Goal: Answer question/provide support

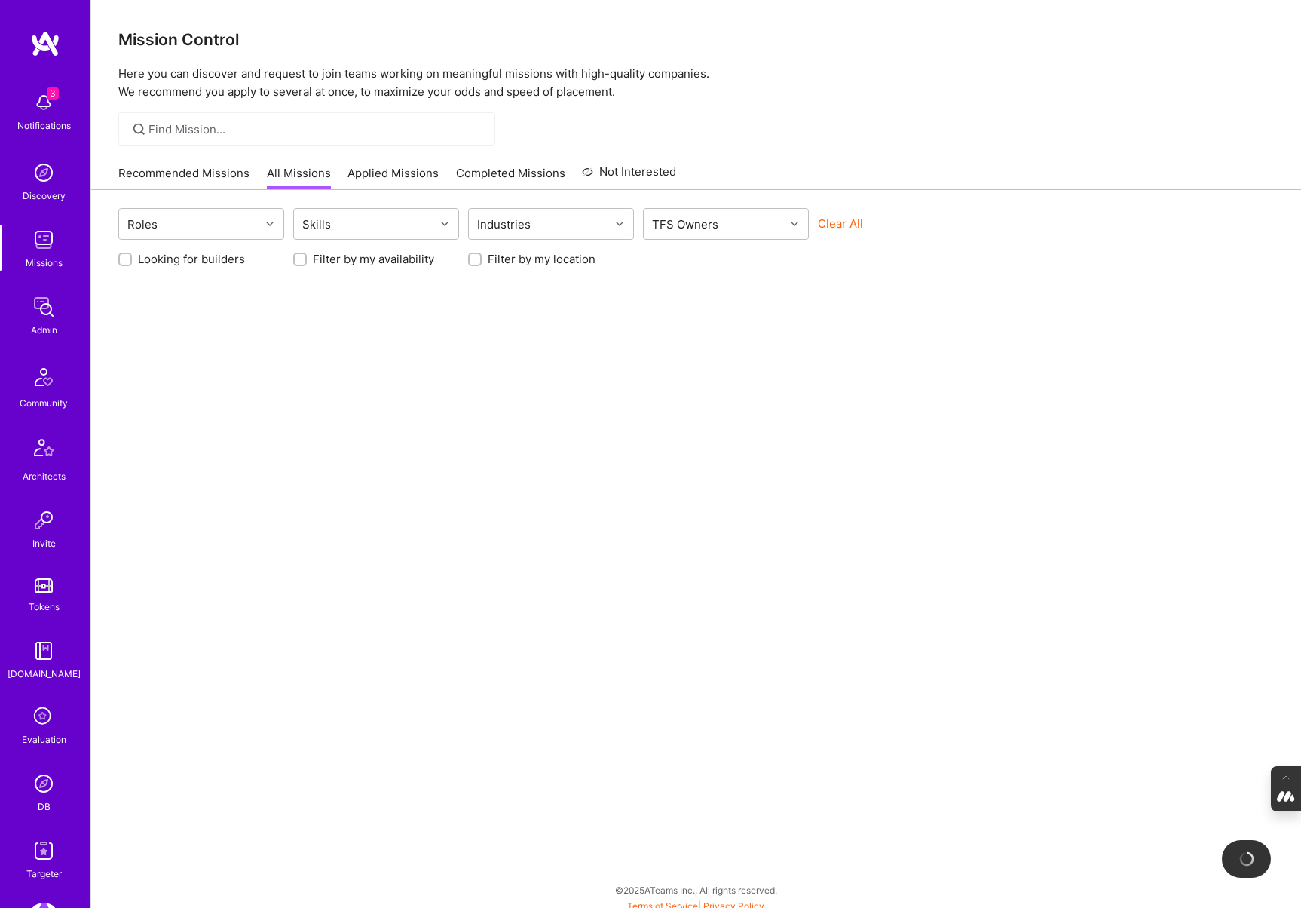
click at [33, 795] on img at bounding box center [44, 783] width 30 height 30
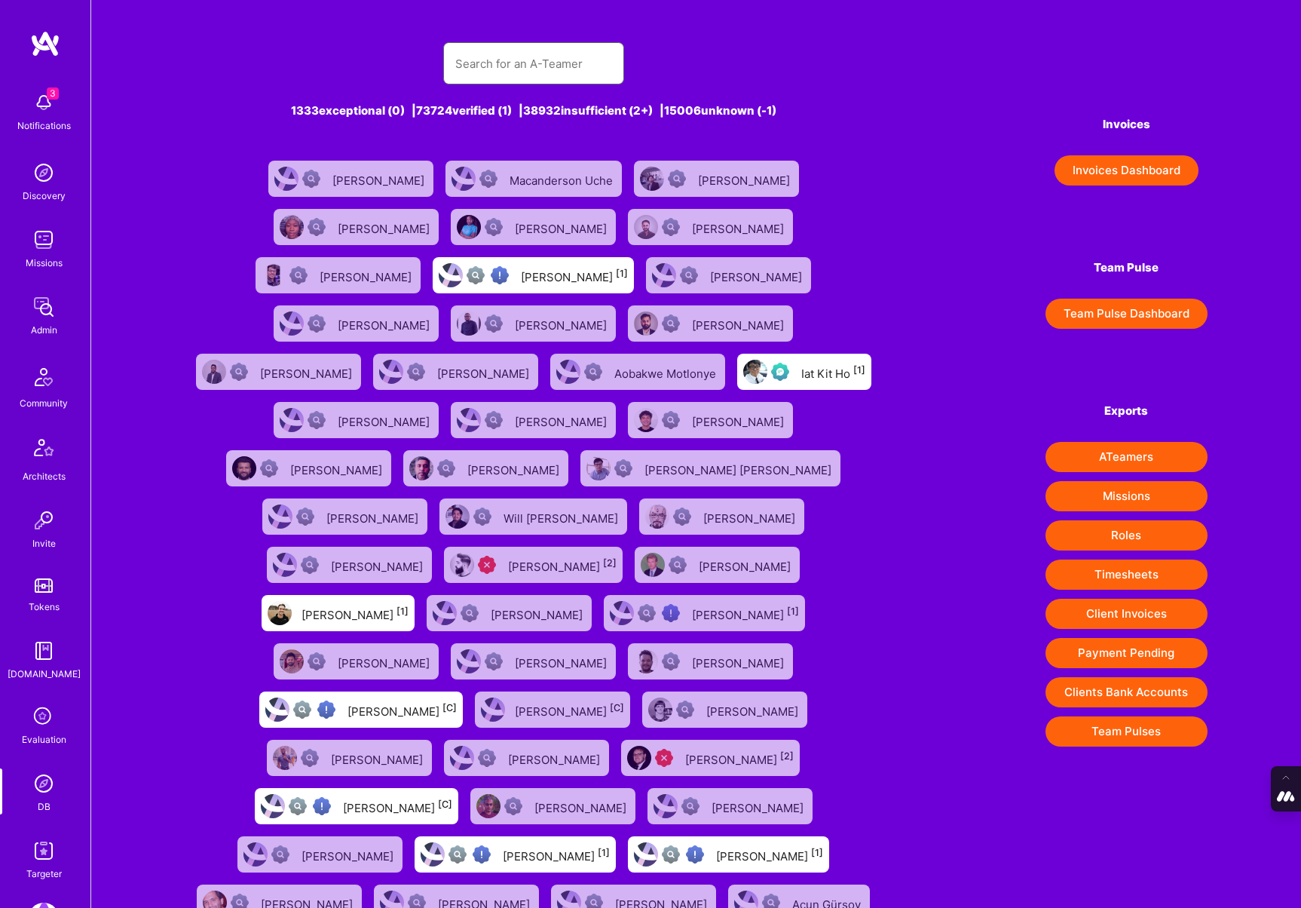
click at [486, 60] on input "text" at bounding box center [533, 63] width 157 height 38
paste input "j.schoen@mail.com"
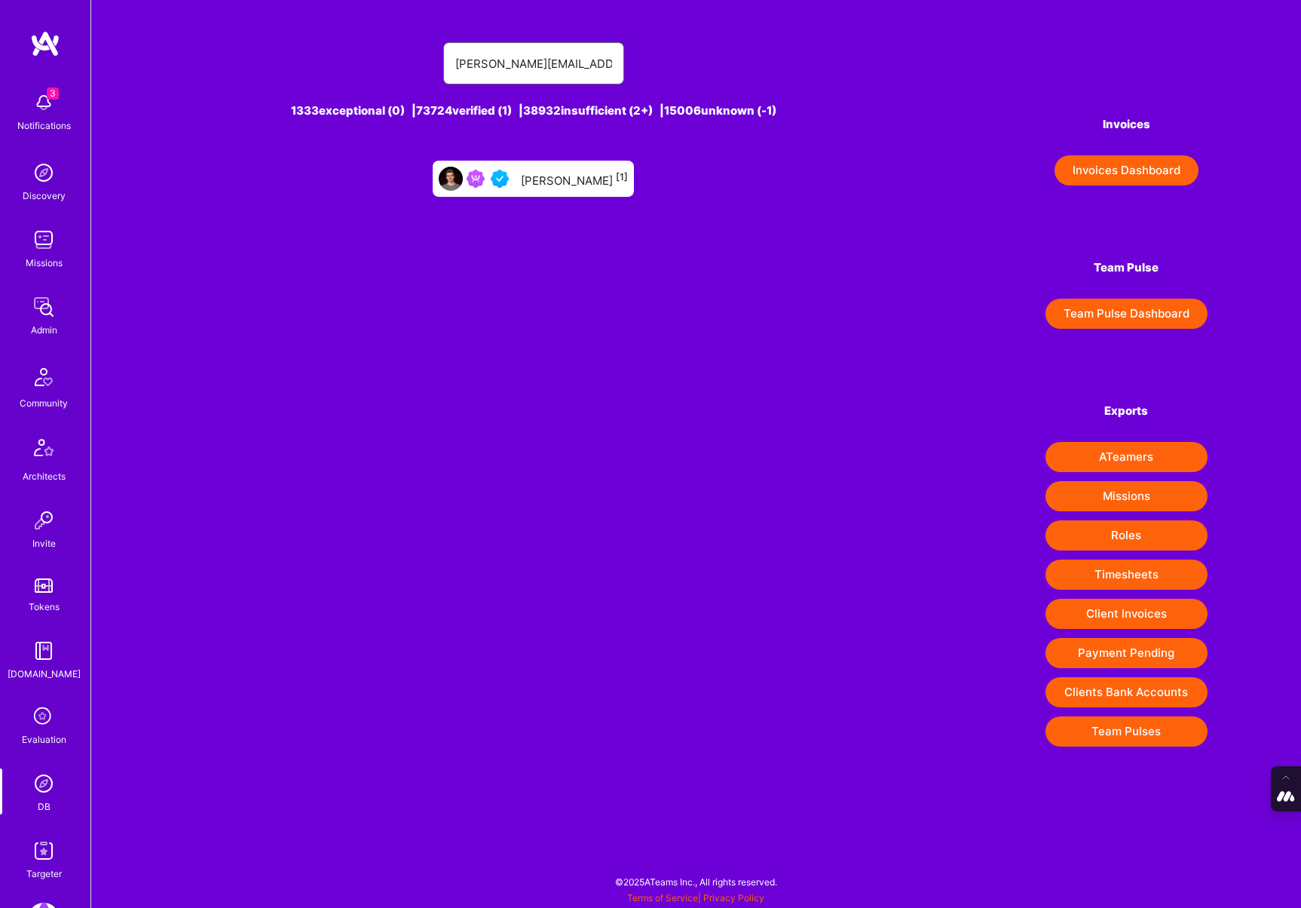
type input "j.schoen@mail.com"
click at [569, 176] on div "Julian Schoen [1]" at bounding box center [574, 179] width 107 height 20
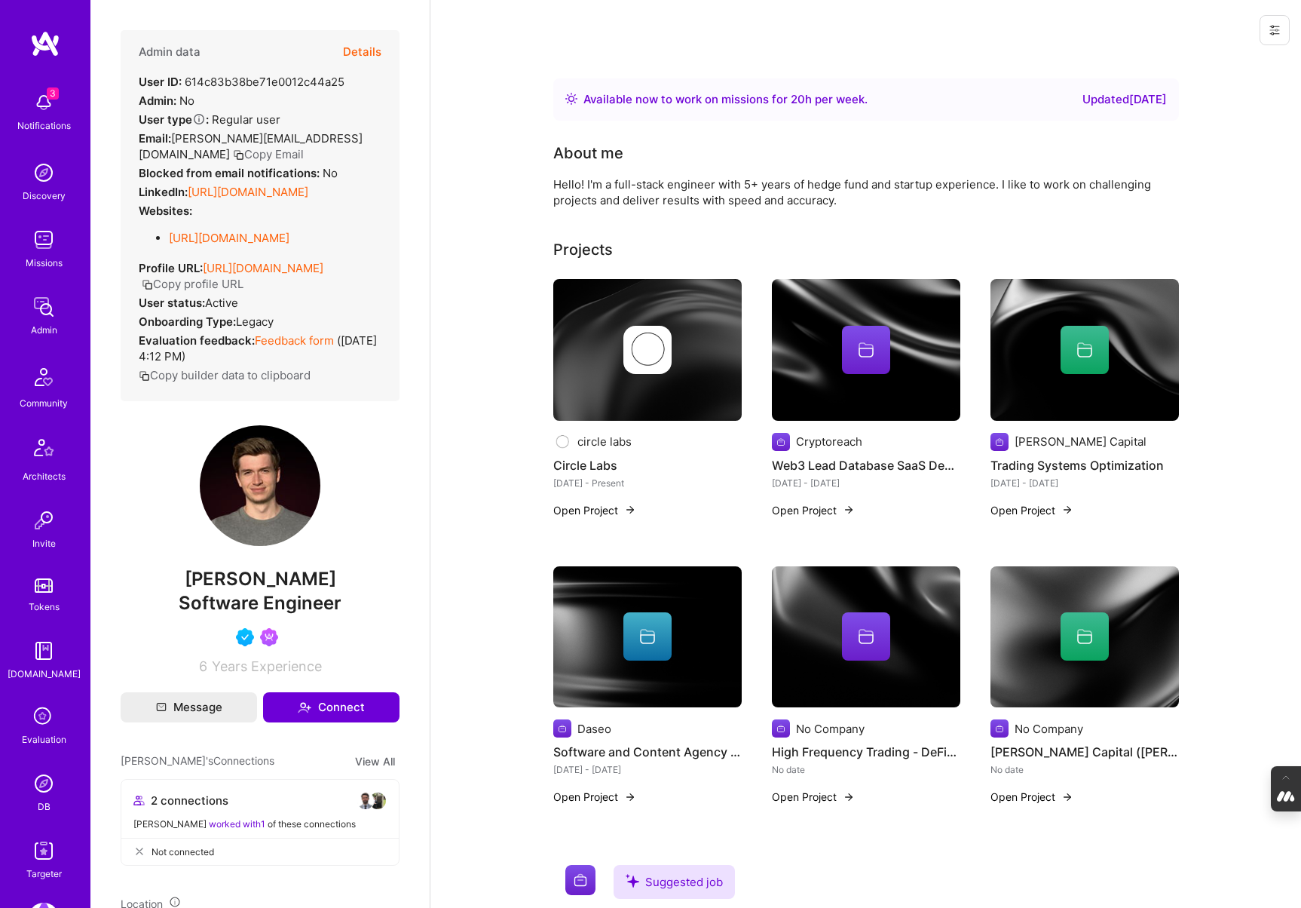
click at [37, 715] on icon at bounding box center [43, 717] width 29 height 29
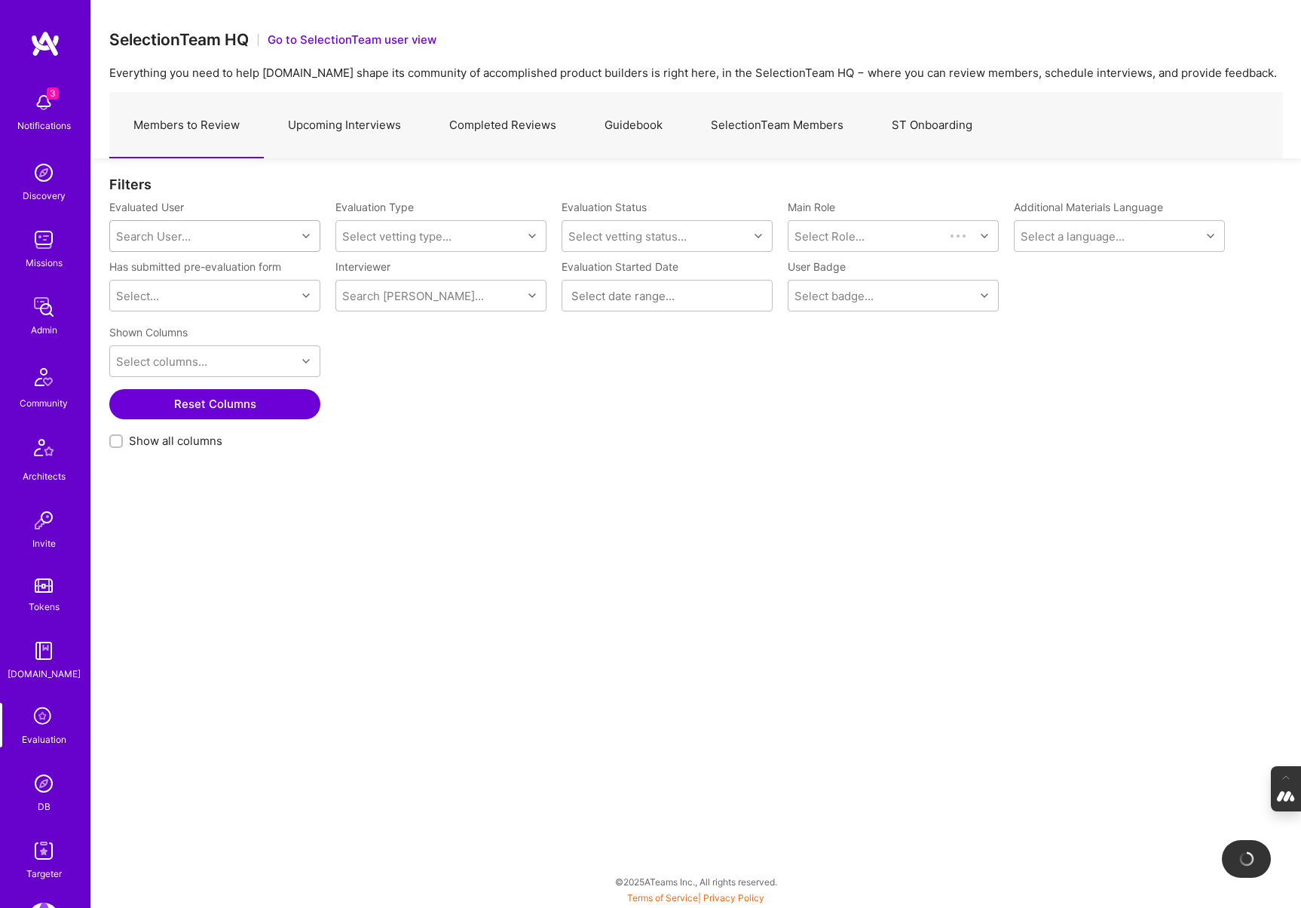
click at [178, 238] on div "Search User..." at bounding box center [153, 236] width 75 height 16
paste input "j.schoen@mail.com"
type input "j.schoen@mail.com"
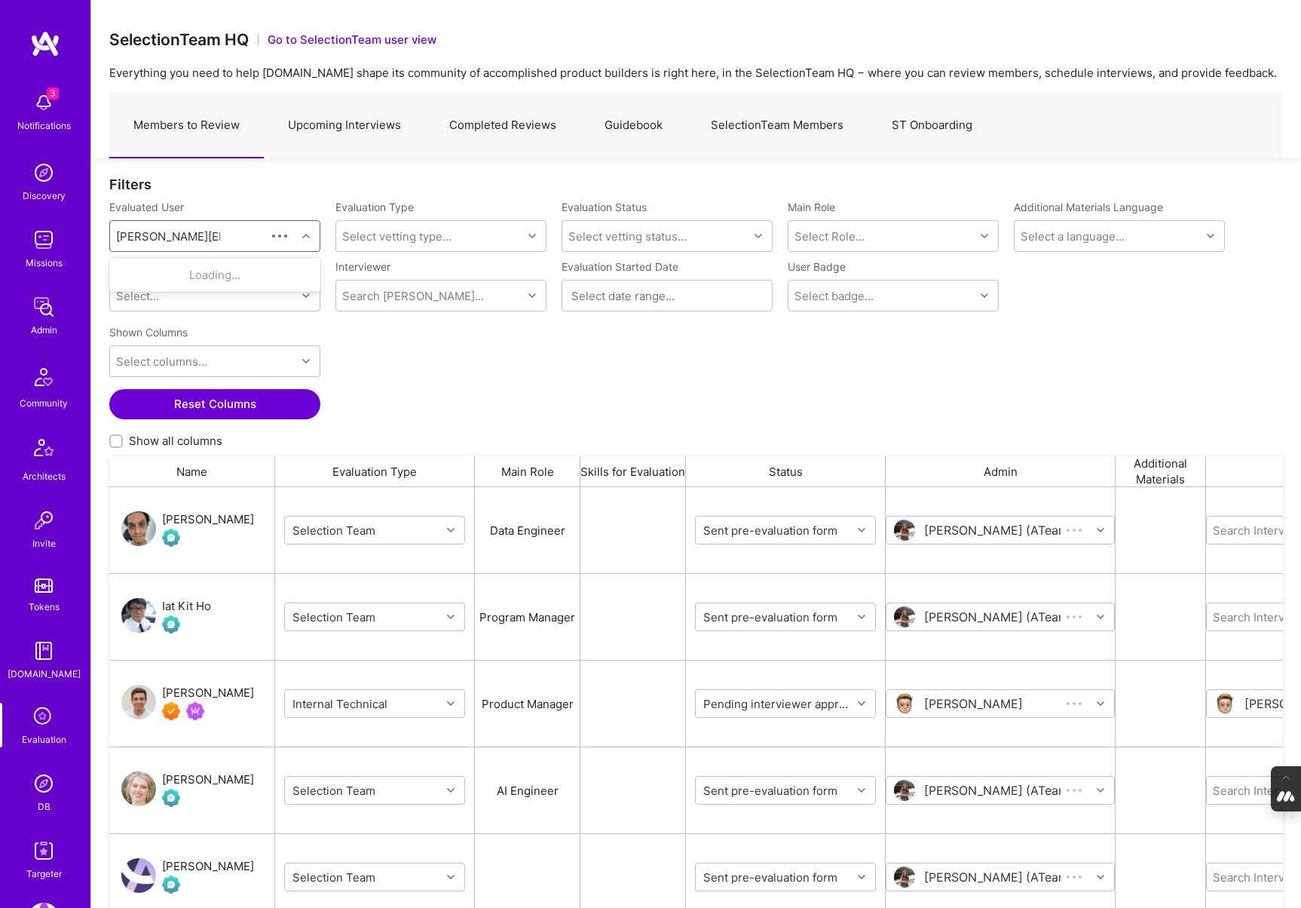
scroll to position [749, 1174]
click at [225, 271] on div "Julian Schoen" at bounding box center [235, 275] width 154 height 16
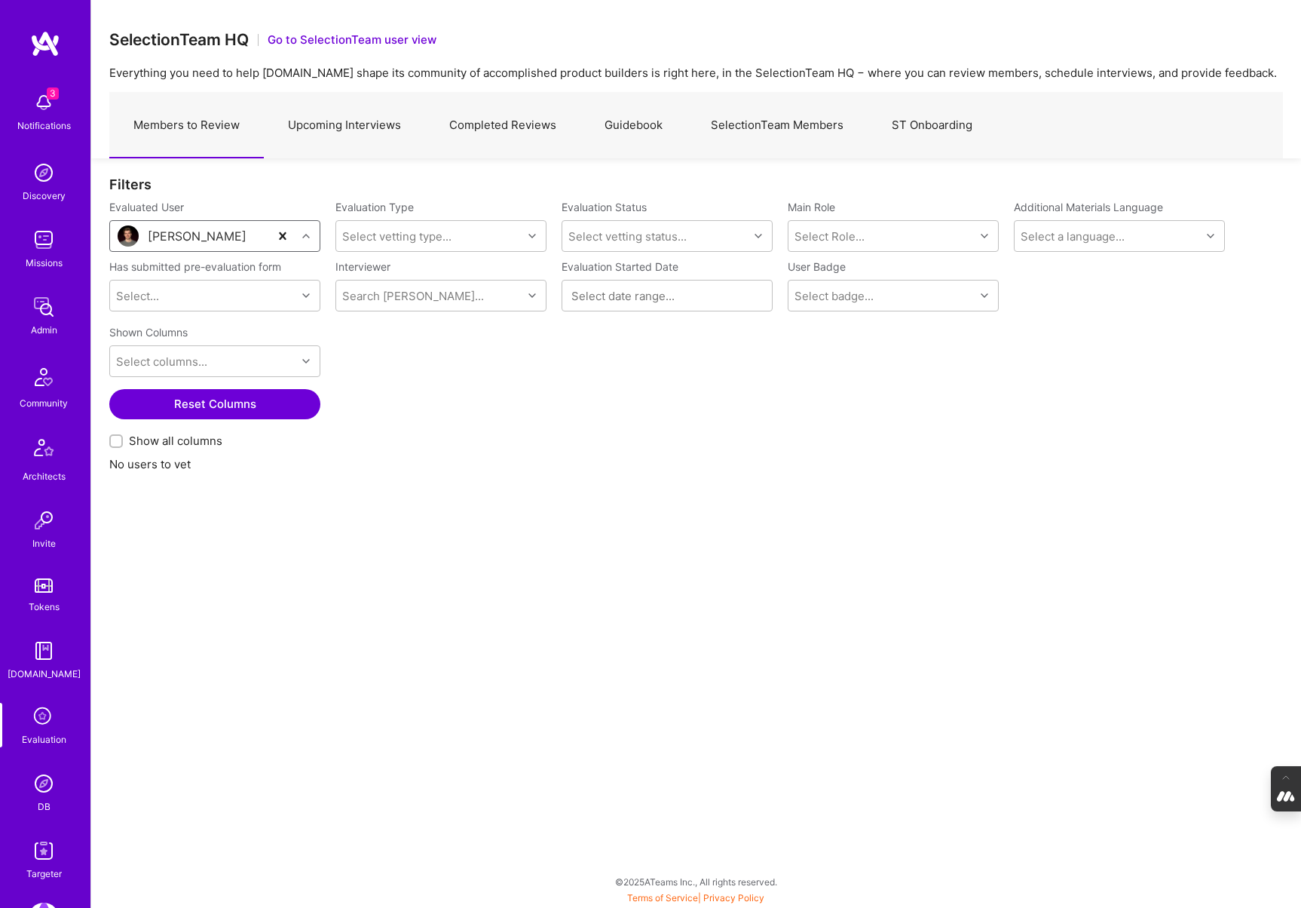
click at [354, 130] on link "Upcoming Interviews" at bounding box center [344, 126] width 161 height 66
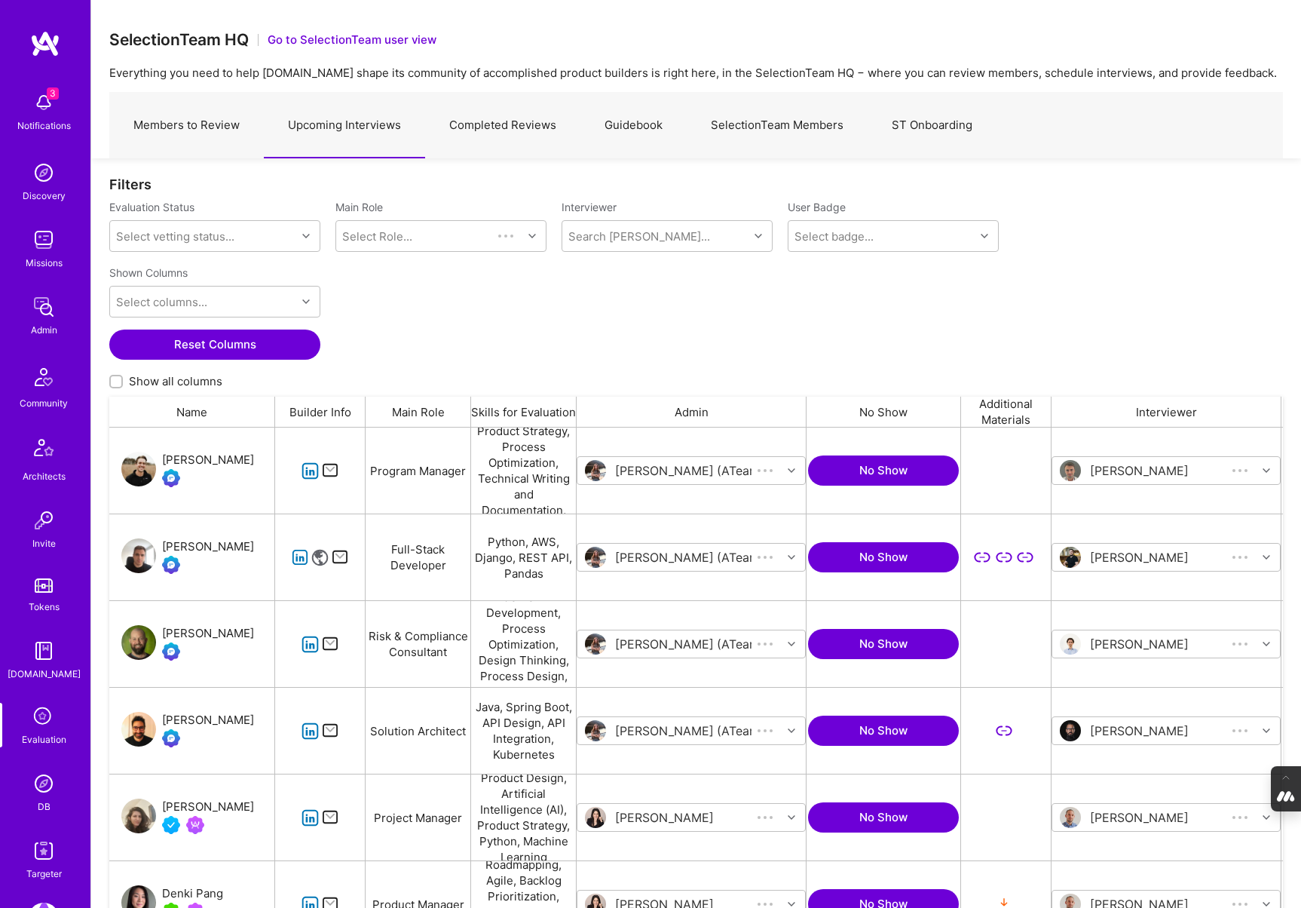
scroll to position [749, 1174]
click at [112, 385] on input "Show all columns" at bounding box center [117, 382] width 11 height 11
checkbox input "true"
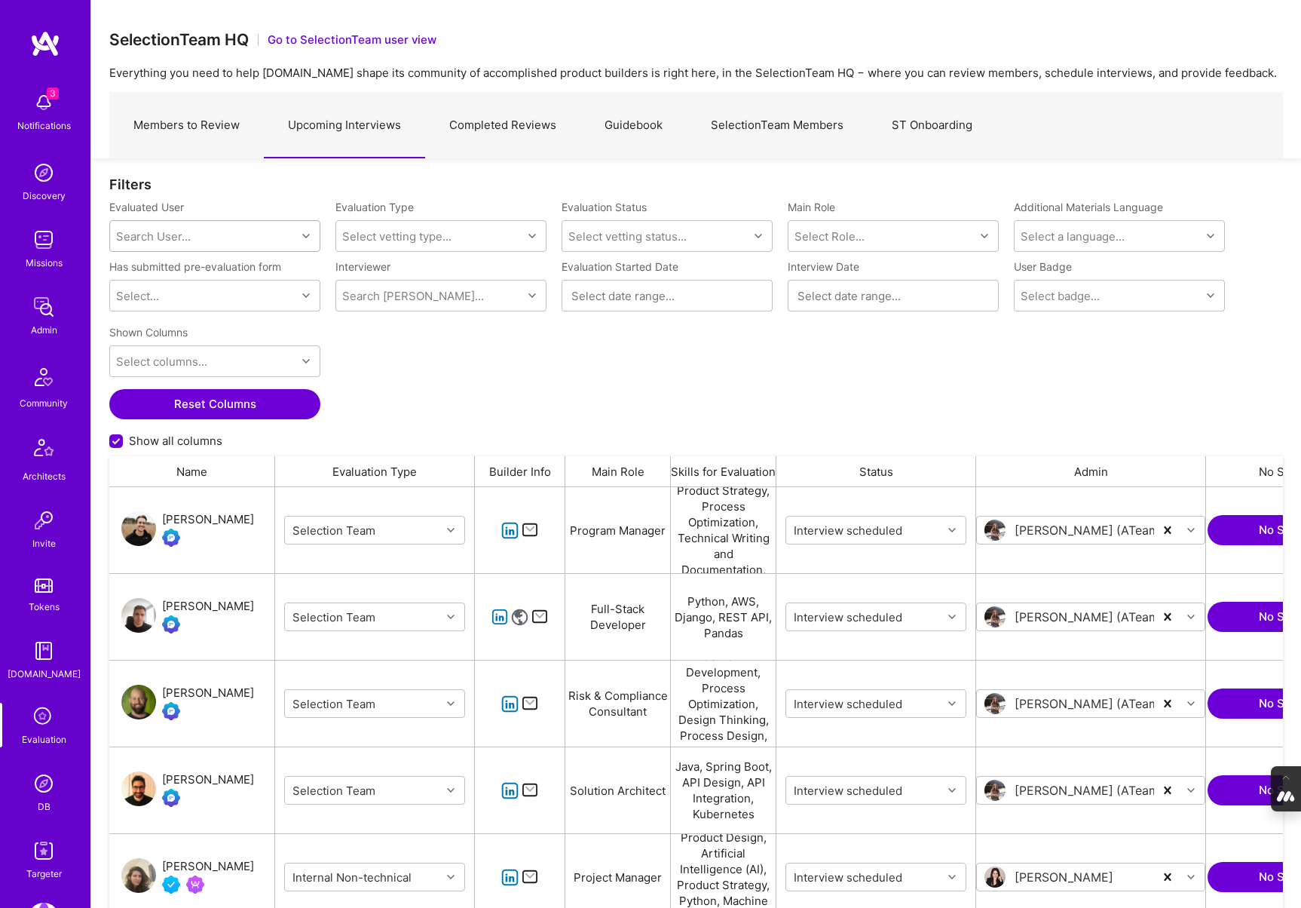
click at [169, 226] on div "Search User..." at bounding box center [203, 236] width 186 height 30
paste input "j.schoen@mail.com"
type input "j.schoen@mail.com"
click at [220, 299] on div "Julian Schoen j.schoen@mail.com" at bounding box center [214, 291] width 211 height 60
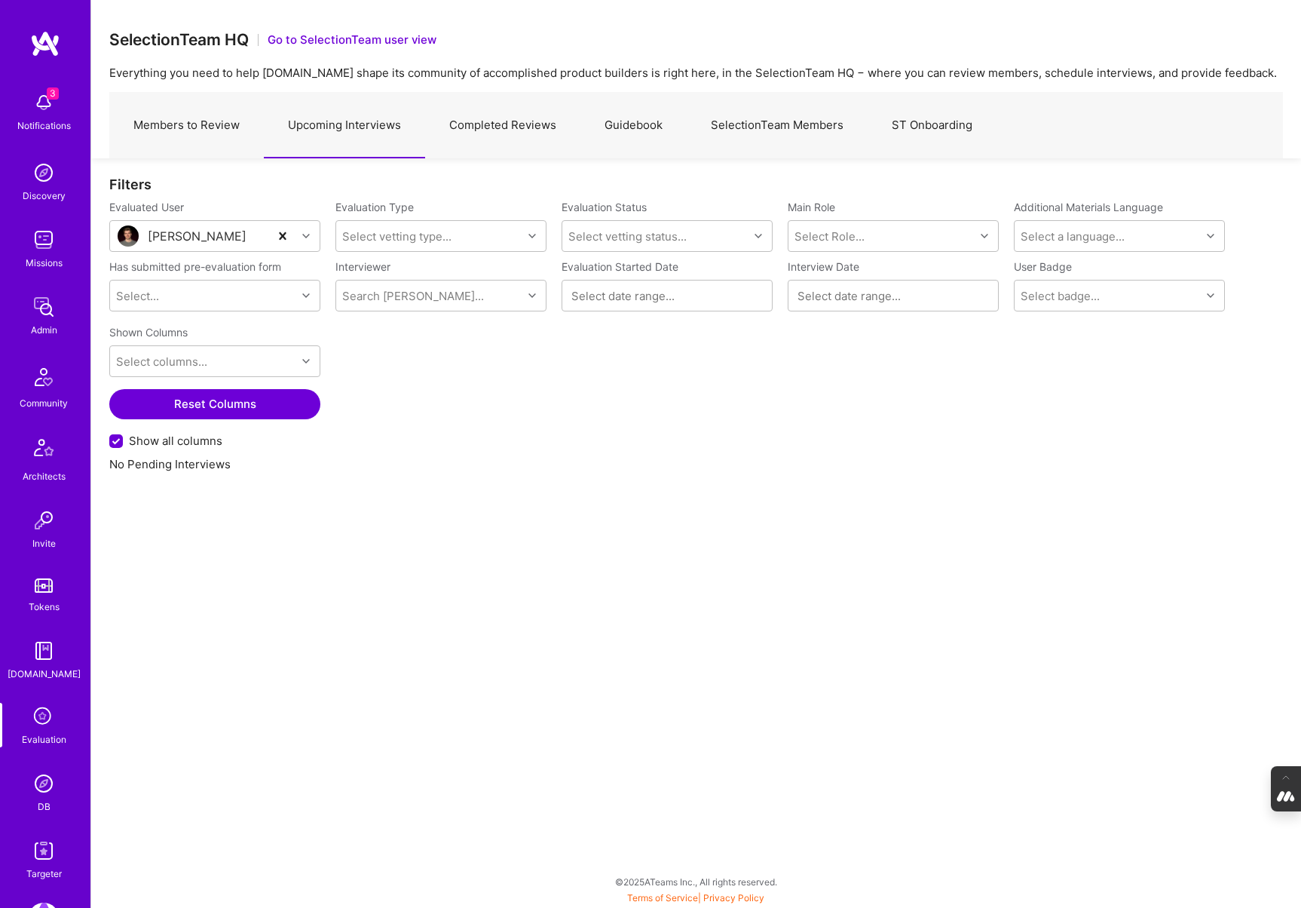
click at [503, 124] on link "Completed Reviews" at bounding box center [502, 126] width 155 height 66
click at [167, 227] on div "Search User..." at bounding box center [203, 236] width 186 height 30
paste input "j.schoen@mail.com"
type input "j.schoen@mail.com"
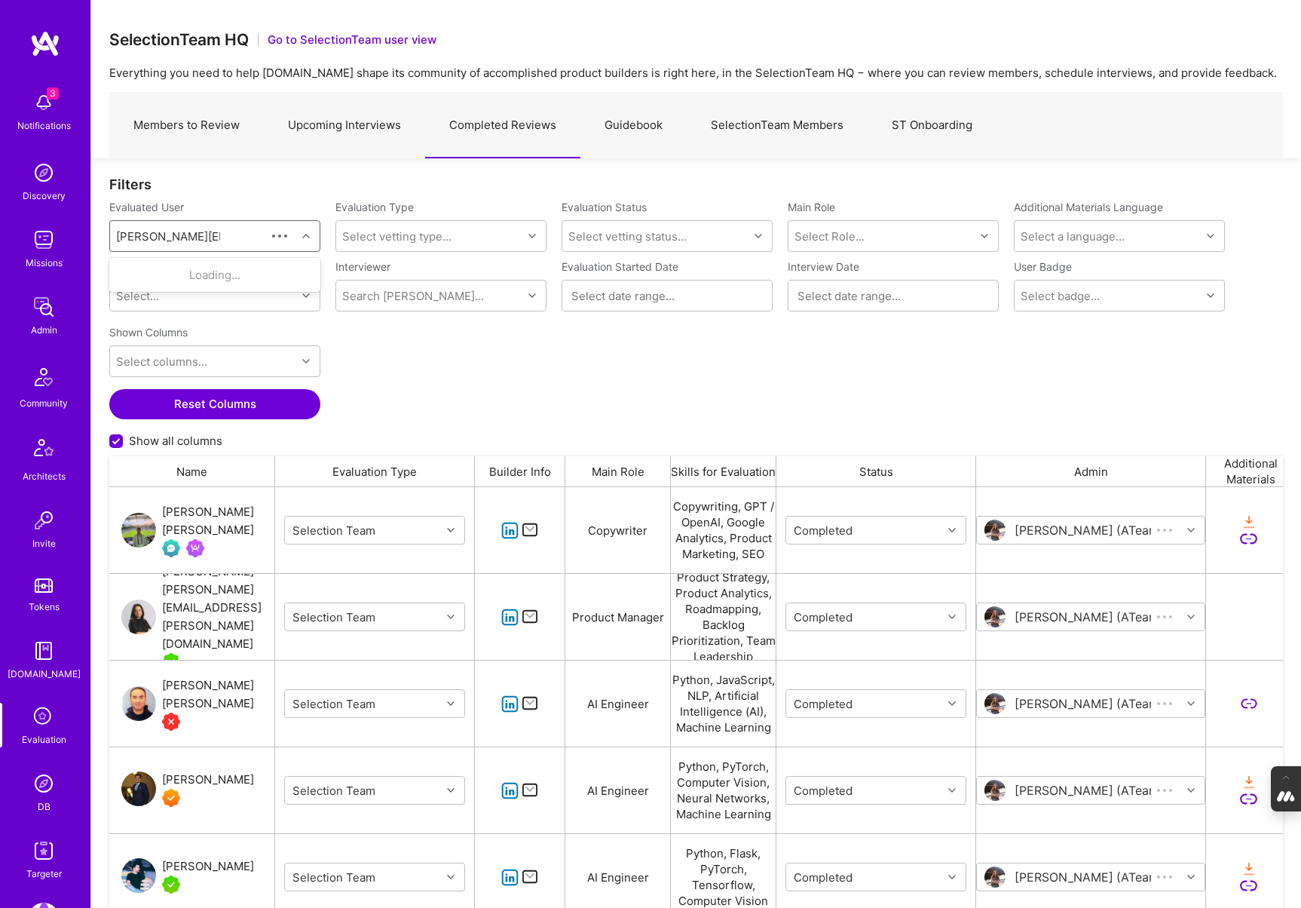
scroll to position [749, 1174]
click at [216, 268] on div "Julian Schoen" at bounding box center [235, 275] width 154 height 16
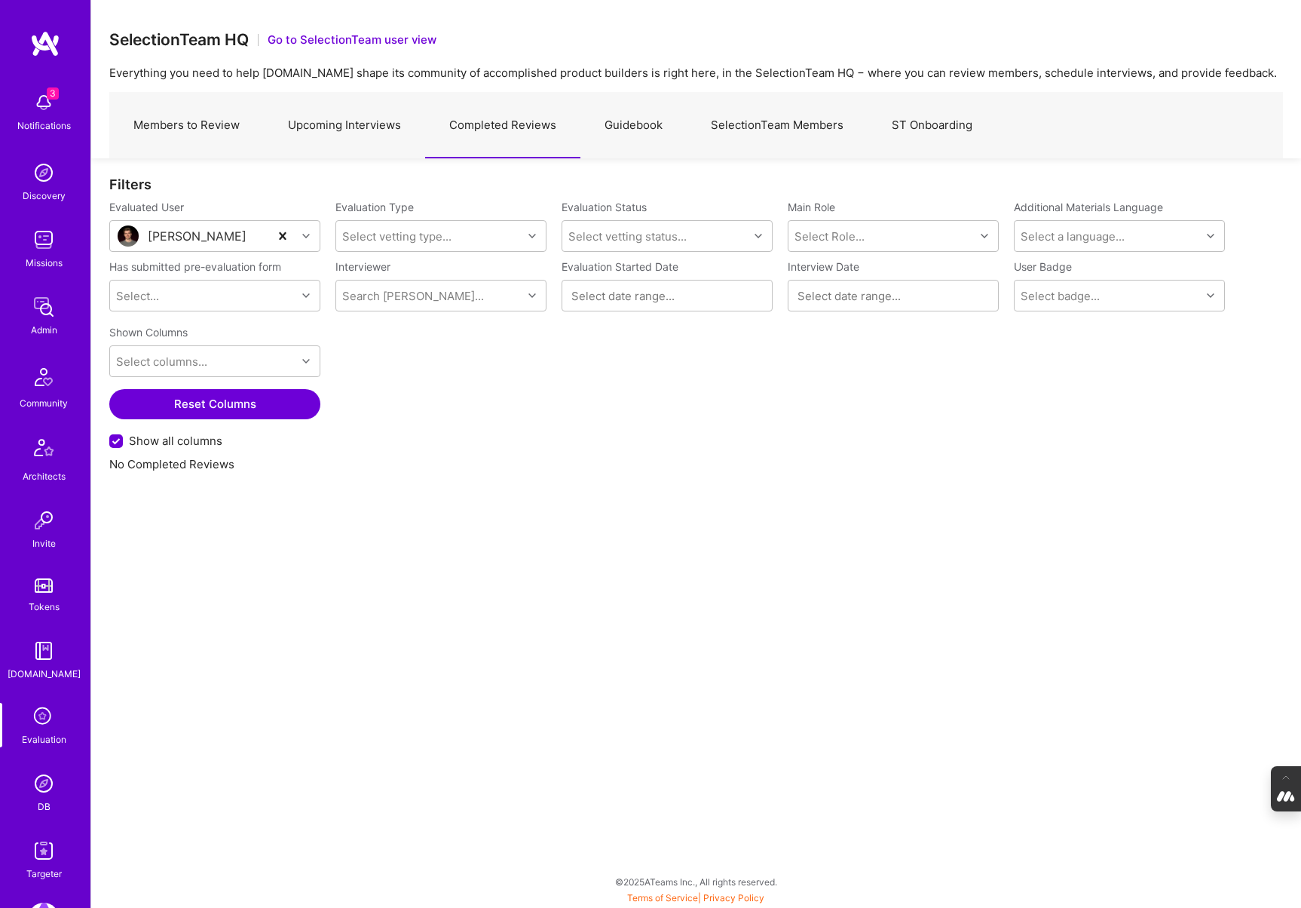
click at [201, 117] on link "Members to Review" at bounding box center [186, 126] width 155 height 66
click at [189, 240] on div "Search User..." at bounding box center [153, 236] width 75 height 16
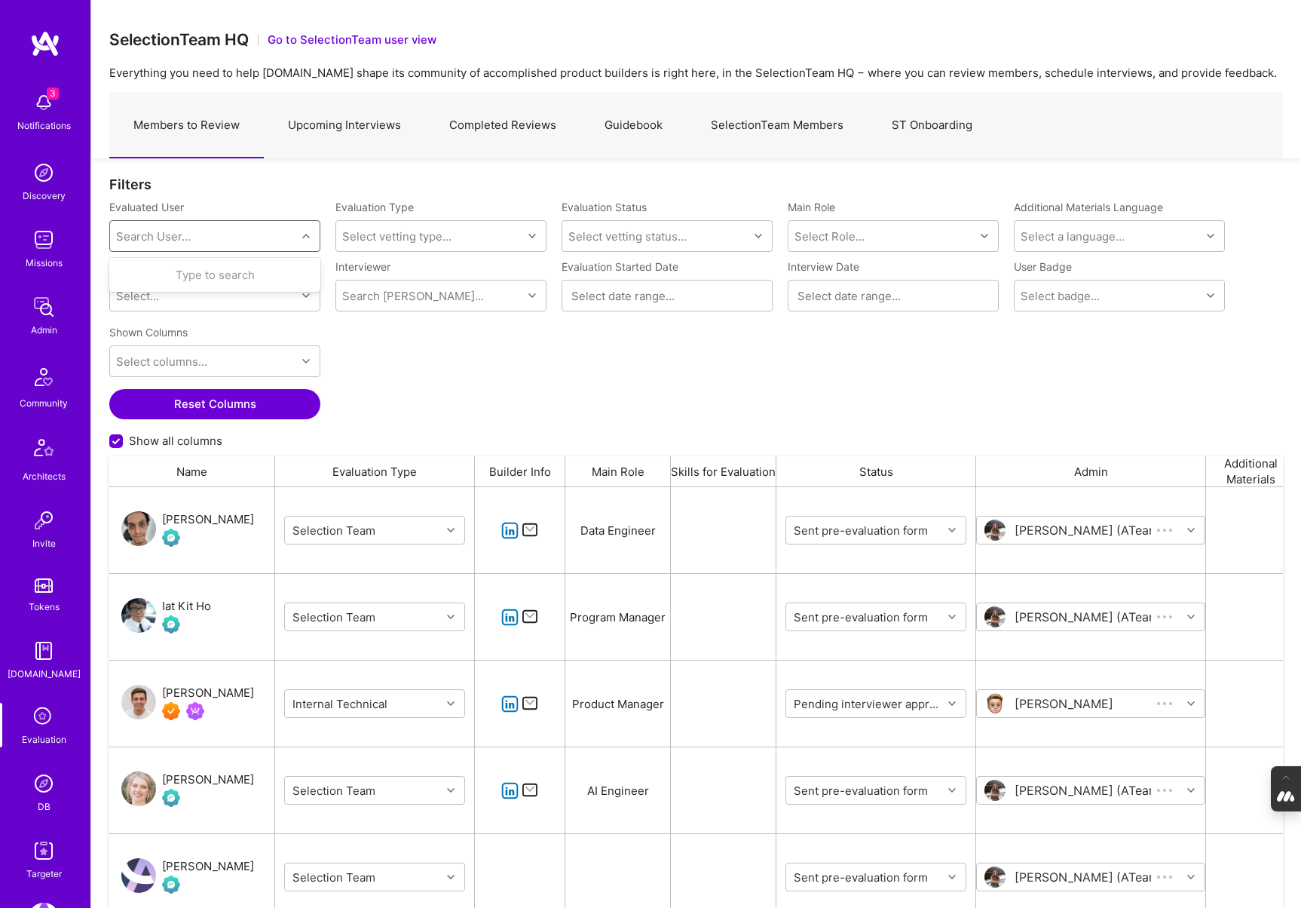
scroll to position [749, 1174]
paste input "j.schoen@mail.com"
type input "j.schoen@mail.com"
click at [194, 271] on div "Julian Schoen" at bounding box center [235, 275] width 154 height 16
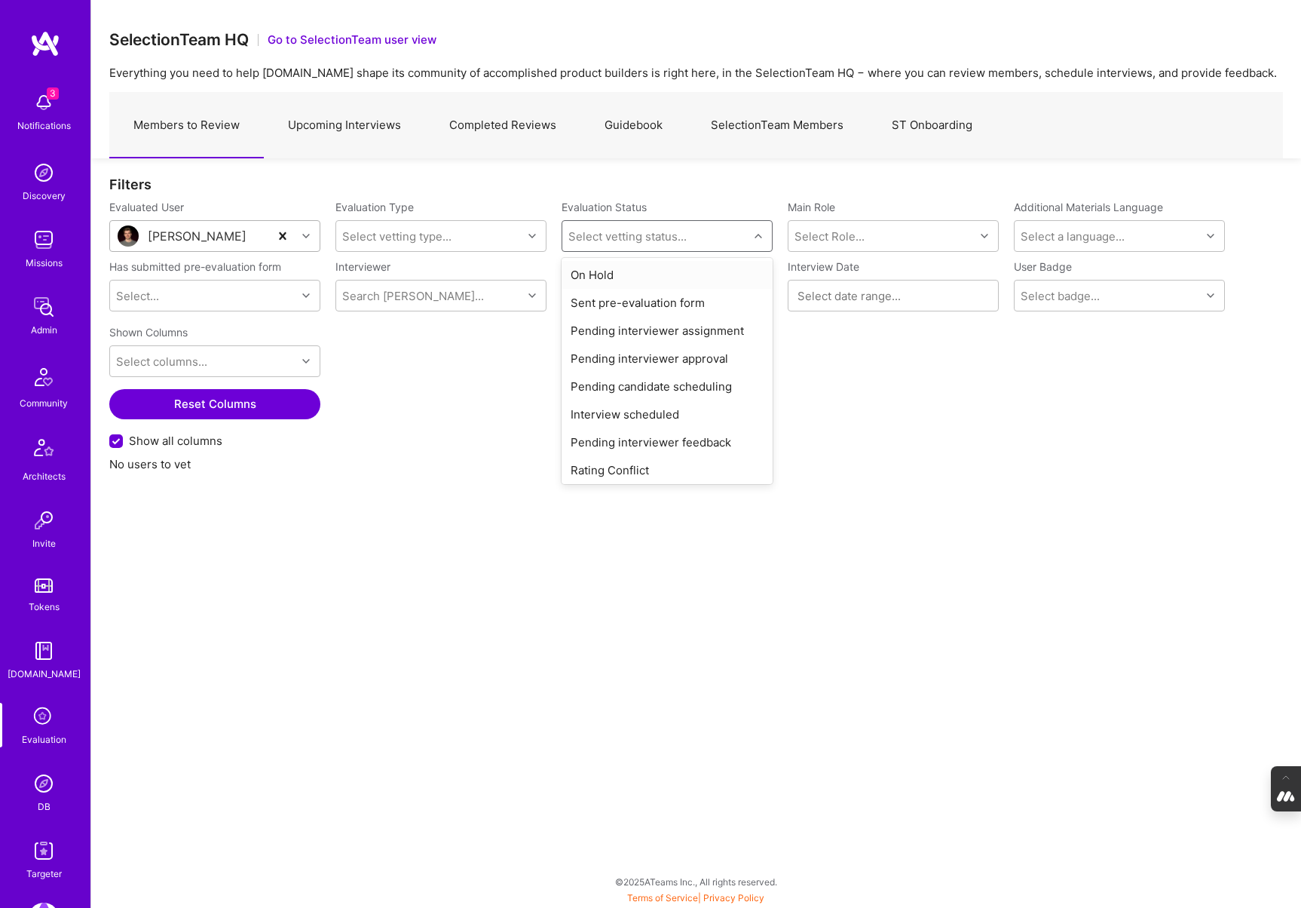
click at [727, 234] on div "Select vetting status..." at bounding box center [655, 236] width 186 height 30
click at [647, 273] on div "On Hold" at bounding box center [667, 275] width 211 height 28
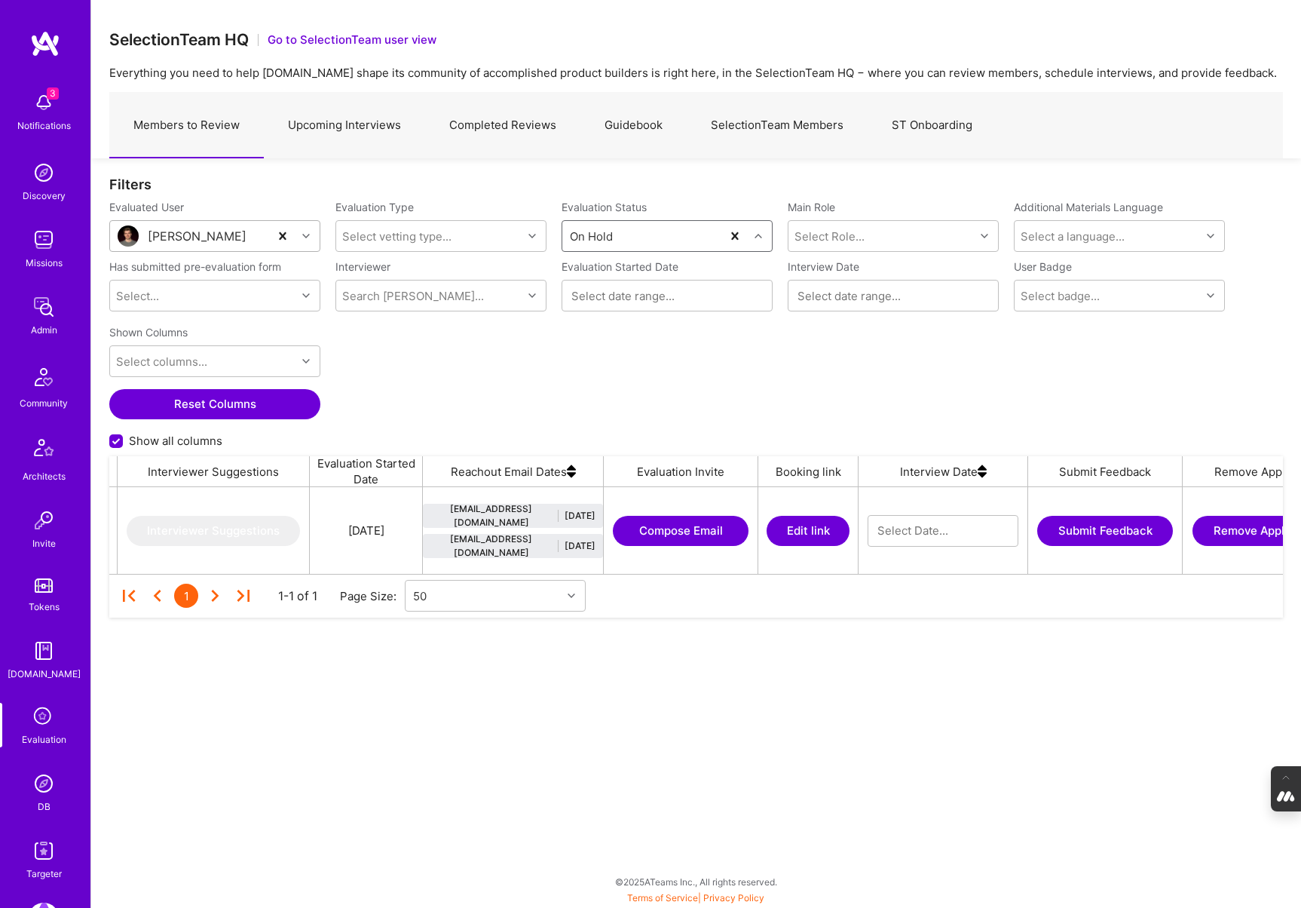
scroll to position [0, 1490]
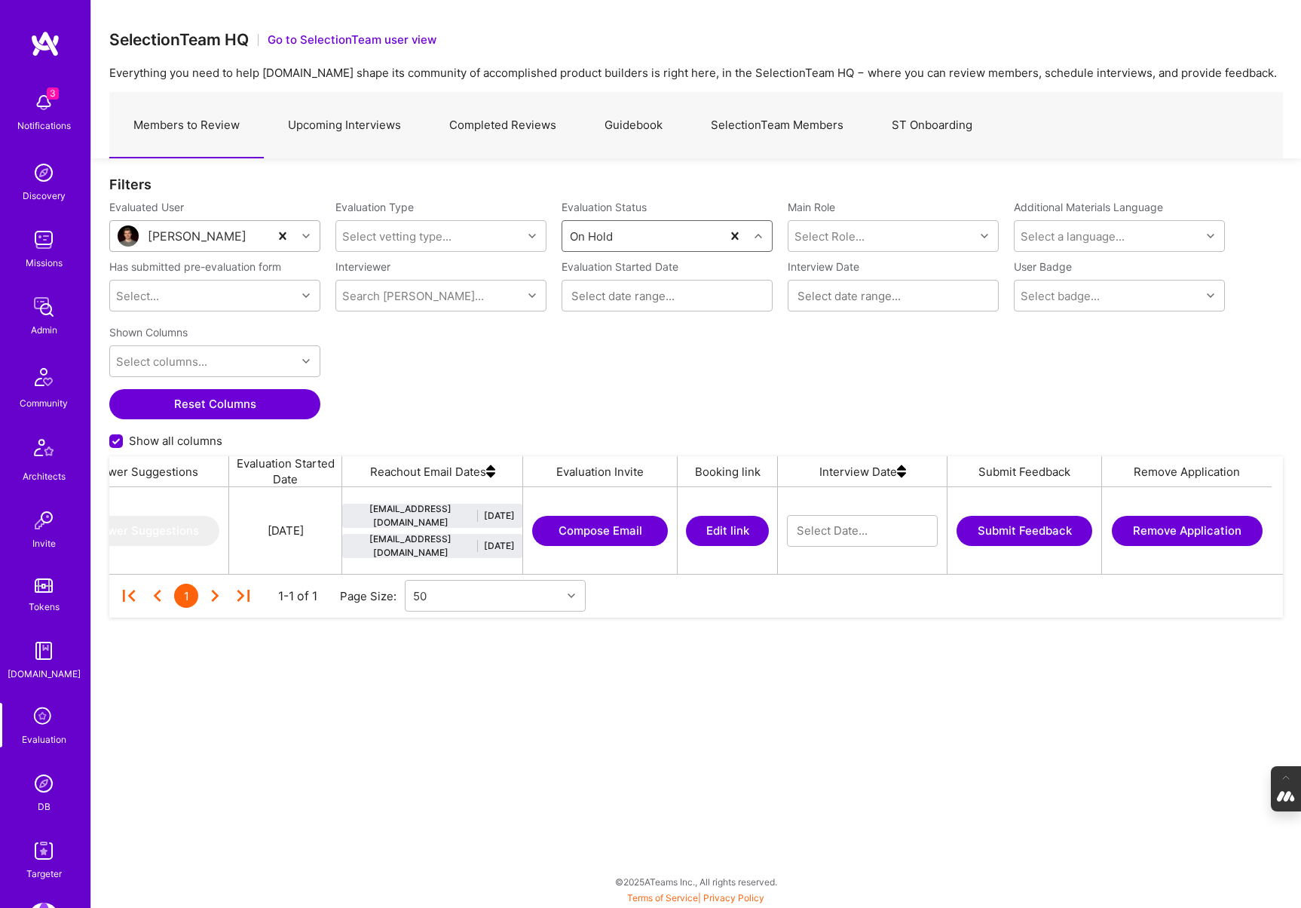
click at [722, 522] on button "Edit link" at bounding box center [727, 531] width 83 height 30
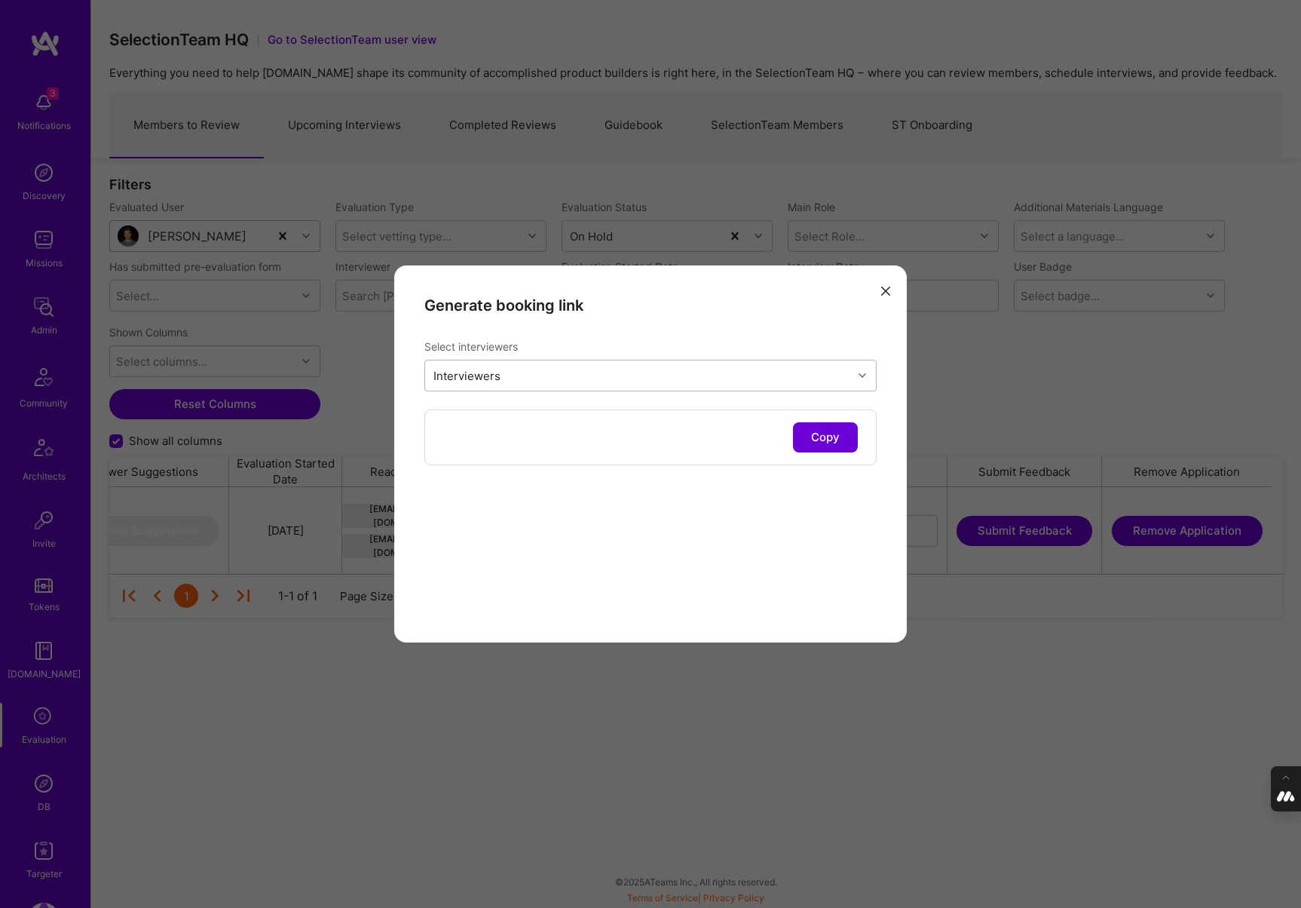
click at [564, 376] on div "Interviewers" at bounding box center [639, 375] width 428 height 30
type input "mostafa"
click at [443, 440] on input "modal" at bounding box center [442, 443] width 11 height 11
checkbox input "true"
type input "luis"
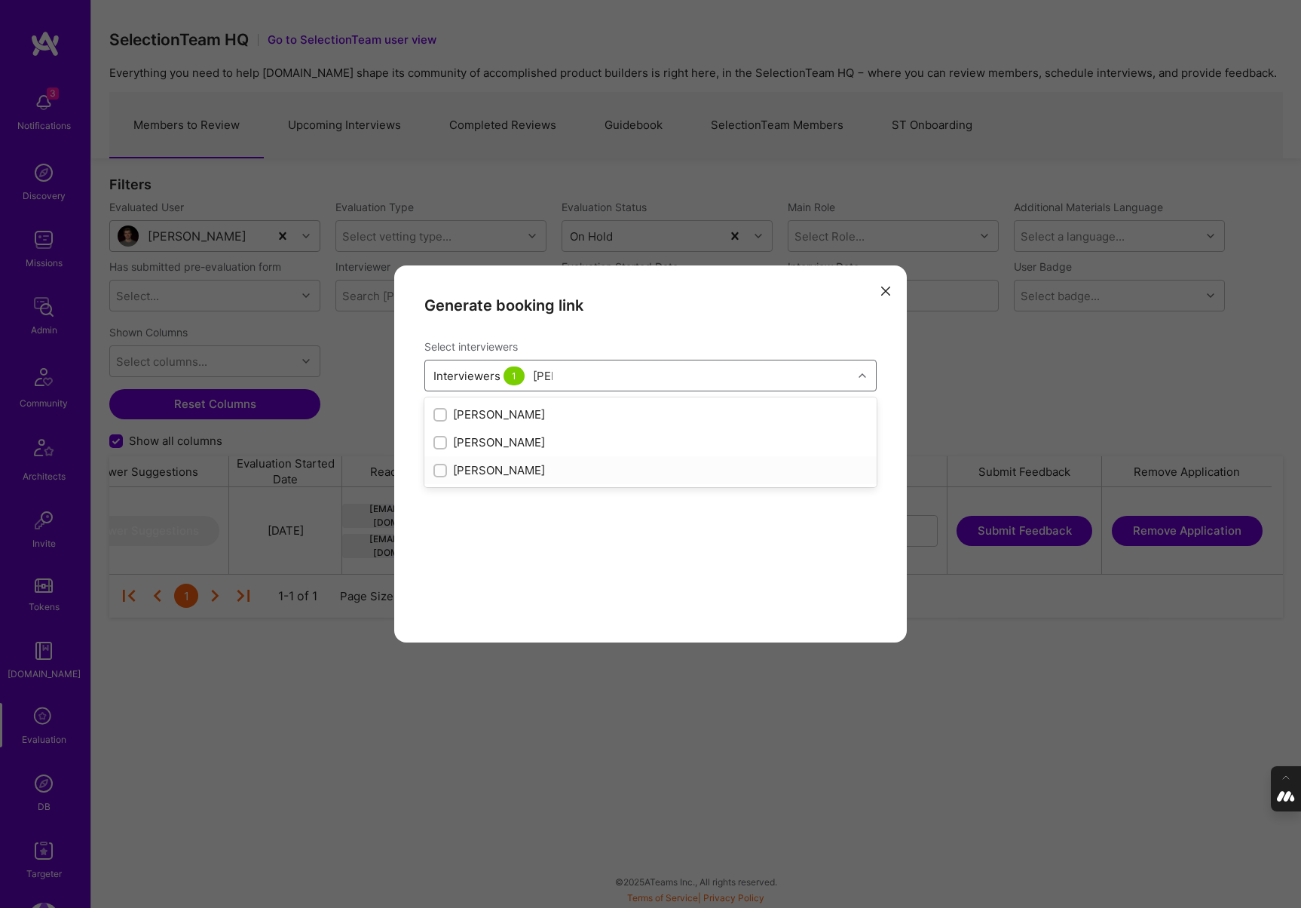
click at [440, 470] on input "modal" at bounding box center [442, 471] width 11 height 11
checkbox input "true"
type input "pedro"
click at [443, 412] on input "modal" at bounding box center [442, 415] width 11 height 11
checkbox input "true"
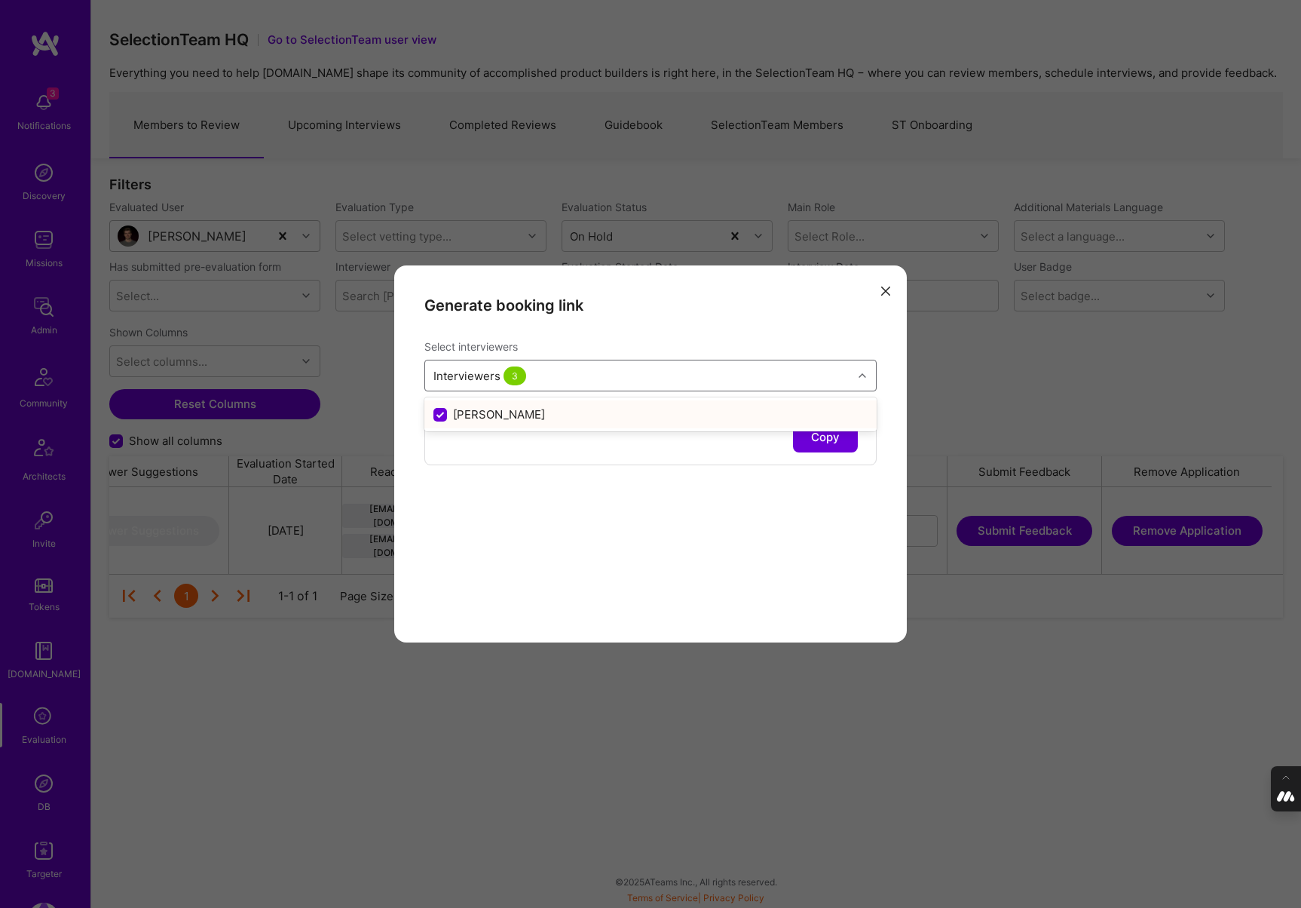
click at [821, 489] on div "Generate booking link Select interviewers option Pedro Nogueira, selected. opti…" at bounding box center [650, 453] width 513 height 377
click at [835, 436] on button "Copy" at bounding box center [825, 437] width 65 height 30
click at [885, 287] on icon "modal" at bounding box center [885, 291] width 9 height 9
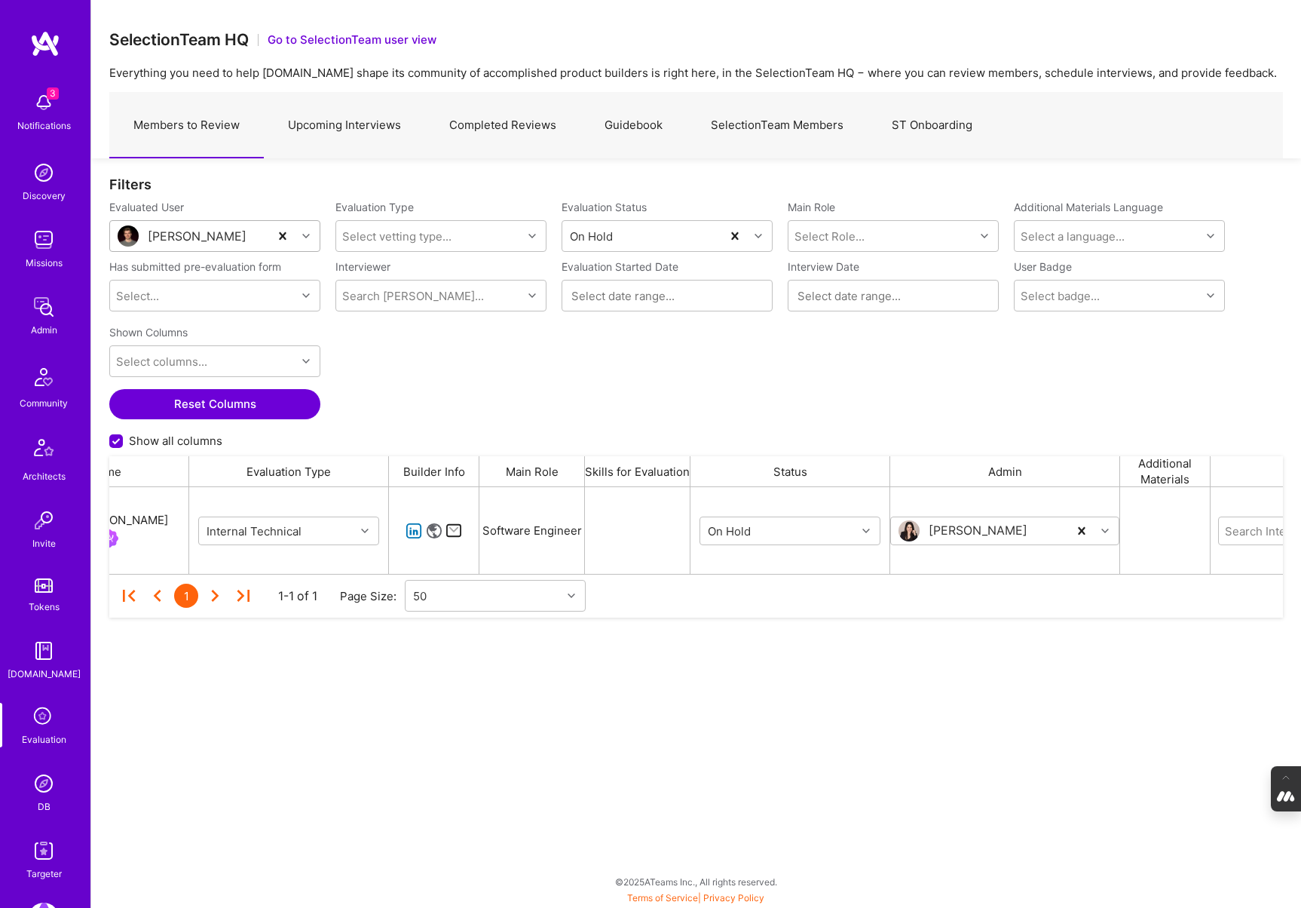
scroll to position [0, 0]
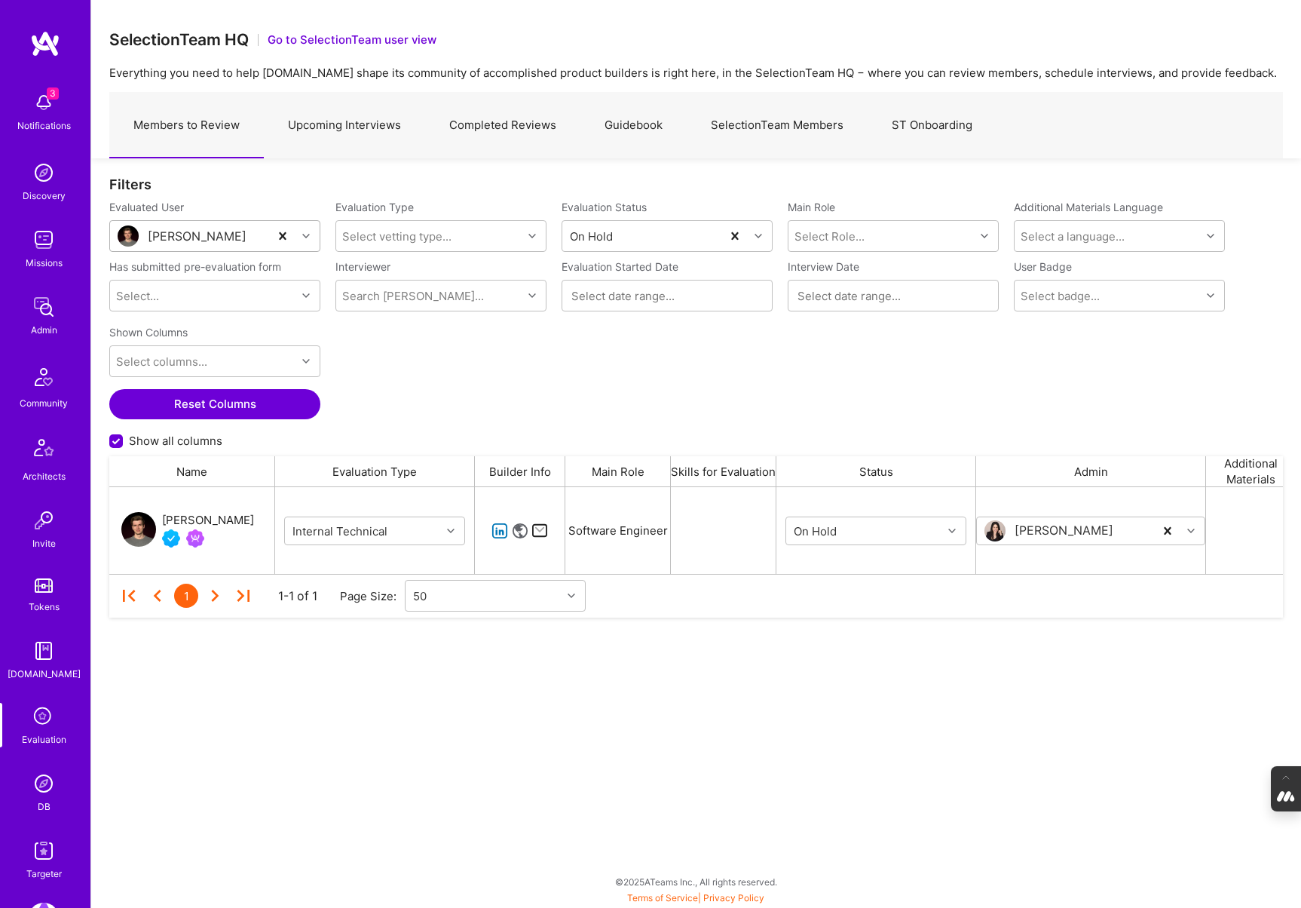
click at [203, 515] on div "Julian Schoen" at bounding box center [208, 520] width 92 height 18
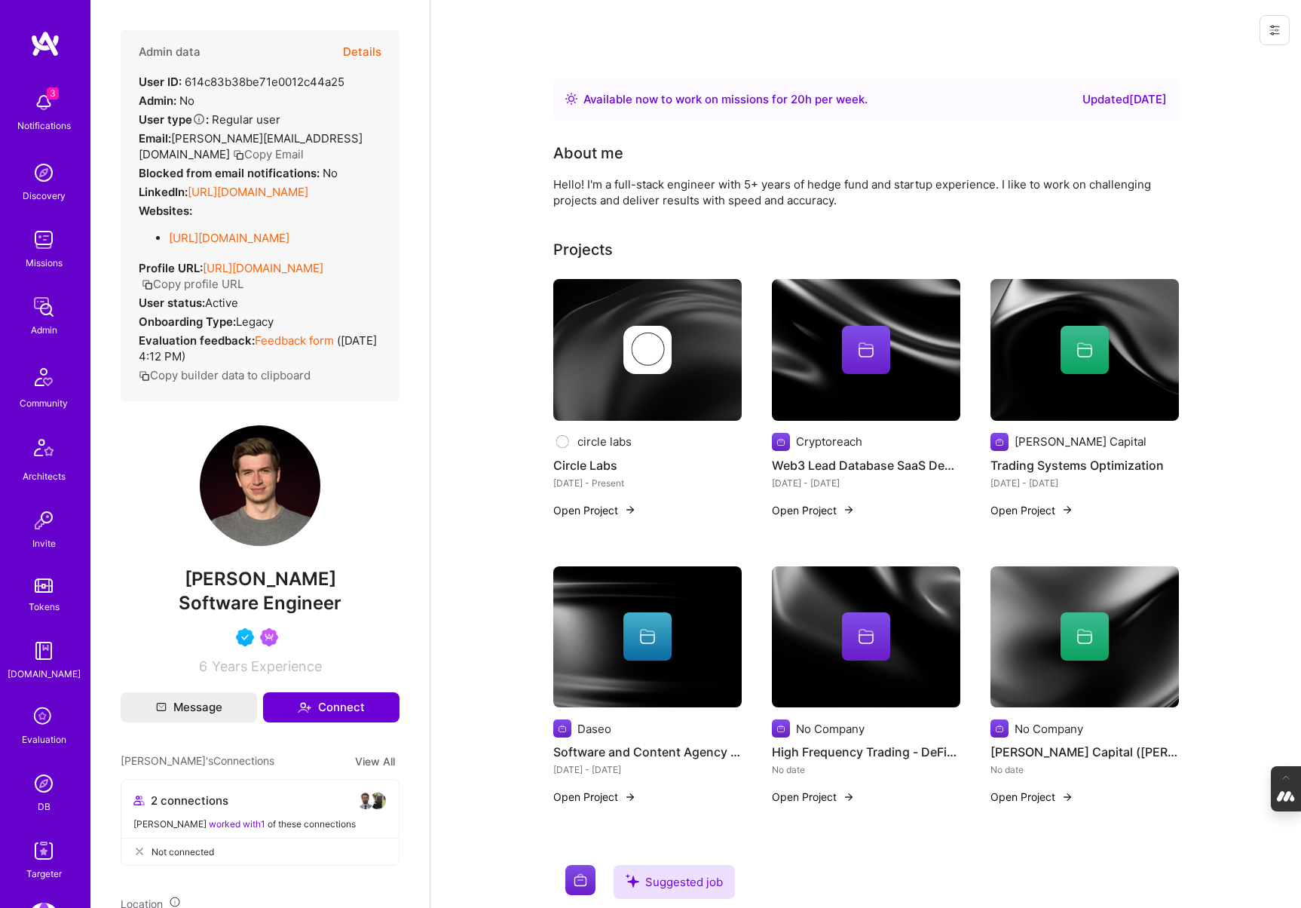
click at [366, 48] on button "Details" at bounding box center [362, 52] width 38 height 44
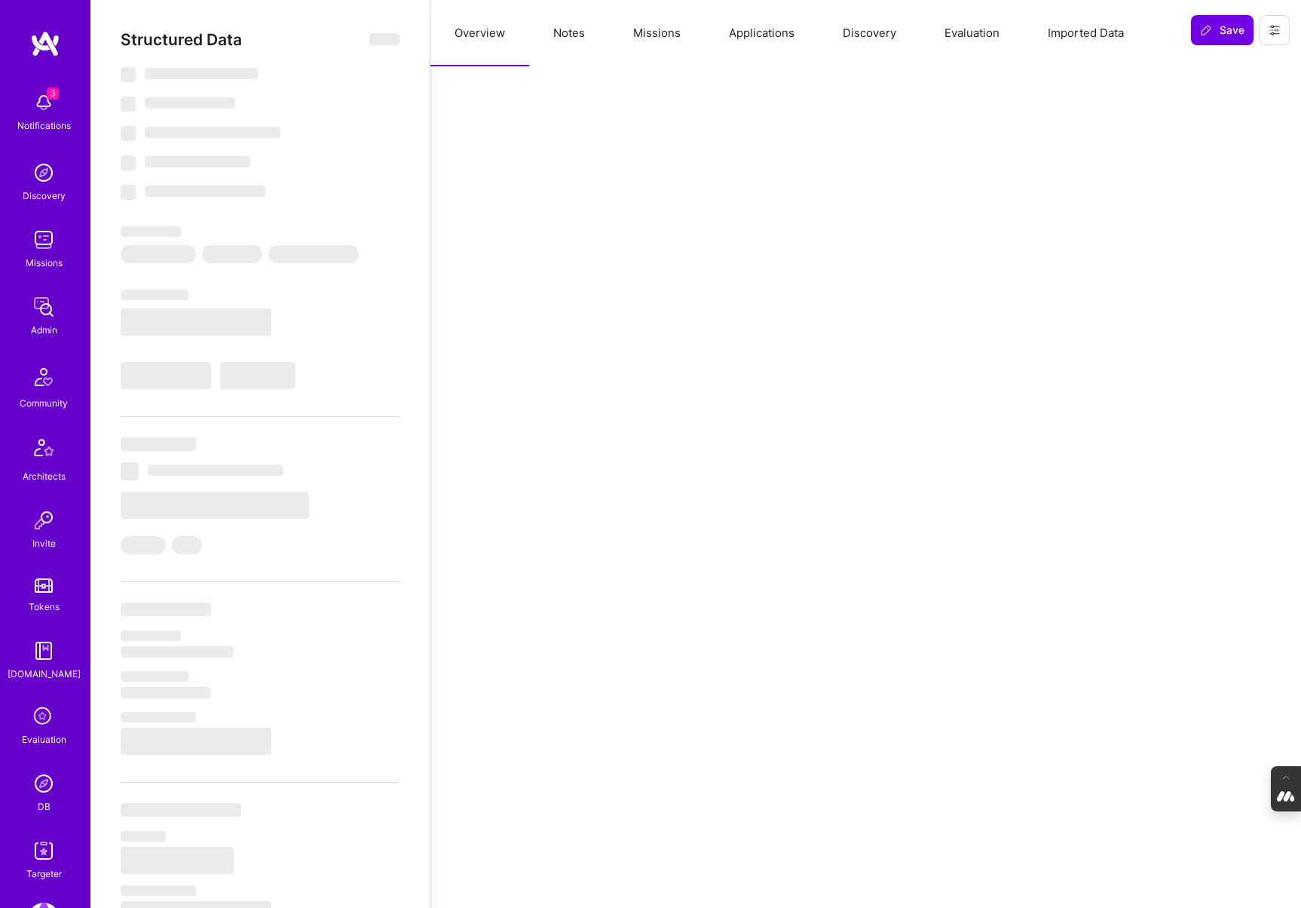
click at [572, 42] on button "Notes" at bounding box center [569, 33] width 80 height 66
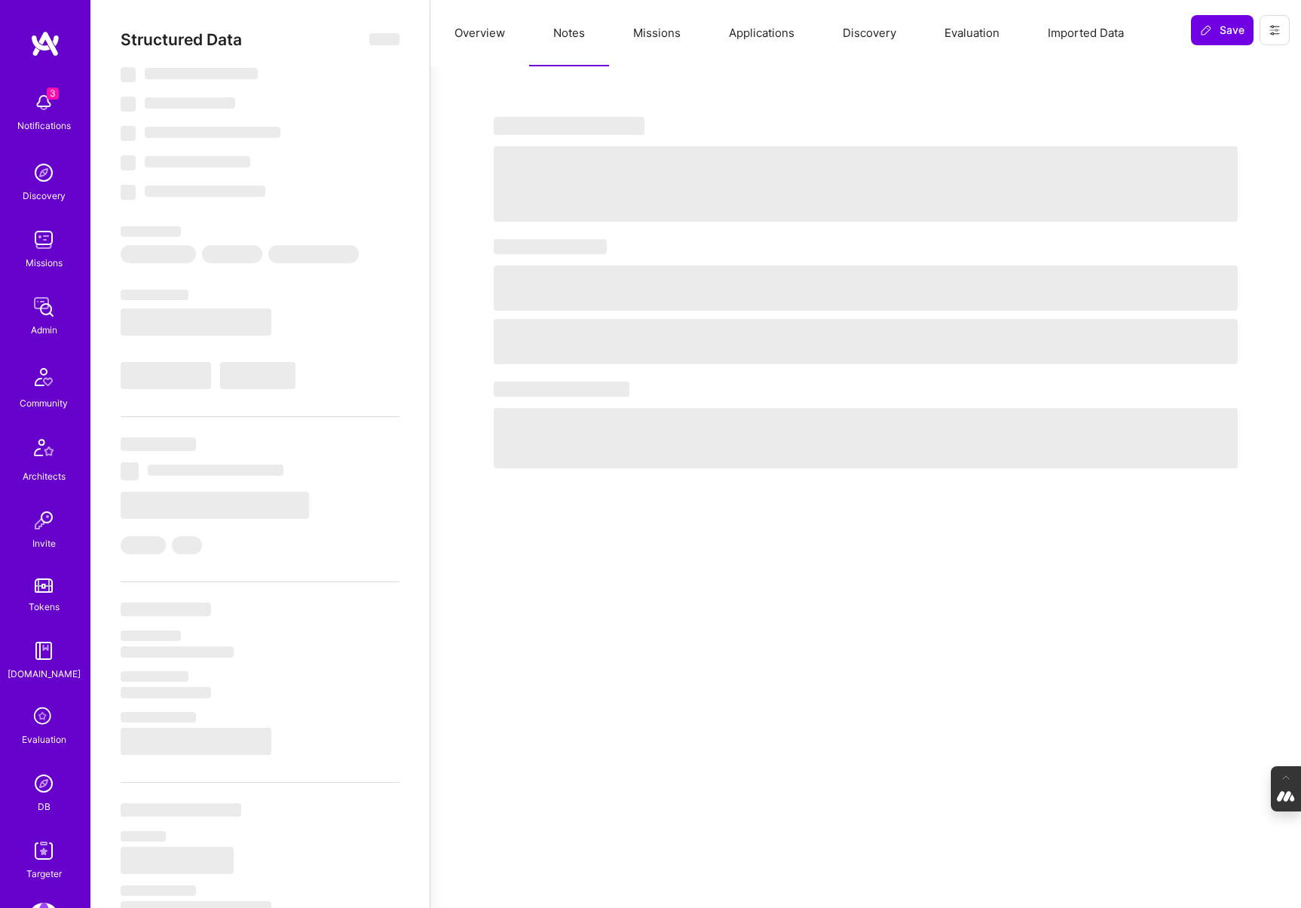
select select "Right Now"
select select "5"
select select "4"
select select "6"
select select "7"
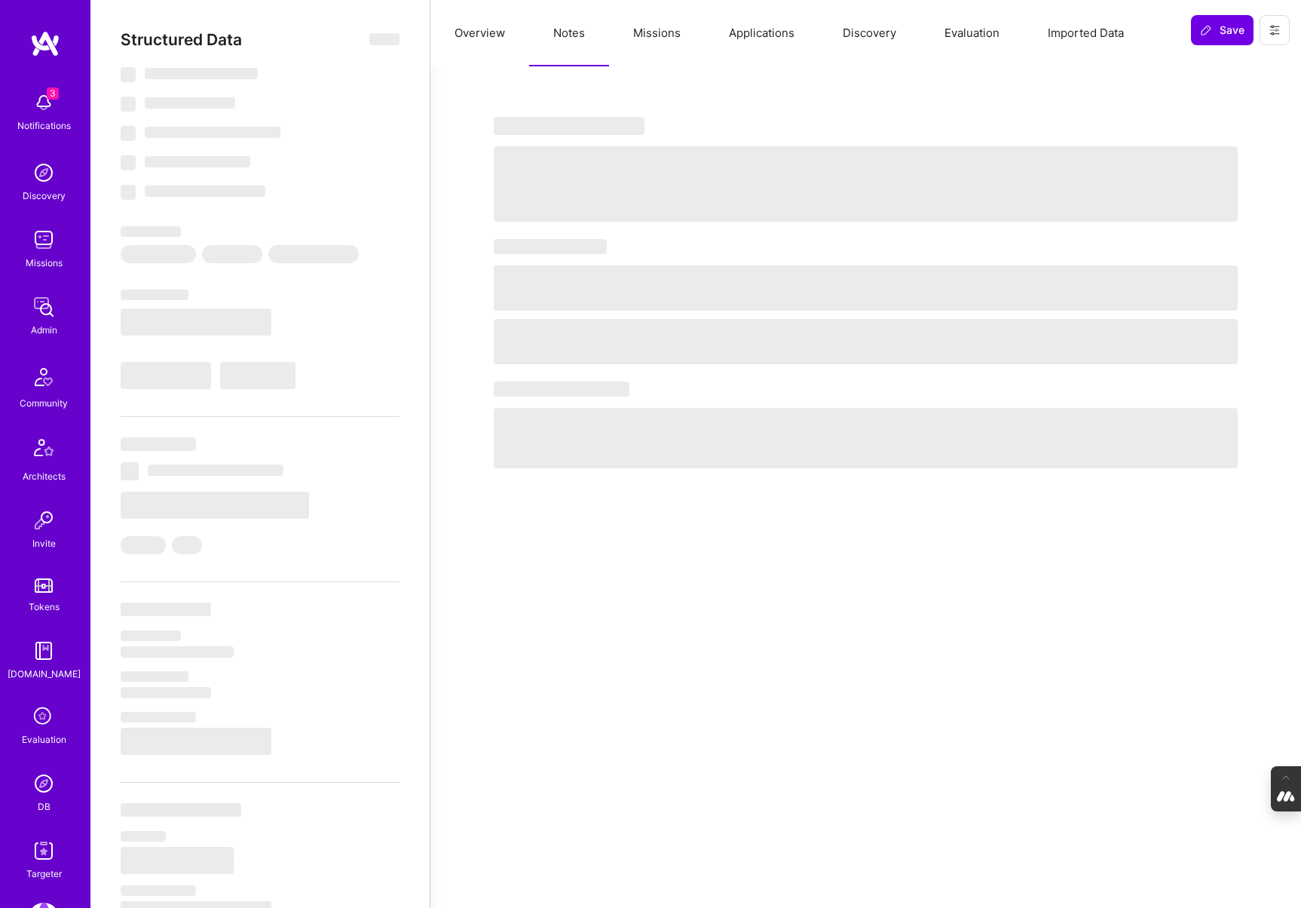
select select "US"
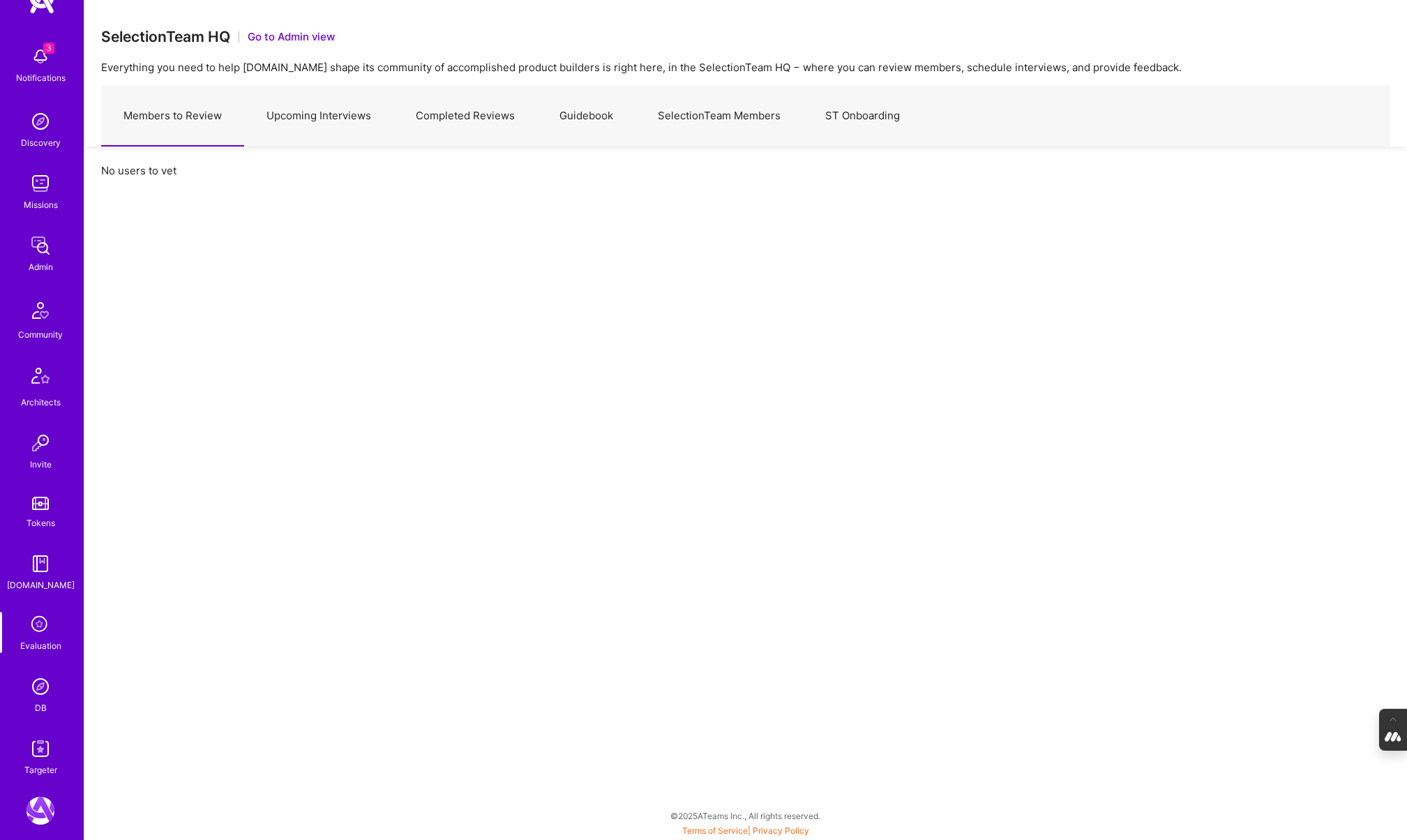
scroll to position [47, 0]
click at [44, 182] on img at bounding box center [41, 174] width 28 height 28
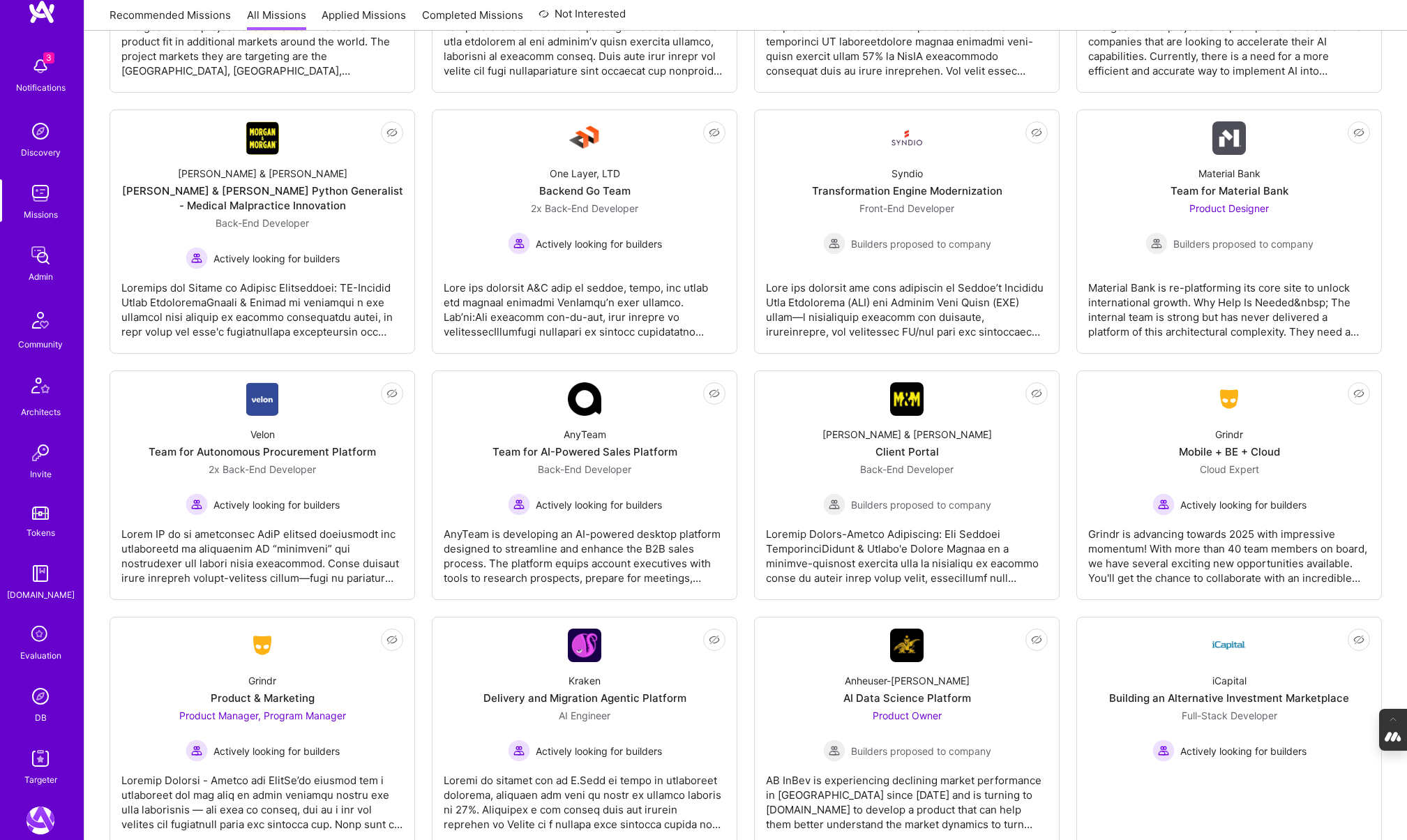
scroll to position [29, 0]
click at [40, 690] on img at bounding box center [41, 696] width 28 height 28
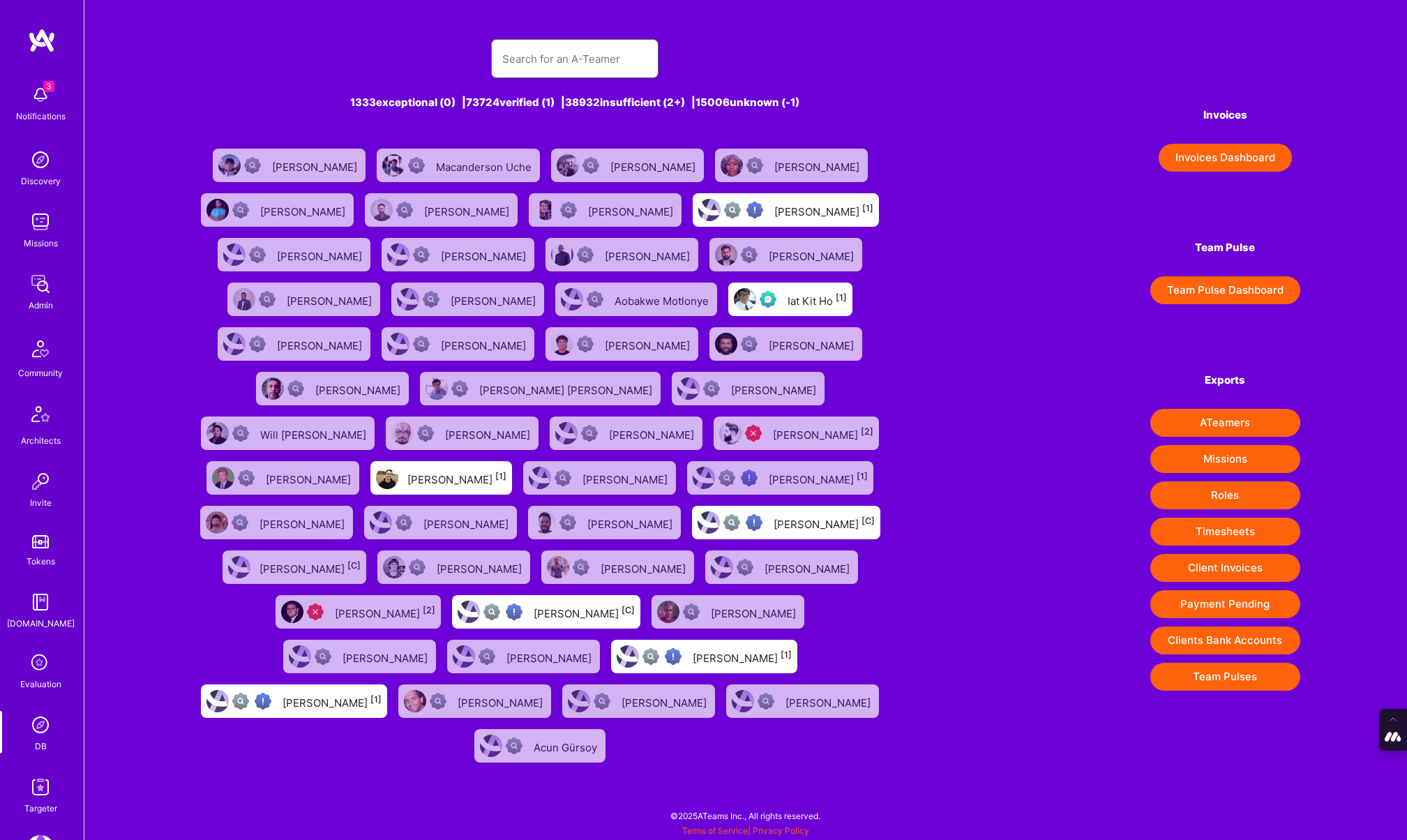
click at [519, 58] on input "text" at bounding box center [574, 58] width 145 height 35
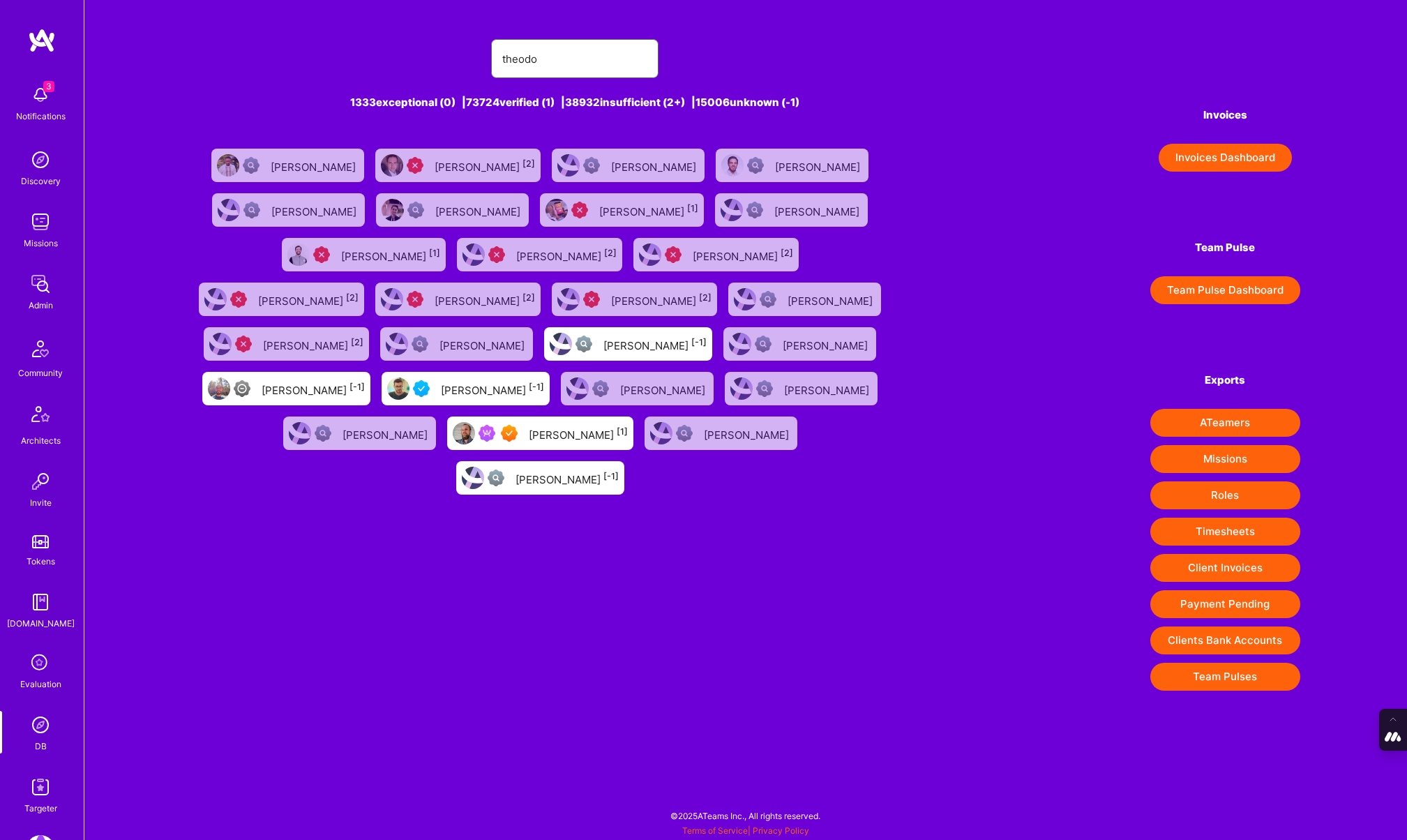
type input "theodorevanrooy@gmail.com"
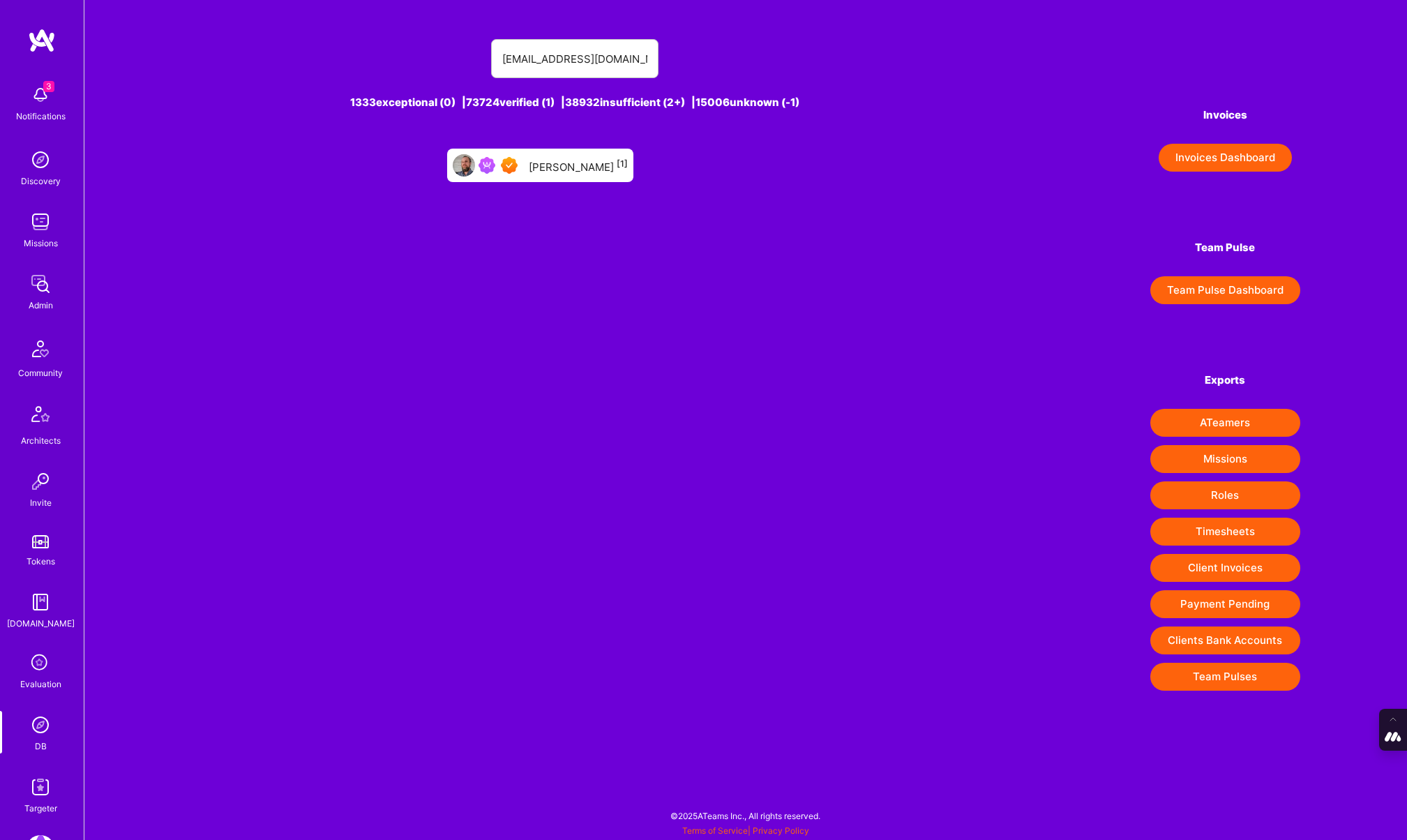
click at [579, 175] on div "Theodore Van Rooy [1]" at bounding box center [539, 166] width 186 height 33
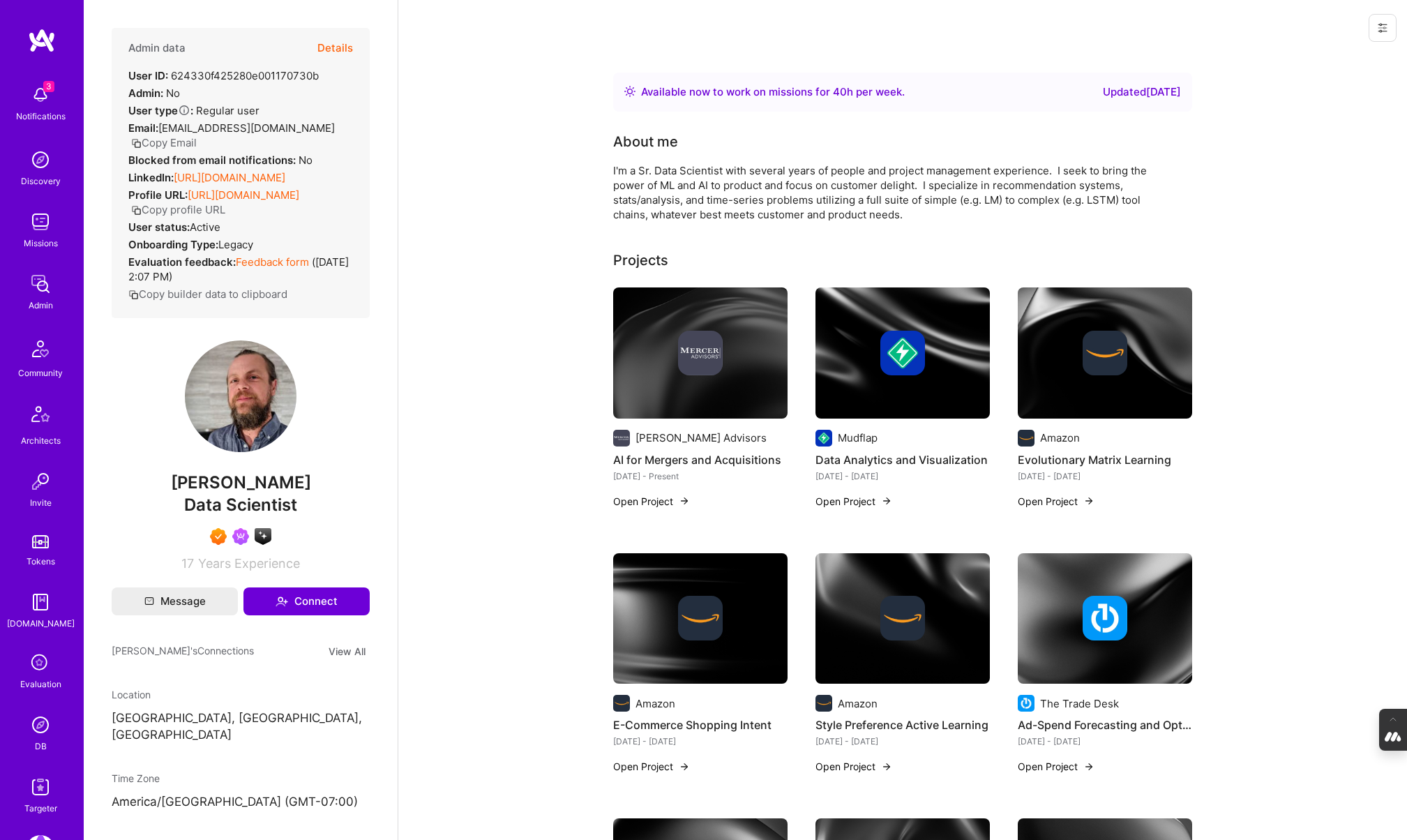
click at [341, 50] on button "Details" at bounding box center [335, 48] width 35 height 41
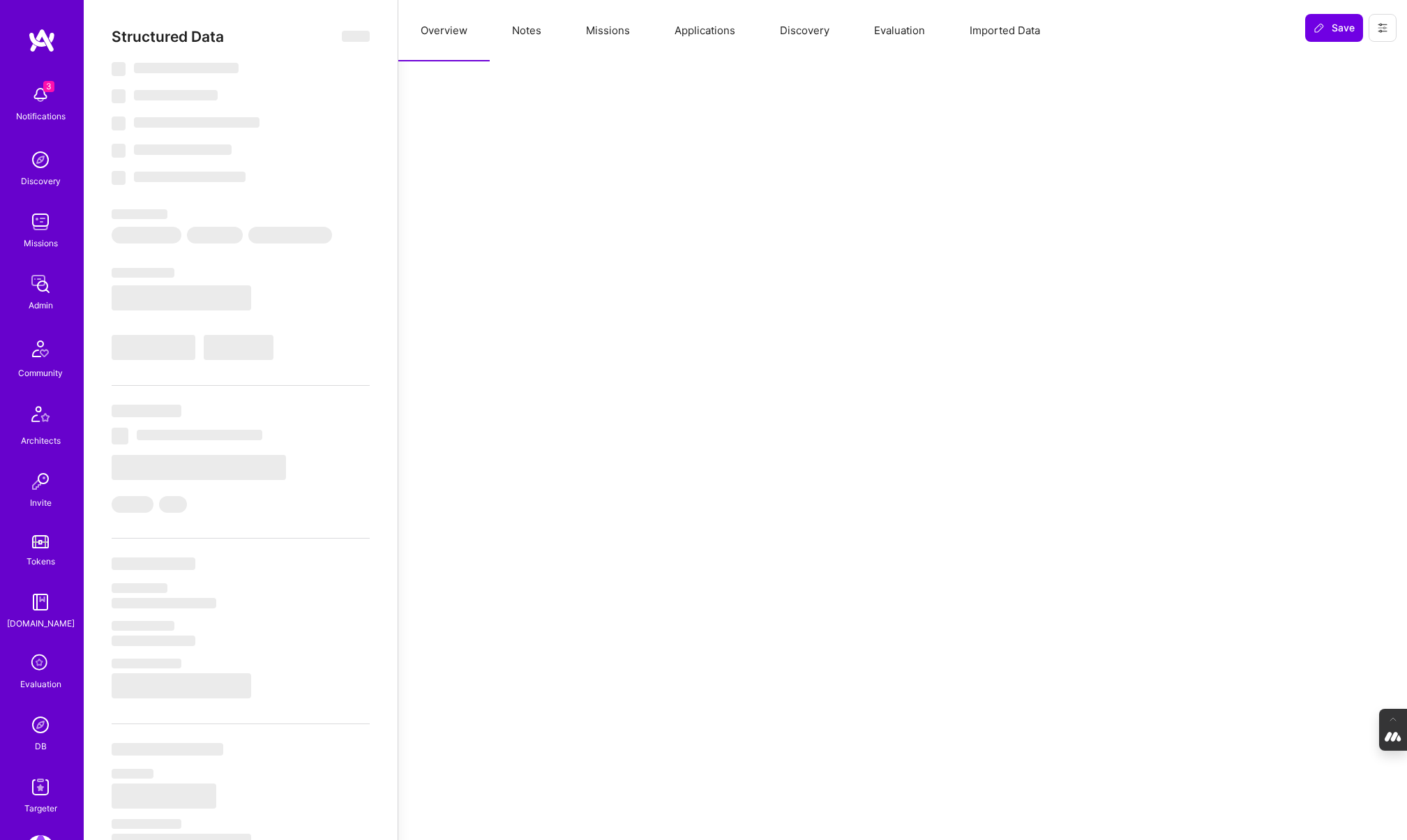
click at [632, 32] on button "Missions" at bounding box center [608, 31] width 89 height 61
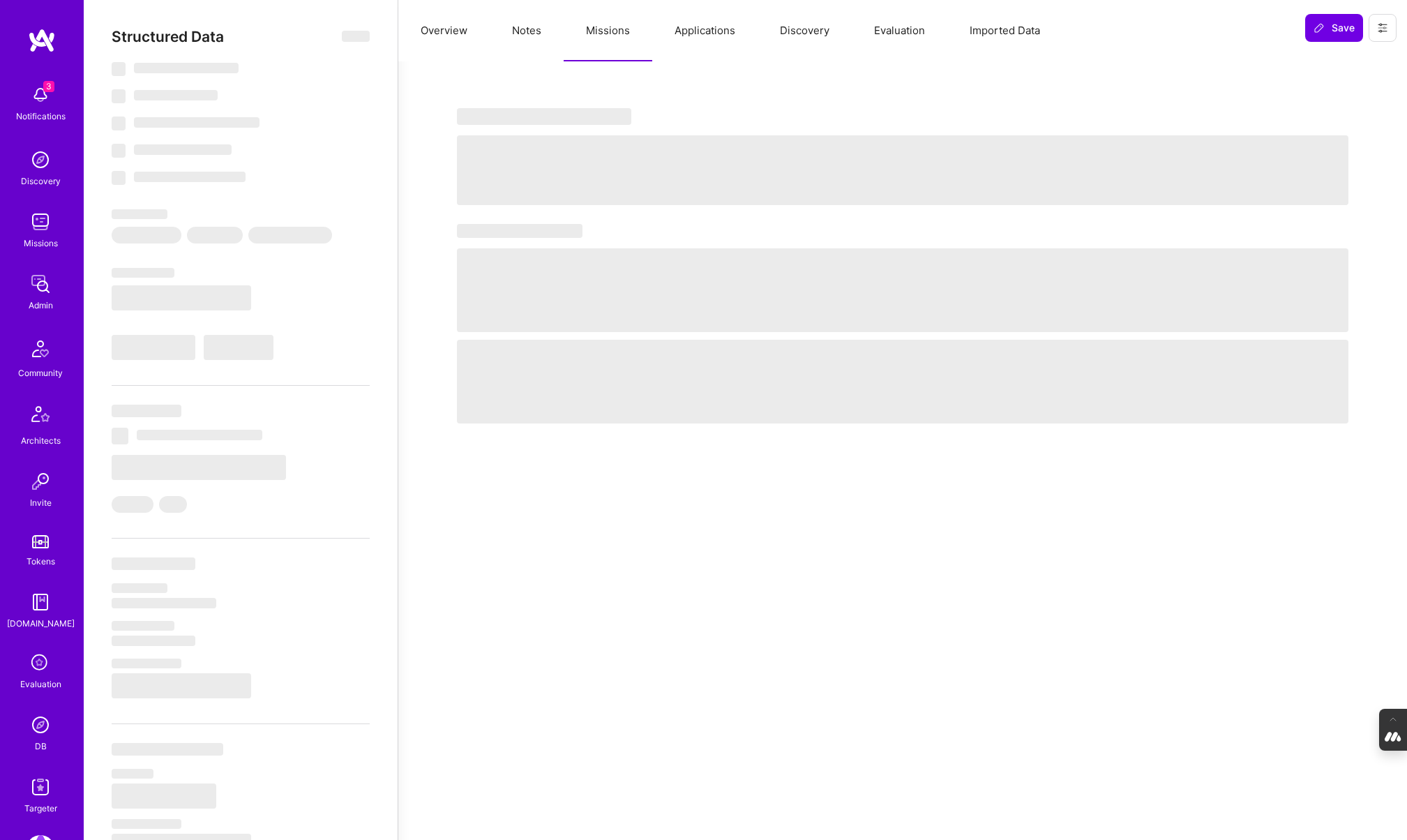
select select "Right Now"
select select "7"
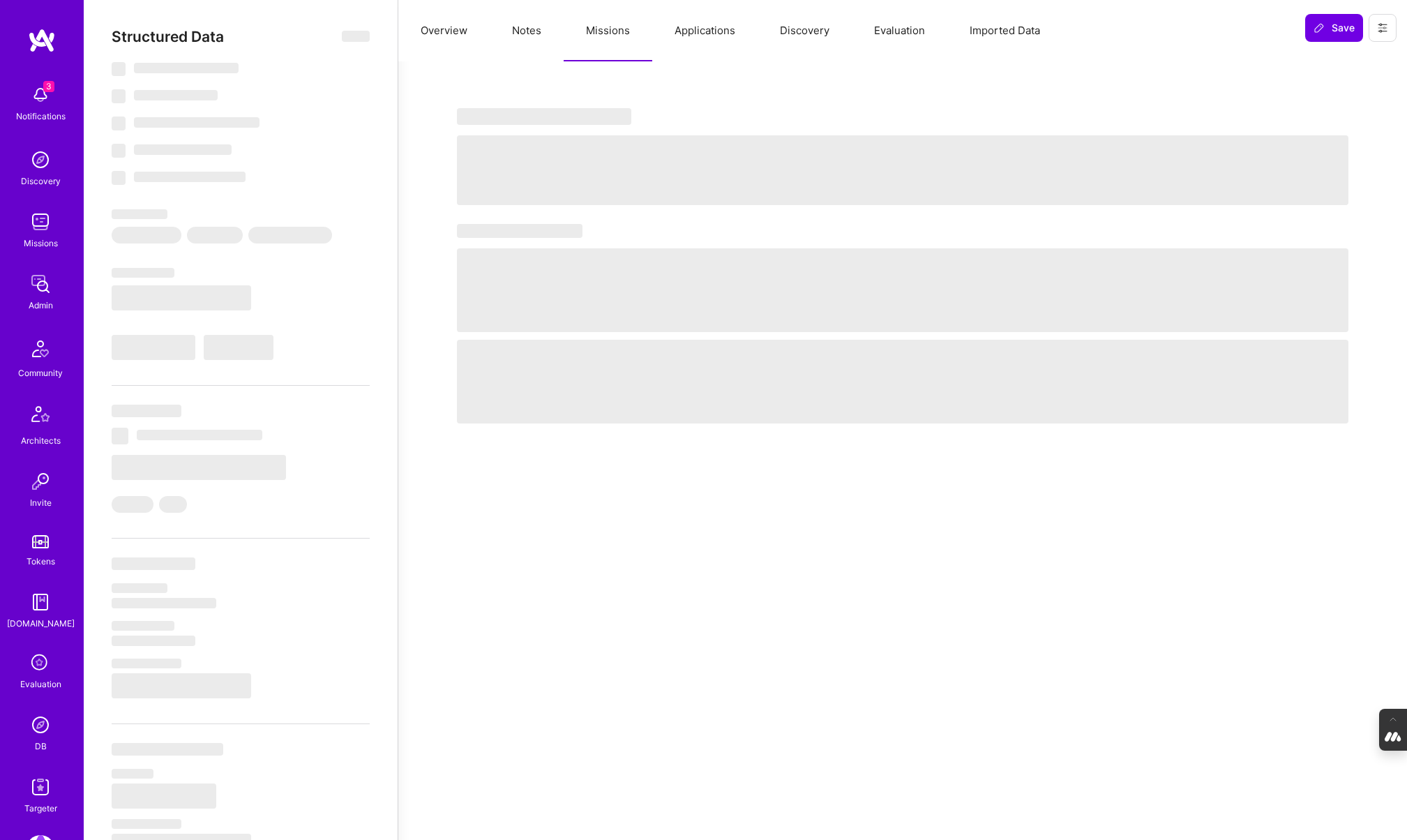
select select "US"
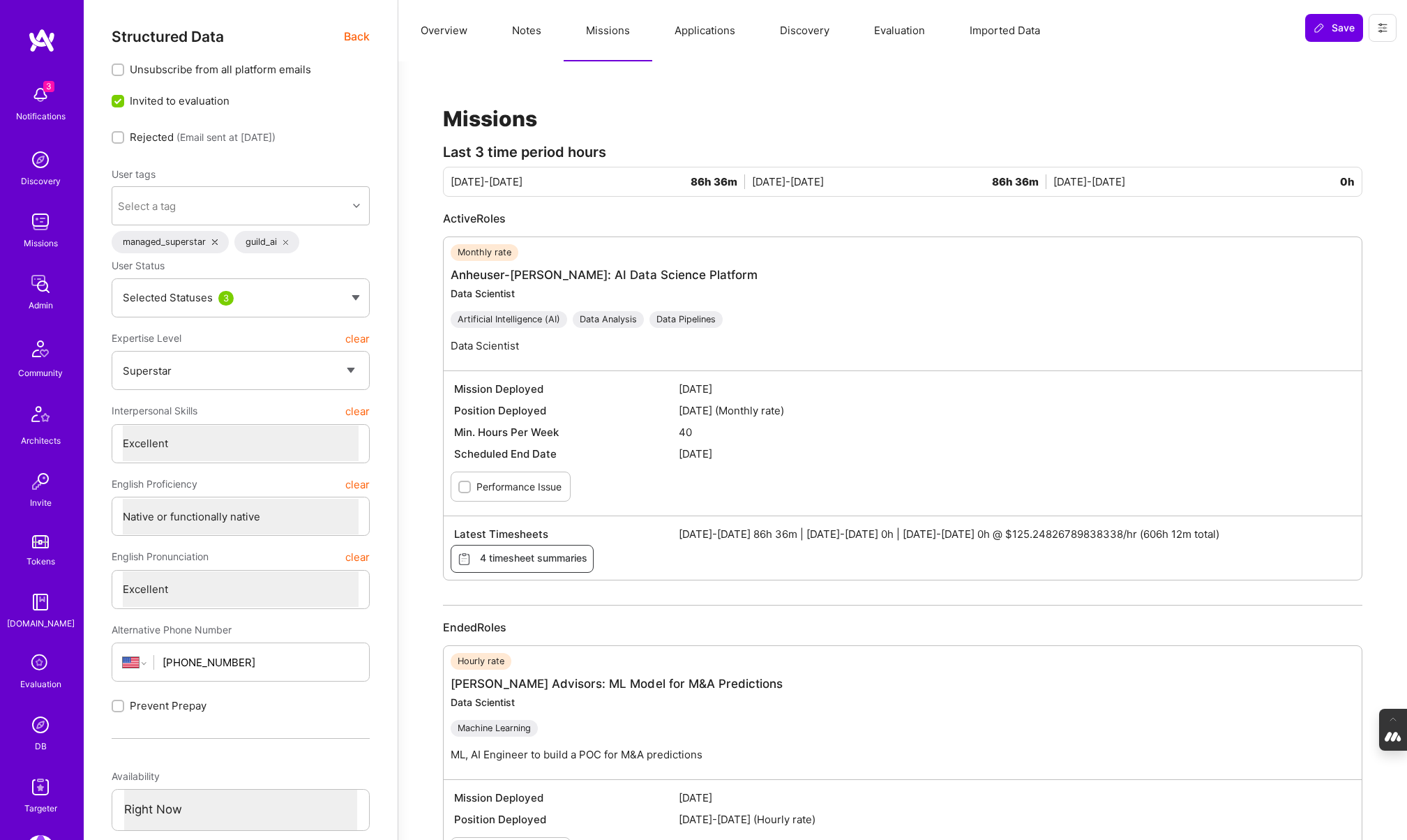
click at [38, 725] on img at bounding box center [41, 724] width 28 height 28
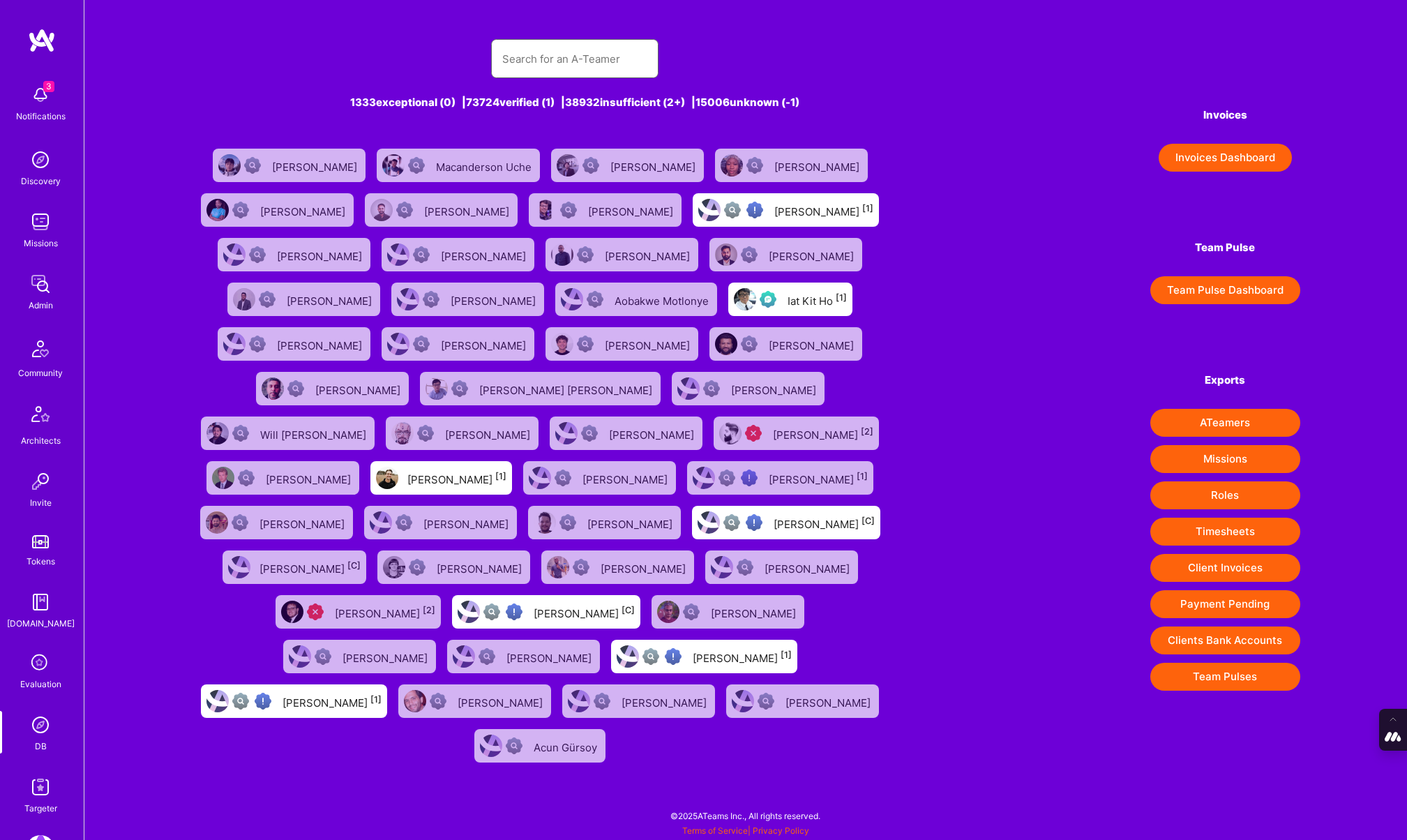
click at [555, 48] on input "text" at bounding box center [574, 58] width 145 height 35
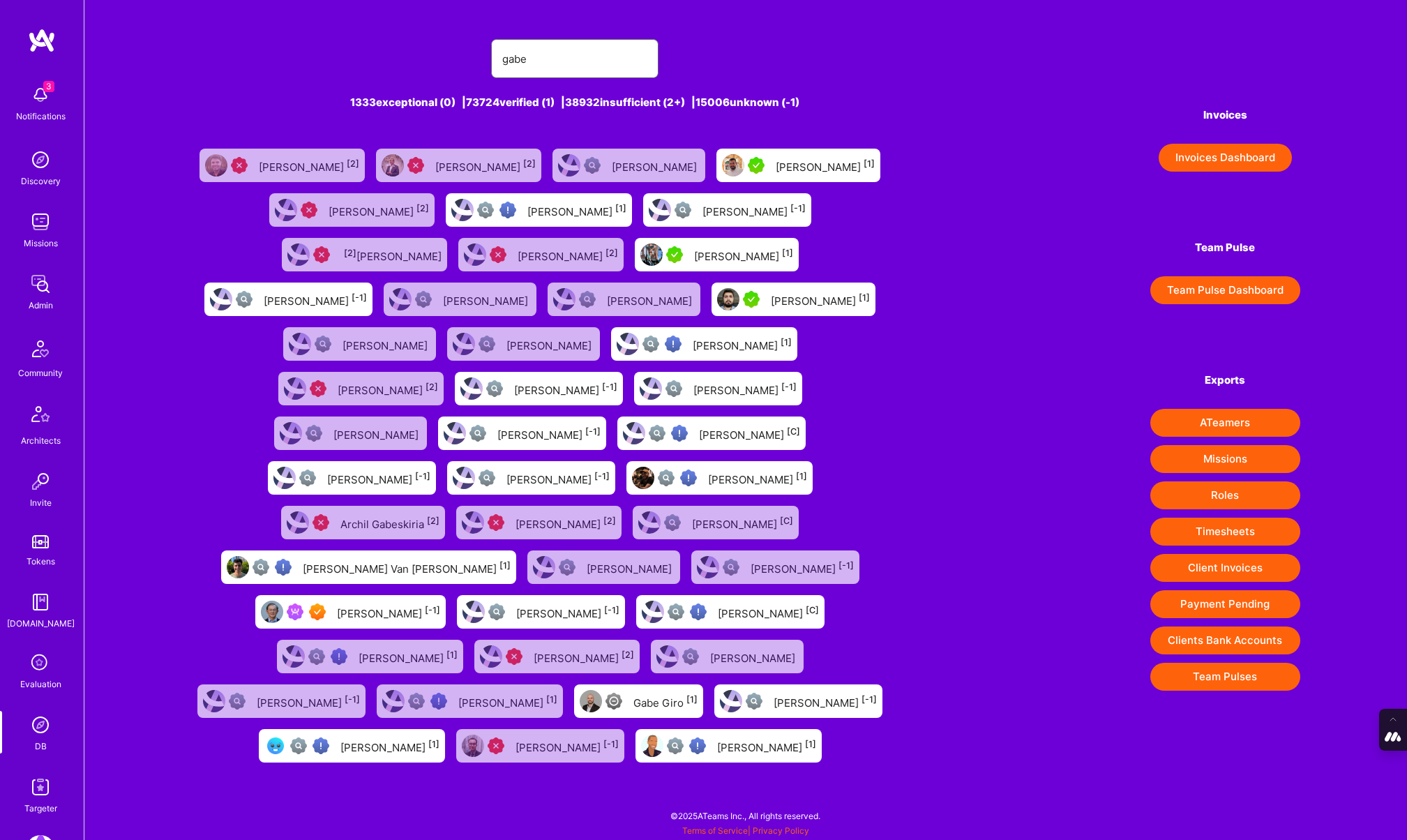
type input "Gabe Thendean"
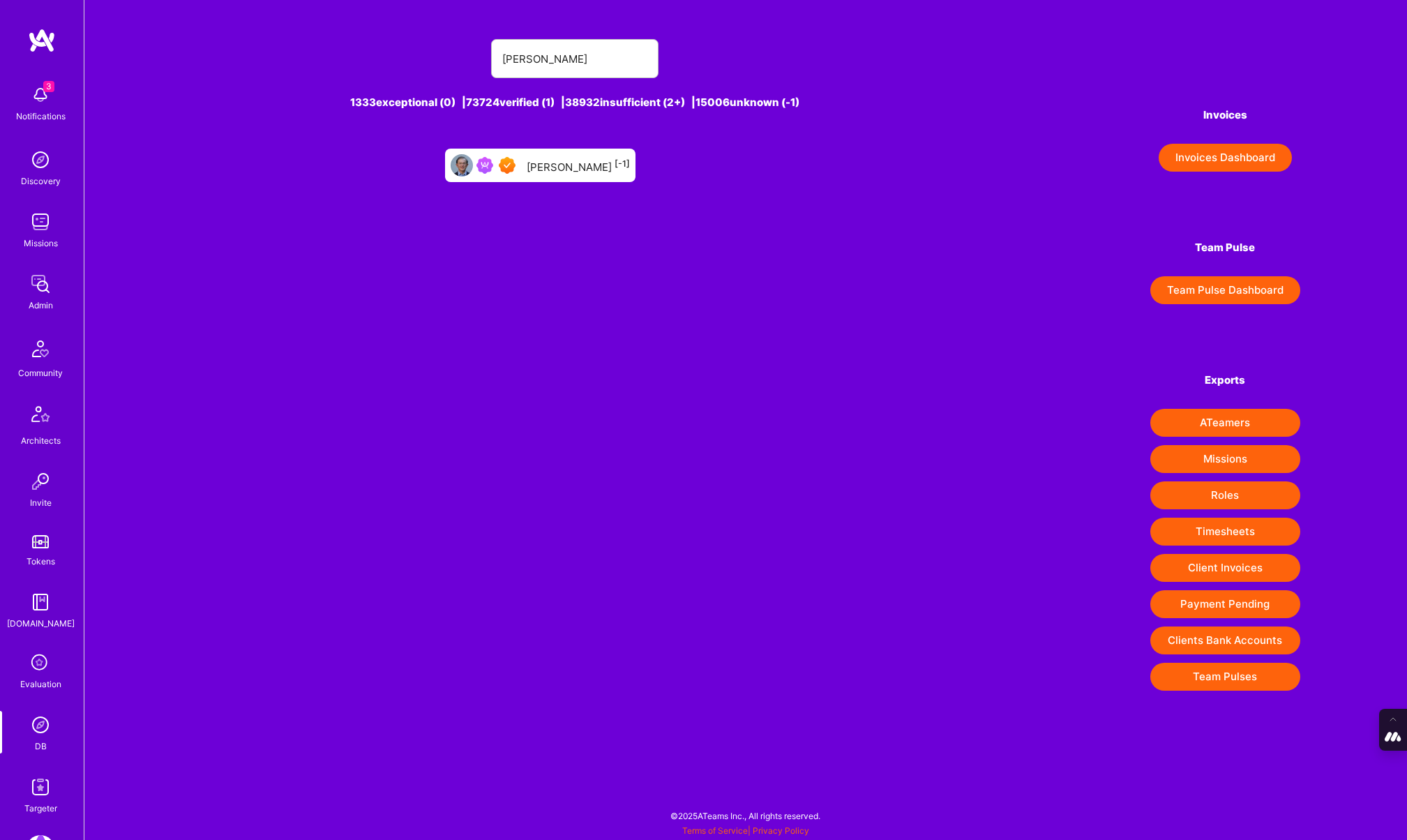
click at [569, 163] on div "Gabe Thendean [-1]" at bounding box center [578, 166] width 104 height 19
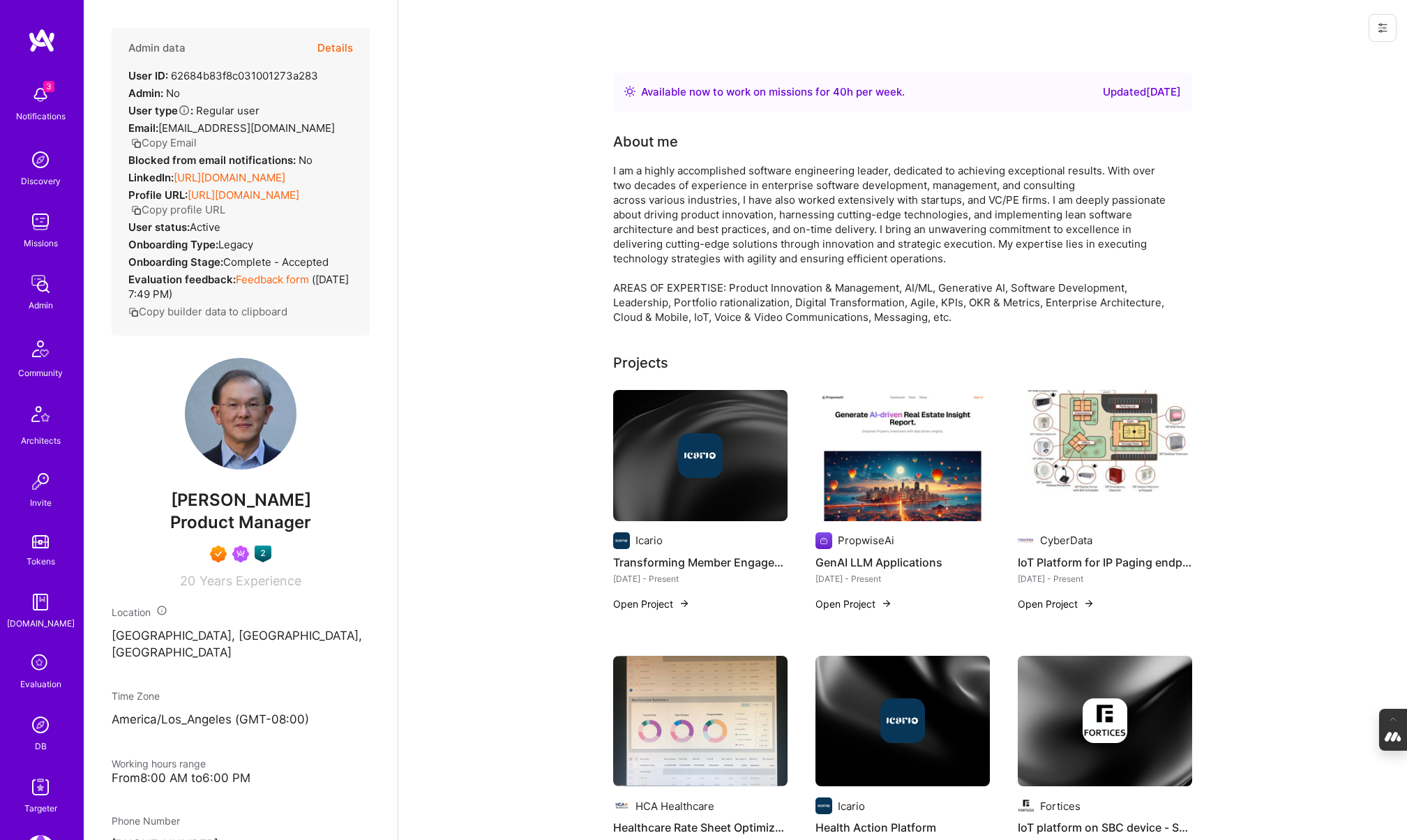
click at [341, 49] on button "Details" at bounding box center [335, 48] width 35 height 41
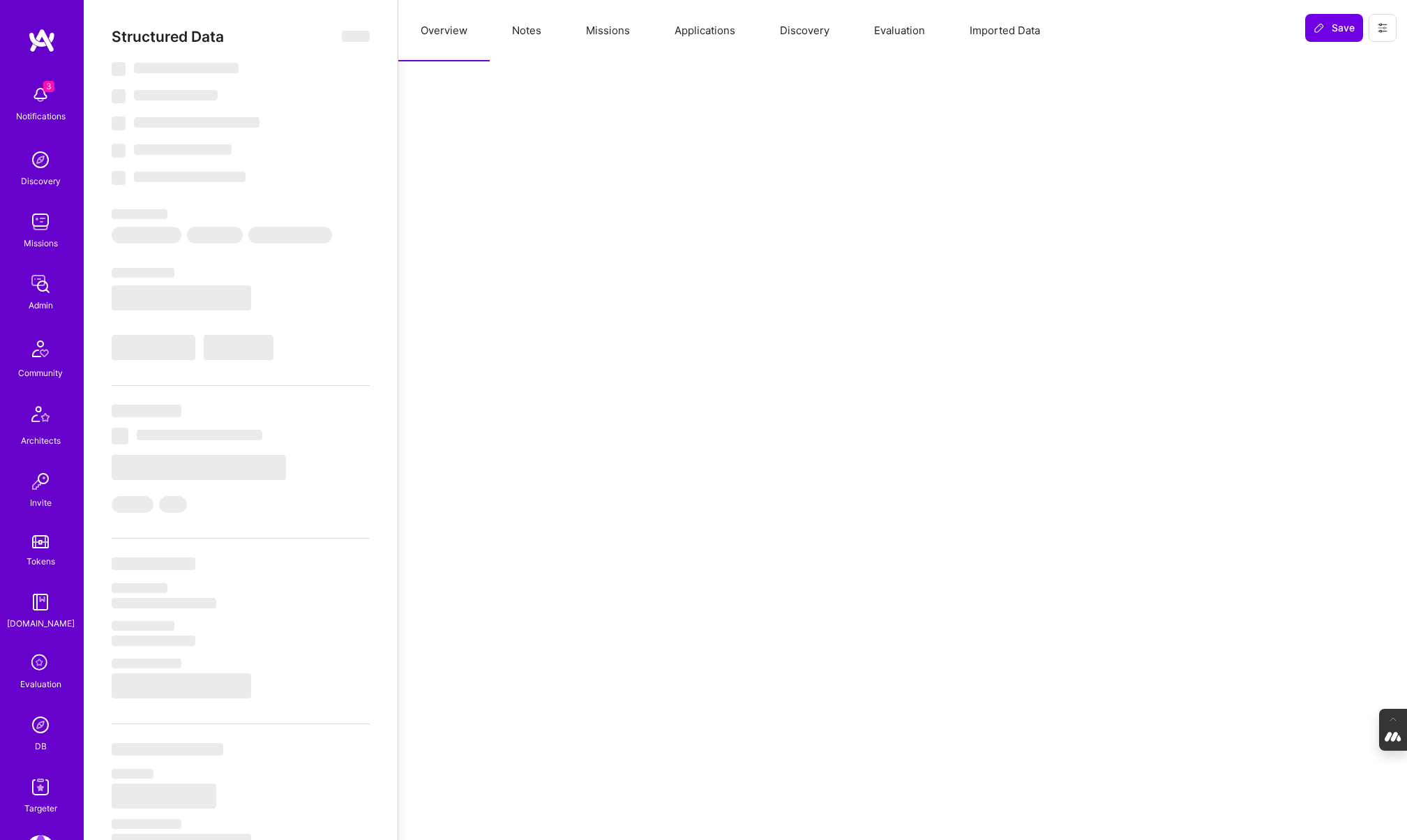
click at [512, 39] on button "Notes" at bounding box center [526, 31] width 74 height 61
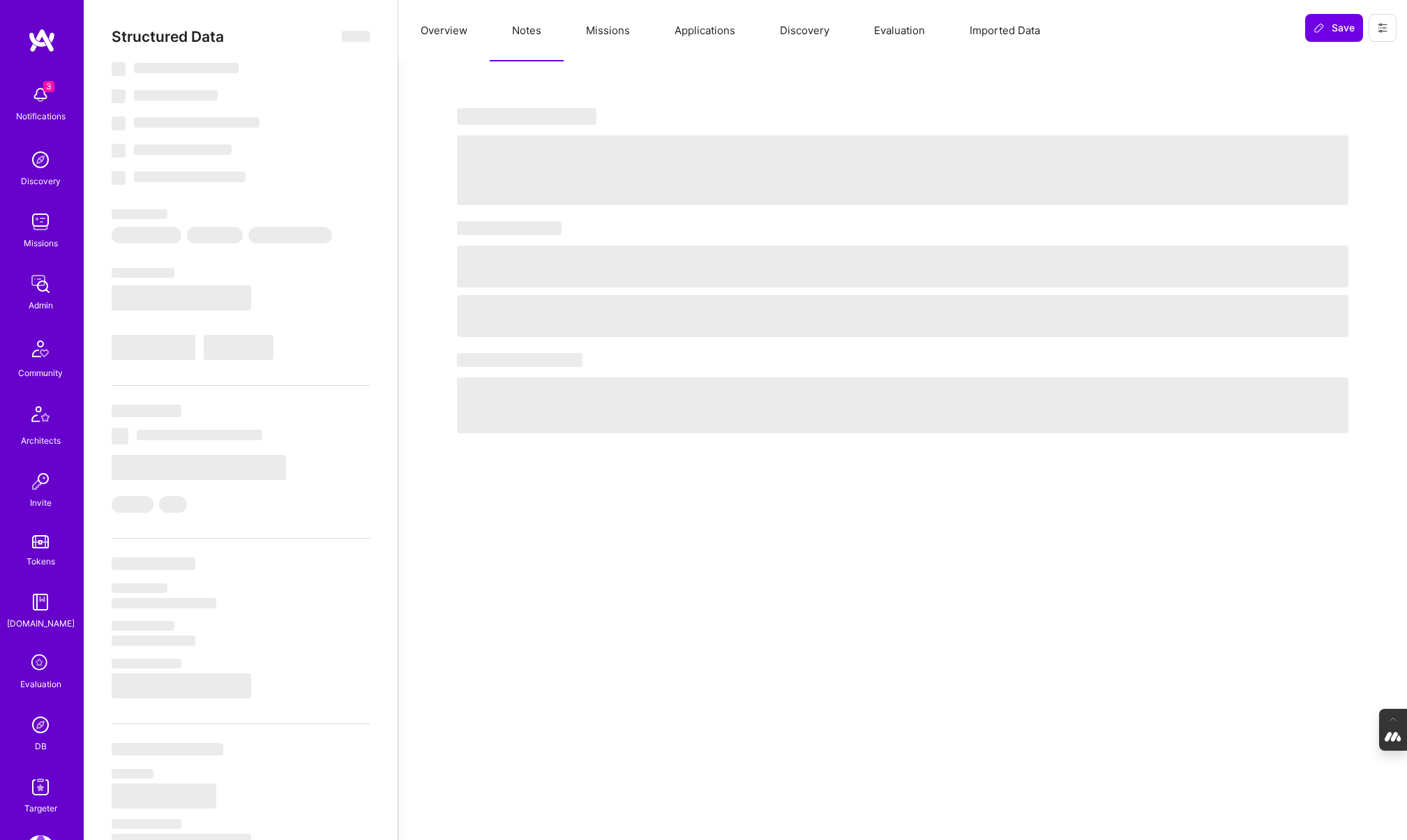
click at [617, 43] on button "Missions" at bounding box center [608, 31] width 89 height 61
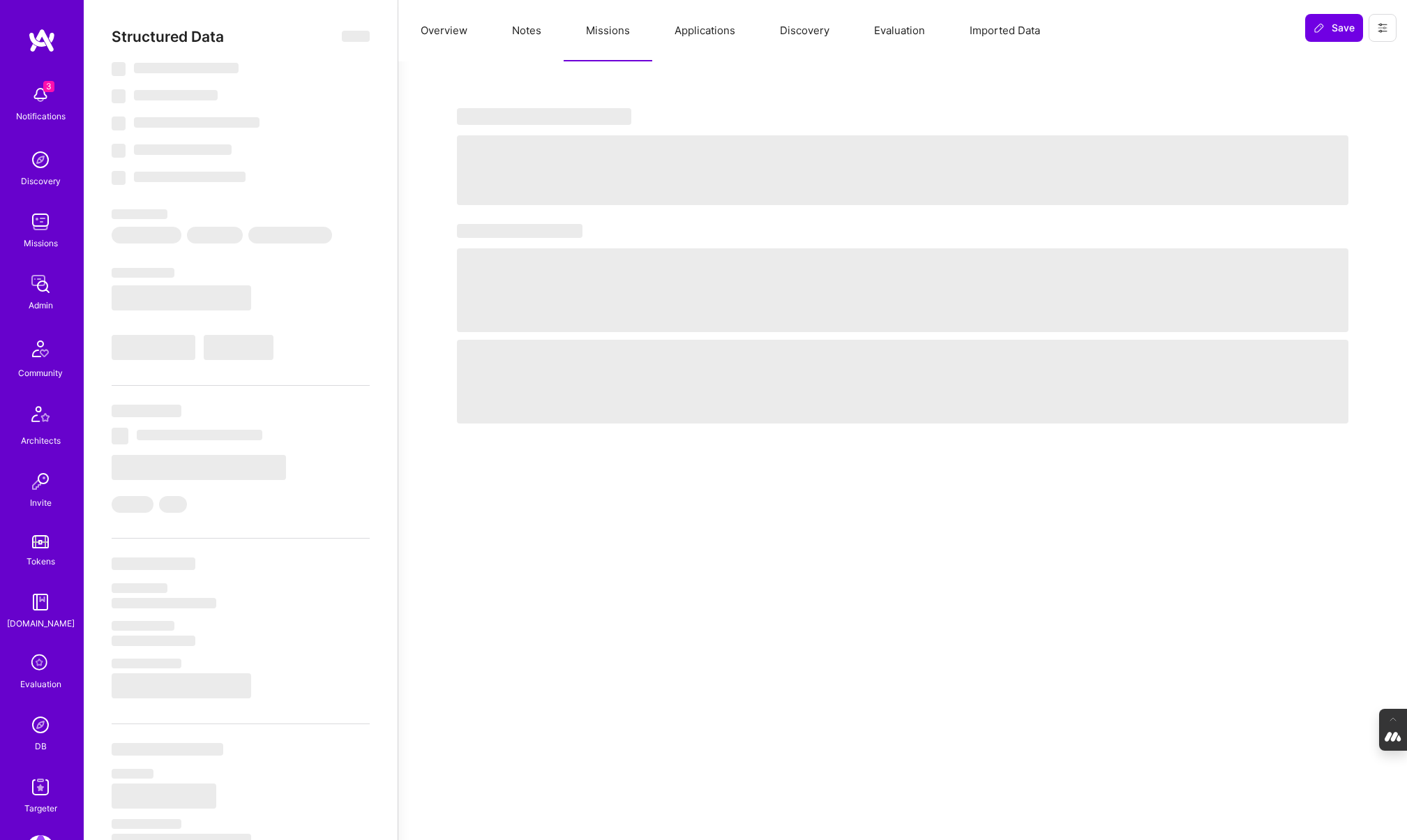
type textarea "x"
select select "Right Now"
select select "7"
select select "6"
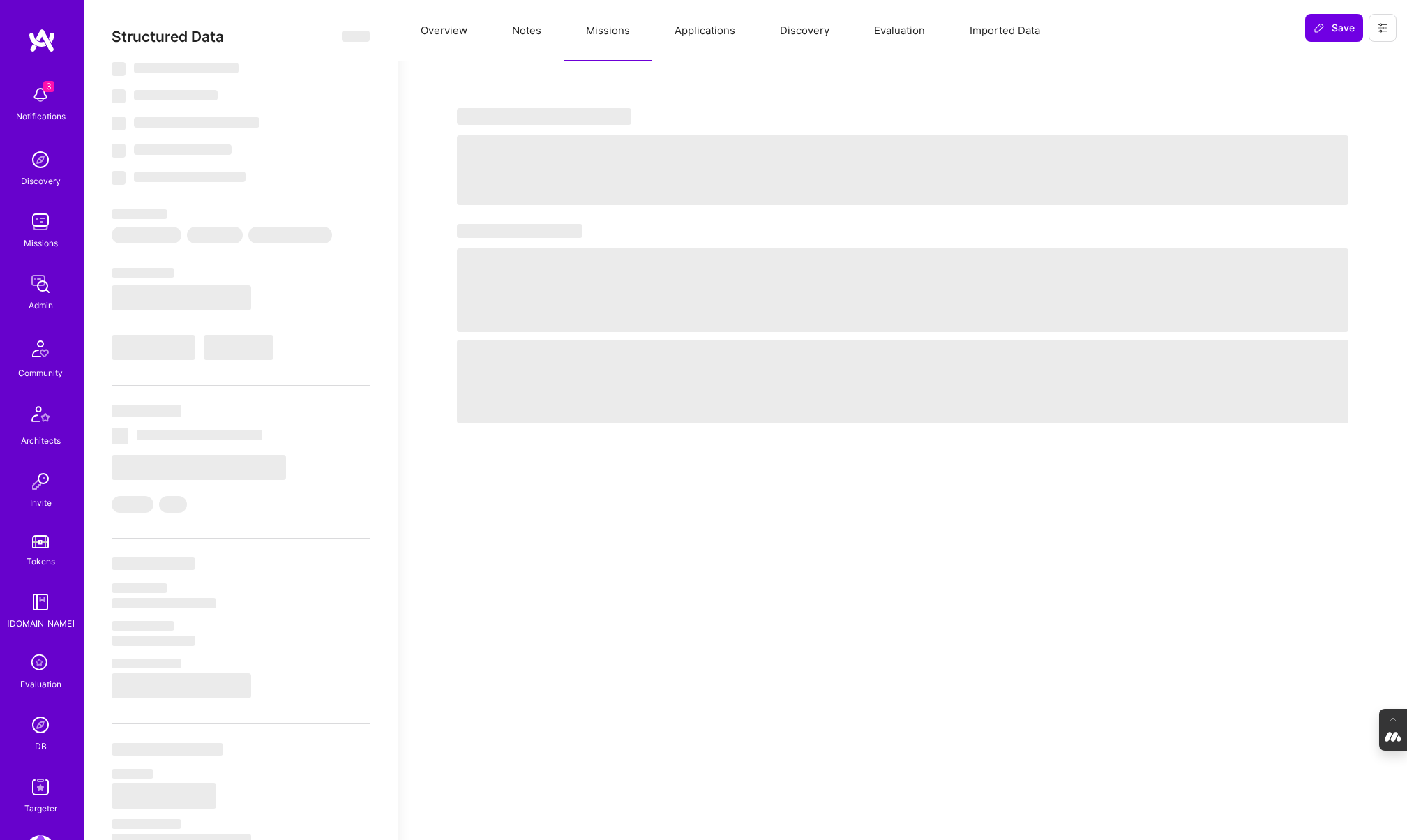
select select "7"
select select "US"
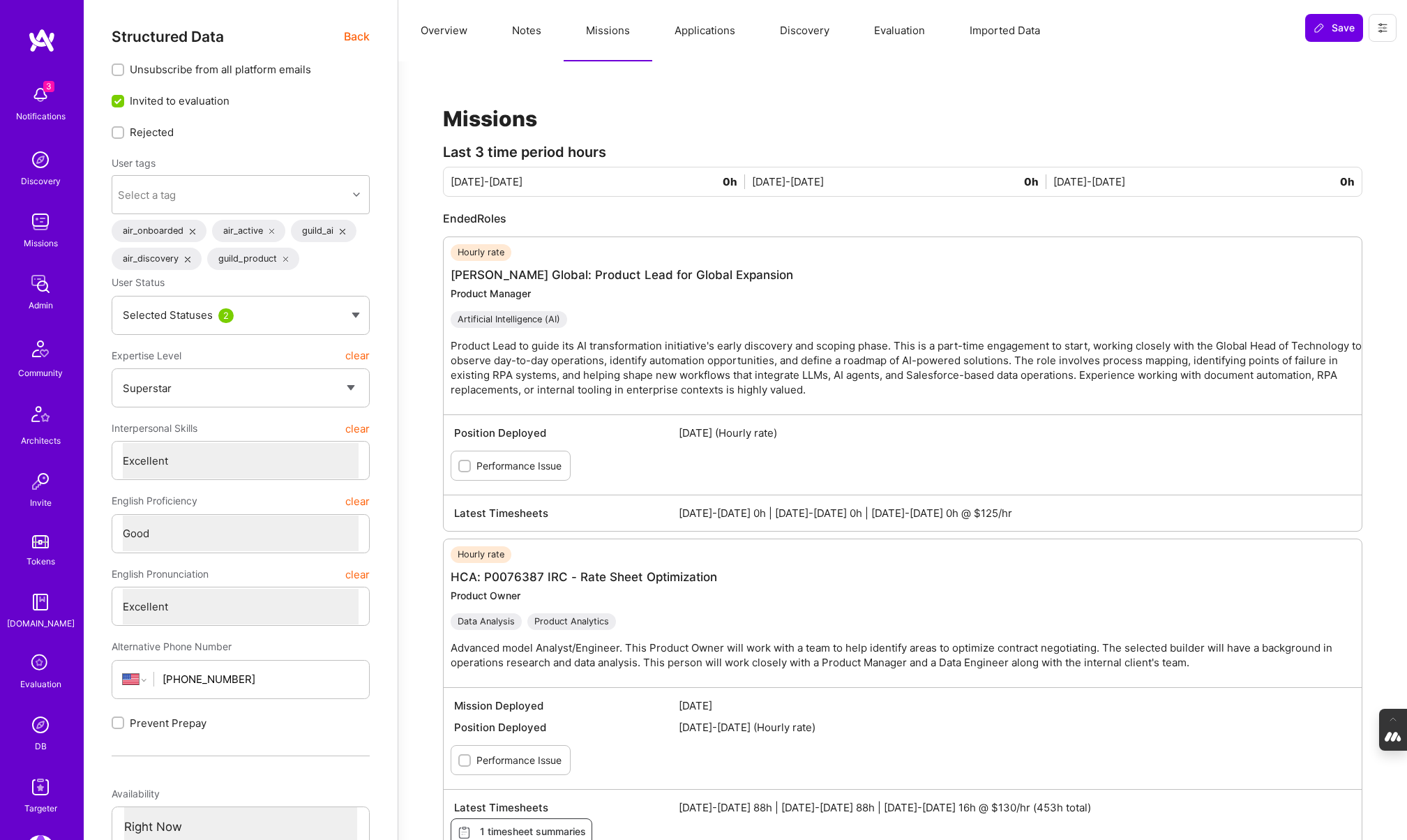
click at [43, 724] on img at bounding box center [41, 724] width 28 height 28
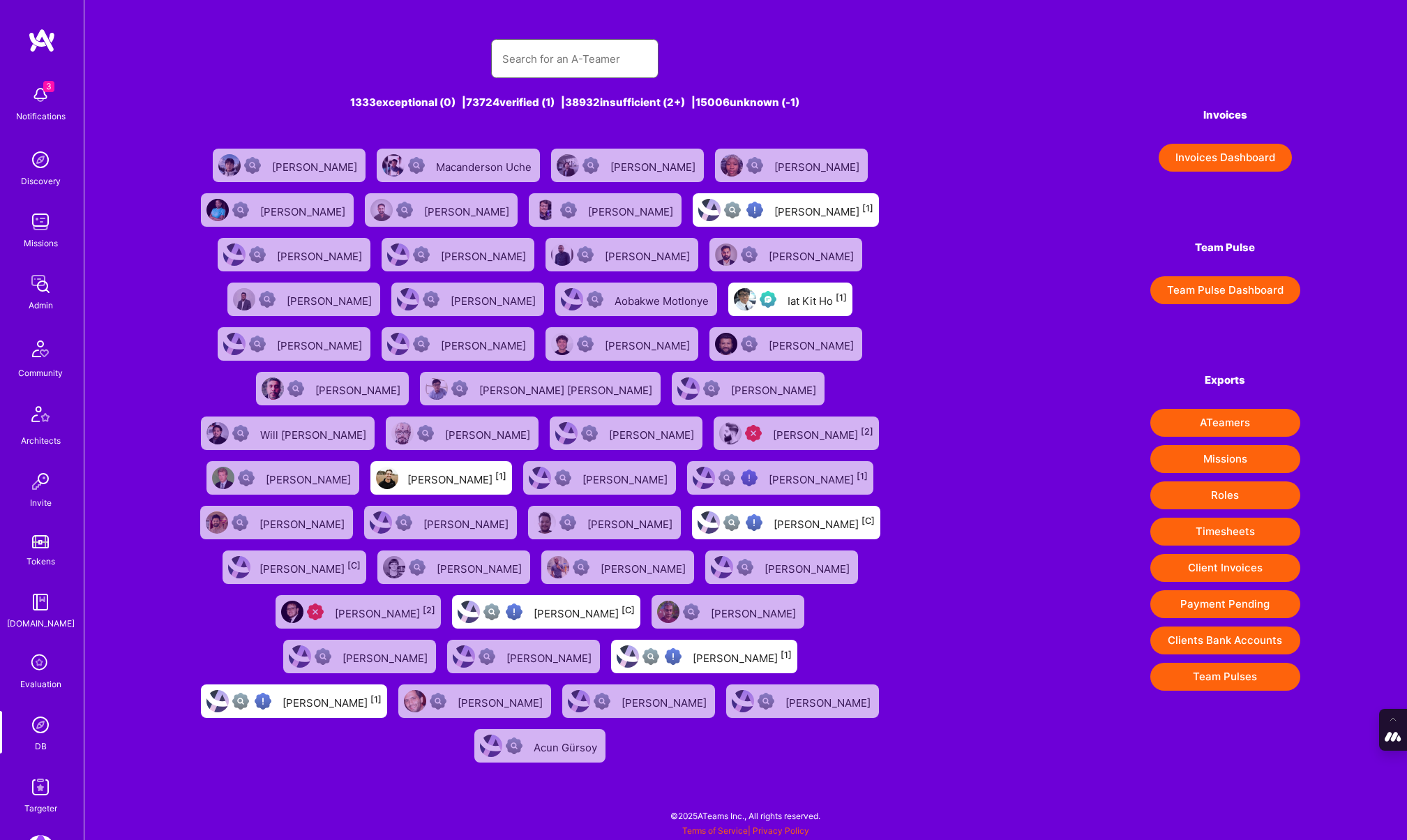
click at [524, 54] on input "text" at bounding box center [574, 58] width 145 height 35
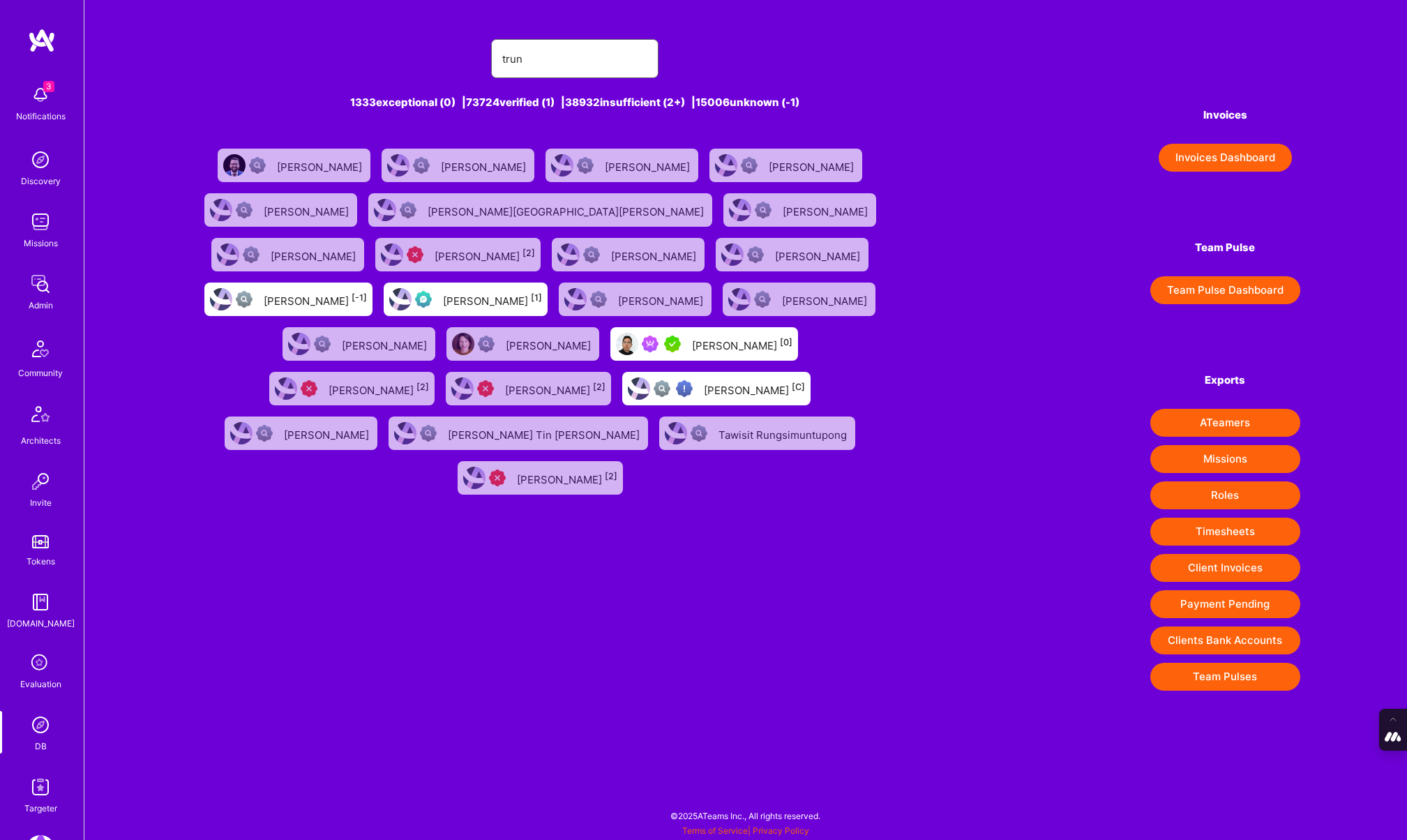
type input "trunghlt@gmail.com"
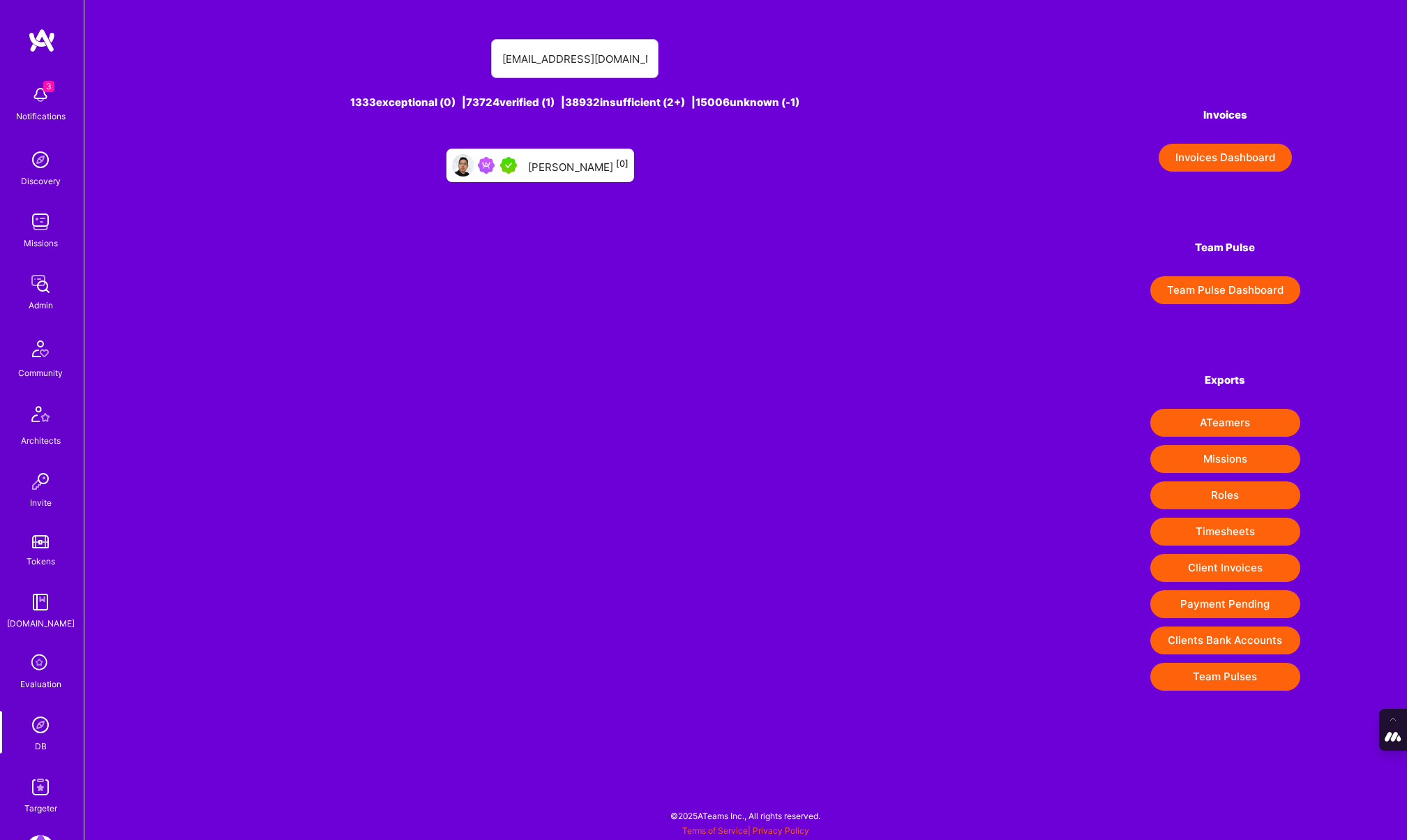
click at [569, 163] on div "Trung Huynh [0]" at bounding box center [578, 166] width 101 height 19
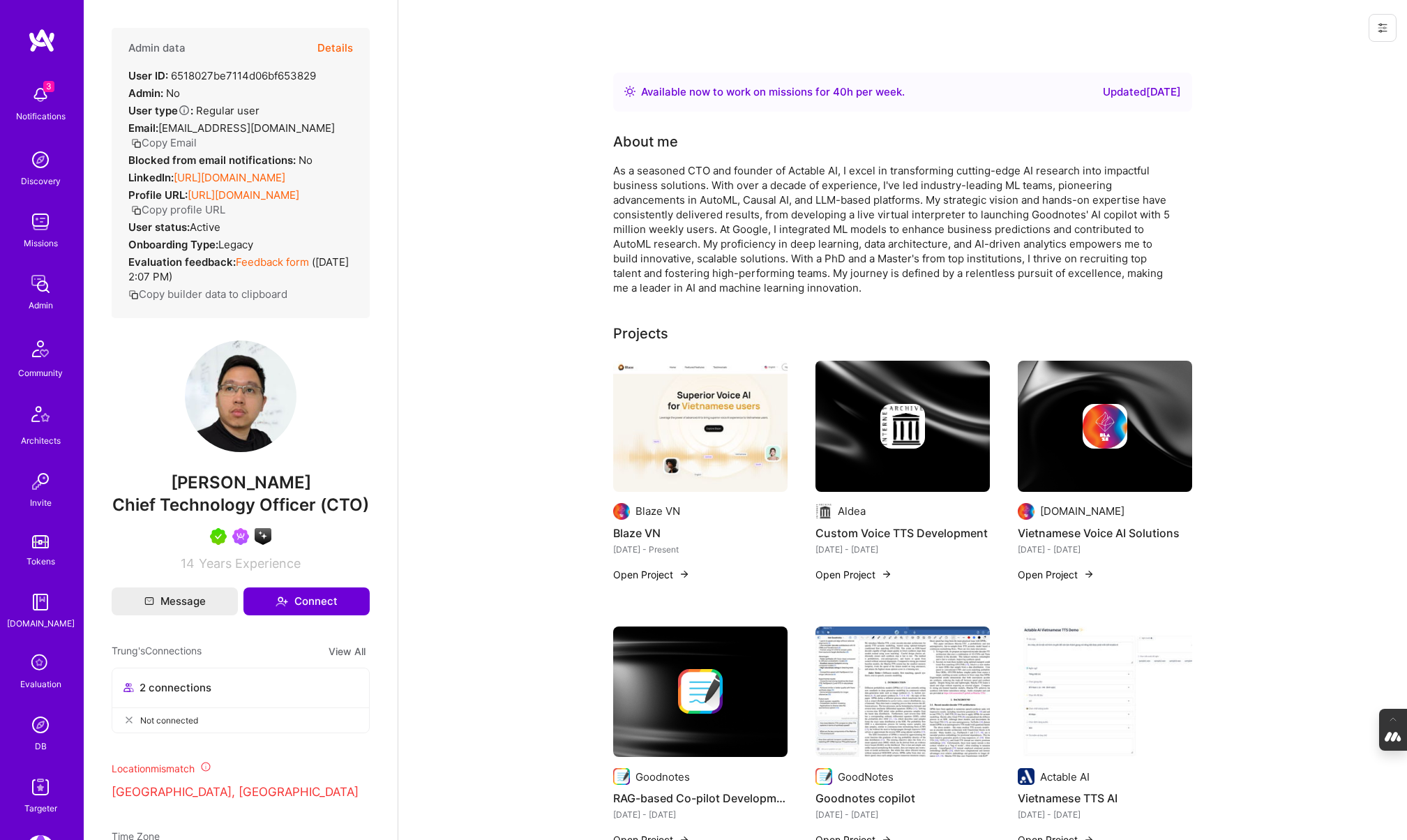
click at [343, 42] on button "Details" at bounding box center [335, 48] width 35 height 41
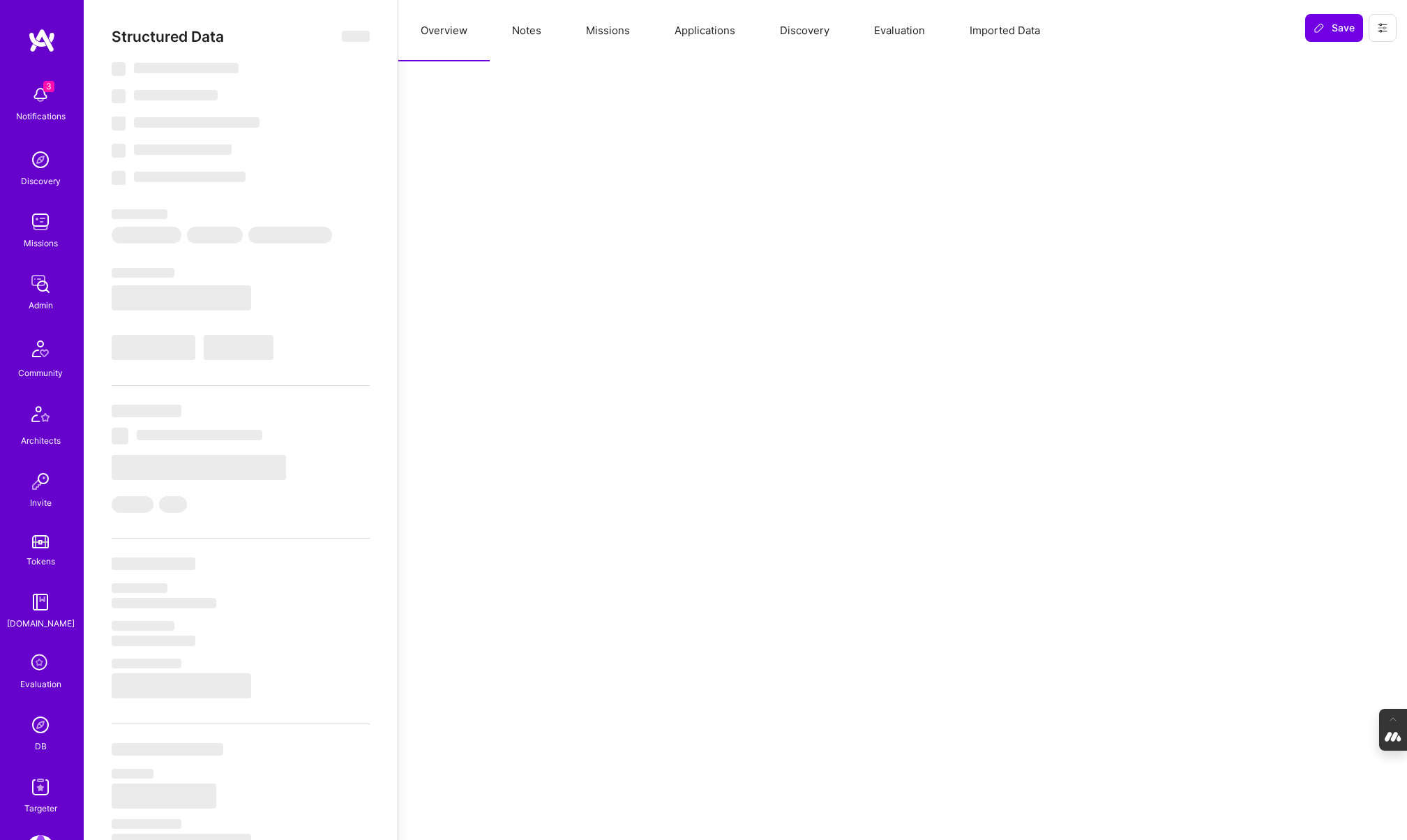
click at [597, 21] on button "Missions" at bounding box center [608, 31] width 89 height 61
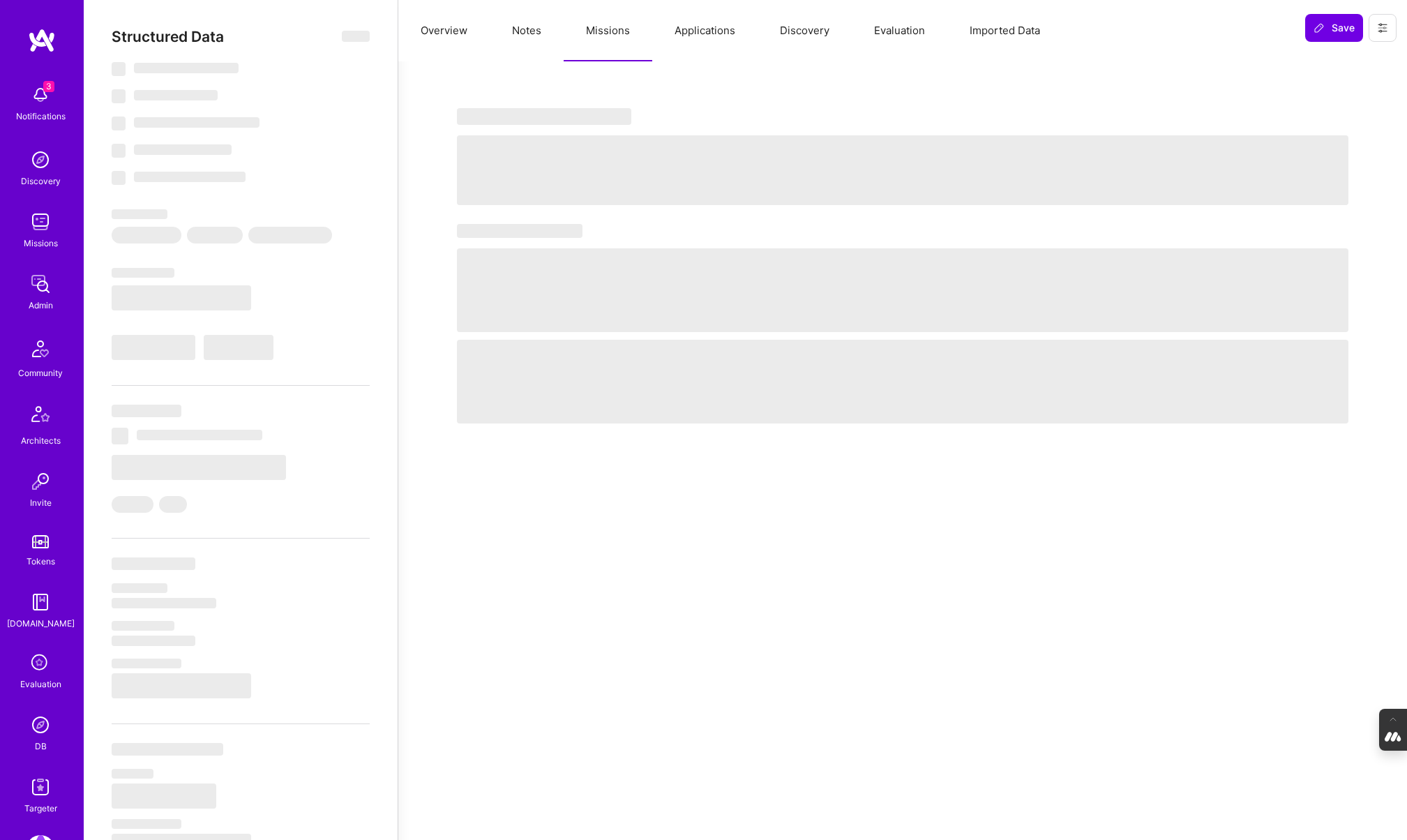
type textarea "x"
select select "Right Now"
select select "7"
select select "4"
select select "7"
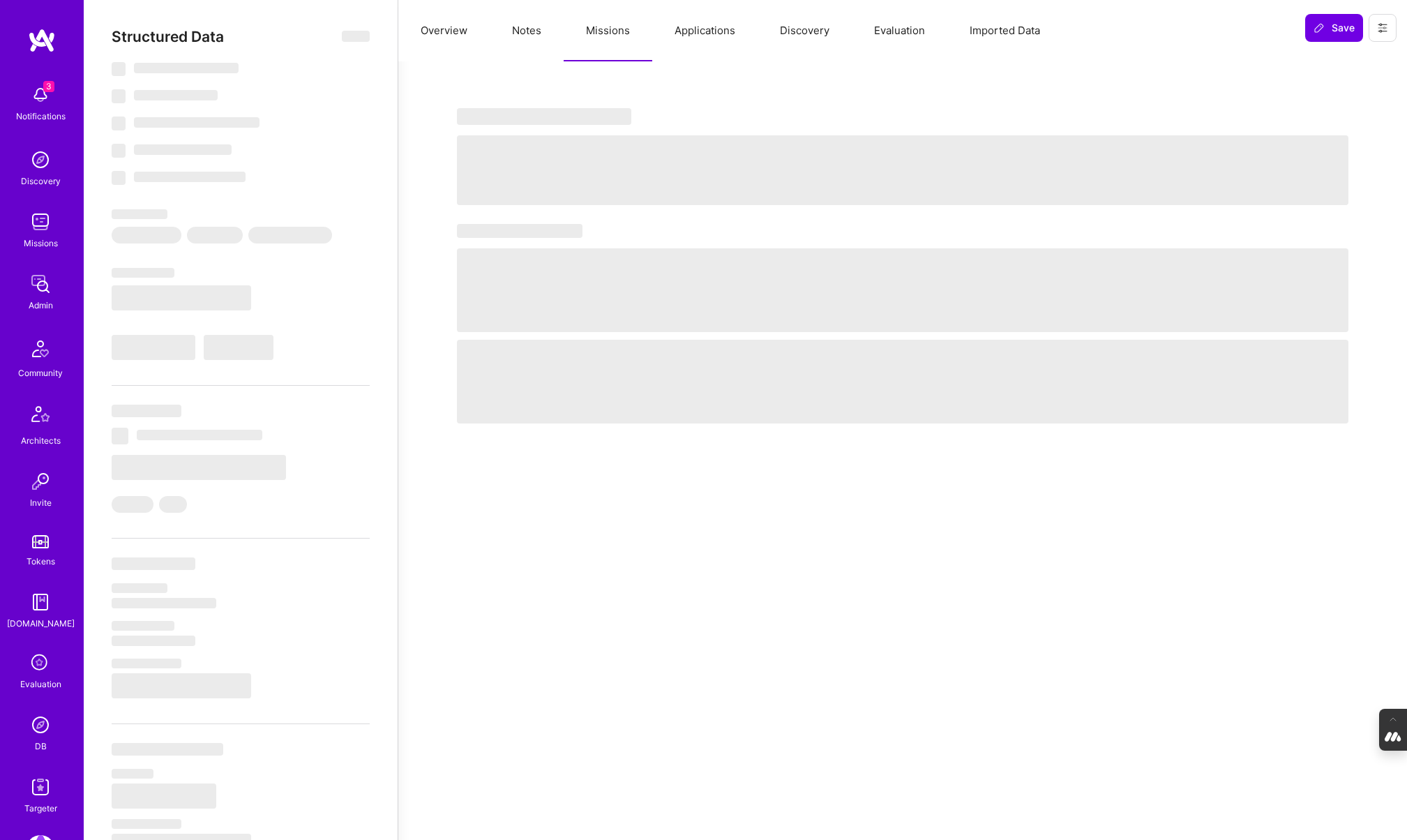
select select "6"
select select "GB"
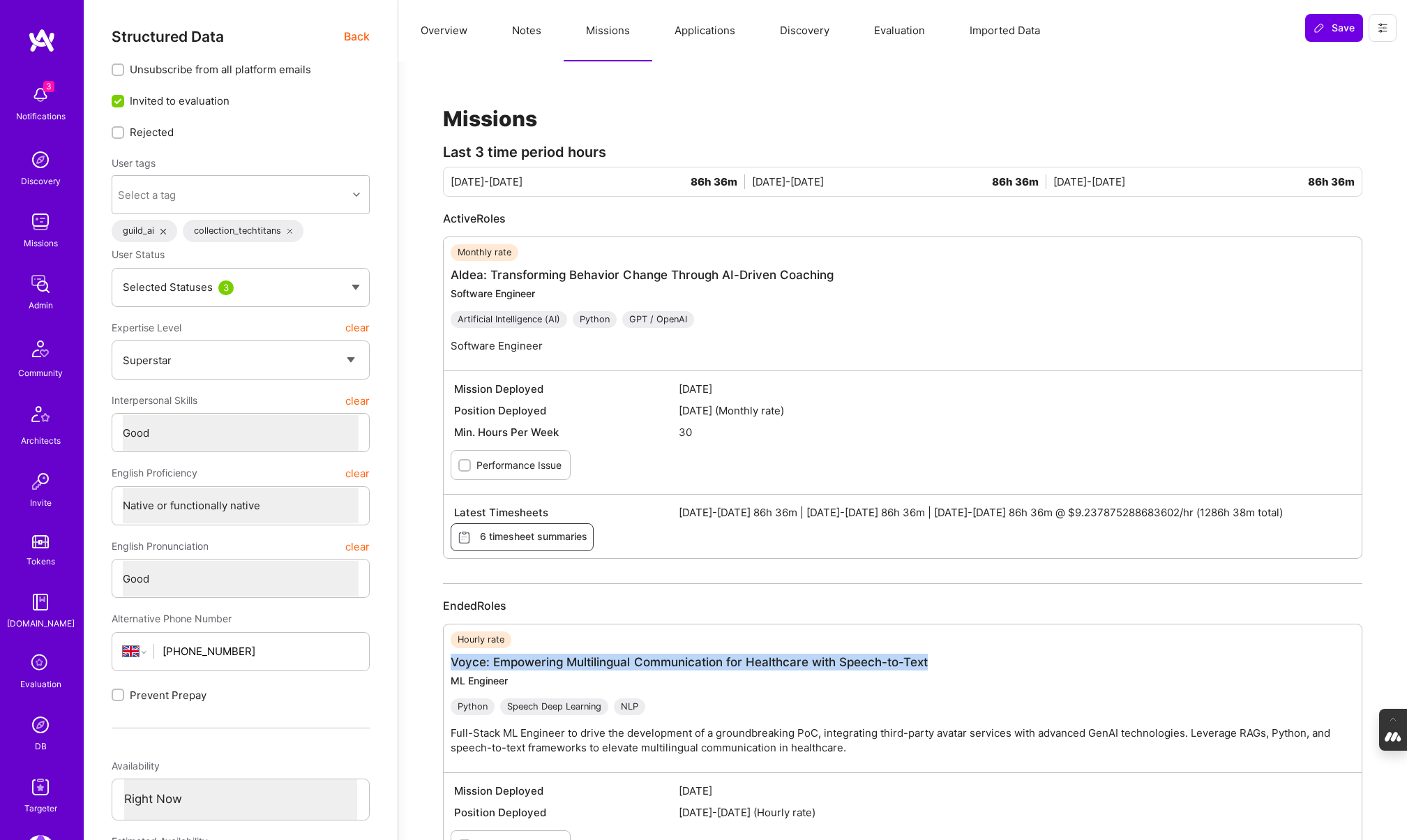
click at [35, 736] on img at bounding box center [41, 724] width 28 height 28
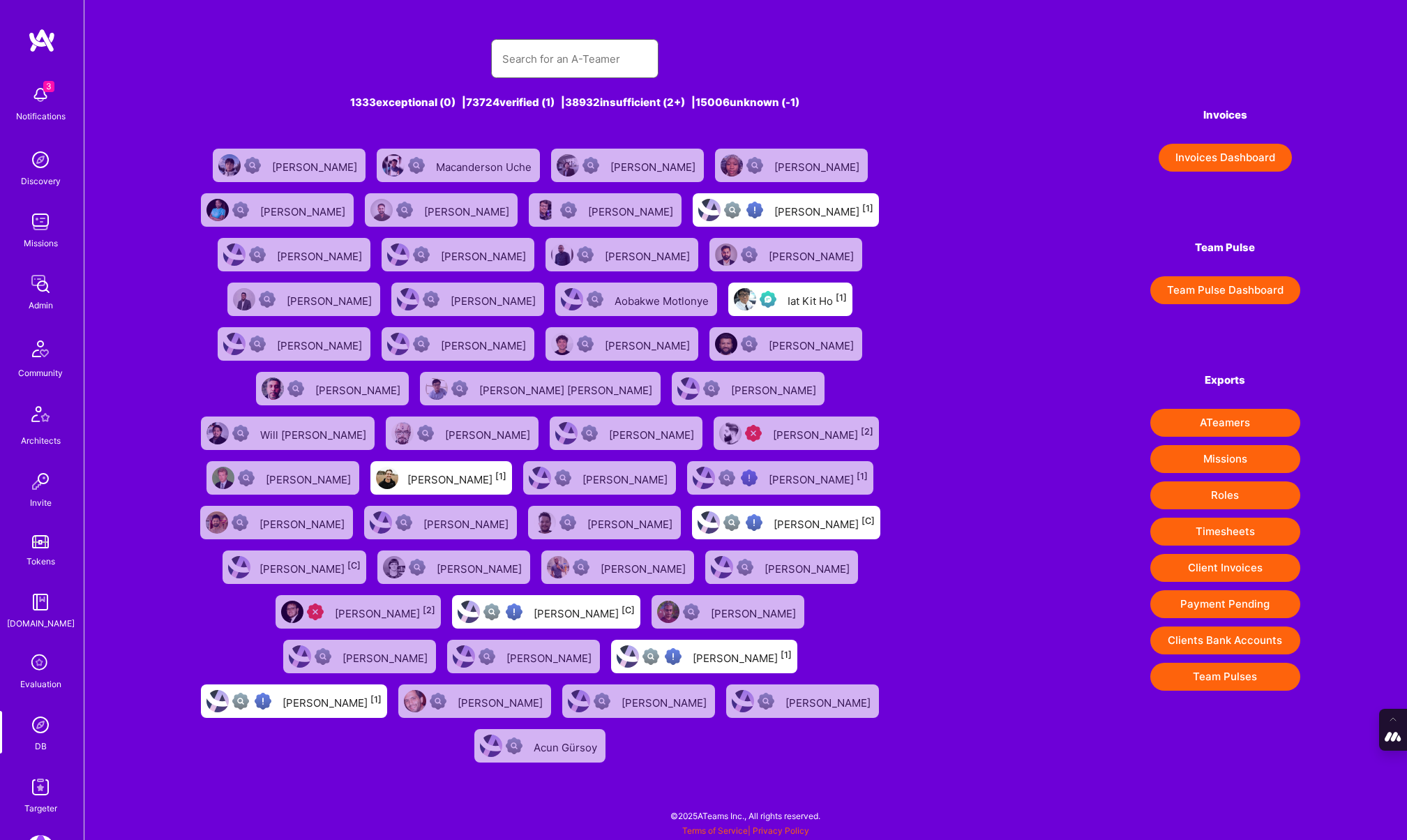
click at [576, 47] on input "text" at bounding box center [574, 58] width 145 height 35
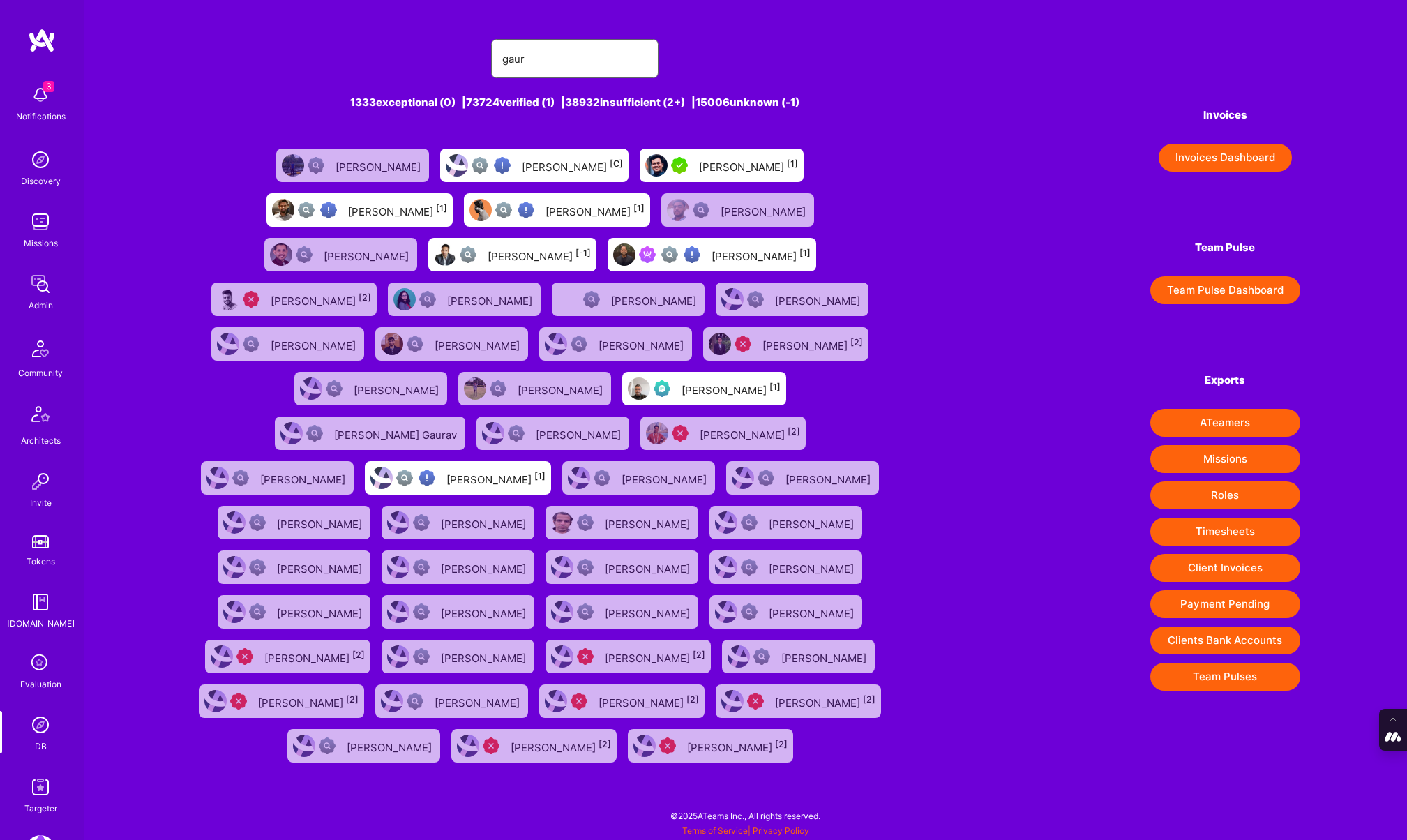
type input "Gaurav Nukala"
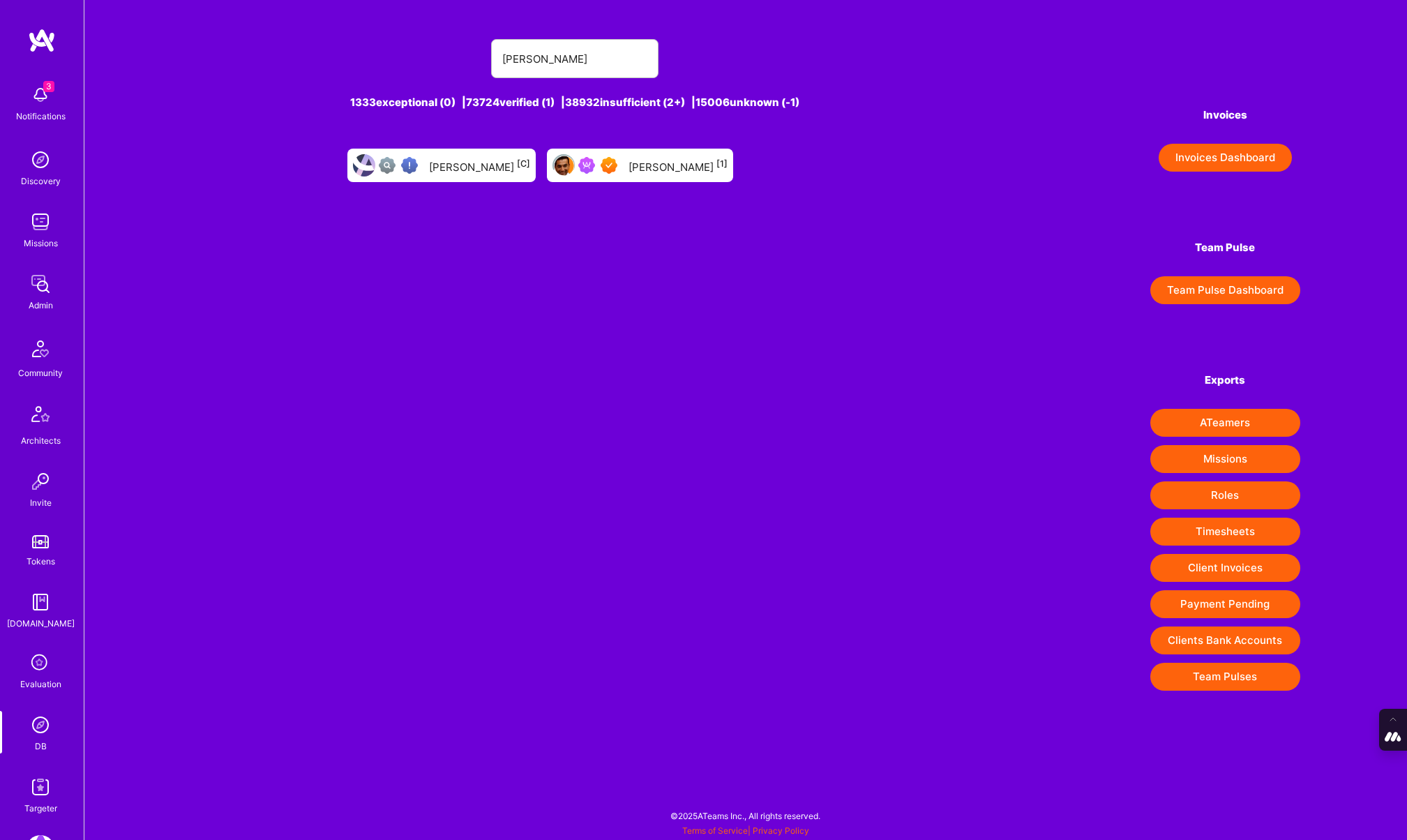
click at [654, 178] on div "Gaurav Nukala [1]" at bounding box center [639, 166] width 186 height 33
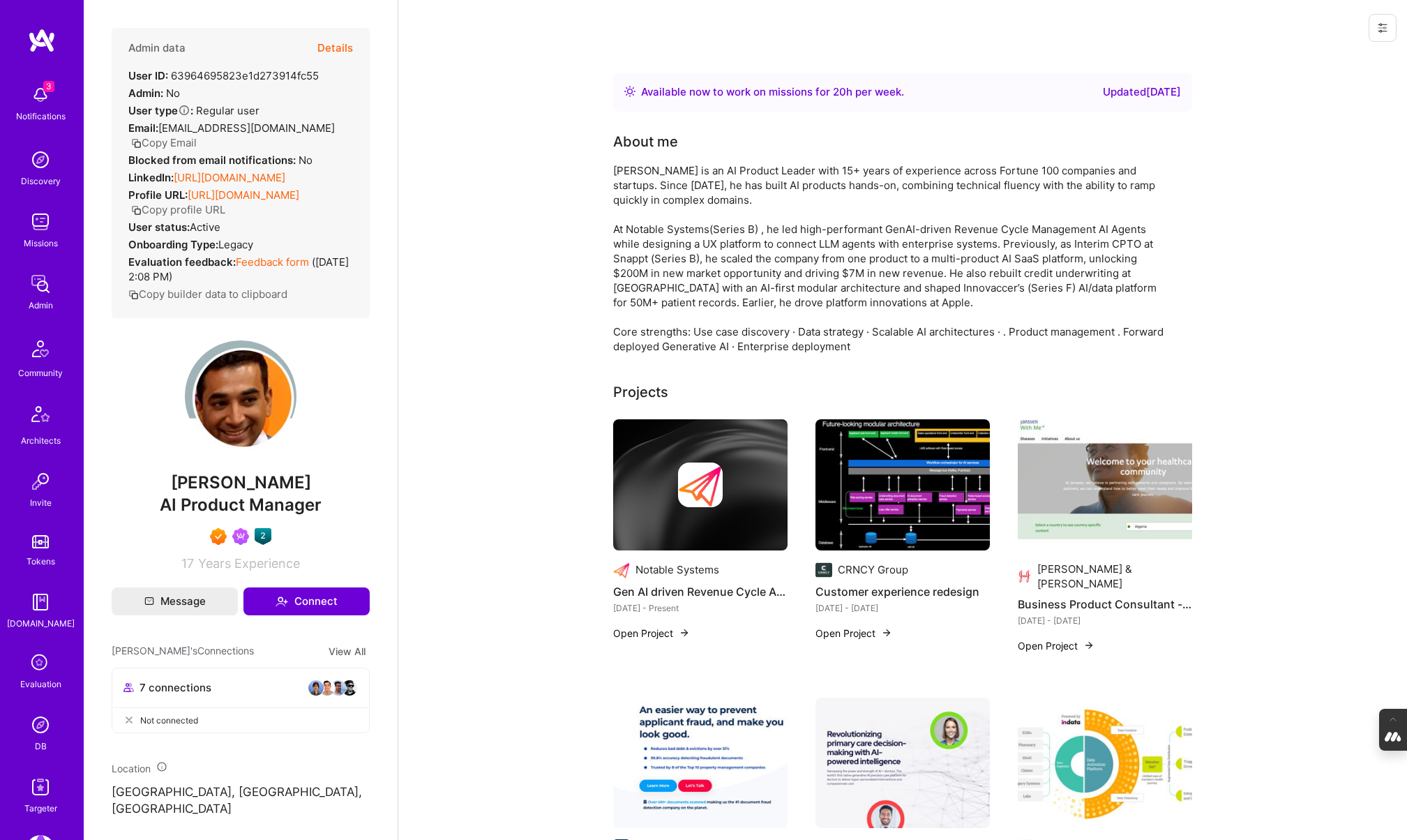
click at [345, 40] on button "Details" at bounding box center [335, 48] width 35 height 41
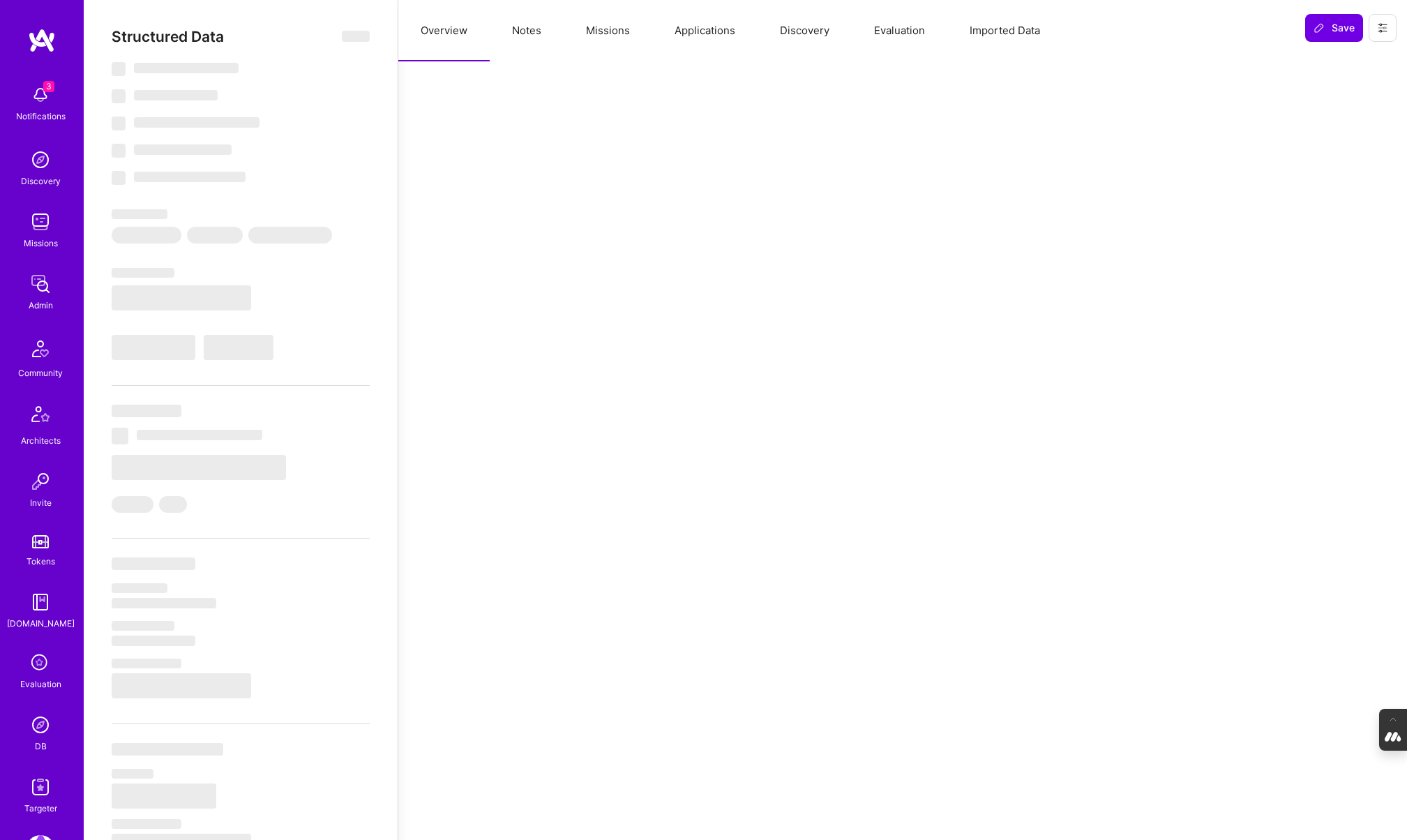
click at [611, 30] on button "Missions" at bounding box center [608, 31] width 89 height 61
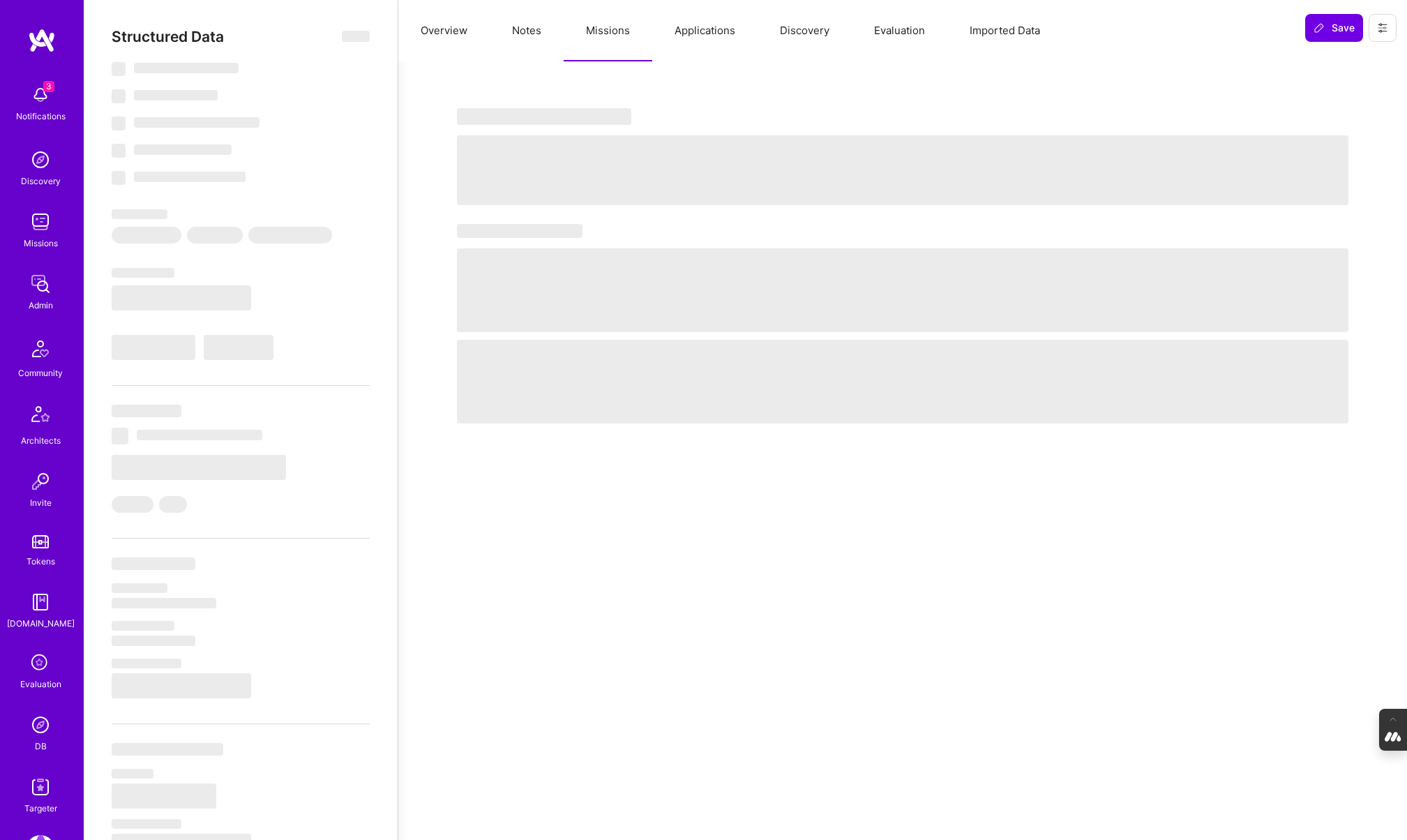
type textarea "x"
select select "Right Now"
select select "7"
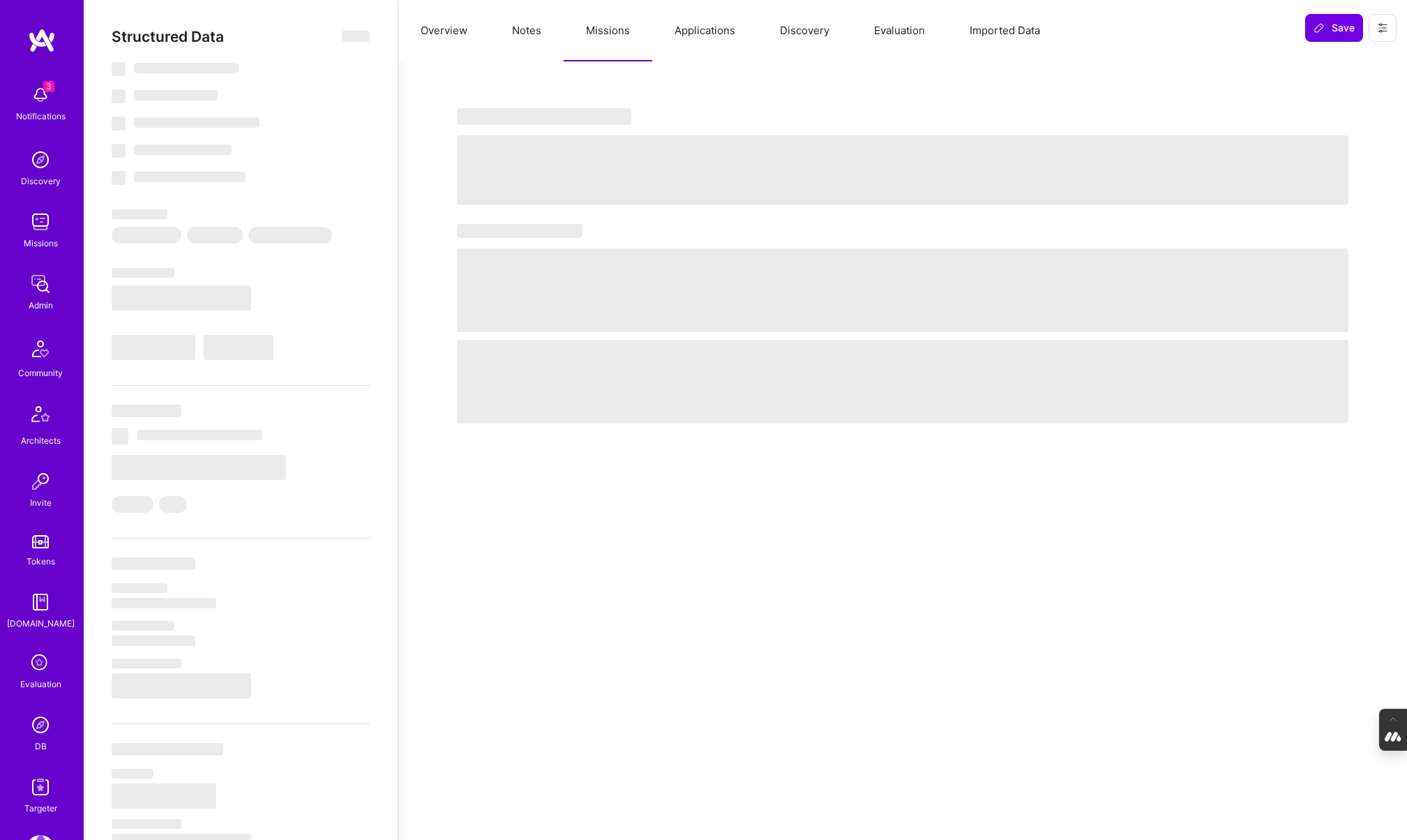
select select "7"
select select "US"
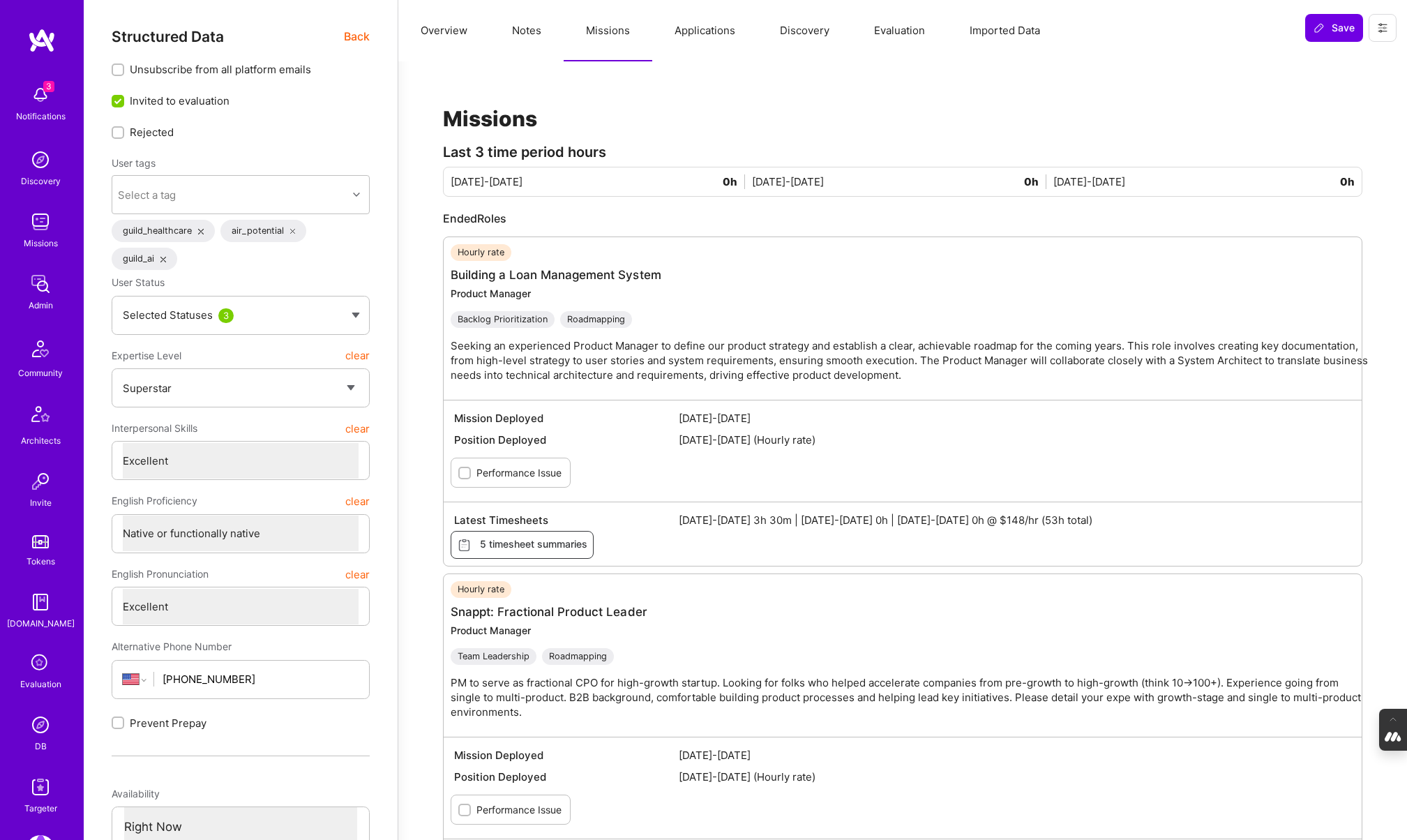
click at [37, 730] on img at bounding box center [41, 724] width 28 height 28
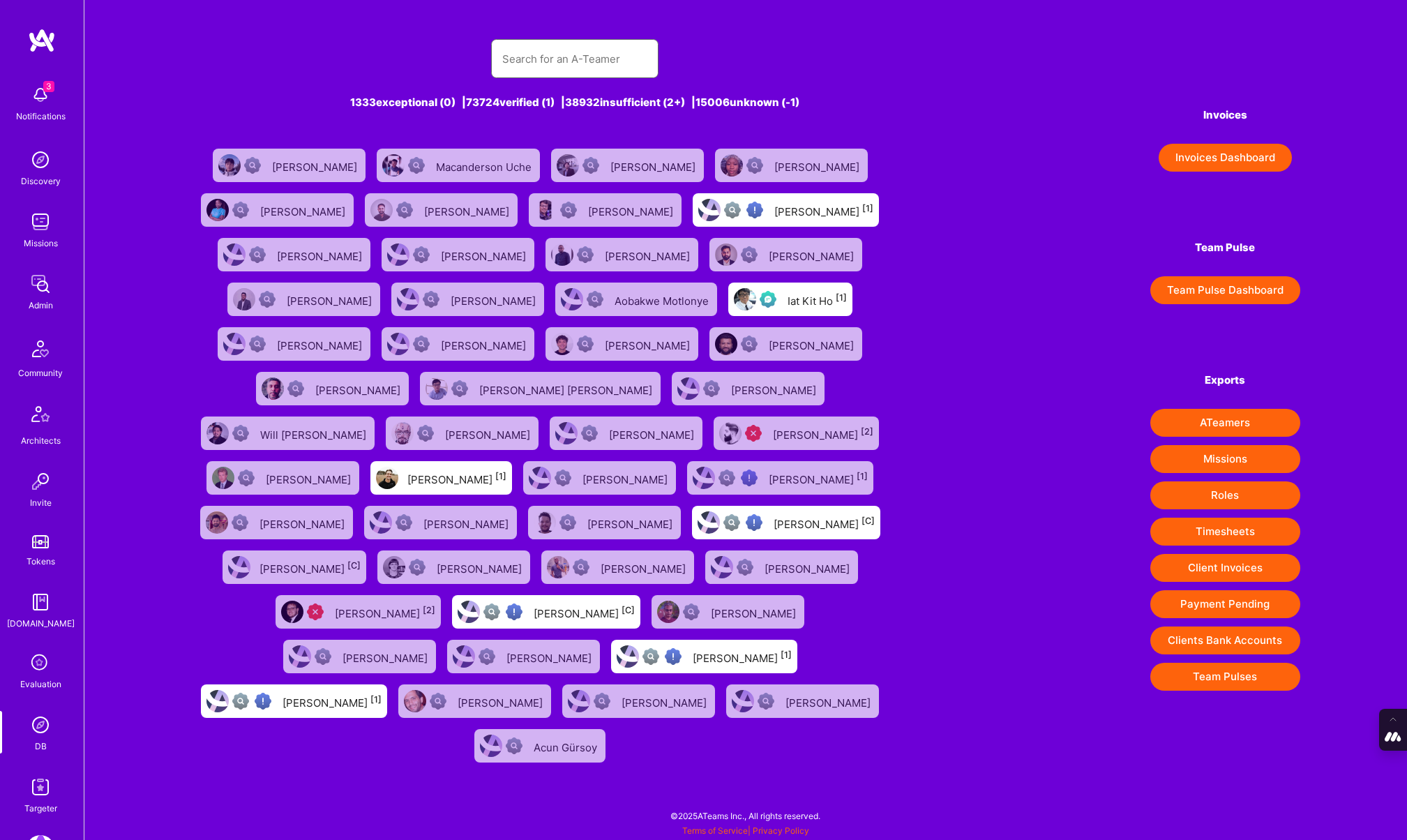
click at [571, 57] on input "text" at bounding box center [574, 58] width 145 height 35
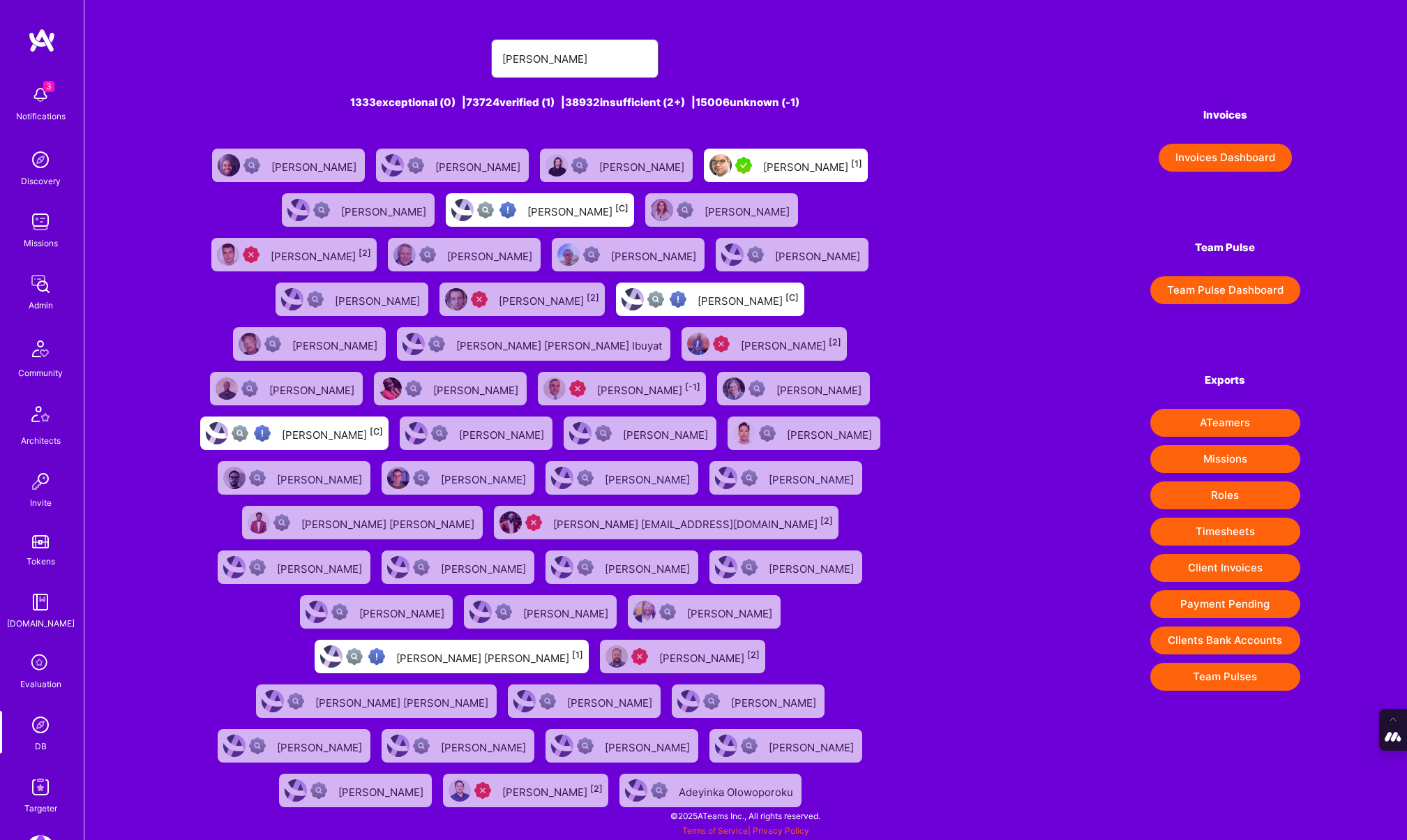
type input "Peter Skvarenina"
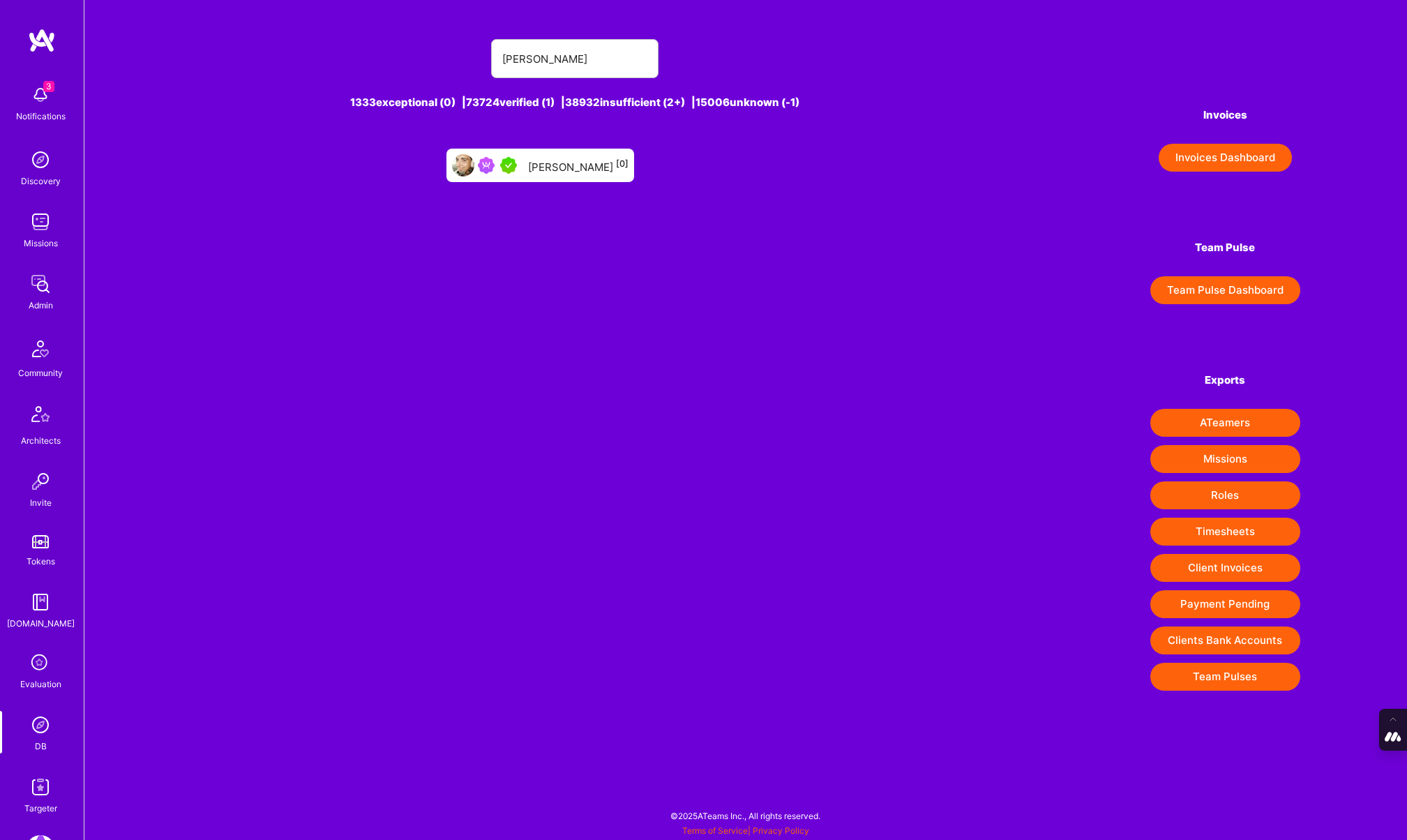
click at [538, 168] on div "Peter Skvarenina [0]" at bounding box center [578, 166] width 101 height 19
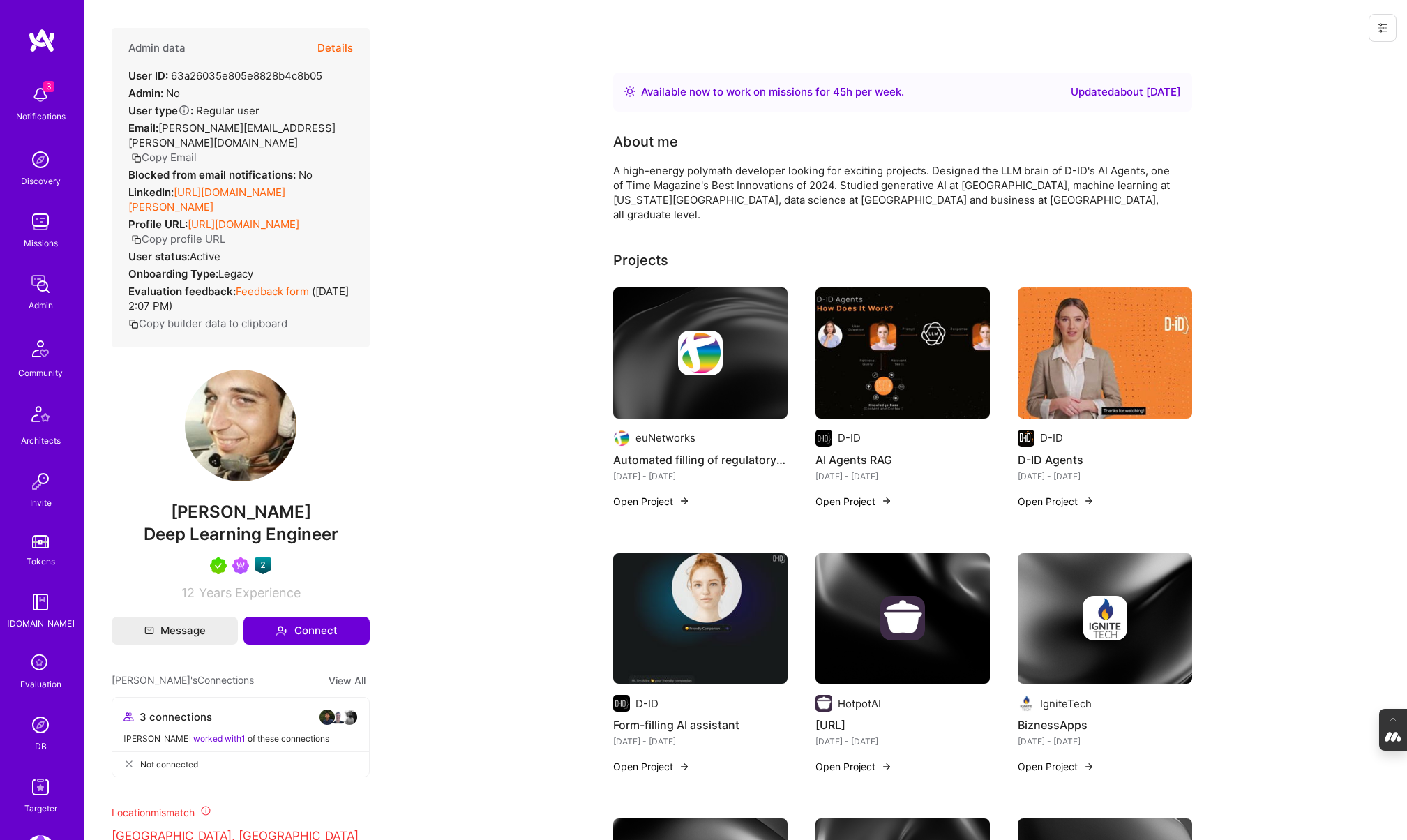
click at [335, 49] on button "Details" at bounding box center [335, 48] width 35 height 41
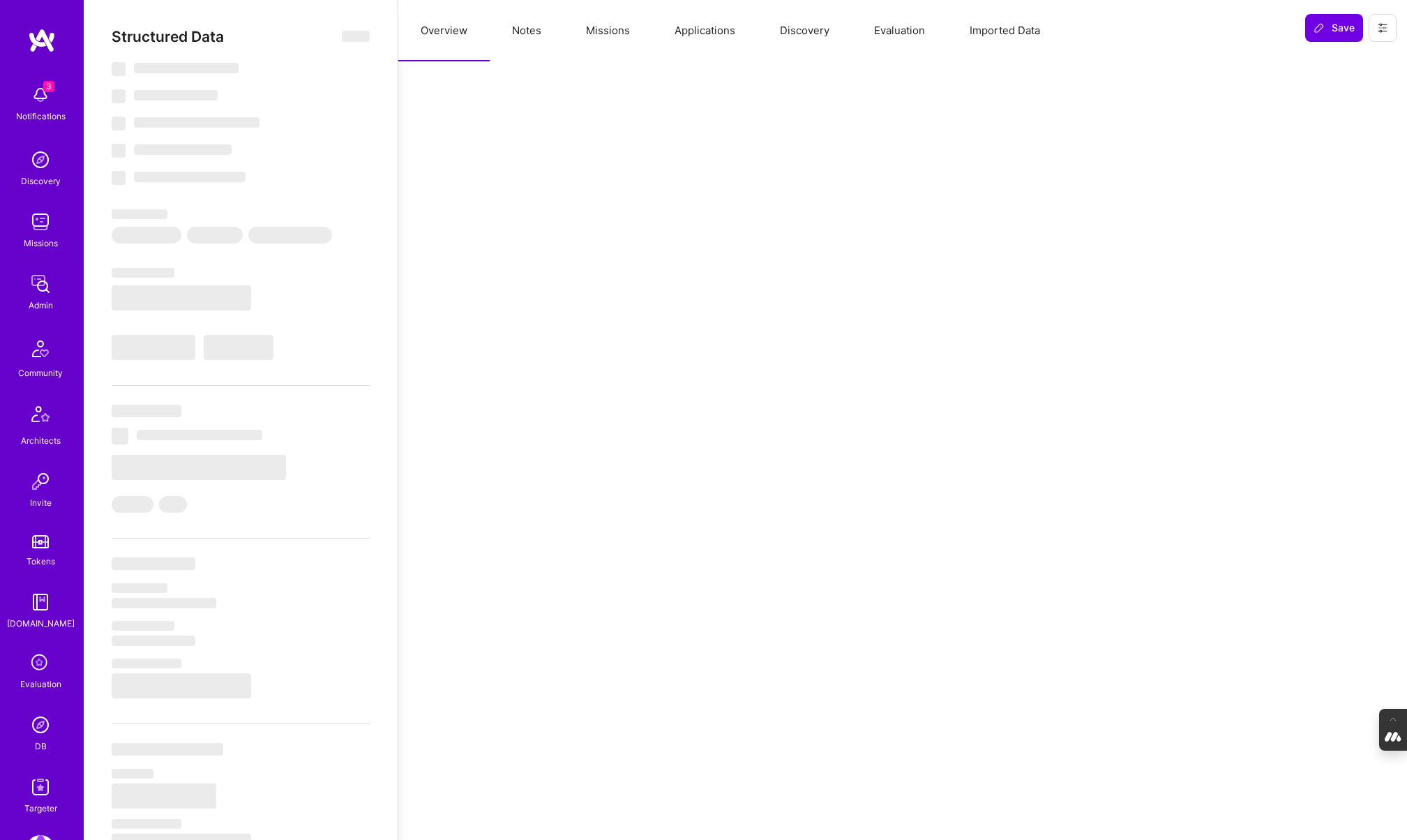
click at [611, 39] on button "Missions" at bounding box center [608, 31] width 89 height 61
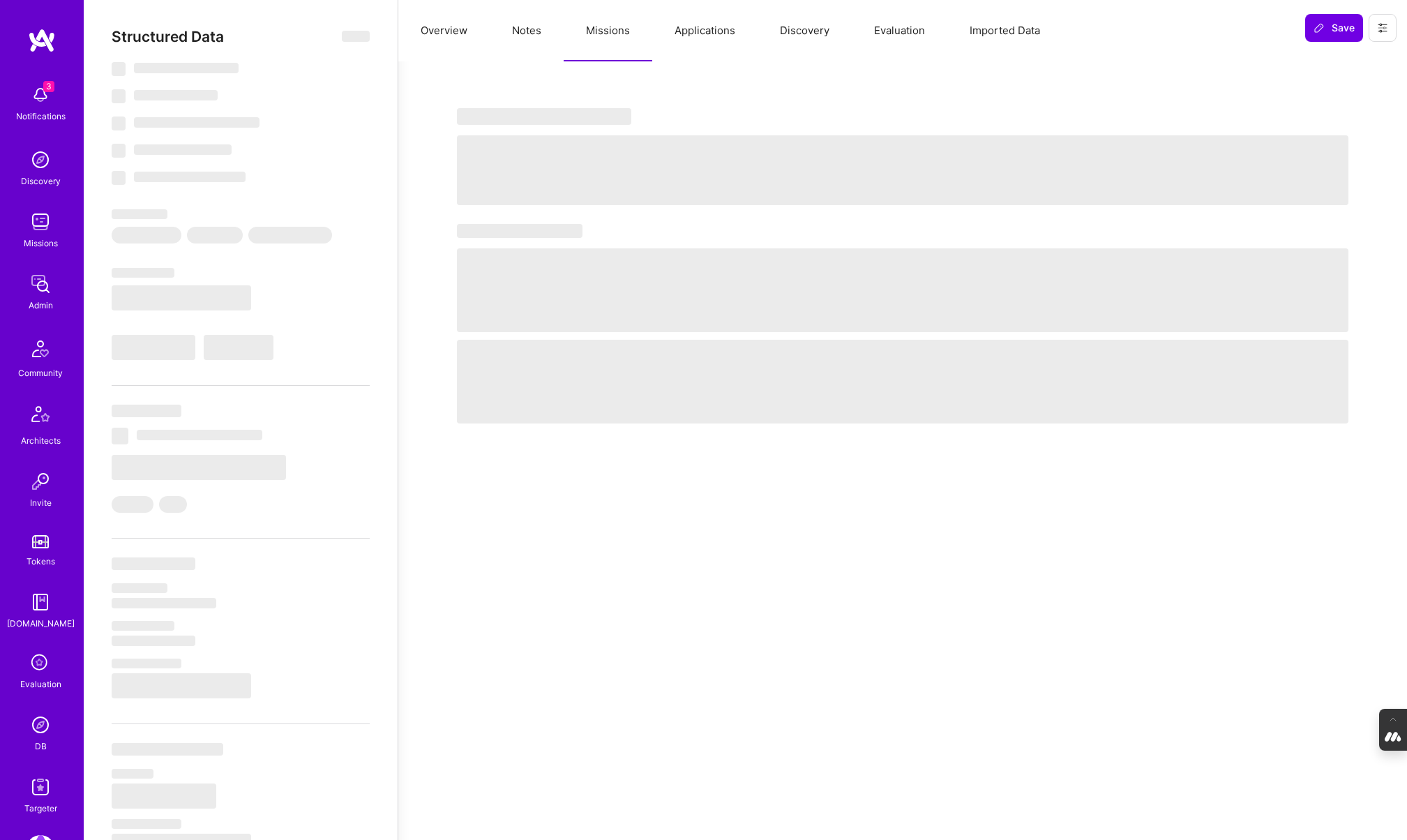
type textarea "x"
select select "Right Now"
select select "7"
select select "4"
select select "7"
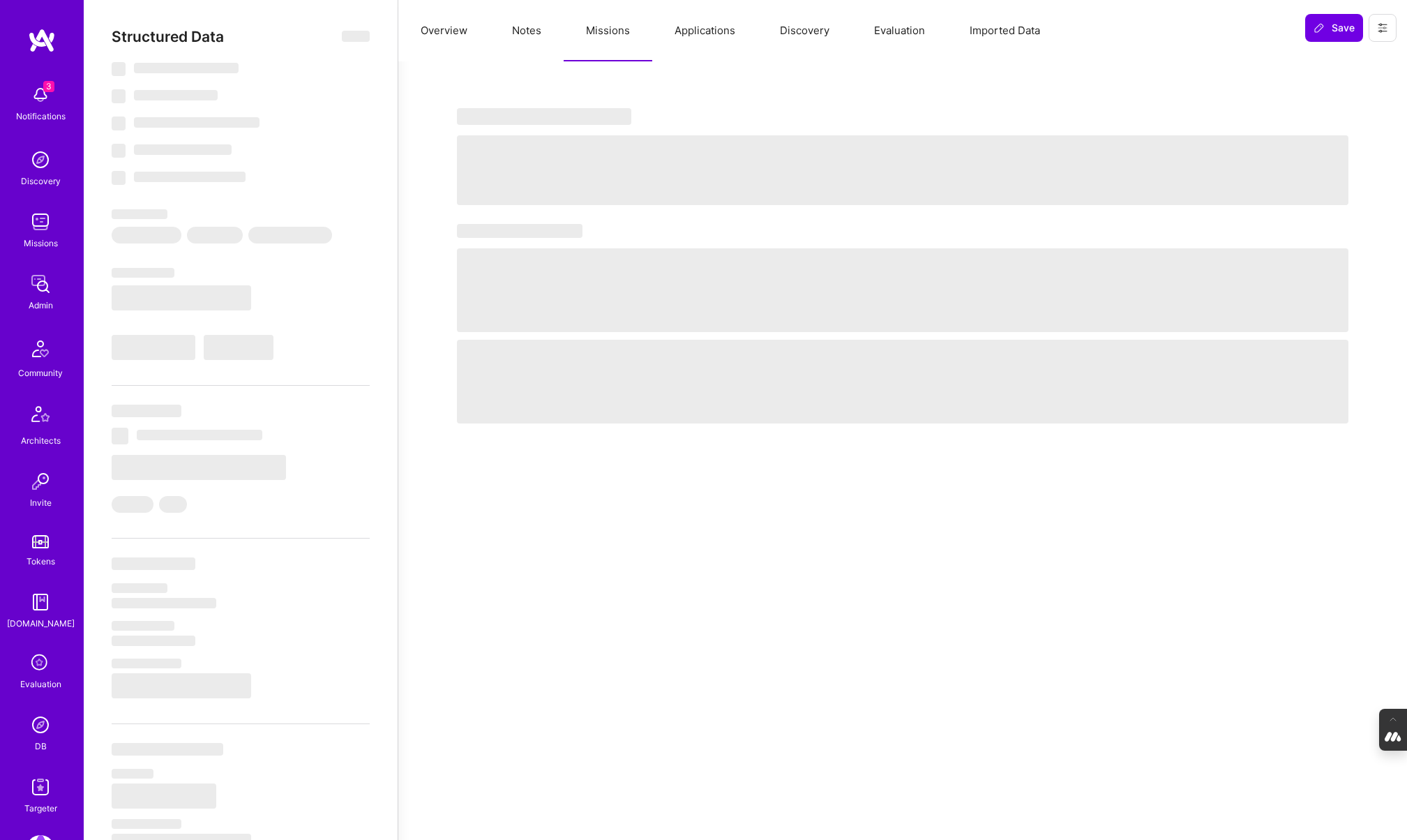
select select "6"
select select "DE"
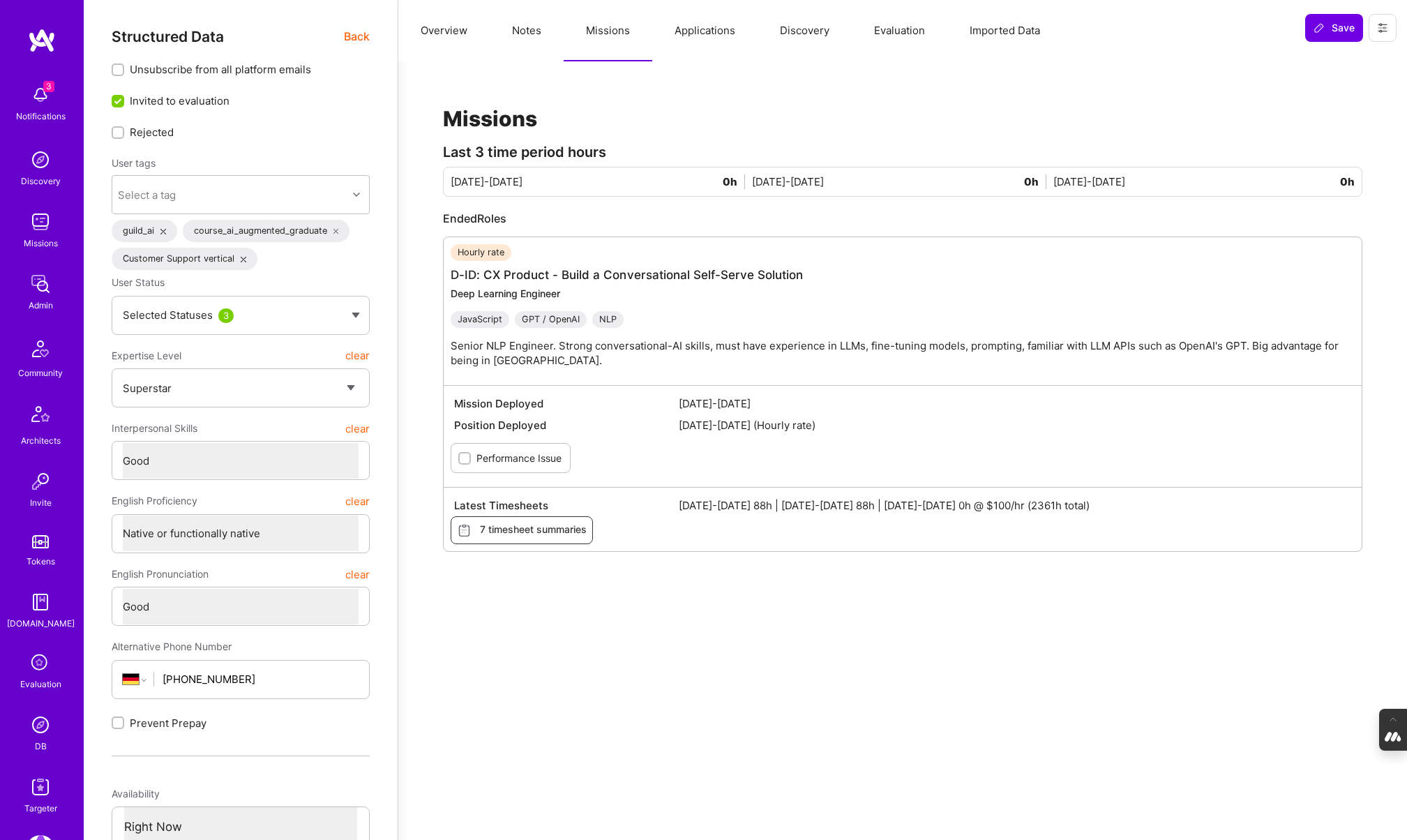
click at [31, 727] on img at bounding box center [41, 724] width 28 height 28
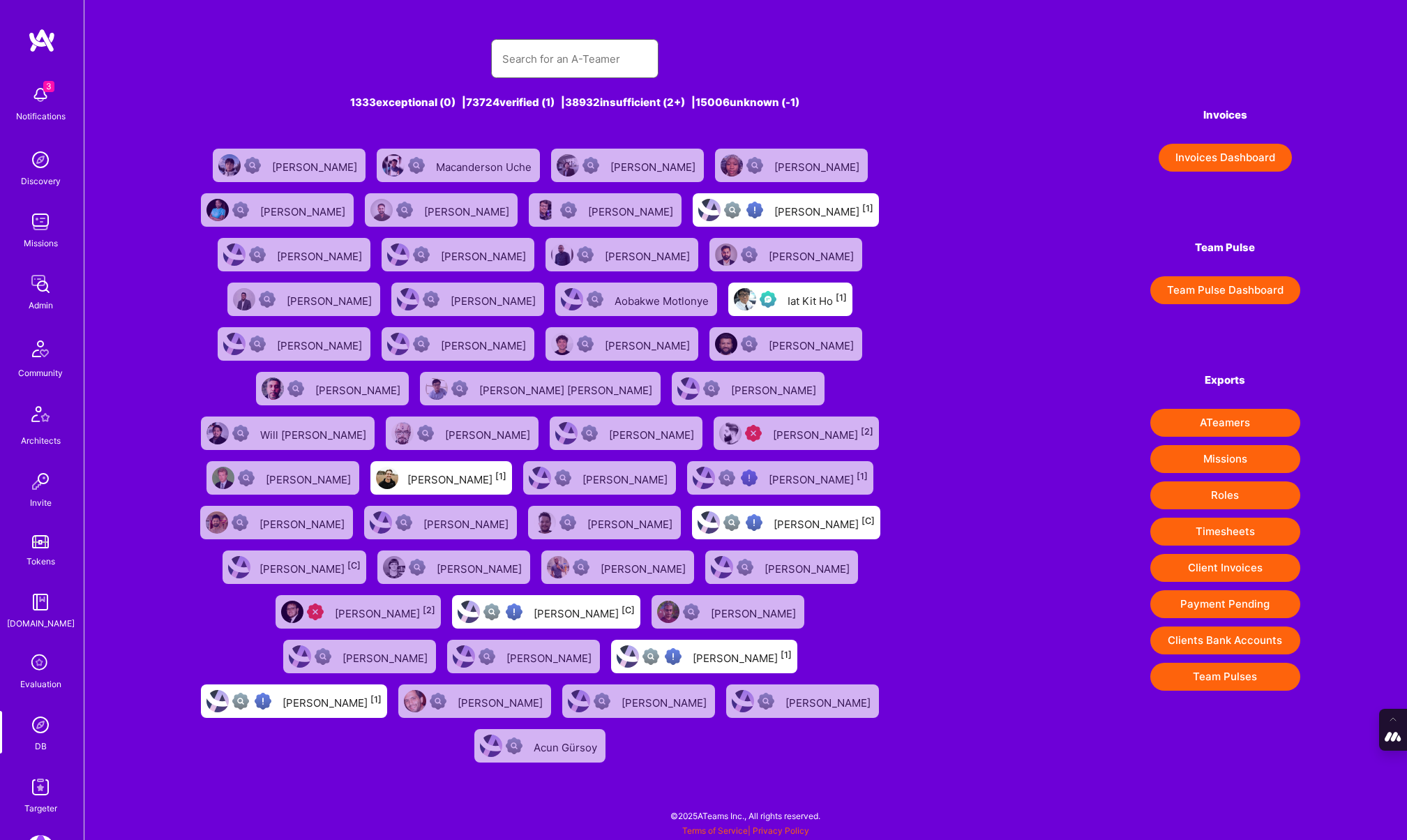
click at [578, 53] on input "text" at bounding box center [574, 58] width 145 height 35
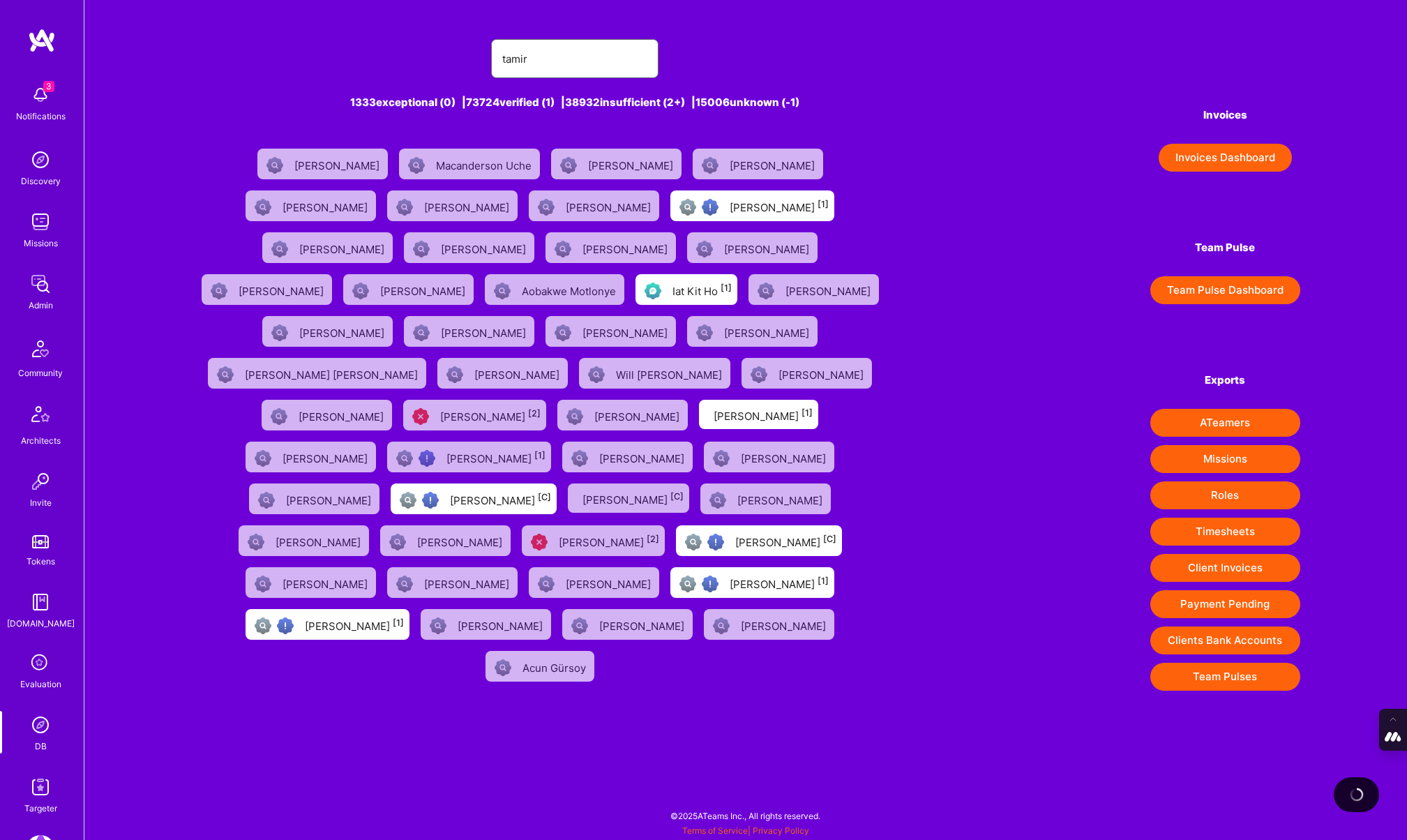
type input "Tamir Kedmi"
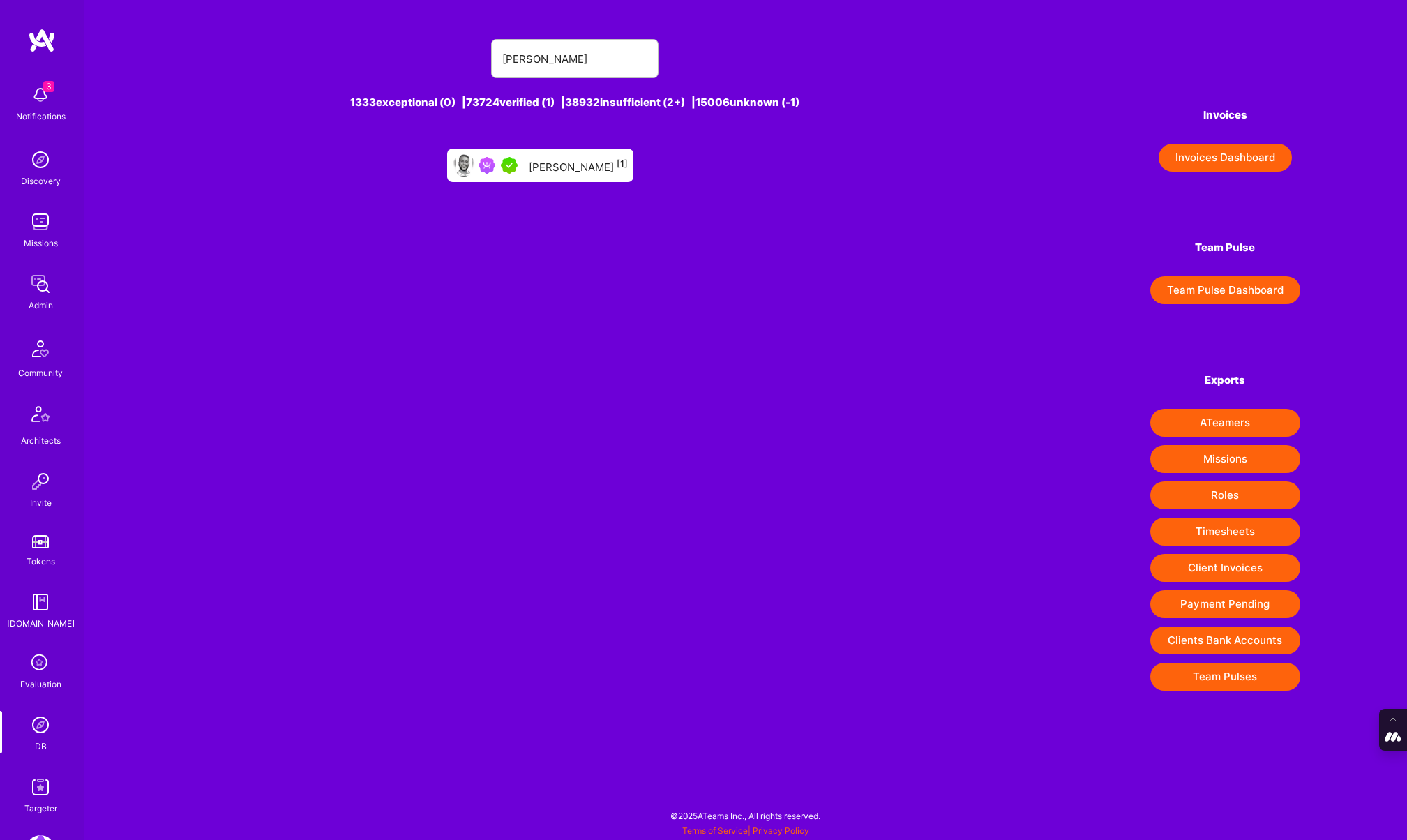
click at [586, 162] on div "Tamir Kedmi [1]" at bounding box center [578, 166] width 99 height 19
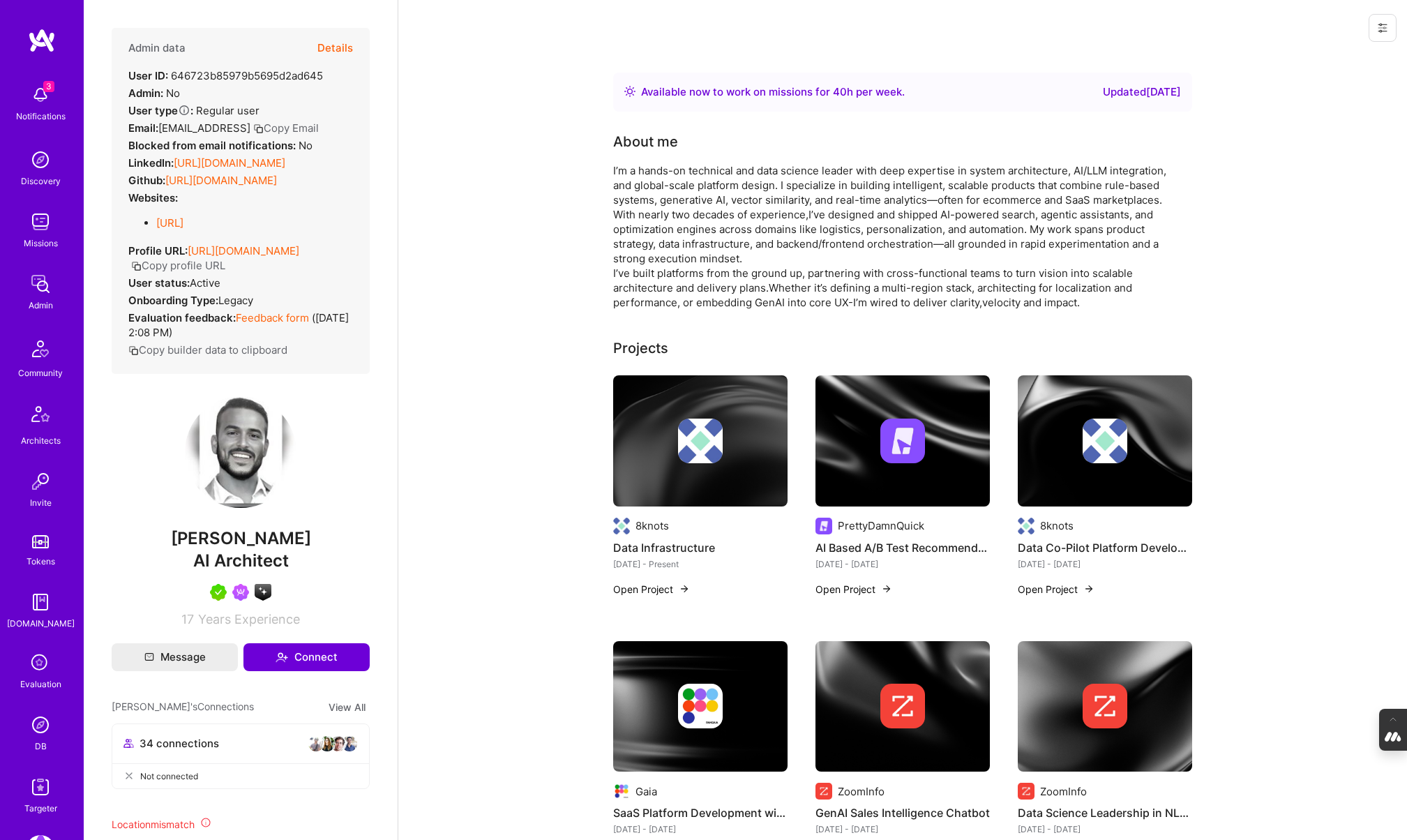
click at [339, 49] on button "Details" at bounding box center [335, 48] width 35 height 41
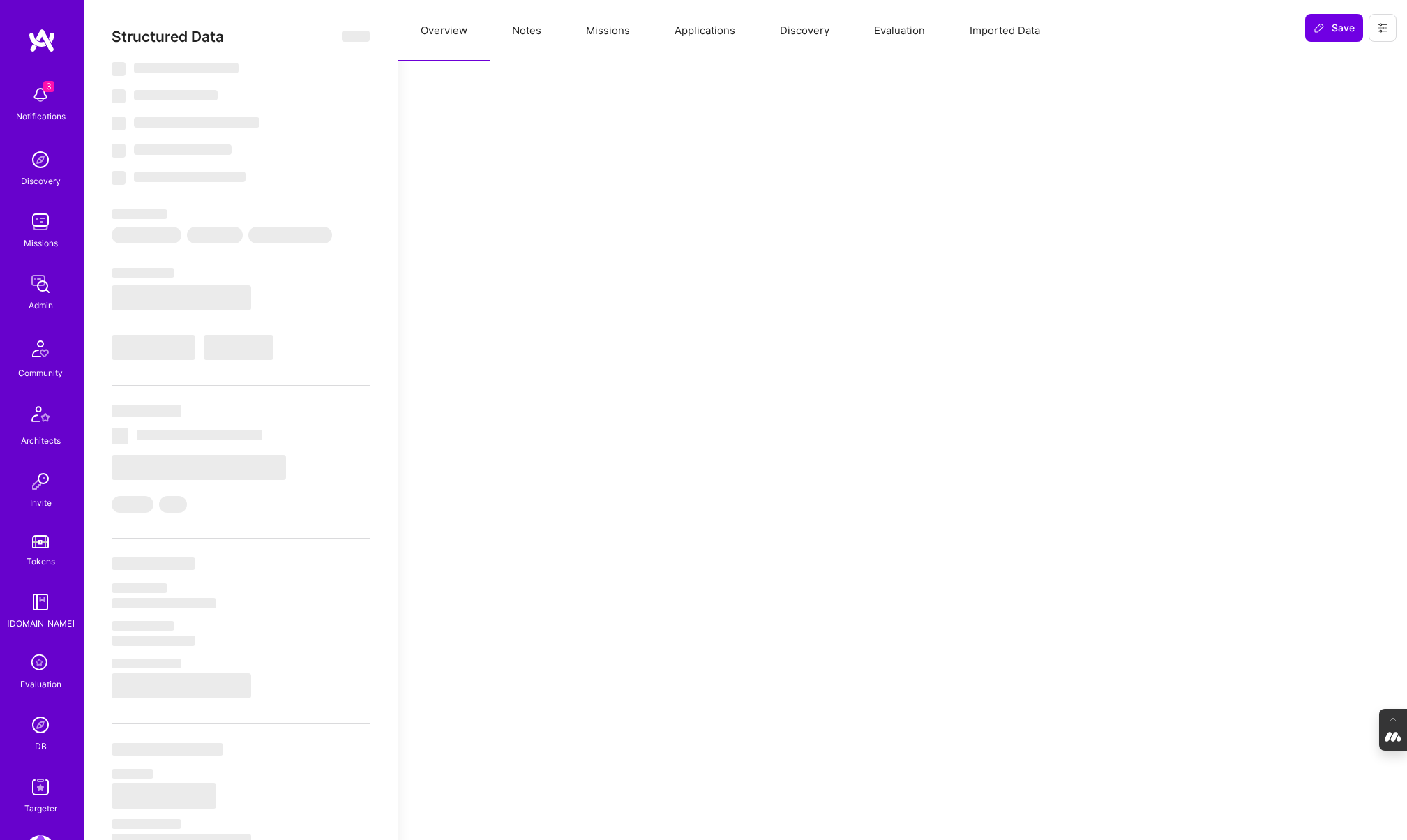
click at [612, 35] on button "Missions" at bounding box center [608, 31] width 89 height 61
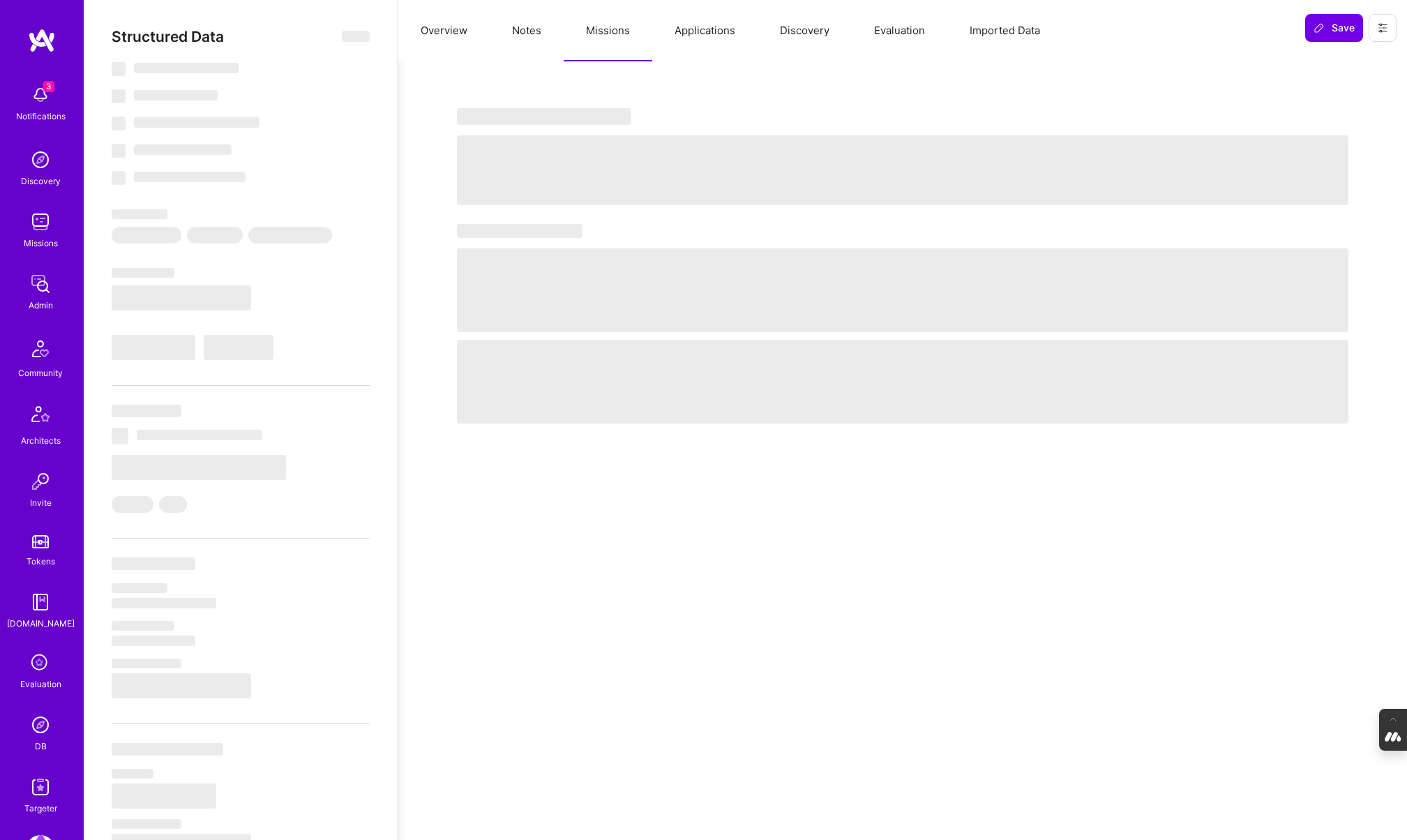
type textarea "x"
select select "Right Now"
select select "5"
select select "4"
select select "7"
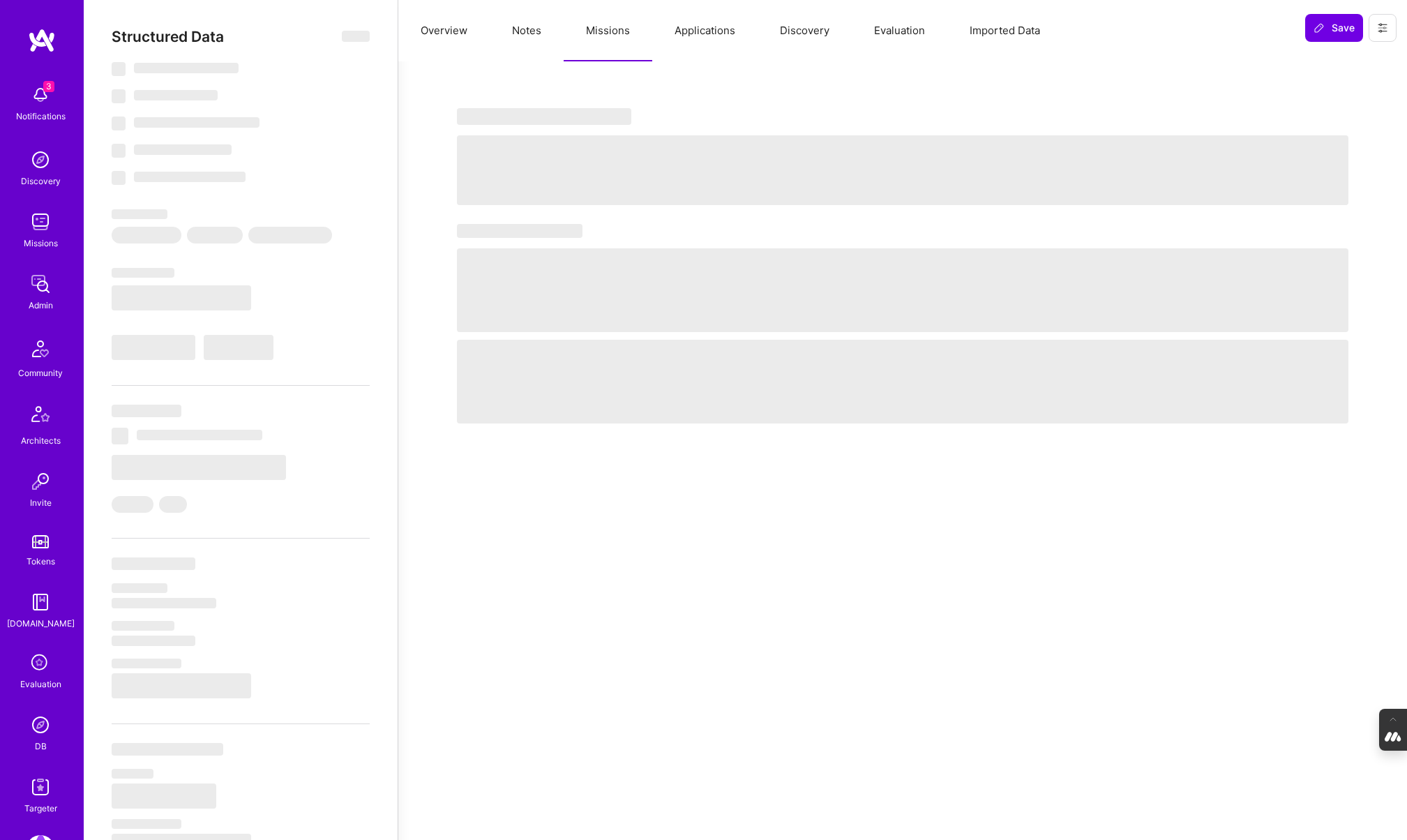
select select "6"
select select "US"
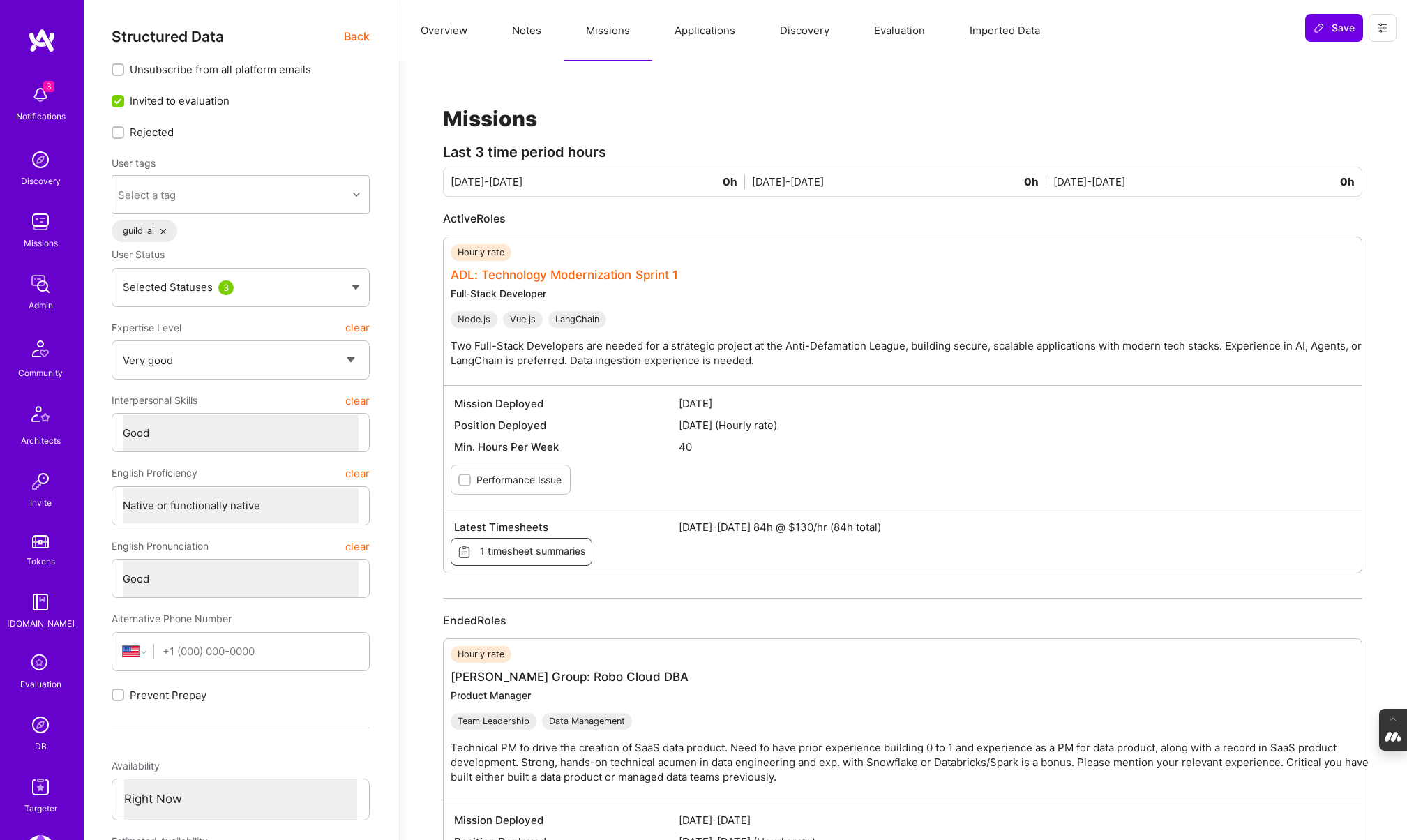
click at [575, 277] on link "ADL: Technology Modernization Sprint 1" at bounding box center [564, 275] width 228 height 14
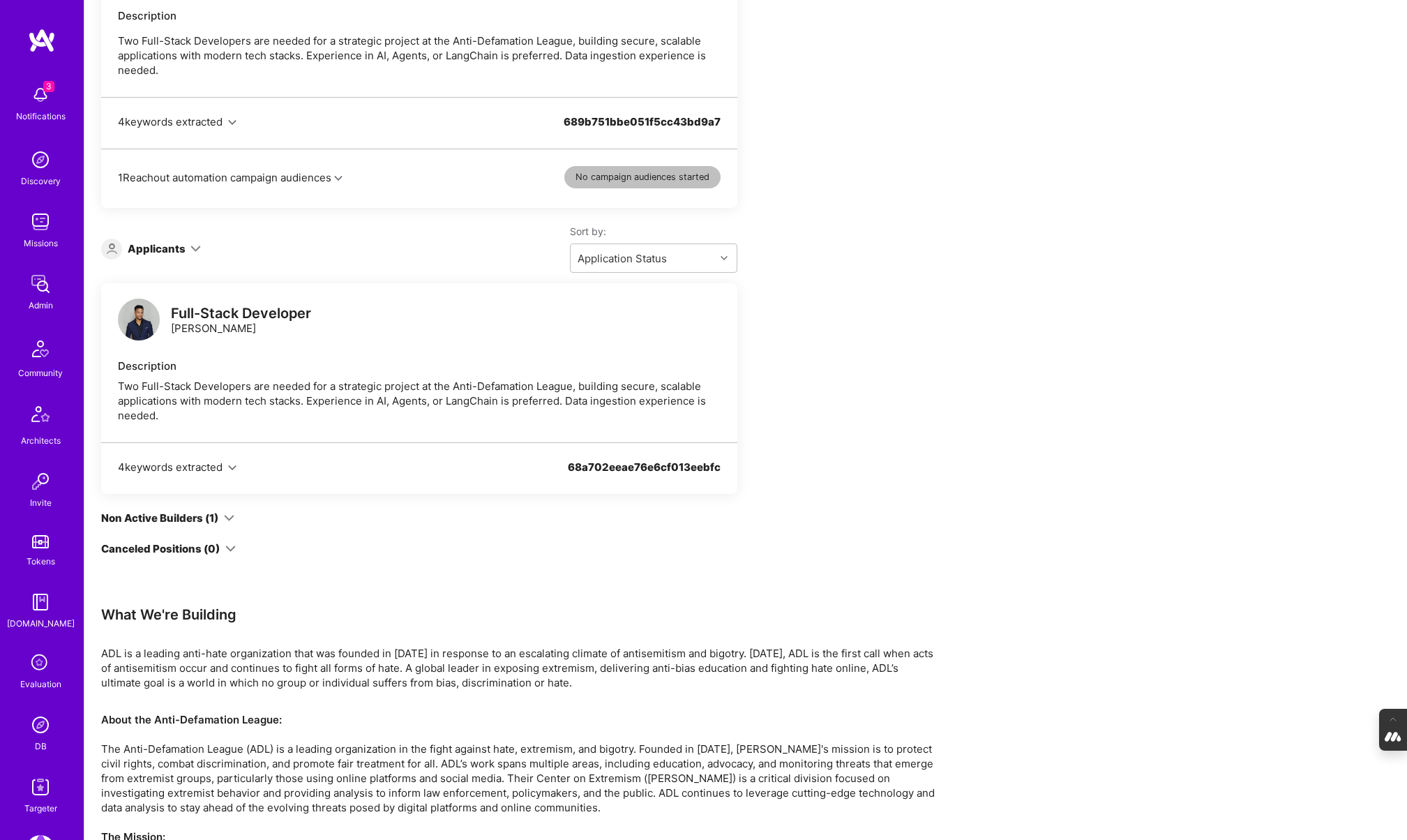
scroll to position [994, 0]
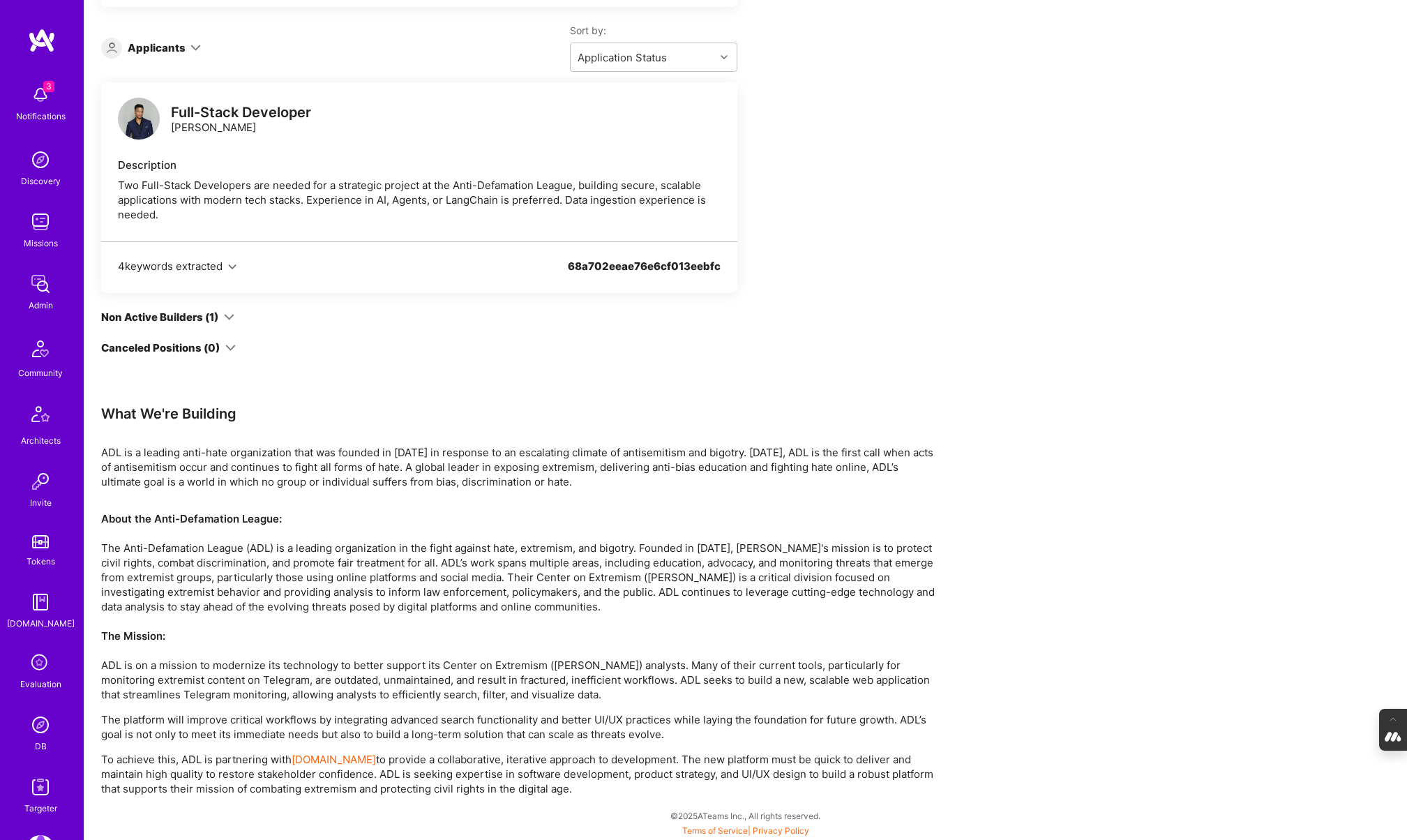
click at [44, 727] on img at bounding box center [41, 724] width 28 height 28
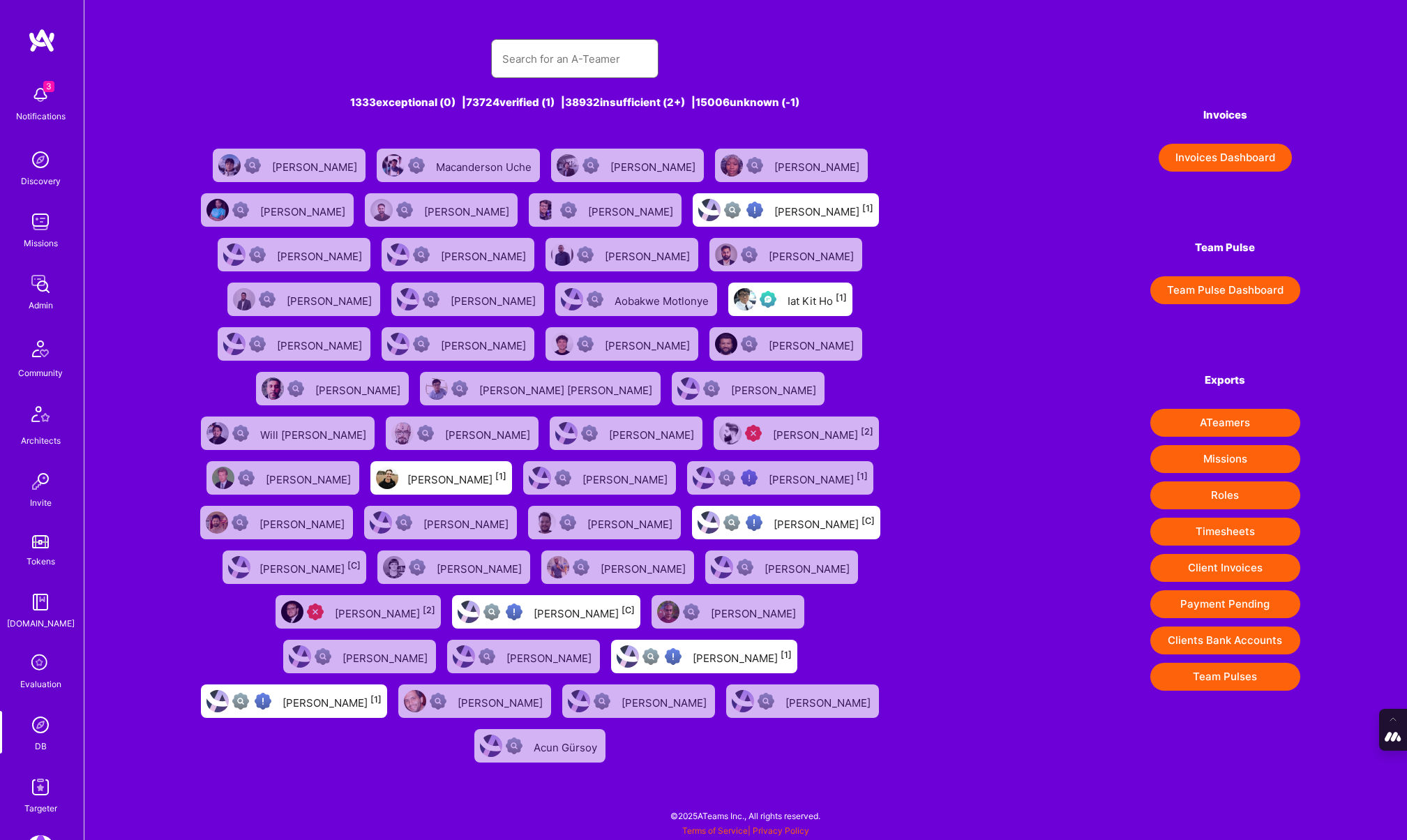
click at [532, 56] on input "text" at bounding box center [574, 58] width 145 height 35
type input "Amelie Beurrier"
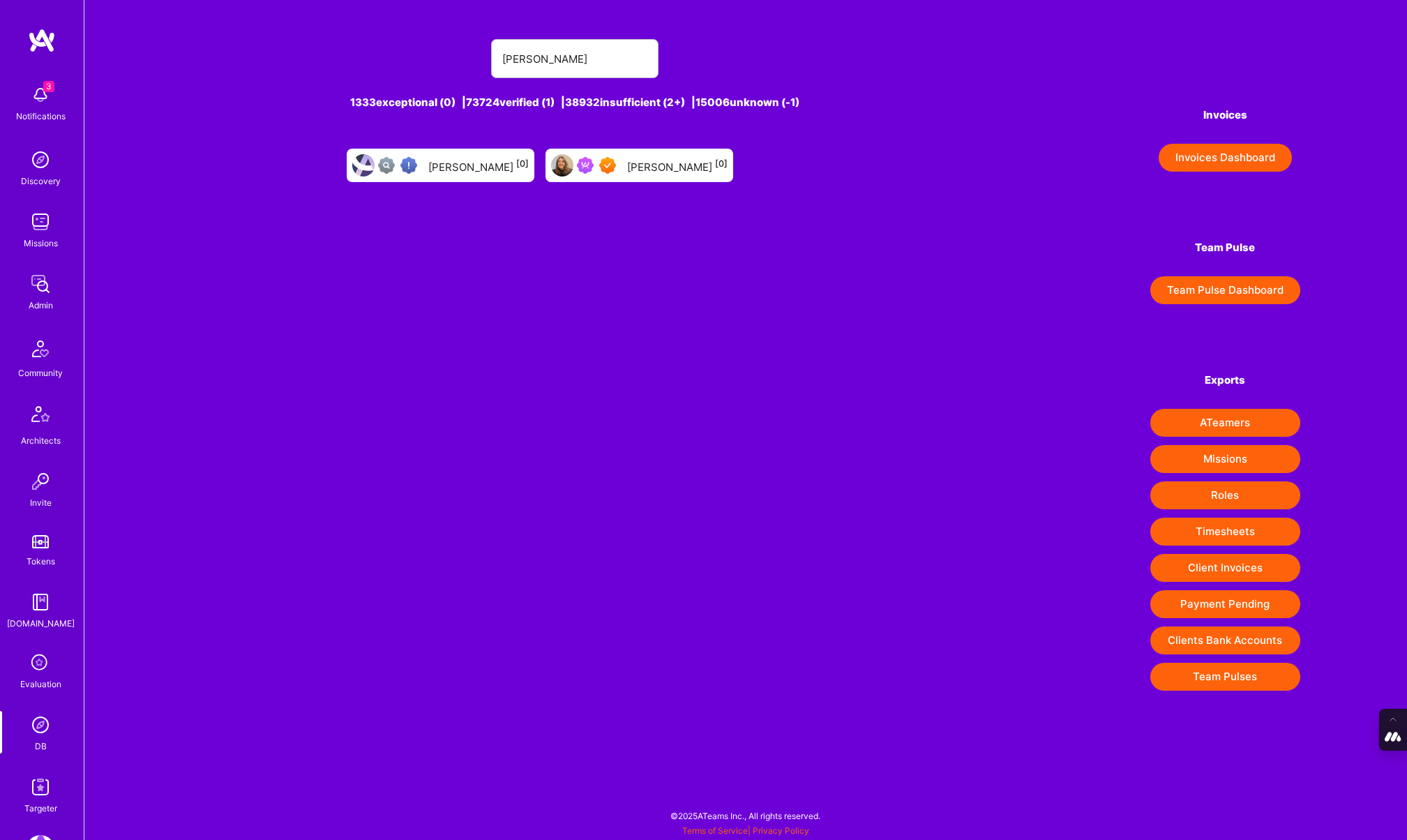
click at [653, 172] on div "Amelie Beurrier [0]" at bounding box center [677, 166] width 101 height 19
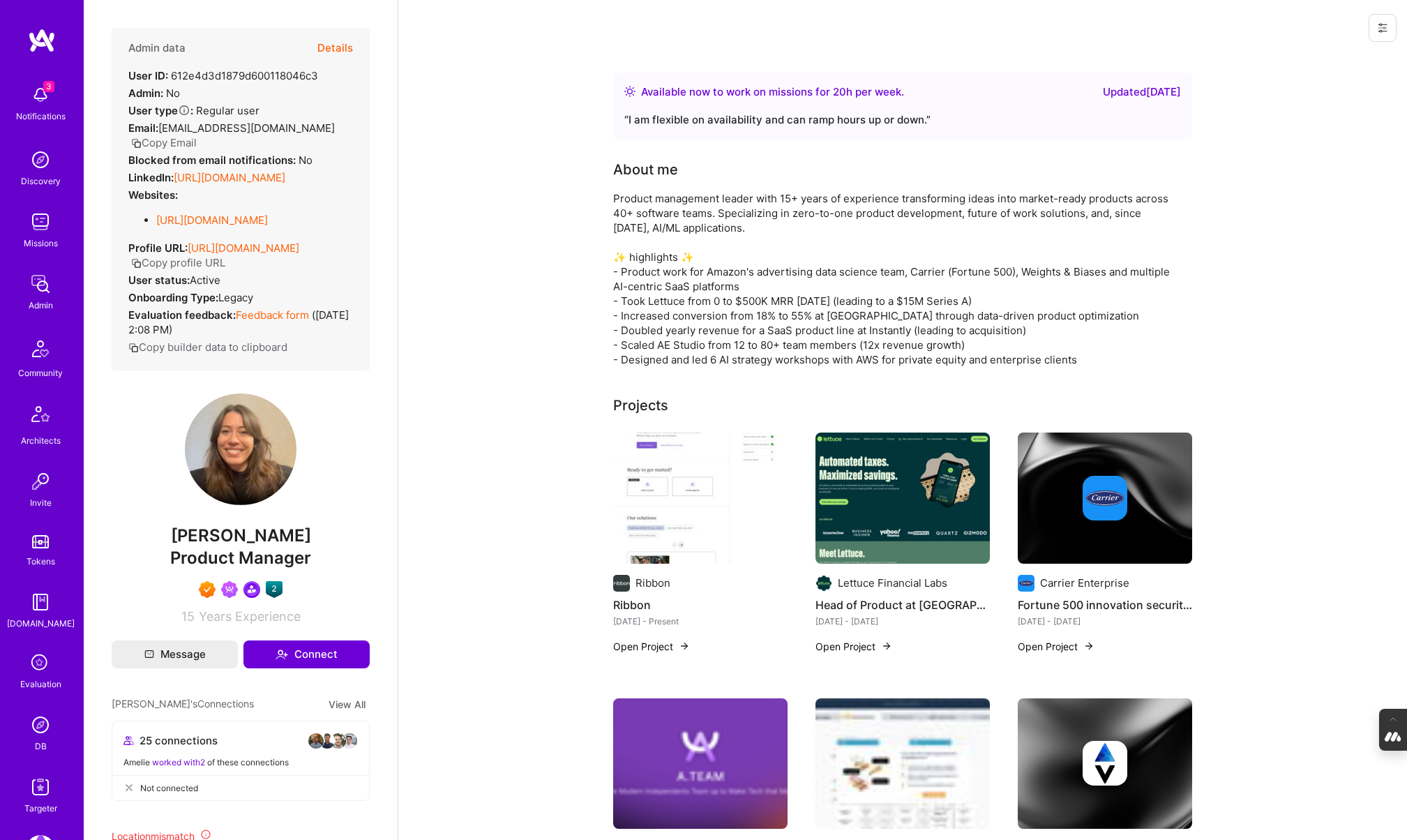
click at [342, 42] on button "Details" at bounding box center [335, 48] width 35 height 41
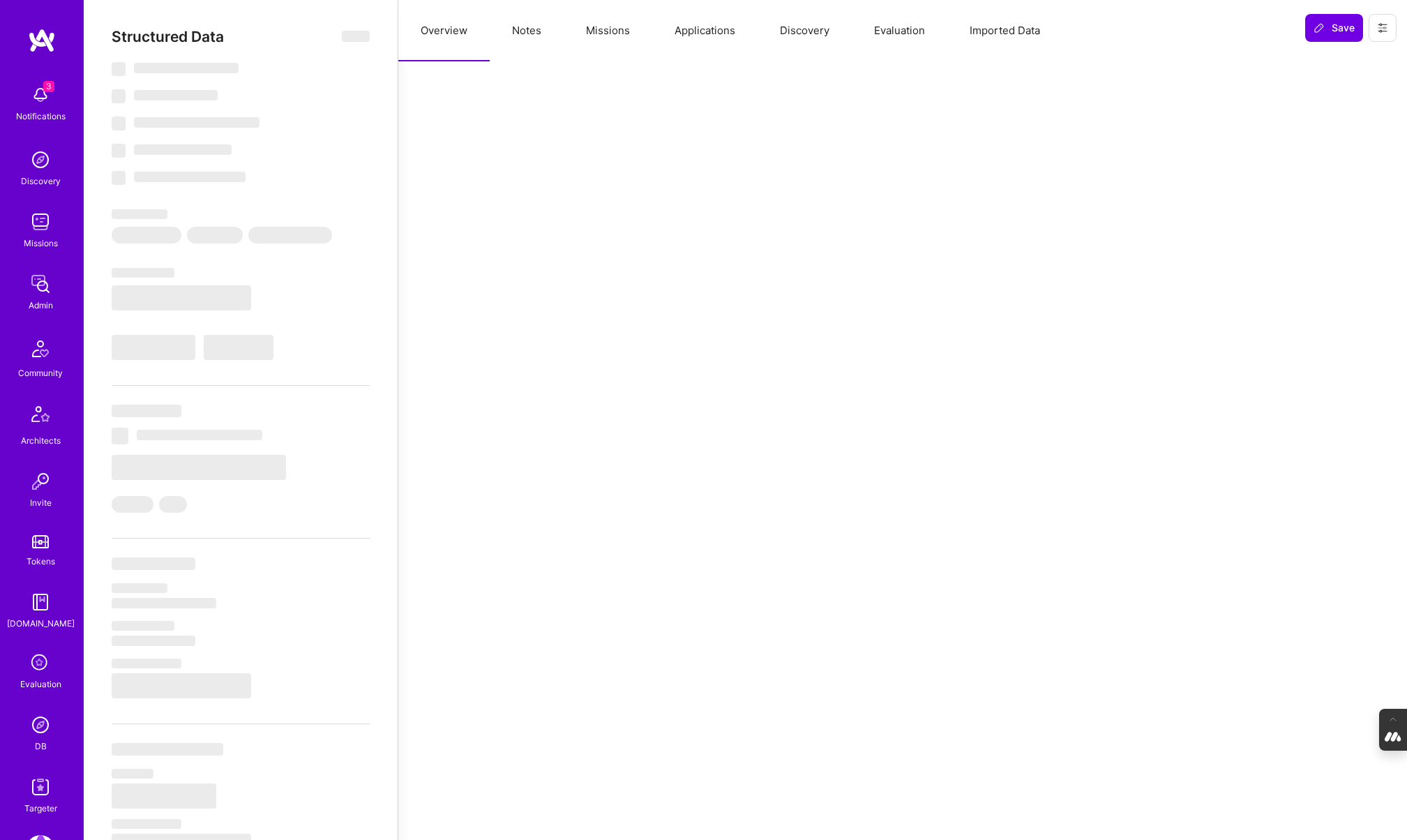
click at [602, 35] on button "Missions" at bounding box center [608, 31] width 89 height 61
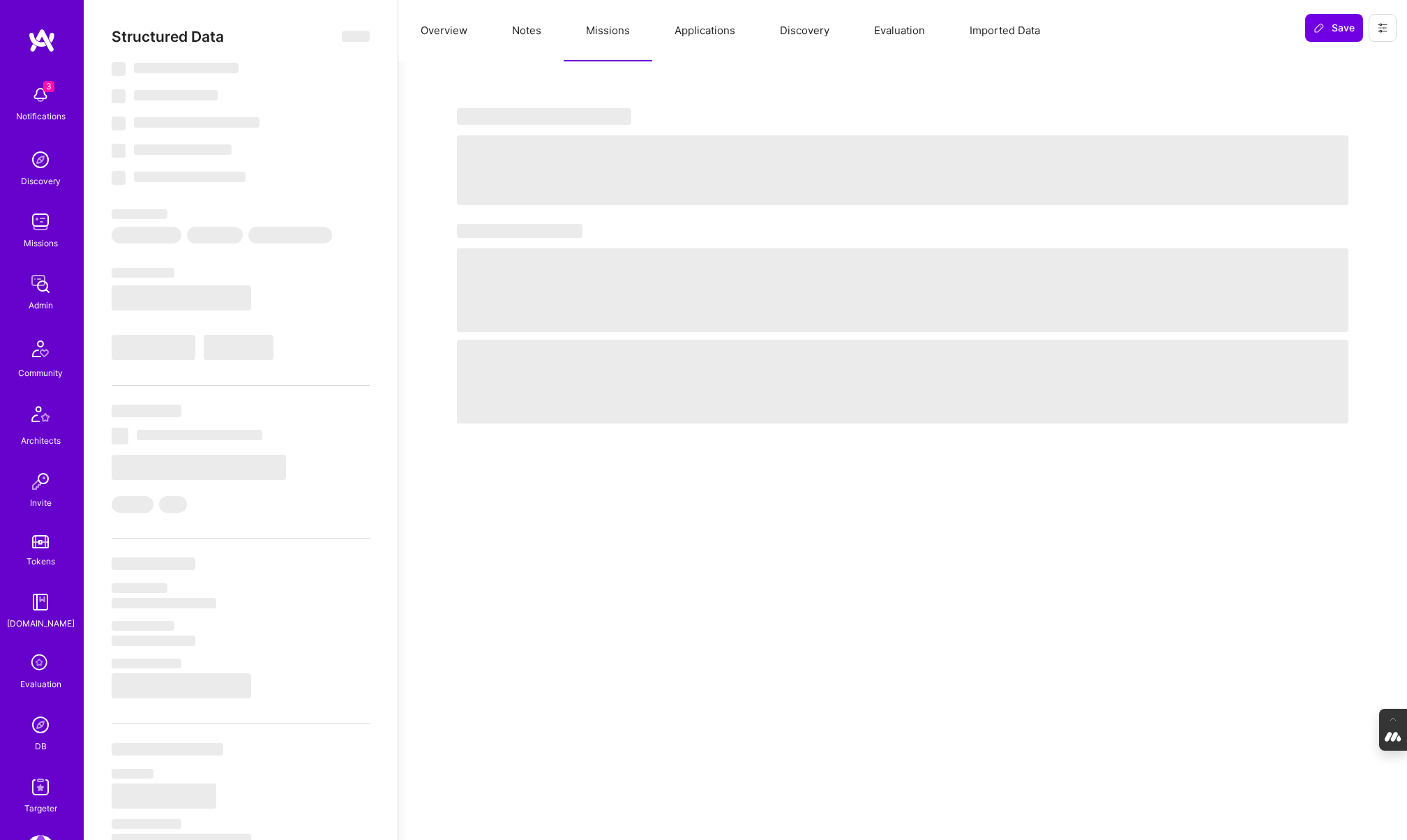
type textarea "x"
select select "Right Now"
select select "7"
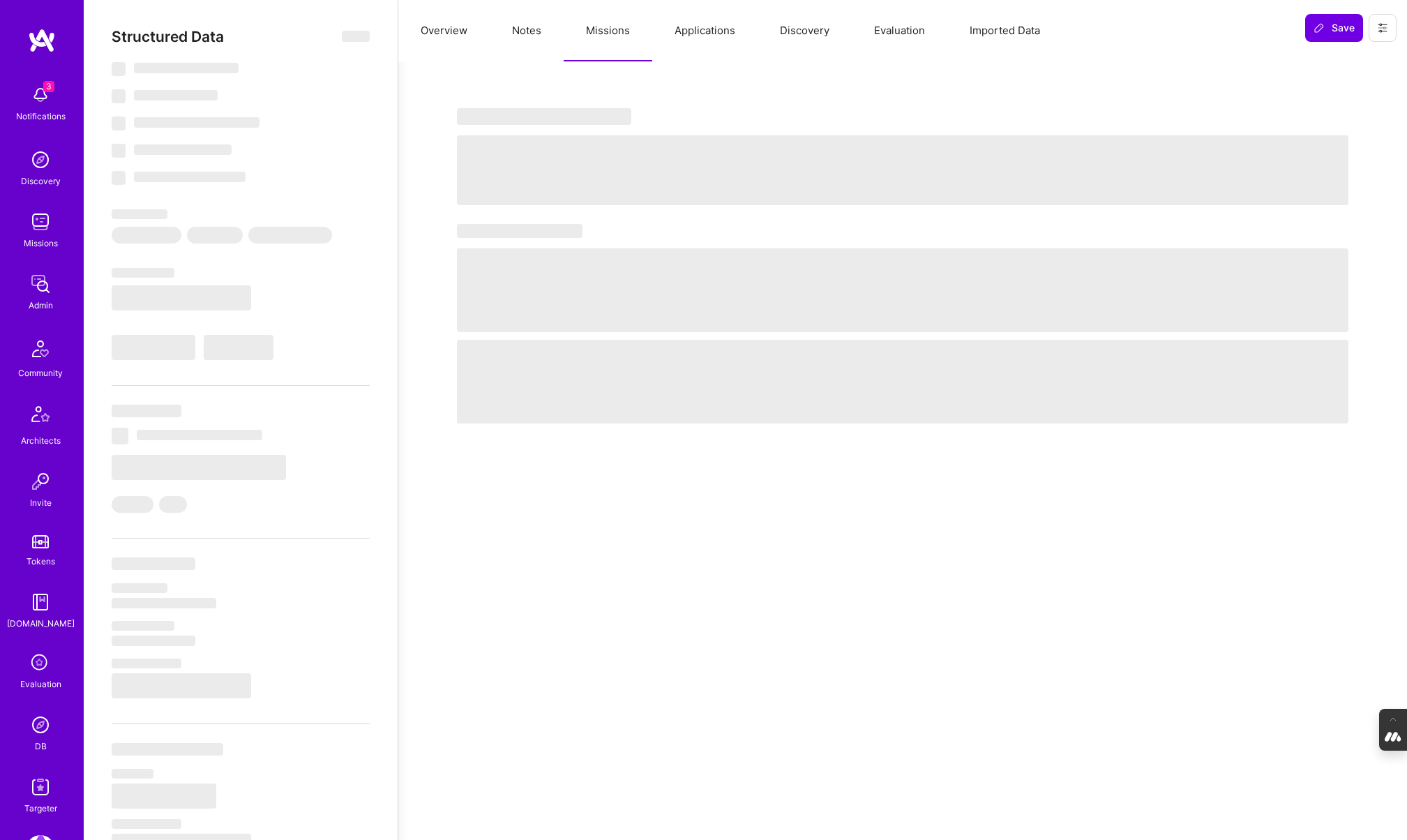
select select "7"
select select "US"
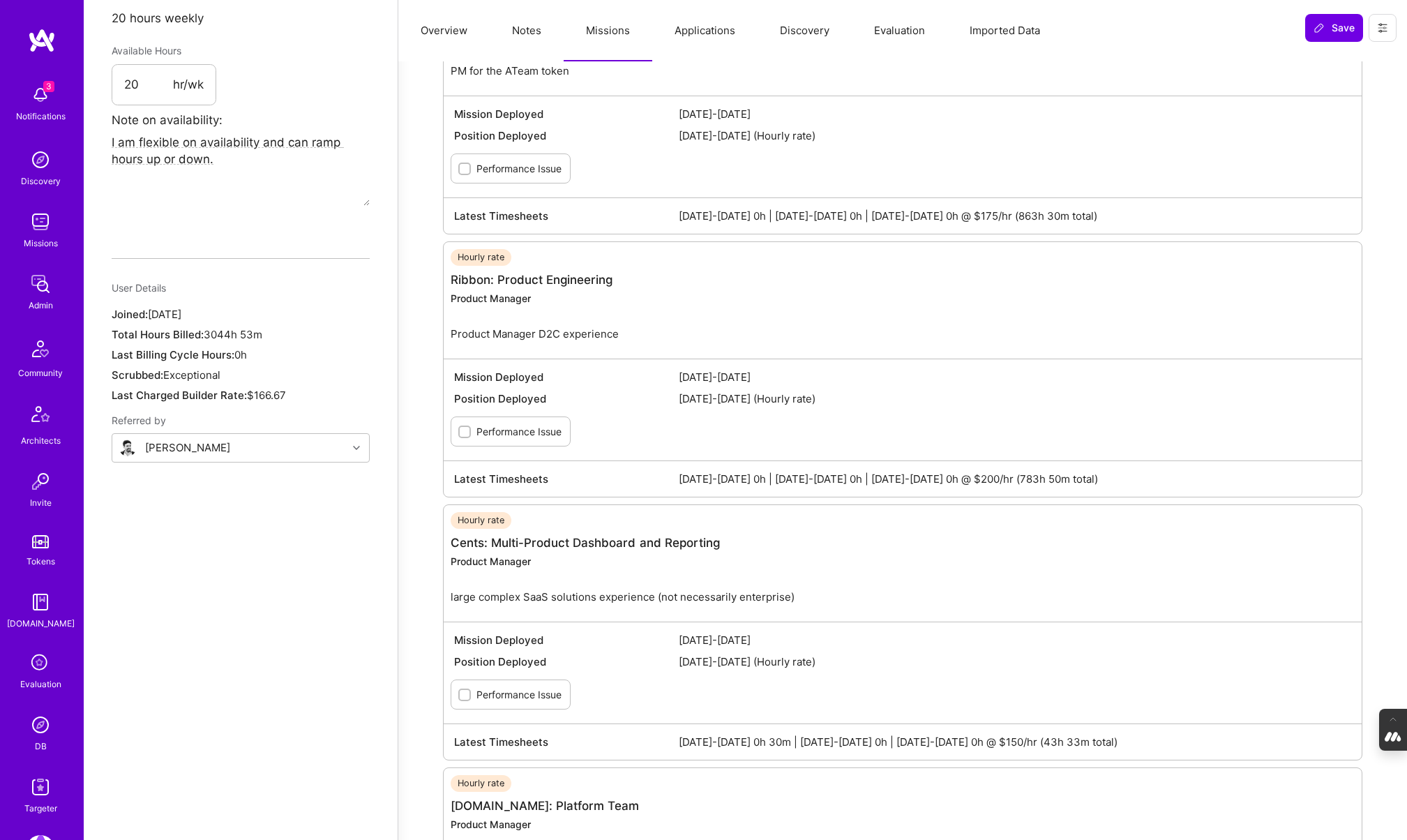
scroll to position [874, 0]
click at [473, 277] on link "Ribbon: Product Engineering" at bounding box center [531, 280] width 162 height 14
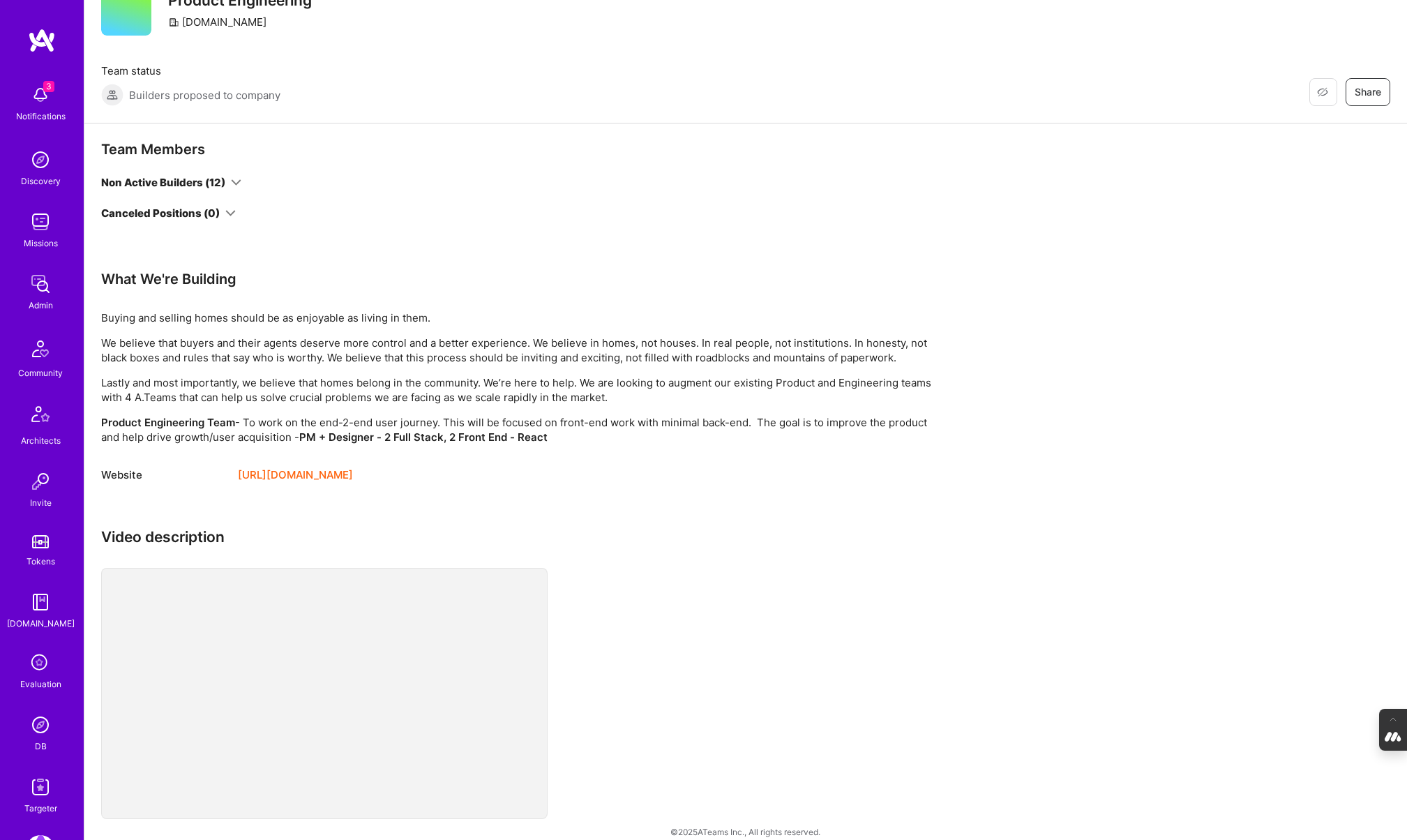
scroll to position [142, 0]
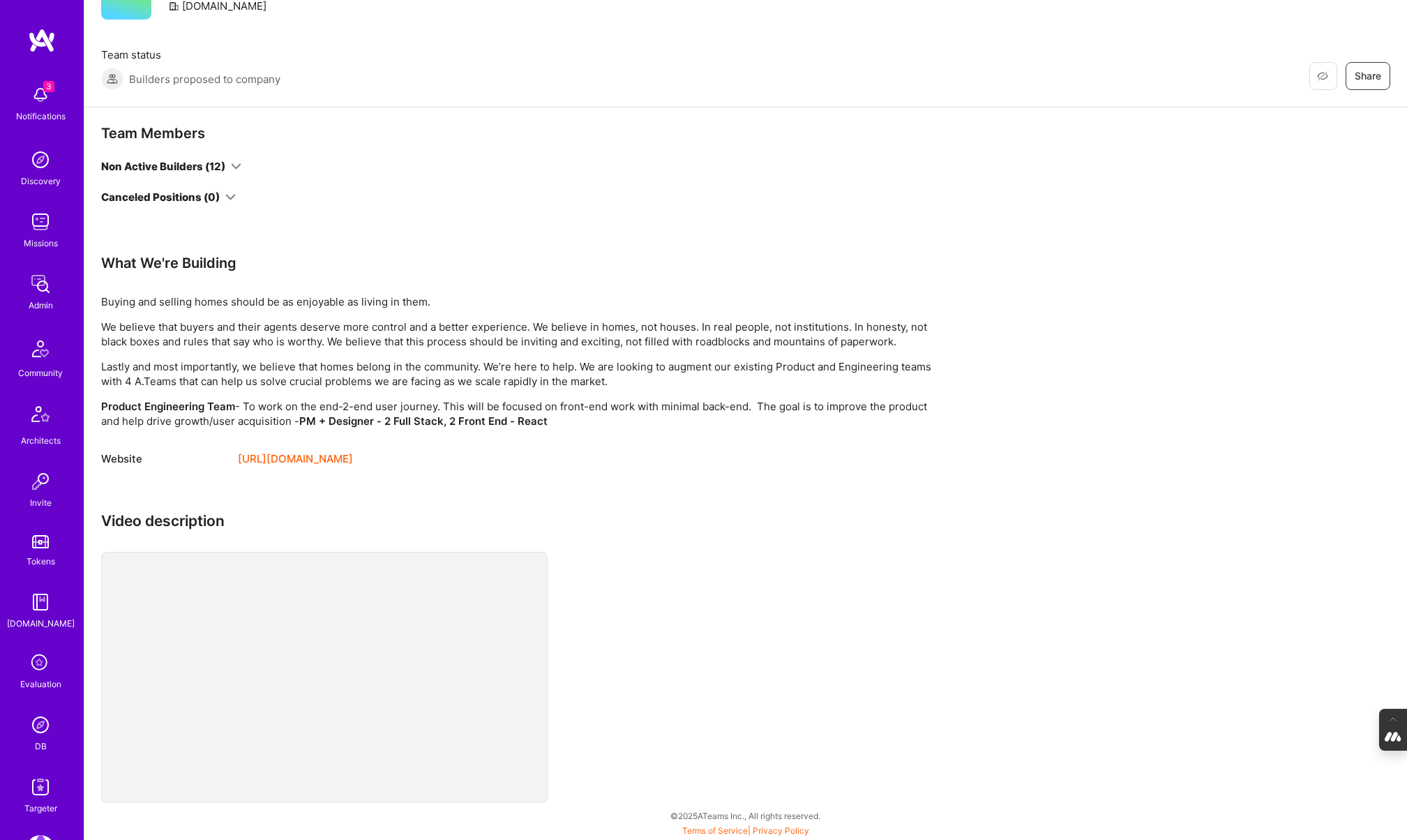
click at [35, 724] on img at bounding box center [41, 724] width 28 height 28
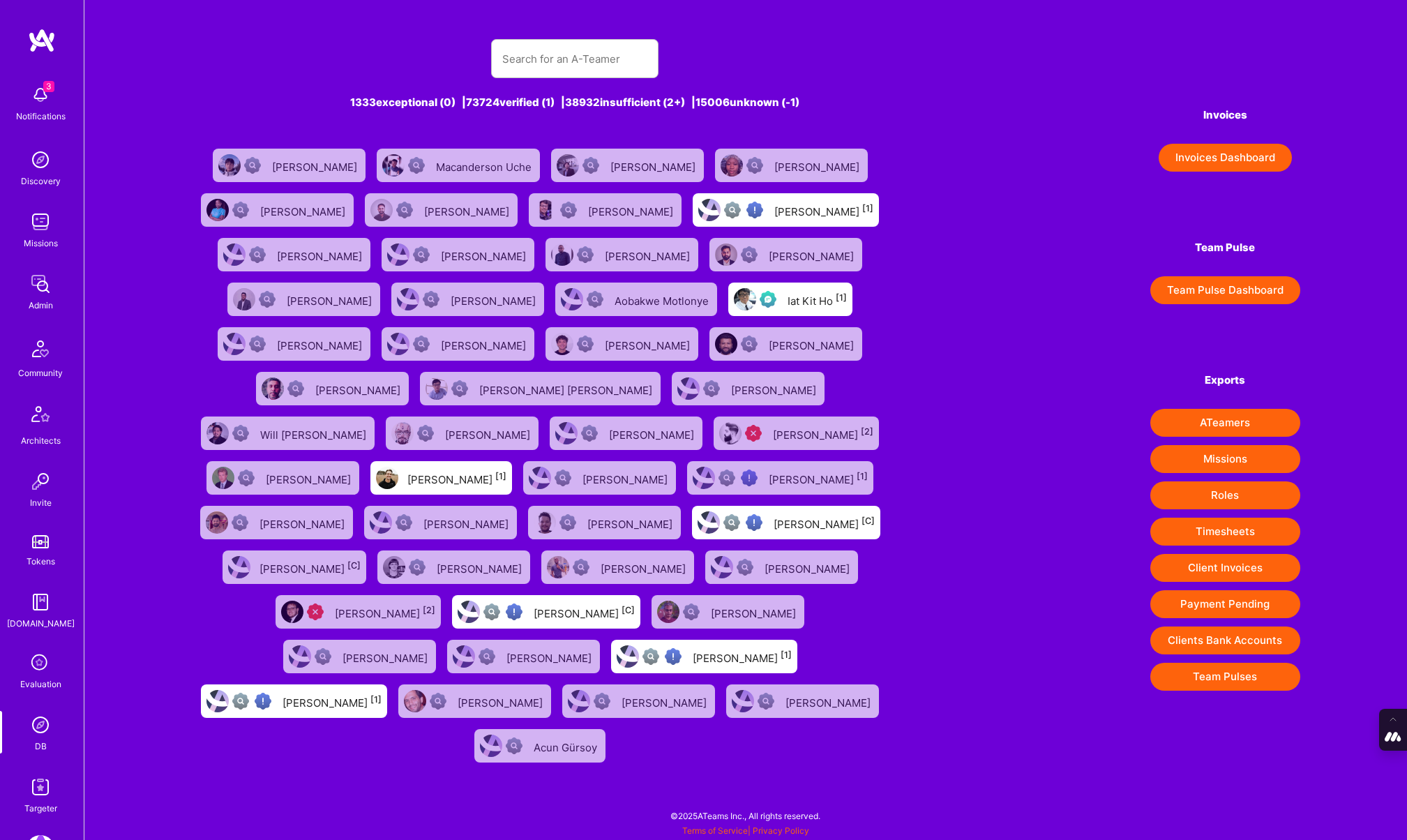
click at [501, 75] on div at bounding box center [574, 58] width 167 height 39
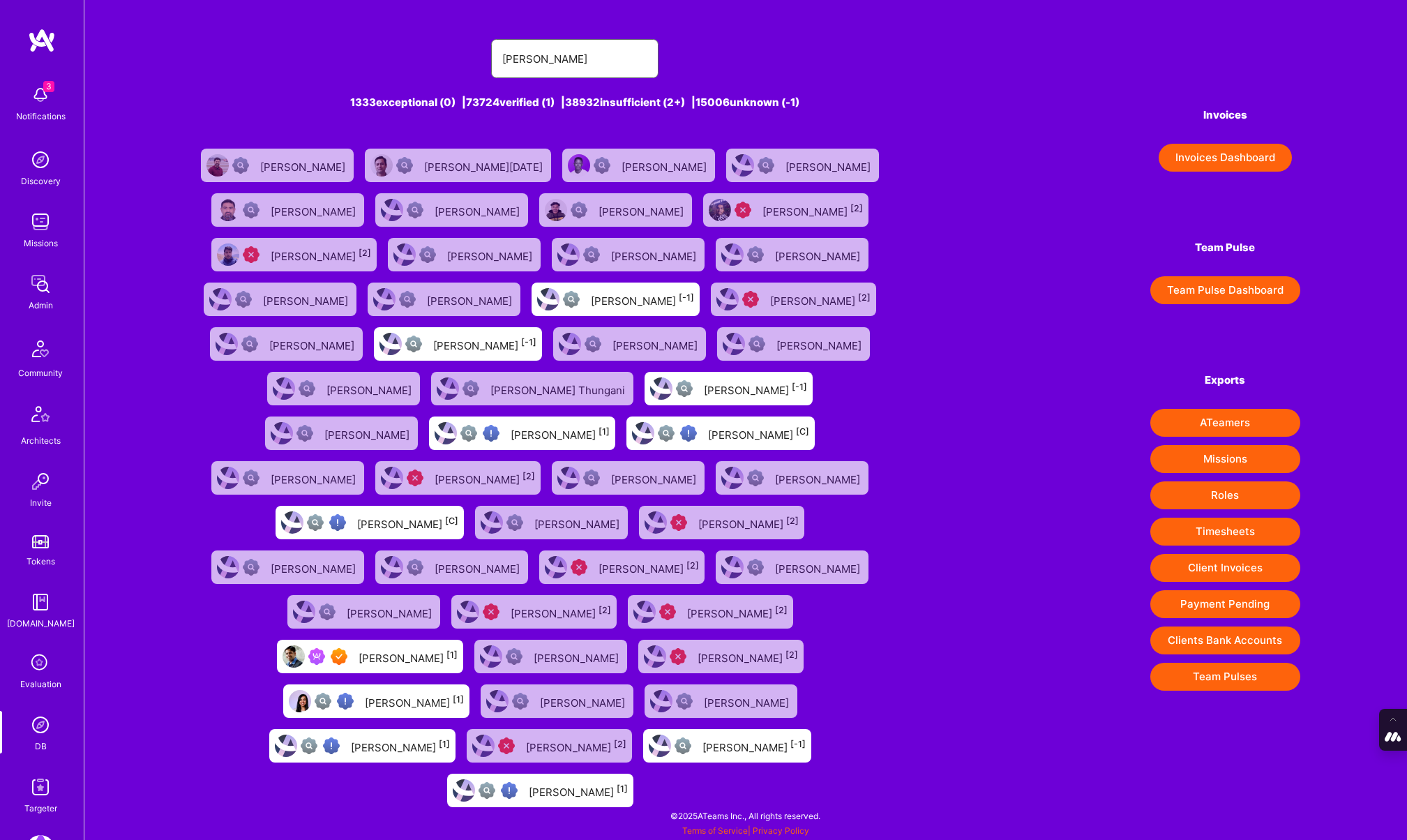
type input "vineet sinha"
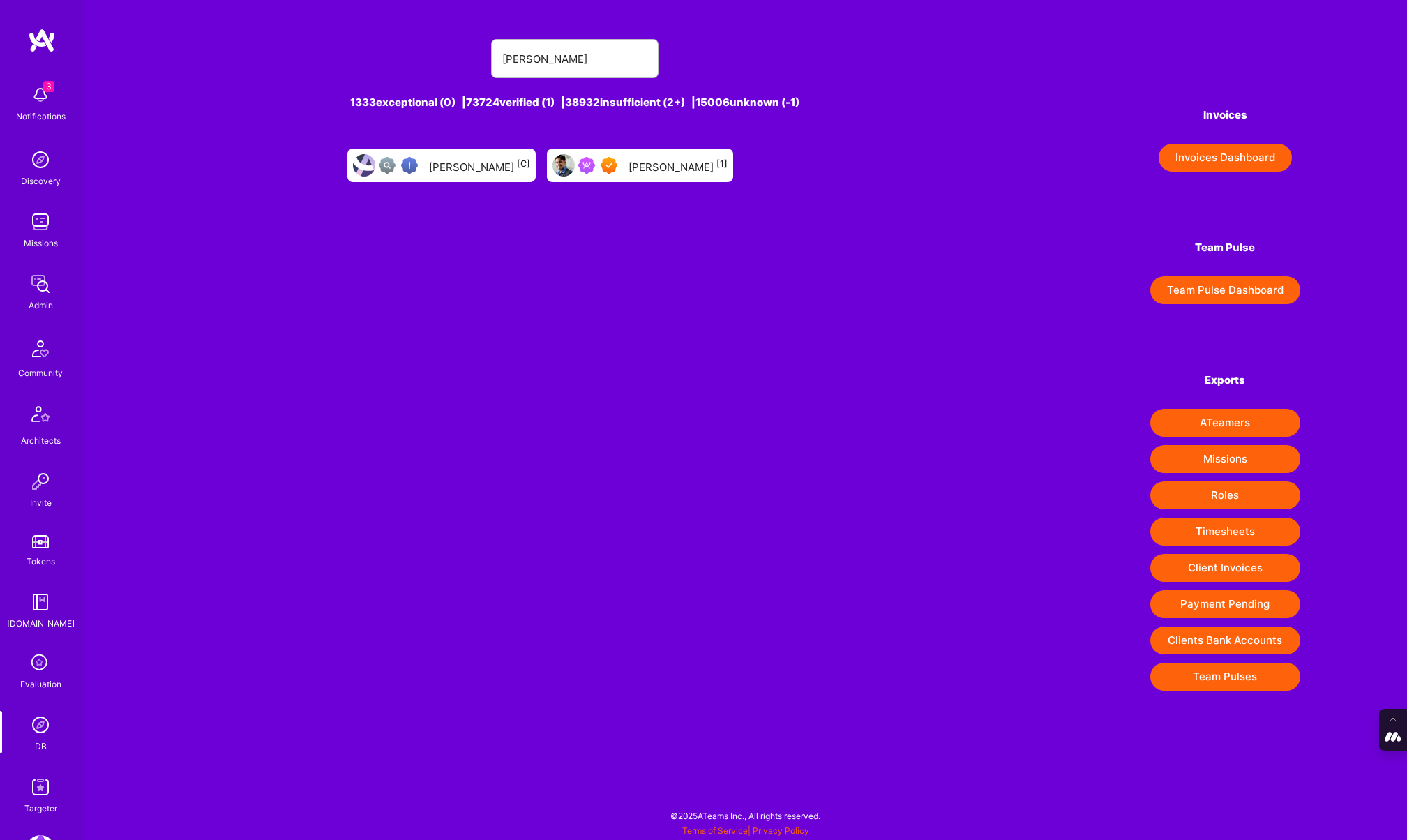
click at [627, 160] on div "Vineet Sinha [1]" at bounding box center [639, 166] width 186 height 33
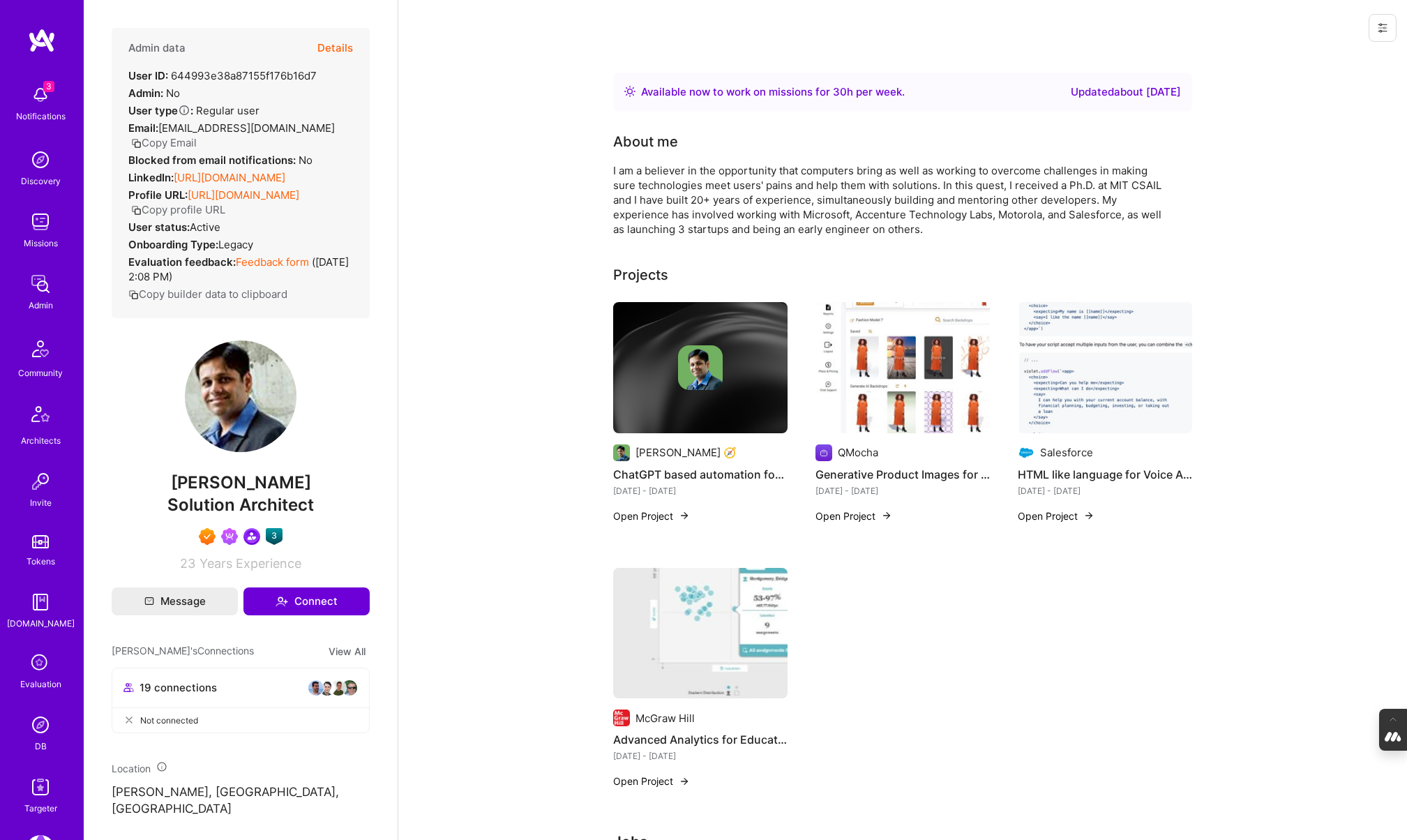
click at [336, 43] on button "Details" at bounding box center [335, 48] width 35 height 41
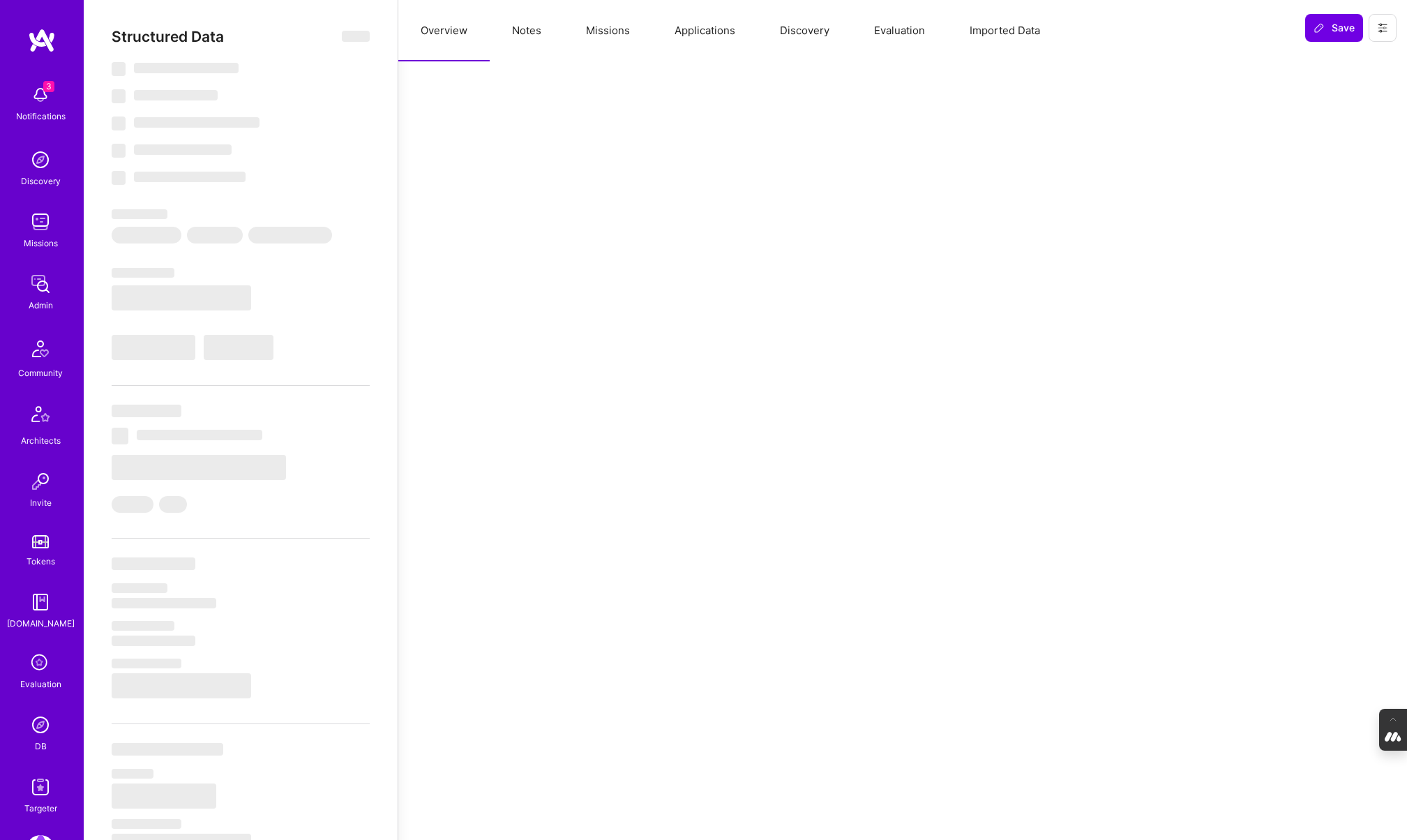
click at [589, 38] on button "Missions" at bounding box center [608, 31] width 89 height 61
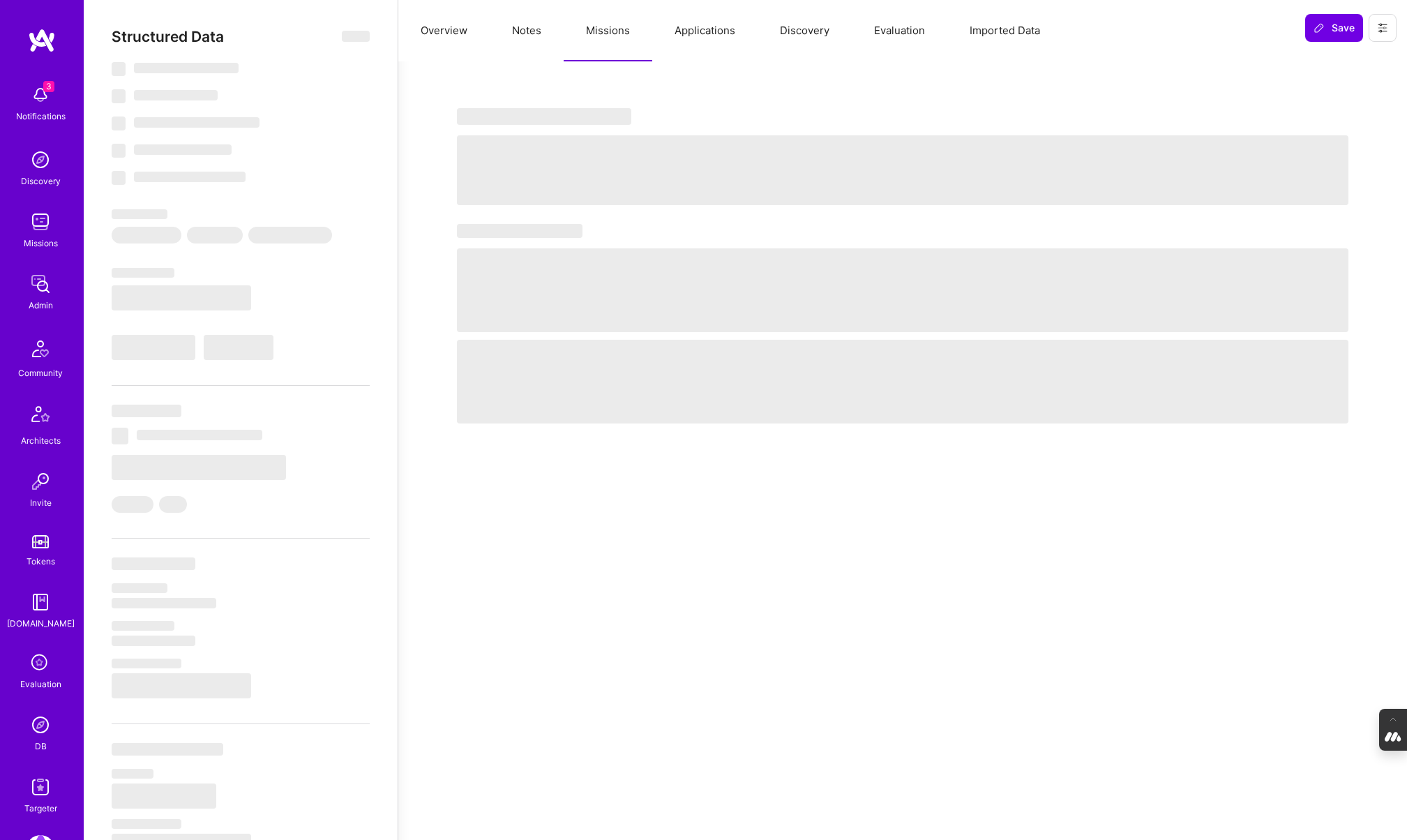
type textarea "x"
select select "Right Now"
select select "7"
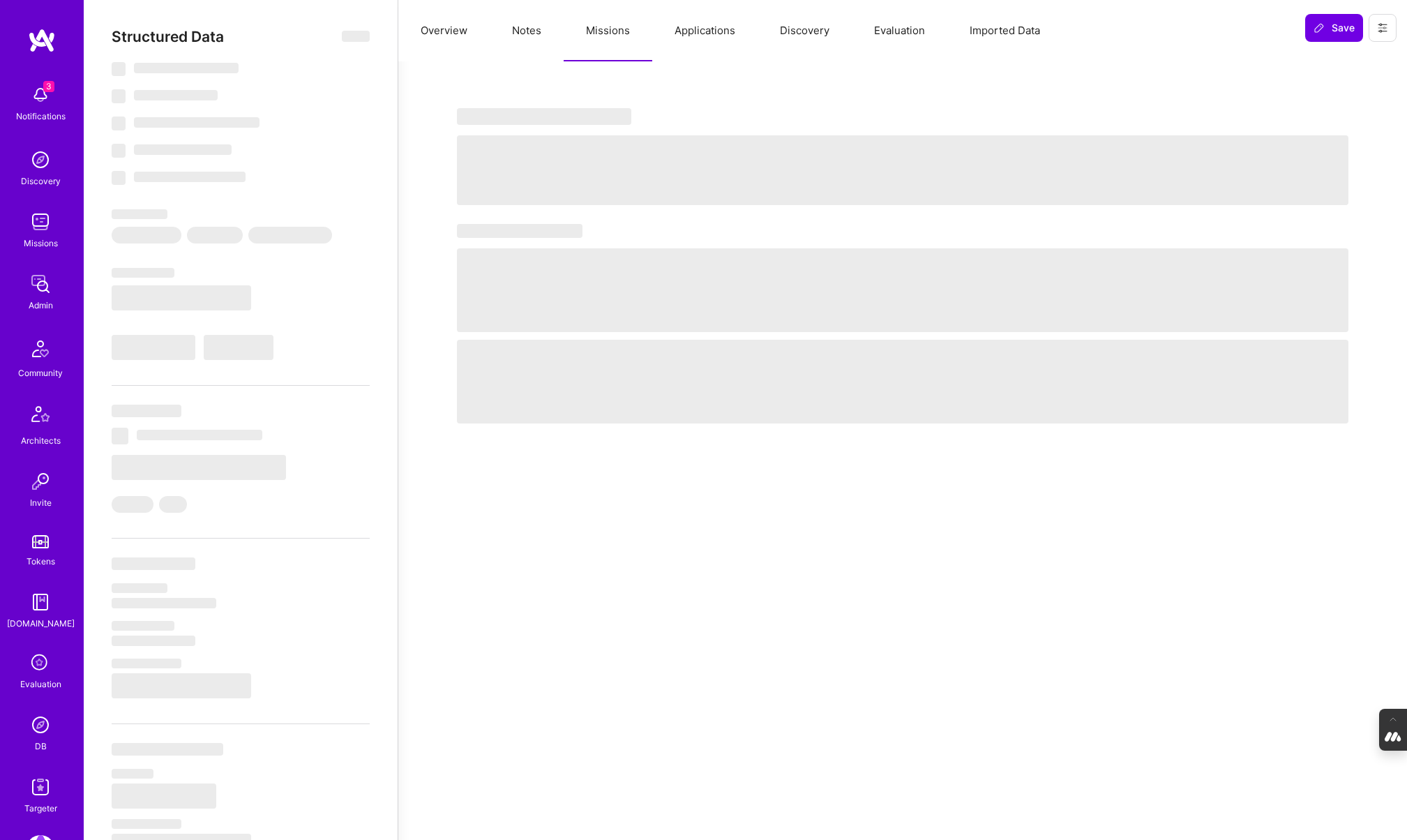
select select "7"
select select "US"
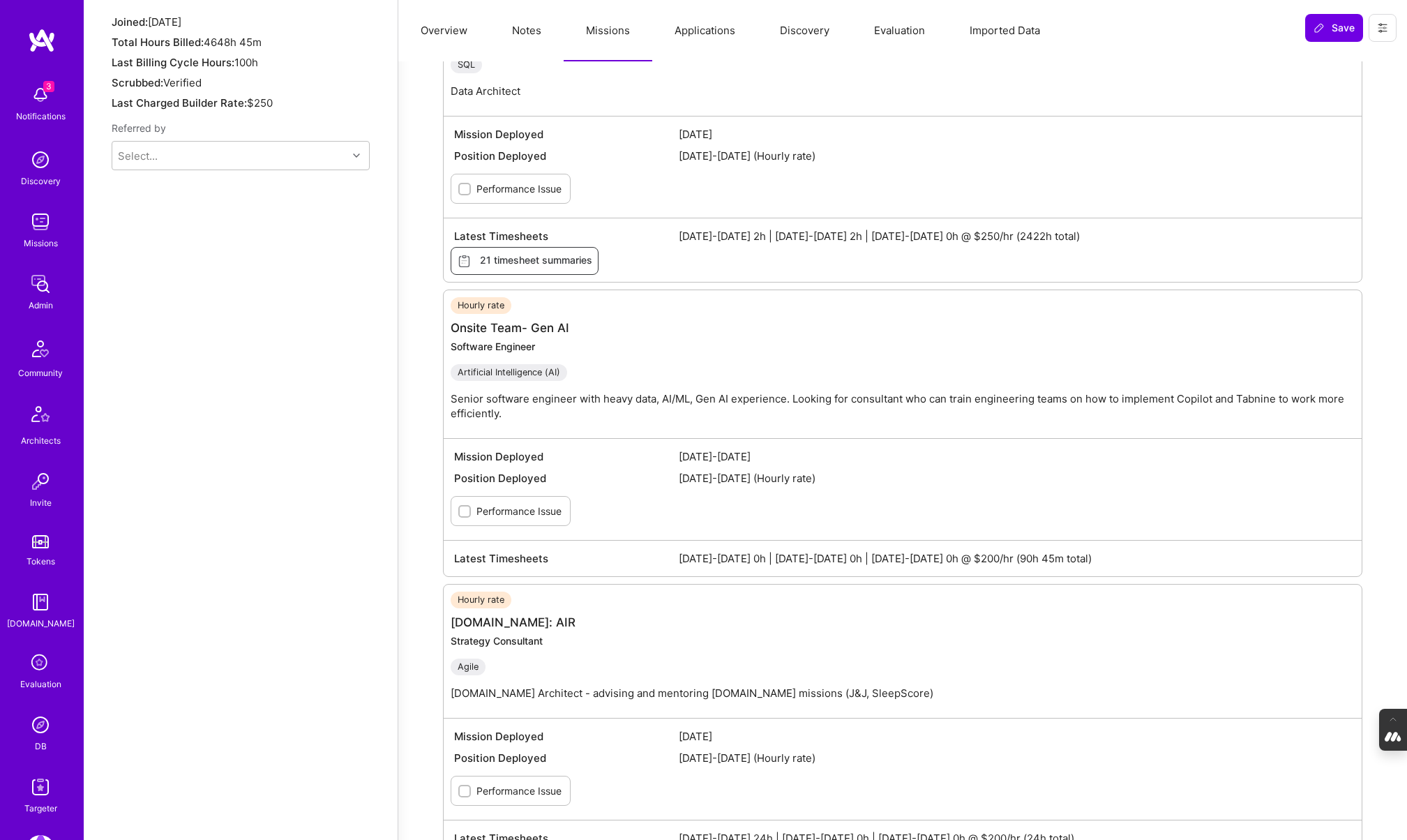
scroll to position [1340, 0]
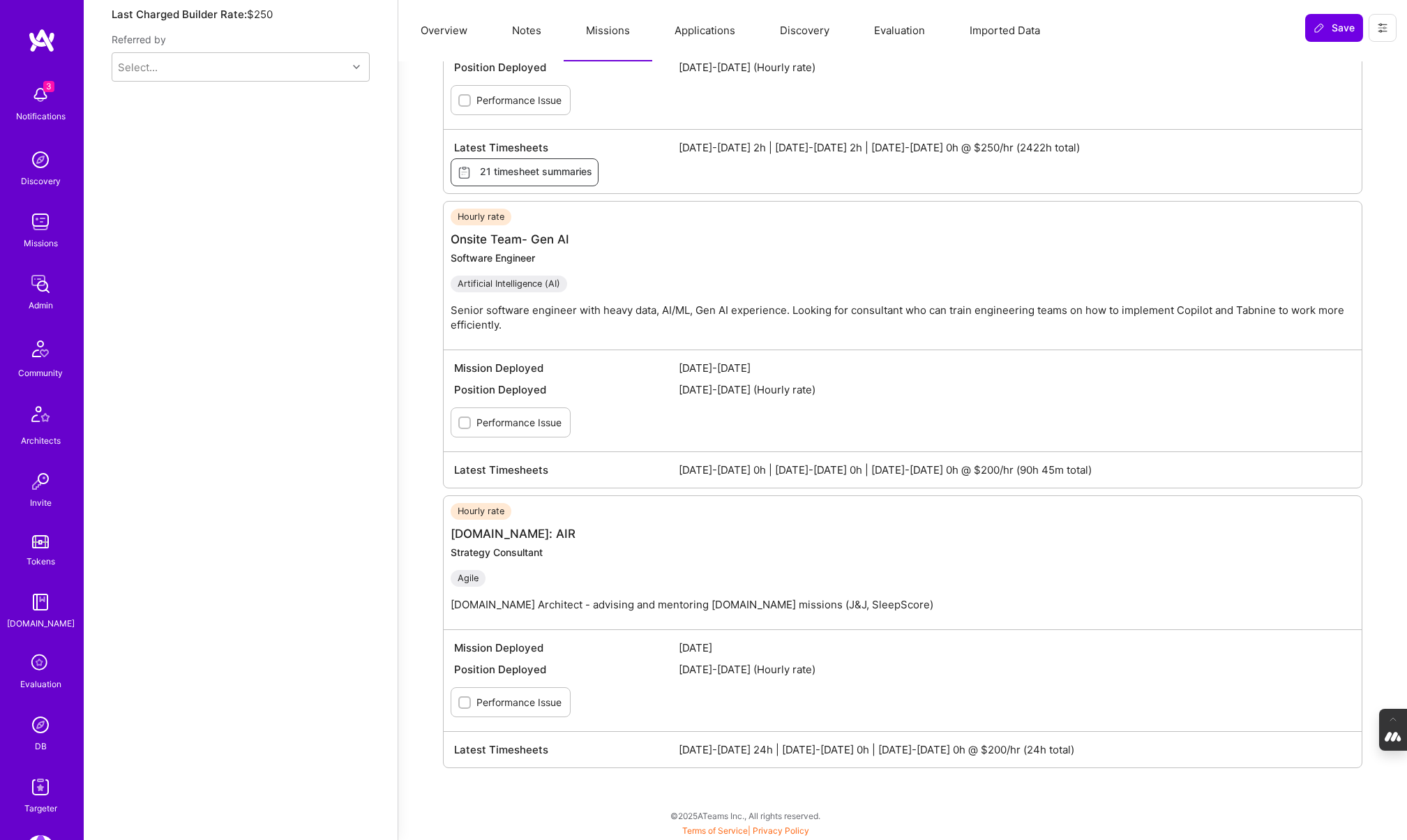
click at [44, 721] on img at bounding box center [41, 724] width 28 height 28
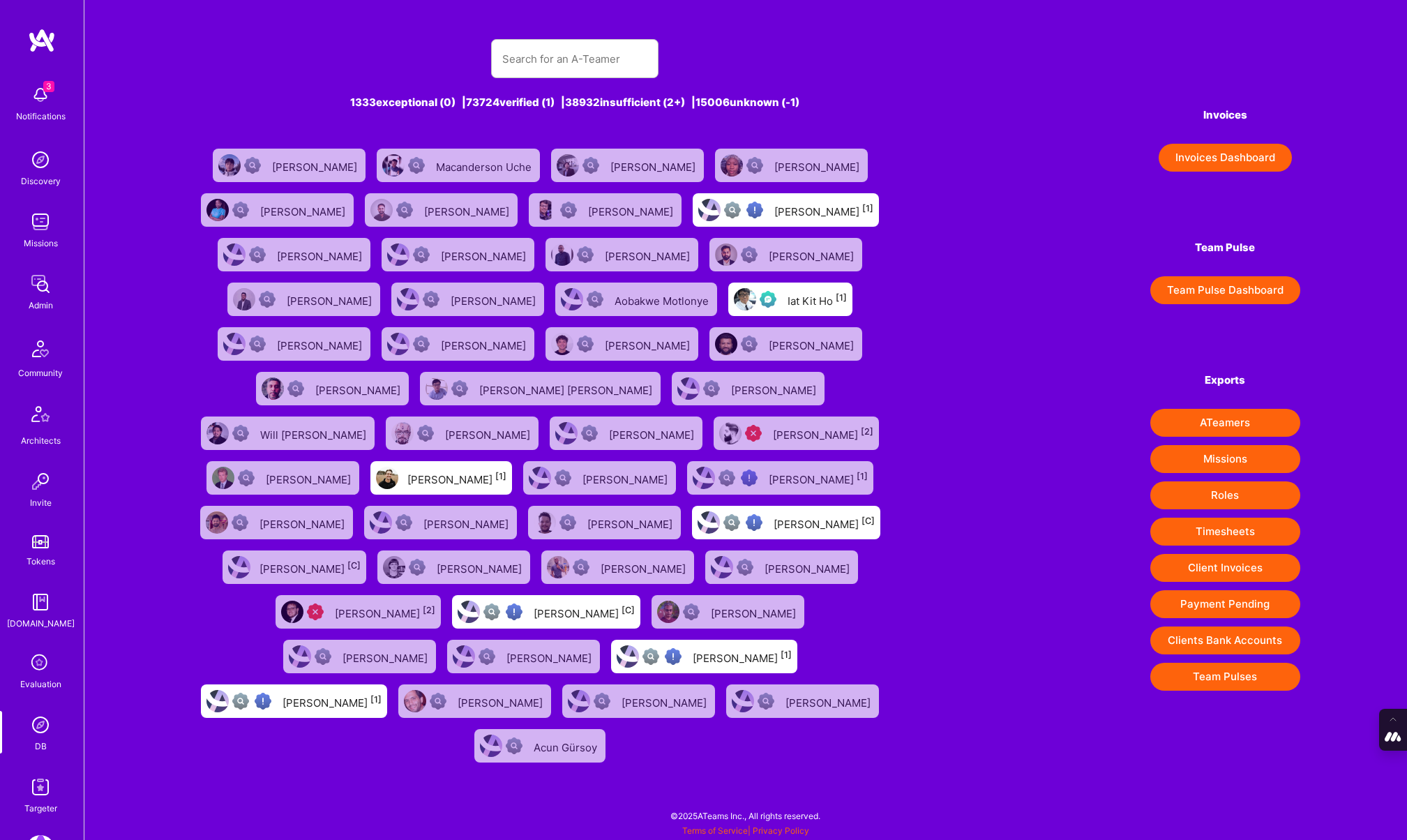
click at [513, 78] on div "1333 exceptional (0) | 73724 verified (1) | 38932 insufficient (2+) | 15006 unk…" at bounding box center [574, 395] width 767 height 746
click at [517, 55] on input "text" at bounding box center [574, 58] width 145 height 35
type input "Adrian Tineo"
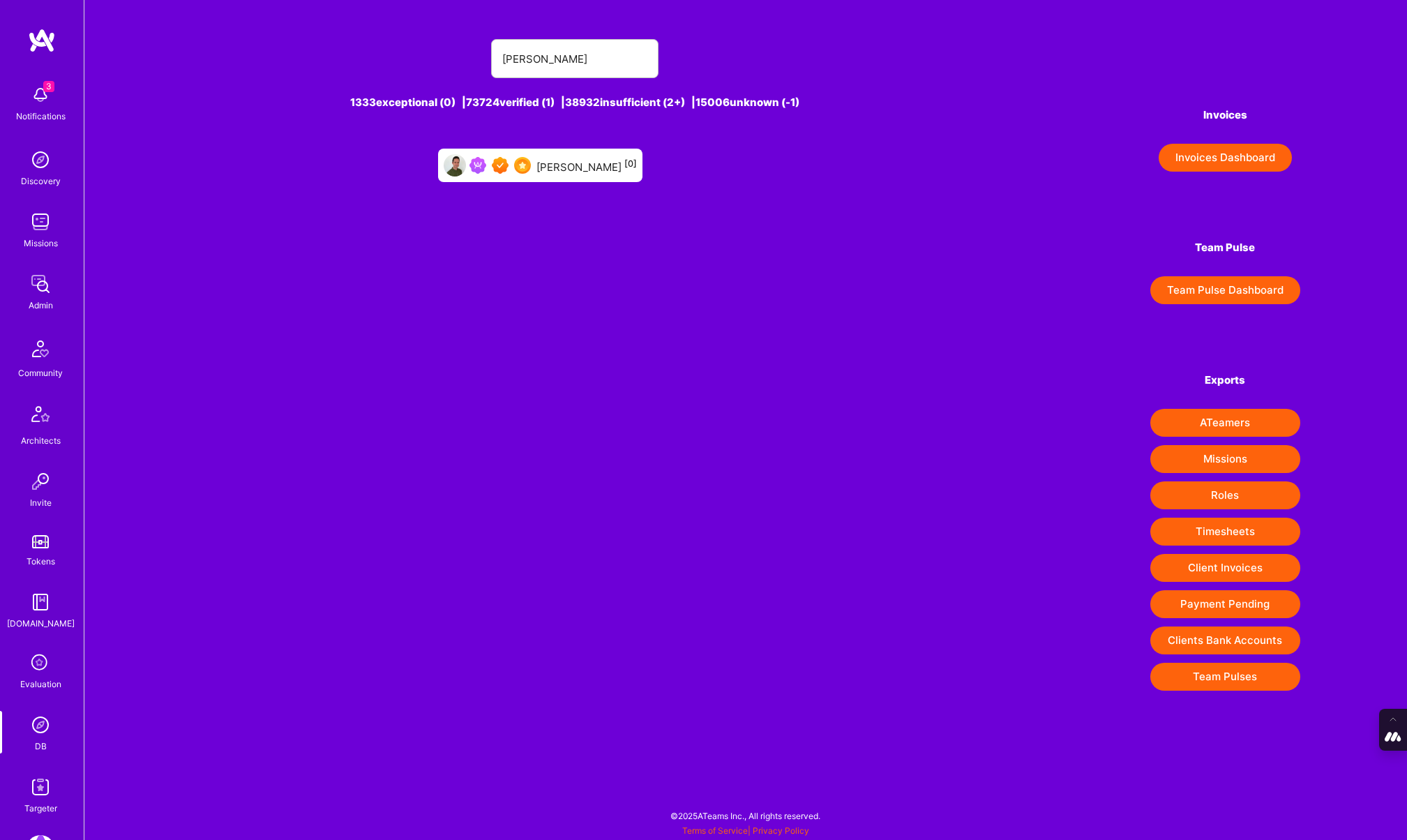
click at [566, 171] on div "Adrian Tineo [0]" at bounding box center [586, 166] width 101 height 19
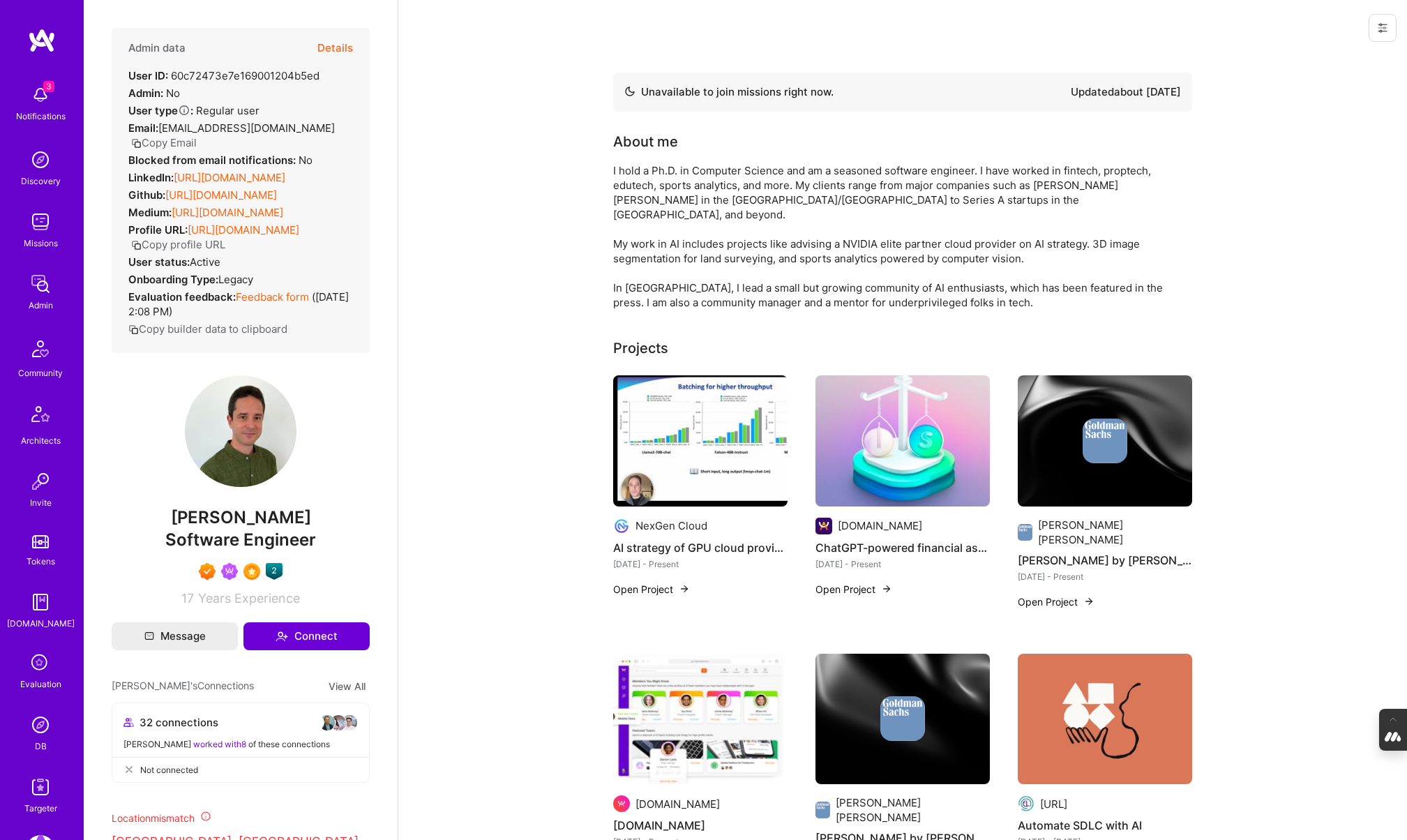
click at [341, 47] on button "Details" at bounding box center [335, 48] width 35 height 41
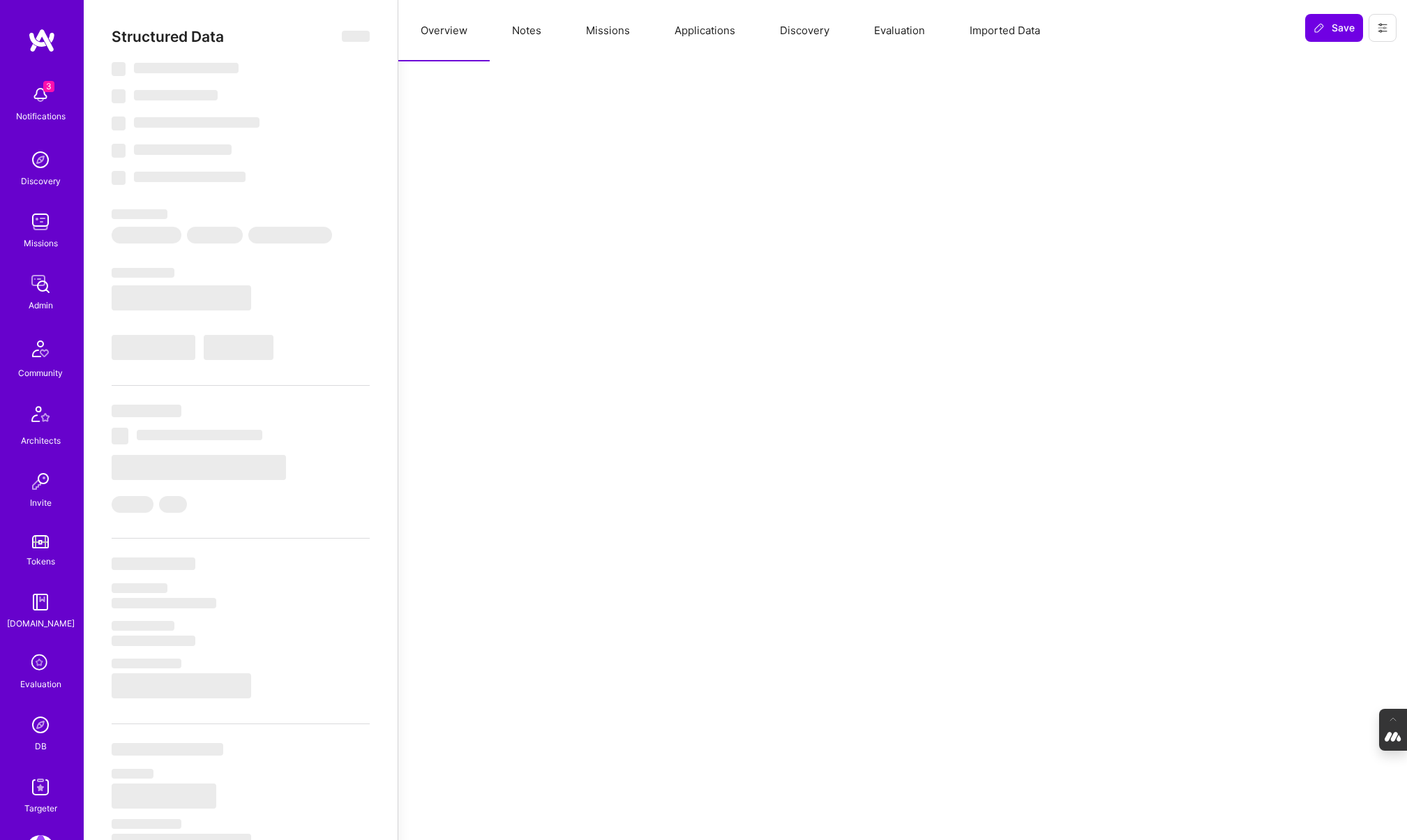
click at [541, 34] on button "Notes" at bounding box center [526, 31] width 74 height 61
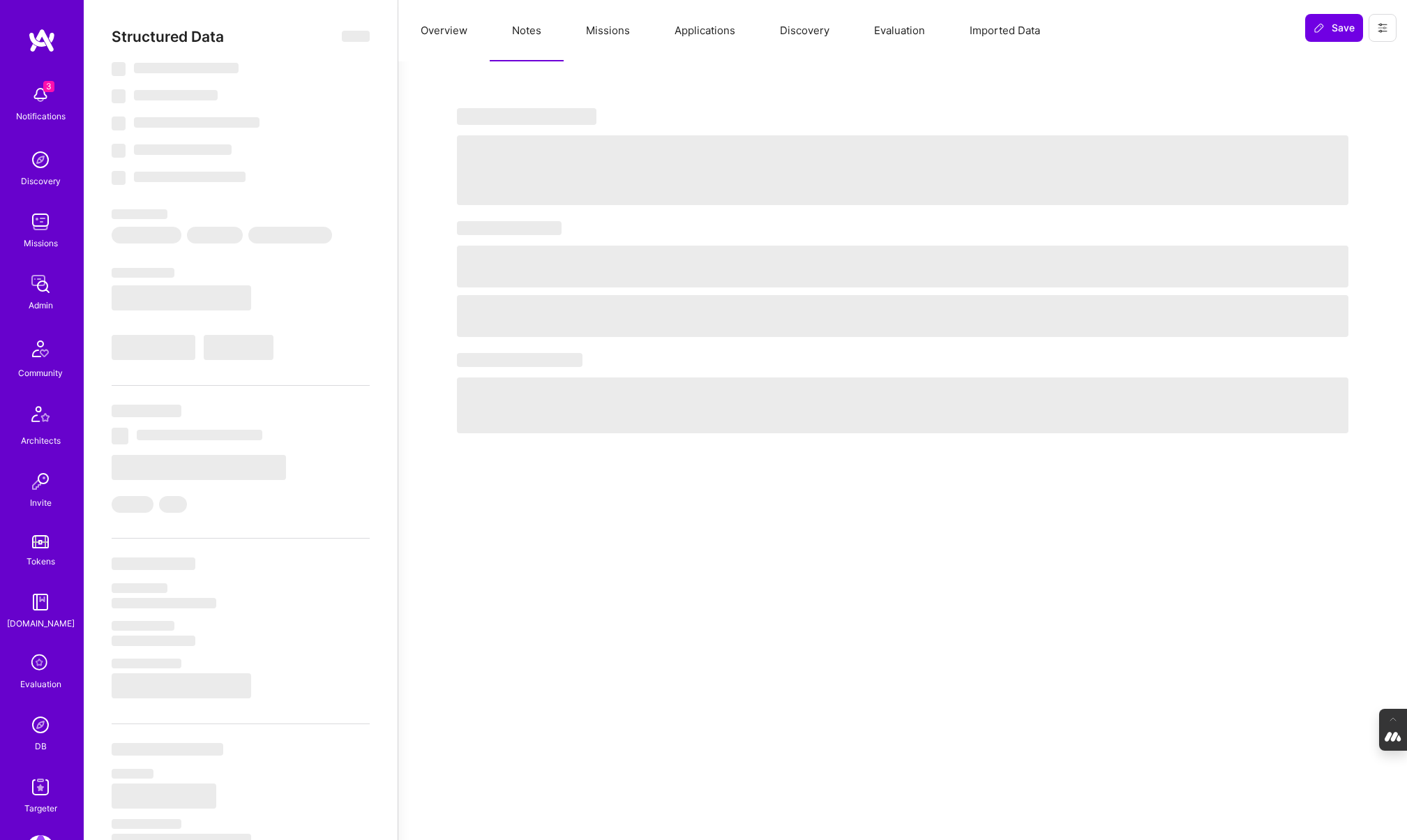
click at [625, 35] on button "Missions" at bounding box center [608, 31] width 89 height 61
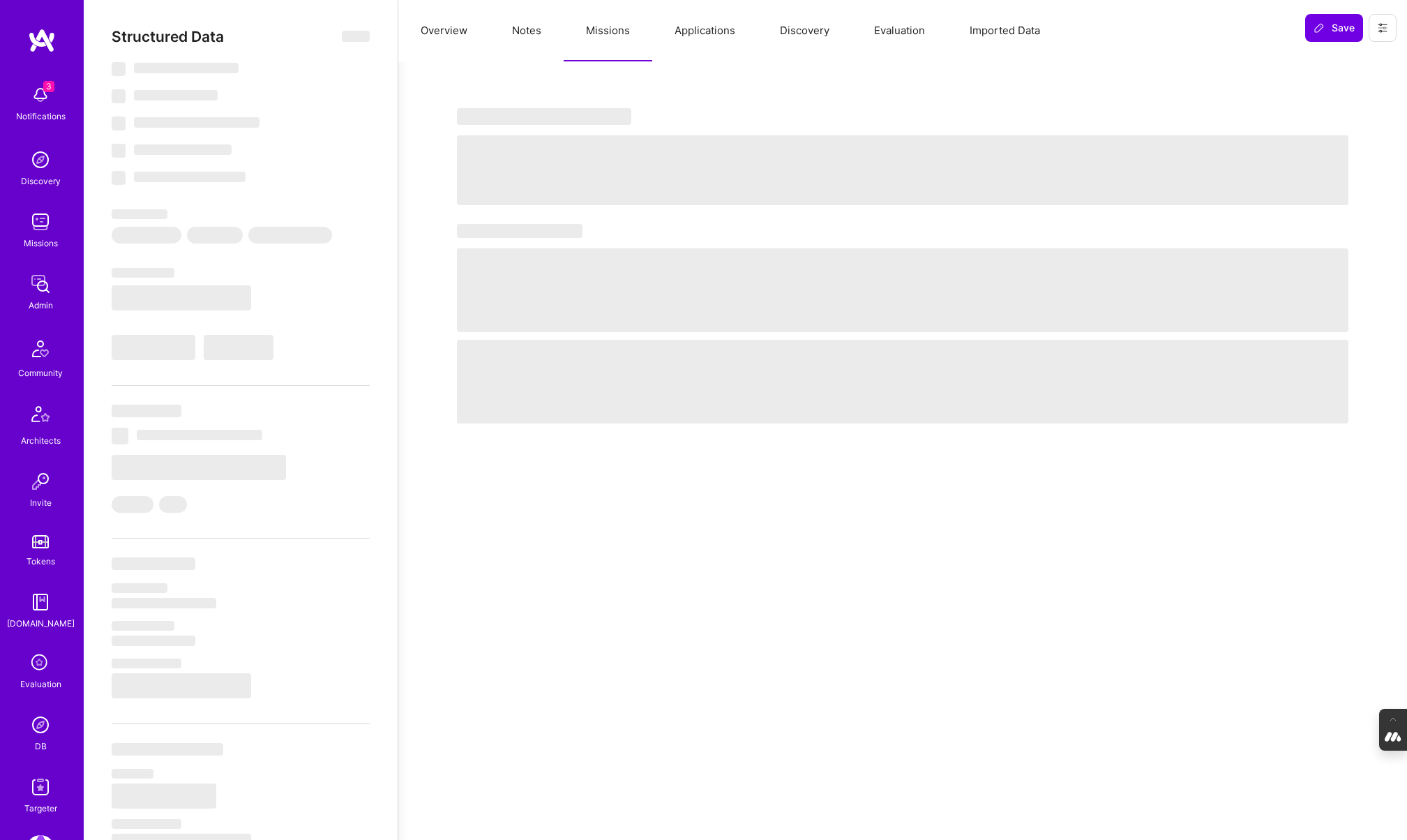
type textarea "x"
select select "Not Available"
select select "3 Months"
select select "7"
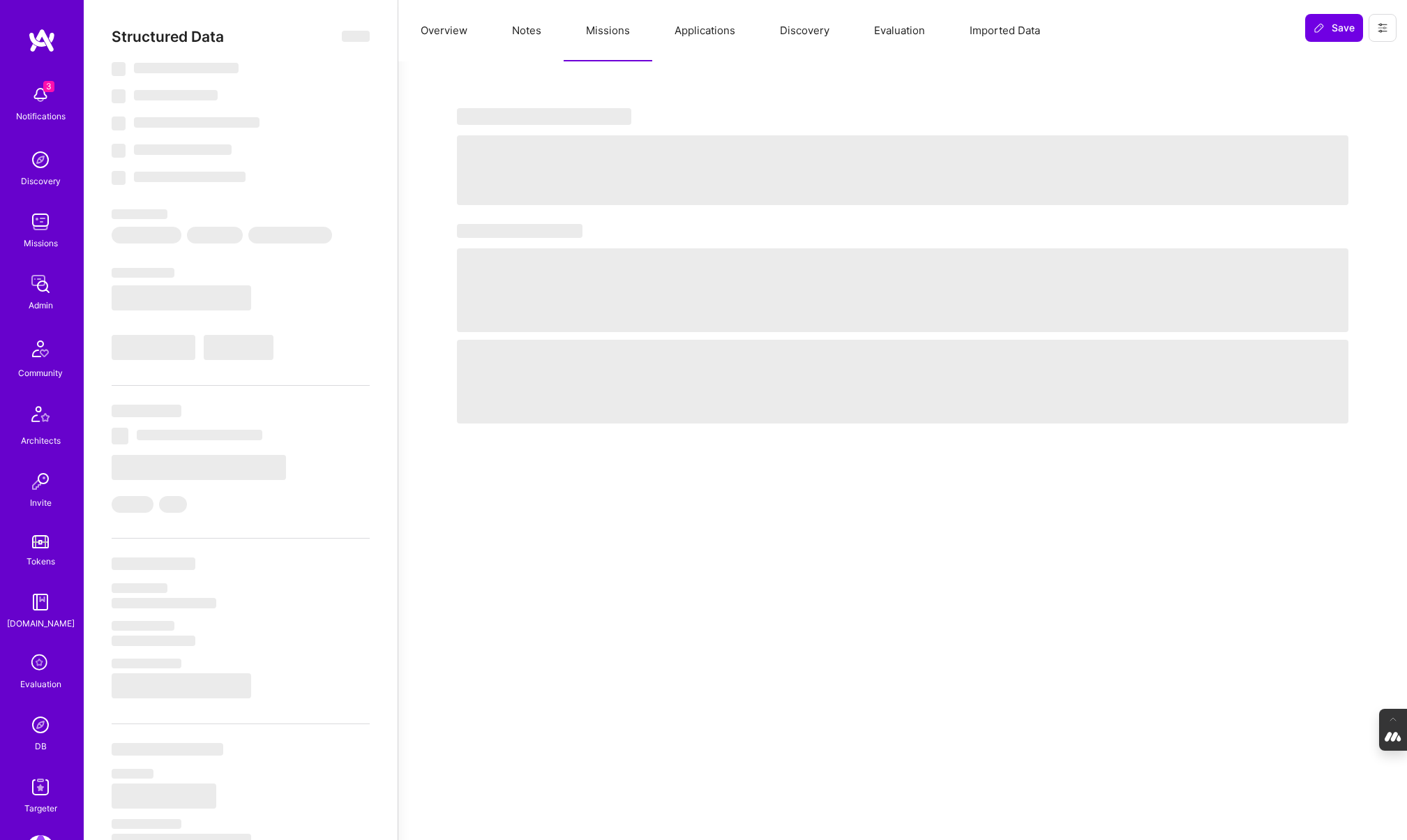
select select "7"
select select "US"
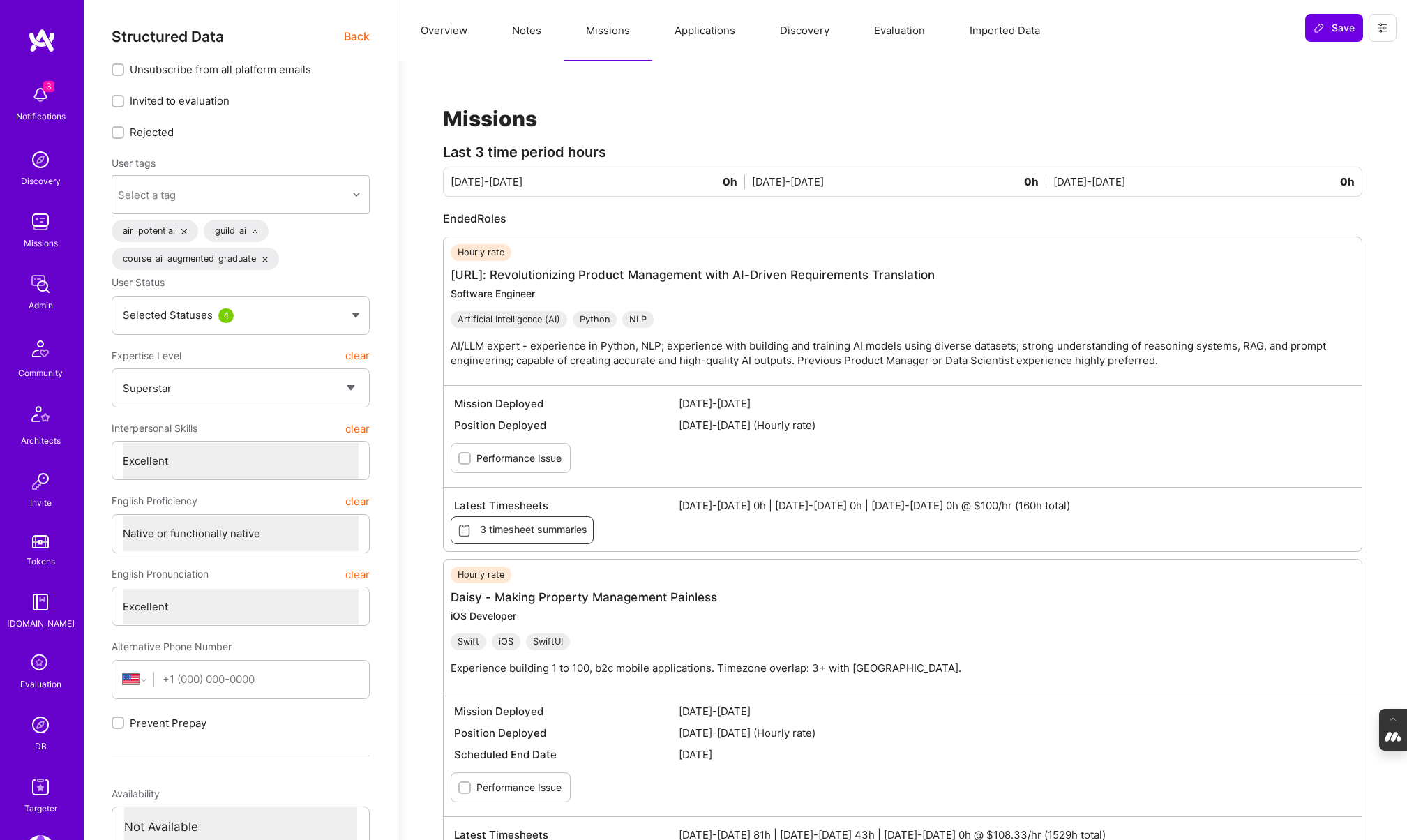
click at [359, 33] on span "Back" at bounding box center [357, 36] width 26 height 18
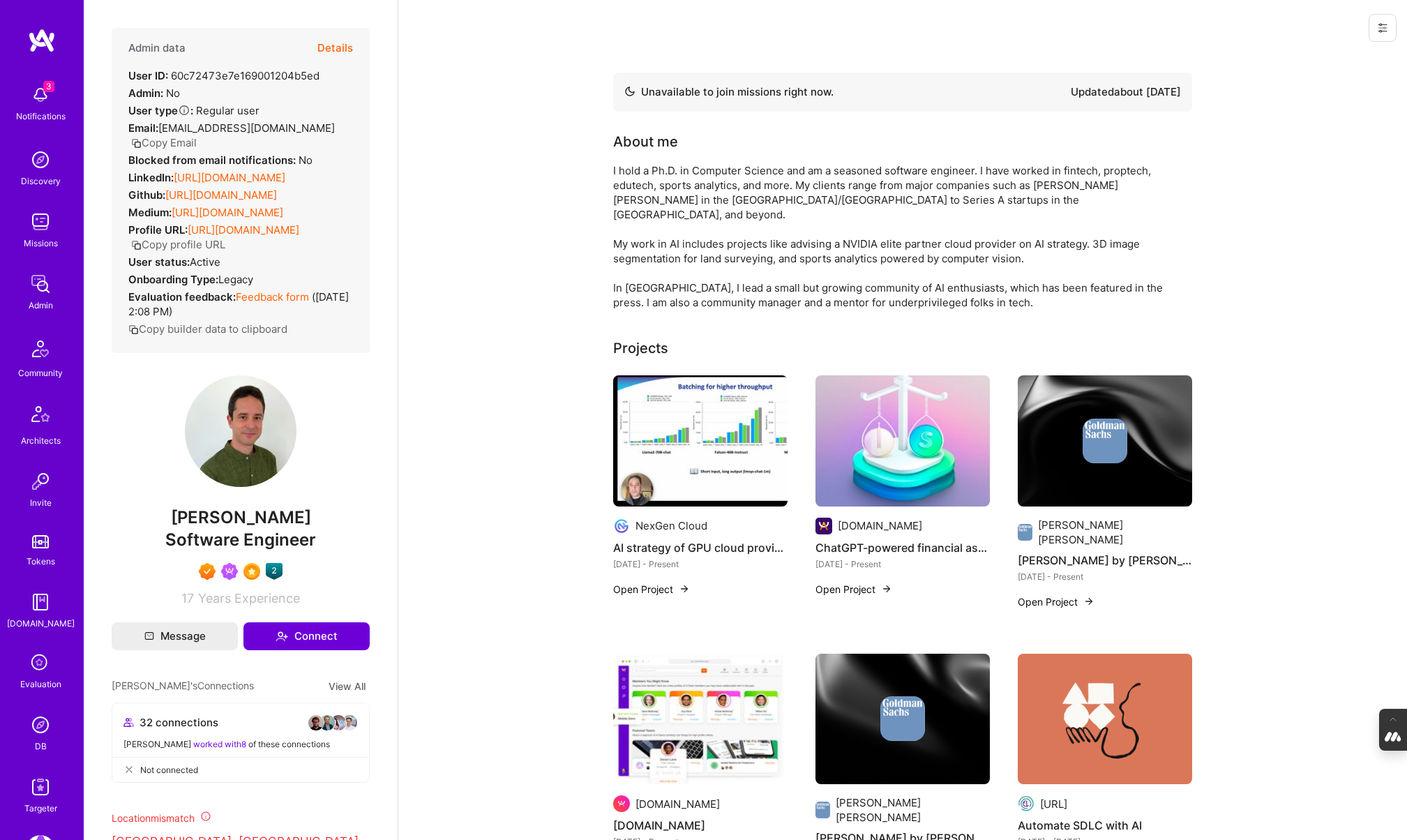
click at [338, 47] on button "Details" at bounding box center [335, 48] width 35 height 41
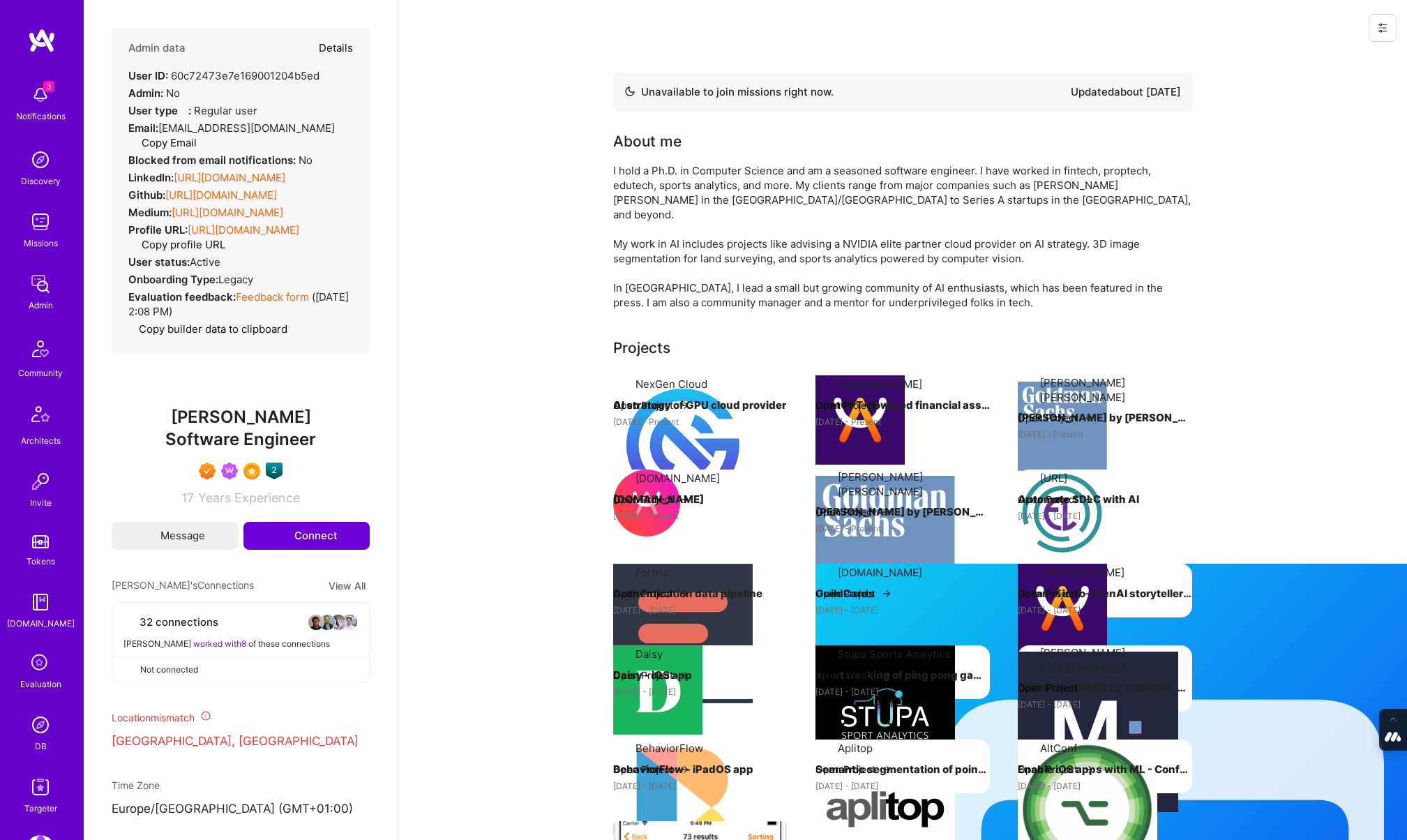
type textarea "x"
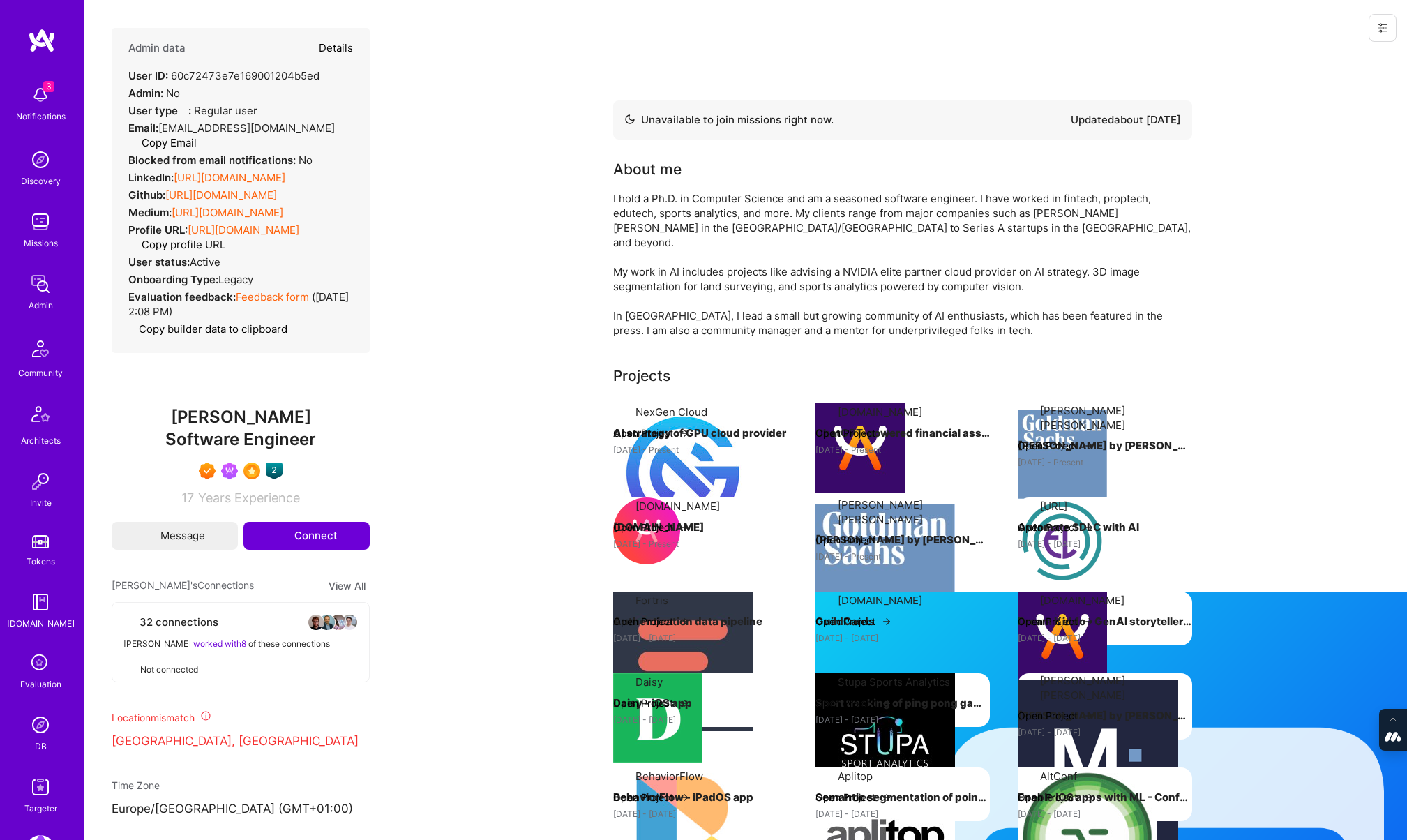
select select "7"
select select "US"
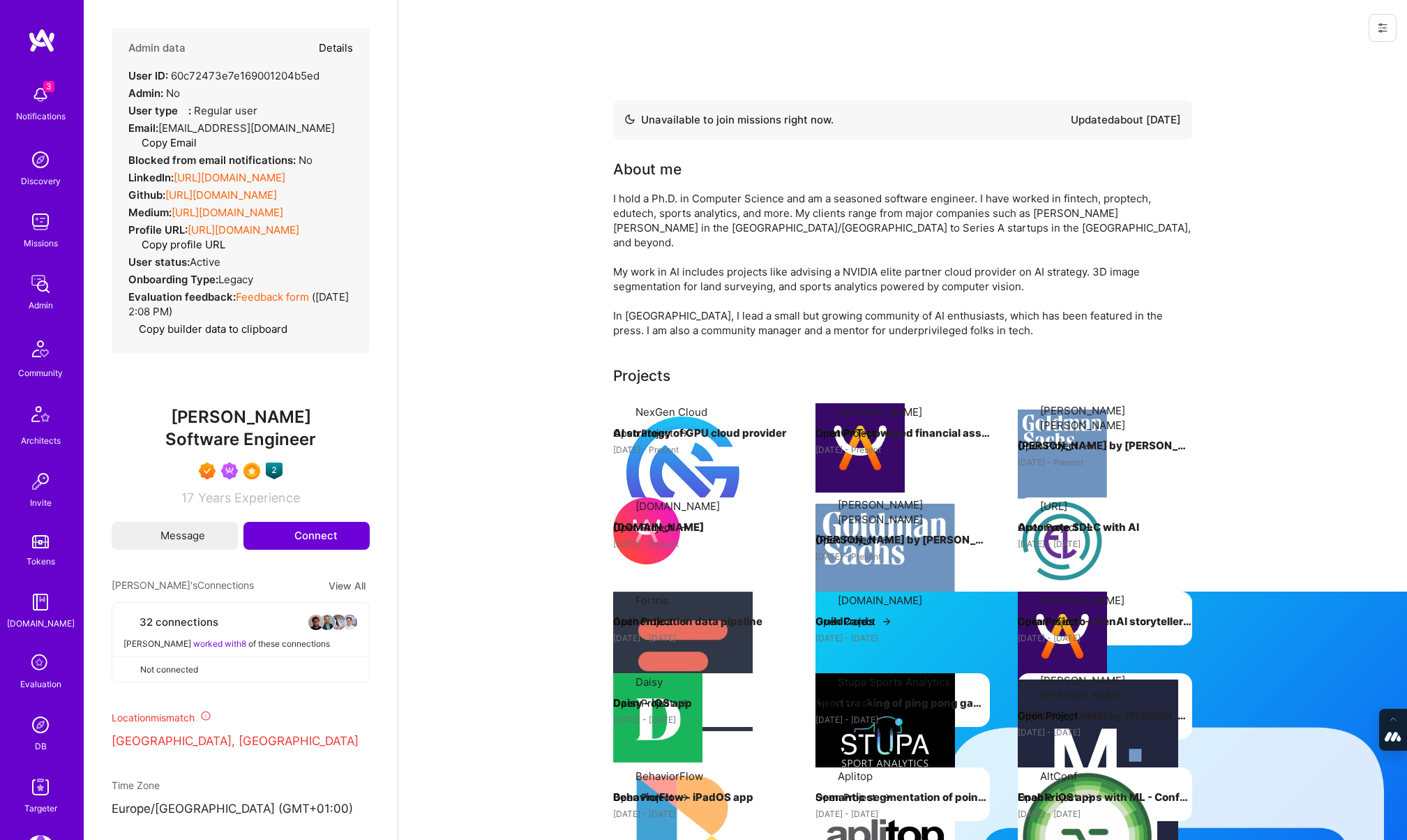
select select "Not Available"
select select "3 Months"
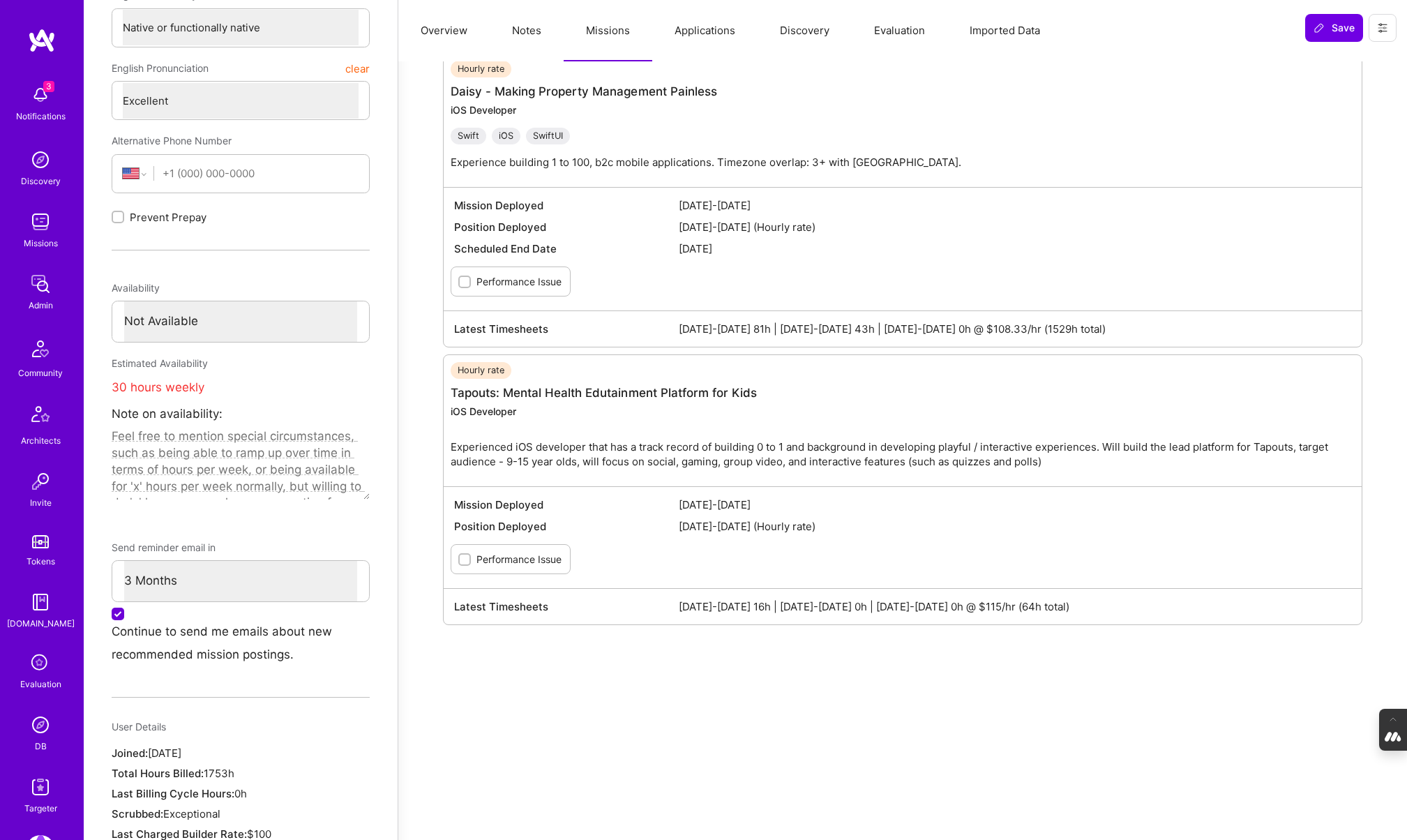
scroll to position [509, 0]
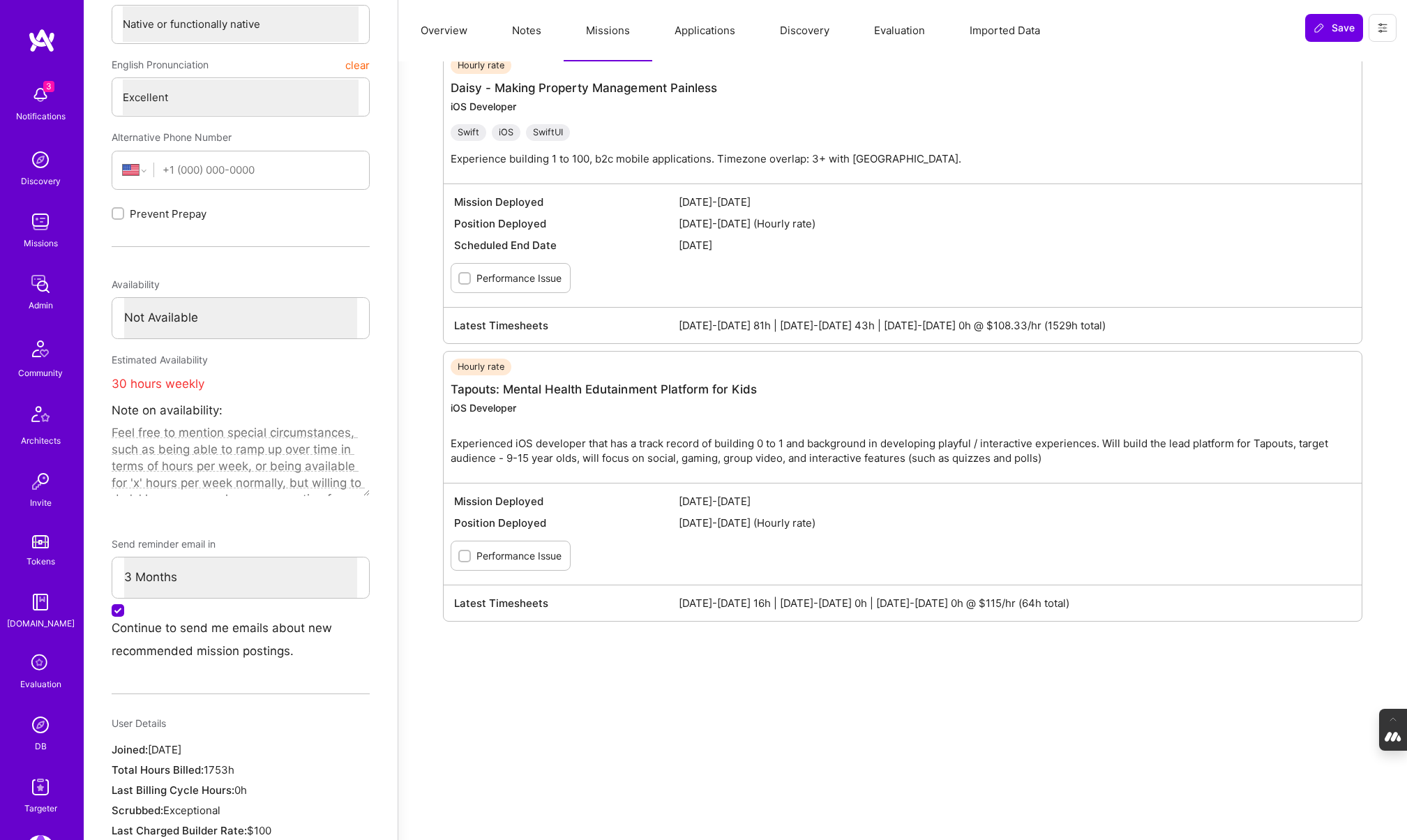
click at [36, 720] on img at bounding box center [41, 724] width 28 height 28
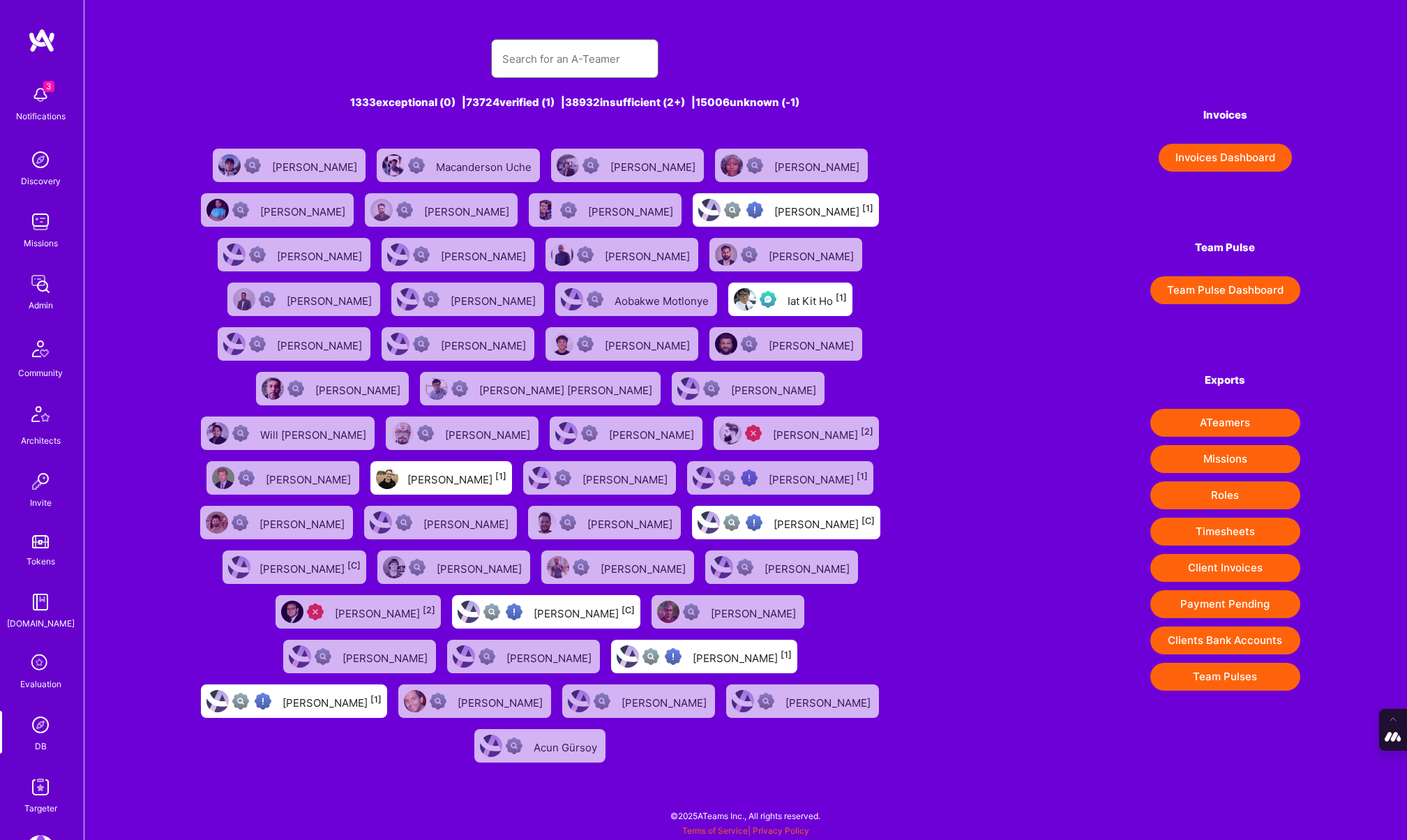
click at [546, 57] on input "text" at bounding box center [574, 58] width 145 height 35
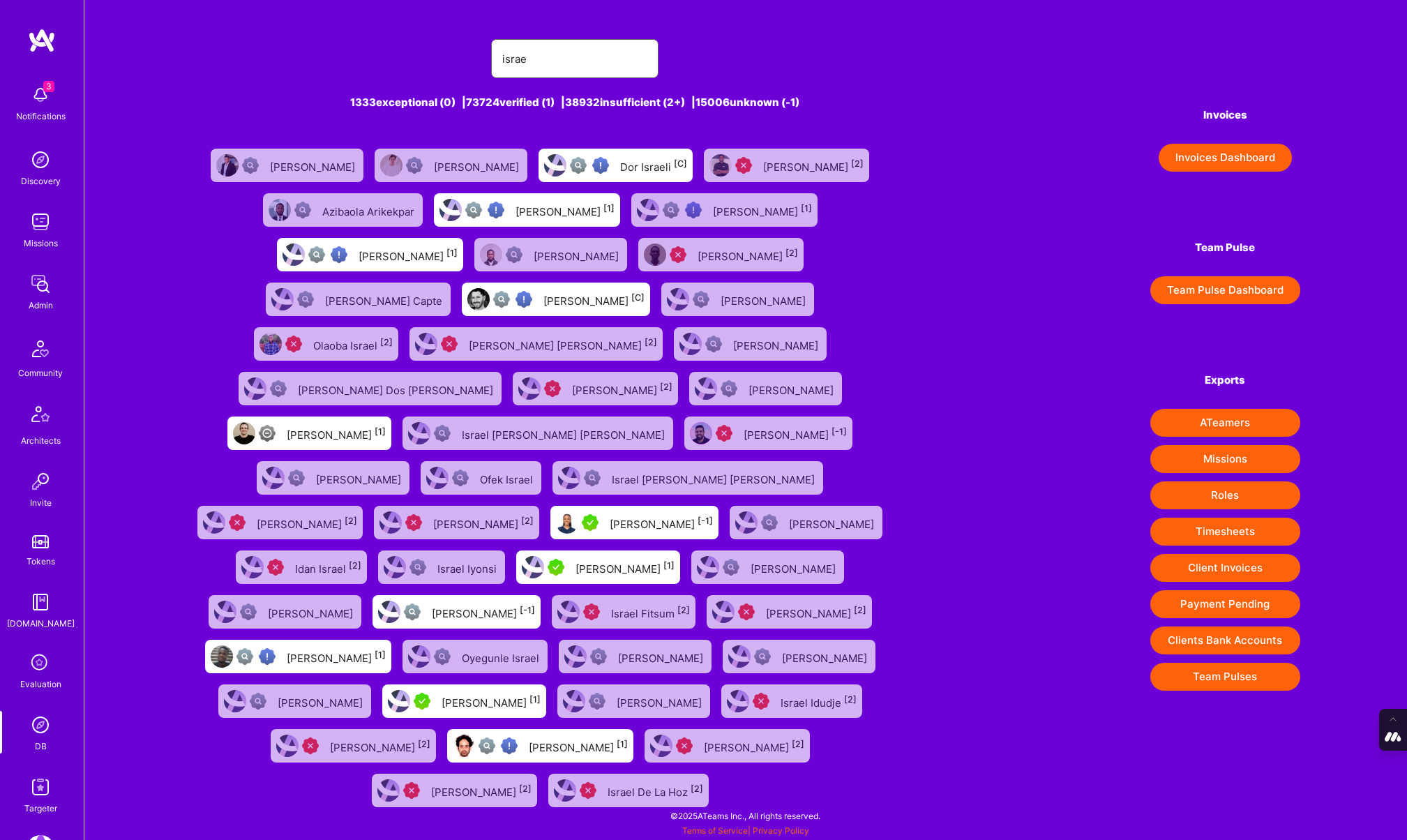
type input "israel kehat"
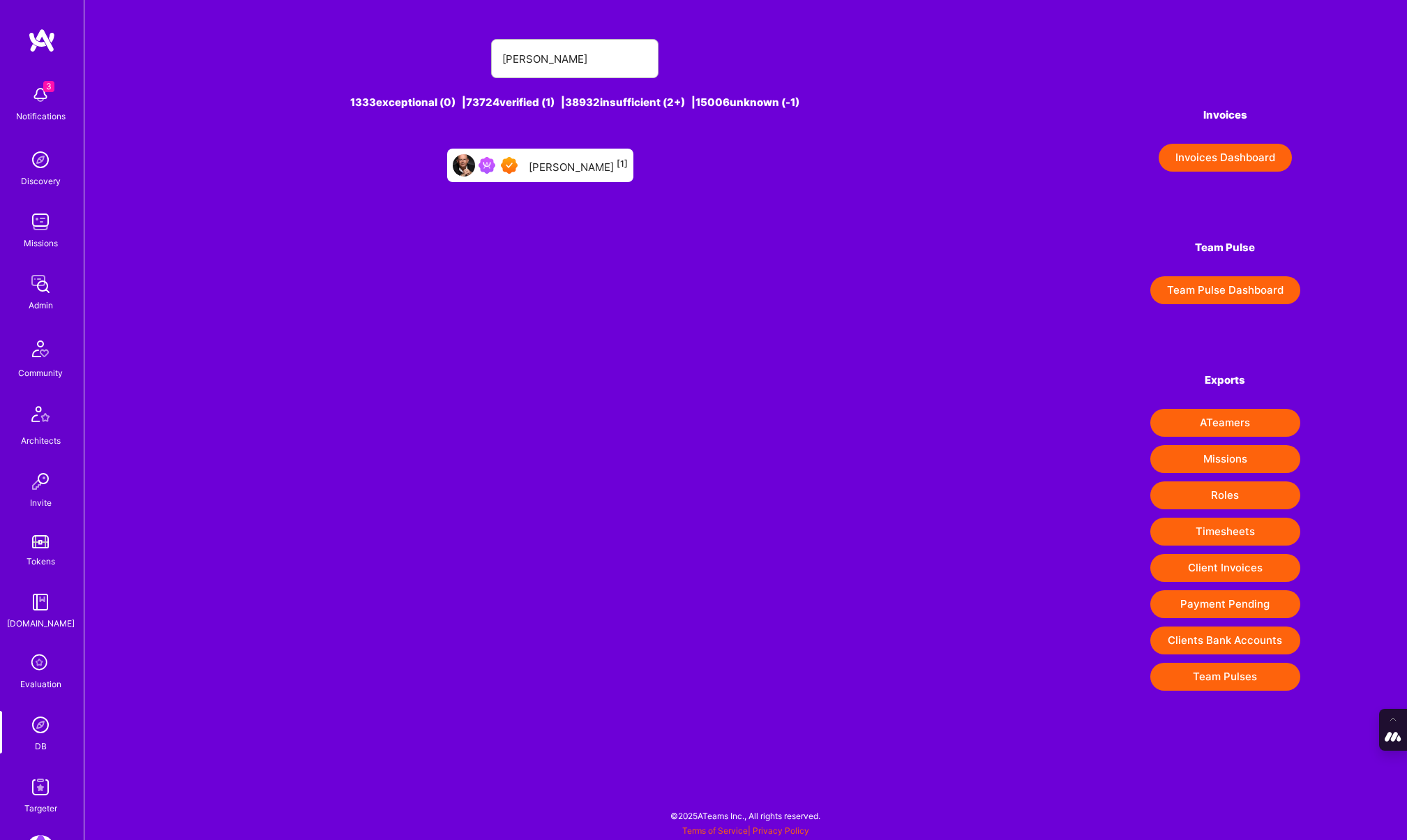
click at [582, 166] on div "Israel Kehat [1]" at bounding box center [578, 166] width 99 height 19
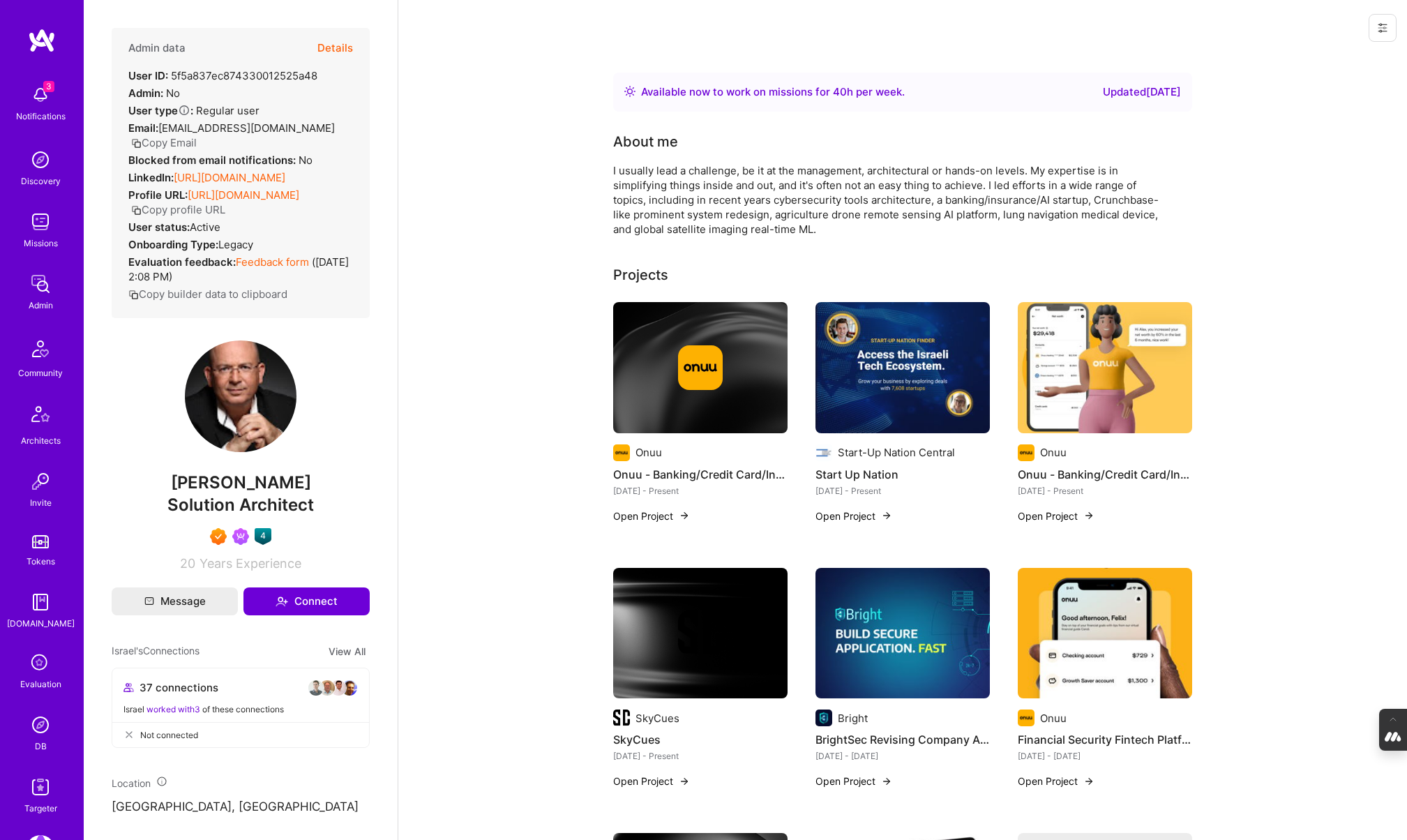
click at [343, 48] on button "Details" at bounding box center [335, 48] width 35 height 41
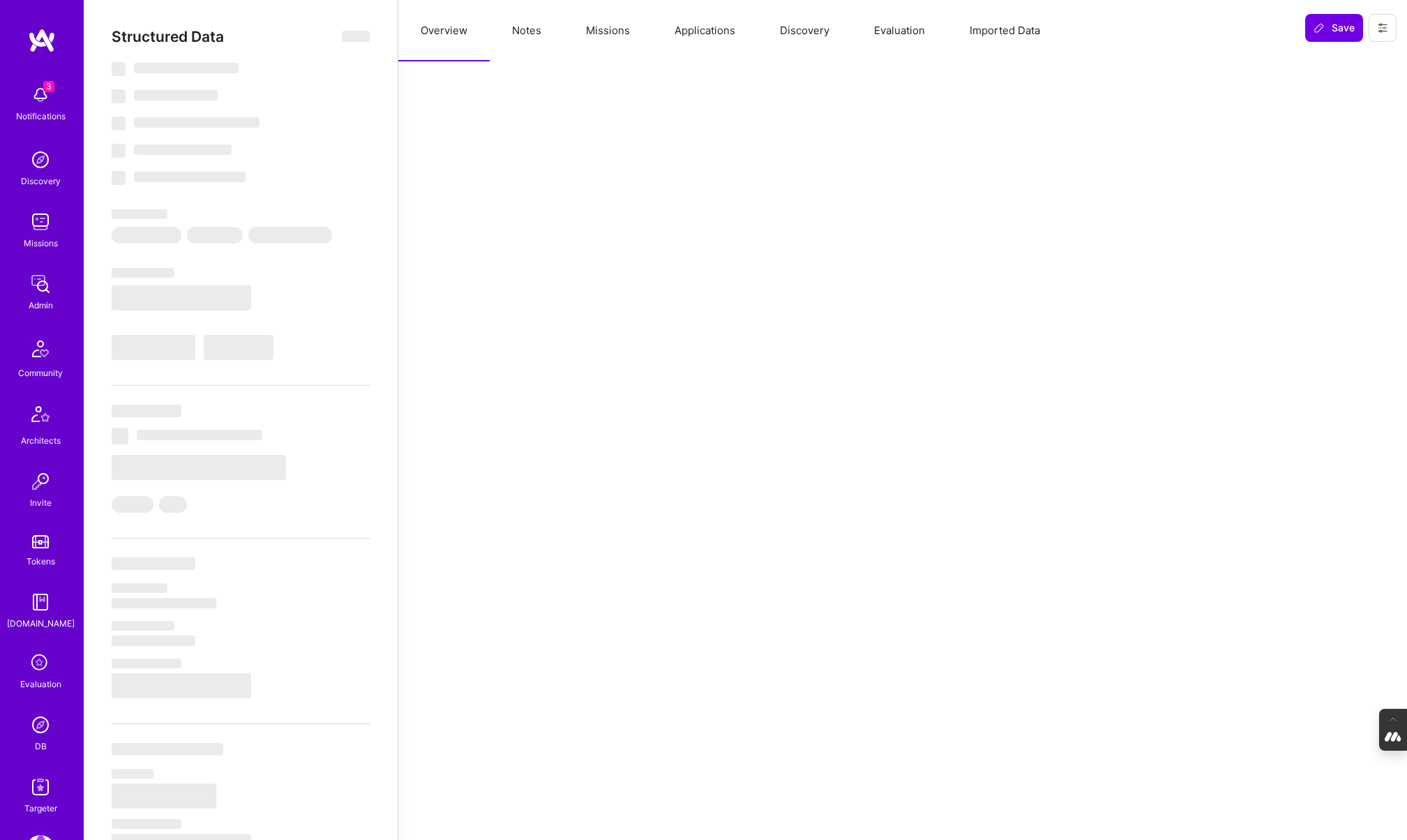
click at [622, 35] on button "Missions" at bounding box center [608, 31] width 89 height 61
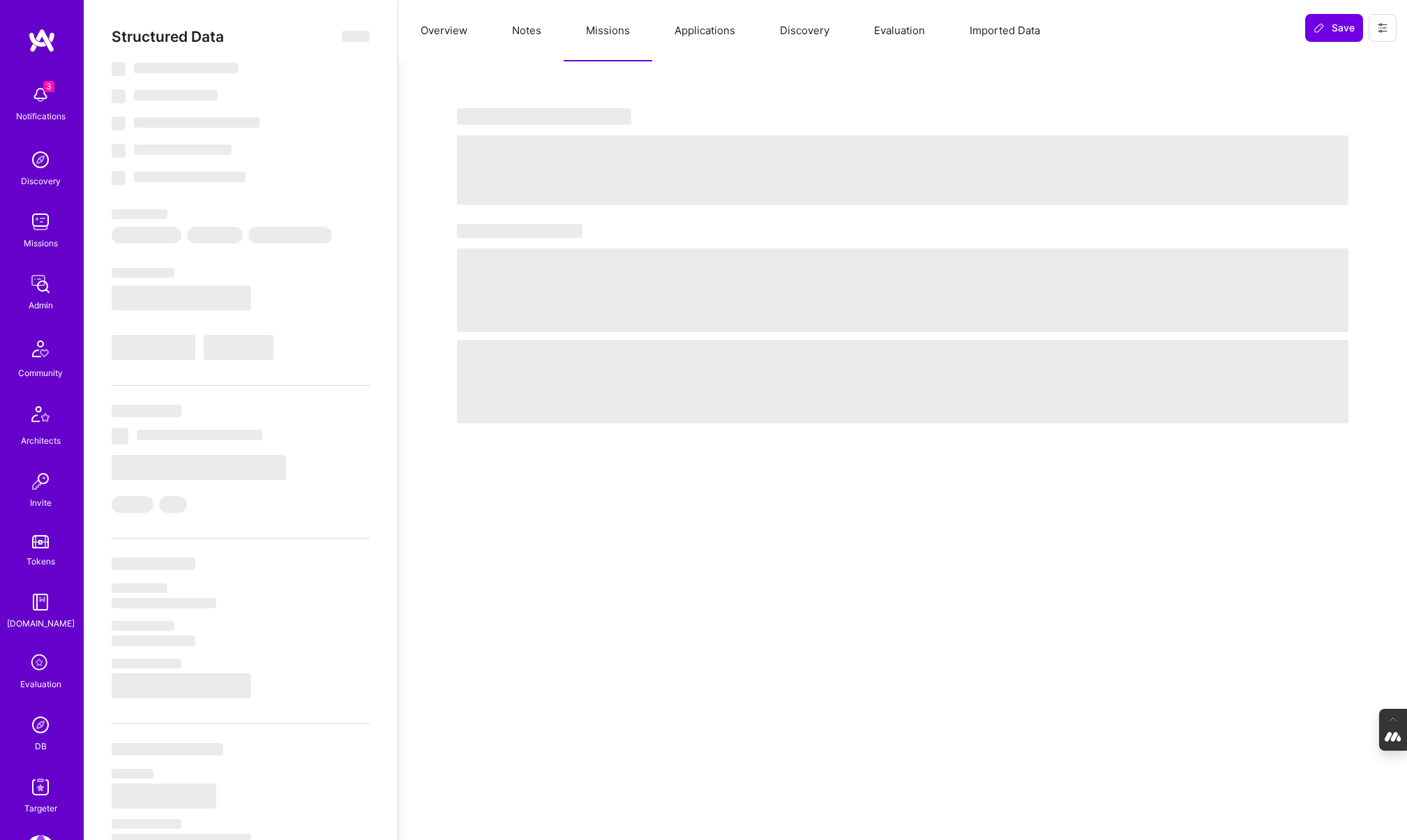
type textarea "x"
select select "Right Now"
select select "7"
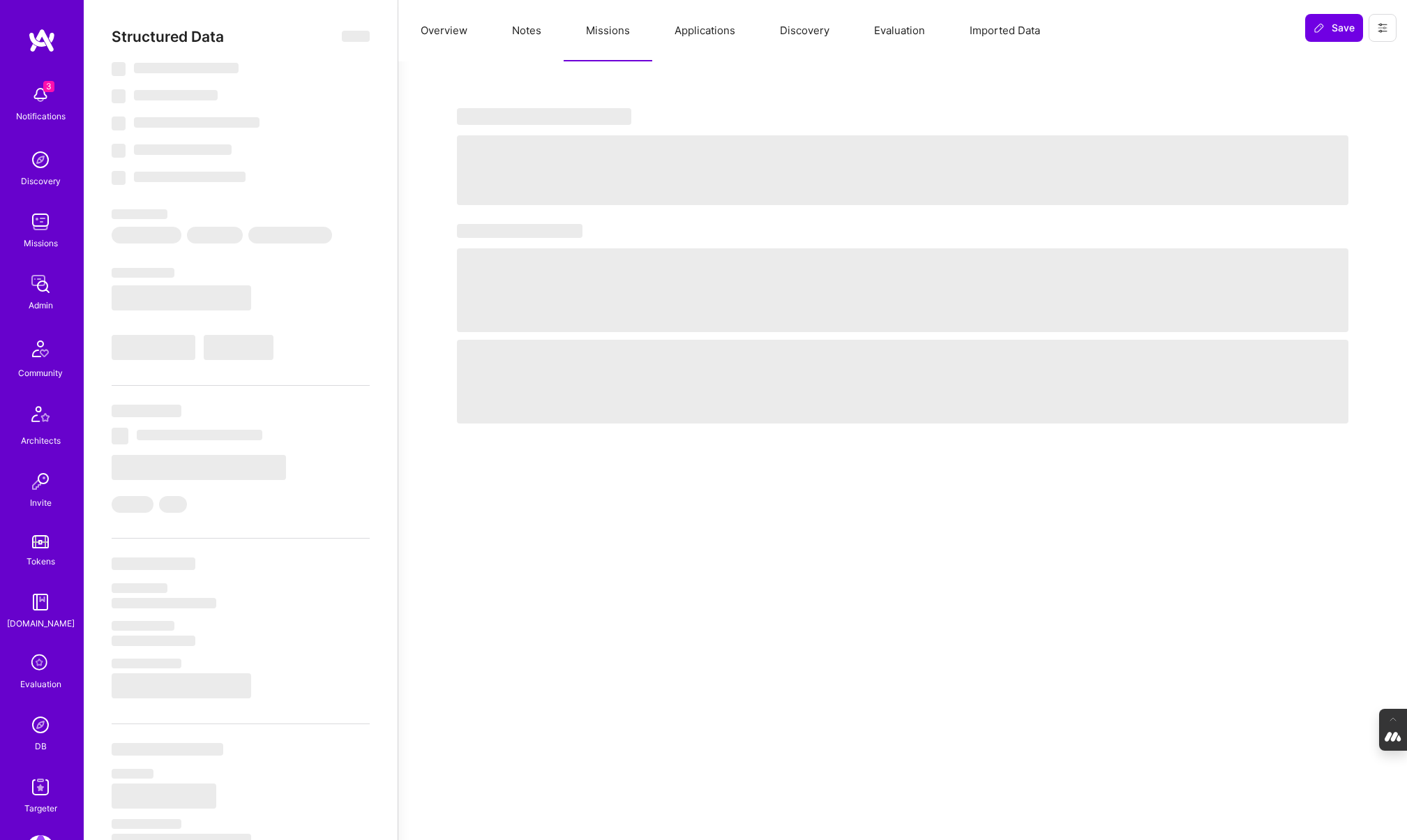
select select "7"
select select "CH"
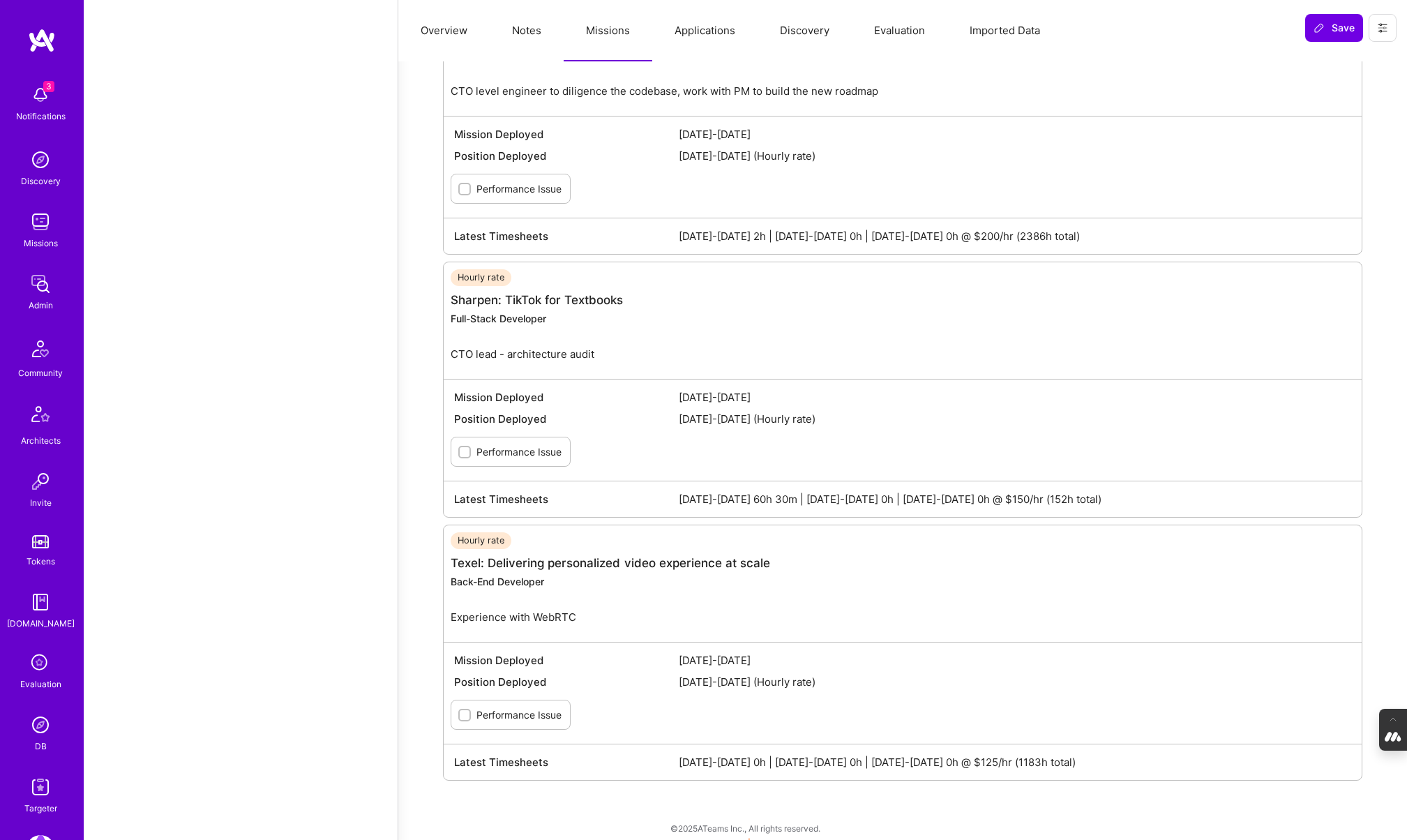
scroll to position [3026, 0]
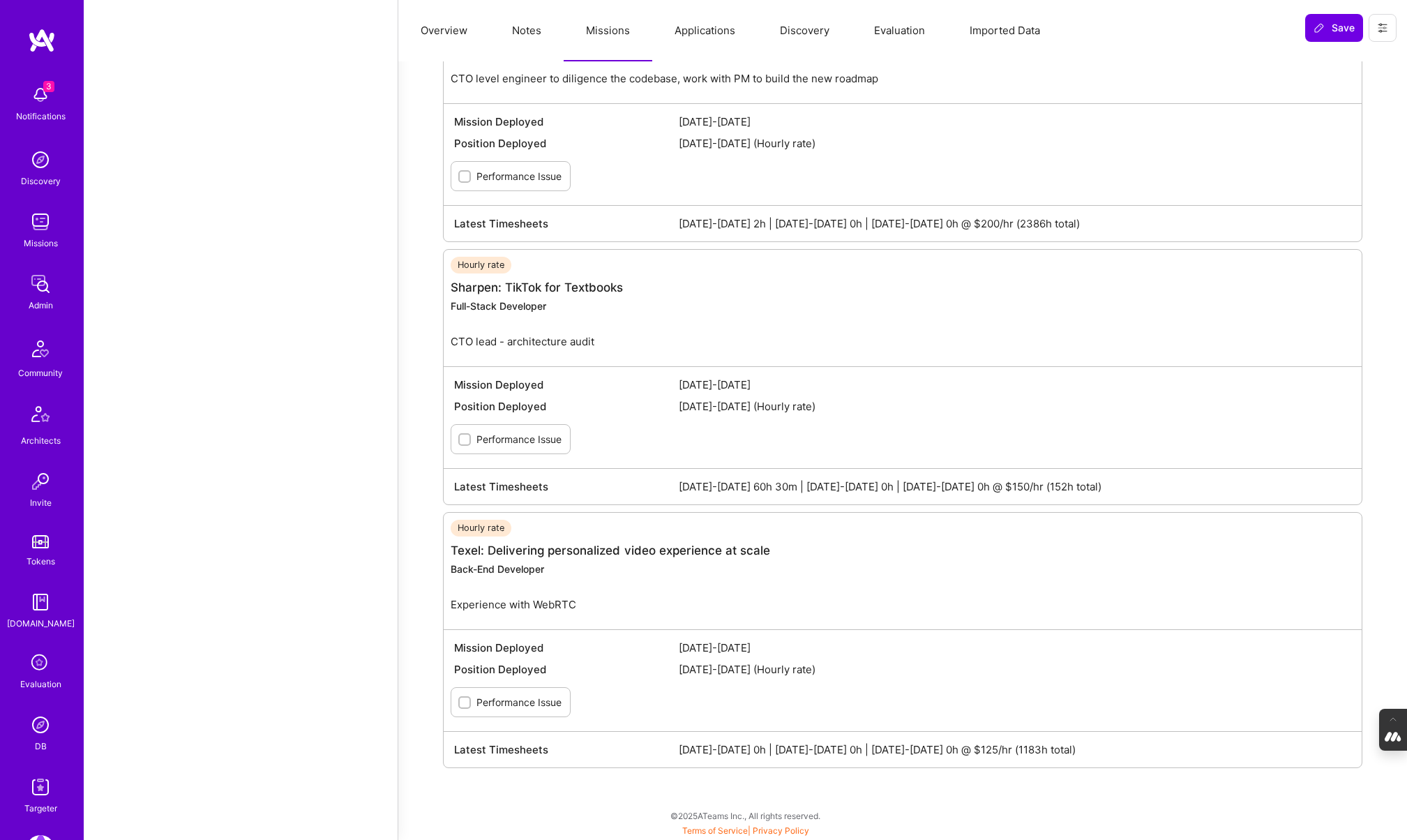
click at [39, 729] on img at bounding box center [41, 724] width 28 height 28
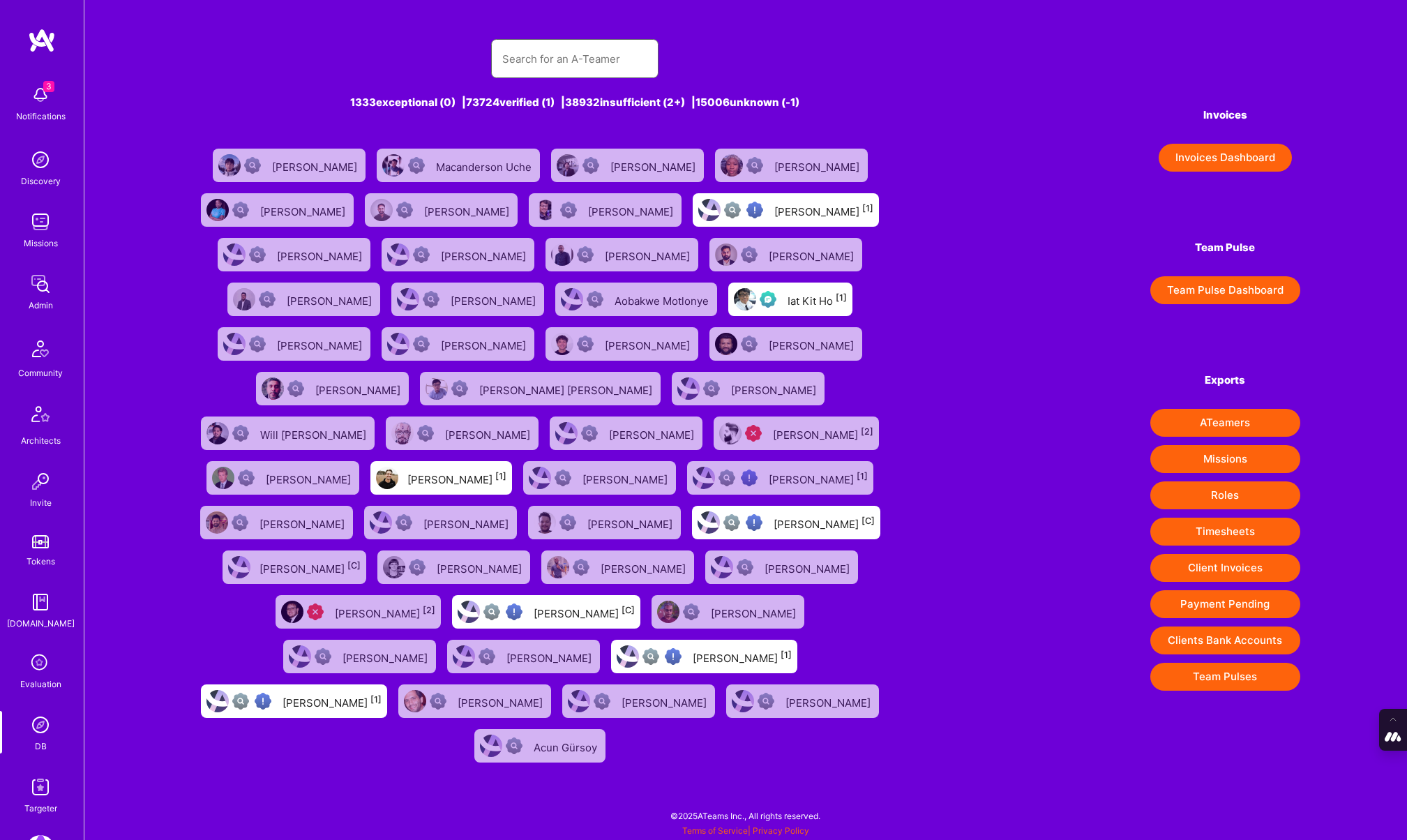
click at [551, 44] on input "text" at bounding box center [574, 58] width 145 height 35
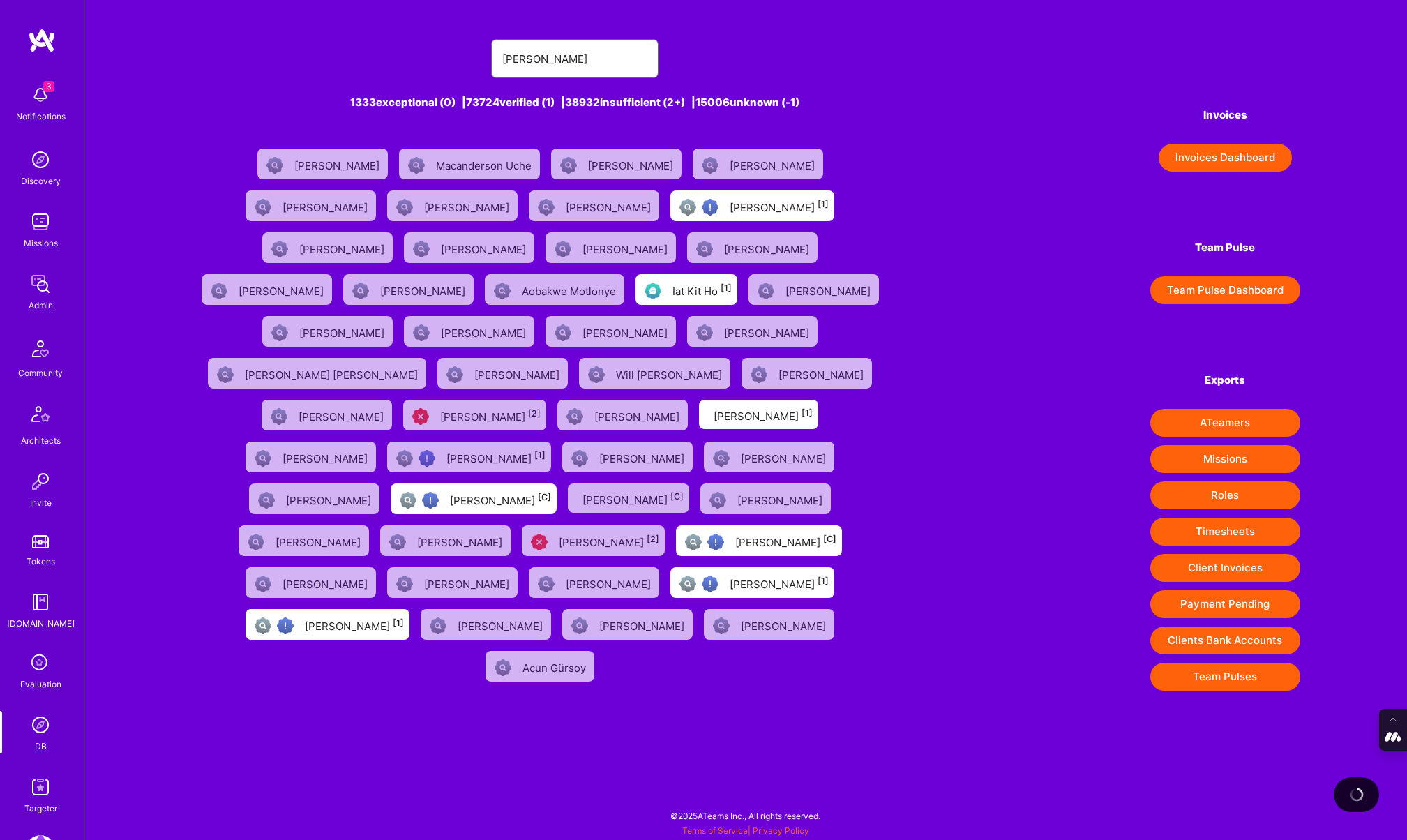
type input "nhan tran"
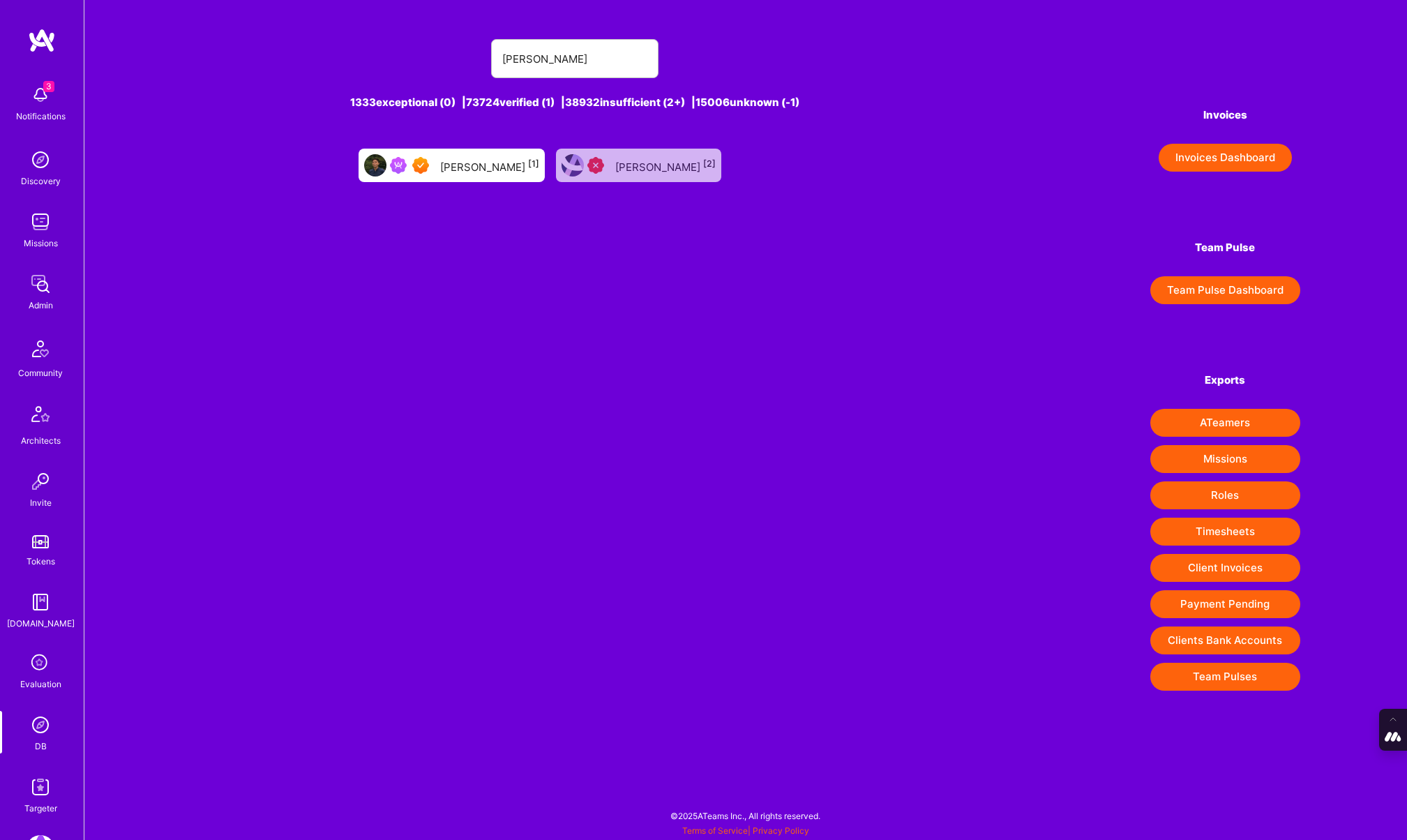
click at [514, 158] on div "Nhan Tran [1]" at bounding box center [489, 166] width 99 height 19
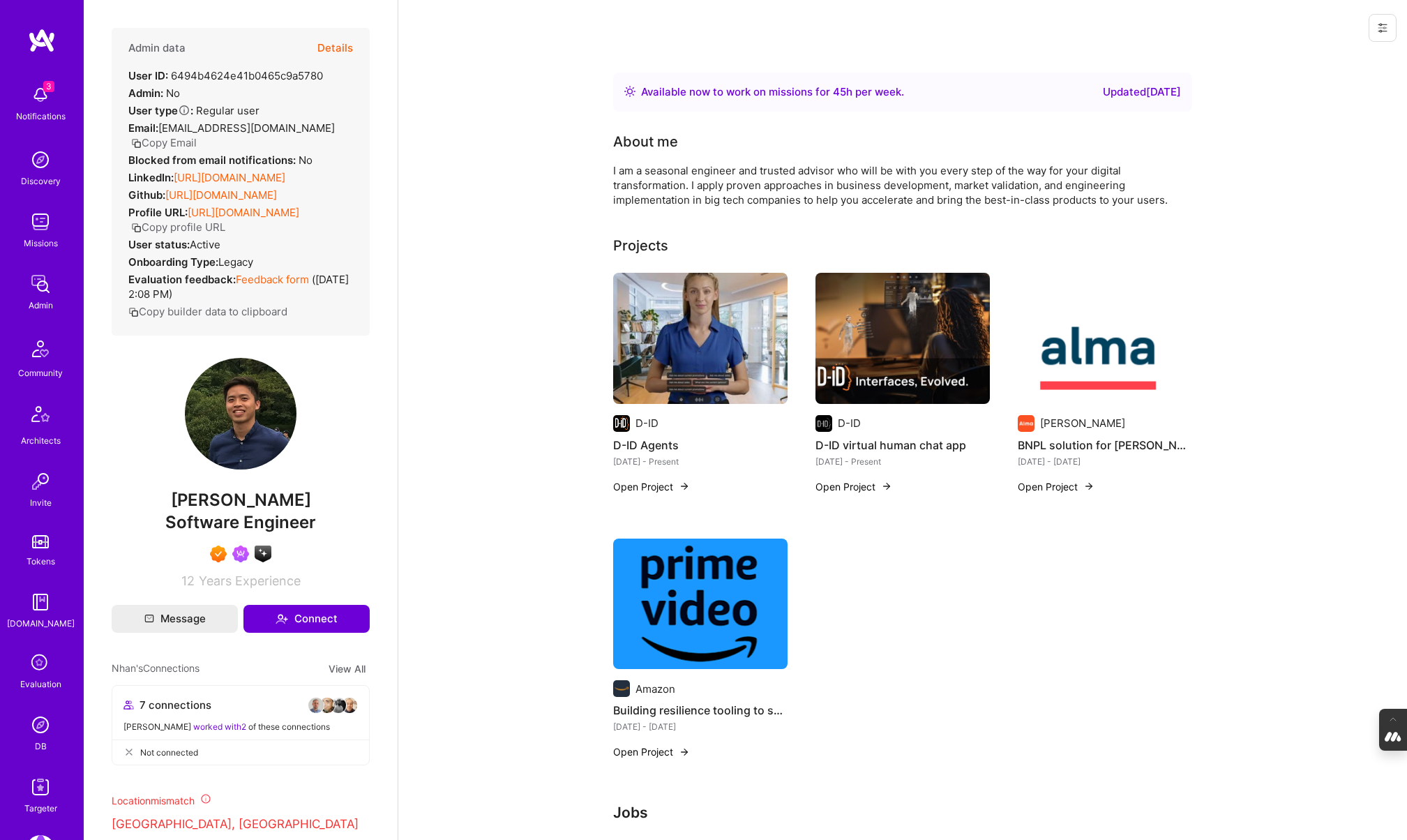
click at [339, 43] on button "Details" at bounding box center [335, 48] width 35 height 41
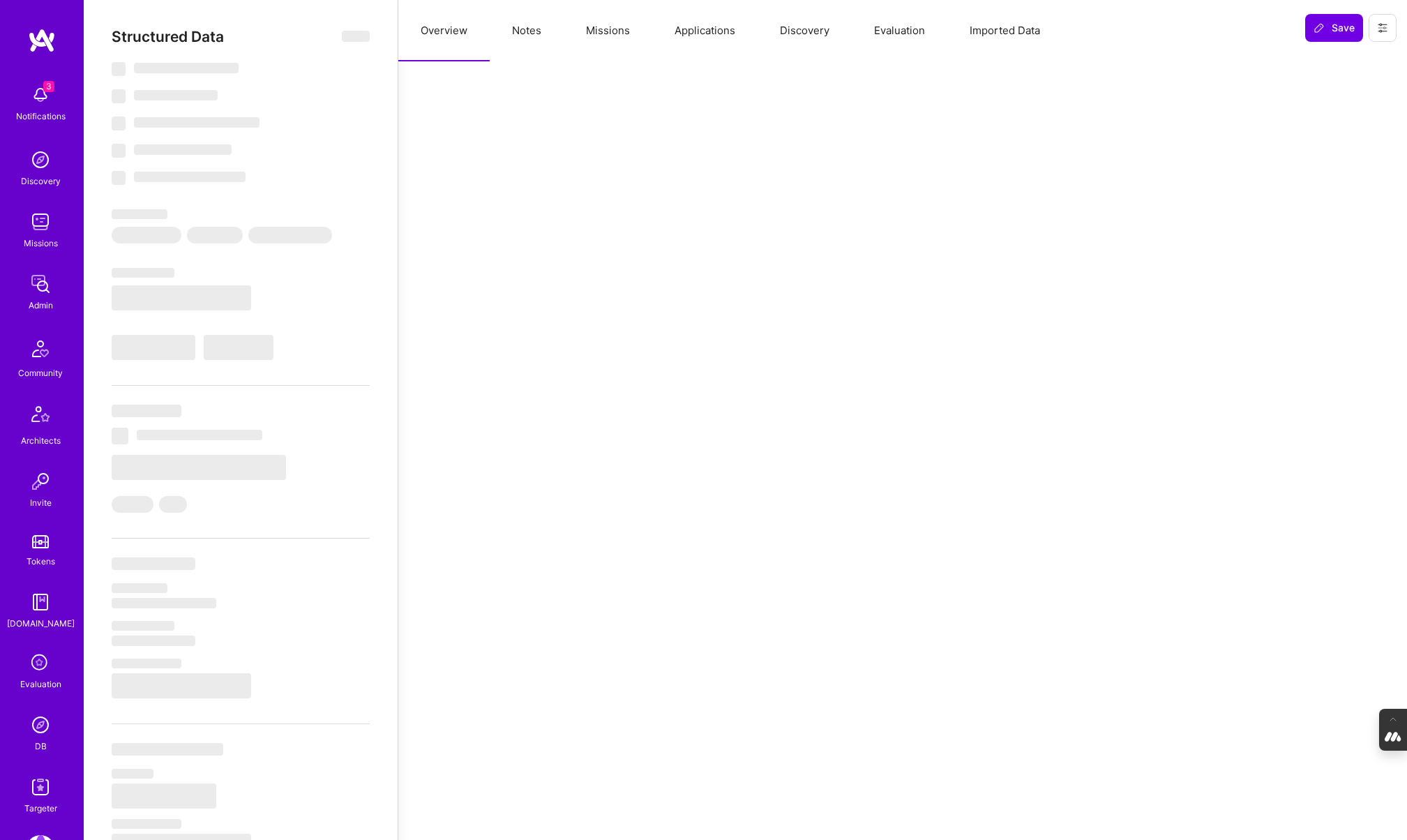
click at [600, 29] on button "Missions" at bounding box center [608, 31] width 89 height 61
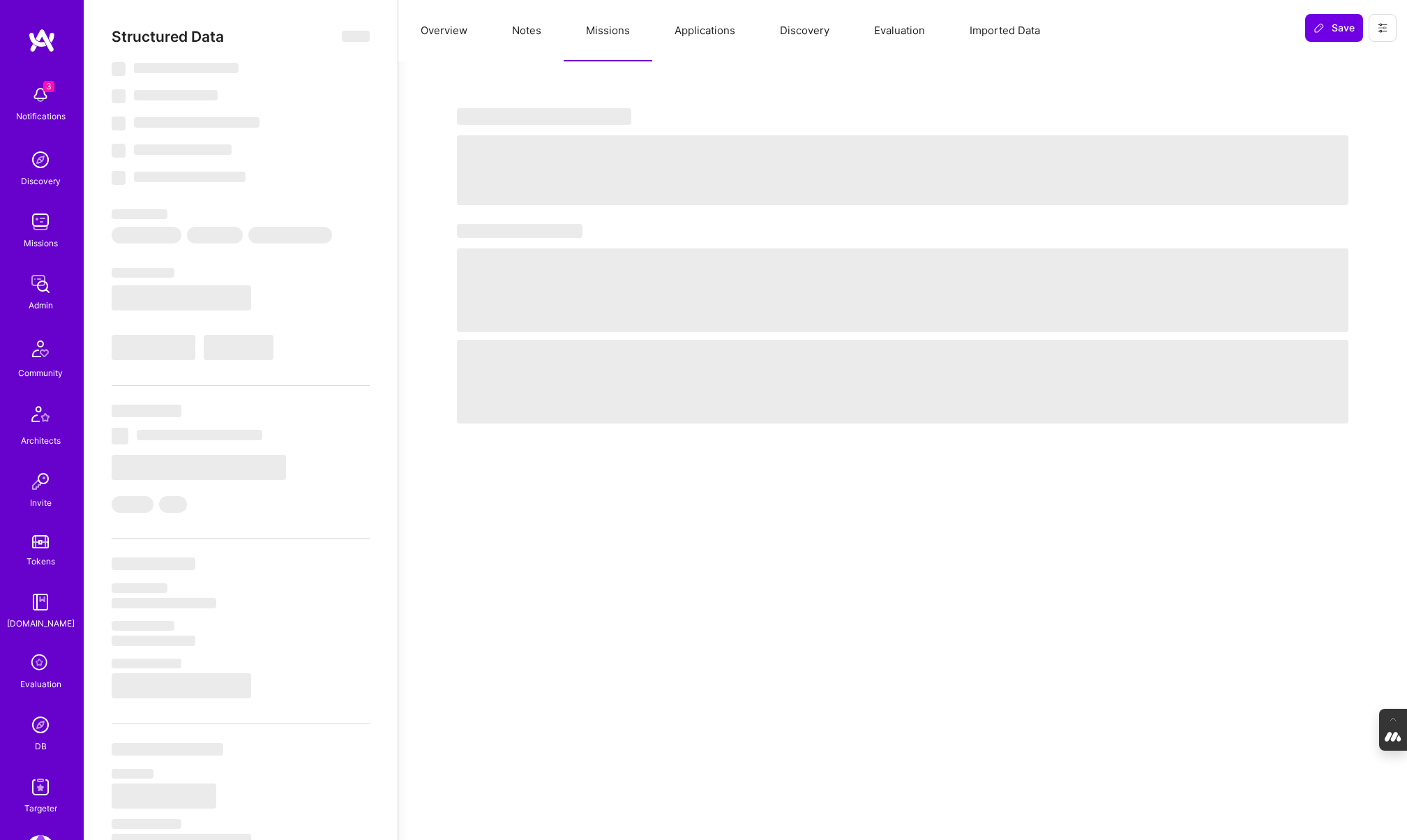
type textarea "x"
select select "Right Now"
select select "7"
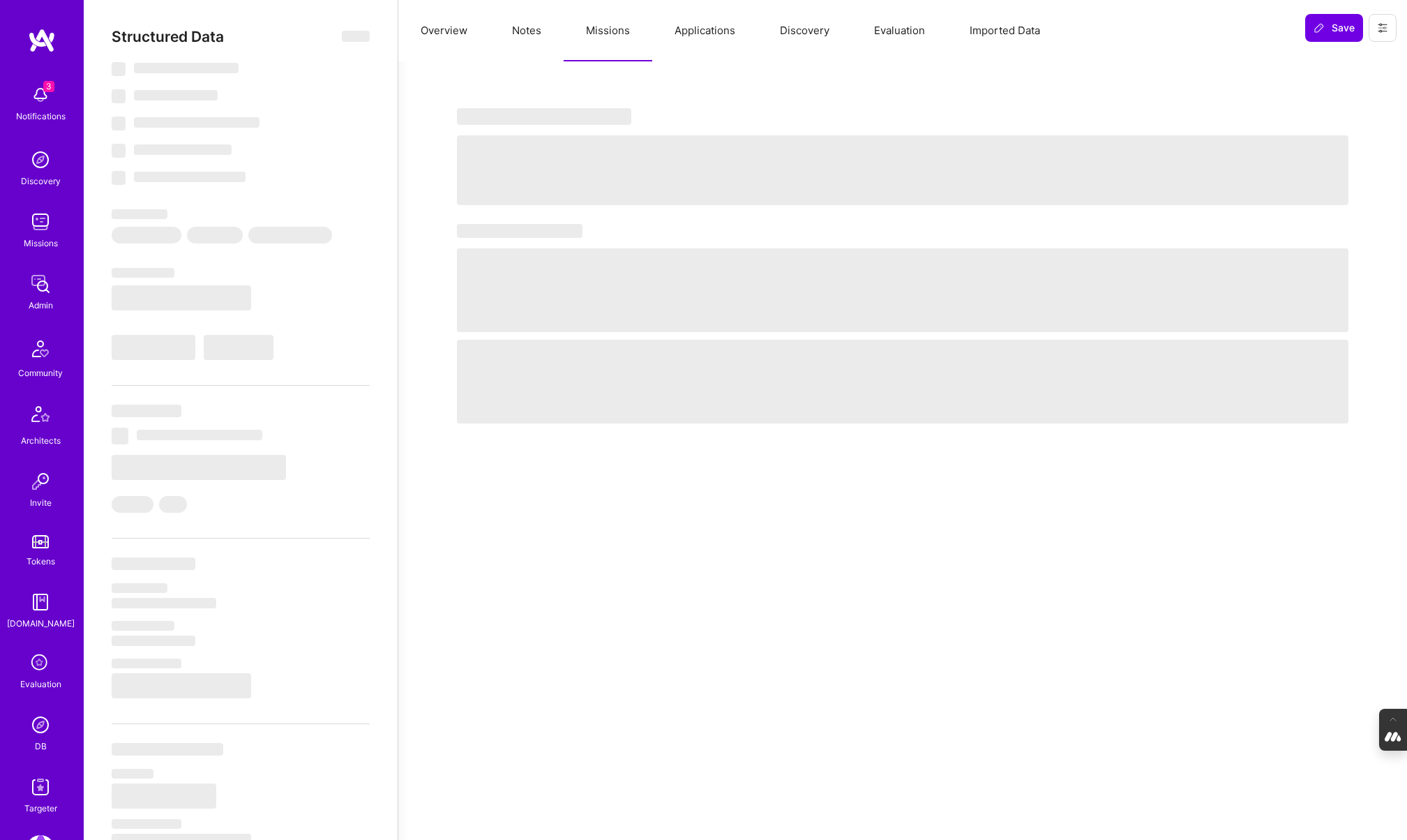
select select "6"
select select "GB"
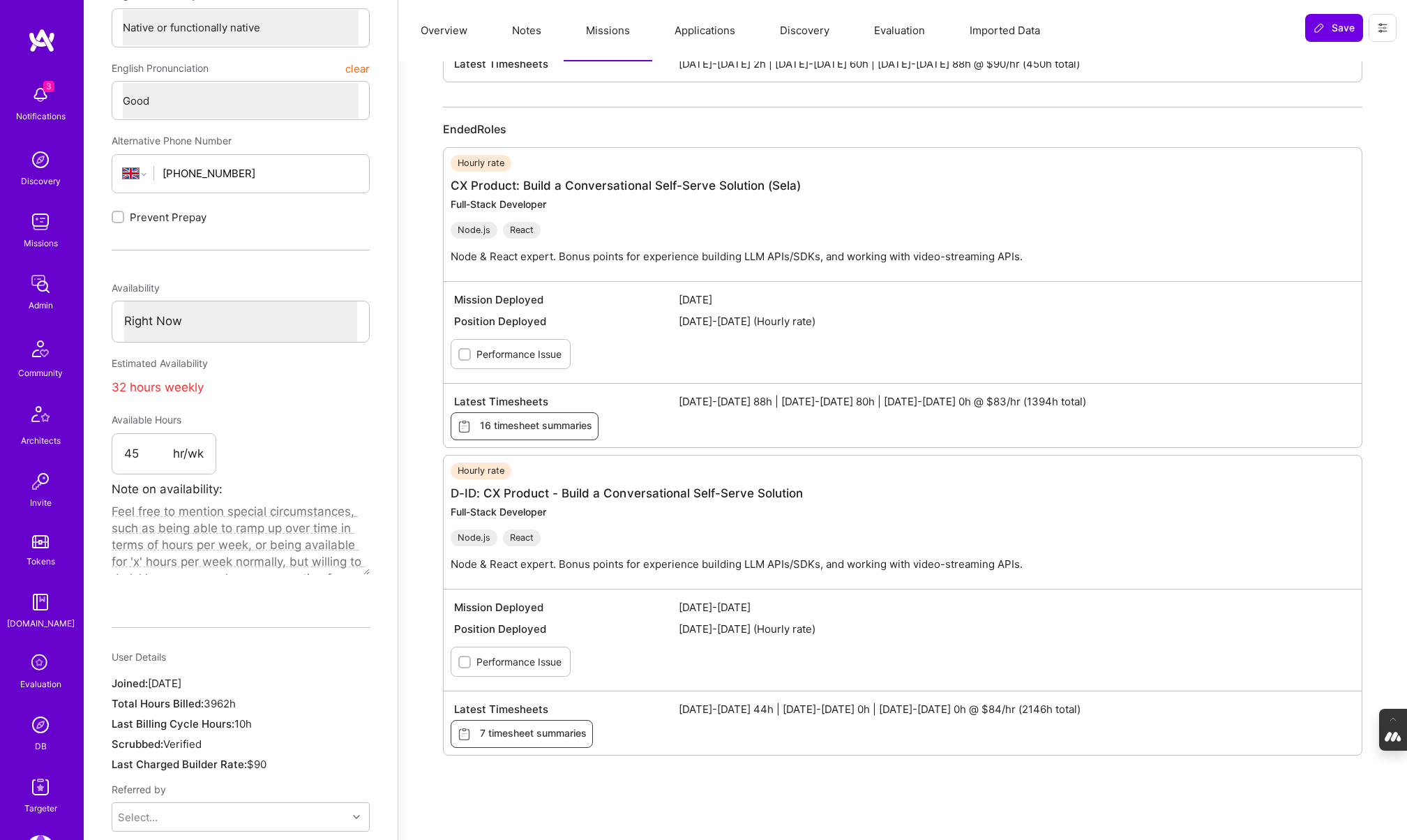
scroll to position [506, 0]
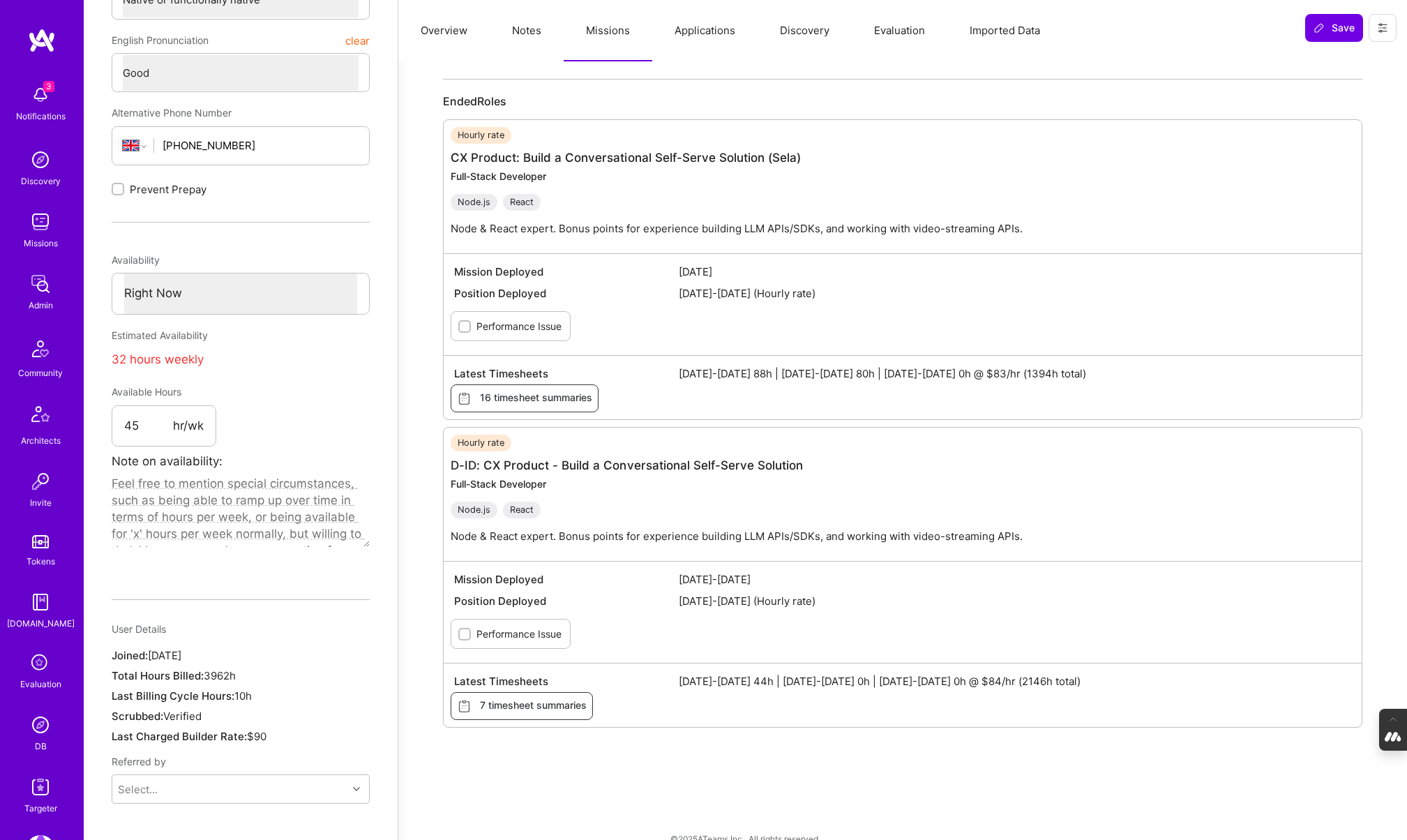
click at [38, 734] on img at bounding box center [41, 724] width 28 height 28
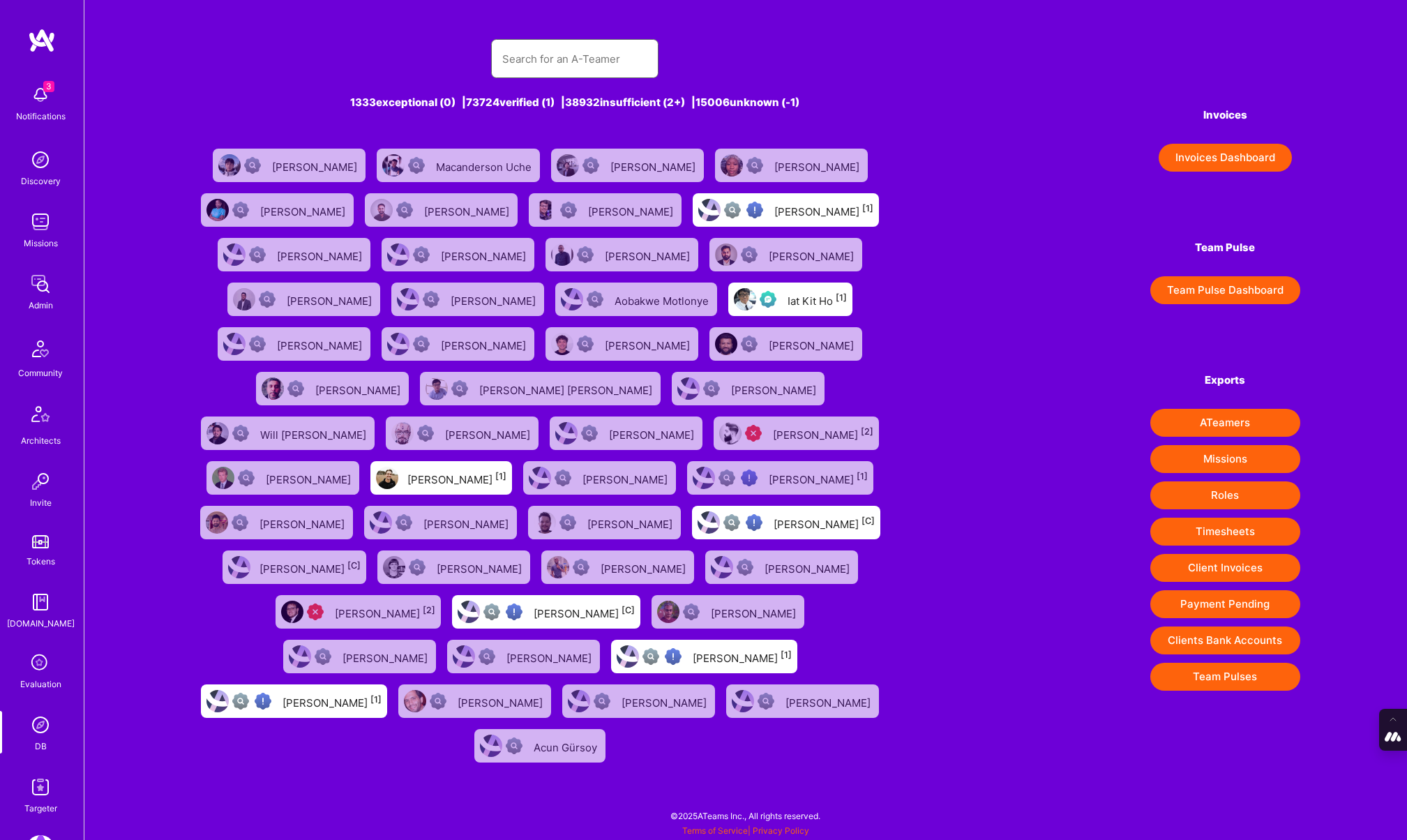
click at [542, 44] on input "text" at bounding box center [574, 58] width 145 height 35
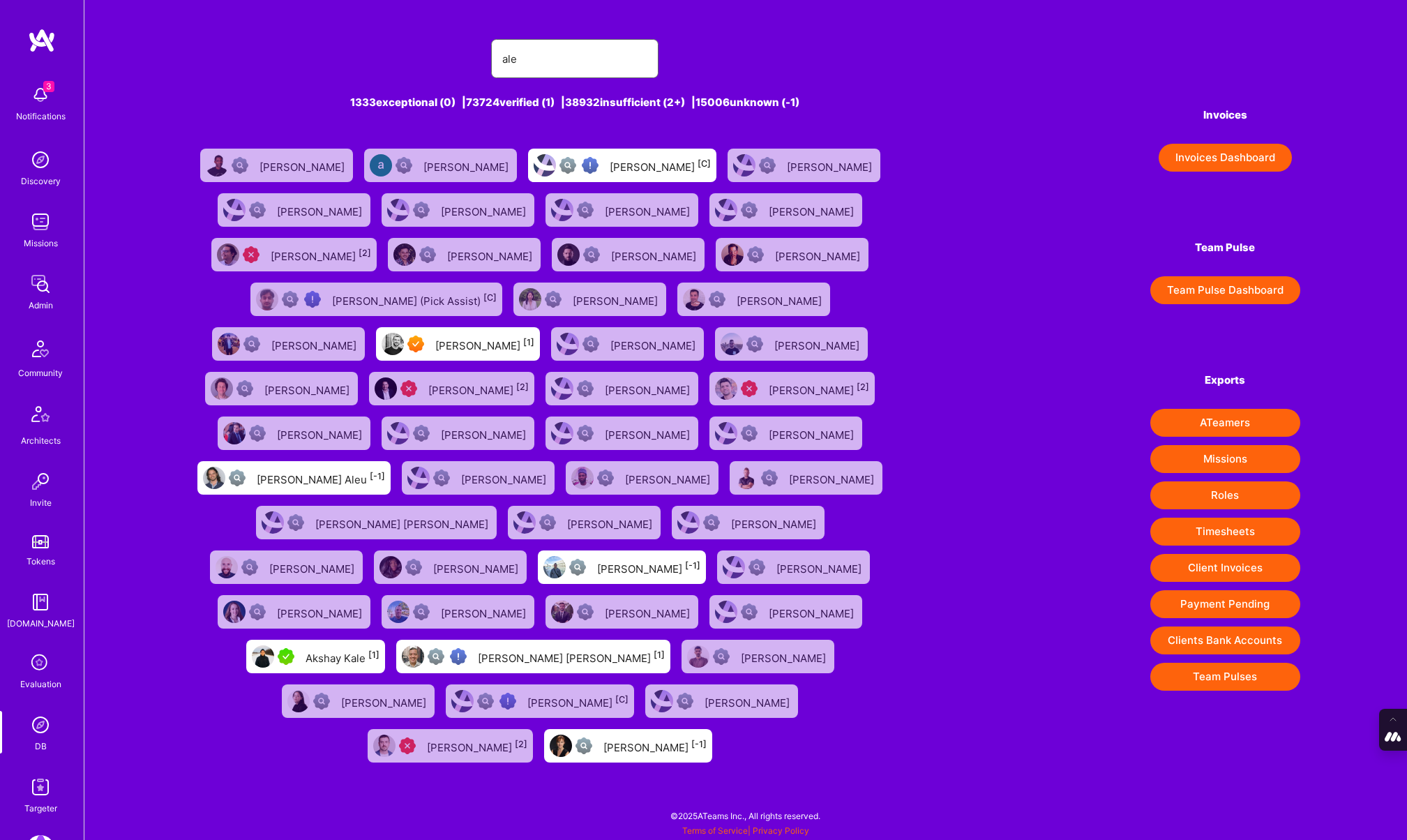
type input "alexander whedo"
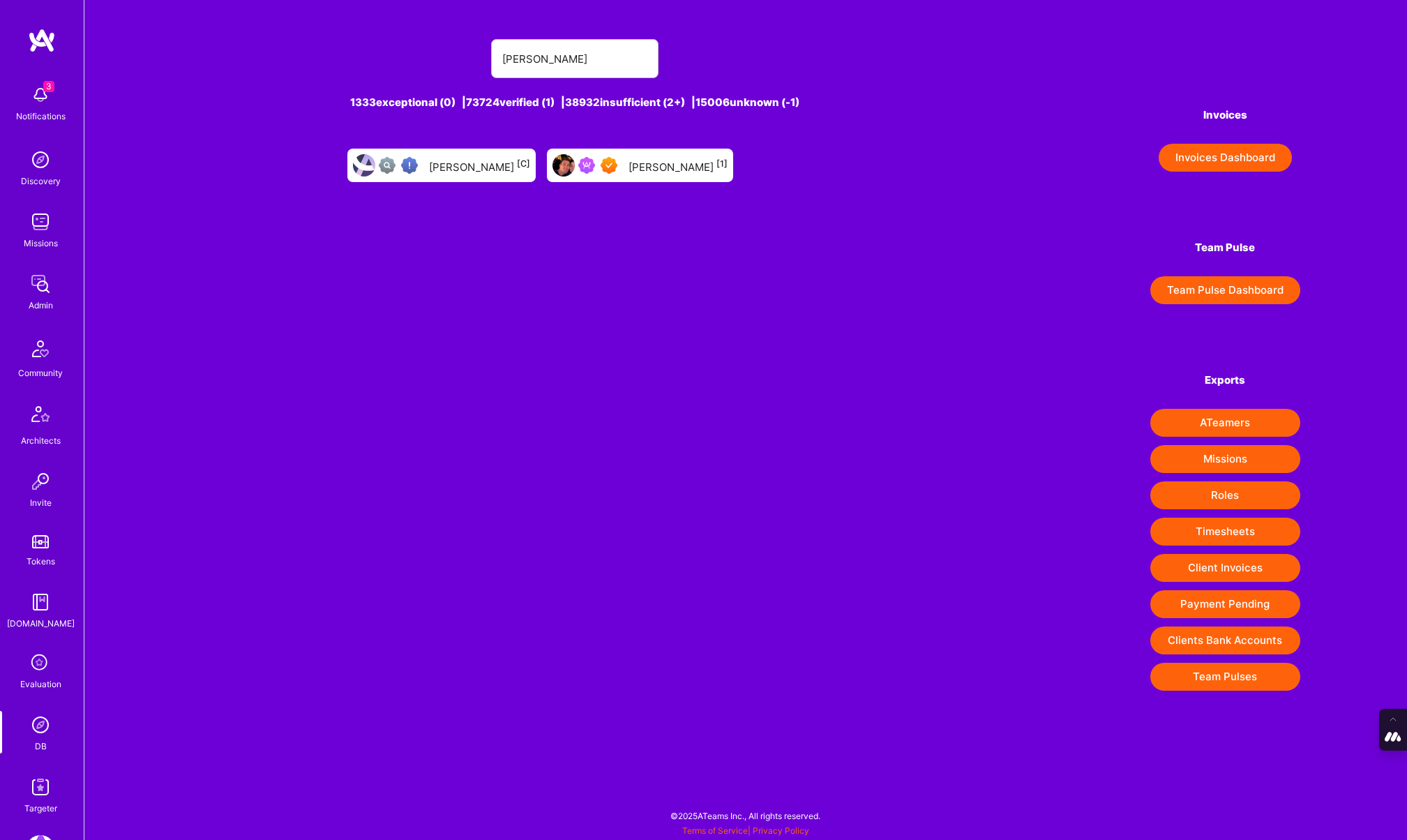
click at [641, 167] on div "Alexander Whedon [1]" at bounding box center [677, 166] width 99 height 19
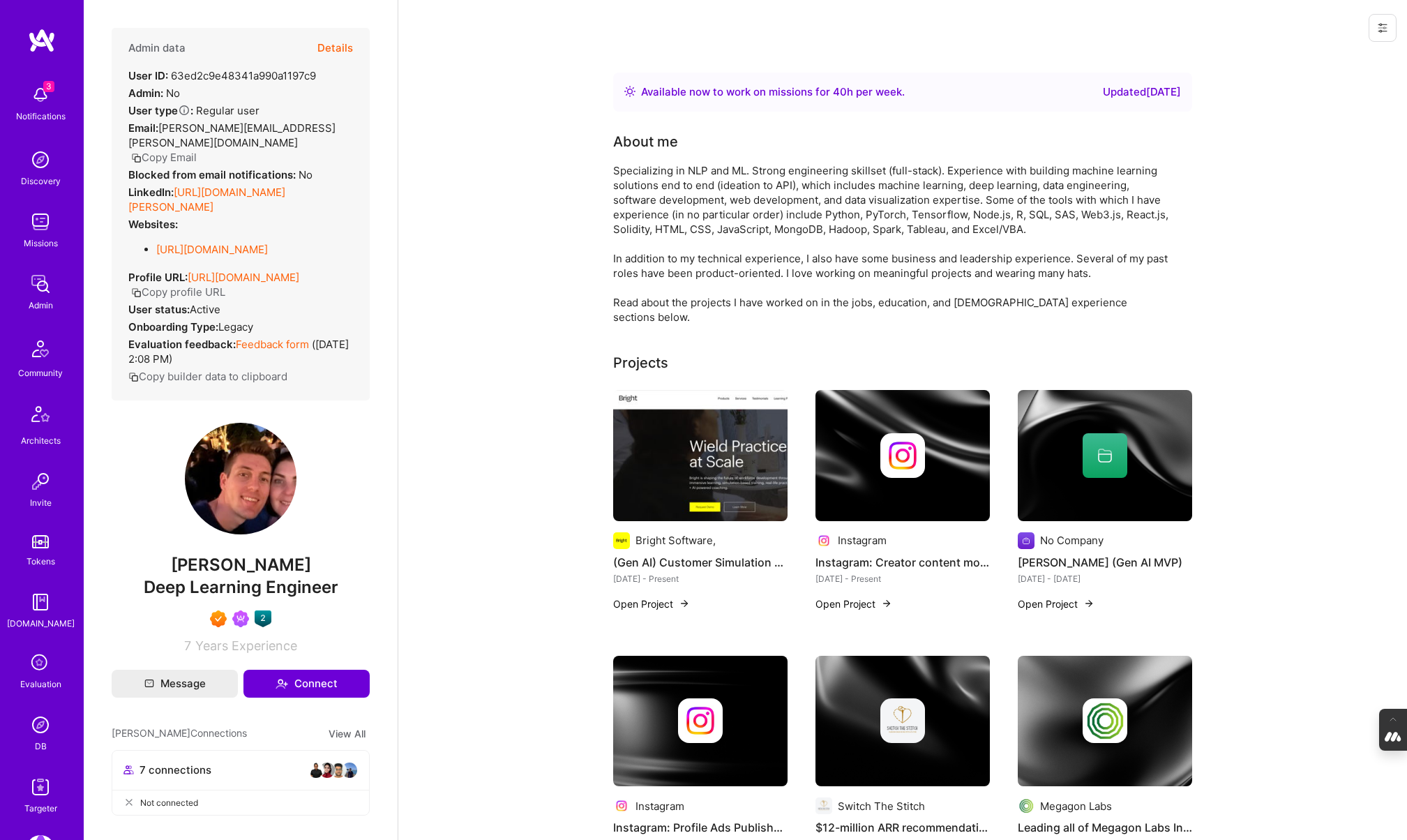
click at [338, 44] on button "Details" at bounding box center [335, 48] width 35 height 41
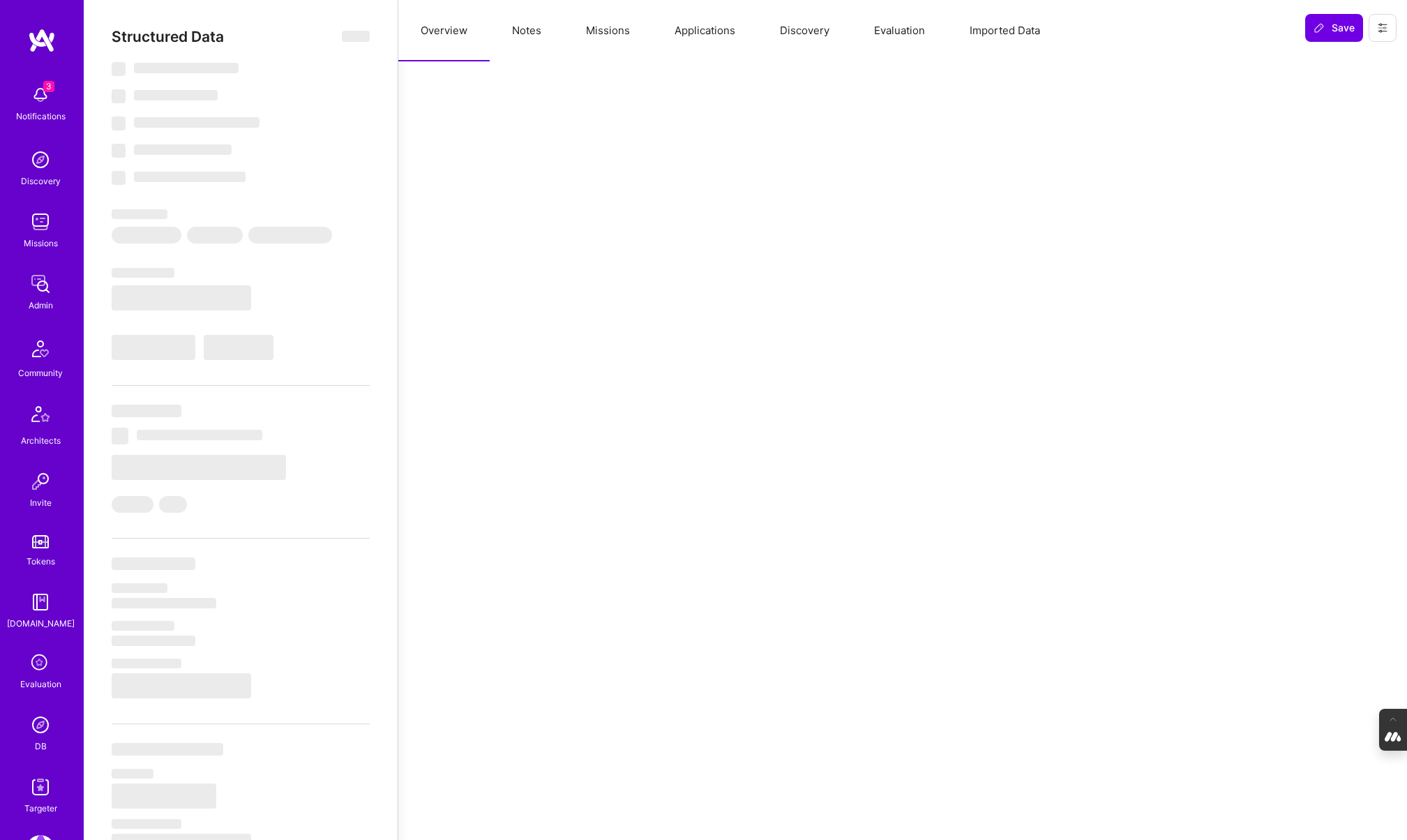
click at [597, 32] on button "Missions" at bounding box center [608, 31] width 89 height 61
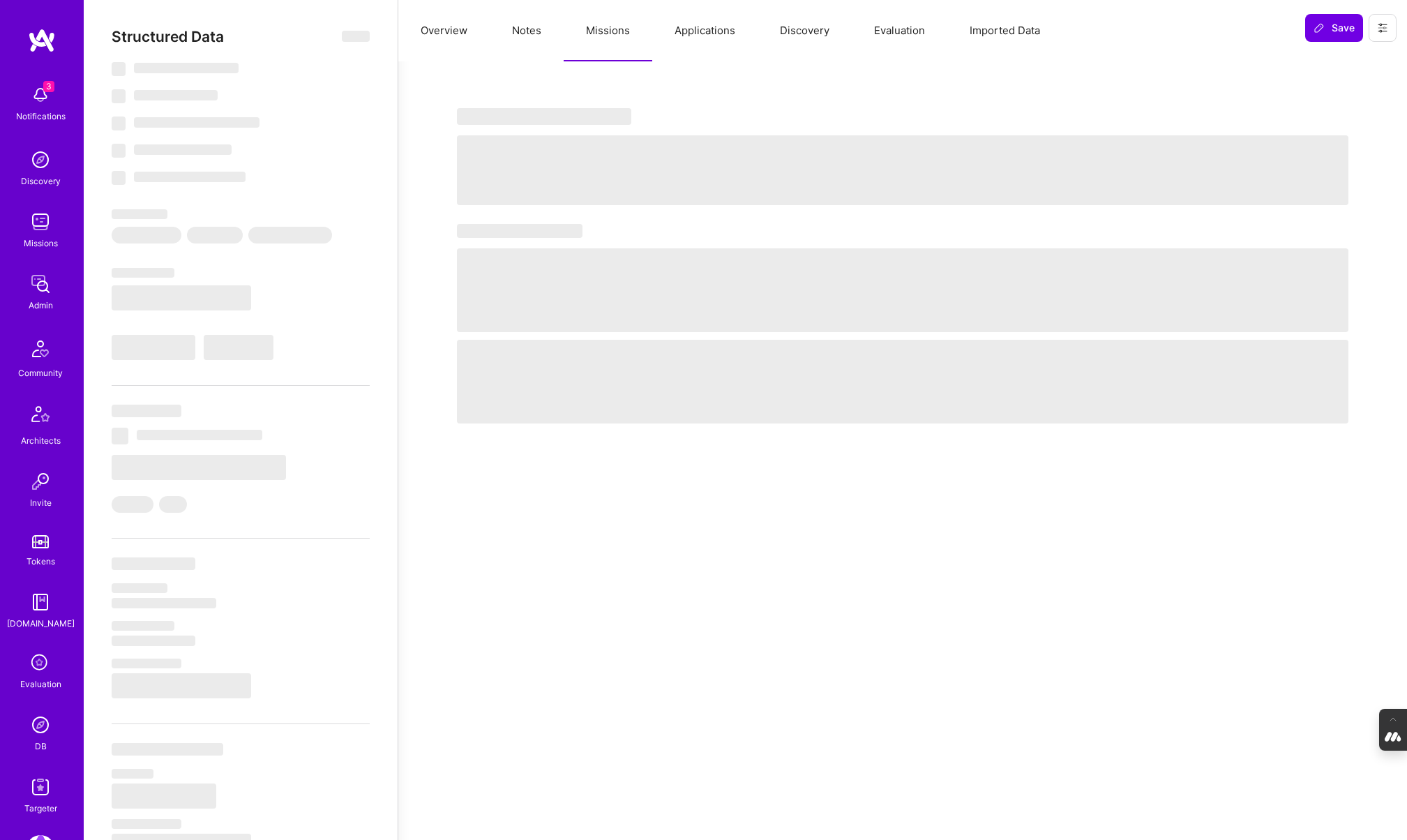
type textarea "x"
select select "Right Now"
select select "7"
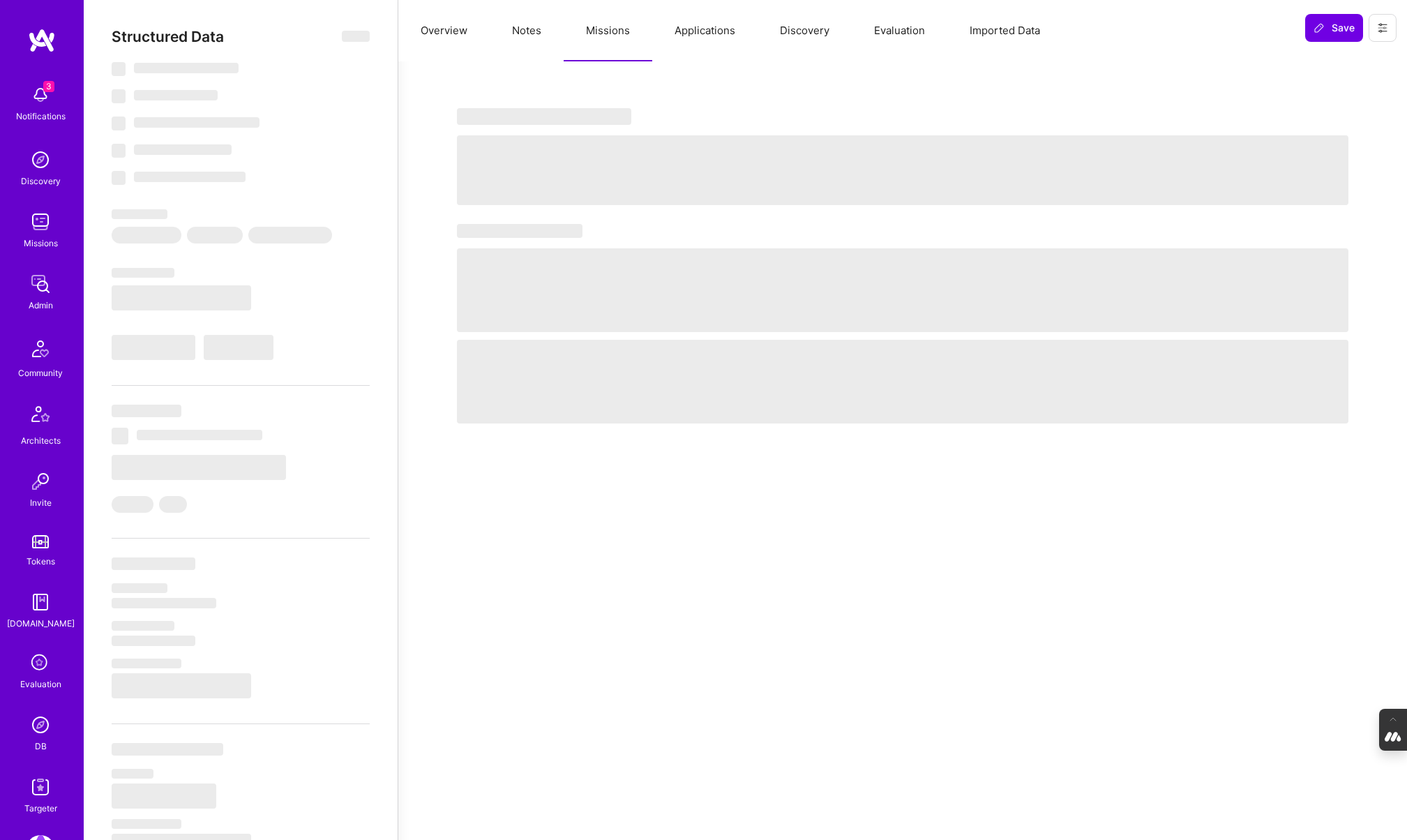
select select "7"
select select "US"
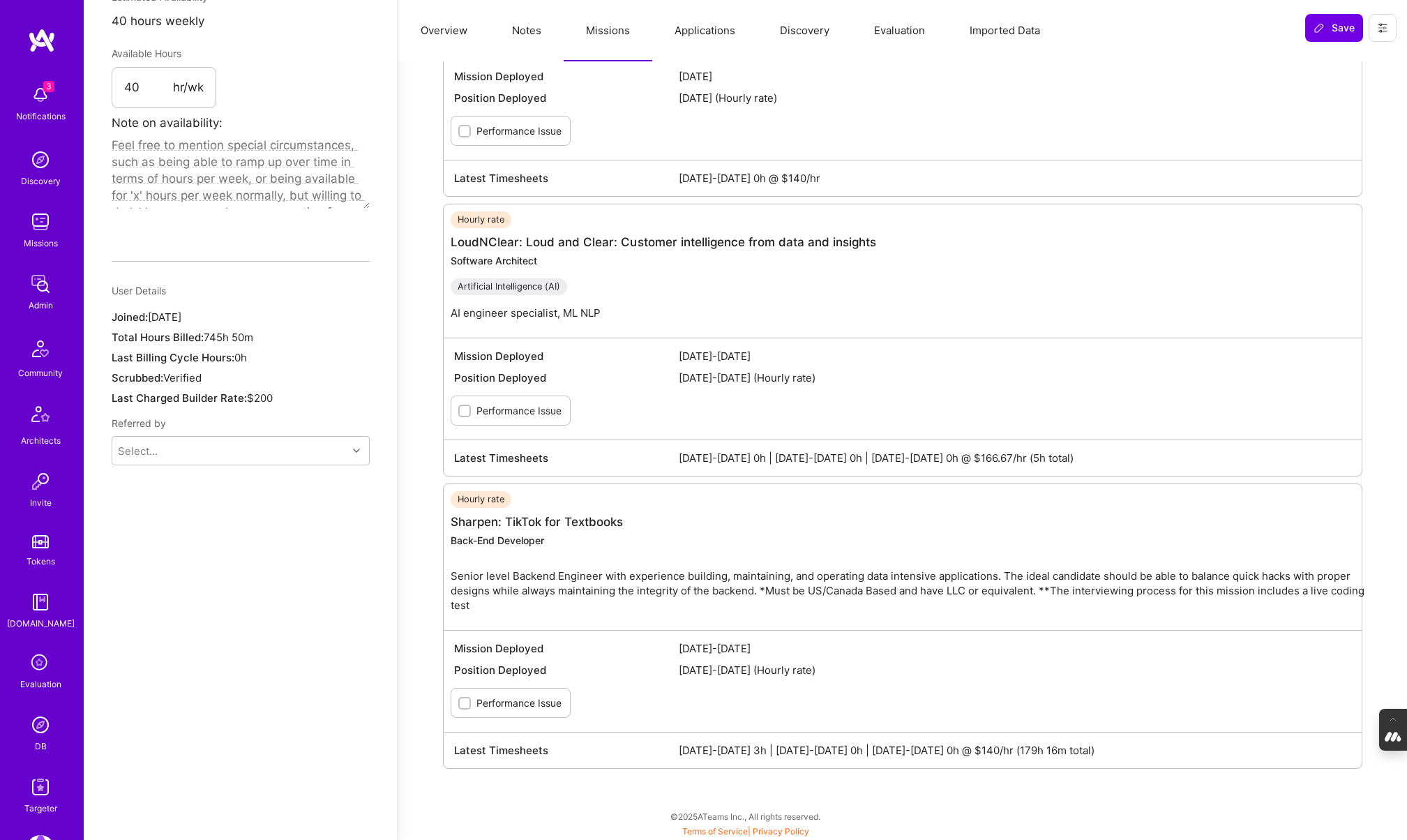
scroll to position [900, 0]
click at [37, 733] on img at bounding box center [41, 724] width 28 height 28
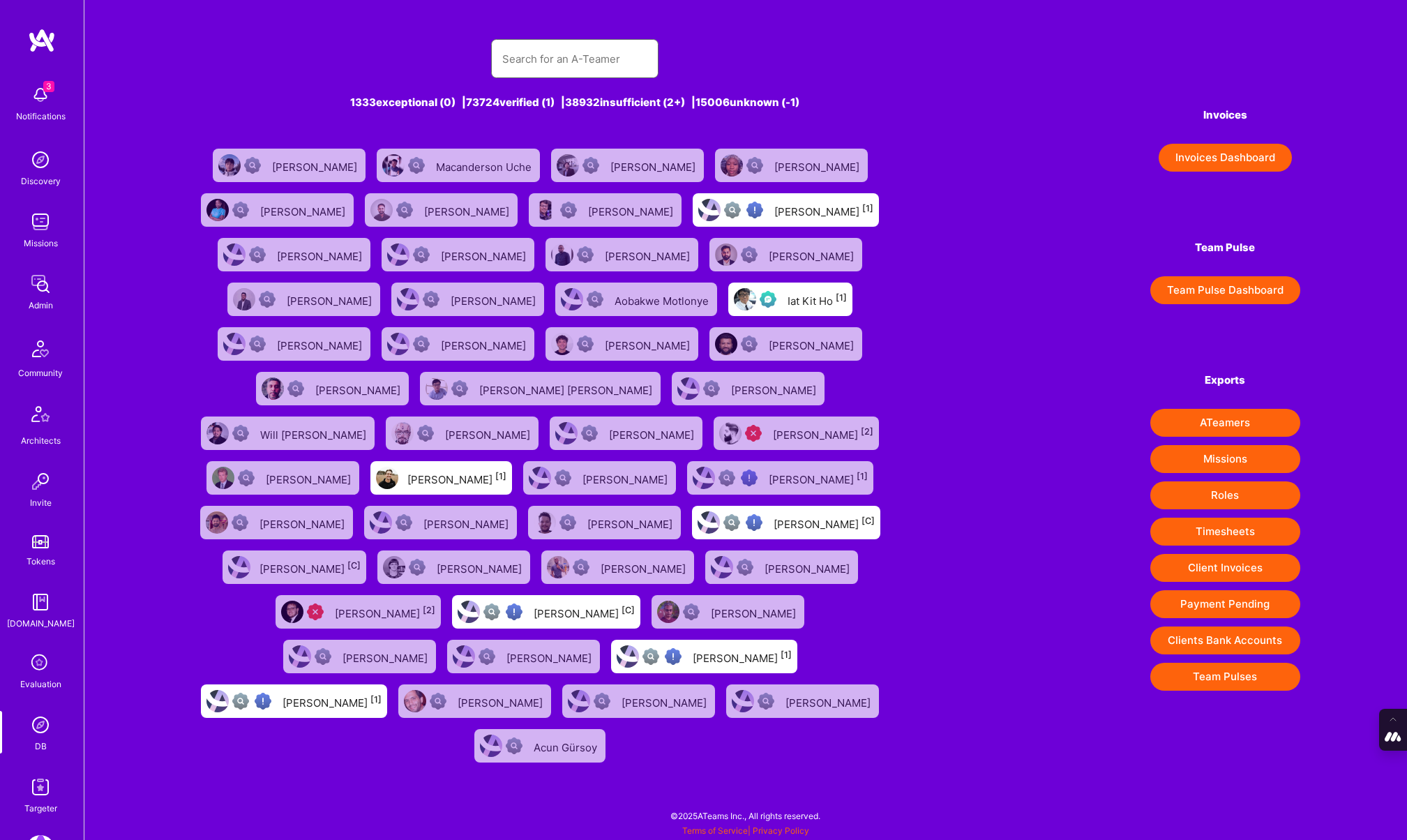
click at [537, 67] on input "text" at bounding box center [574, 58] width 145 height 35
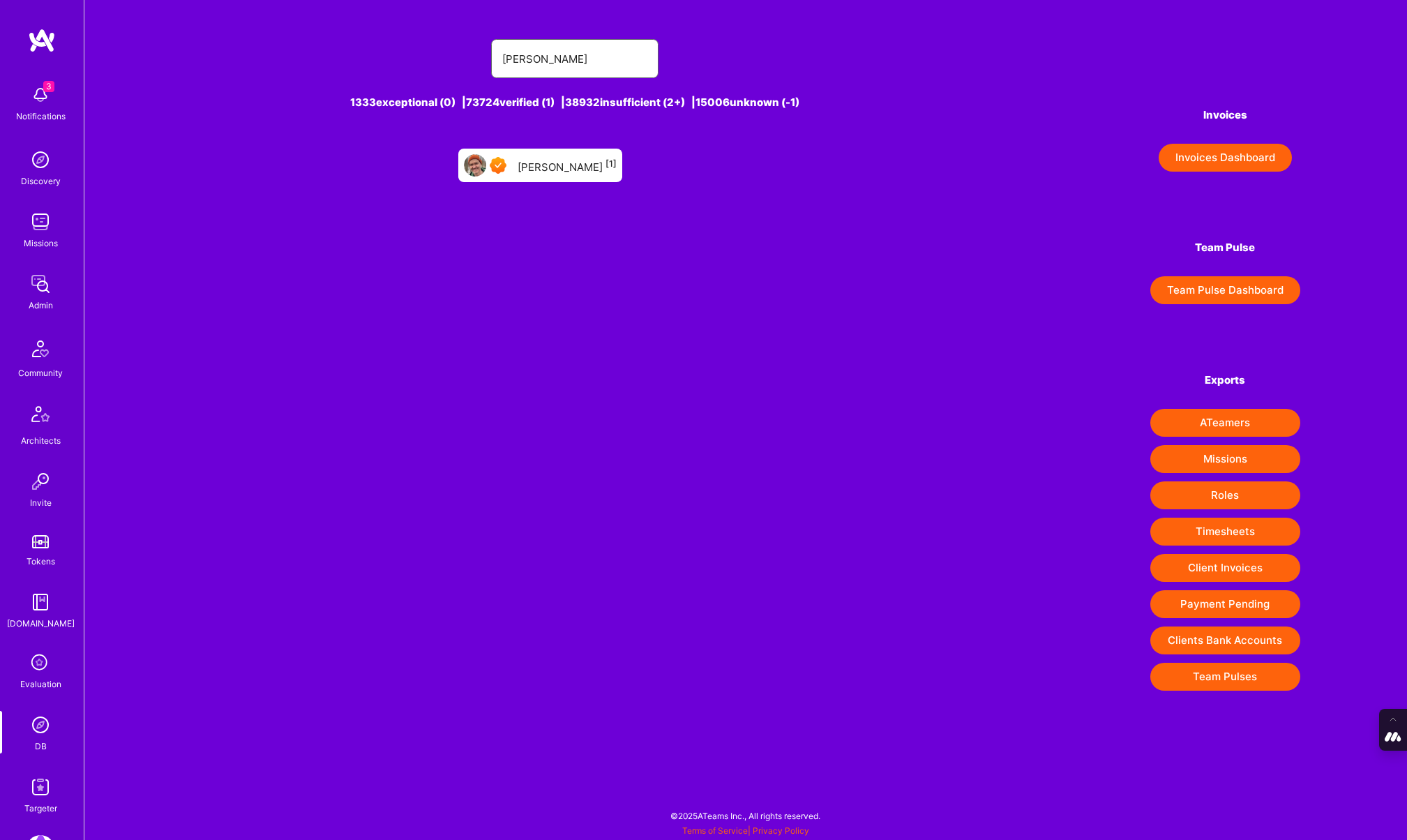
type input "ben nevile"
click at [562, 164] on div "Ben Nevile [1]" at bounding box center [566, 166] width 99 height 19
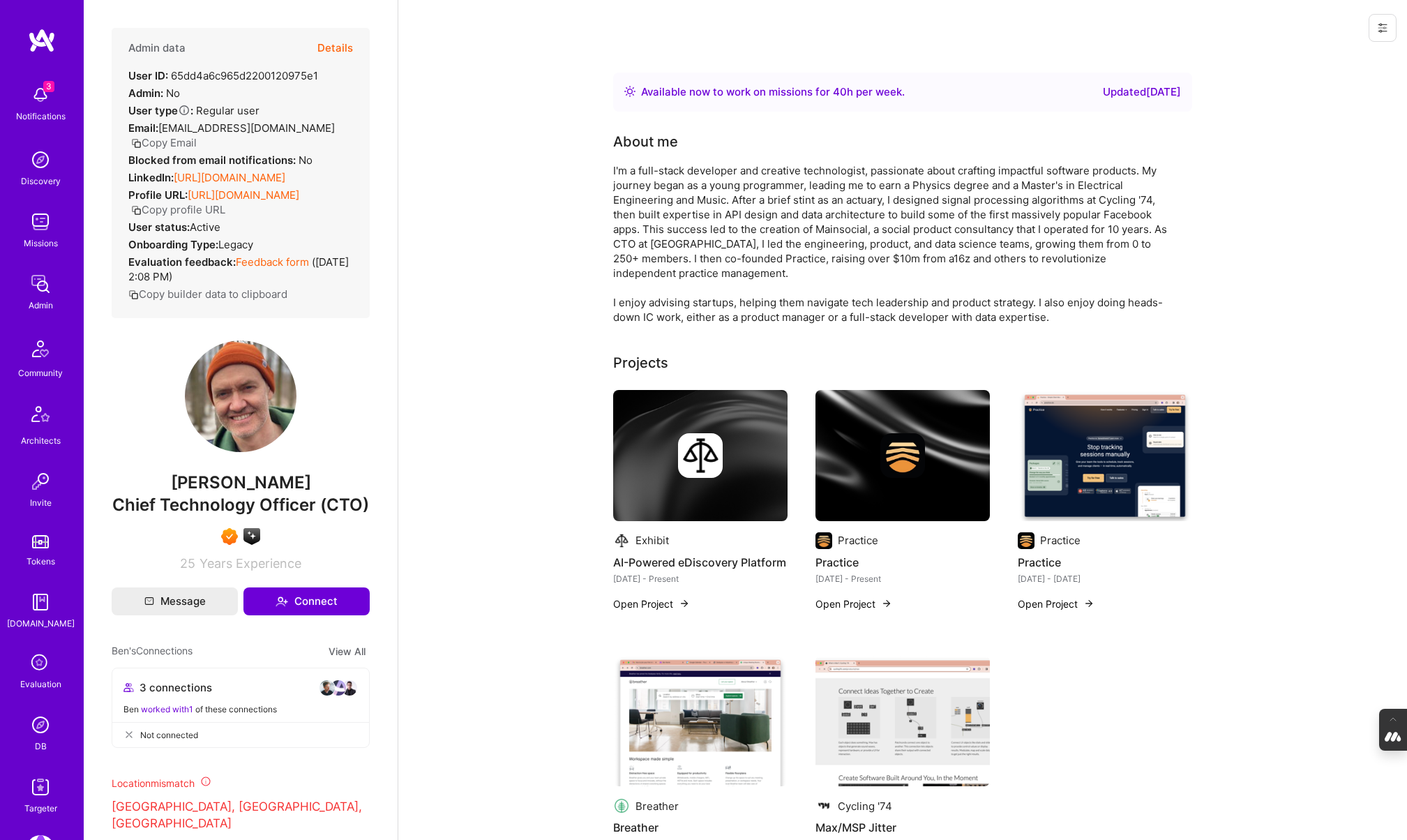
click at [339, 46] on button "Details" at bounding box center [335, 48] width 35 height 41
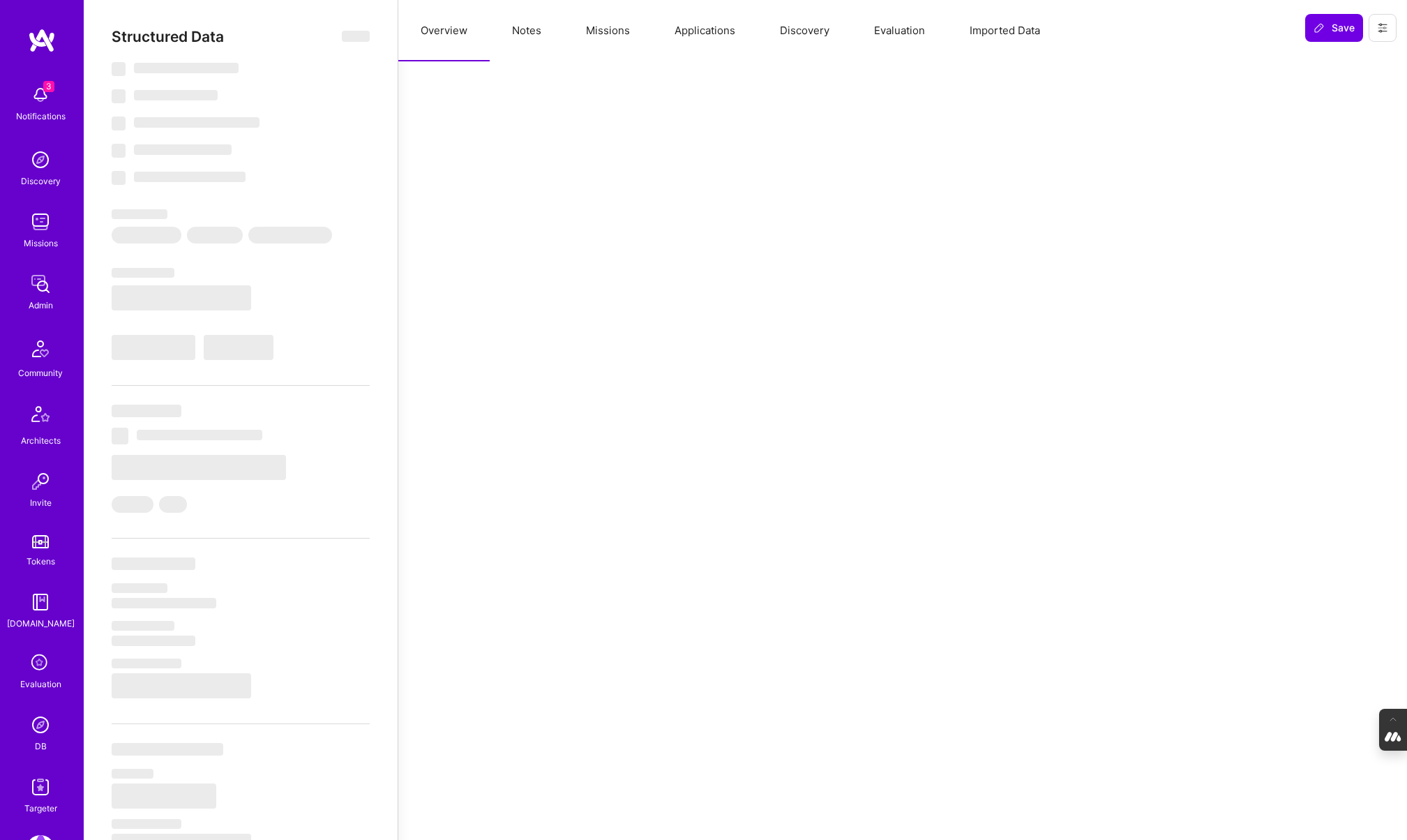
click at [600, 25] on button "Missions" at bounding box center [608, 31] width 89 height 61
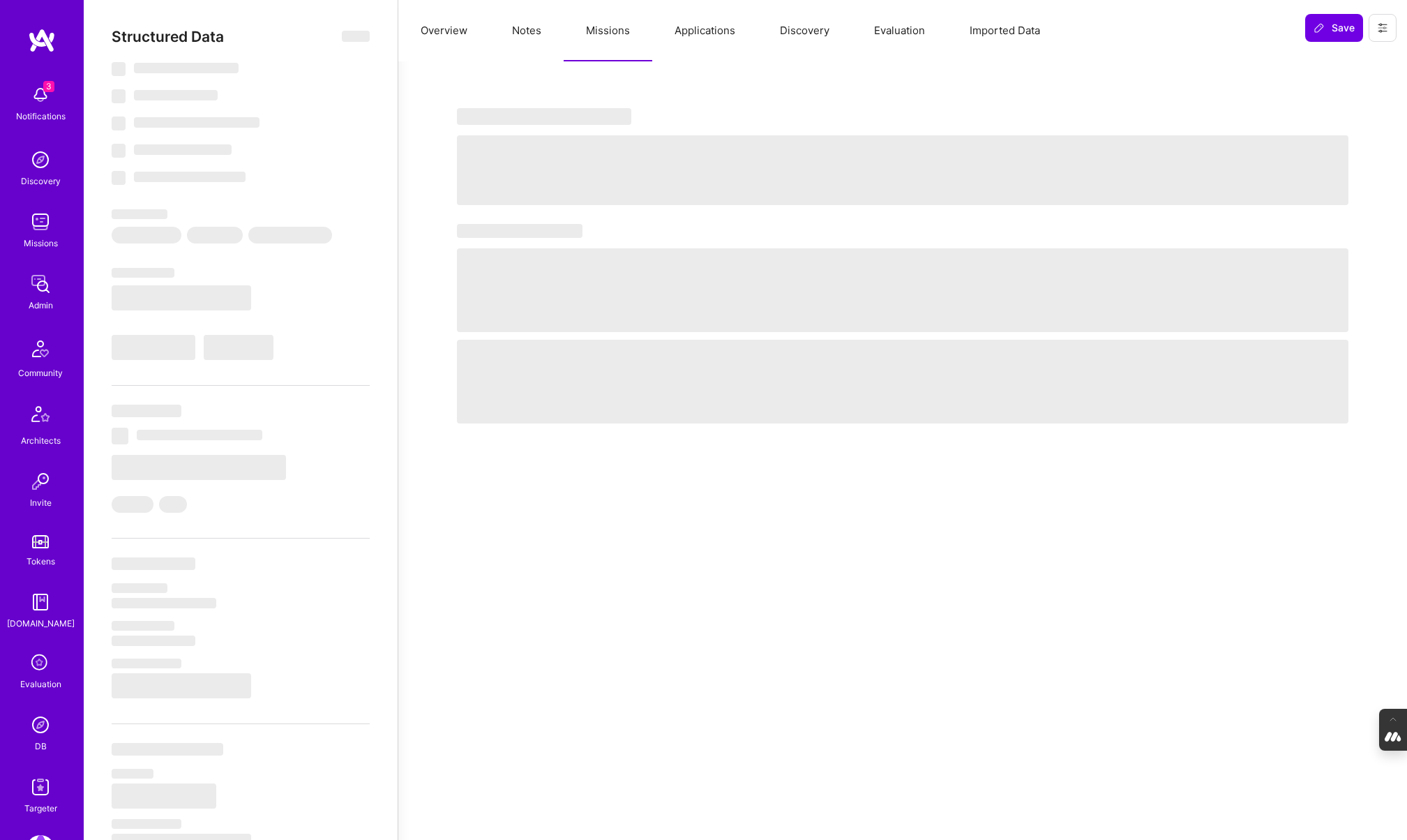
type textarea "x"
select select "Right Now"
select select "7"
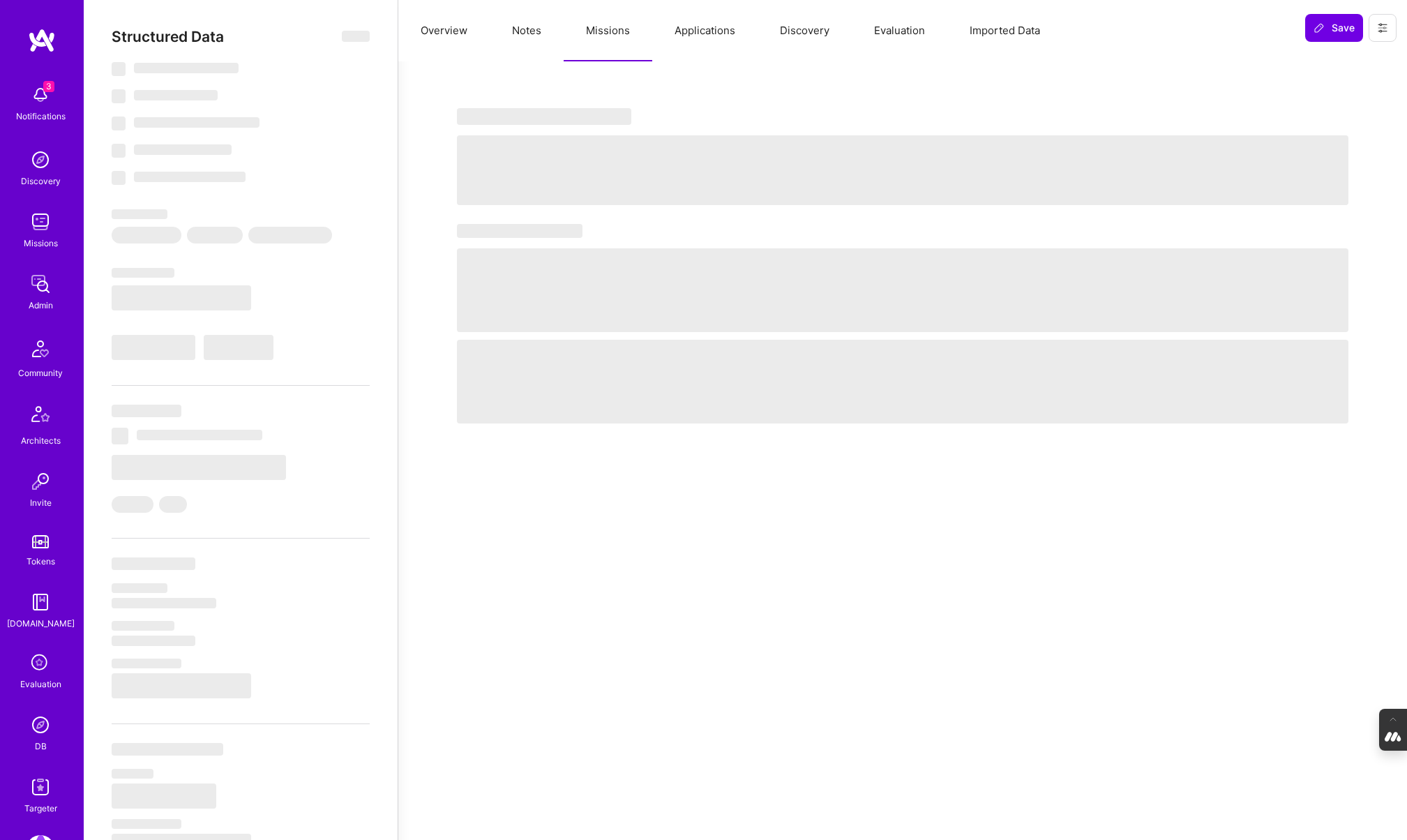
select select "7"
select select "CA"
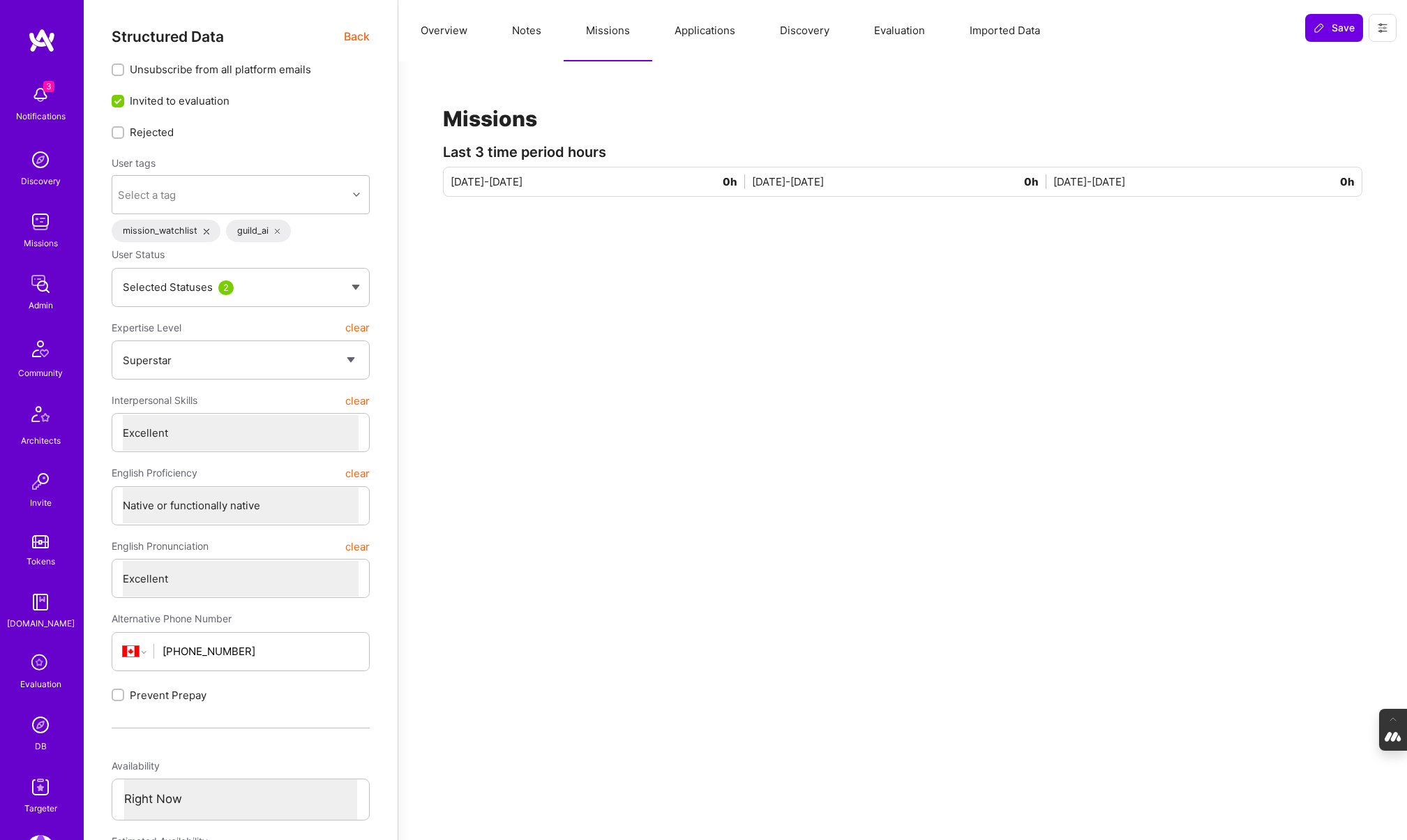
click at [699, 30] on button "Applications" at bounding box center [705, 31] width 105 height 61
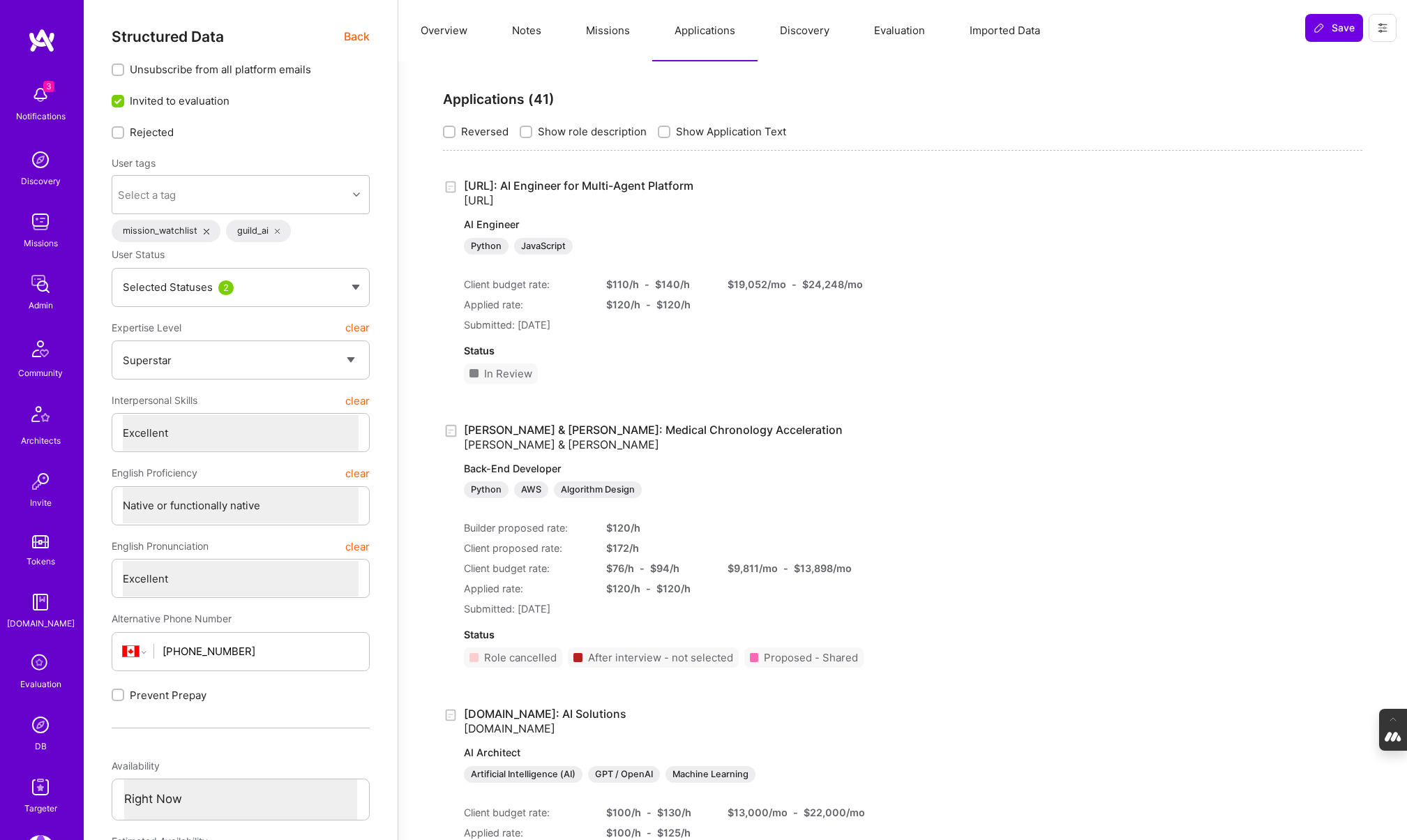
click at [598, 27] on button "Missions" at bounding box center [608, 31] width 89 height 61
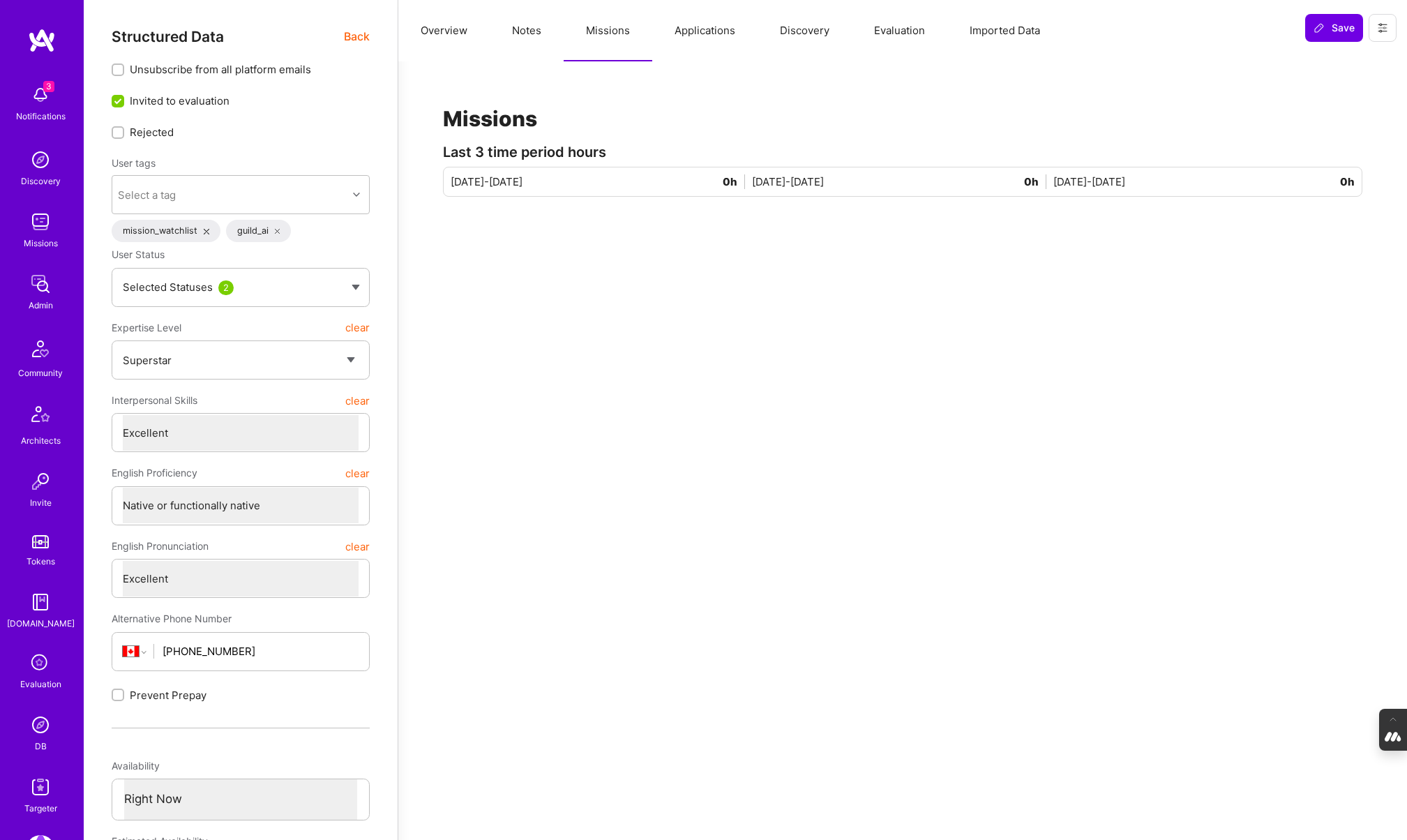
click at [525, 30] on button "Notes" at bounding box center [526, 31] width 74 height 61
type textarea "x"
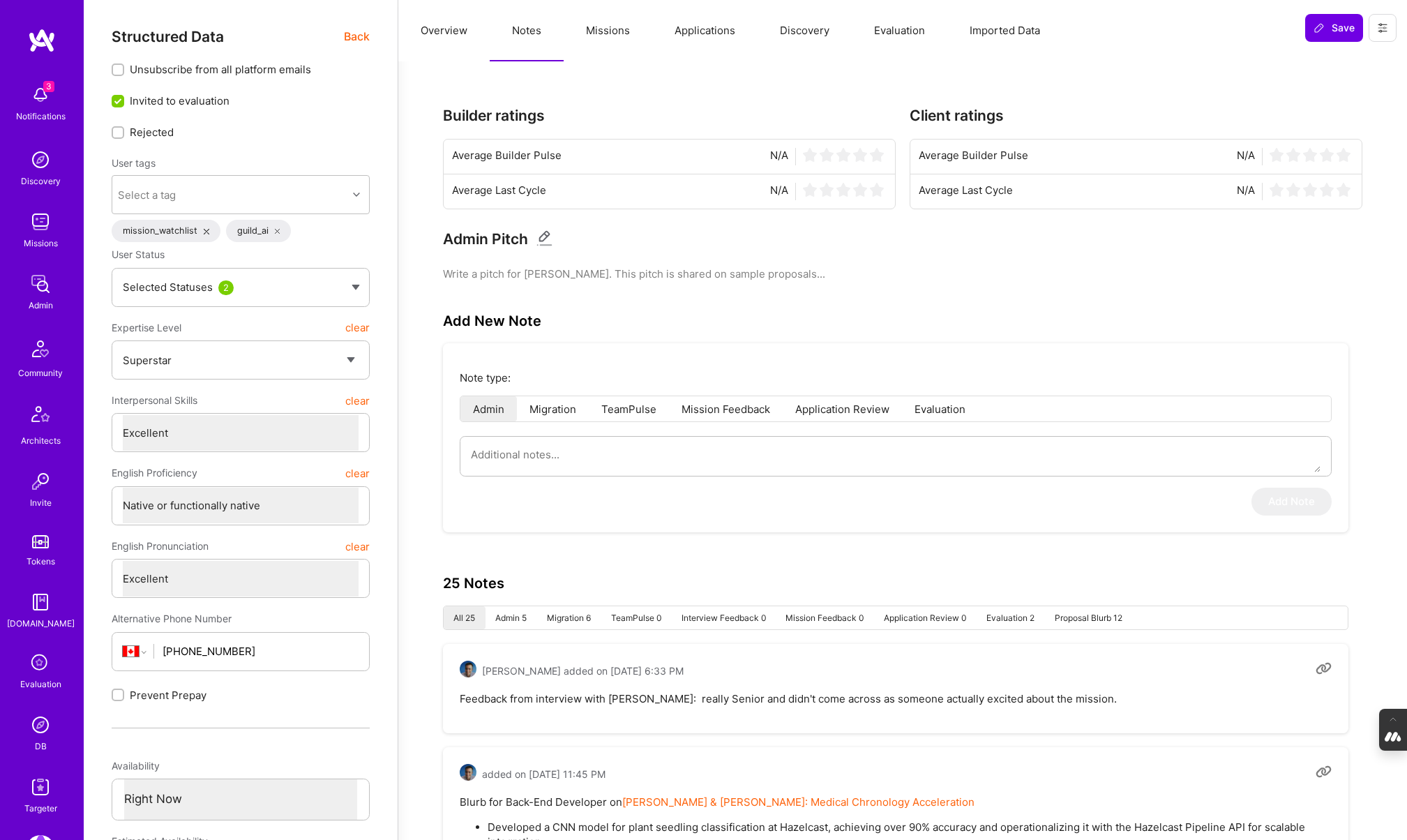
click at [437, 34] on button "Overview" at bounding box center [444, 31] width 92 height 61
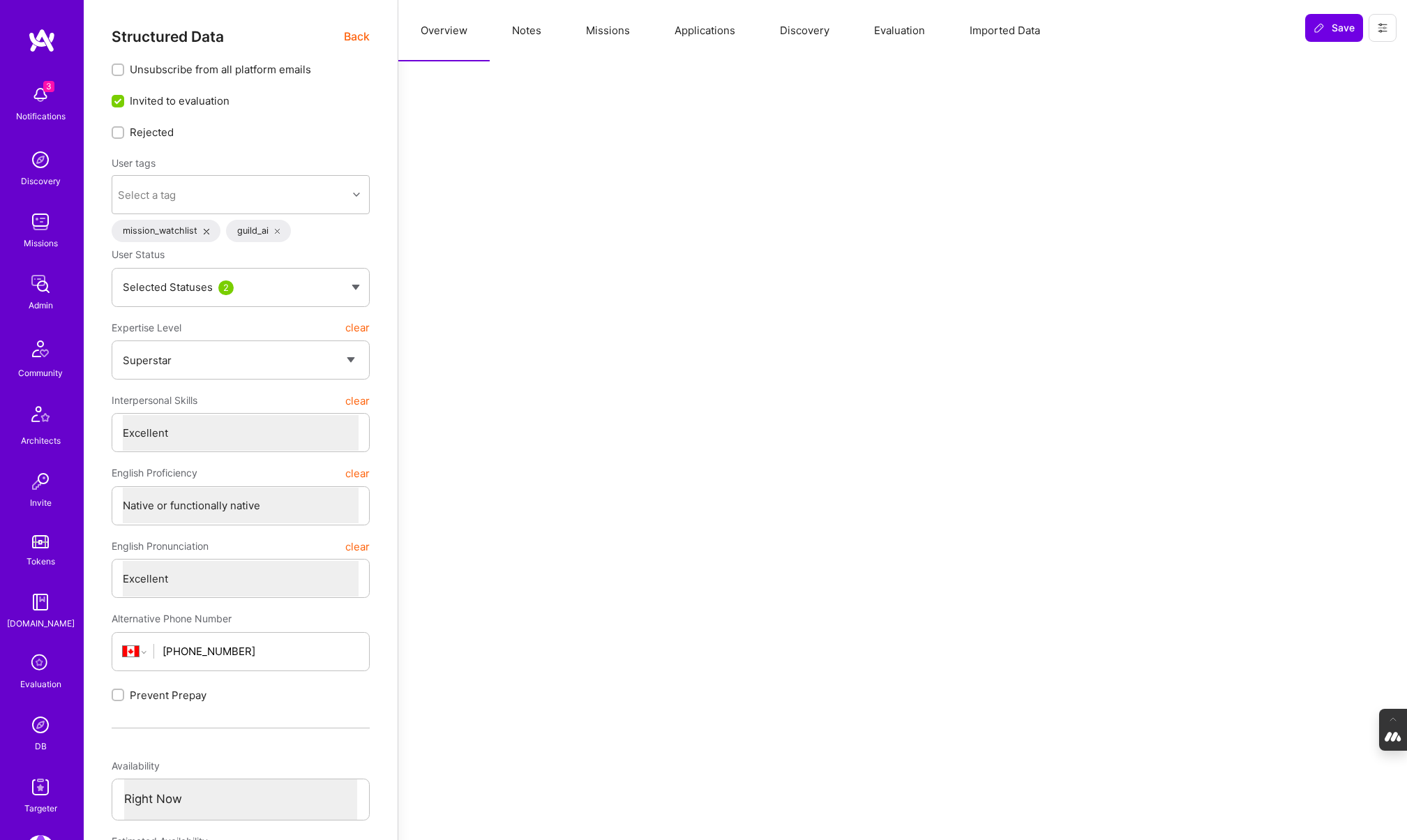
click at [355, 33] on span "Back" at bounding box center [357, 36] width 26 height 18
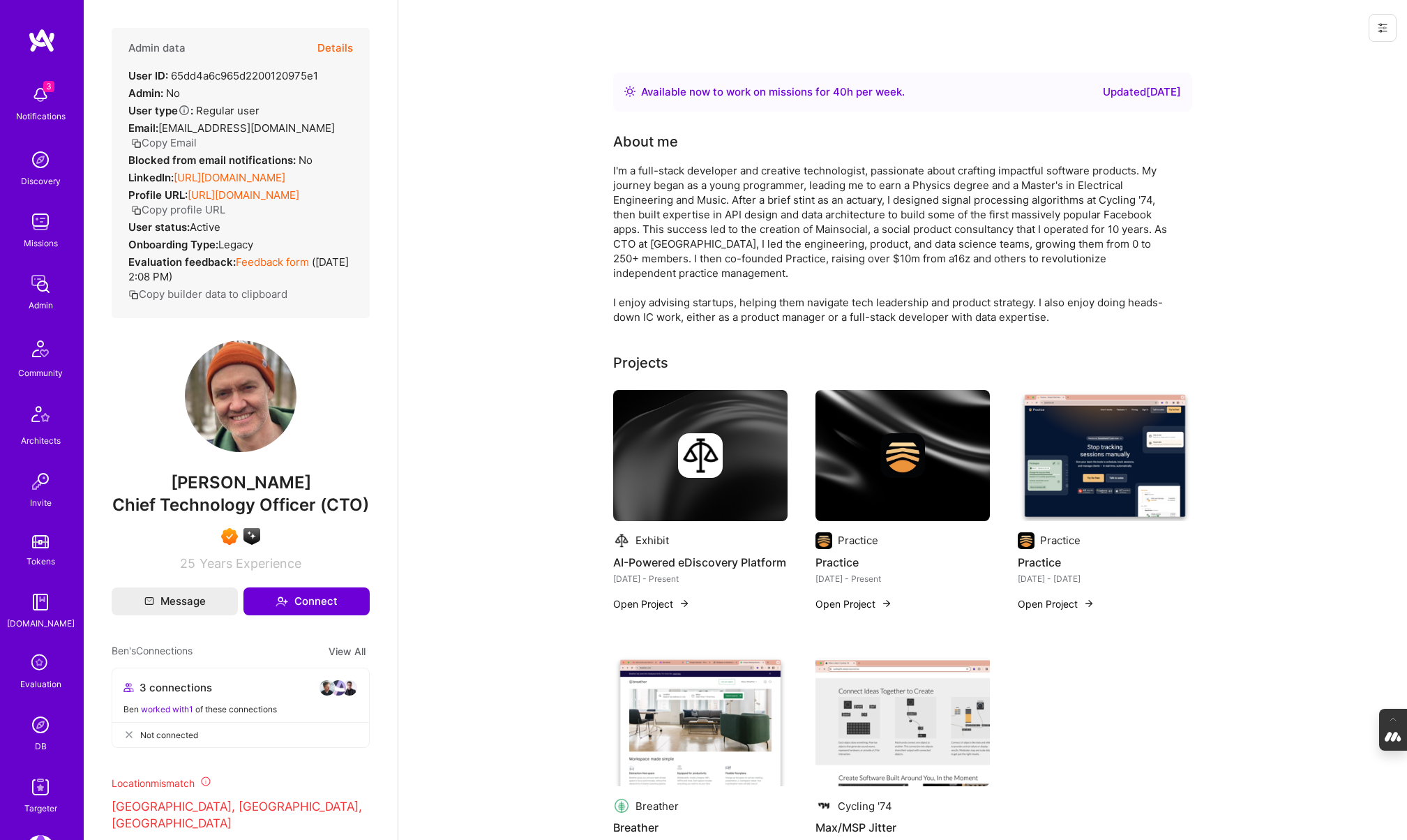
click at [38, 726] on img at bounding box center [41, 724] width 28 height 28
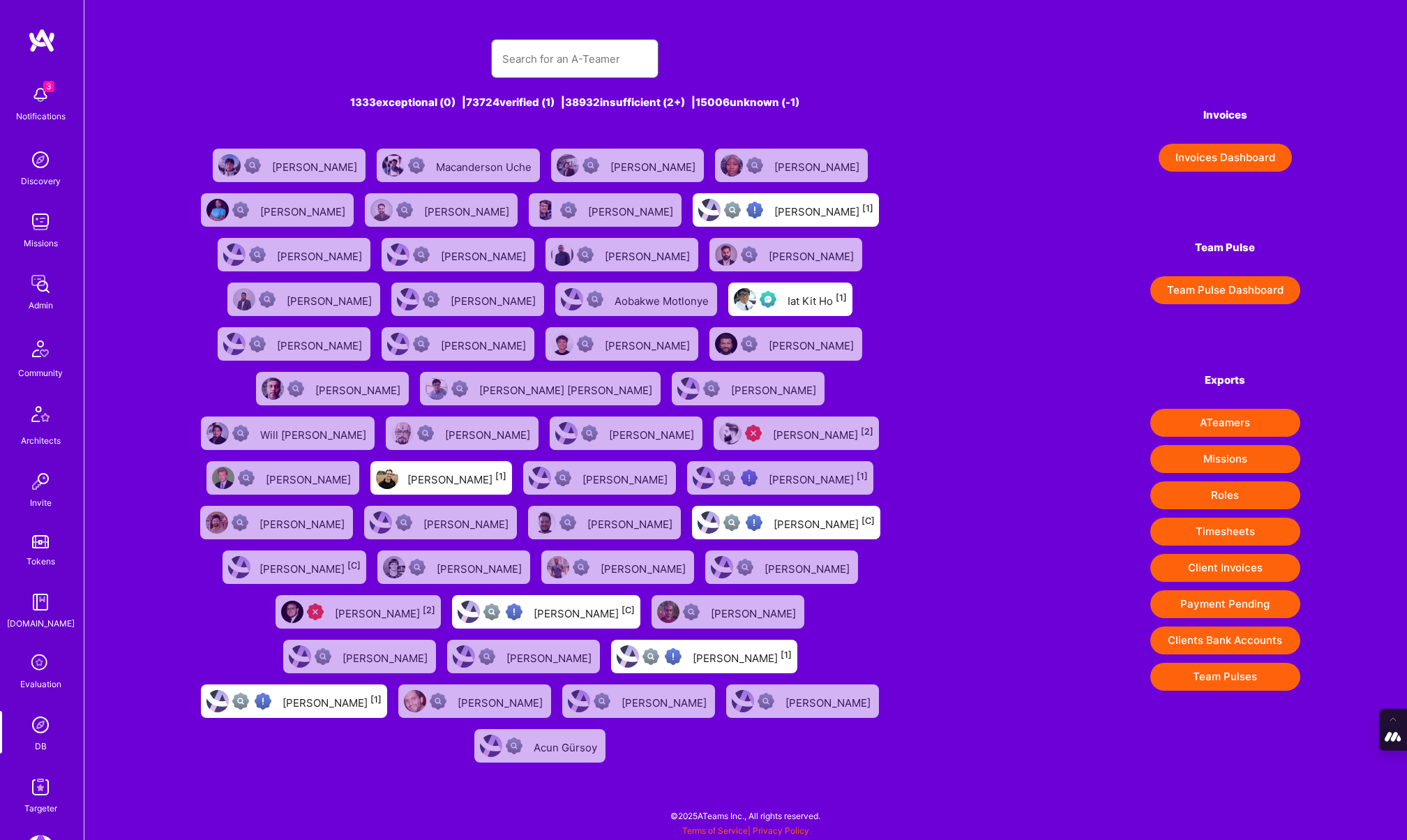
click at [548, 64] on input "text" at bounding box center [574, 58] width 145 height 35
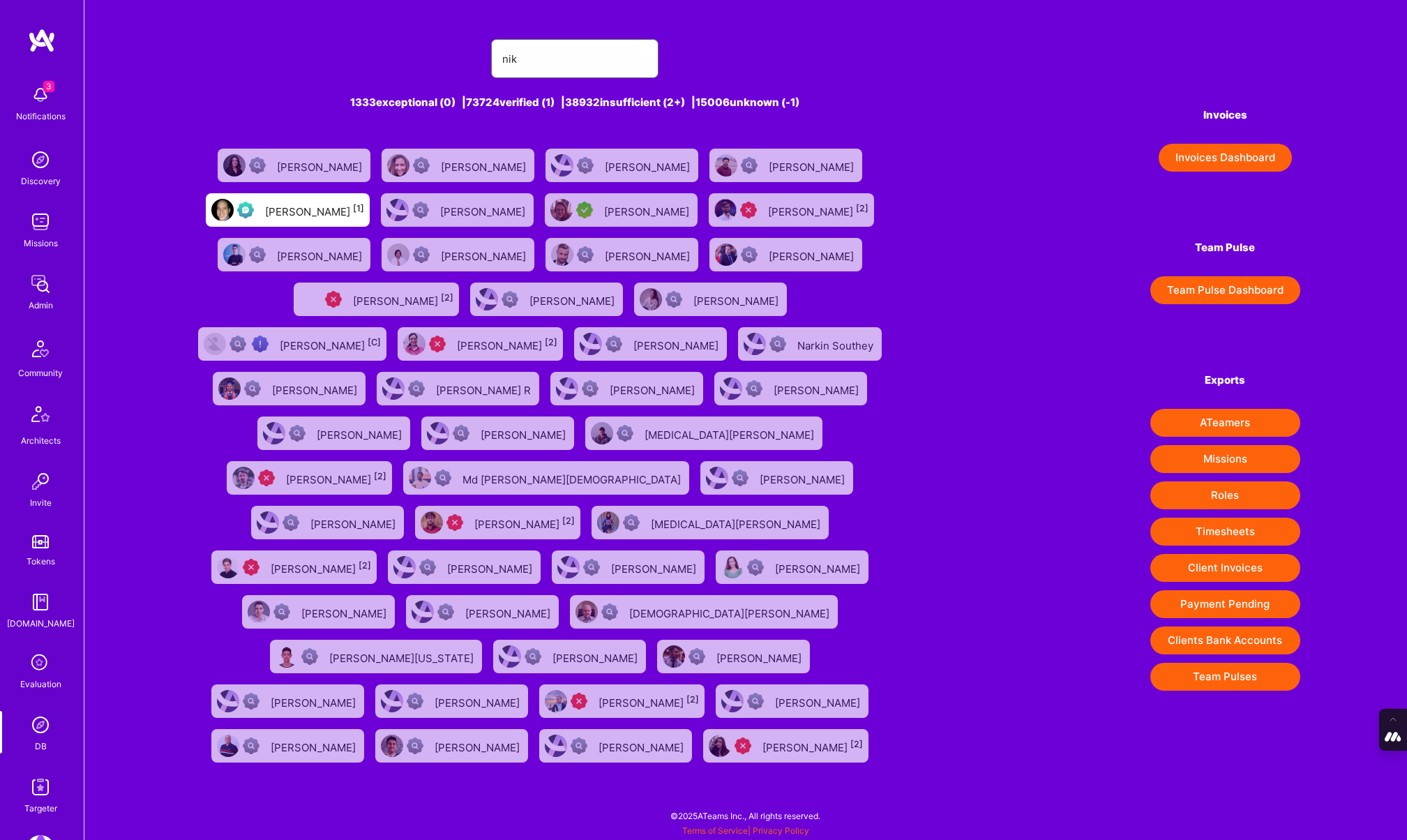
type input "Nik Laufer-"
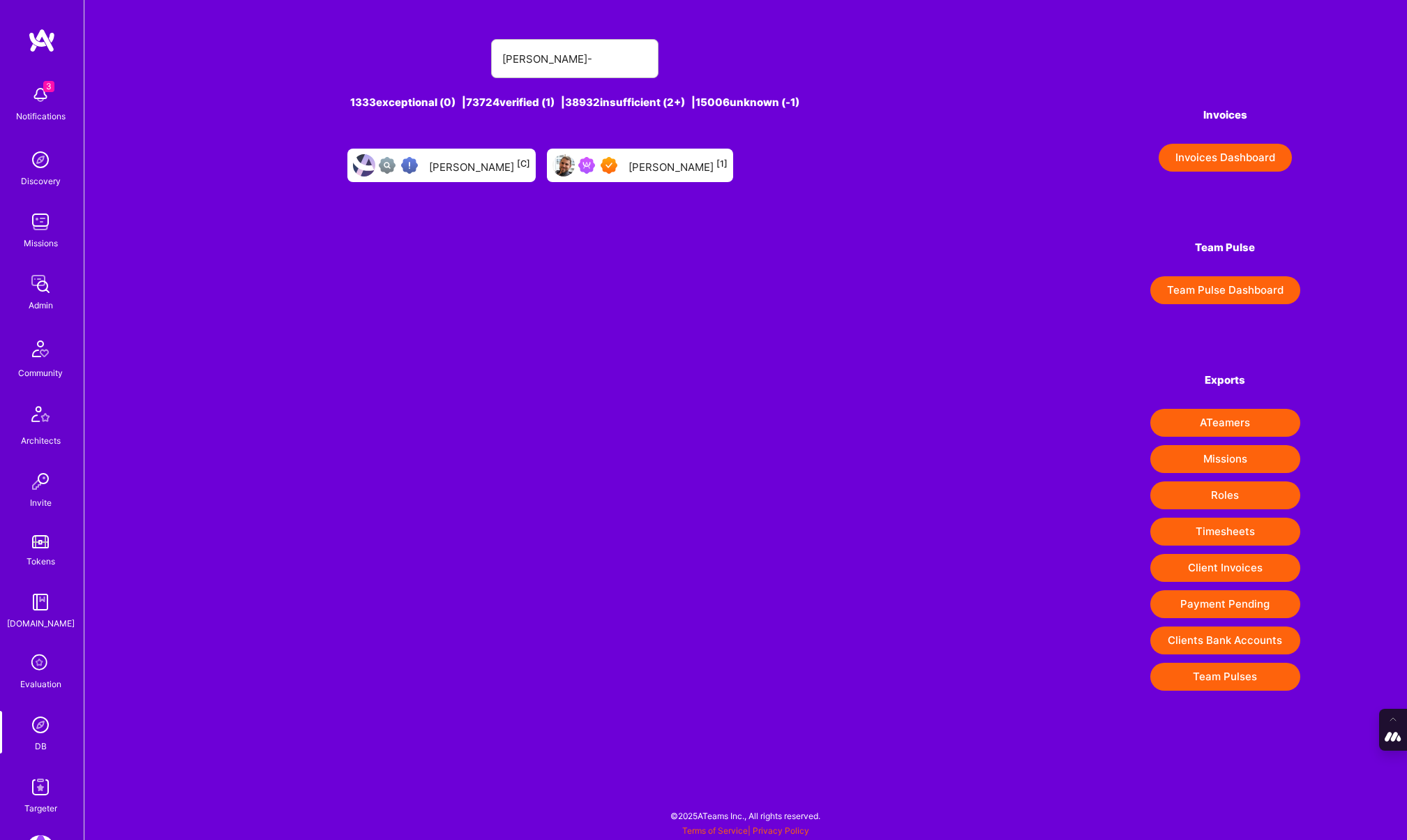
click at [639, 163] on div "Nik Laufer-Edel [1]" at bounding box center [677, 166] width 99 height 19
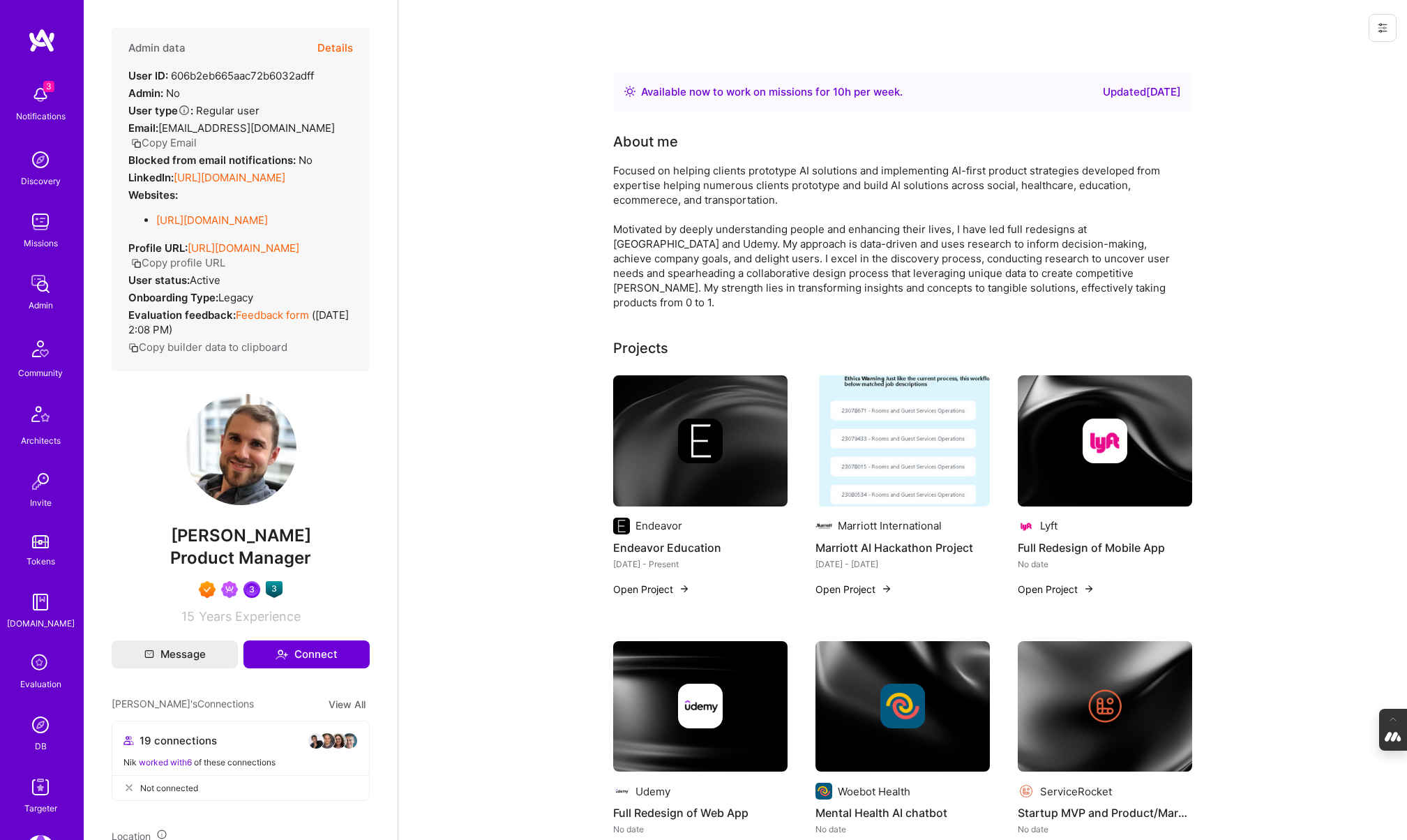
click at [341, 47] on button "Details" at bounding box center [335, 48] width 35 height 41
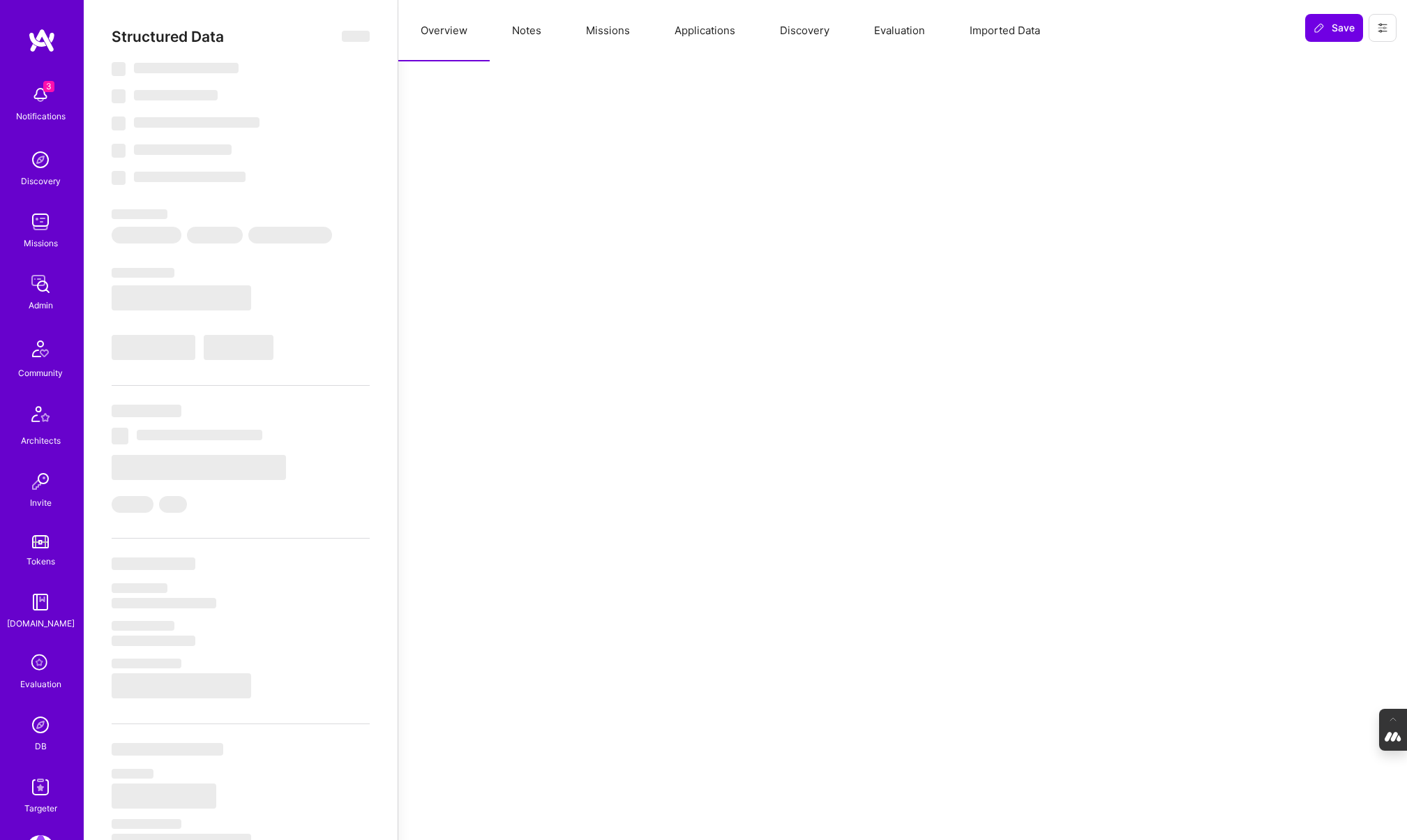
click at [616, 32] on button "Missions" at bounding box center [608, 31] width 89 height 61
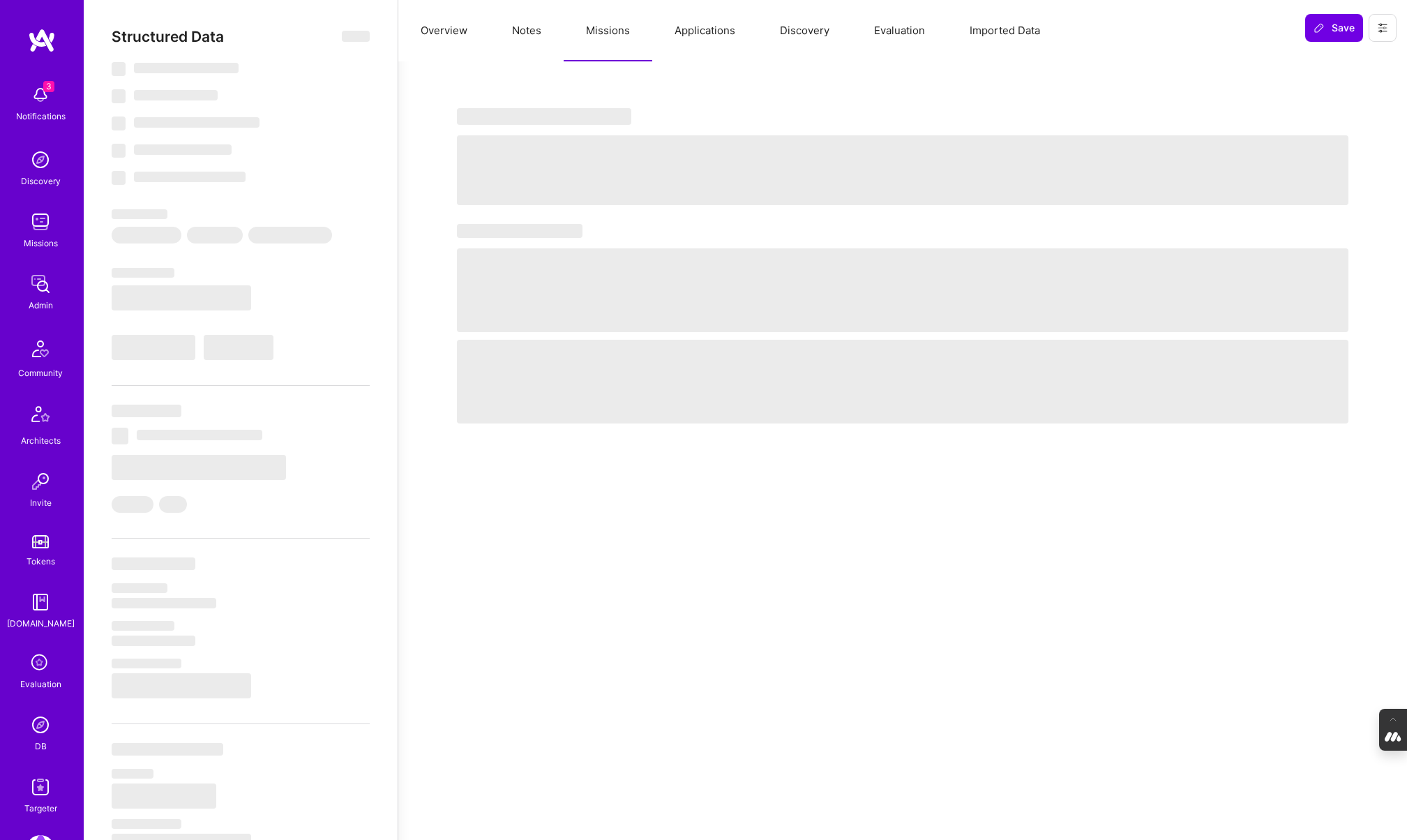
type textarea "x"
select select "Right Now"
select select "7"
select select "4"
select select "7"
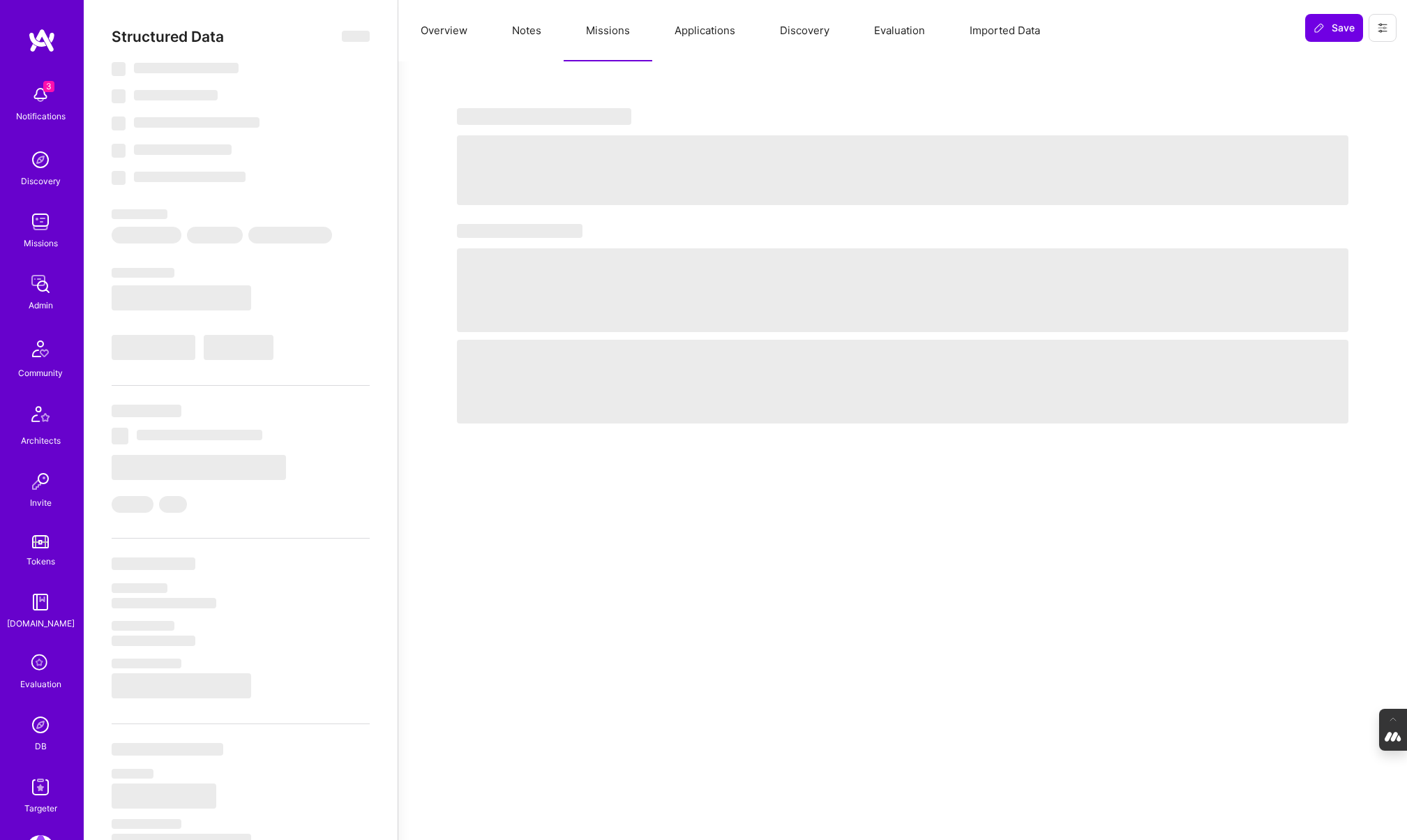
select select "7"
select select "US"
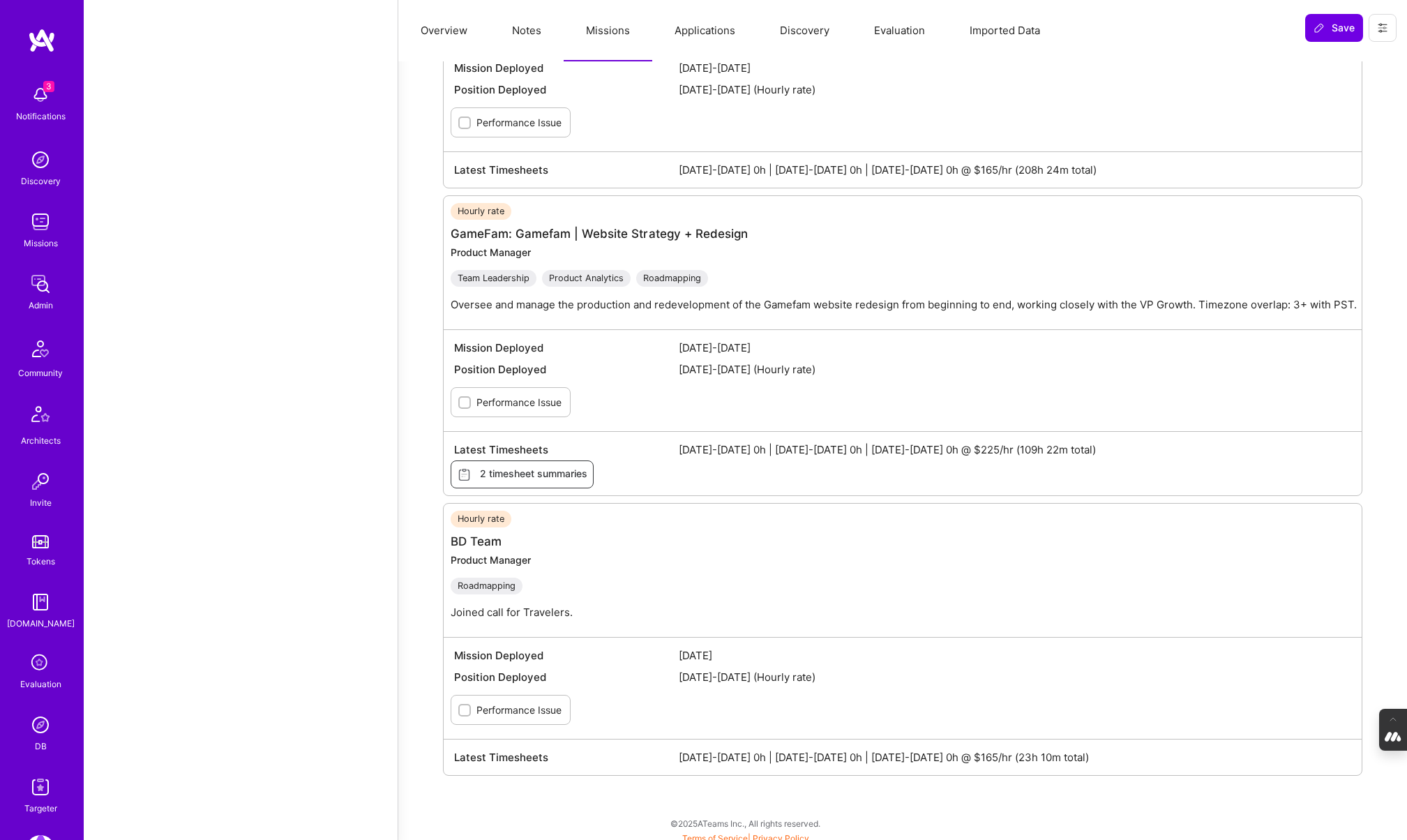
scroll to position [2171, 0]
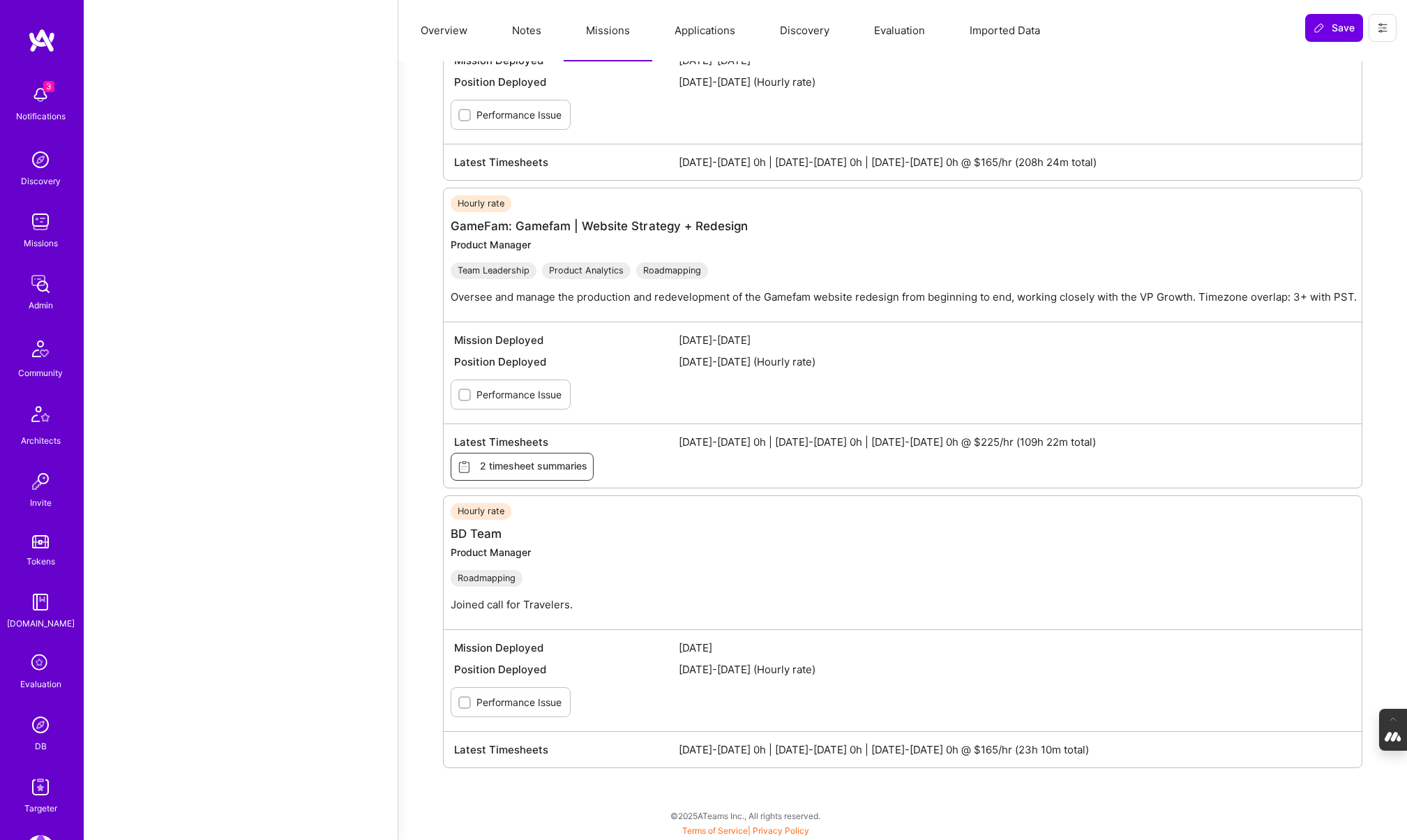
click at [46, 726] on img at bounding box center [41, 724] width 28 height 28
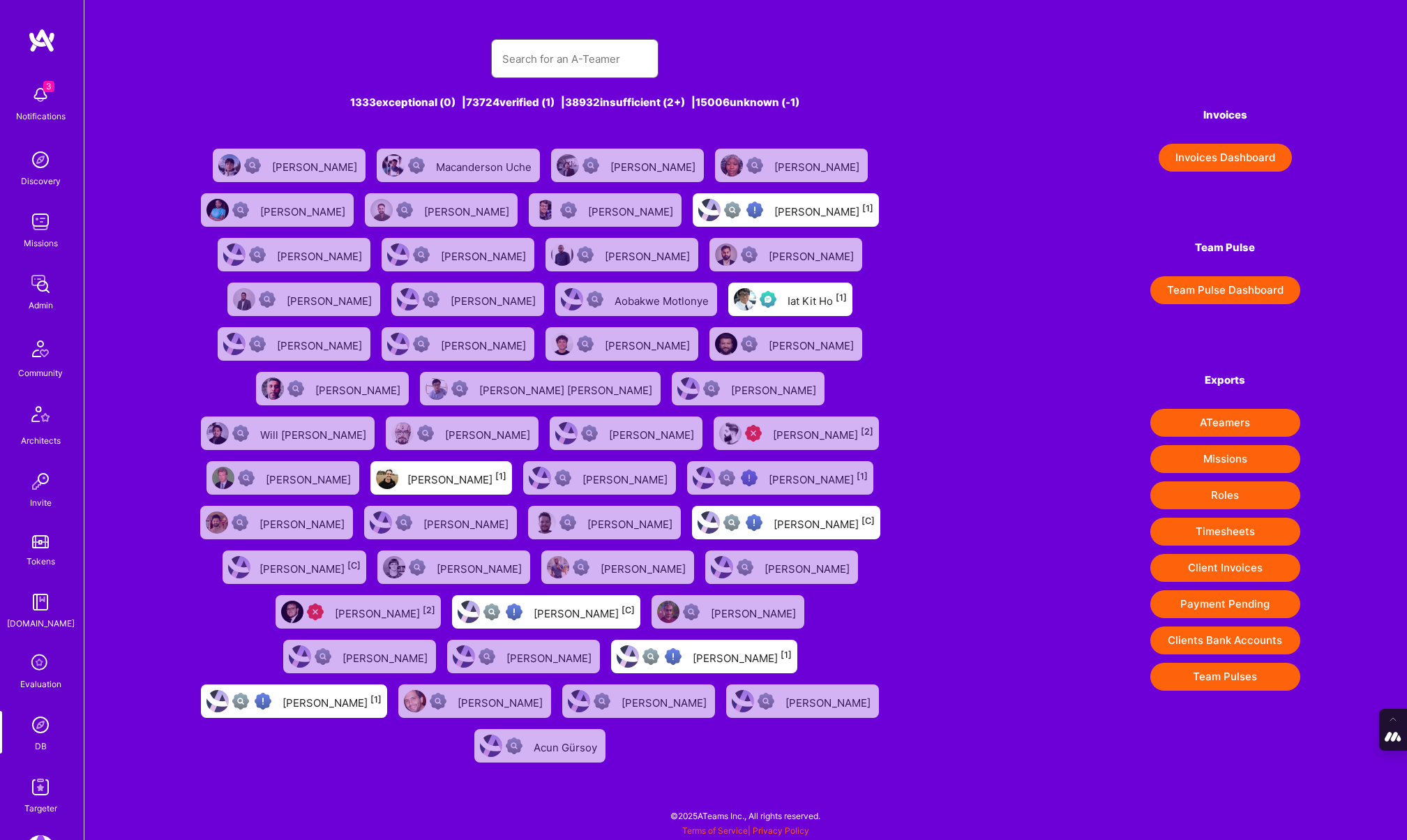
click at [549, 54] on input "text" at bounding box center [574, 58] width 145 height 35
type input "Tomislav Peharda"
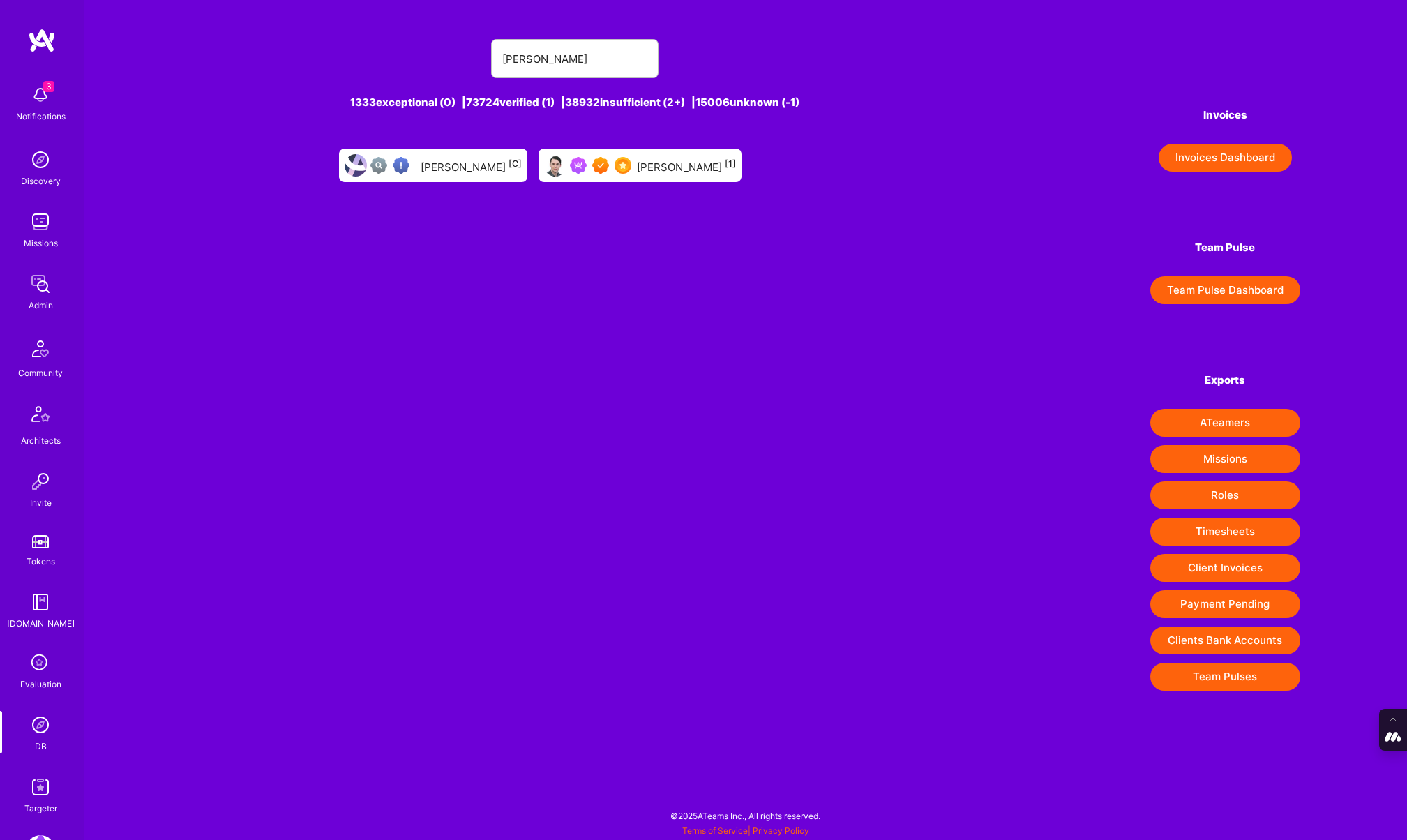
click at [611, 164] on div at bounding box center [600, 166] width 61 height 17
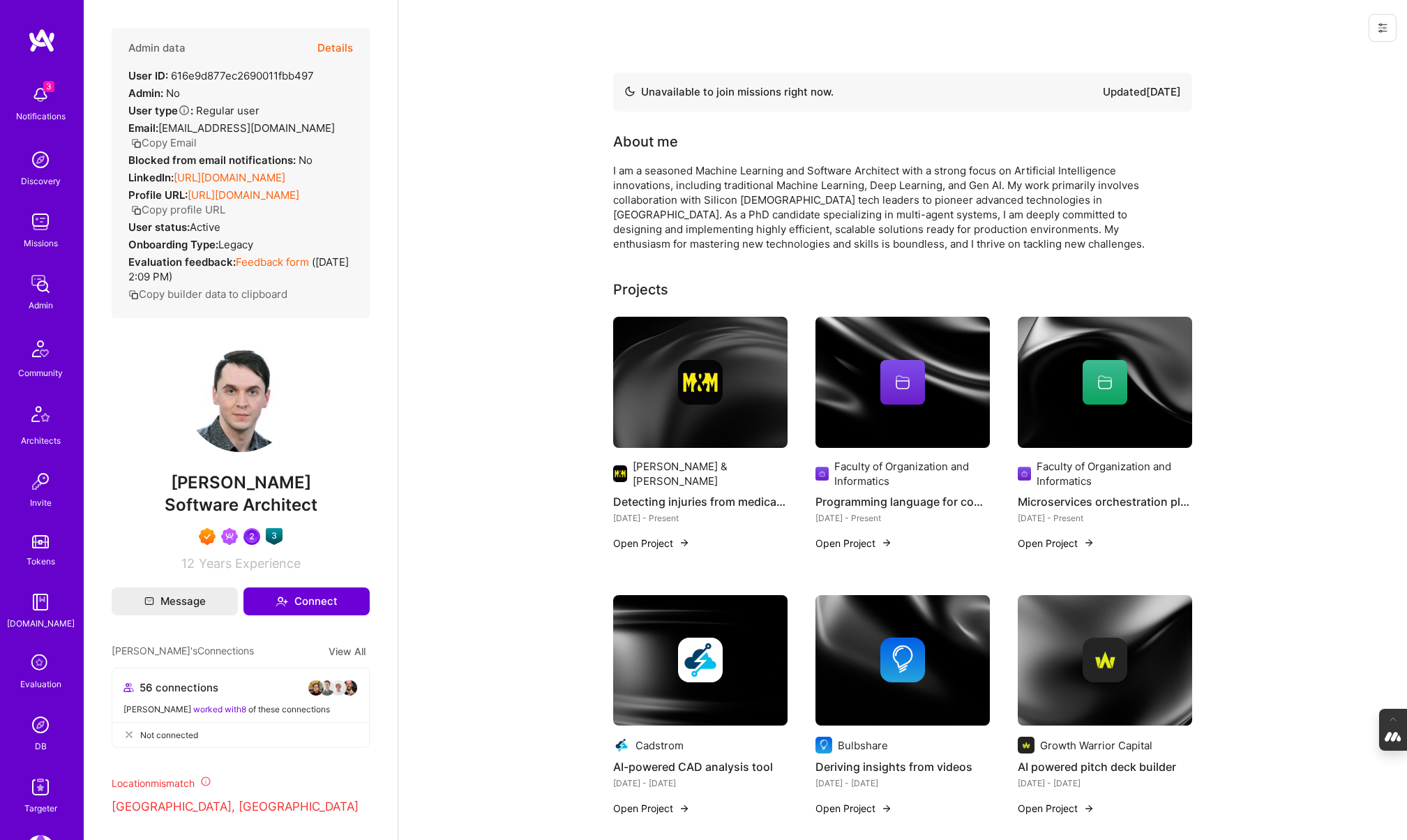
click at [336, 44] on button "Details" at bounding box center [335, 48] width 35 height 41
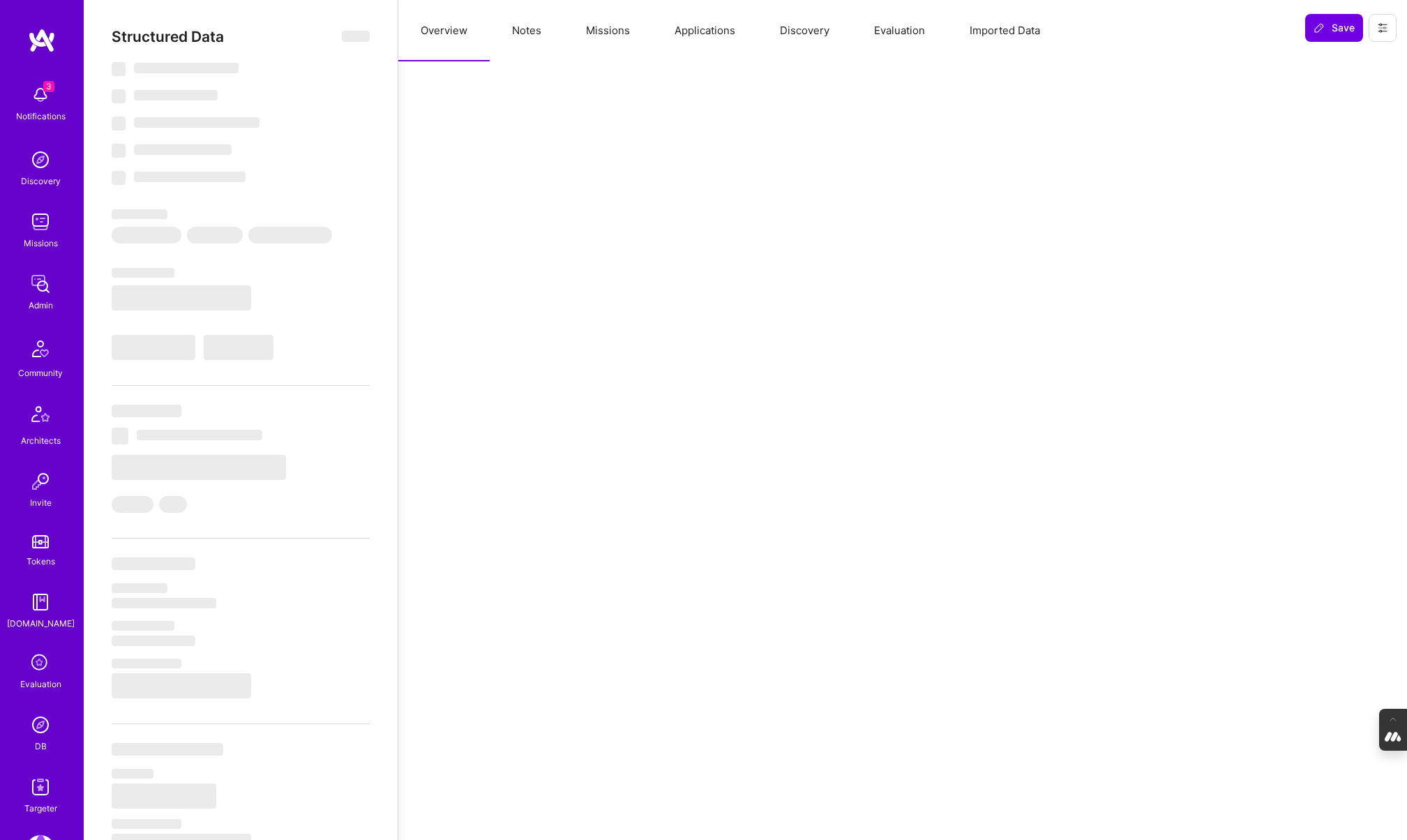
click at [610, 37] on button "Missions" at bounding box center [608, 31] width 89 height 61
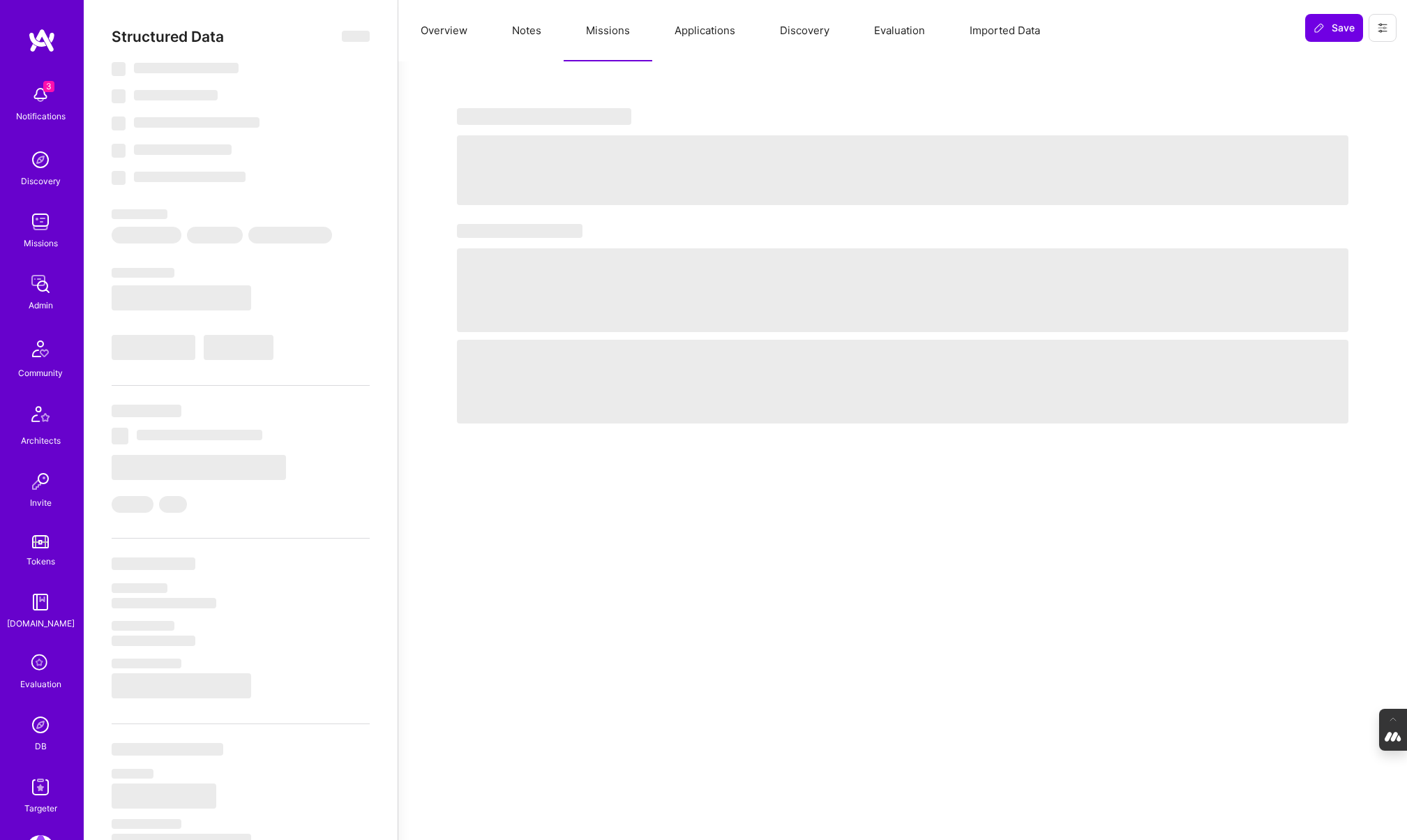
type textarea "x"
select select "Not Available"
select select "1 Month"
select select "7"
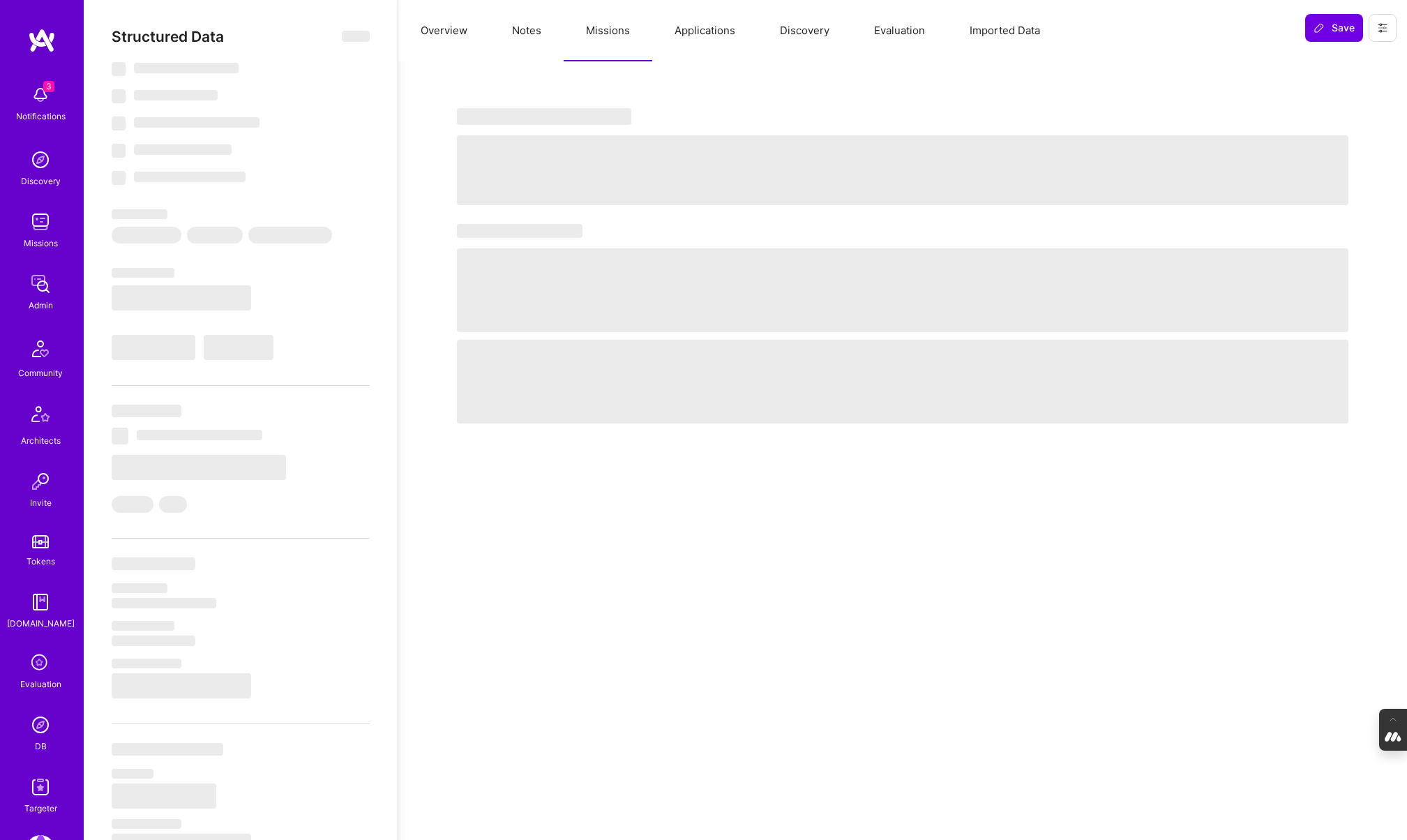
select select "7"
select select "6"
select select "US"
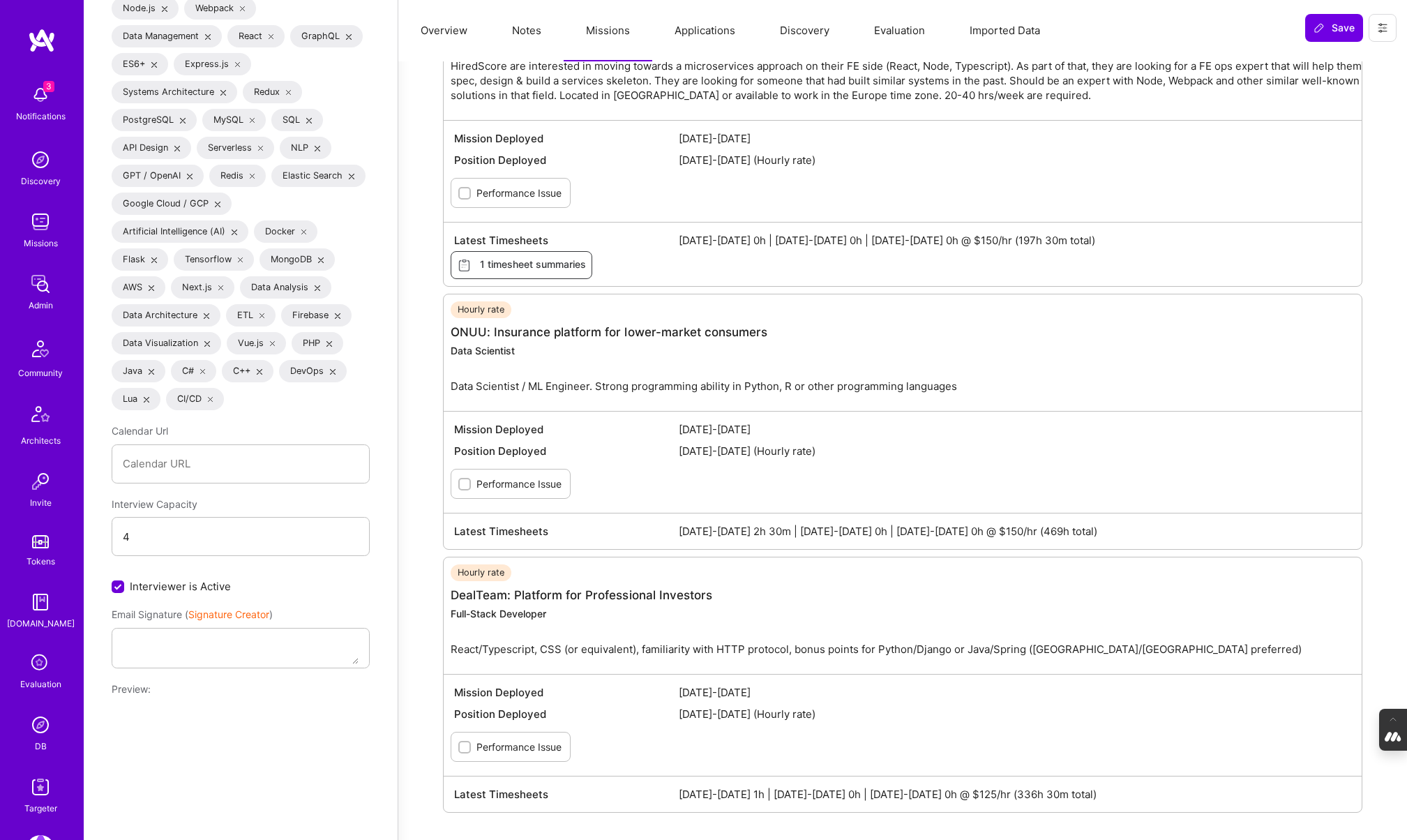
scroll to position [2000, 0]
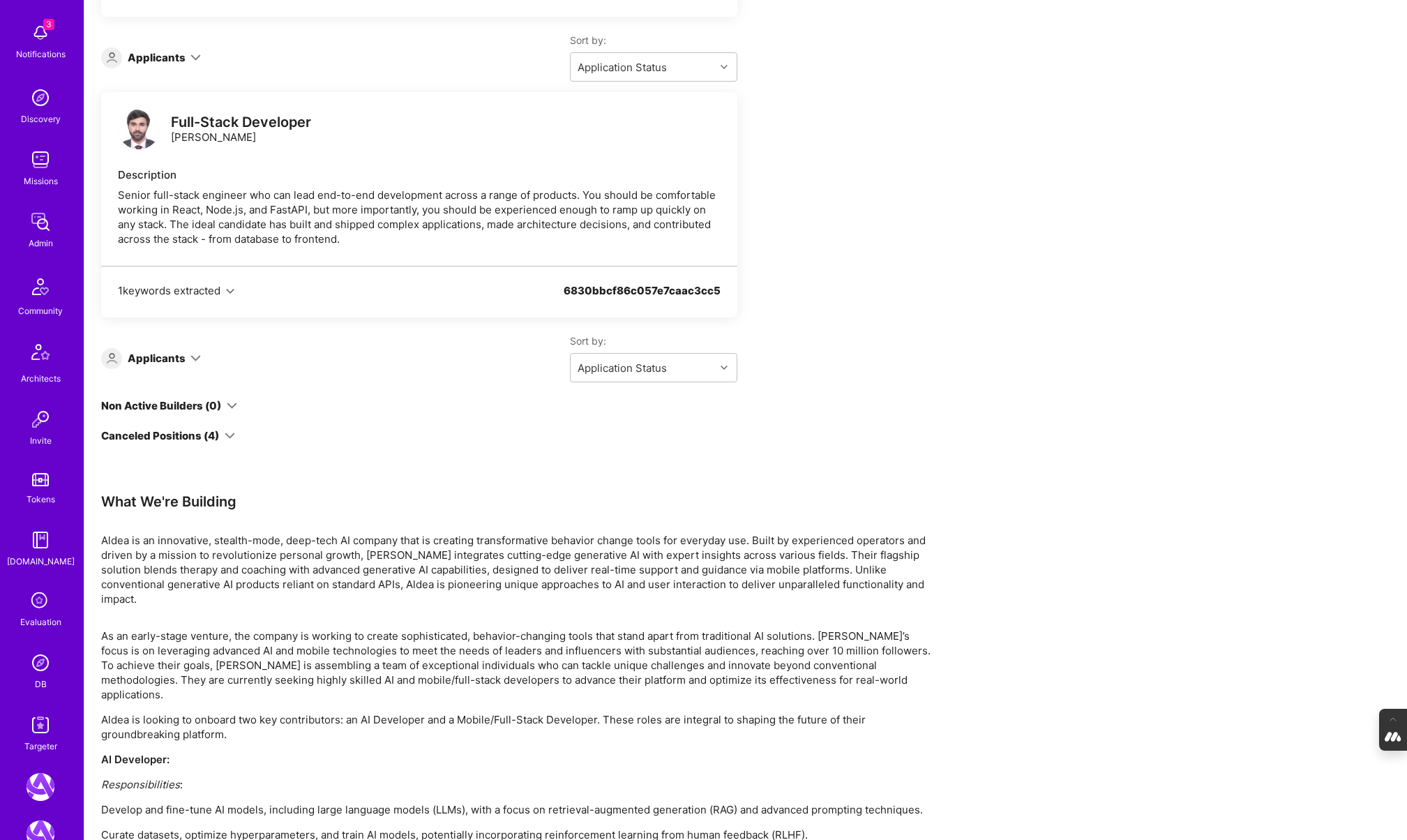
scroll to position [64, 0]
click at [42, 653] on img at bounding box center [41, 661] width 28 height 28
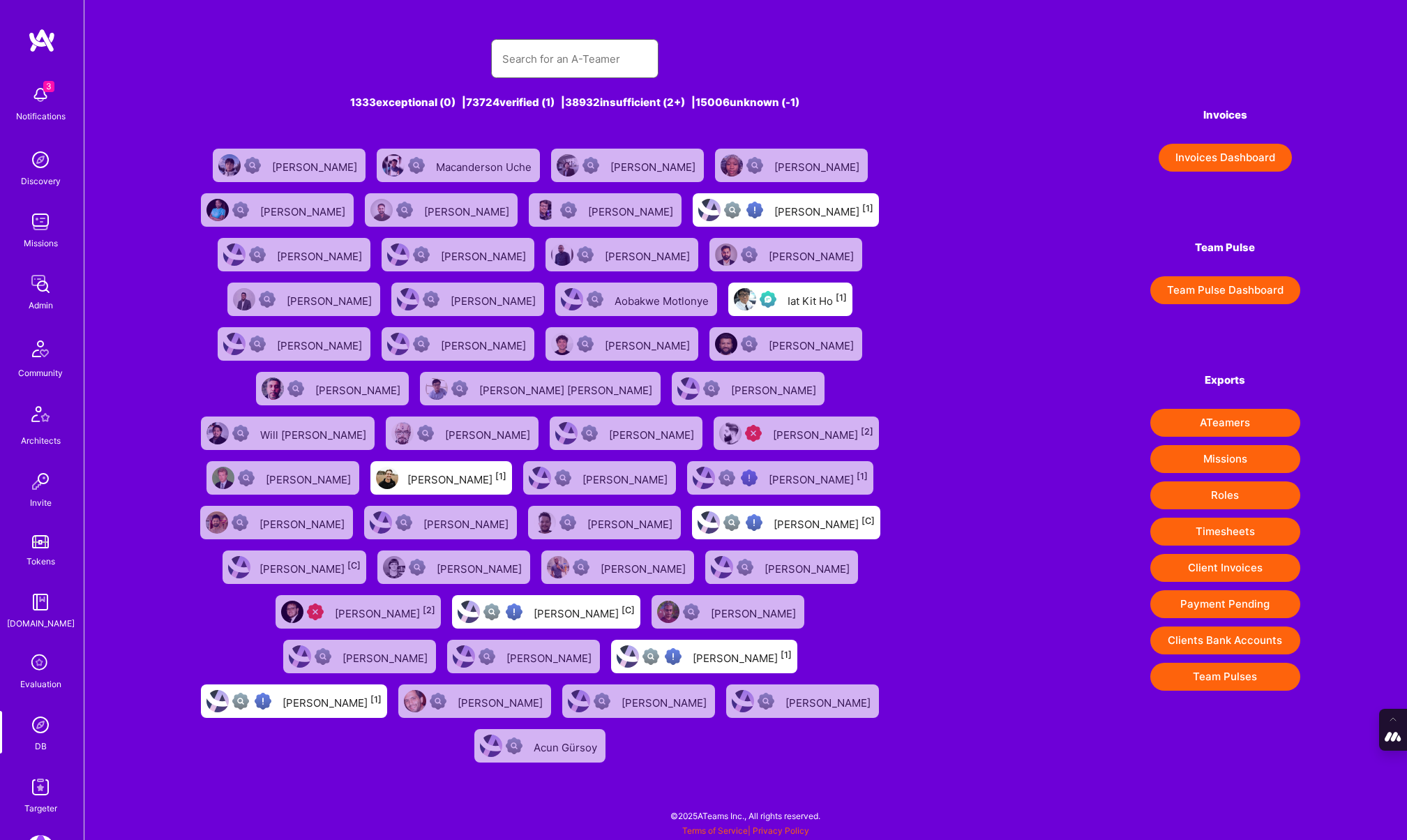
click at [530, 61] on input "text" at bounding box center [574, 58] width 145 height 35
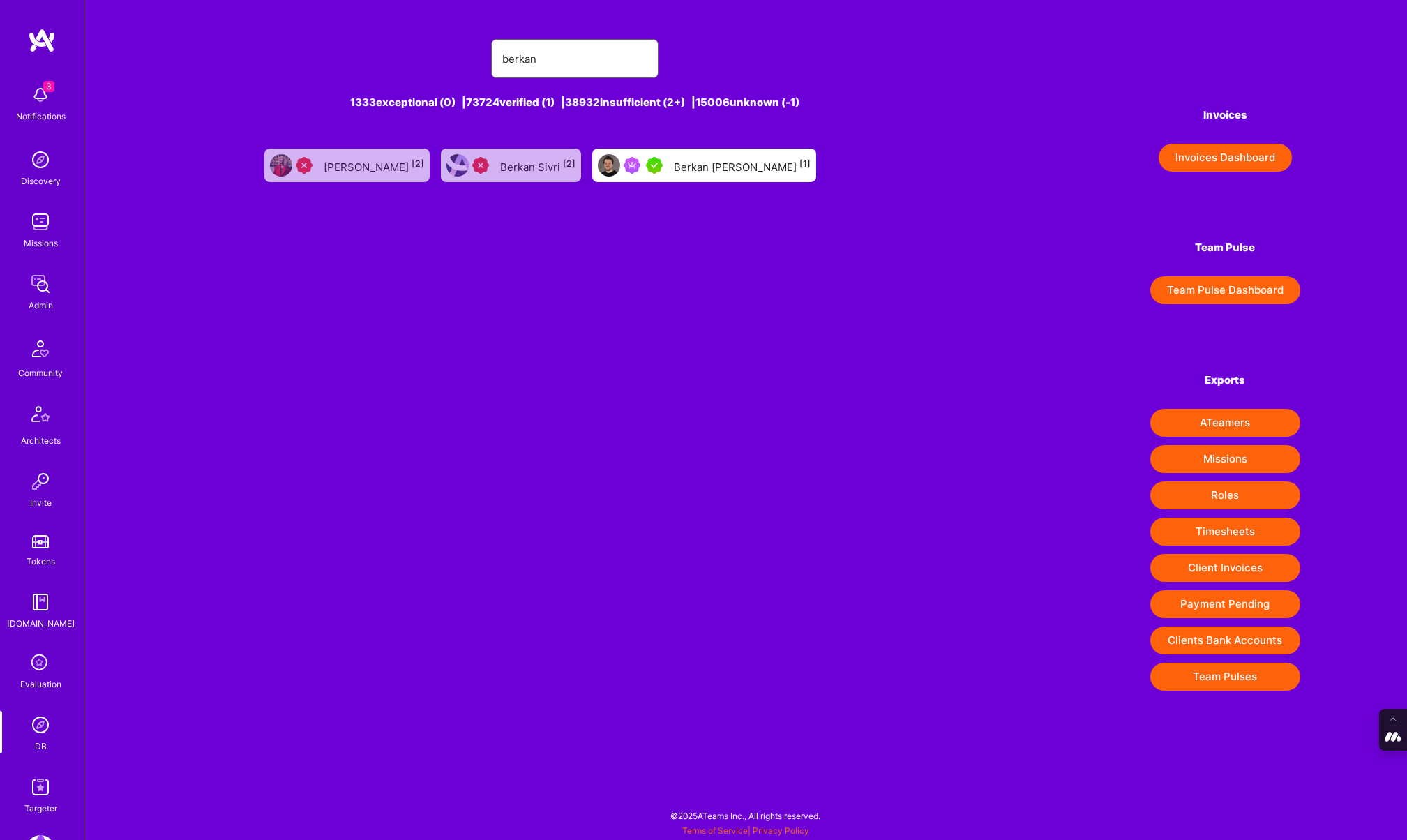
type input "berkan"
click at [724, 167] on div "Berkan Hiziroglu [1]" at bounding box center [742, 166] width 137 height 19
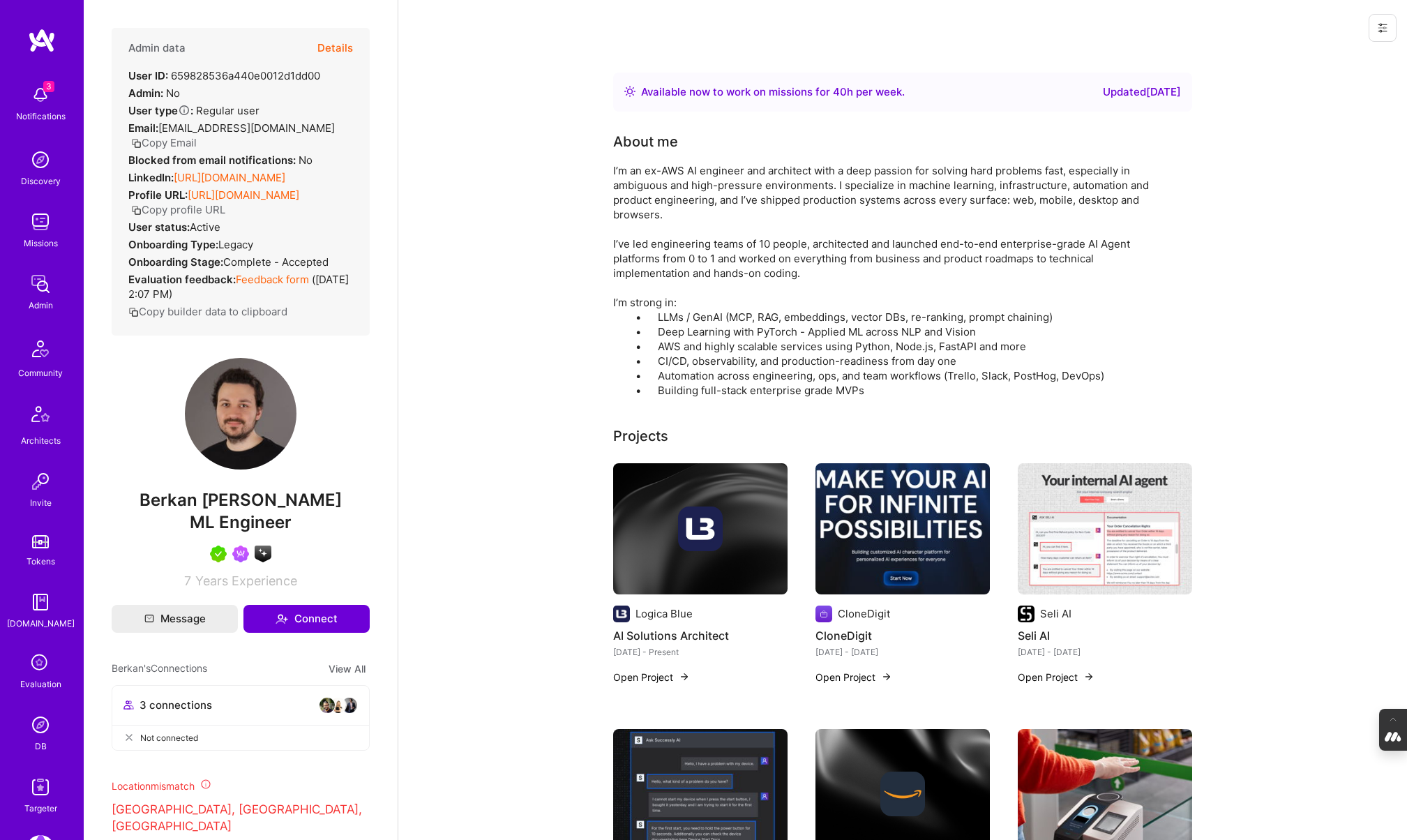
click at [333, 46] on button "Details" at bounding box center [335, 48] width 35 height 41
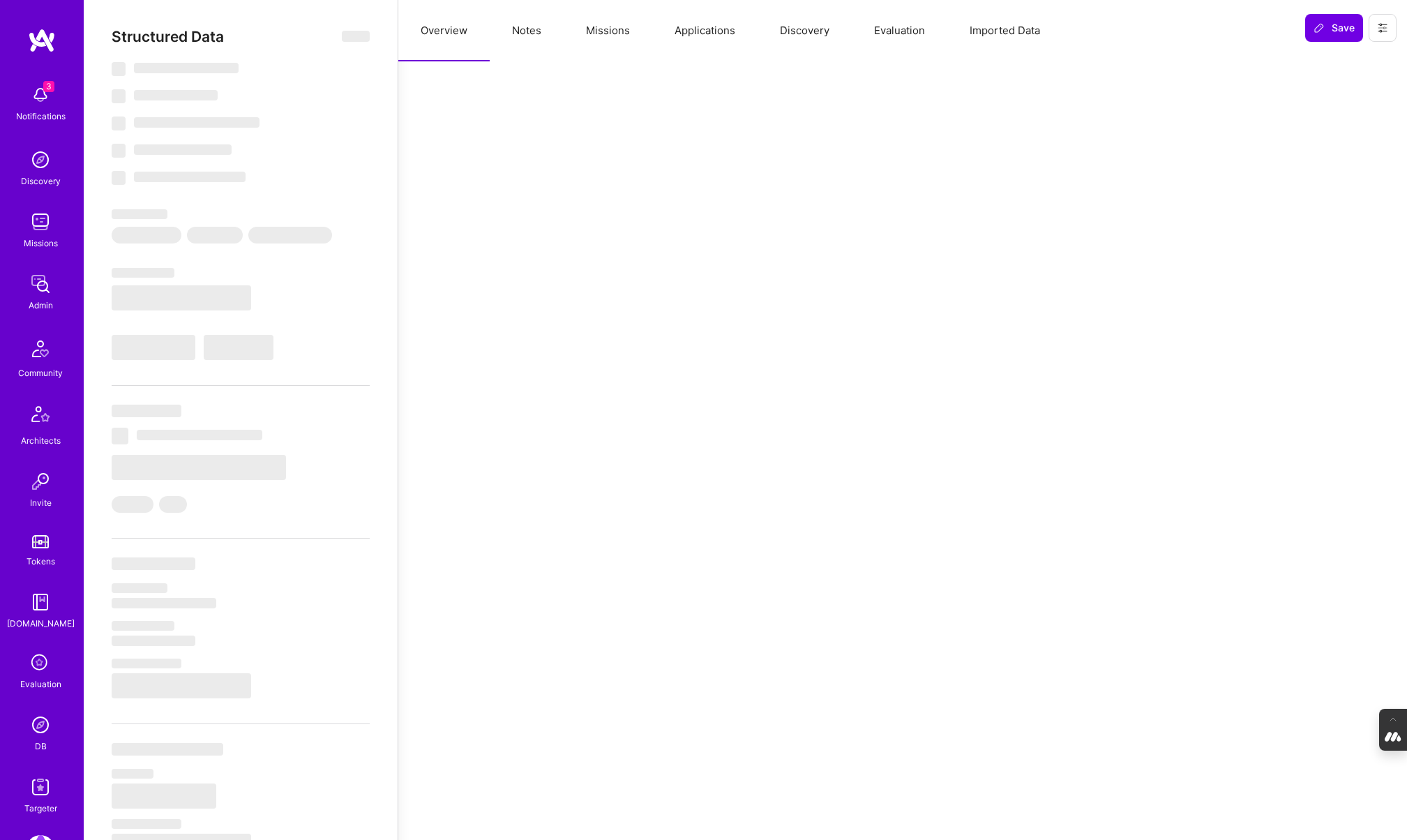
click at [607, 29] on button "Missions" at bounding box center [608, 31] width 89 height 61
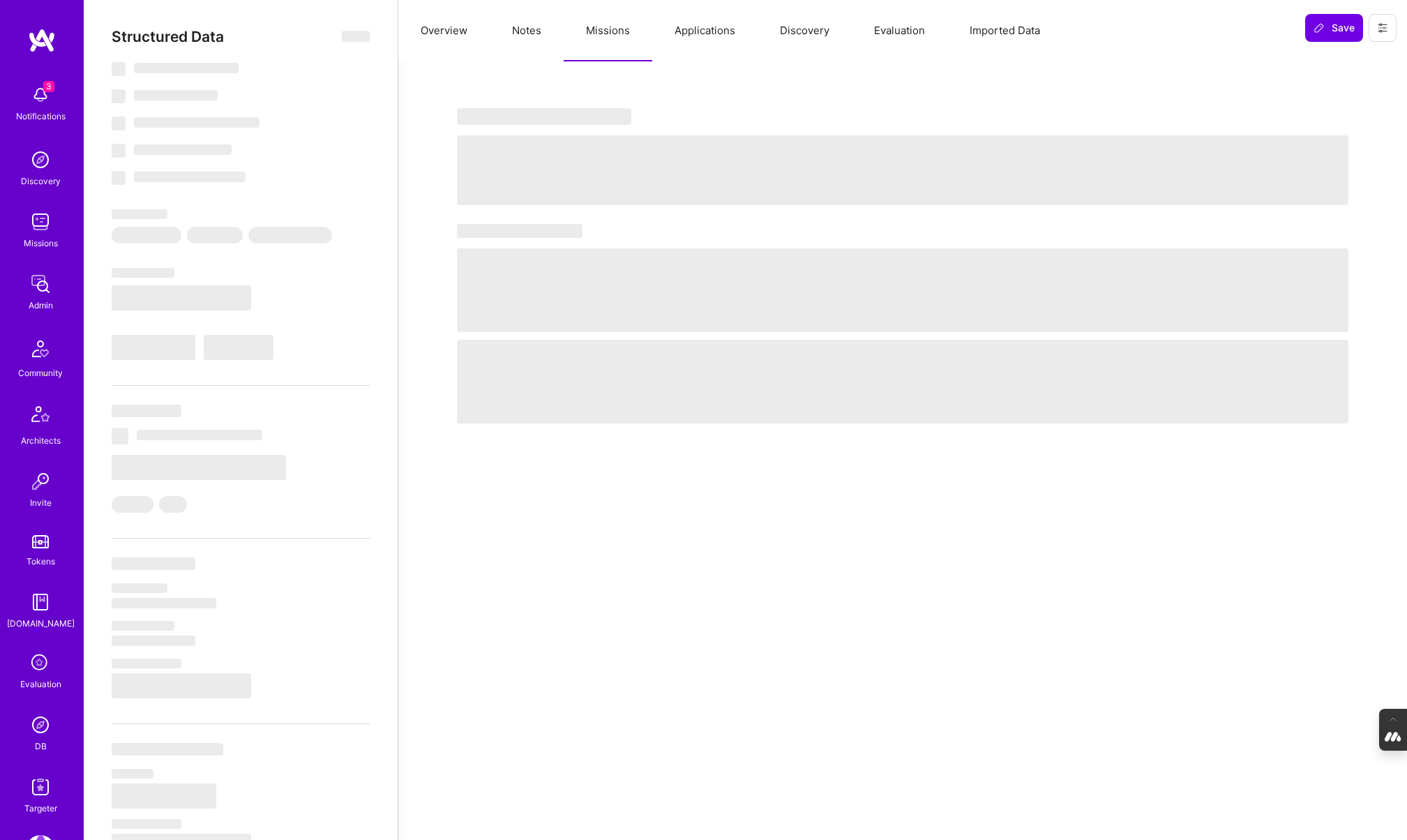
select select "Right Now"
select select "5"
select select "7"
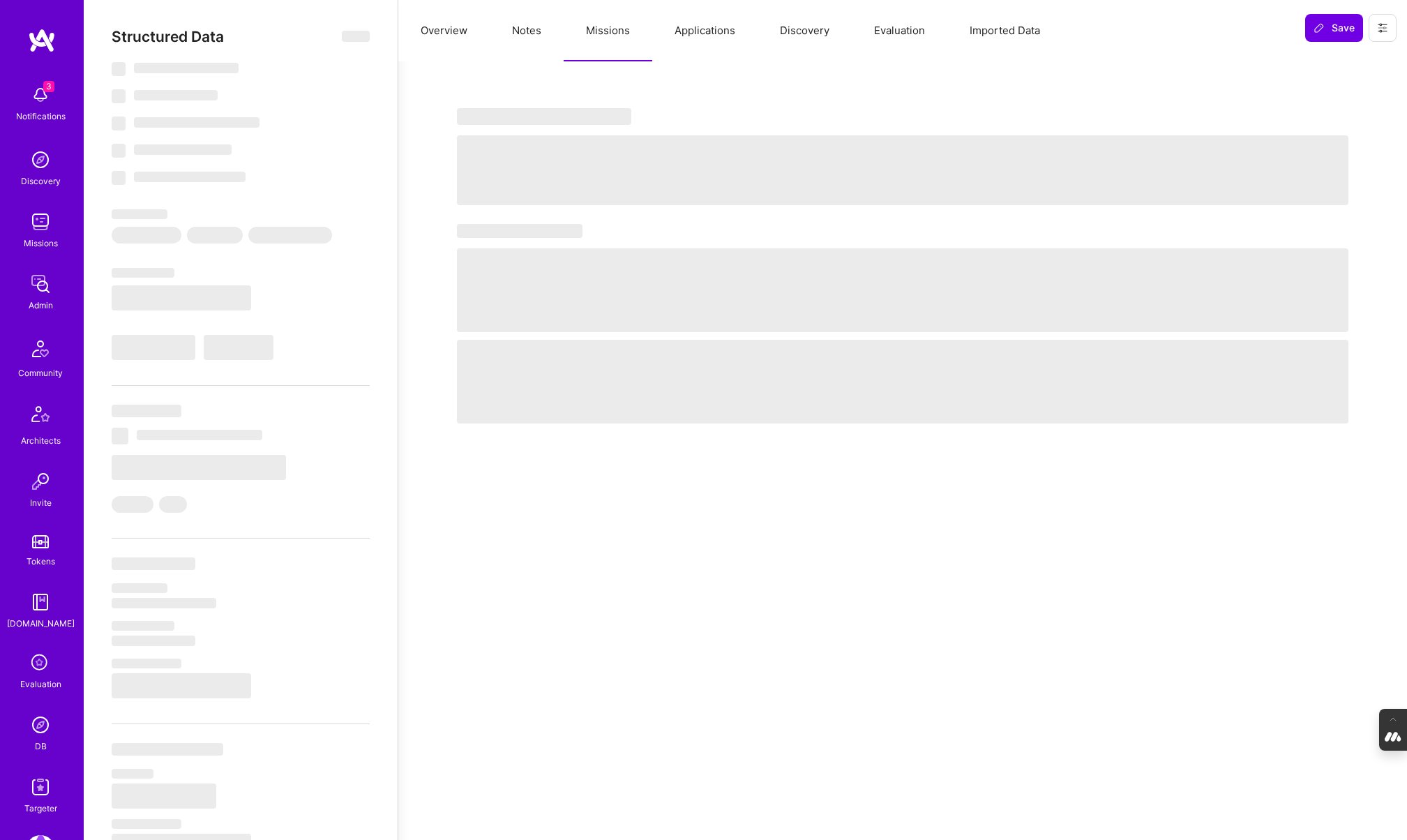
select select "US"
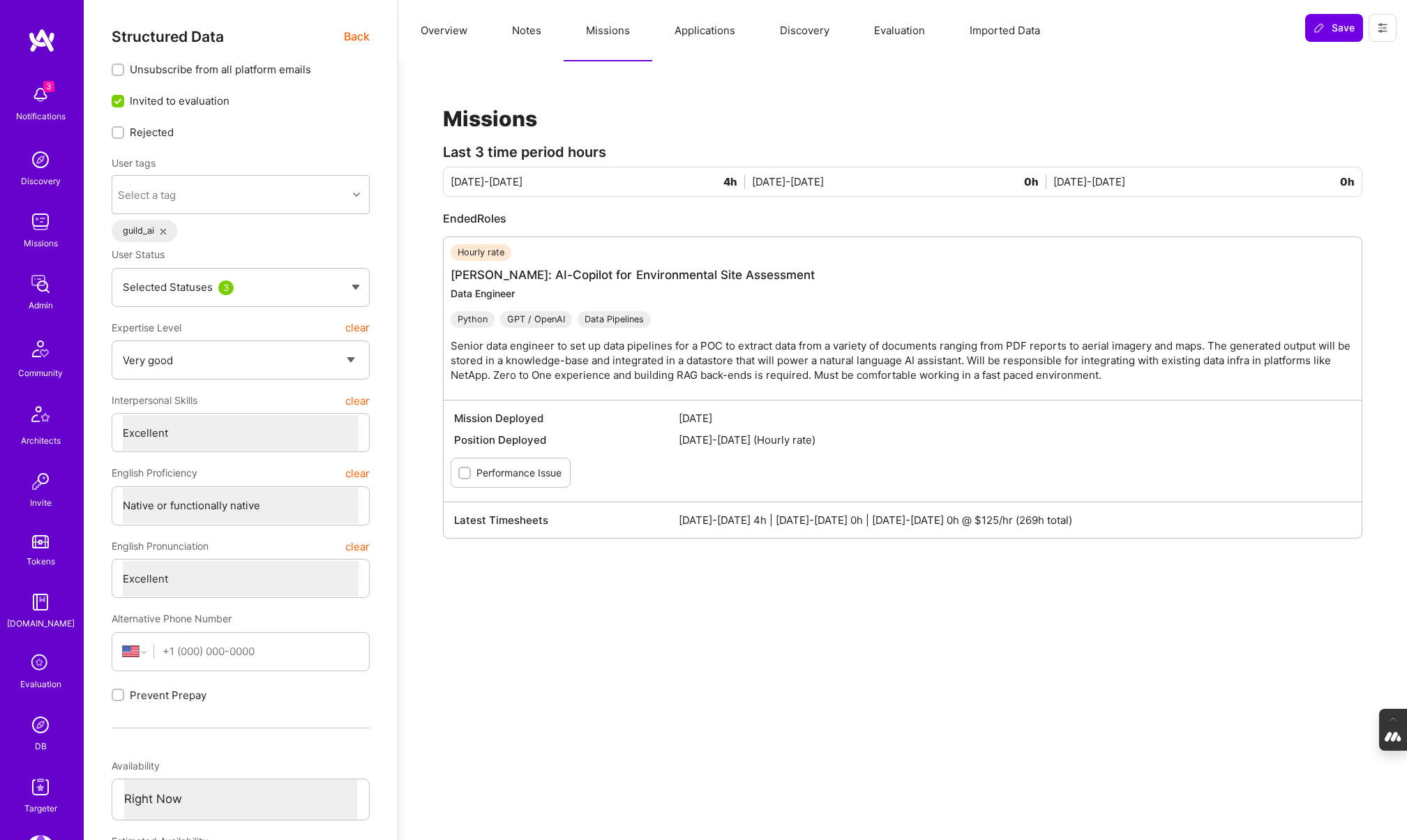
click at [38, 673] on icon at bounding box center [40, 663] width 27 height 27
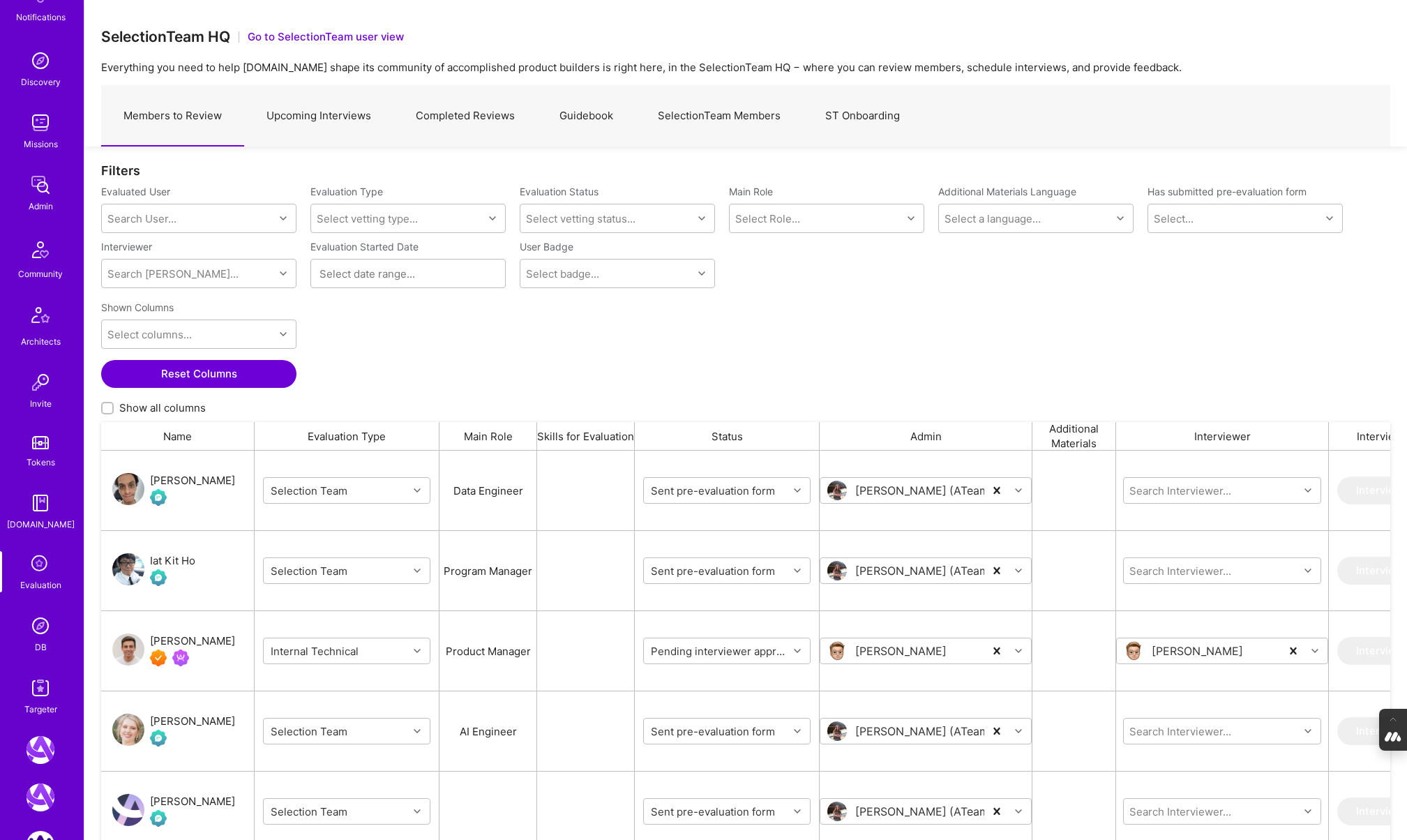
scroll to position [118, 0]
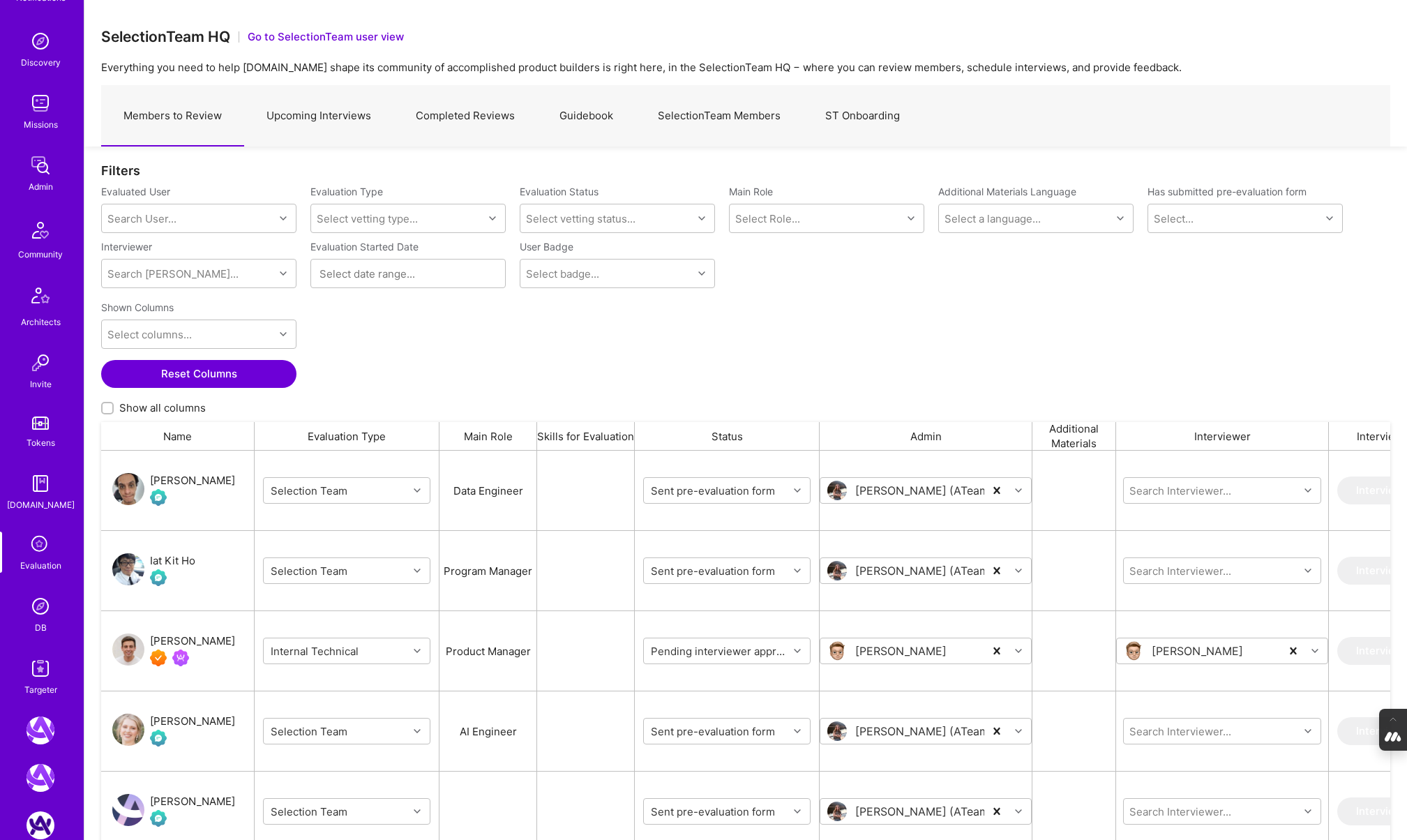
click at [38, 478] on img at bounding box center [41, 483] width 28 height 28
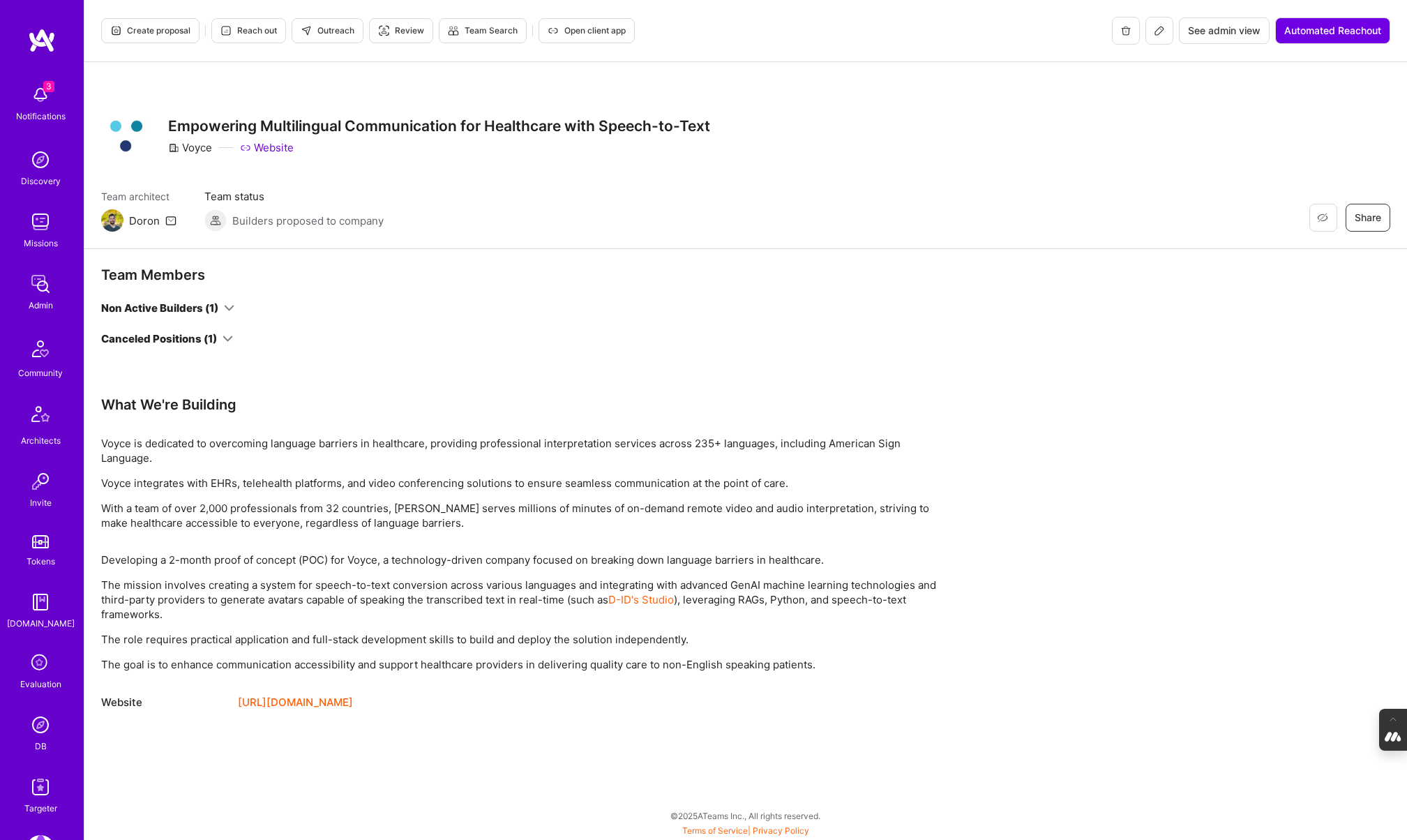
click at [330, 699] on link "https://web.voyceglobal.com/" at bounding box center [295, 702] width 115 height 17
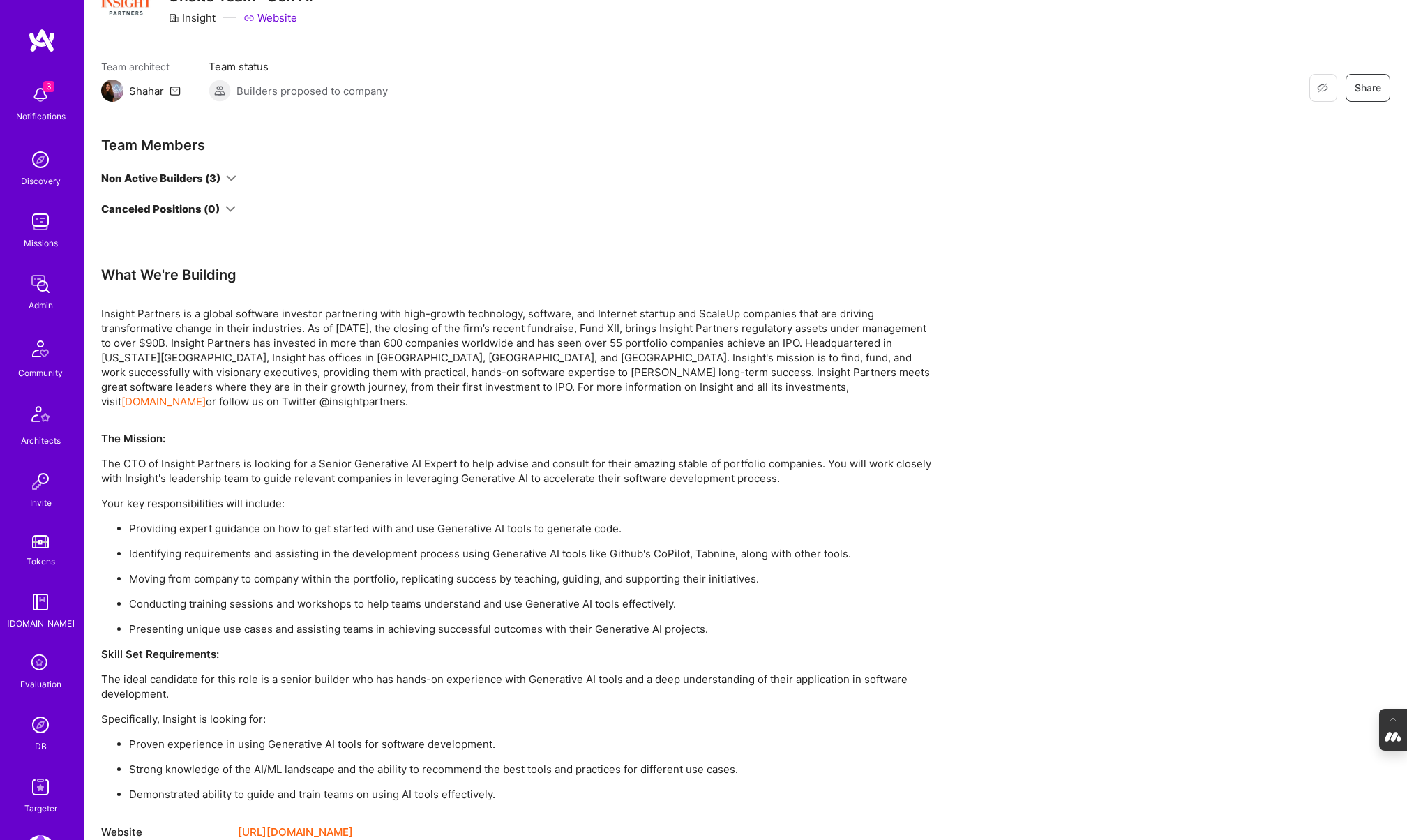
scroll to position [149, 0]
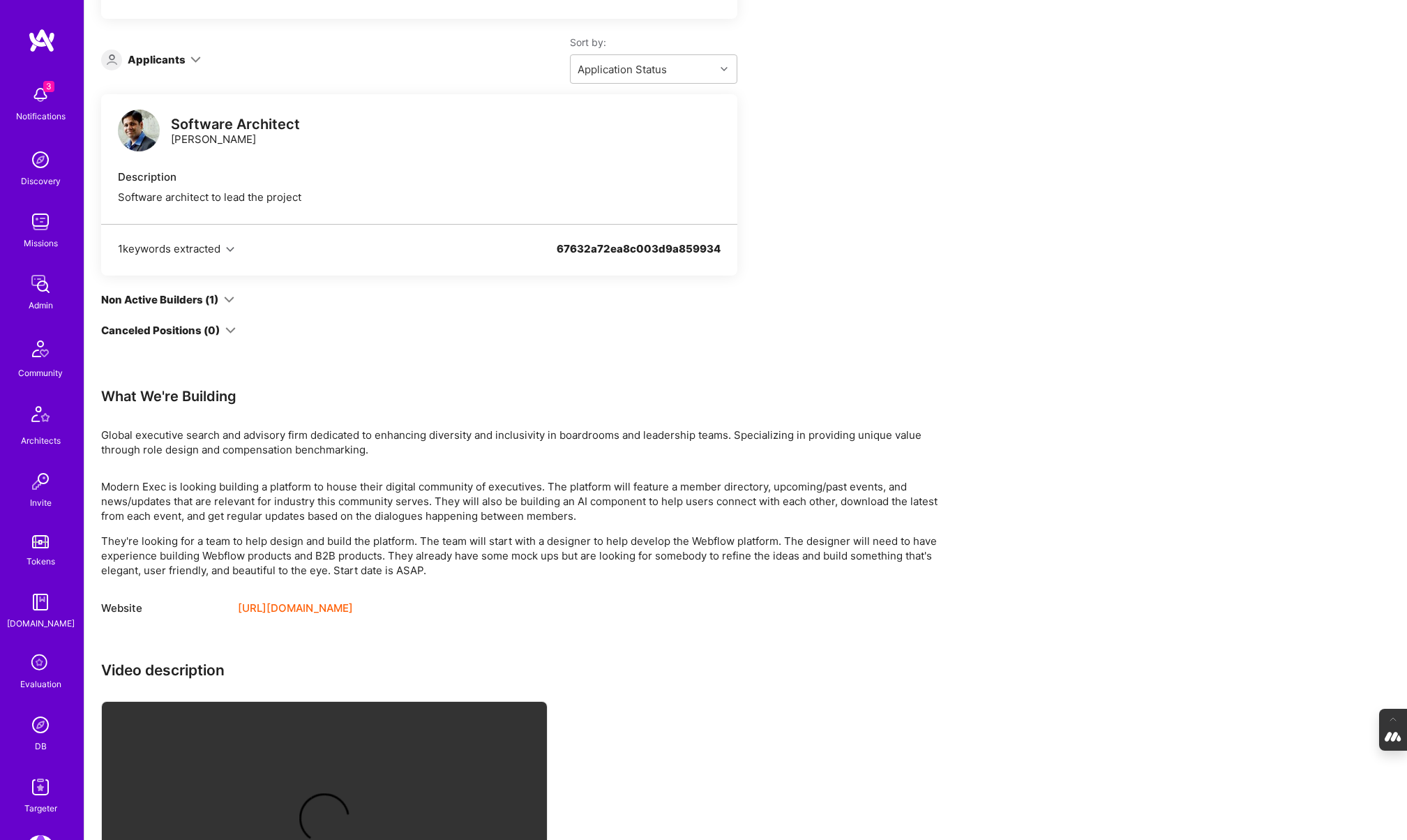
scroll to position [671, 0]
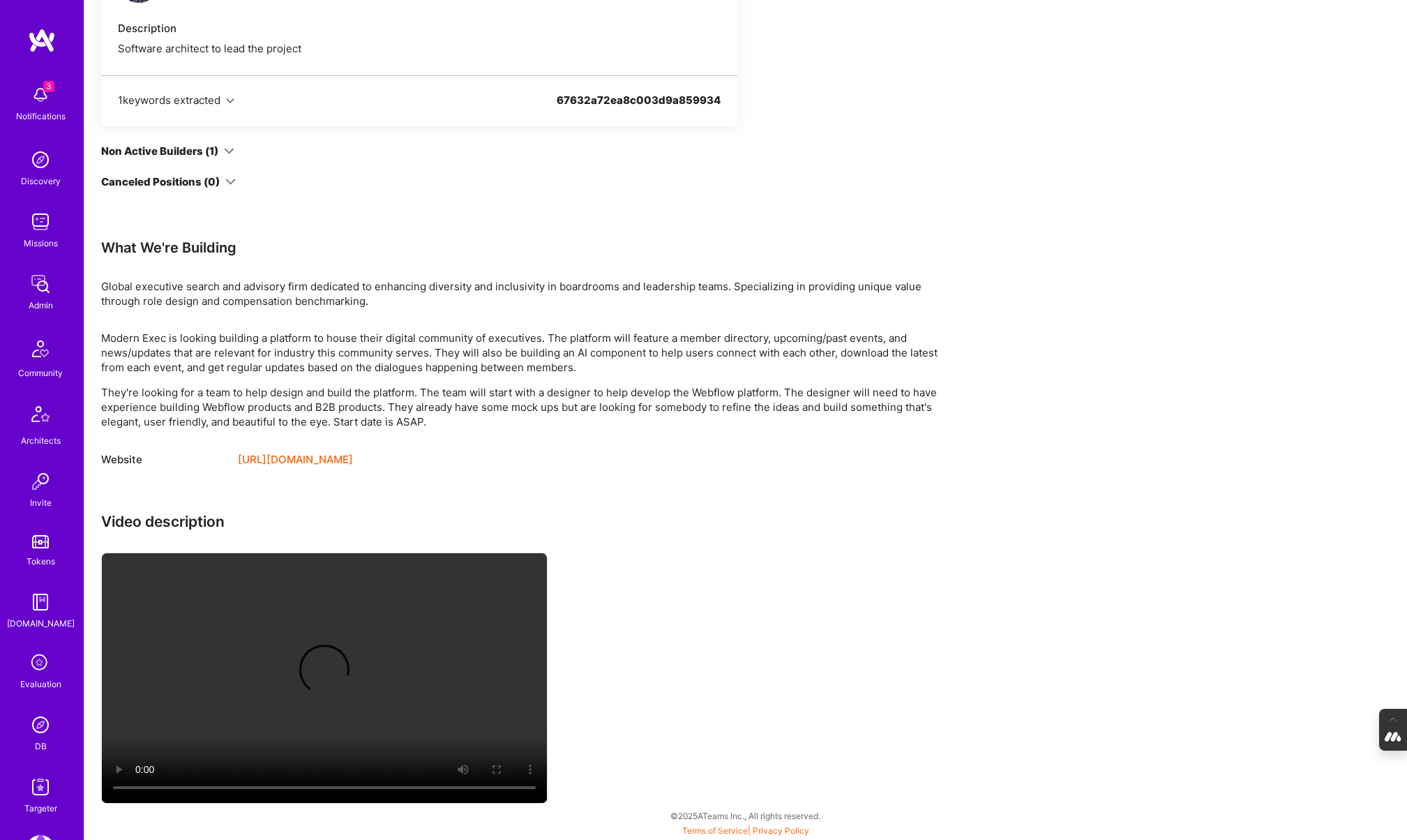
click at [315, 452] on link "[URL][DOMAIN_NAME]" at bounding box center [295, 460] width 115 height 17
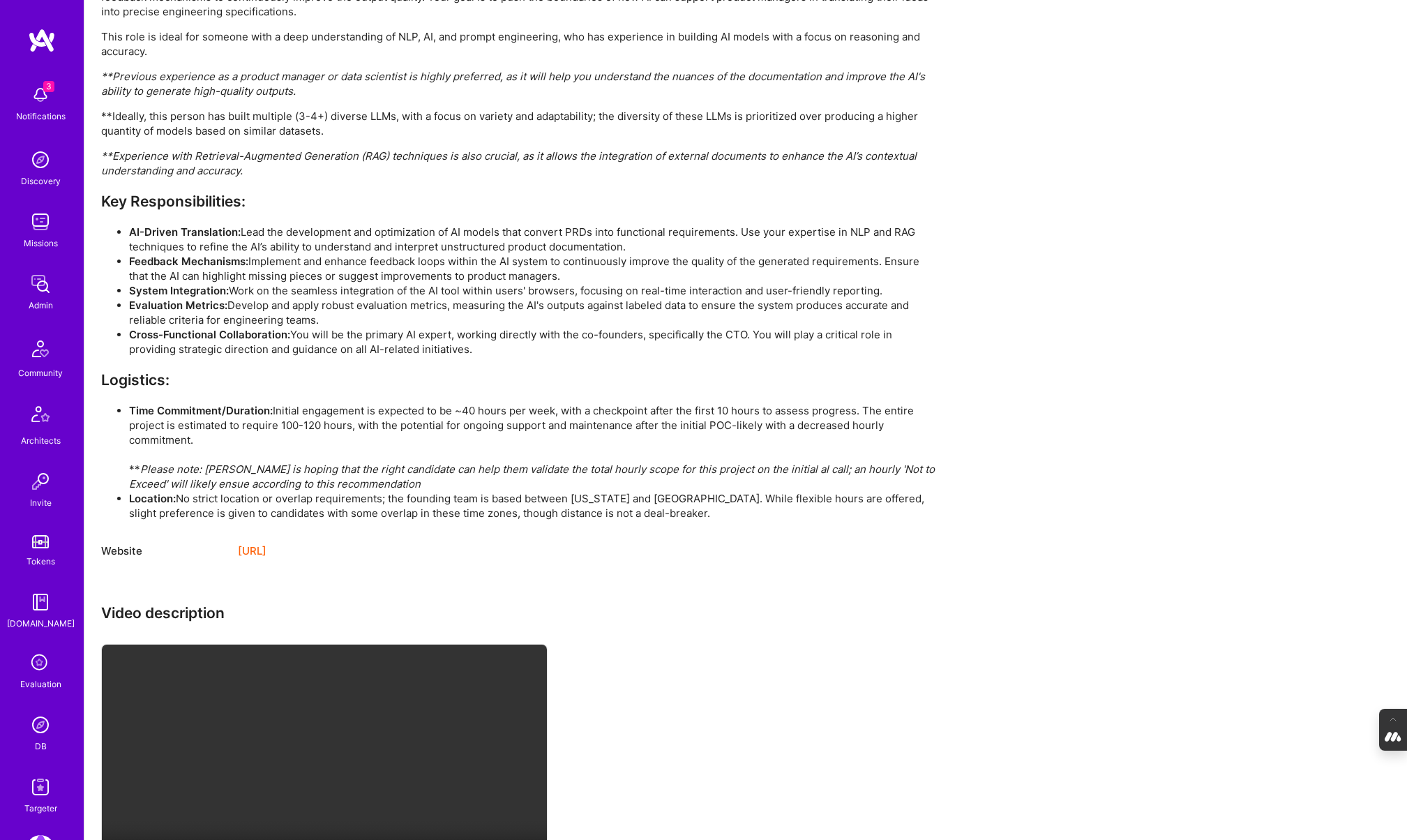
scroll to position [814, 0]
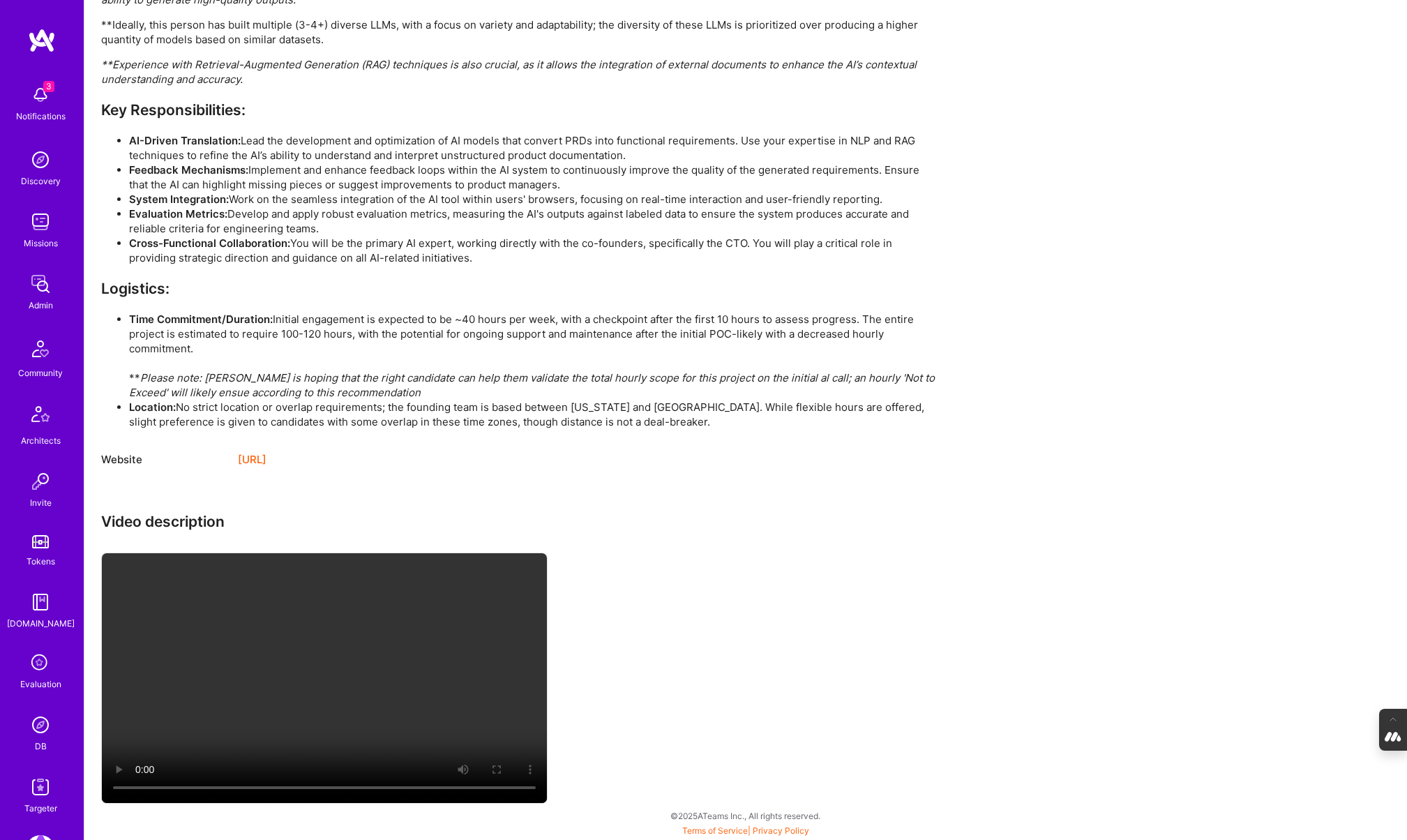
click at [266, 458] on link "https://eloo.ai/" at bounding box center [252, 460] width 29 height 17
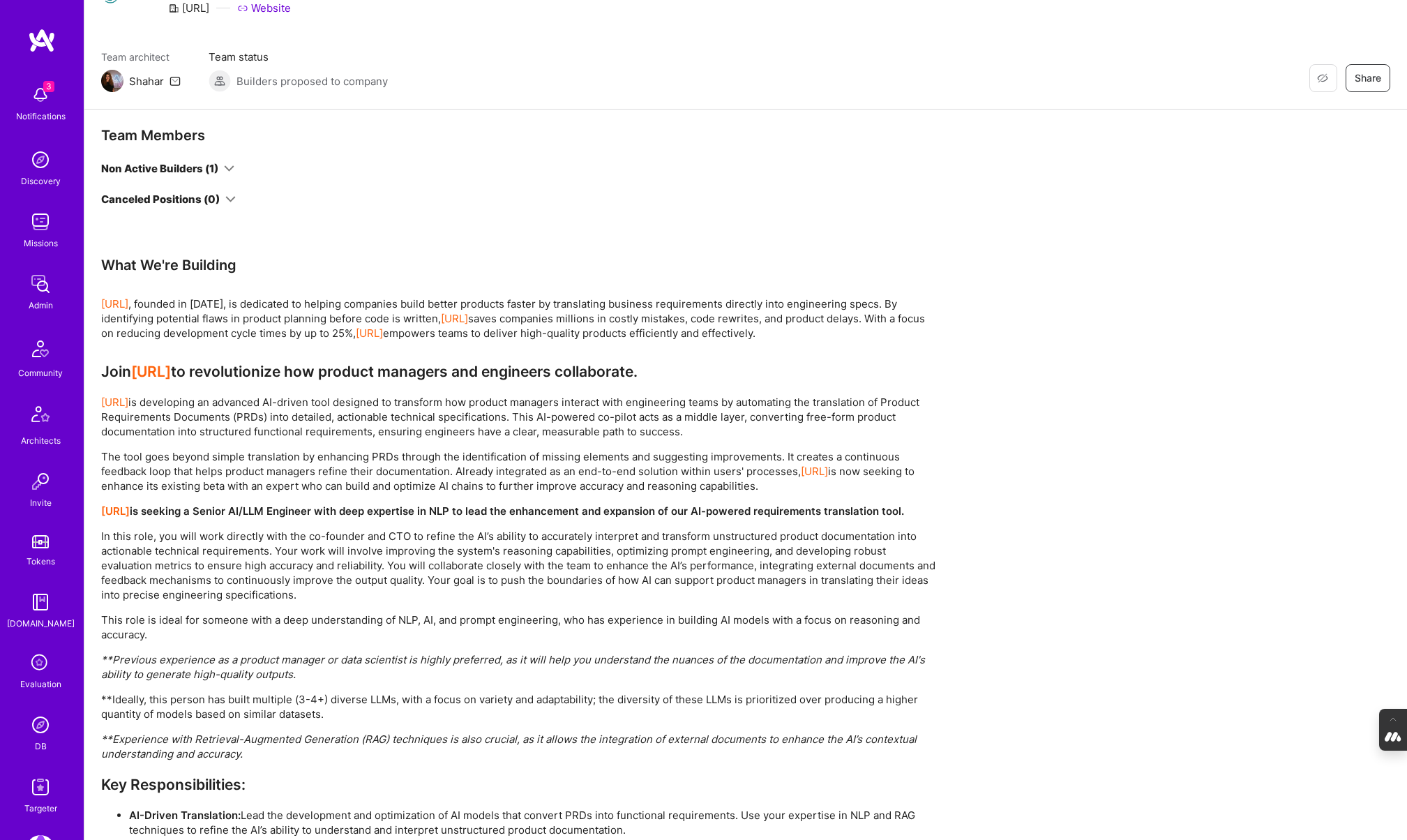
scroll to position [0, 0]
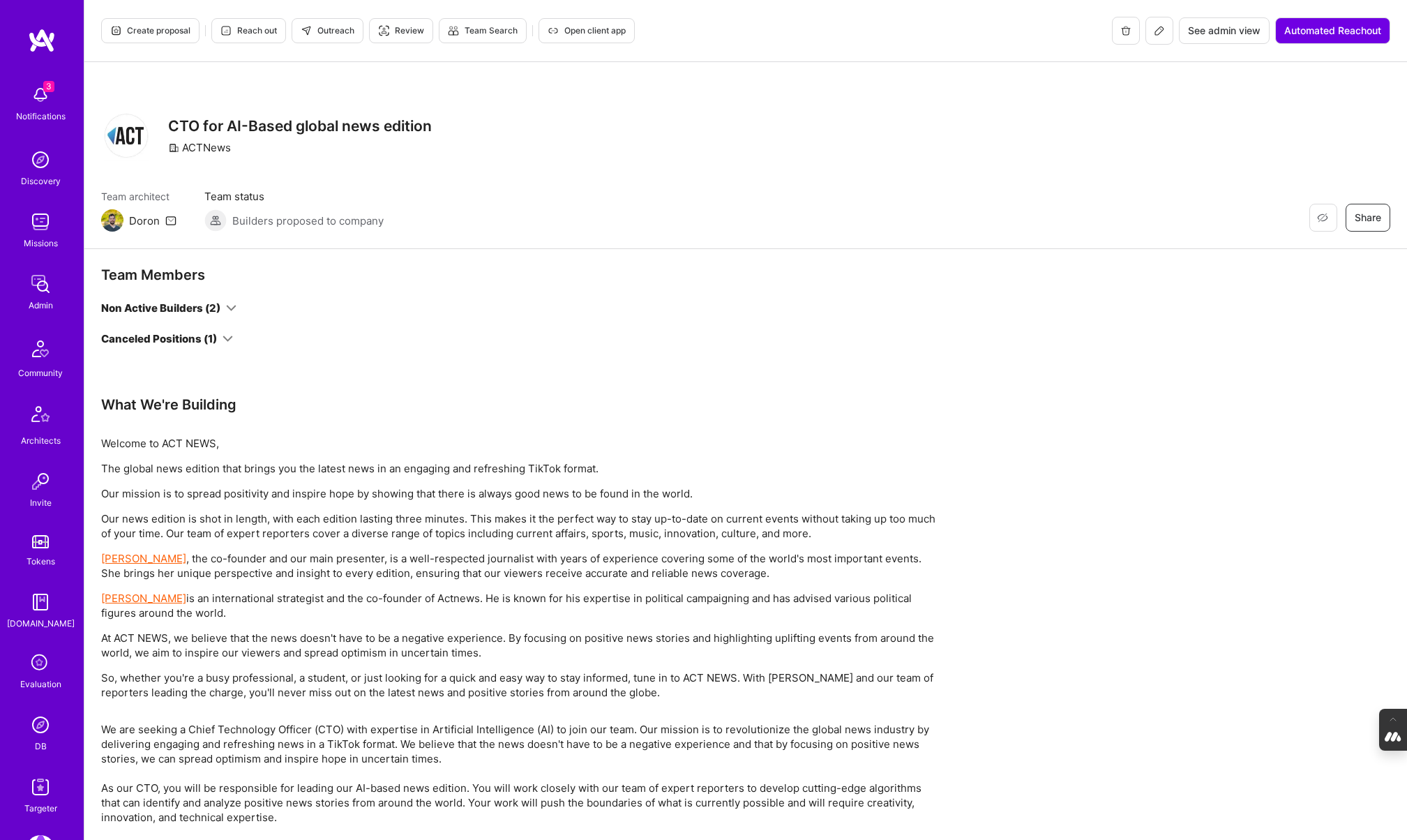
click at [203, 145] on div "ACTNews" at bounding box center [200, 148] width 63 height 15
click at [191, 443] on p "Welcome to ACT NEWS," at bounding box center [519, 443] width 837 height 15
click at [189, 147] on div "ACTNews" at bounding box center [200, 148] width 63 height 15
click at [186, 122] on h3 "CTO for AI-Based global news edition" at bounding box center [300, 126] width 264 height 18
click at [120, 136] on img at bounding box center [126, 136] width 50 height 50
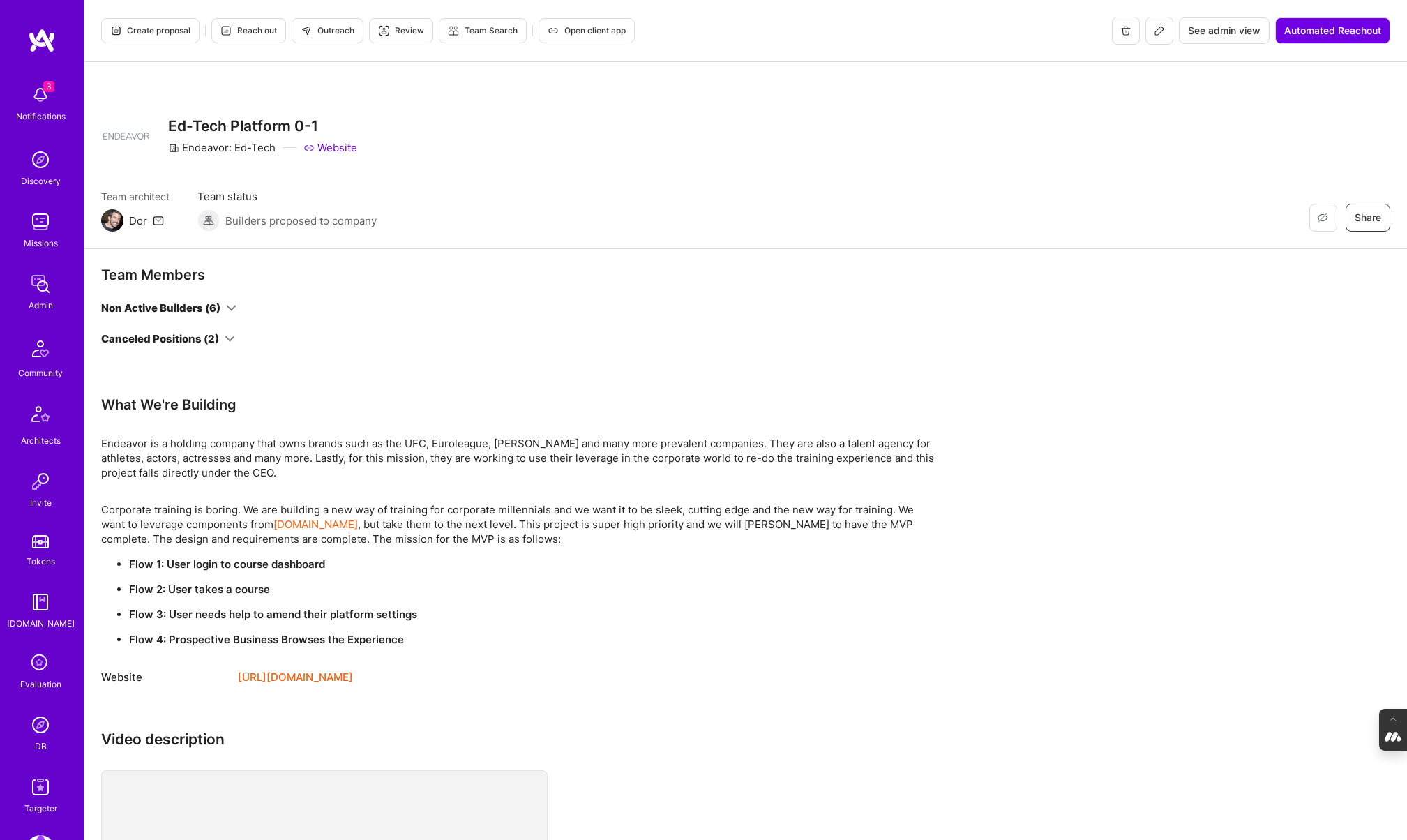
click at [330, 146] on link "Website" at bounding box center [330, 148] width 54 height 15
click at [43, 733] on img at bounding box center [41, 724] width 28 height 28
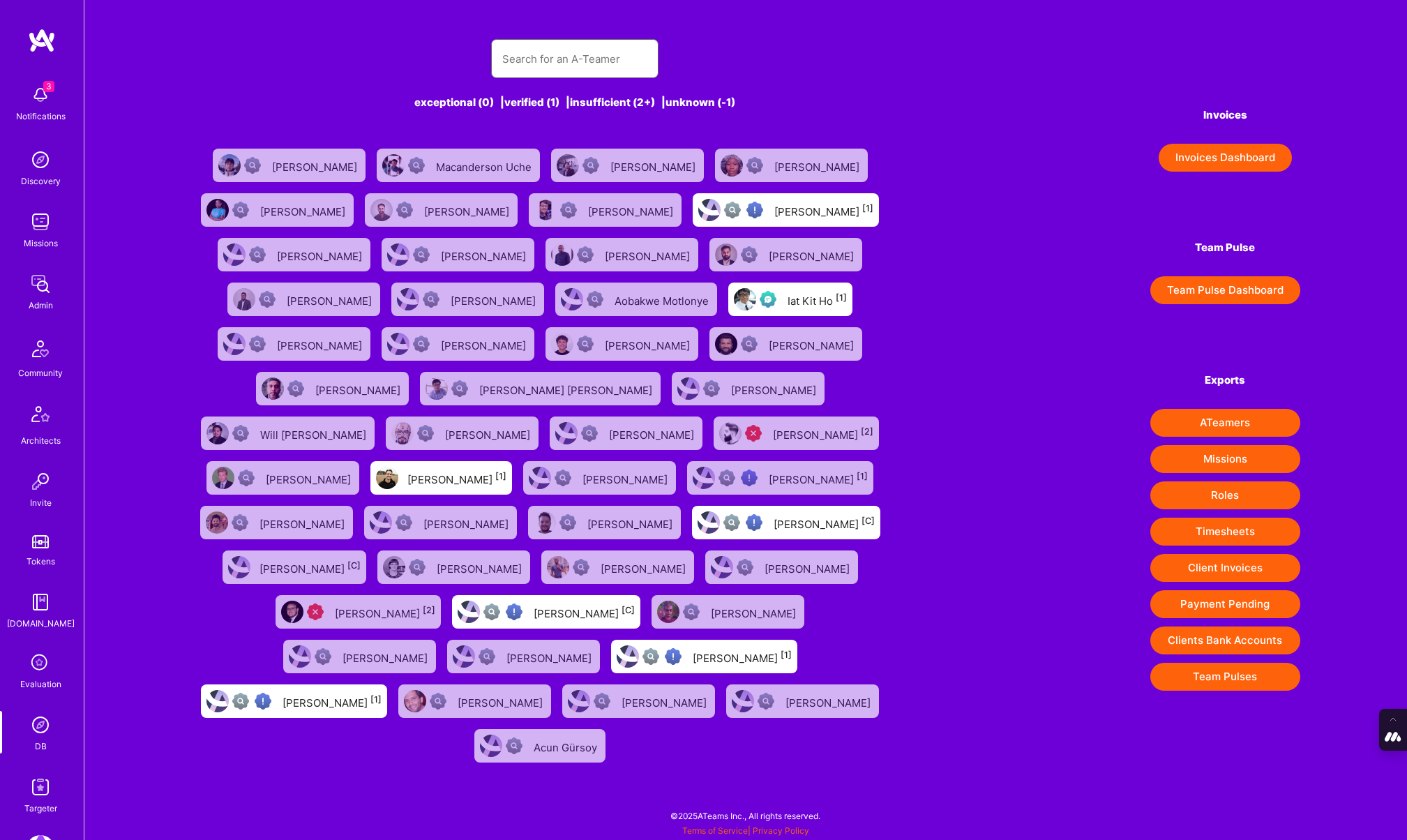
click at [540, 58] on input "text" at bounding box center [574, 58] width 145 height 35
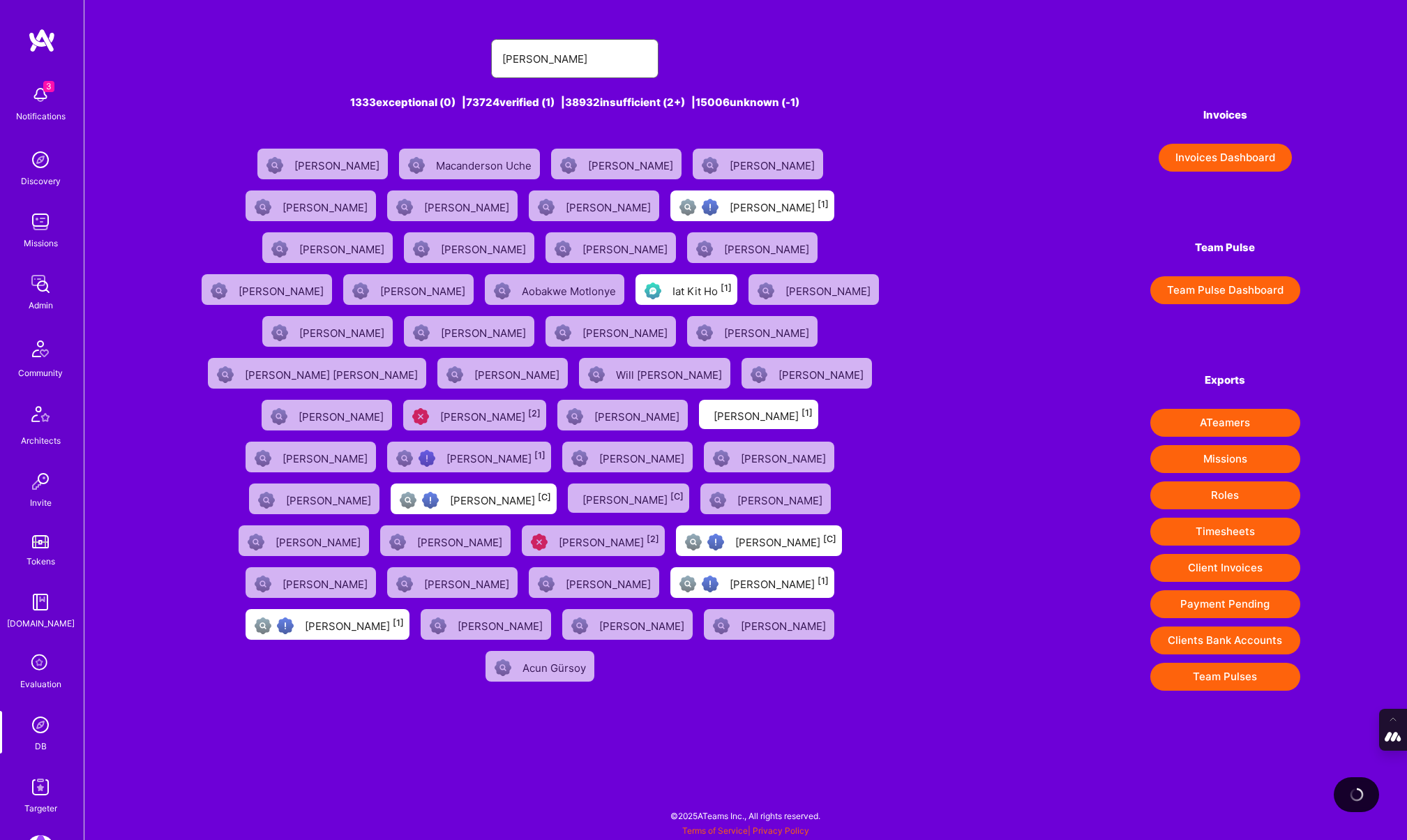
type input "richard abrich"
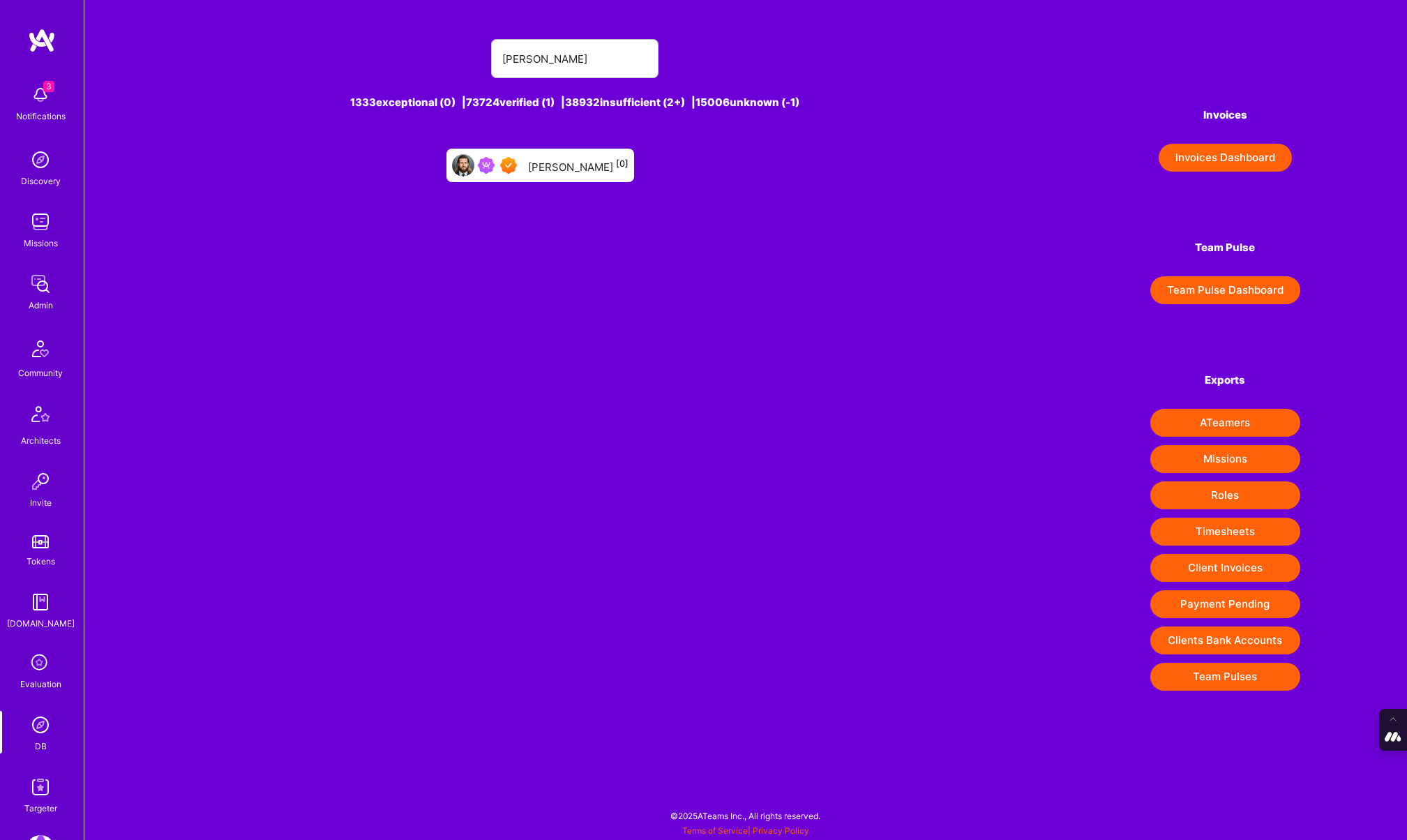
click at [572, 168] on div "Richard Abrich [0]" at bounding box center [578, 166] width 101 height 19
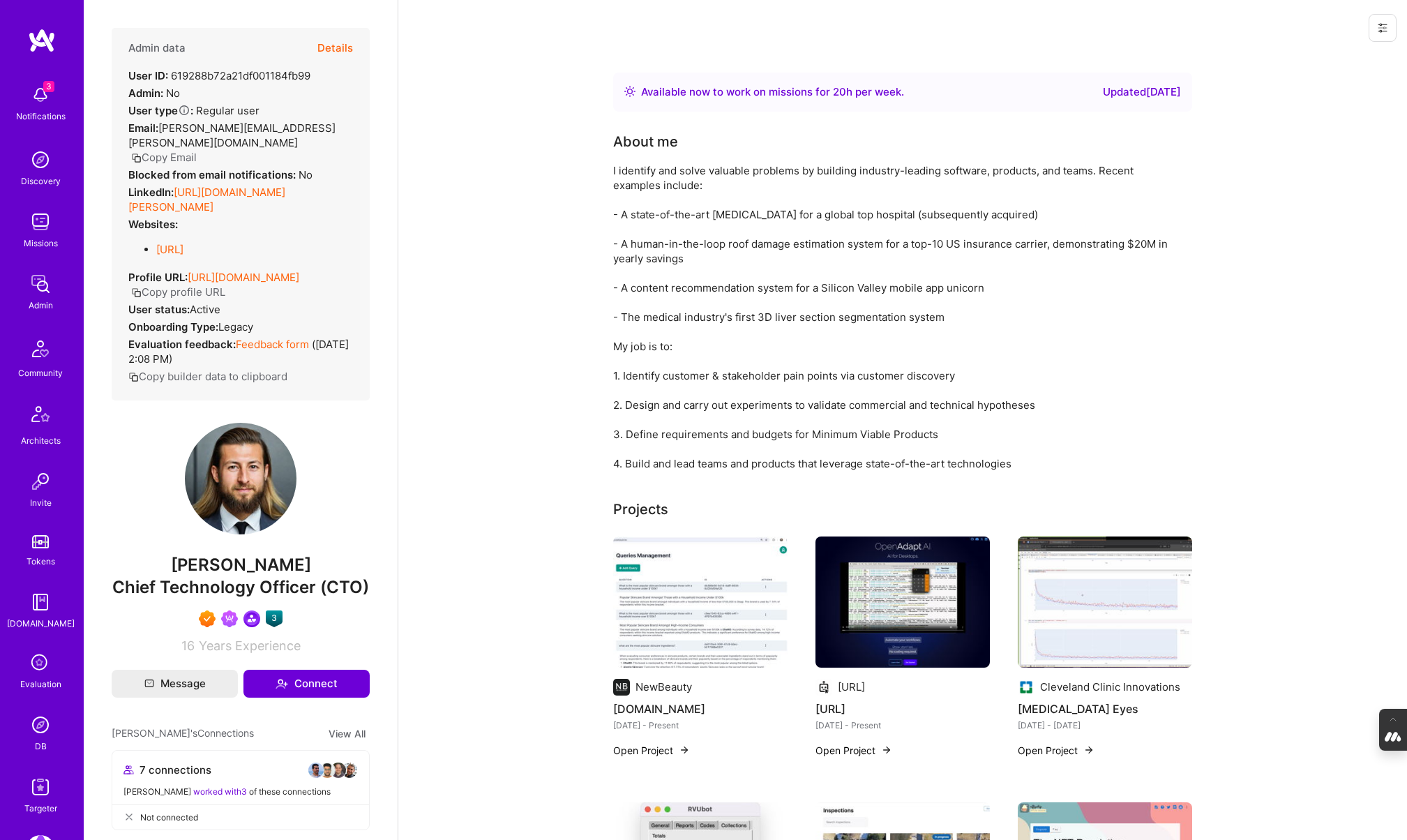
click at [338, 38] on button "Details" at bounding box center [335, 48] width 35 height 41
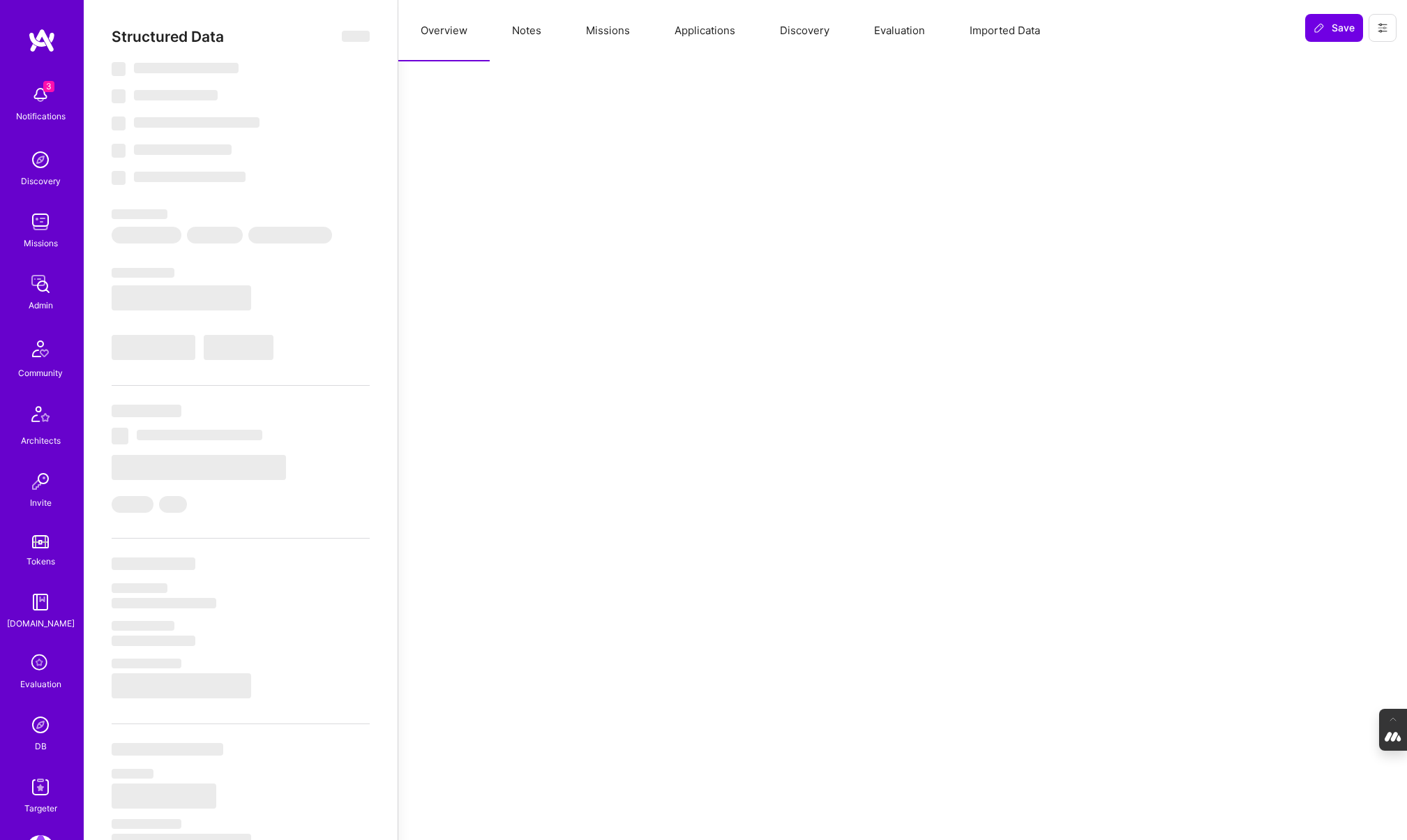
click at [702, 27] on button "Applications" at bounding box center [705, 31] width 105 height 61
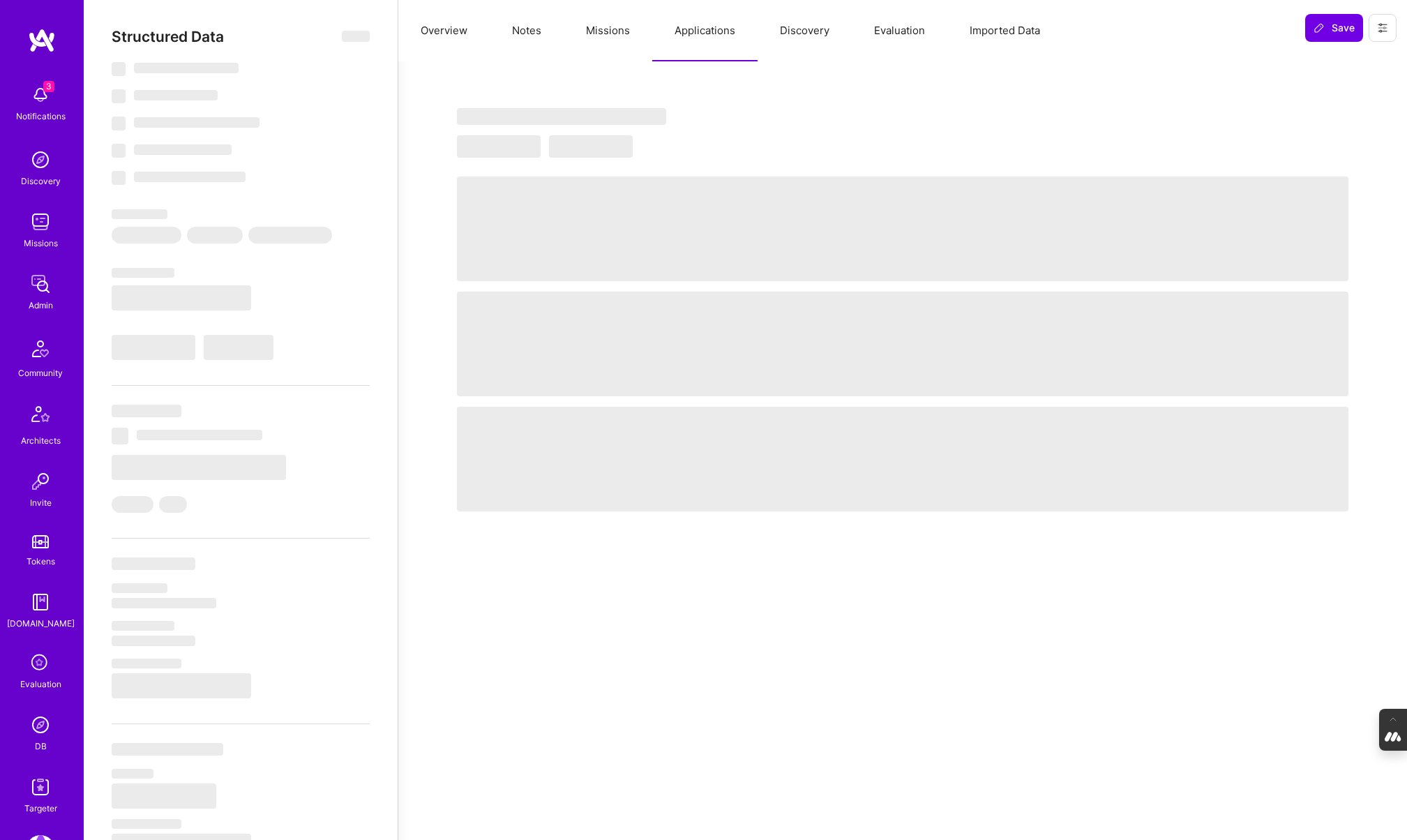
select select "Right Now"
select select "7"
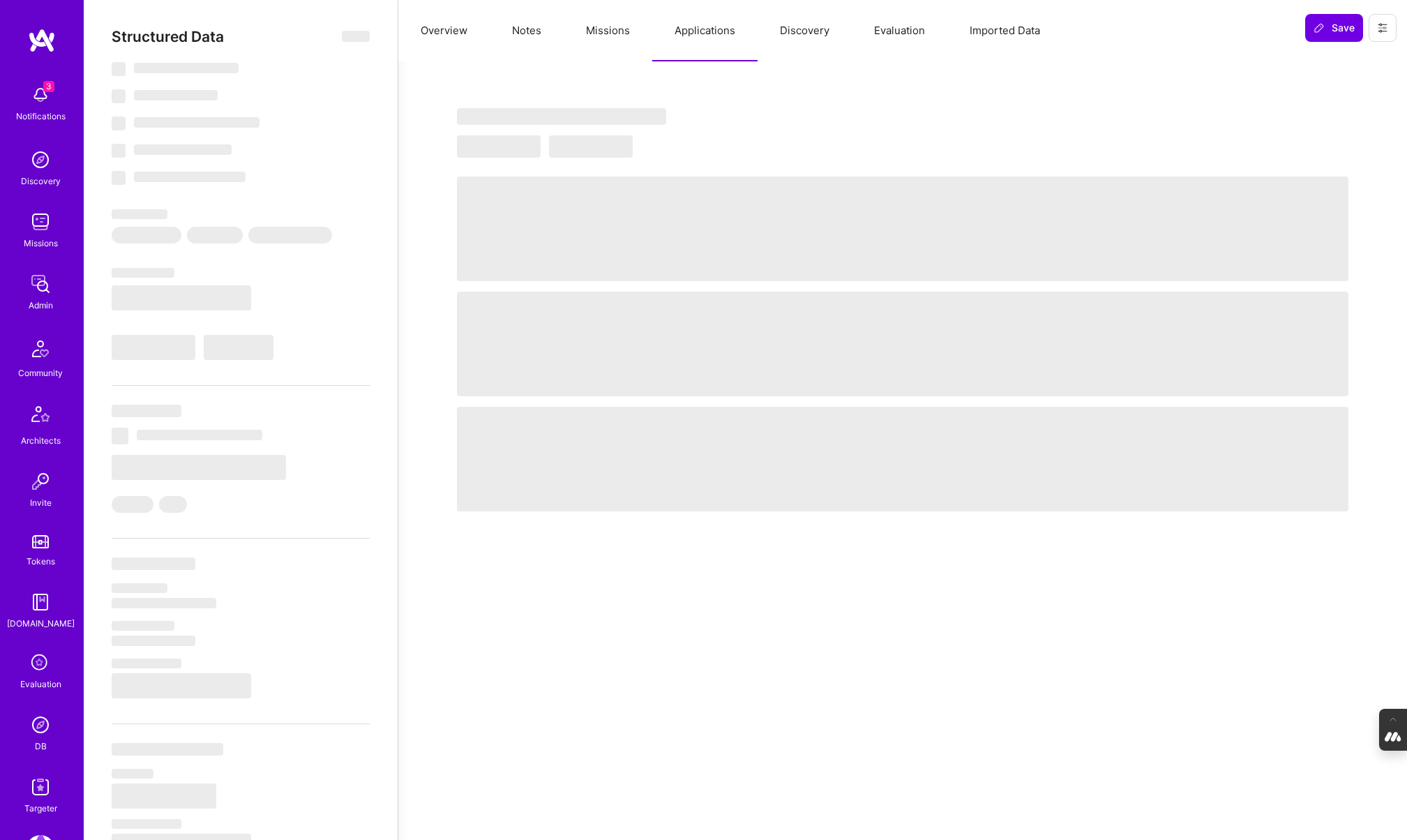
select select "CA"
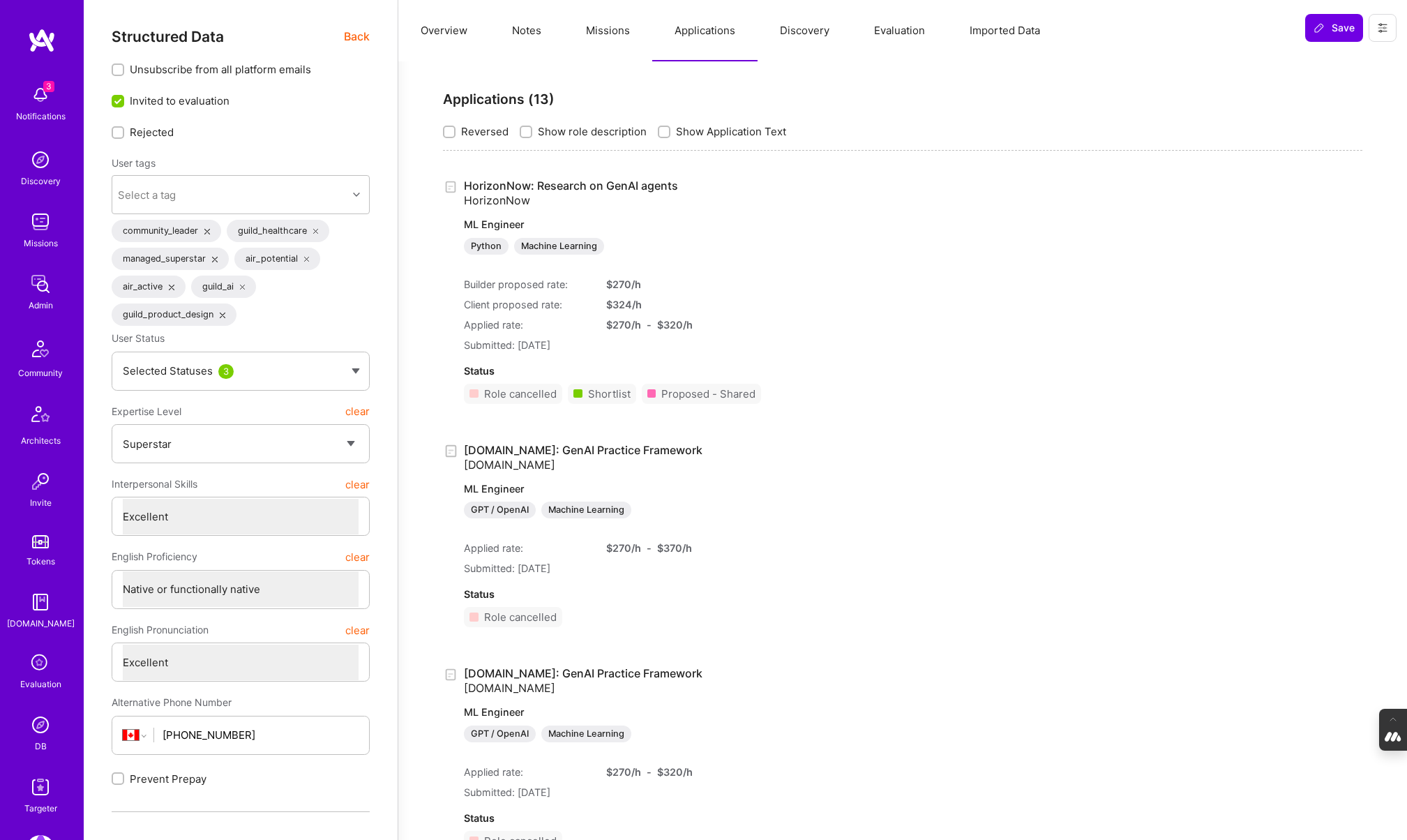
click at [608, 37] on button "Missions" at bounding box center [608, 31] width 89 height 61
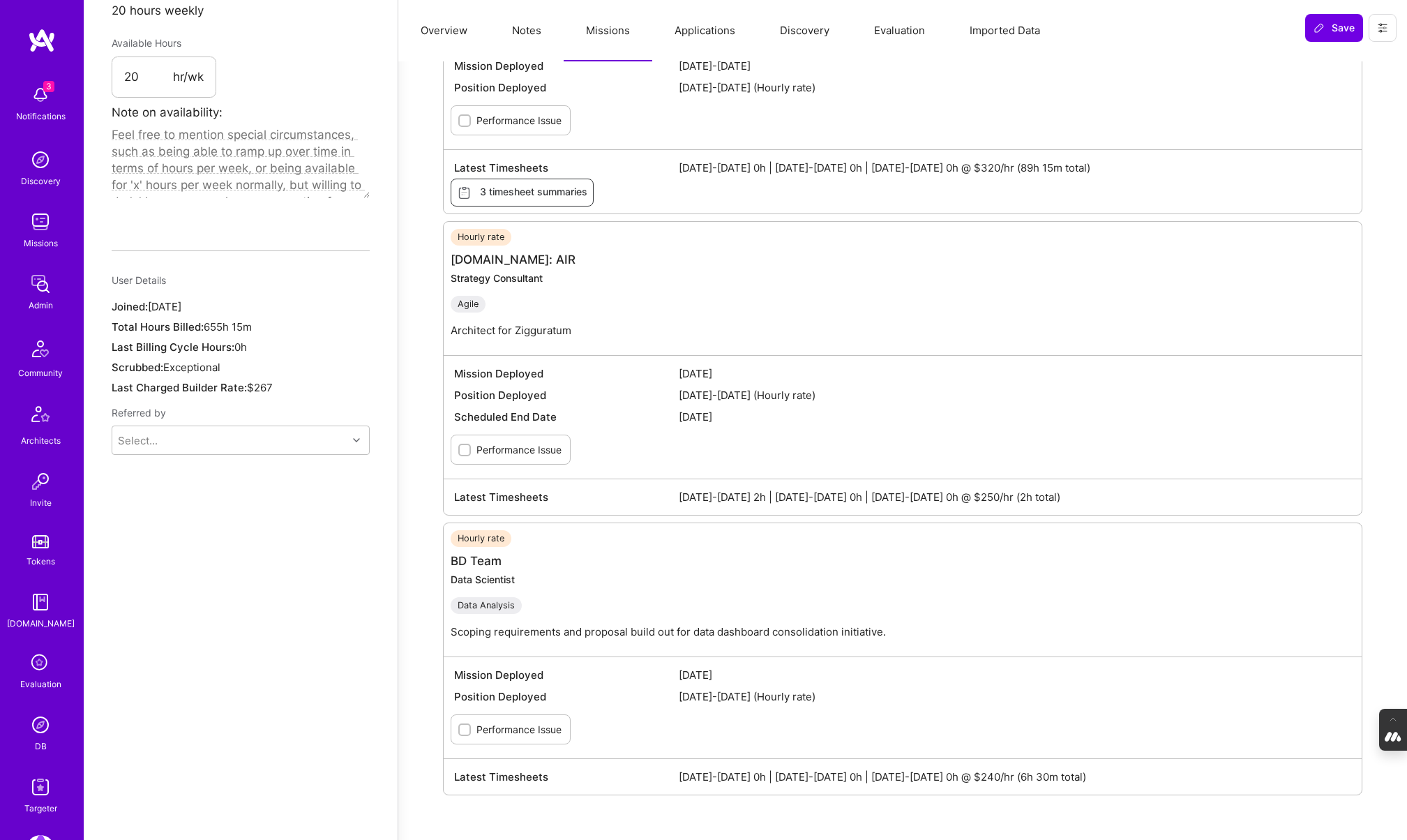
scroll to position [966, 0]
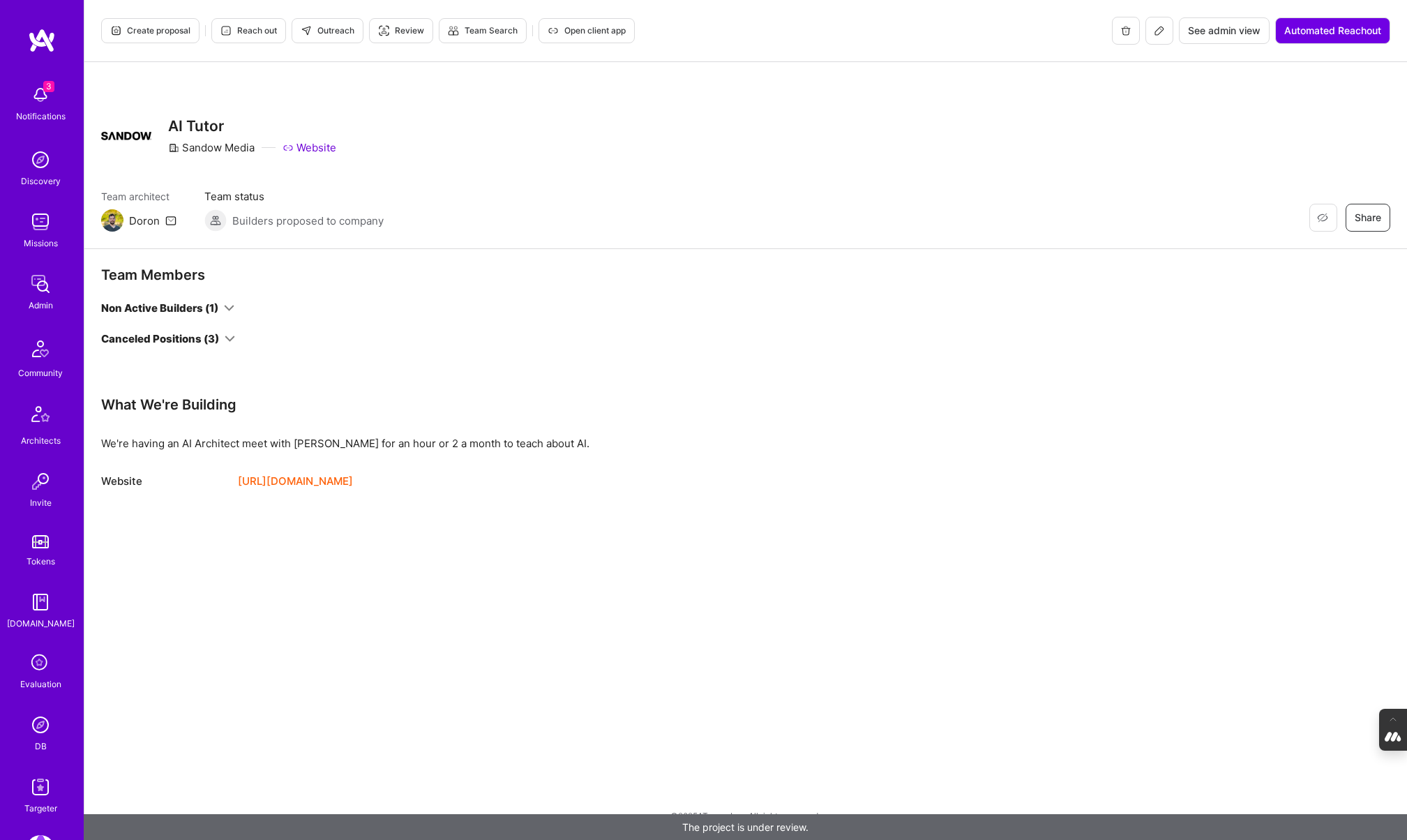
click at [301, 478] on link "[URL][DOMAIN_NAME]" at bounding box center [295, 481] width 115 height 17
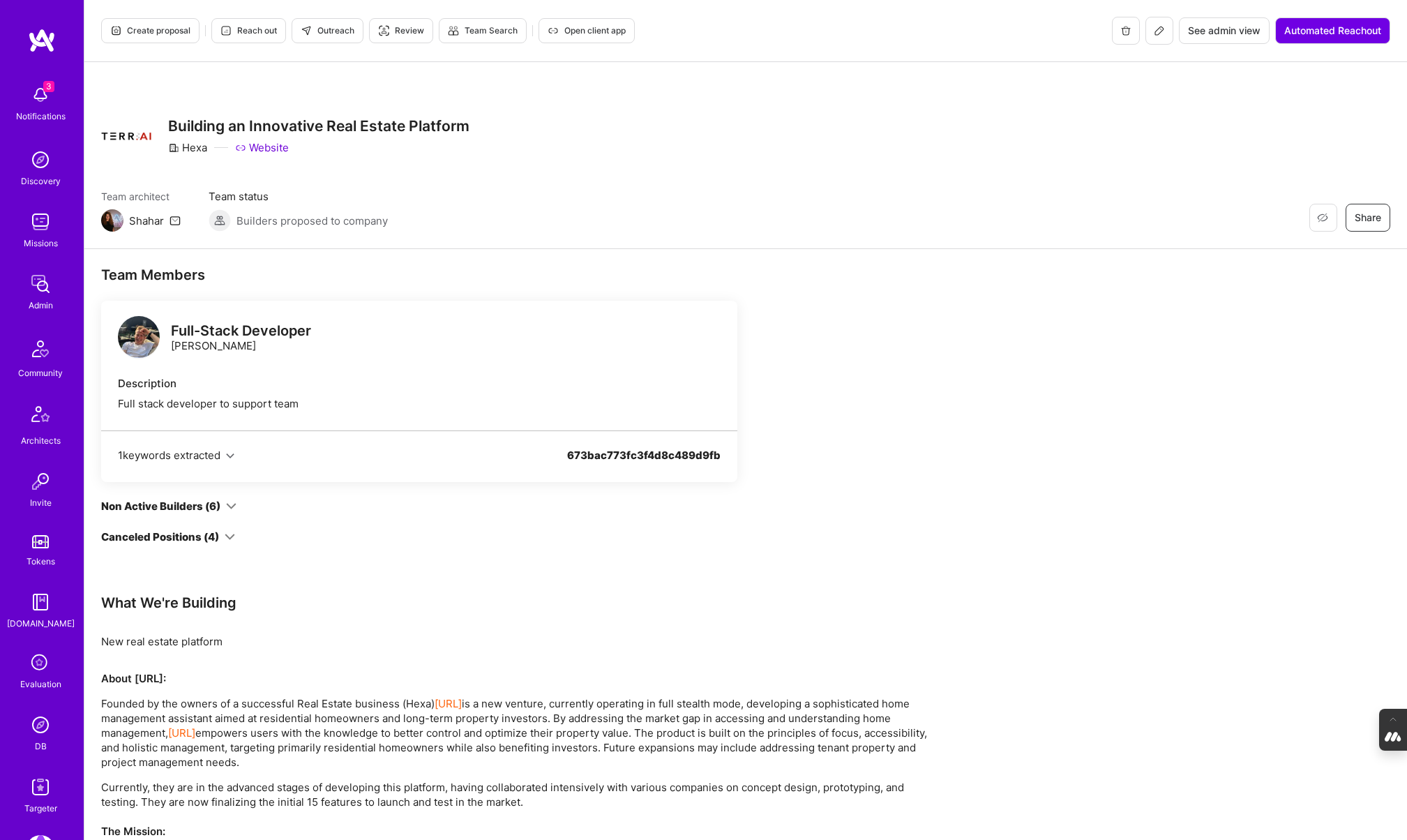
click at [264, 147] on link "Website" at bounding box center [262, 148] width 54 height 15
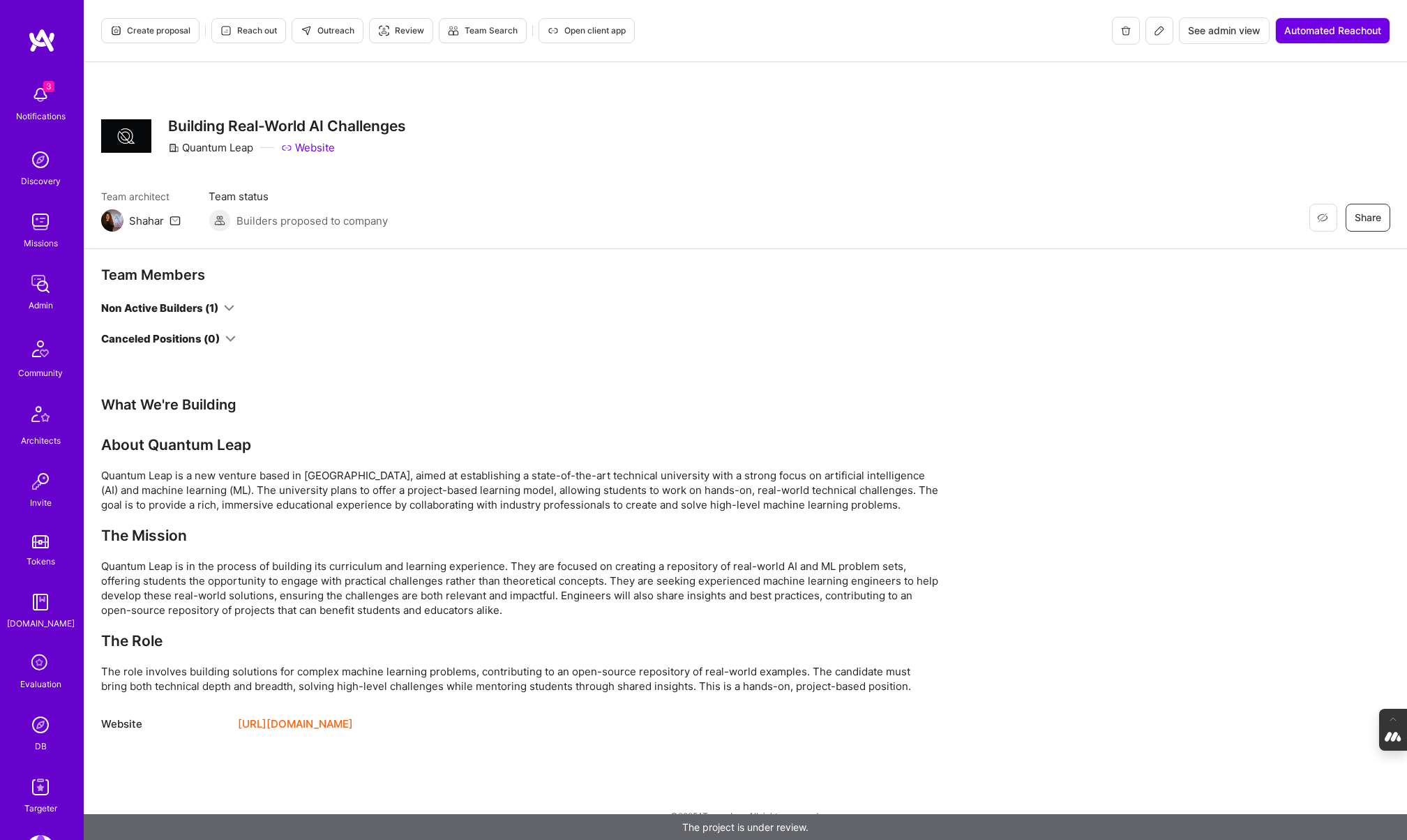
click at [316, 146] on link "Website" at bounding box center [308, 148] width 54 height 15
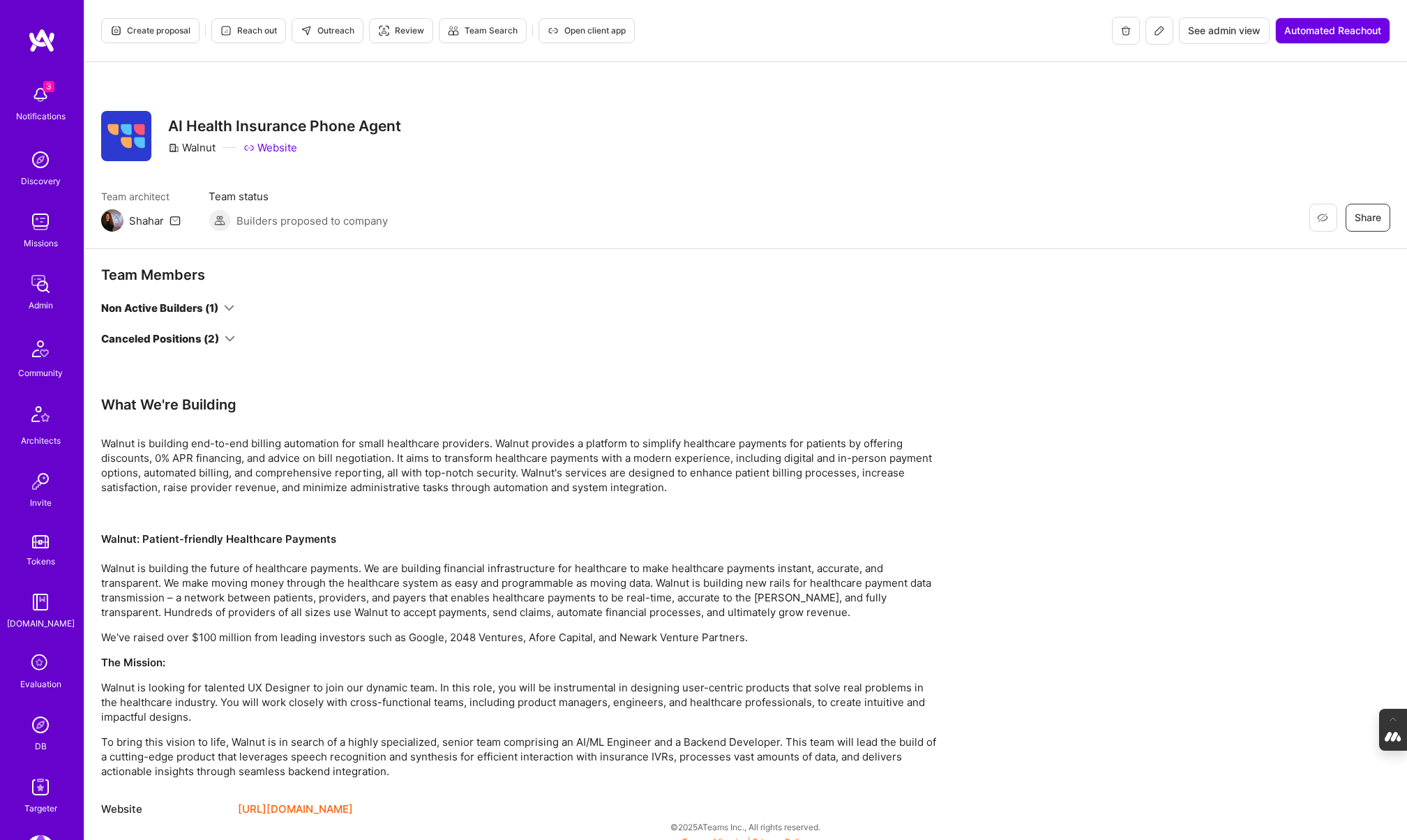
click at [277, 146] on link "Website" at bounding box center [270, 148] width 54 height 15
click at [41, 730] on img at bounding box center [41, 724] width 28 height 28
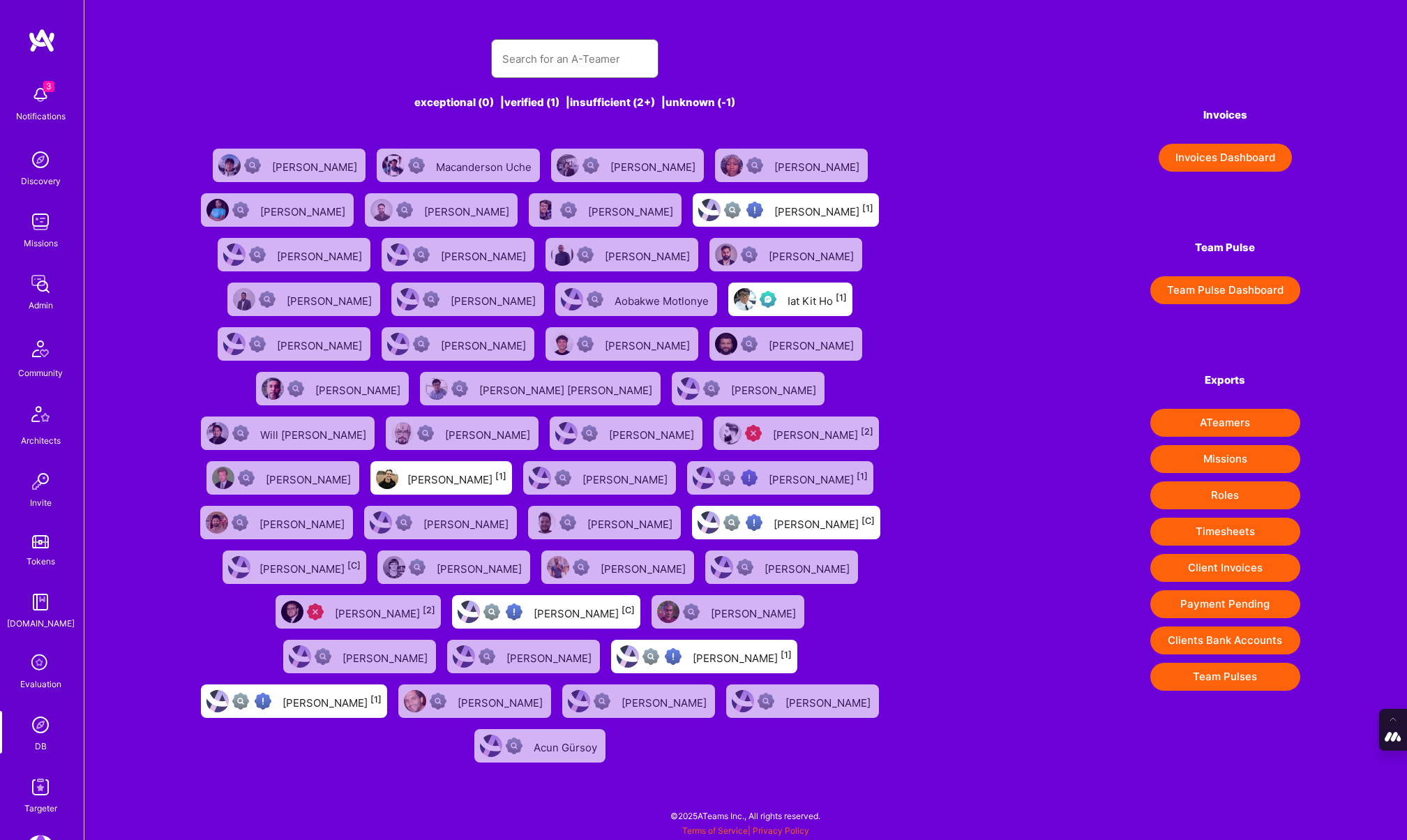
click at [532, 63] on input "text" at bounding box center [574, 58] width 145 height 35
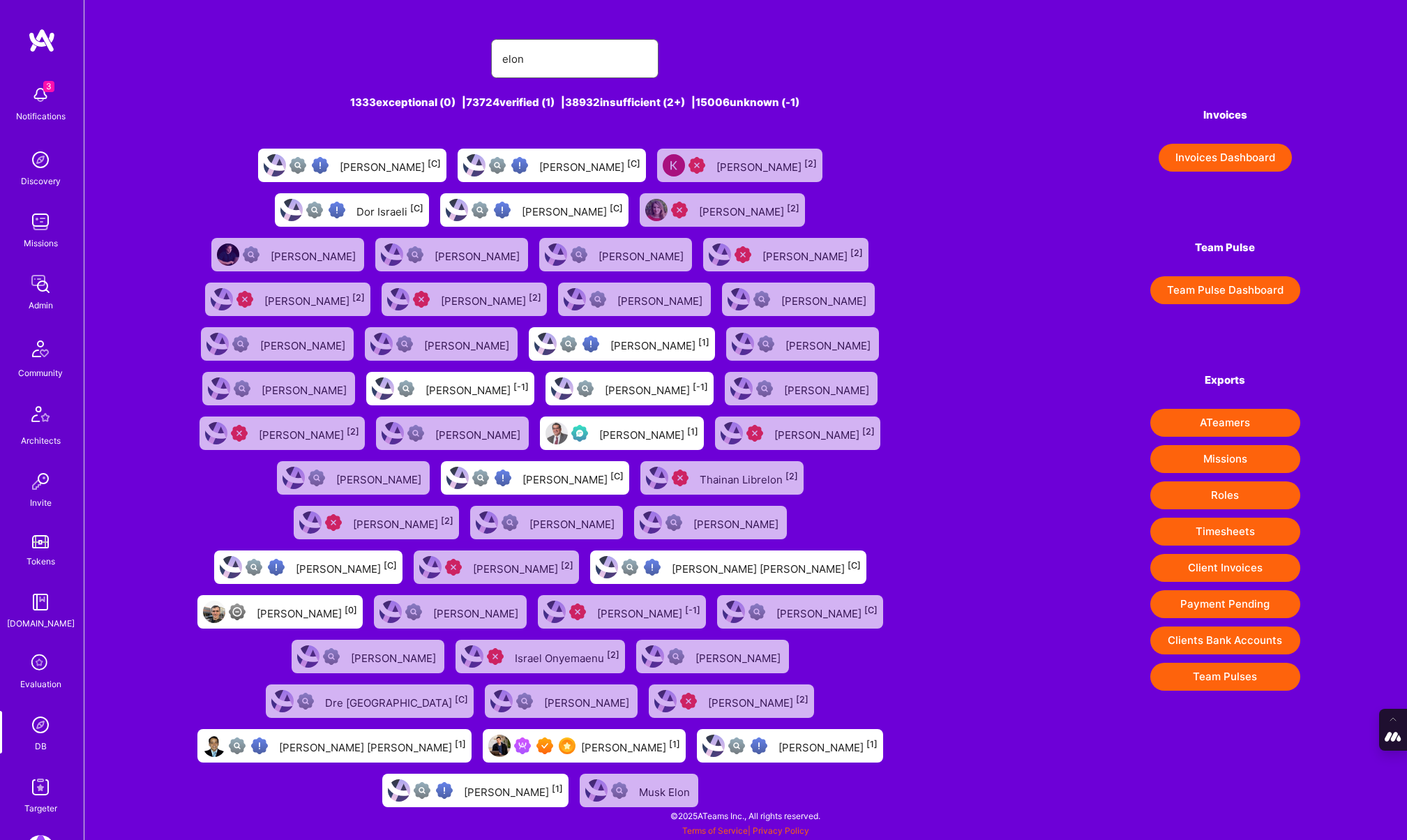
type input "[PERSON_NAME]"
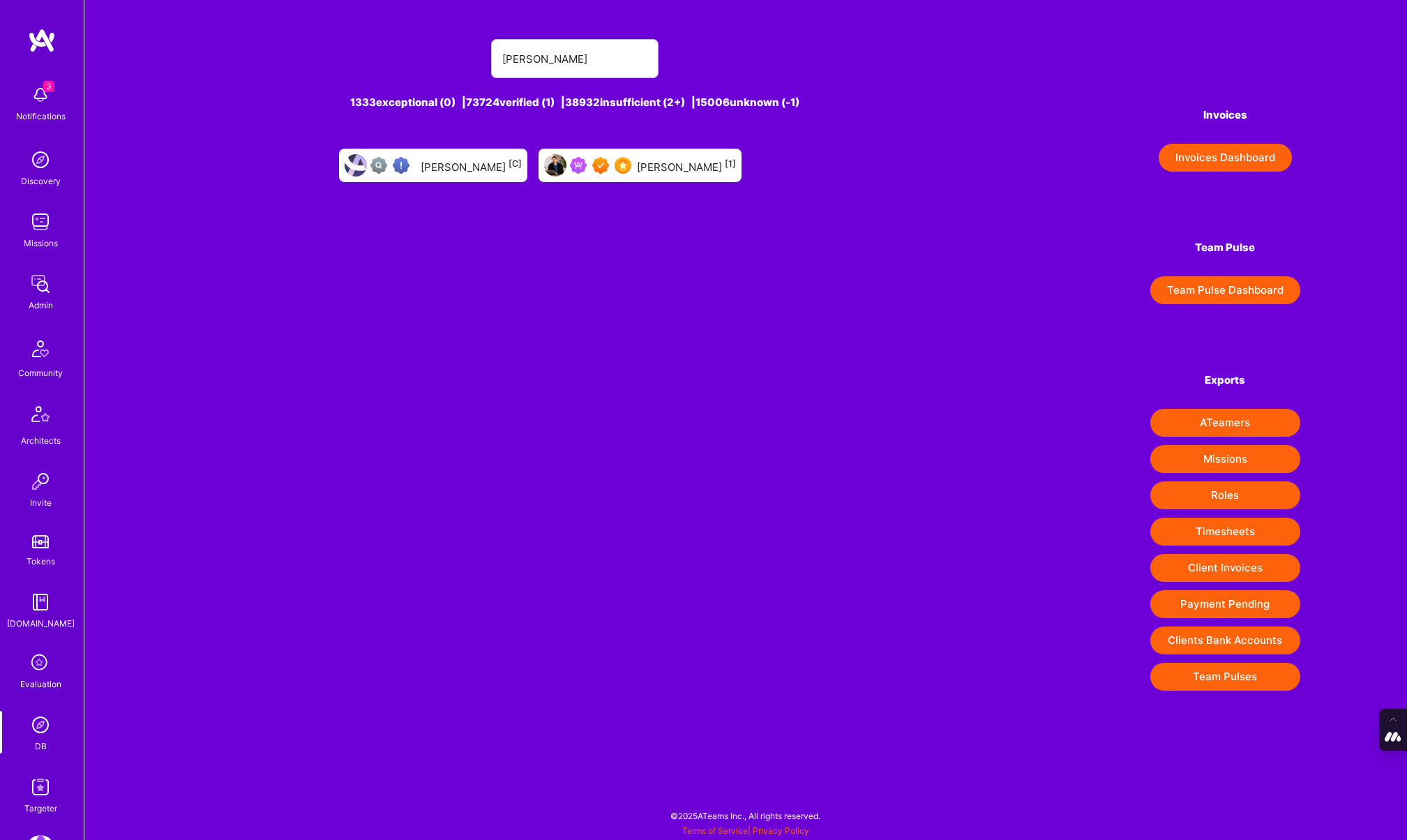
click at [618, 155] on div at bounding box center [587, 166] width 87 height 22
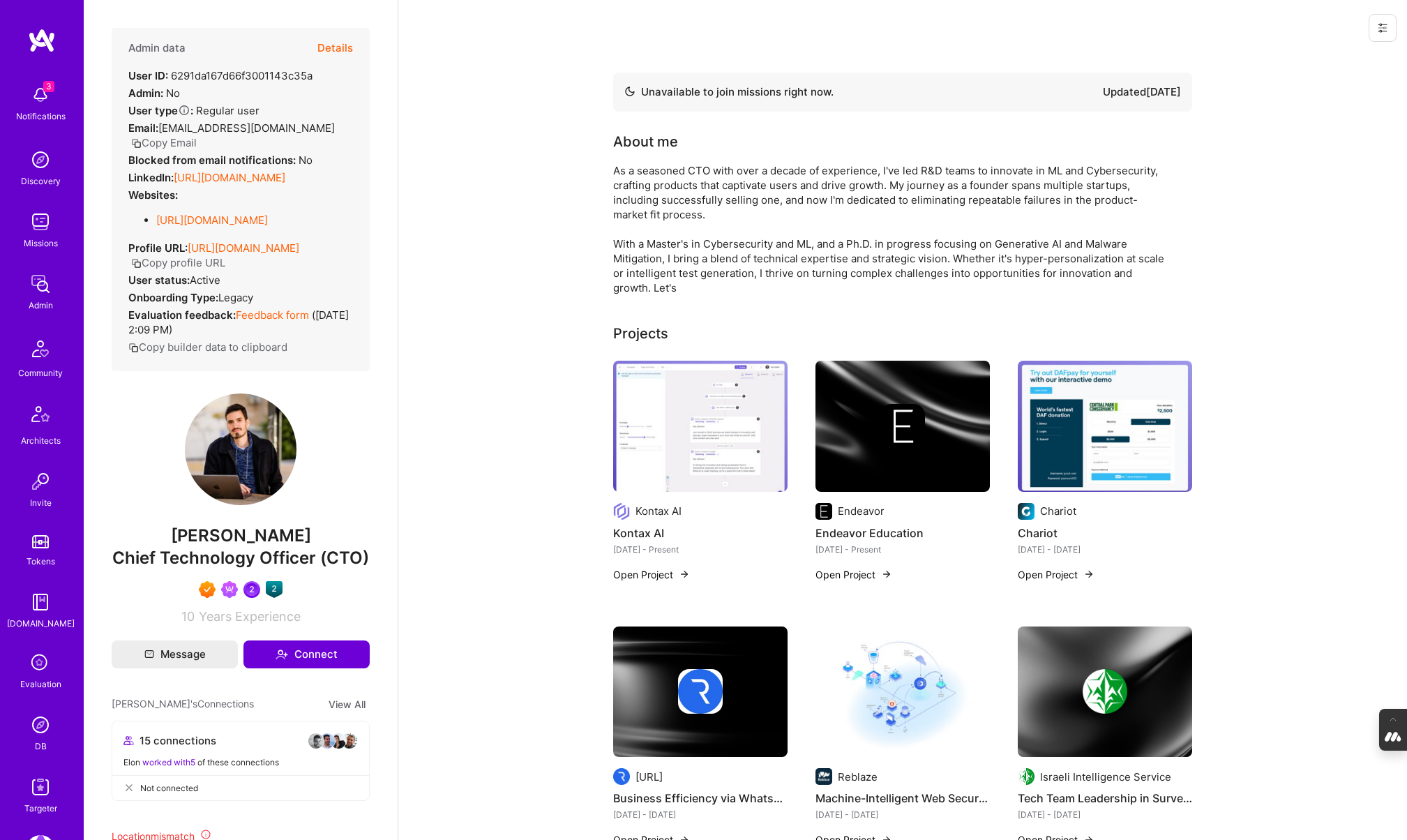
click at [339, 47] on button "Details" at bounding box center [335, 48] width 35 height 41
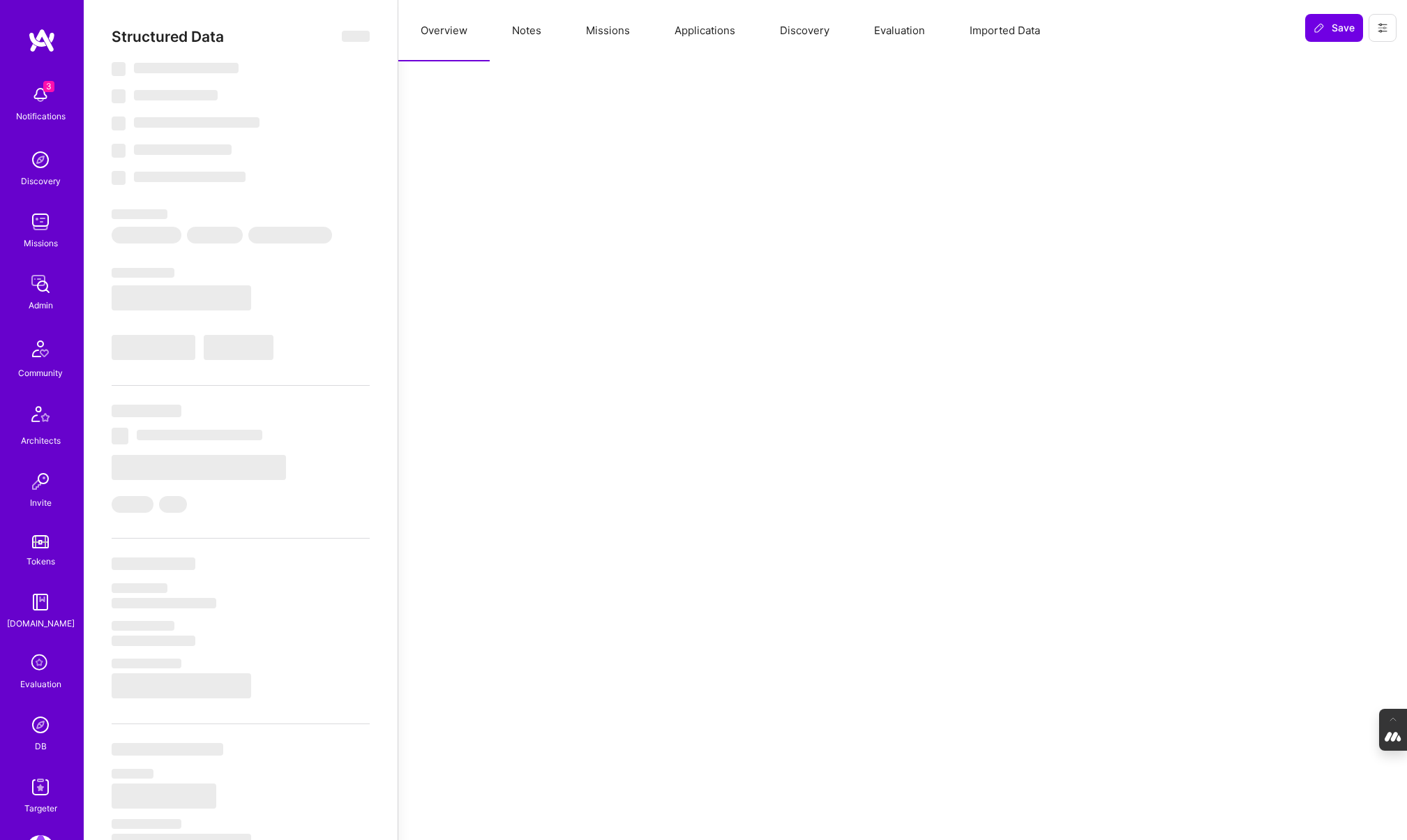
click at [595, 28] on button "Missions" at bounding box center [608, 31] width 89 height 61
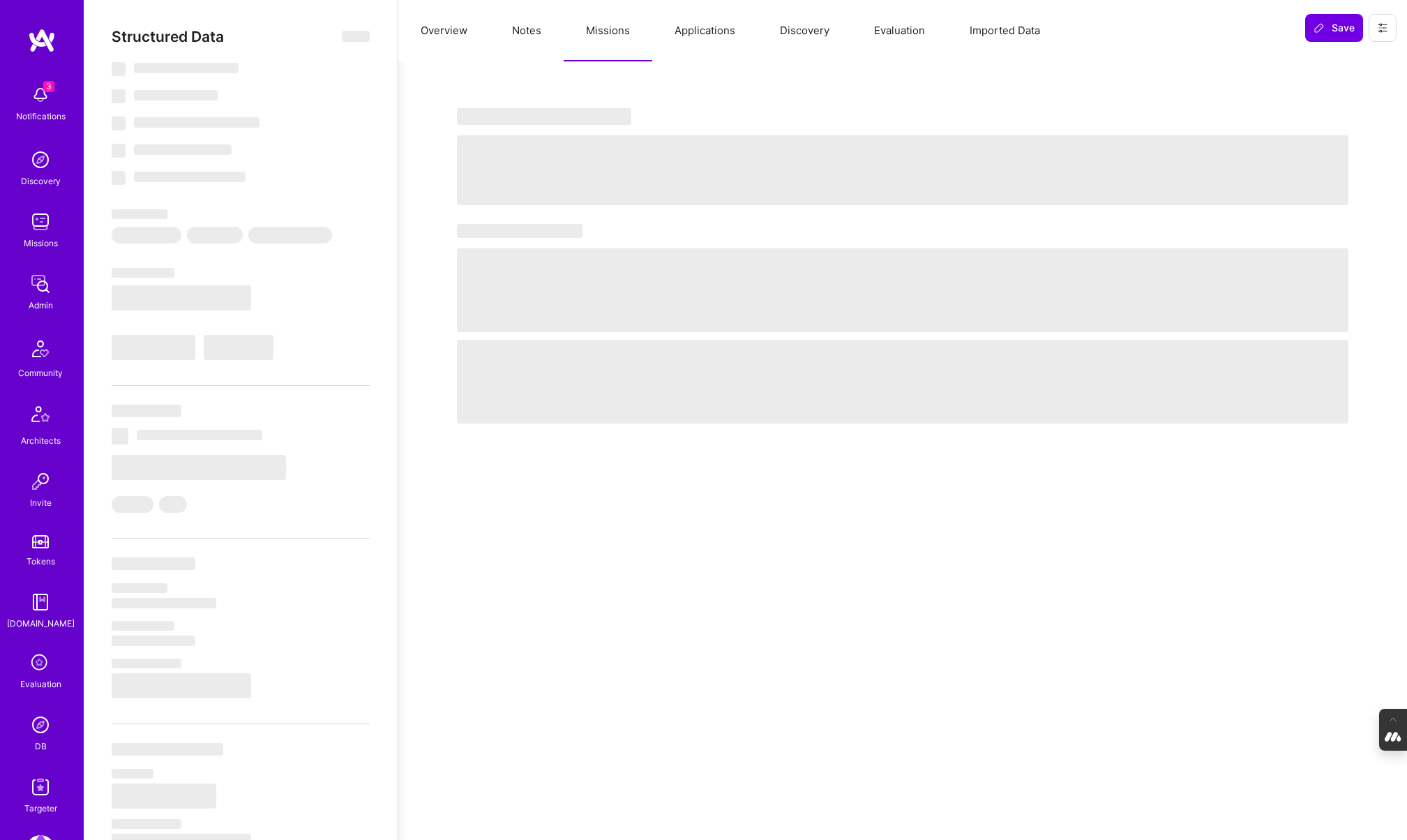
select select "Not Available"
select select "1 Month"
select select "7"
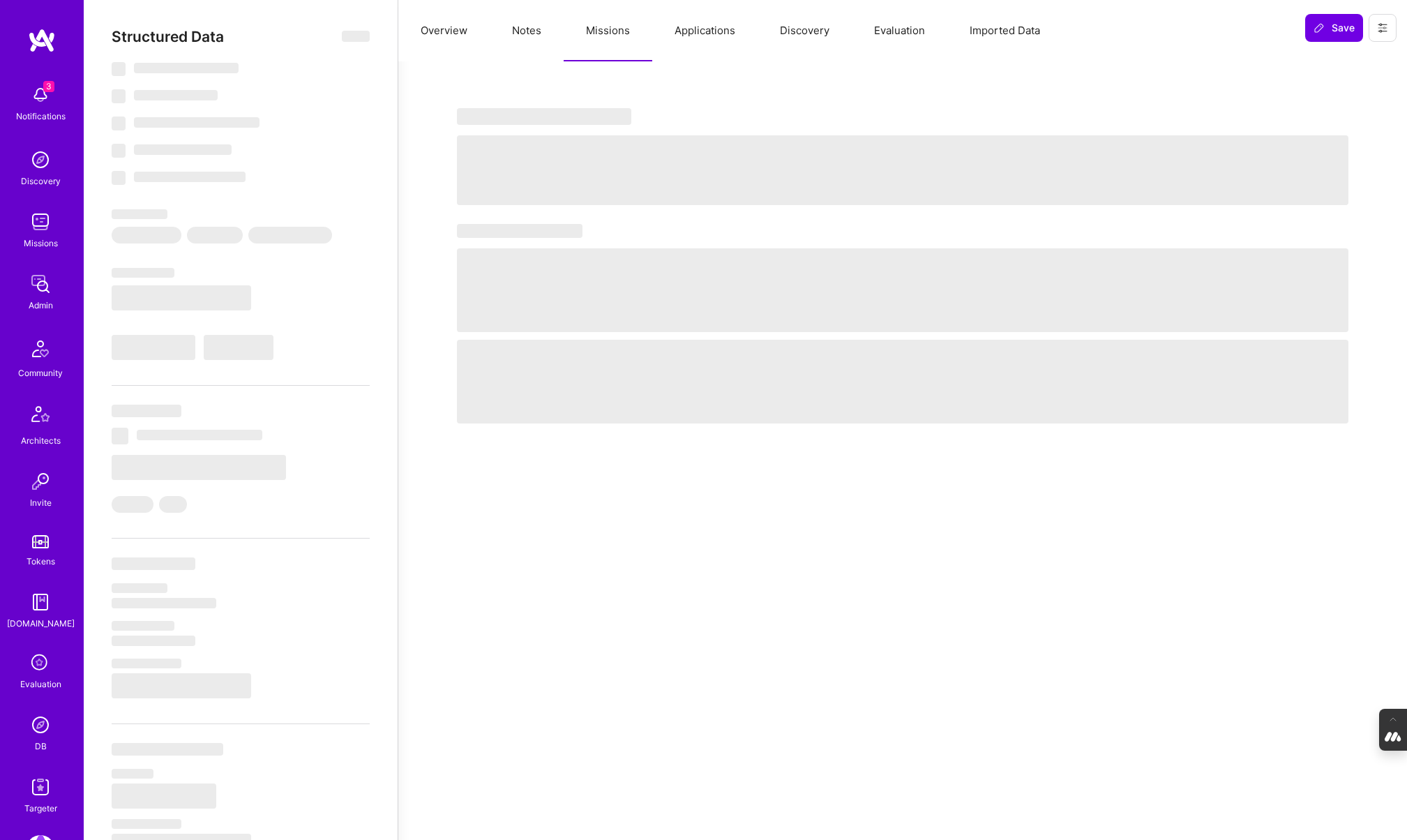
select select "7"
select select "CH"
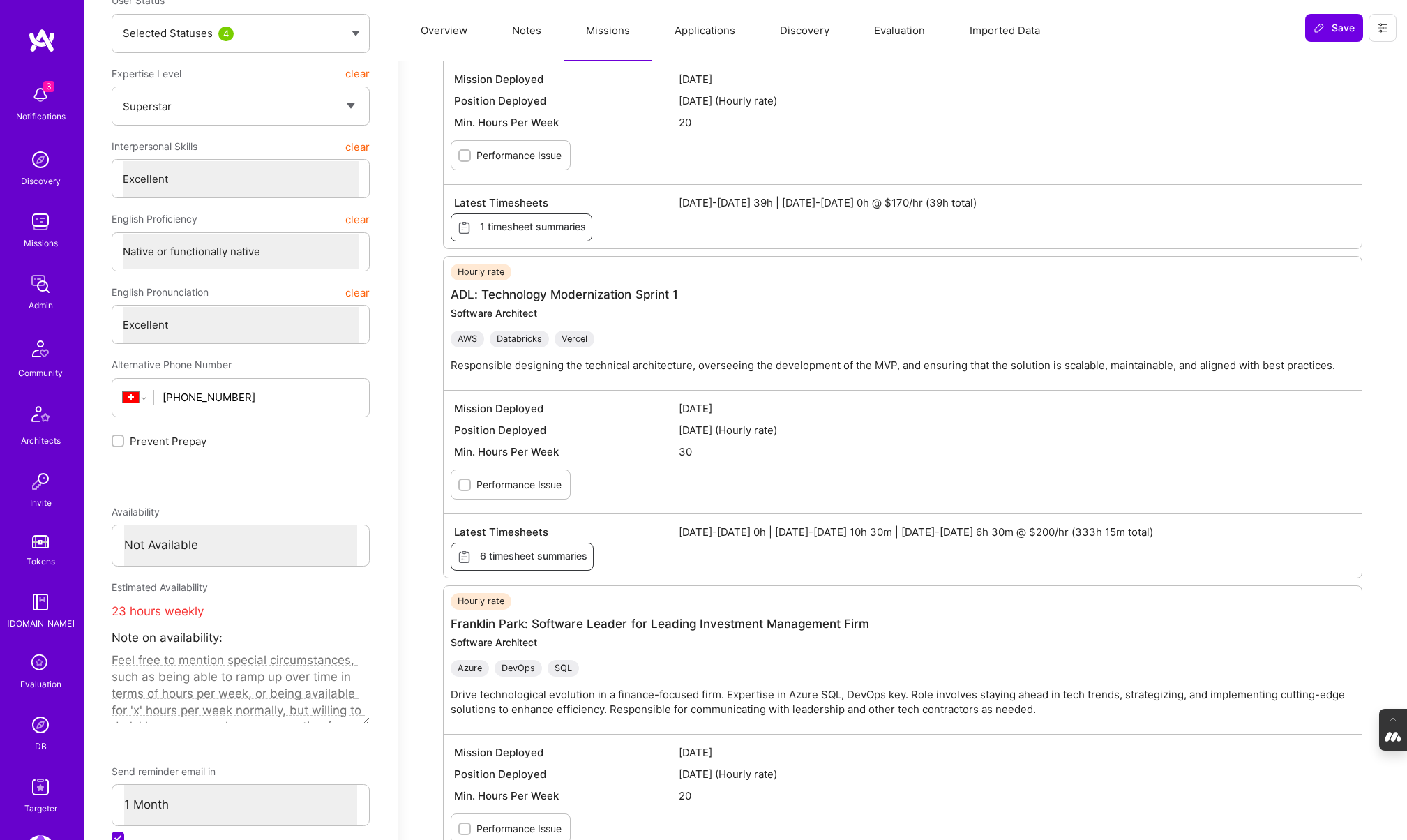
scroll to position [339, 0]
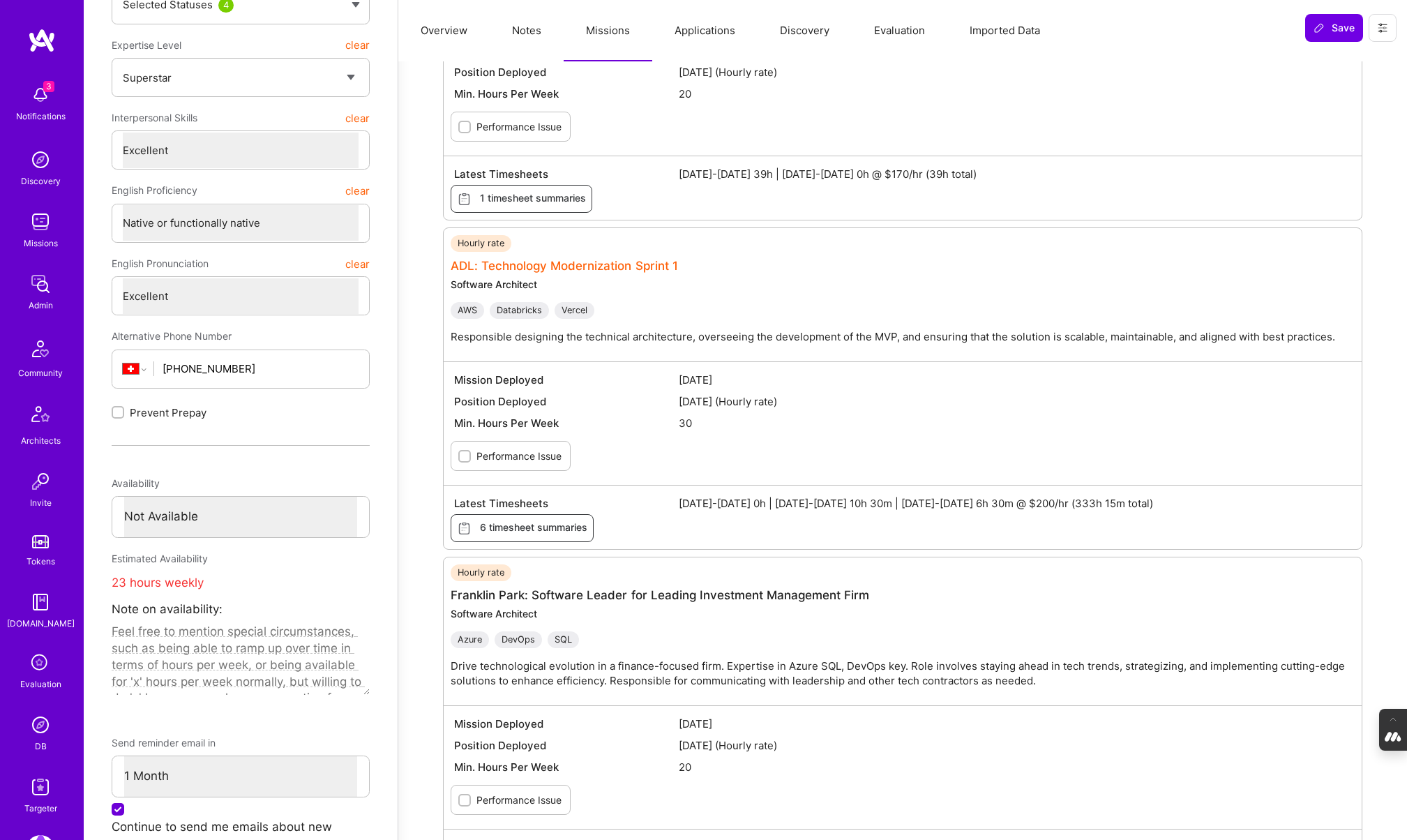
click at [558, 267] on link "ADL: Technology Modernization Sprint 1" at bounding box center [564, 266] width 228 height 14
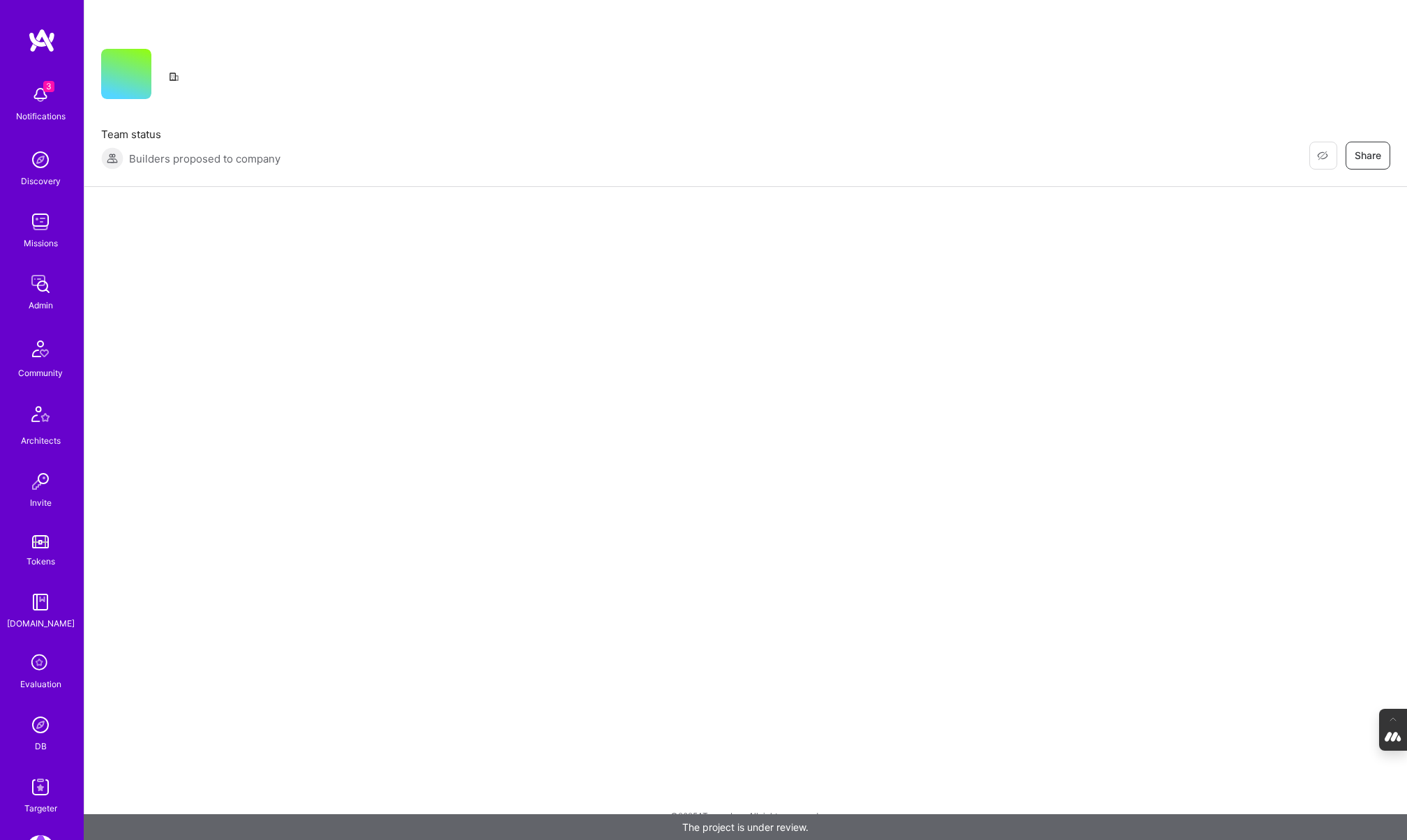
click at [558, 267] on div "Restore Not Interested Share Team status Builders proposed to company Restore N…" at bounding box center [745, 420] width 1323 height 840
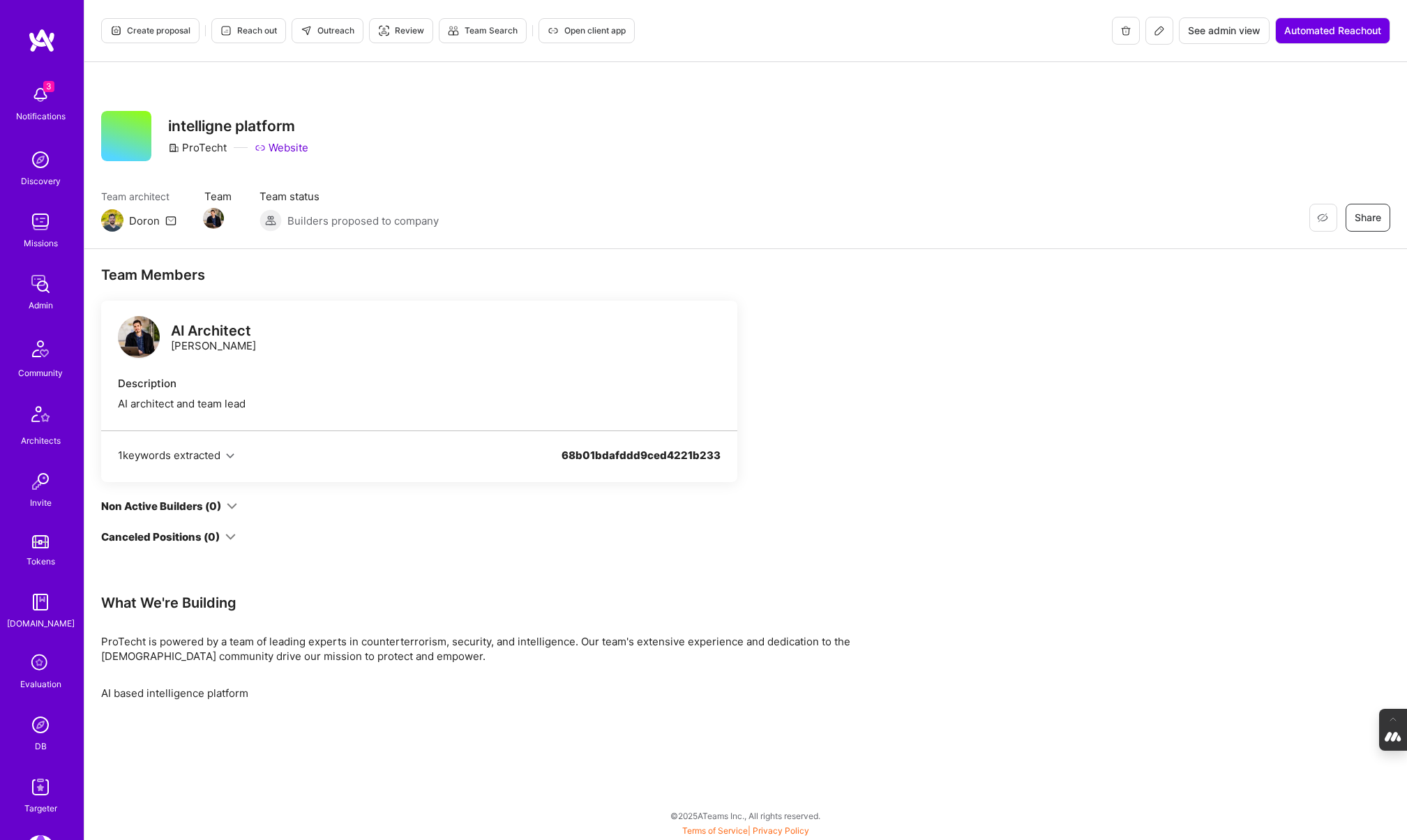
click at [291, 146] on link "Website" at bounding box center [281, 148] width 54 height 15
click at [46, 735] on img at bounding box center [41, 724] width 28 height 28
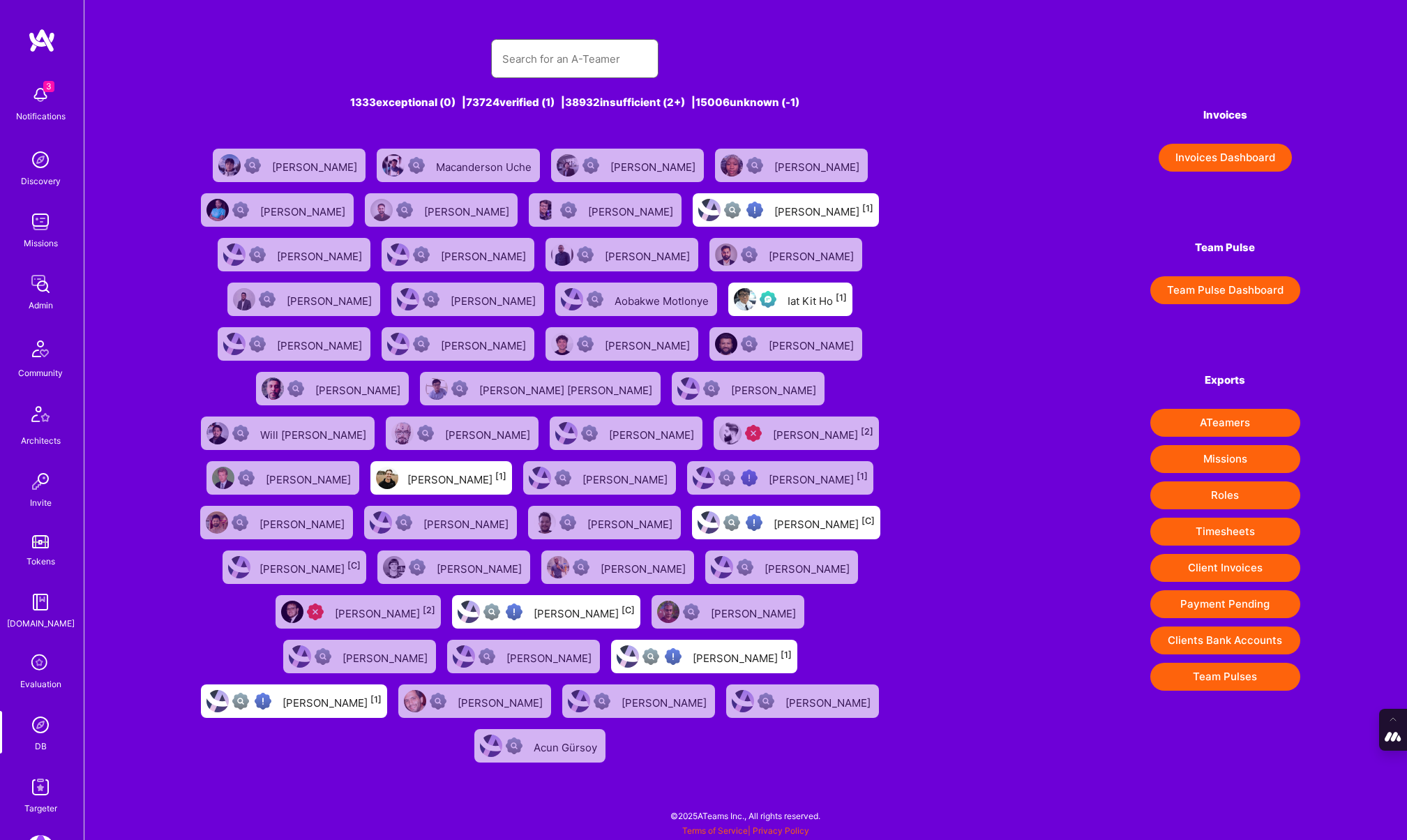
click at [544, 58] on input "text" at bounding box center [574, 58] width 145 height 35
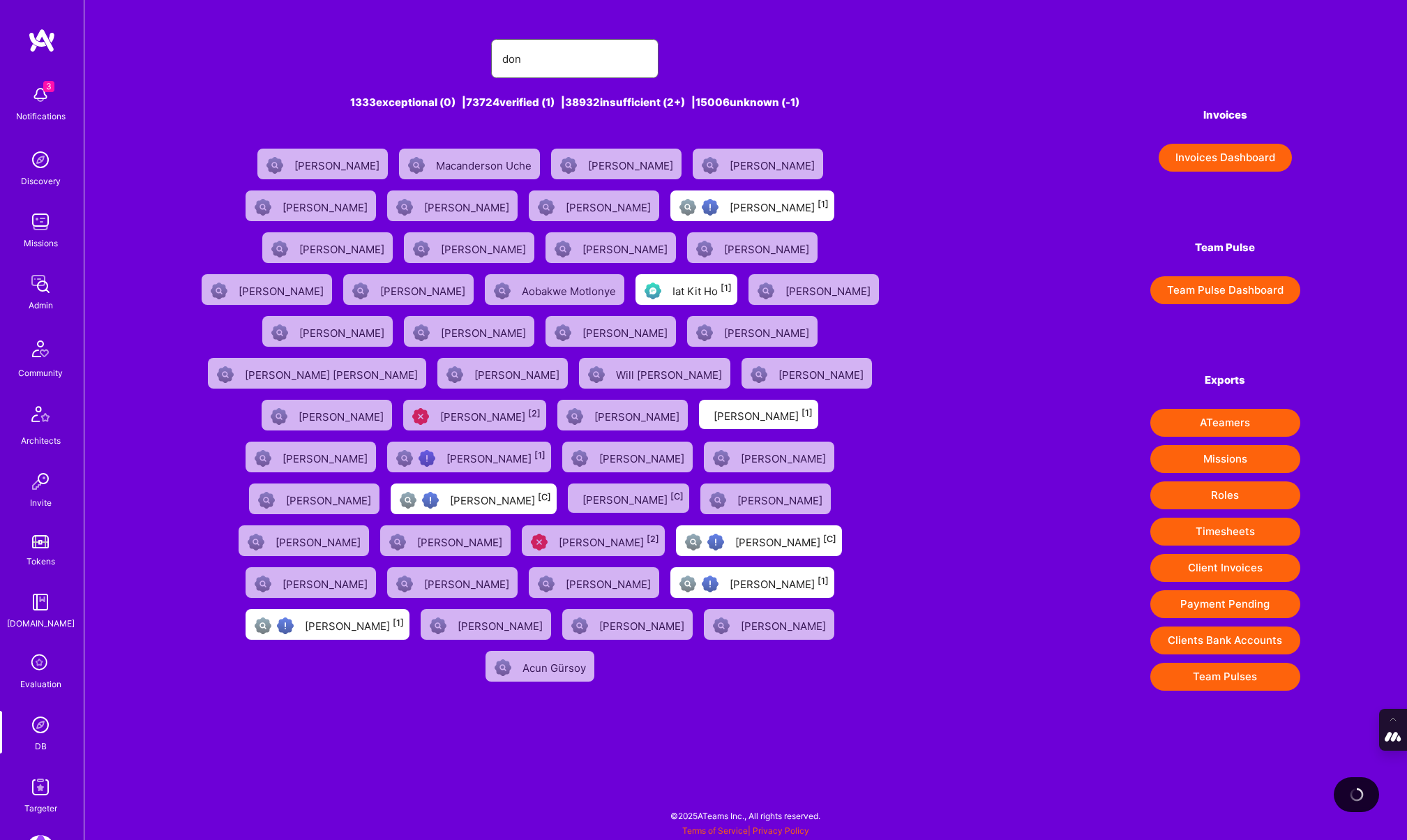
type input "don cosseb"
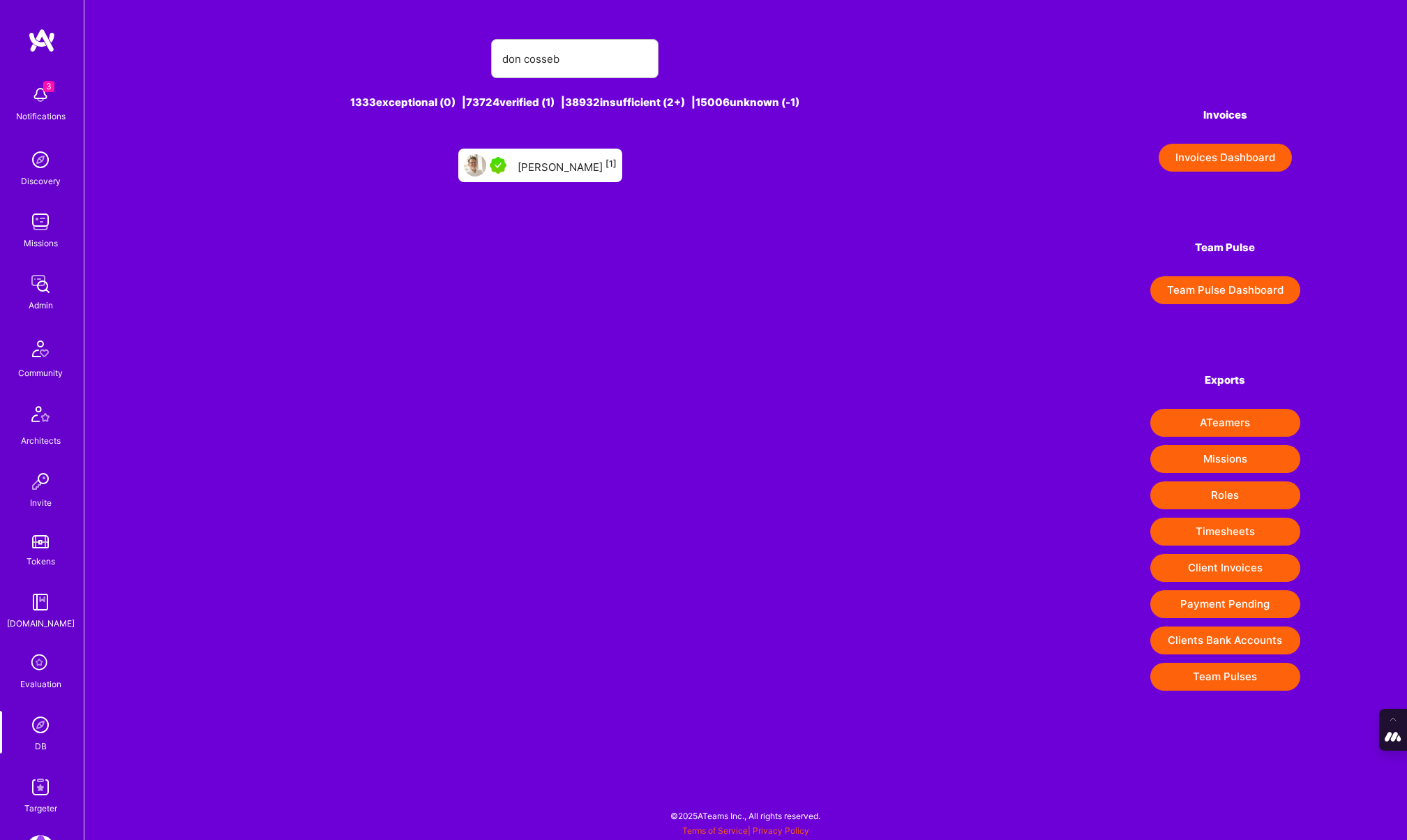
click at [588, 175] on div "[PERSON_NAME] [1]" at bounding box center [539, 166] width 164 height 33
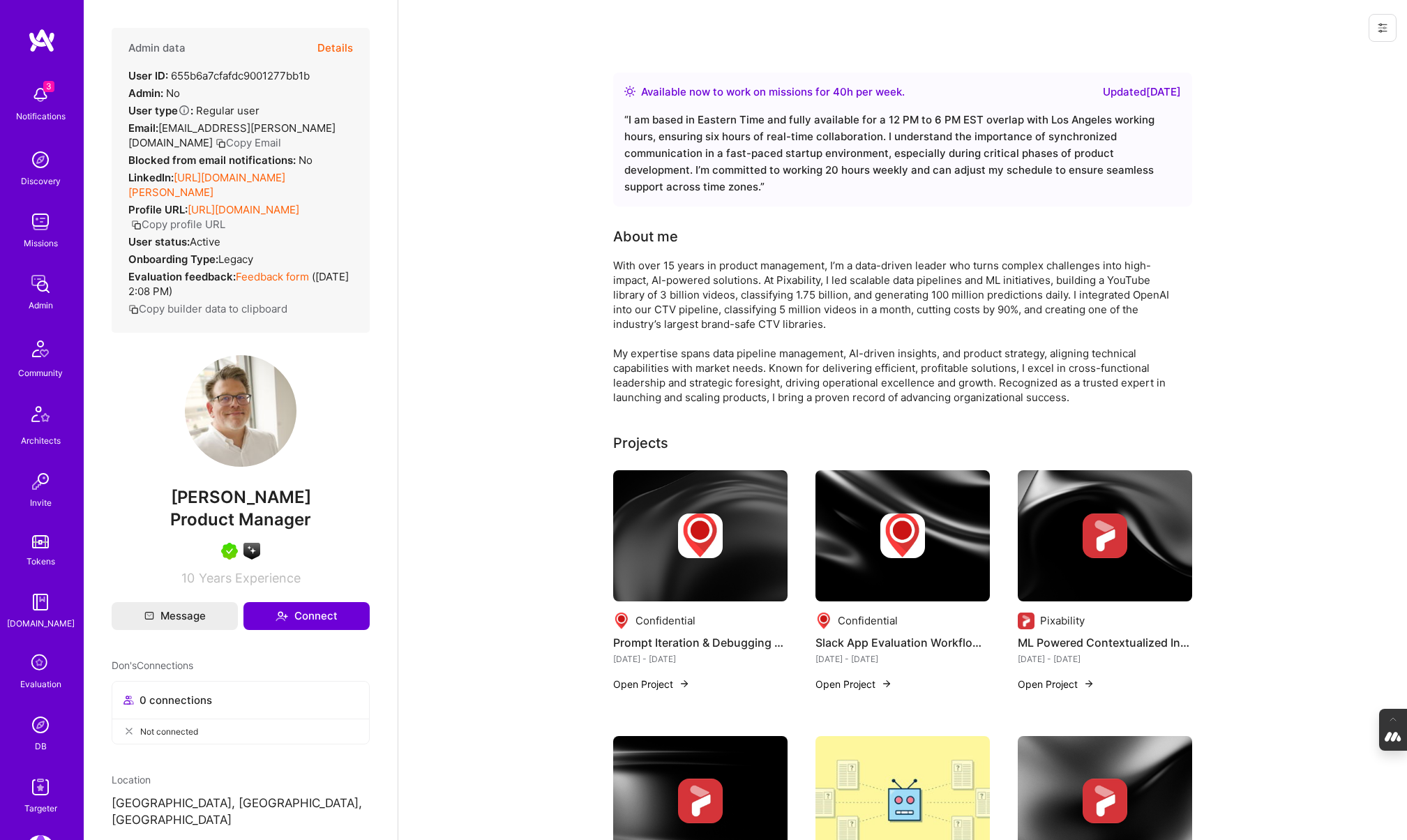
click at [332, 53] on button "Details" at bounding box center [335, 48] width 35 height 41
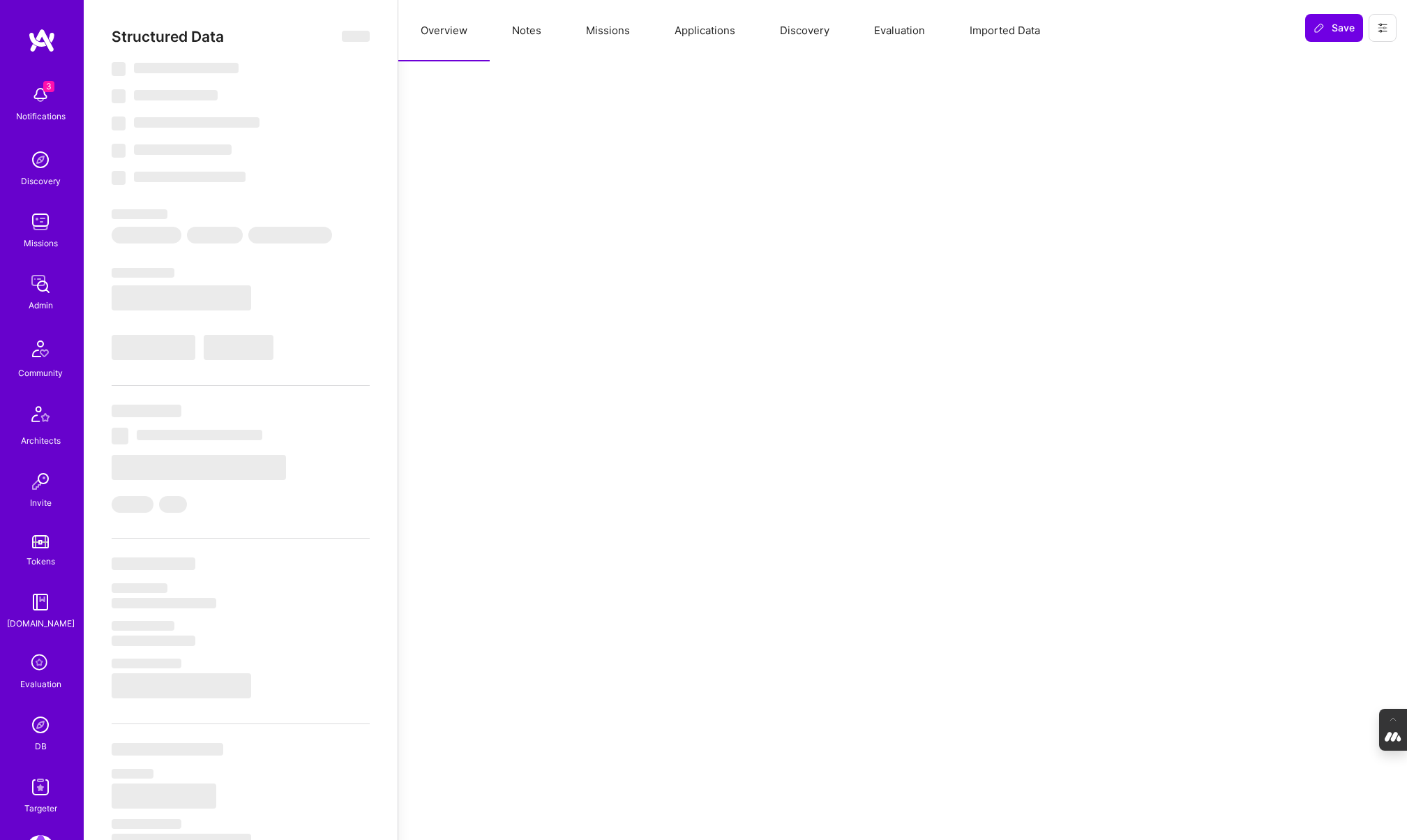
click at [605, 35] on button "Missions" at bounding box center [608, 31] width 89 height 61
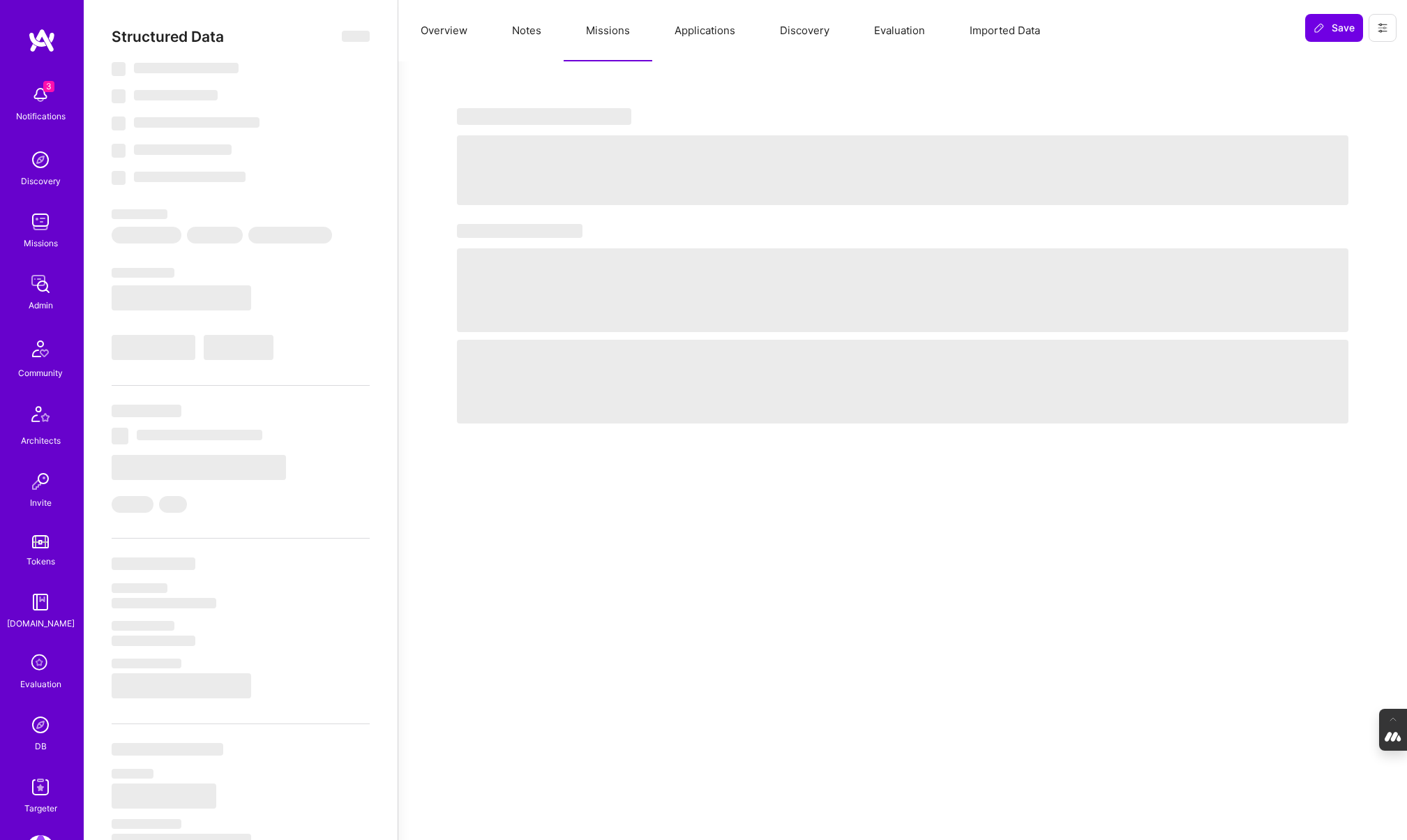
select select "Right Now"
select select "5"
select select "7"
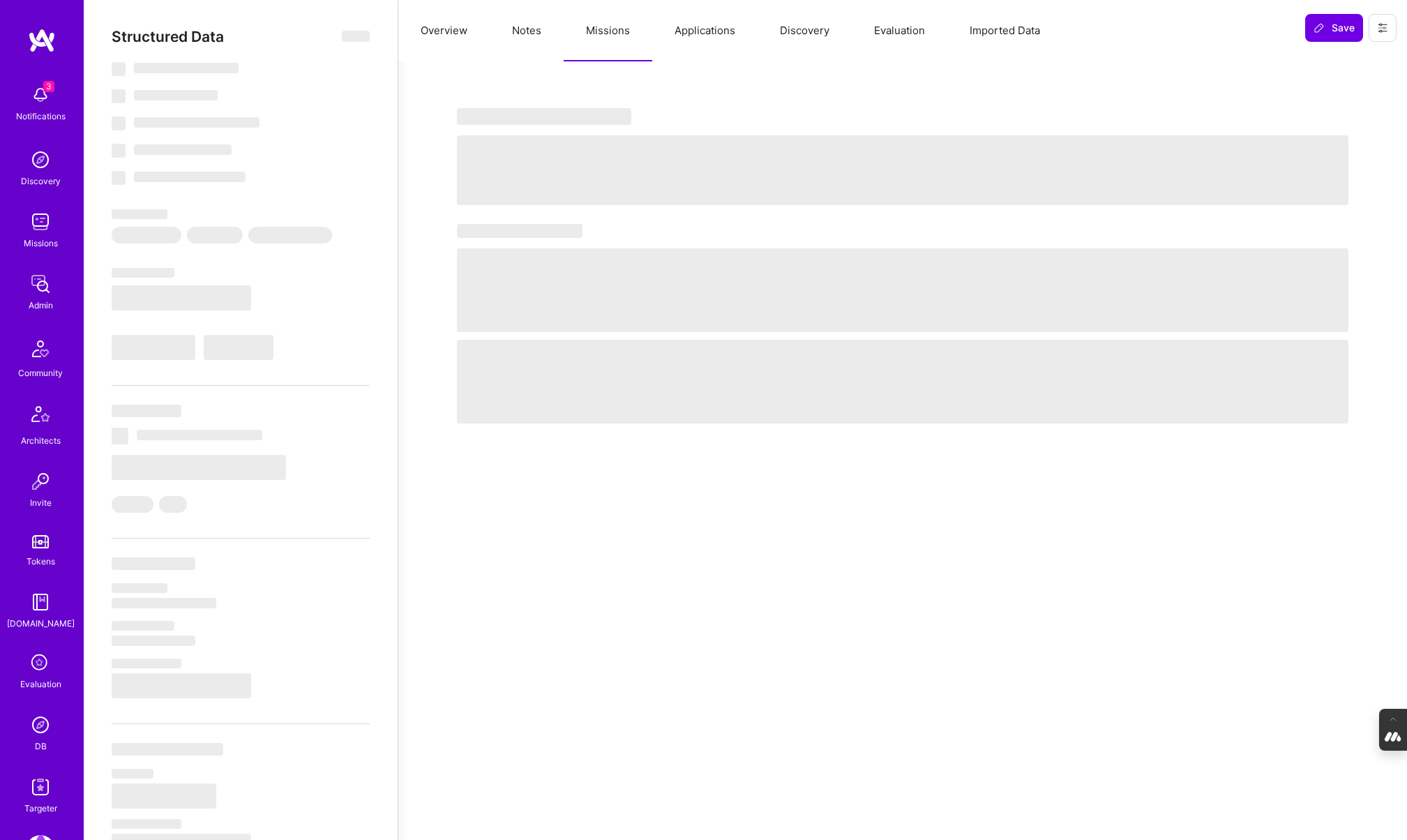
select select "US"
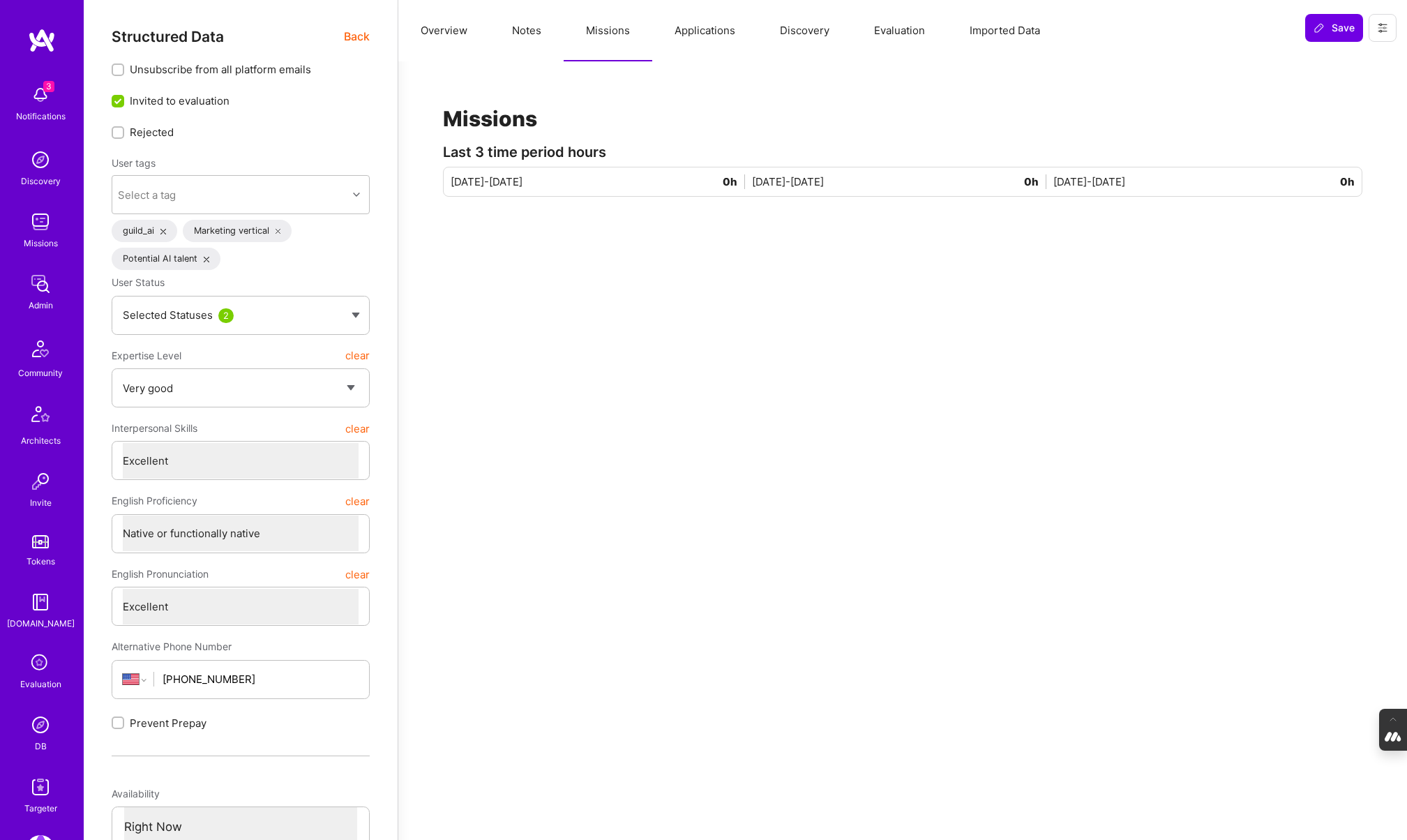
click at [699, 38] on button "Applications" at bounding box center [705, 31] width 105 height 61
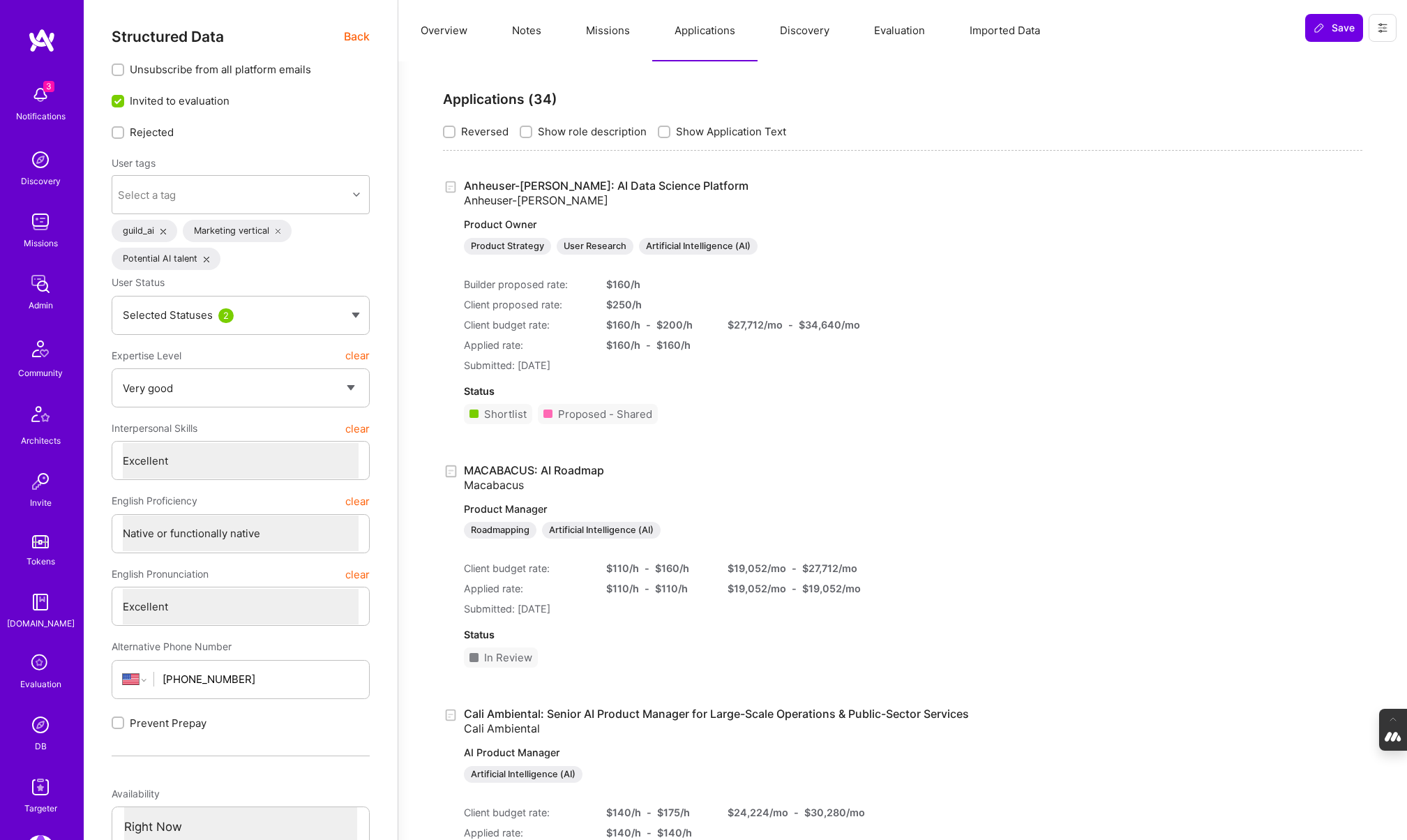
click at [623, 36] on button "Missions" at bounding box center [608, 31] width 89 height 61
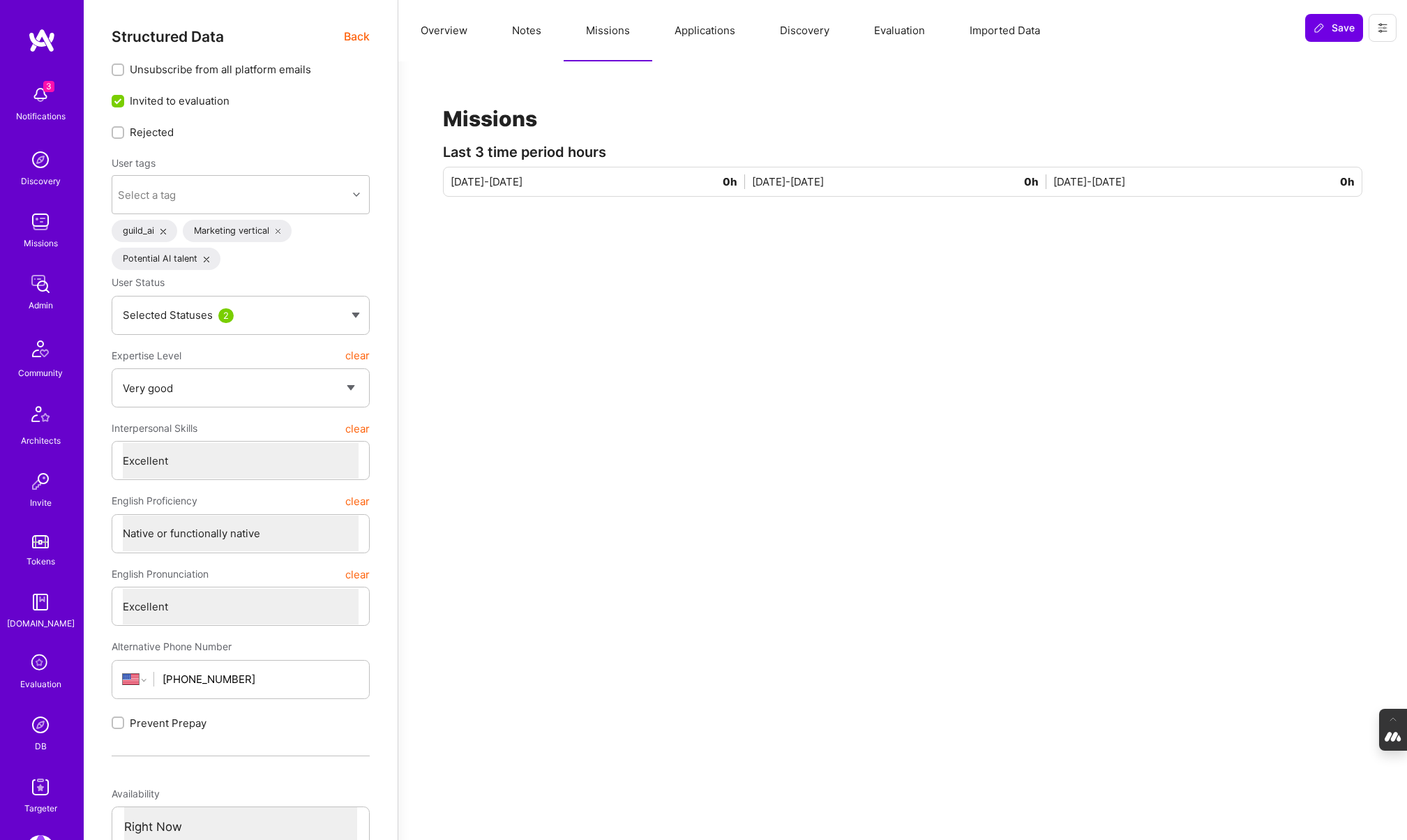
click at [685, 31] on button "Applications" at bounding box center [705, 31] width 105 height 61
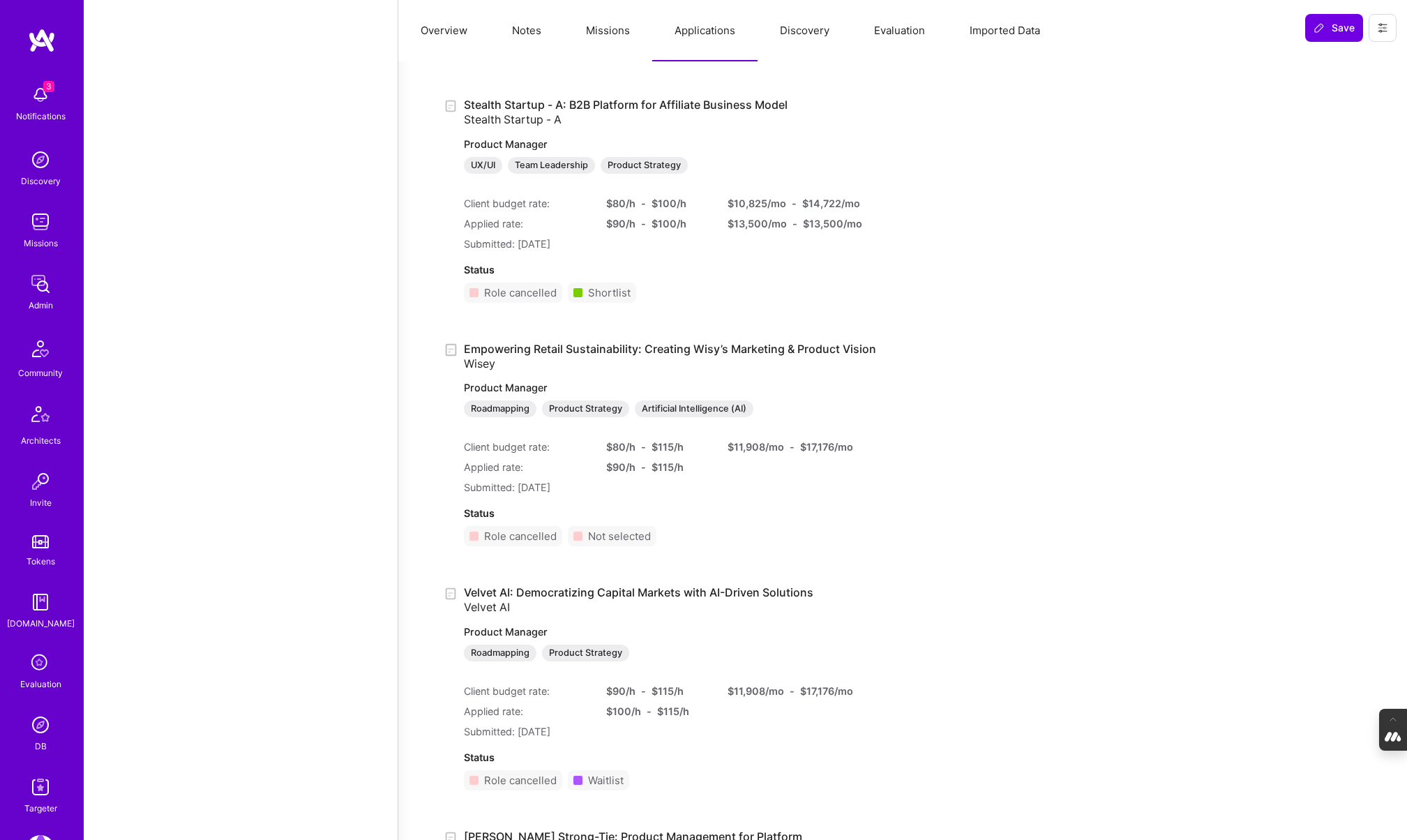
scroll to position [3821, 0]
click at [517, 591] on link "Velvet AI: Democratizing Capital Markets with AI-Driven Solutions Velvet AI Pro…" at bounding box center [648, 622] width 368 height 76
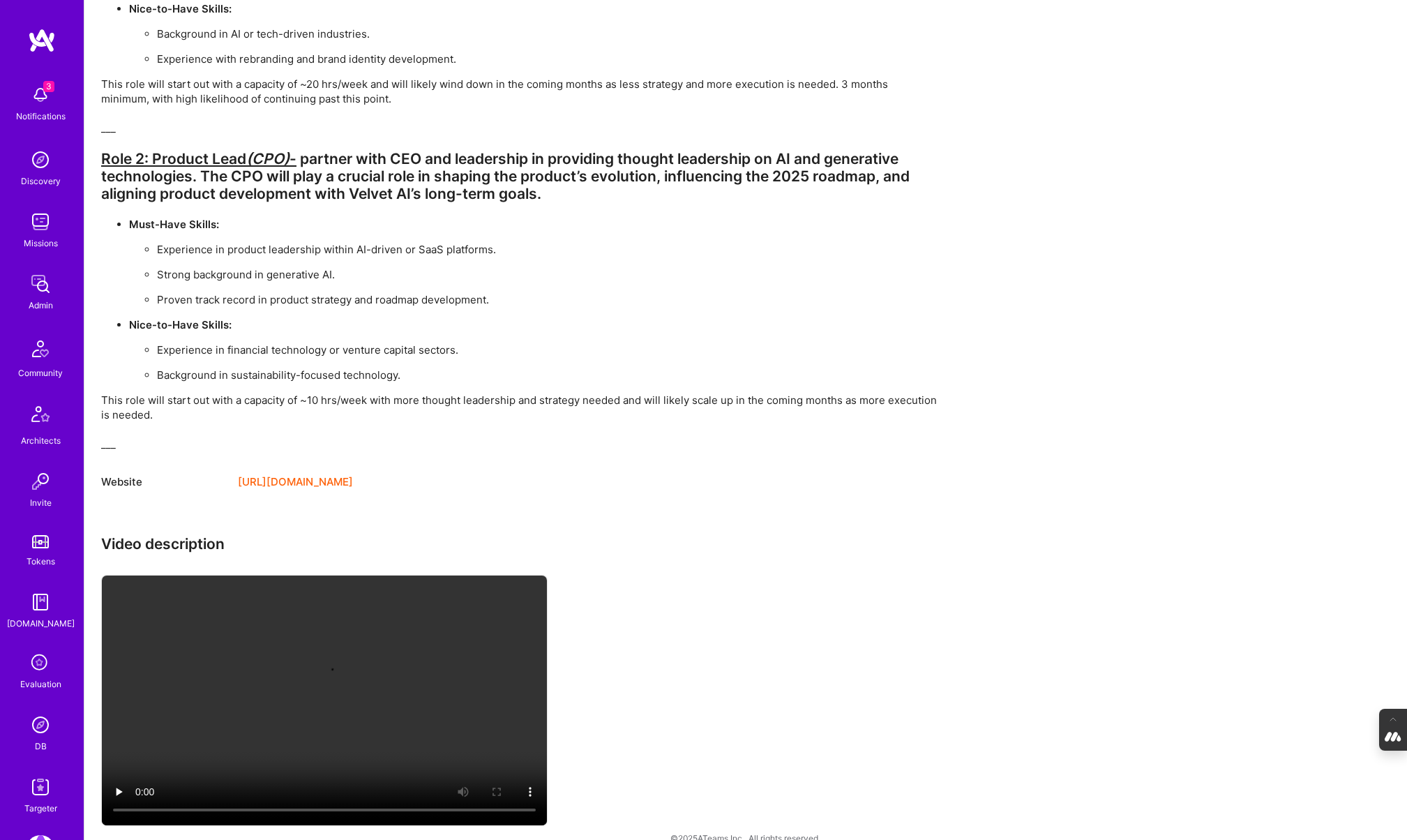
scroll to position [856, 0]
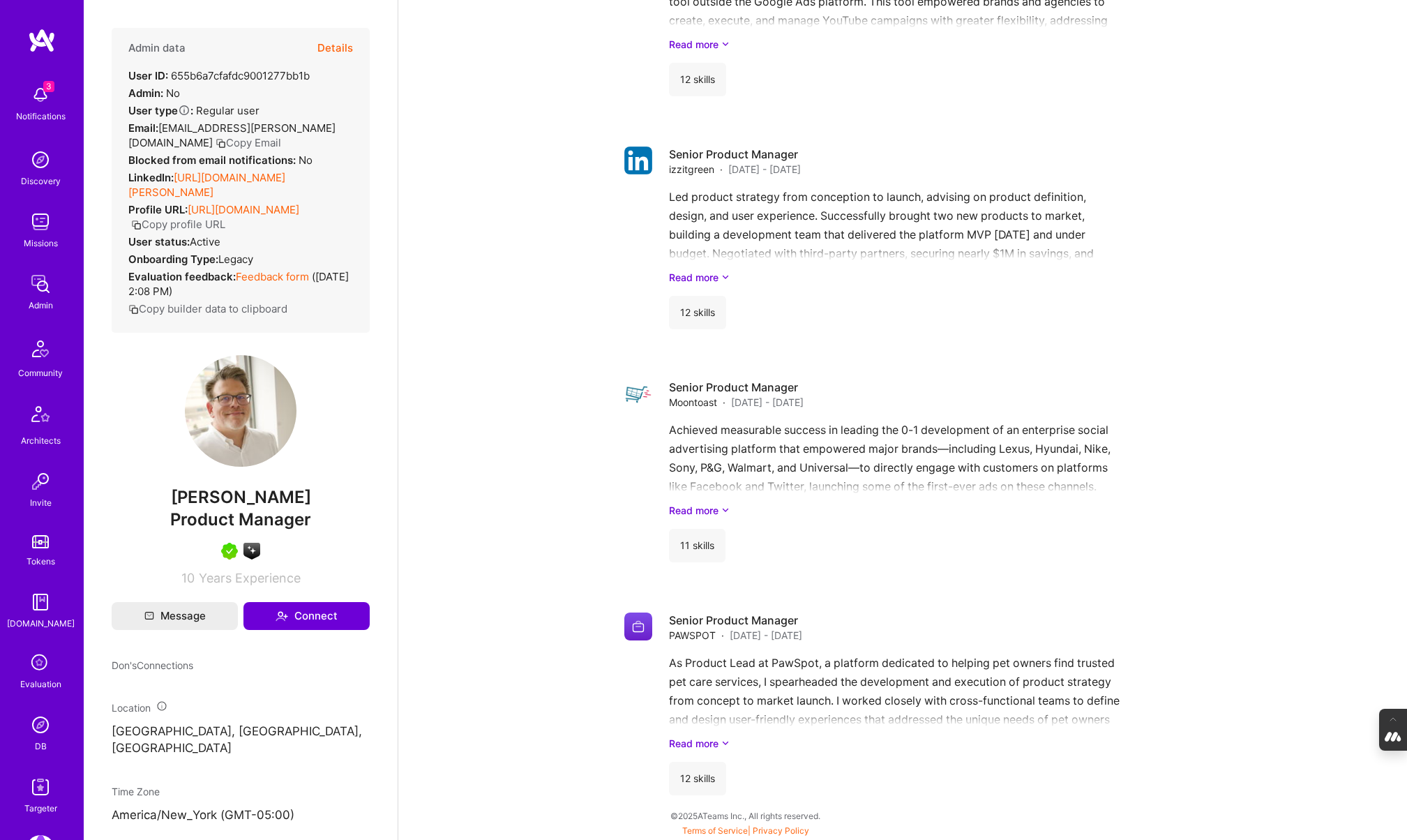
scroll to position [3523, 0]
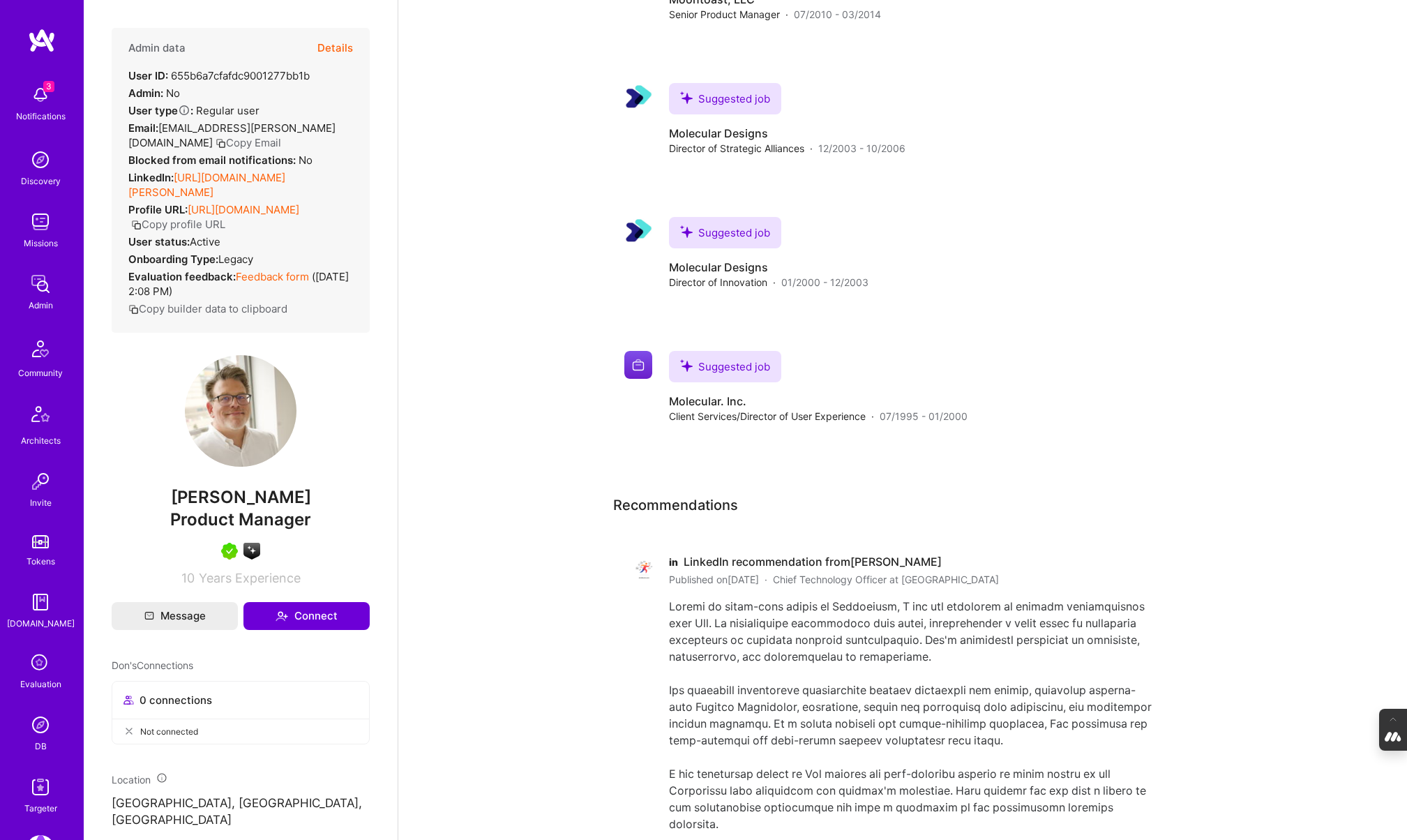
click at [335, 48] on button "Details" at bounding box center [335, 48] width 35 height 41
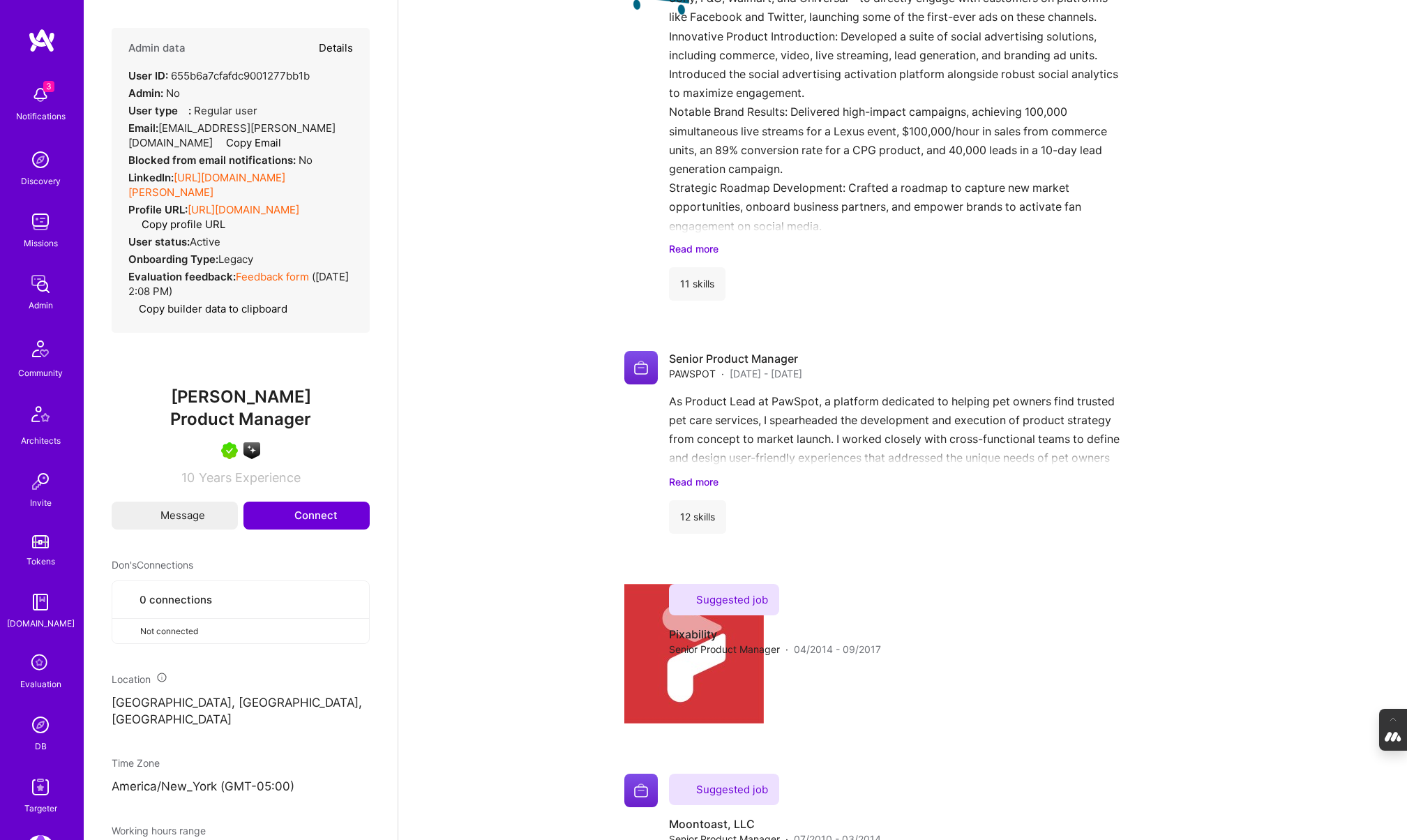
type textarea "x"
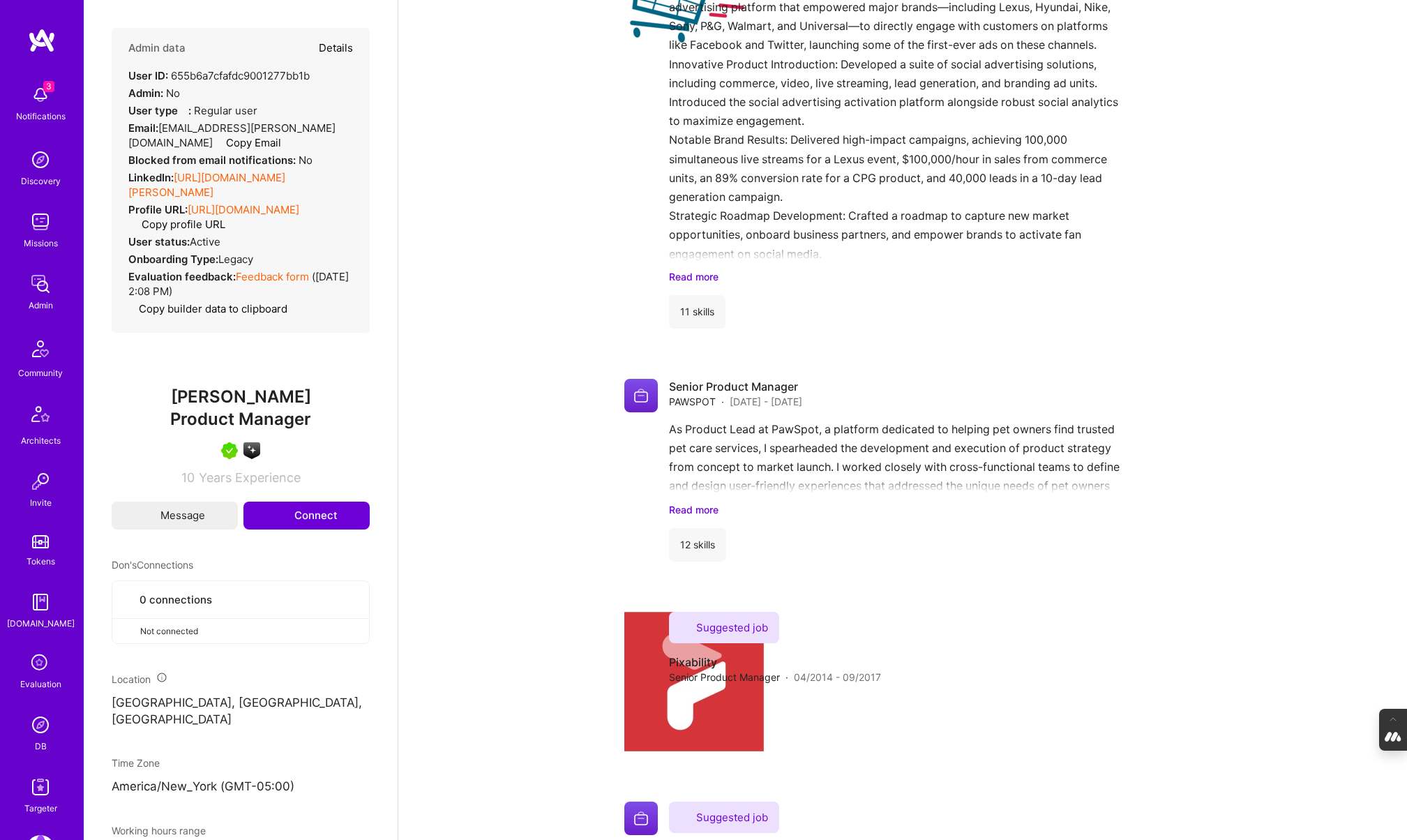
select select "5"
select select "7"
select select "US"
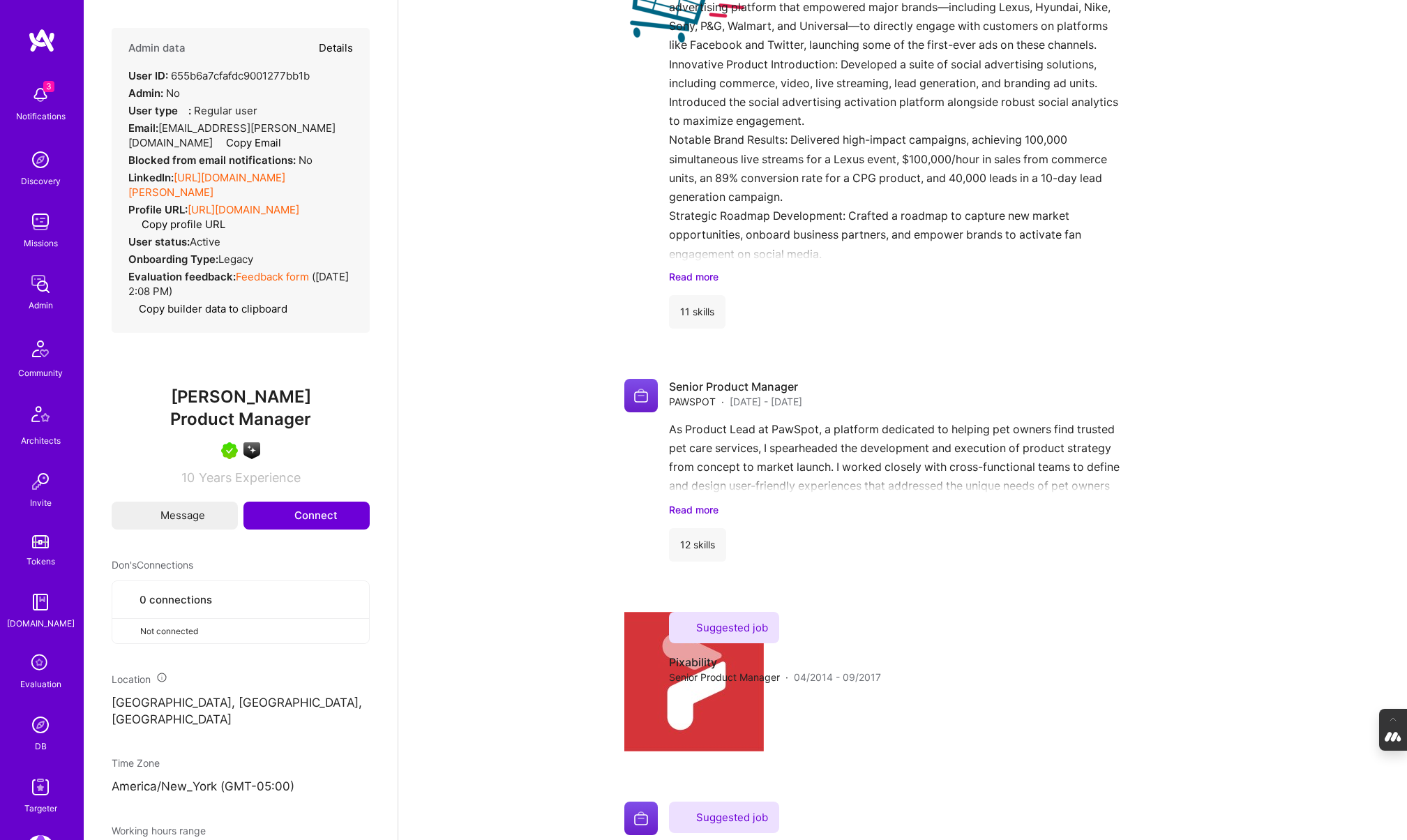
select select "Right Now"
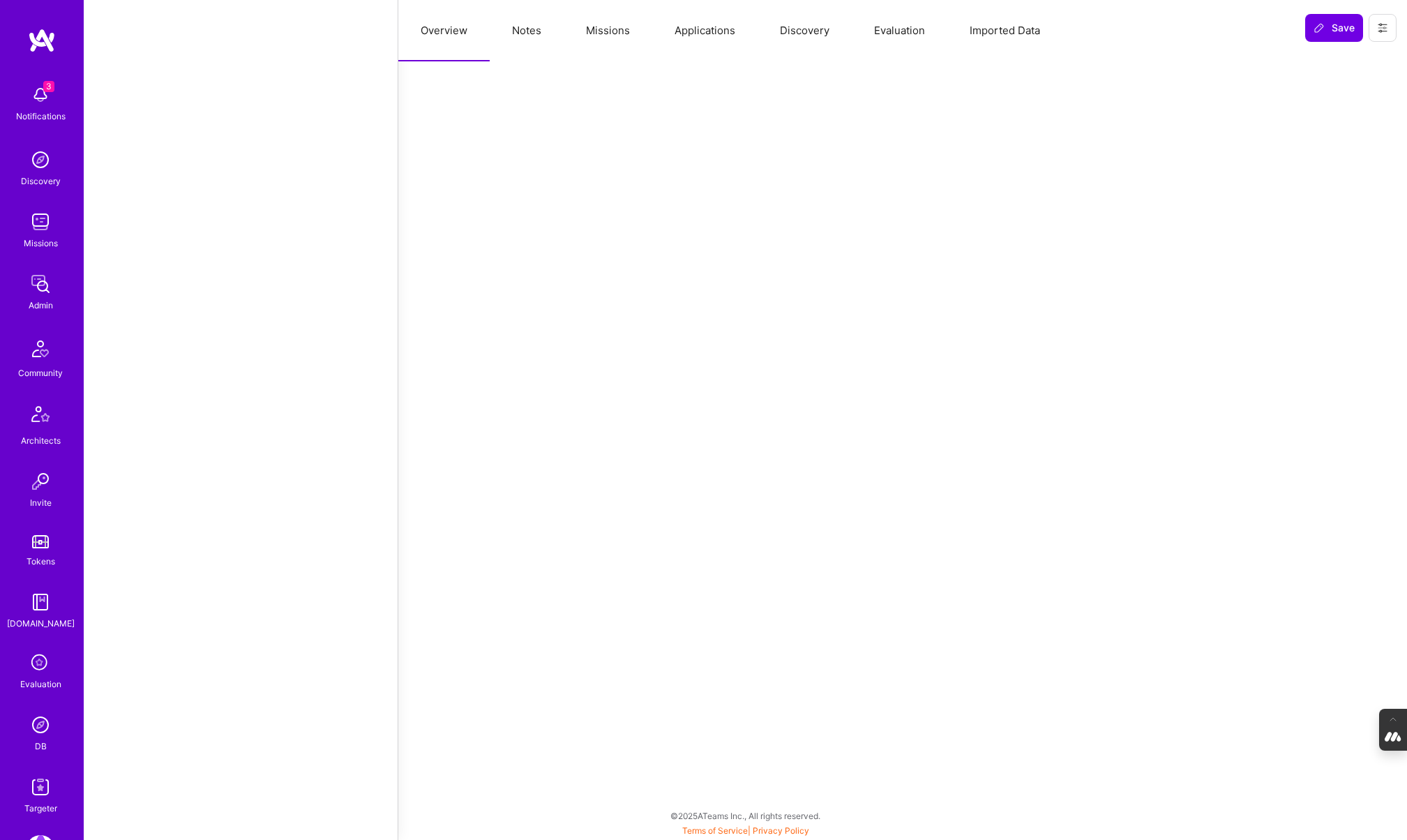
scroll to position [2442, 0]
click at [622, 23] on button "Missions" at bounding box center [608, 31] width 89 height 61
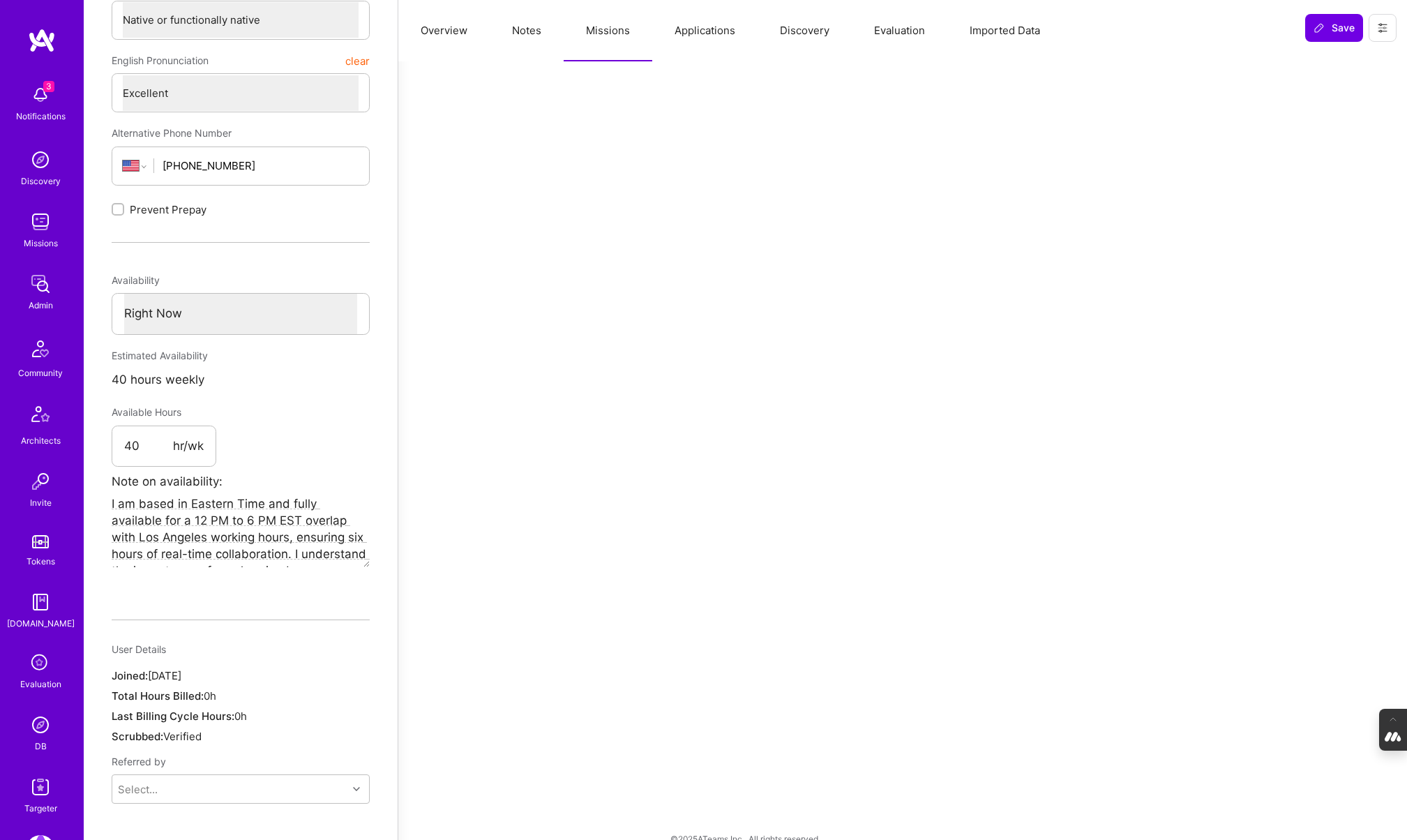
click at [719, 29] on button "Applications" at bounding box center [705, 31] width 105 height 61
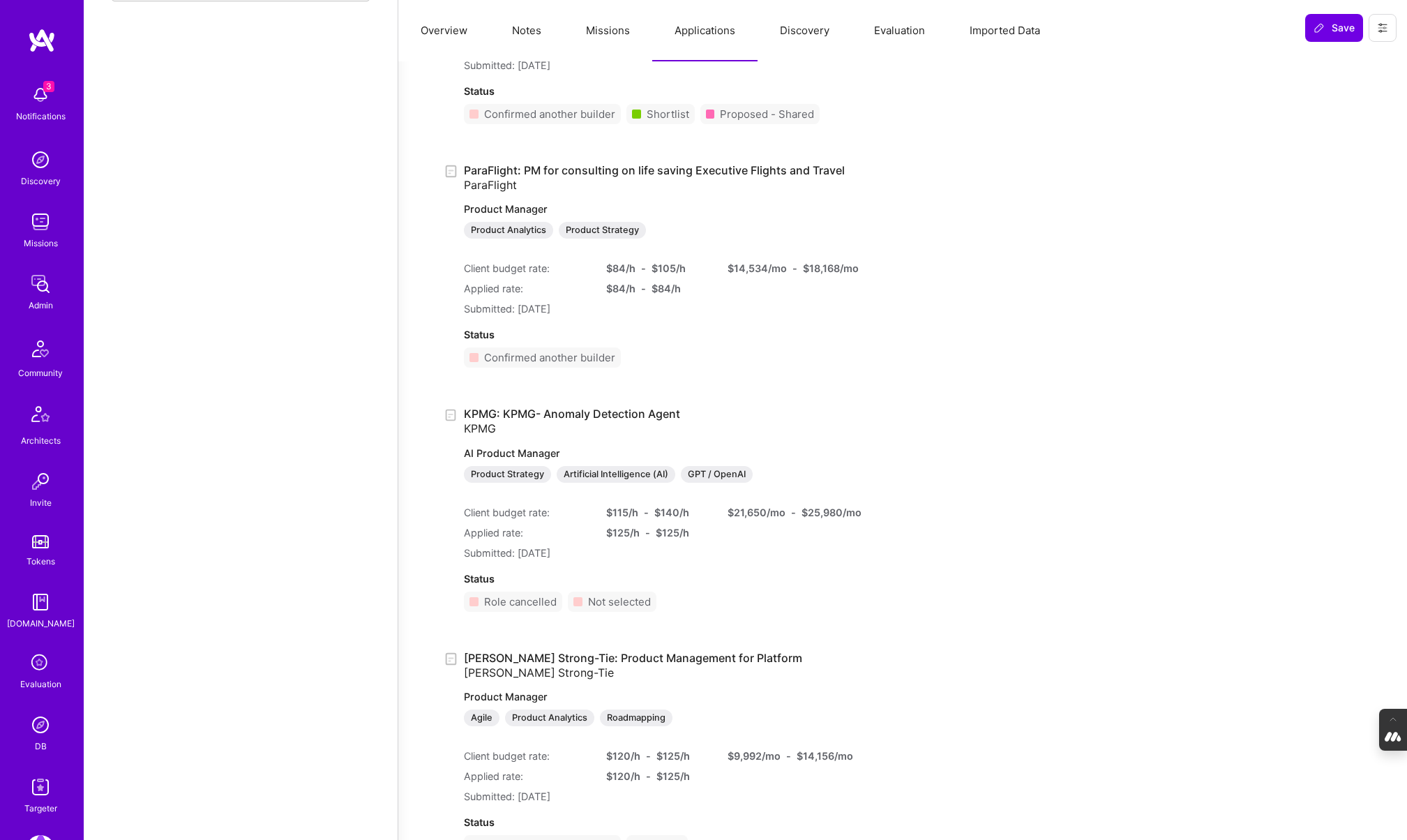
scroll to position [1331, 0]
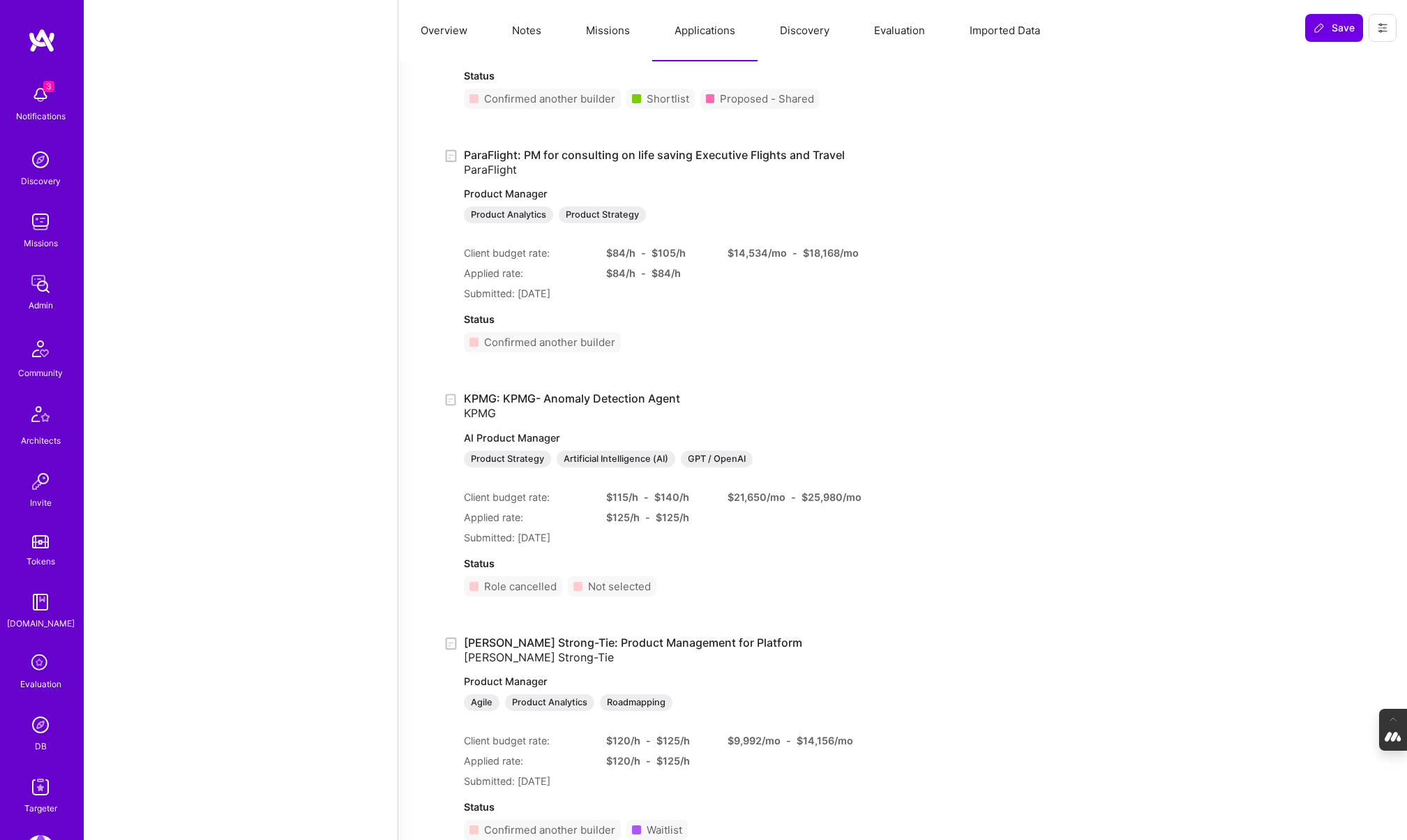
click at [499, 399] on link "KPMG: KPMG- Anomaly Detection Agent KPMG AI Product Manager Product Strategy Ar…" at bounding box center [648, 429] width 368 height 76
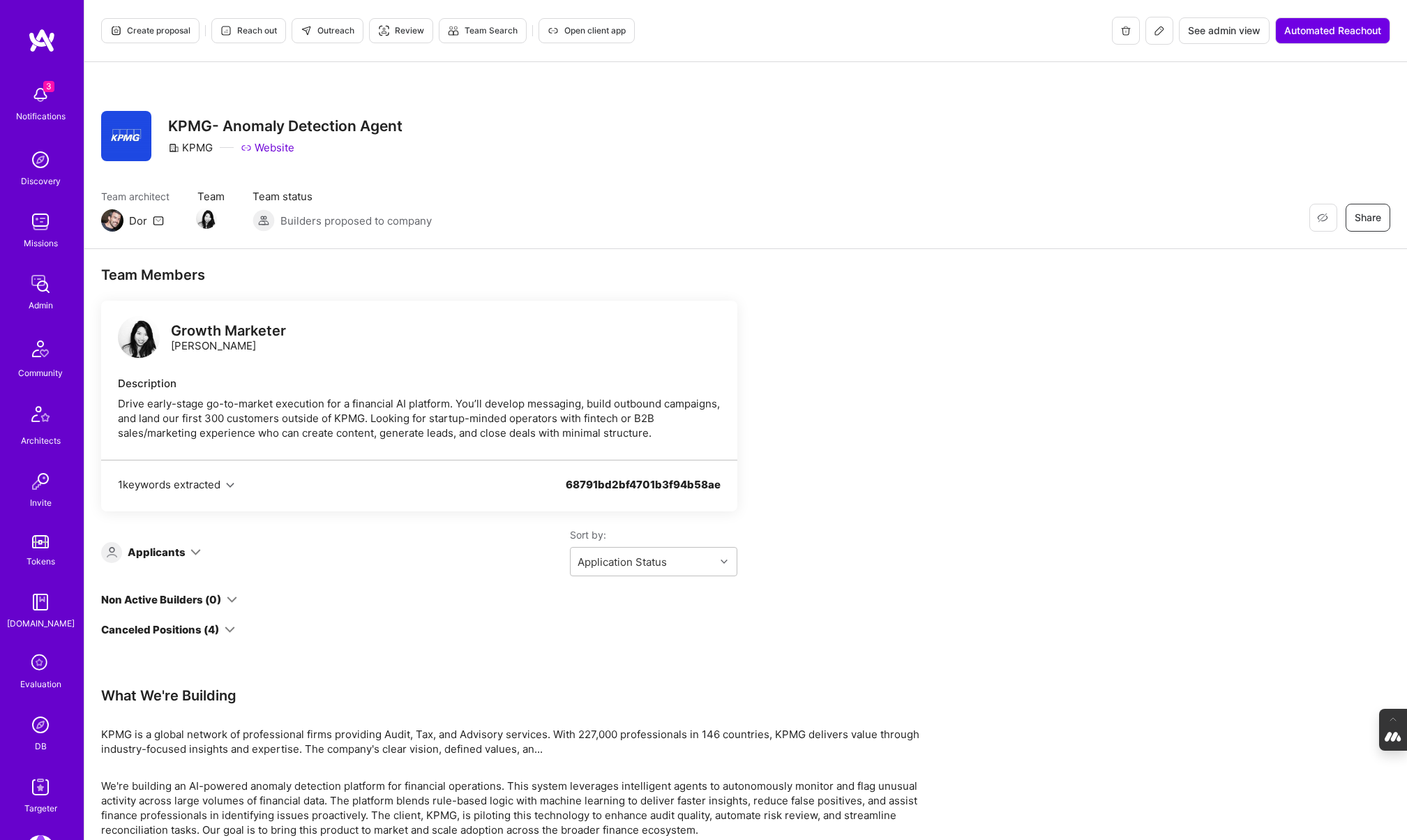
click at [208, 326] on div "Growth Marketer" at bounding box center [228, 331] width 115 height 15
click at [141, 339] on img at bounding box center [138, 337] width 42 height 42
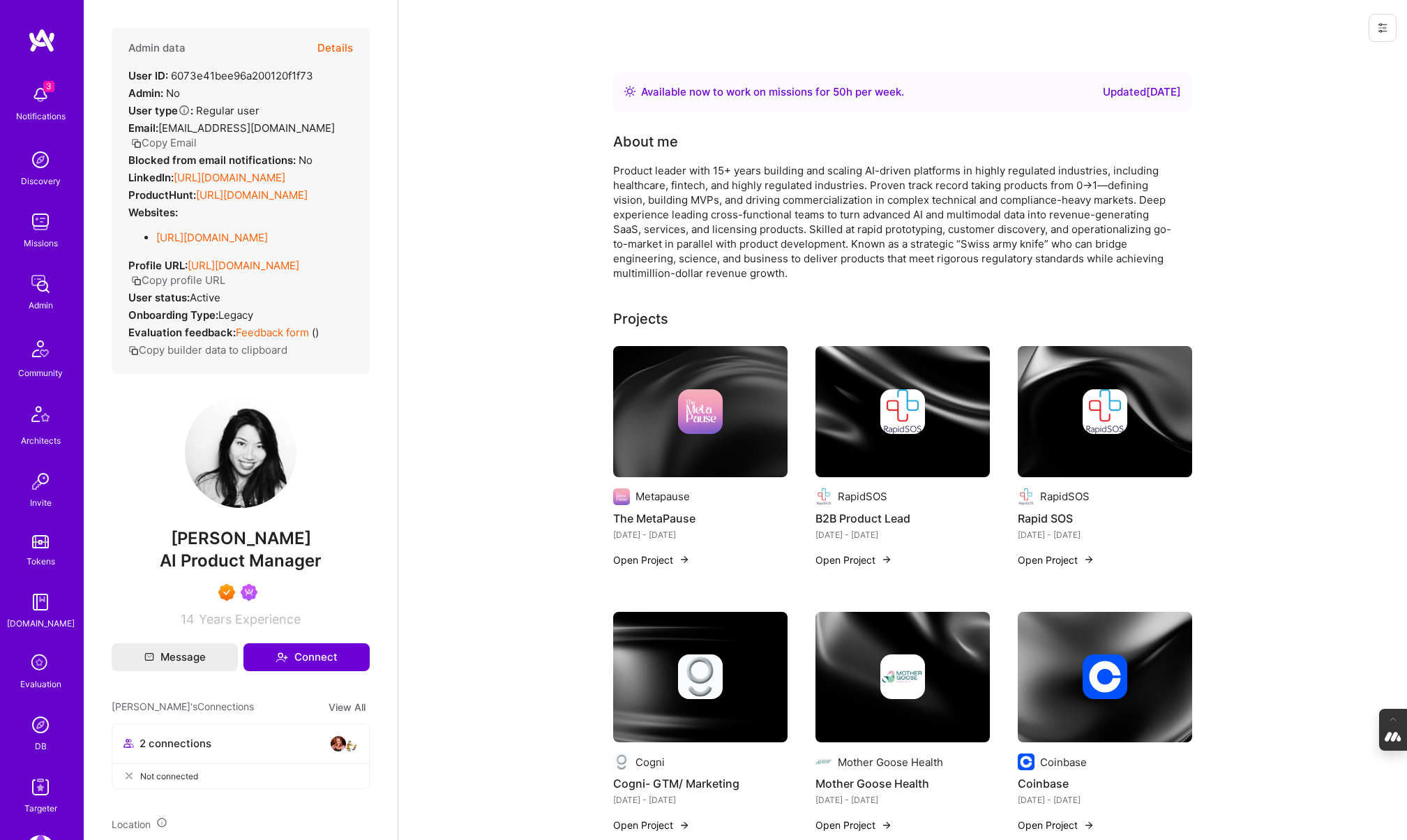
click at [340, 45] on button "Details" at bounding box center [335, 48] width 35 height 41
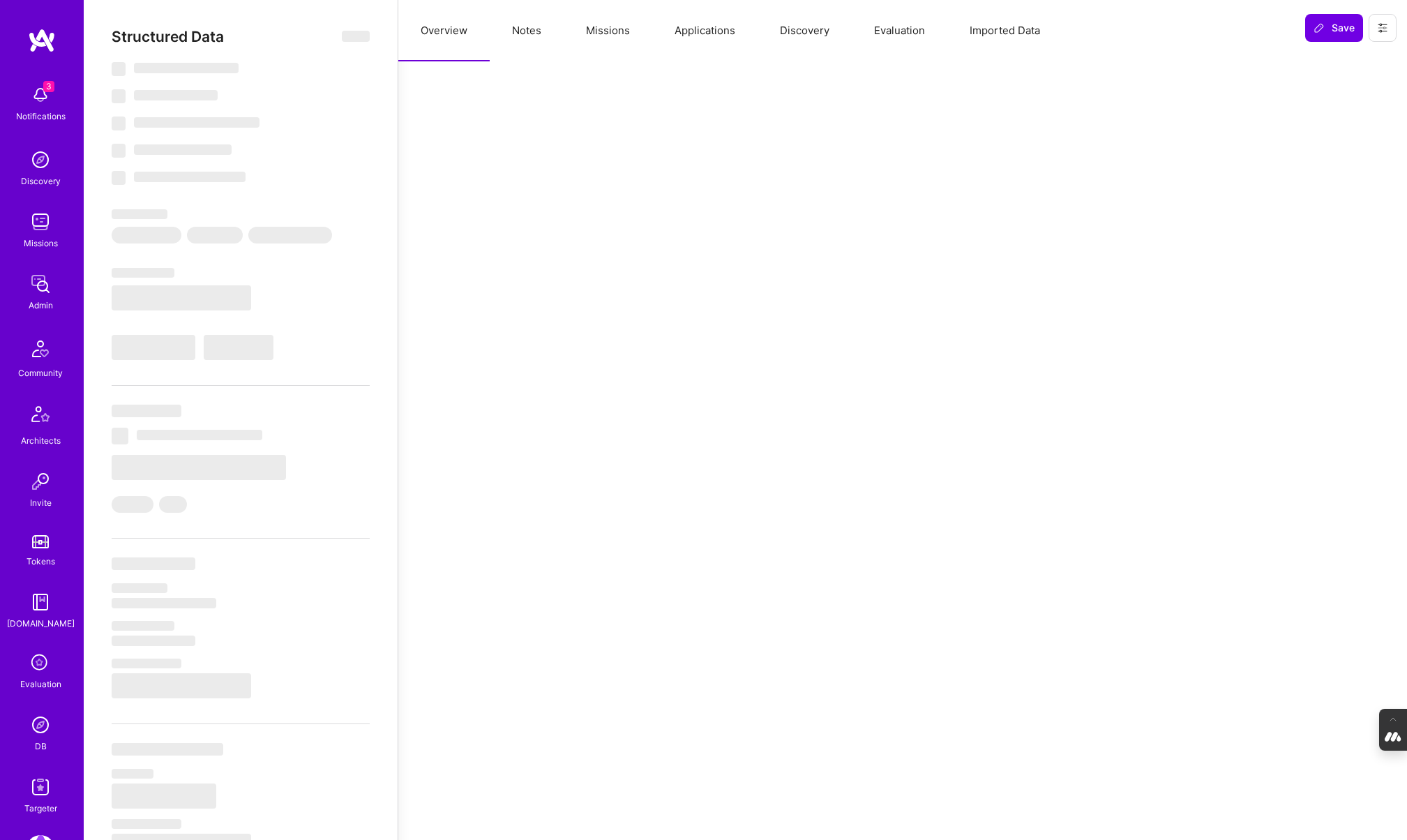
click at [610, 29] on button "Missions" at bounding box center [608, 31] width 89 height 61
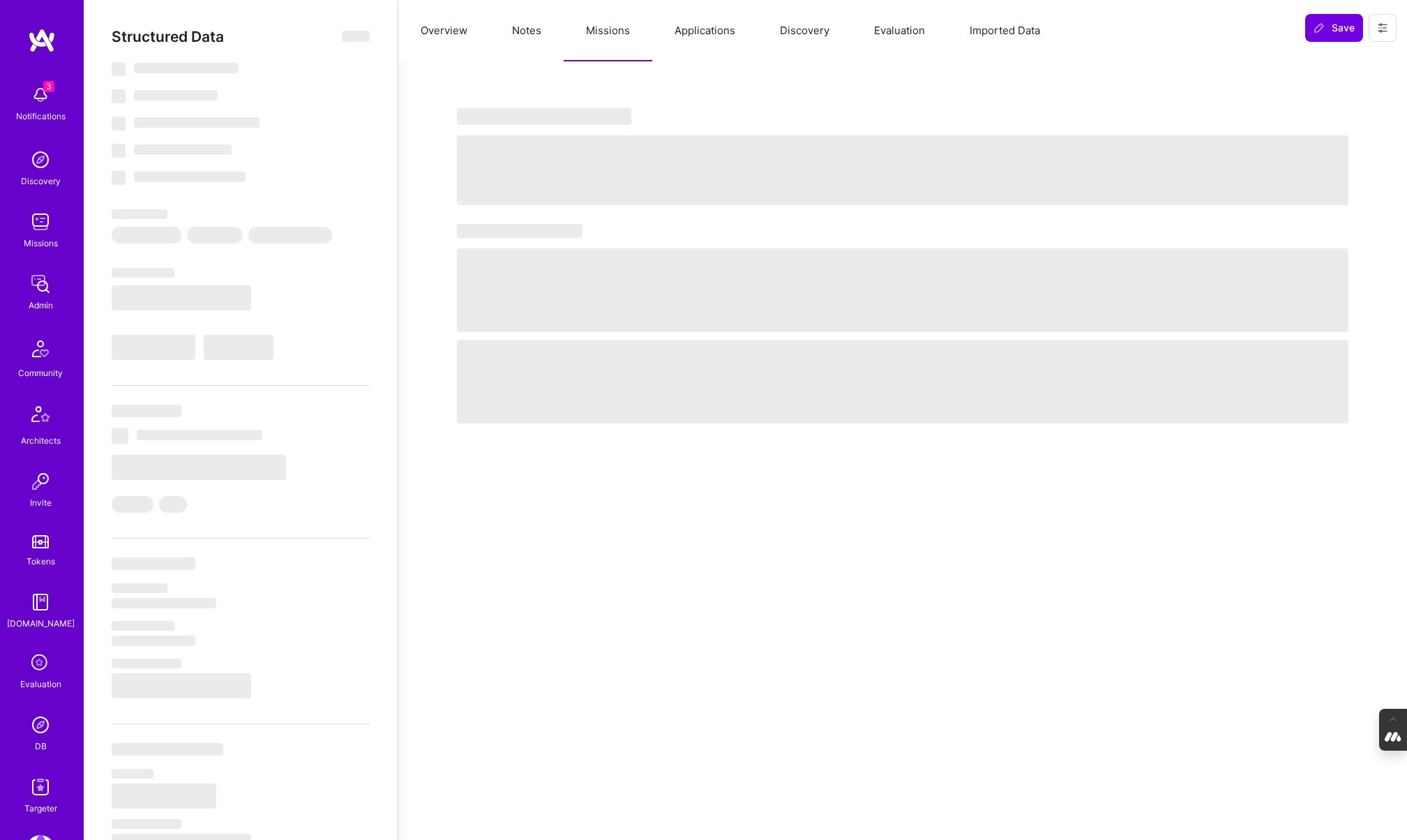
type textarea "x"
select select "Right Now"
select select "7"
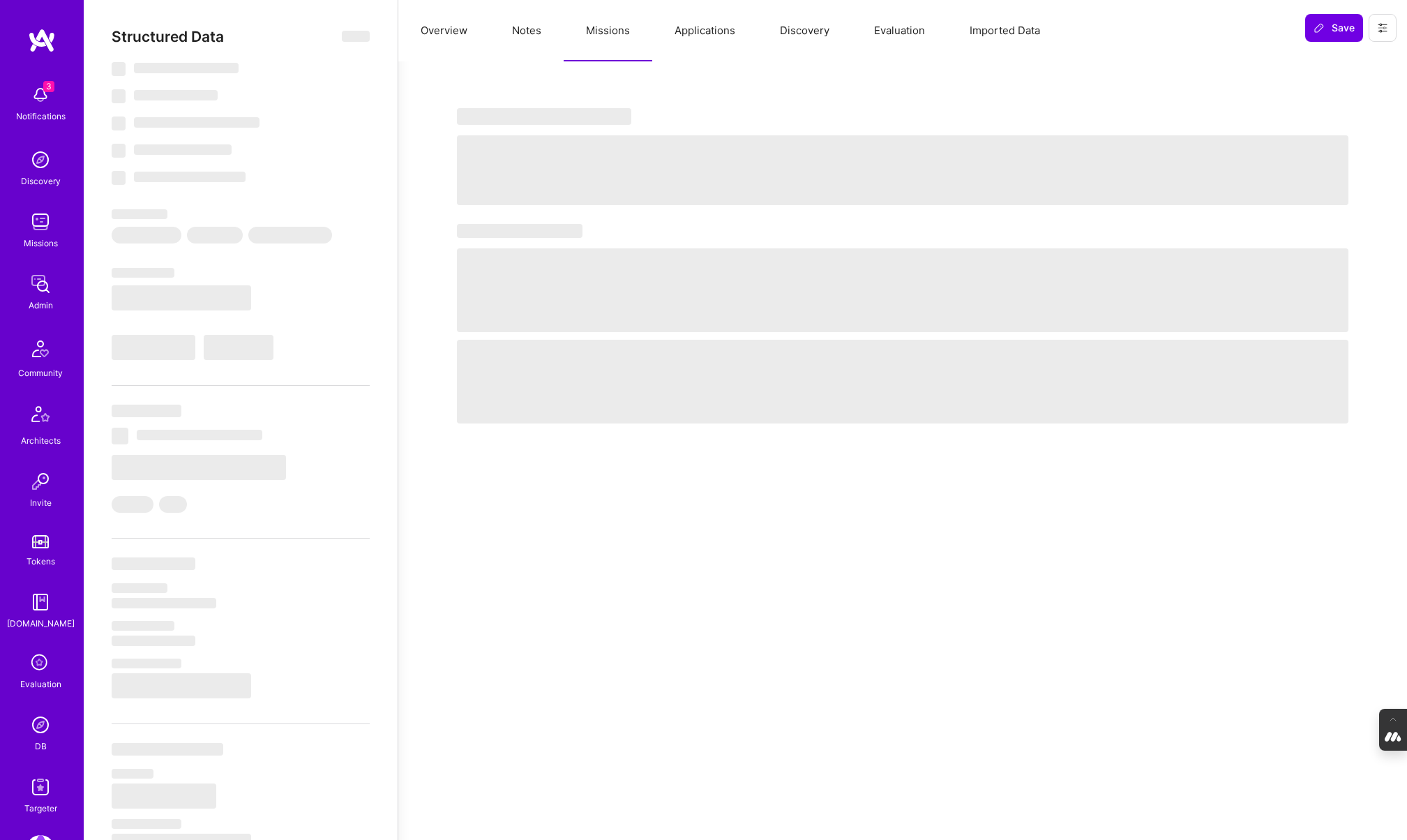
select select "7"
select select "US"
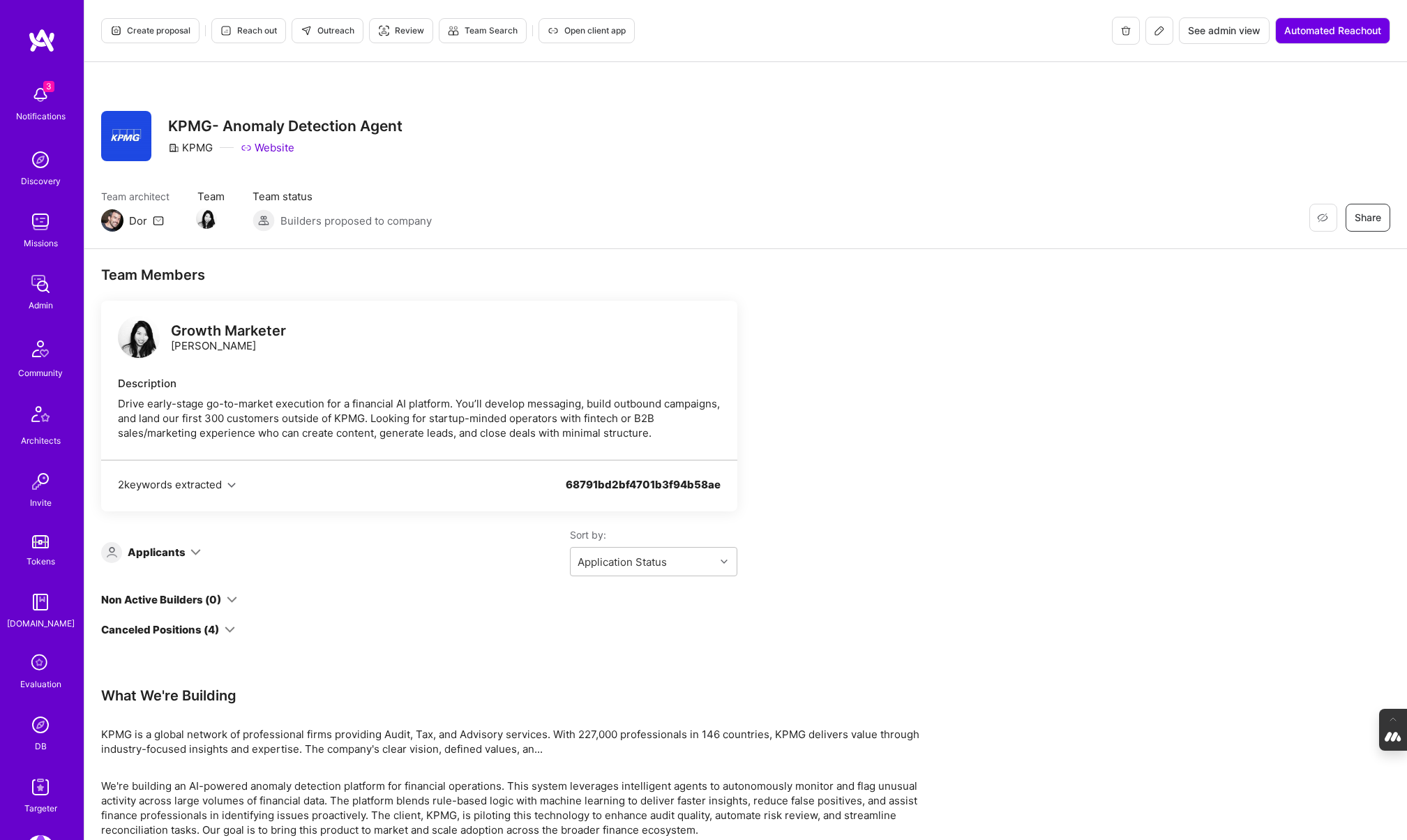
click at [275, 150] on link "Website" at bounding box center [267, 148] width 54 height 15
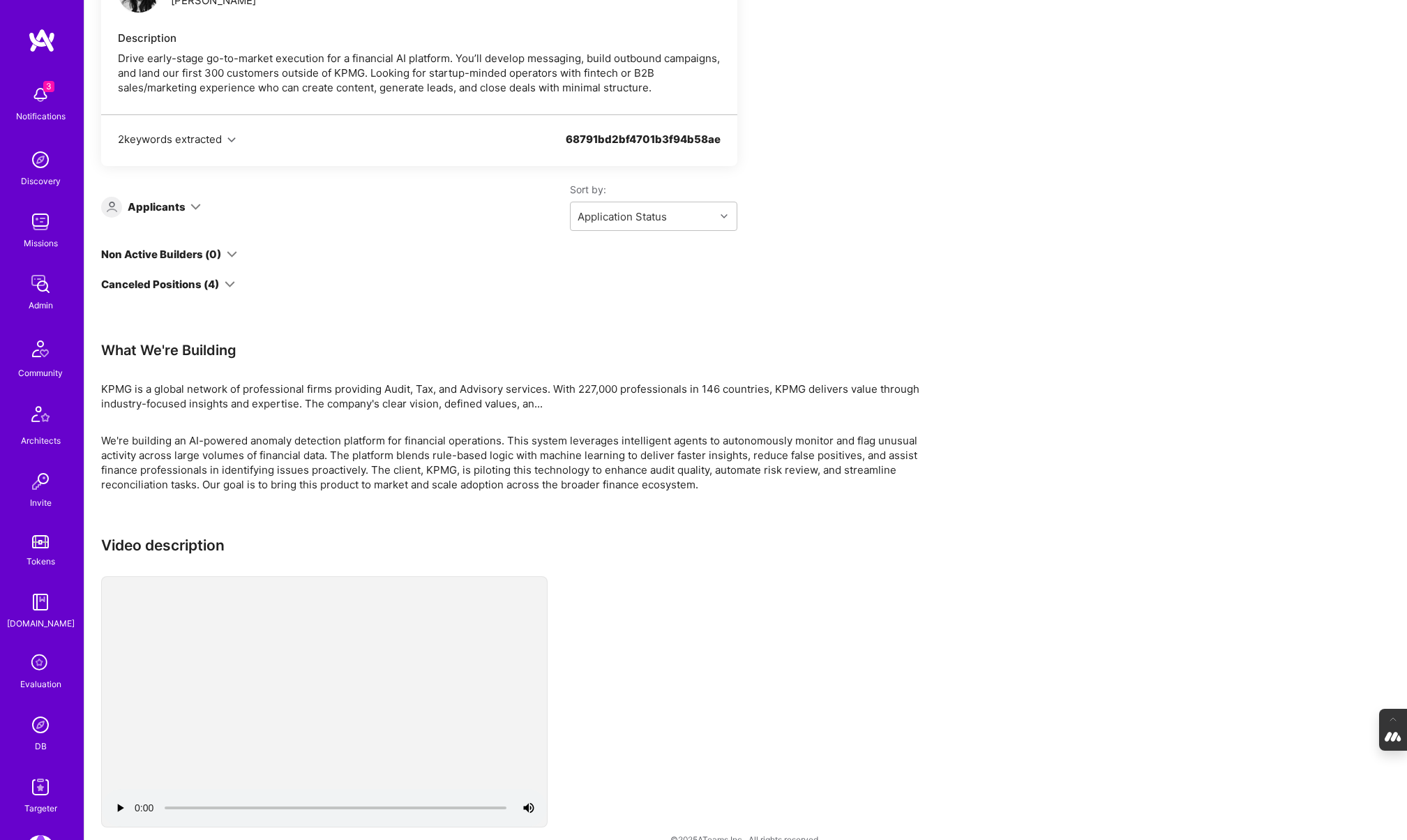
scroll to position [369, 0]
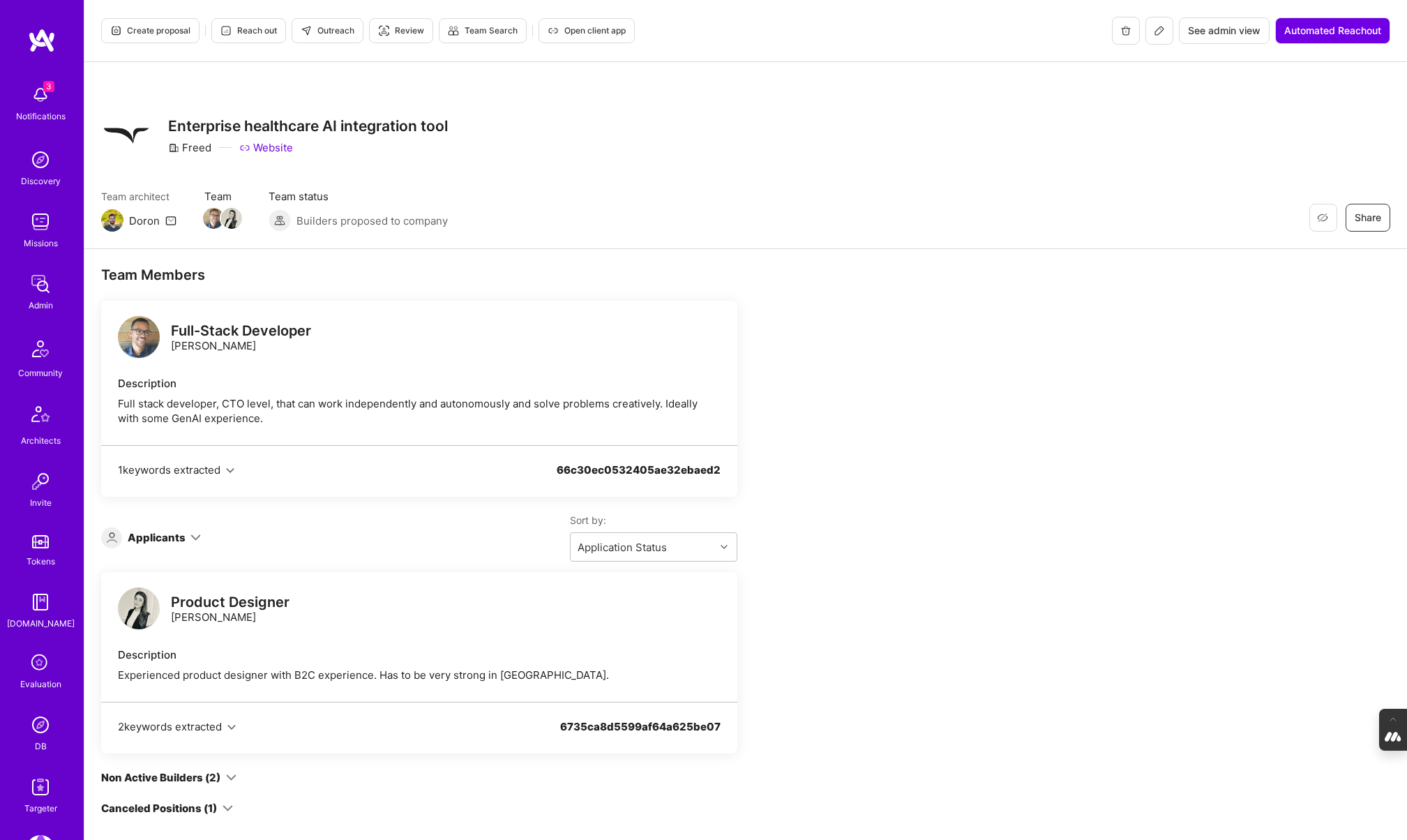
click at [277, 145] on link "Website" at bounding box center [266, 148] width 54 height 15
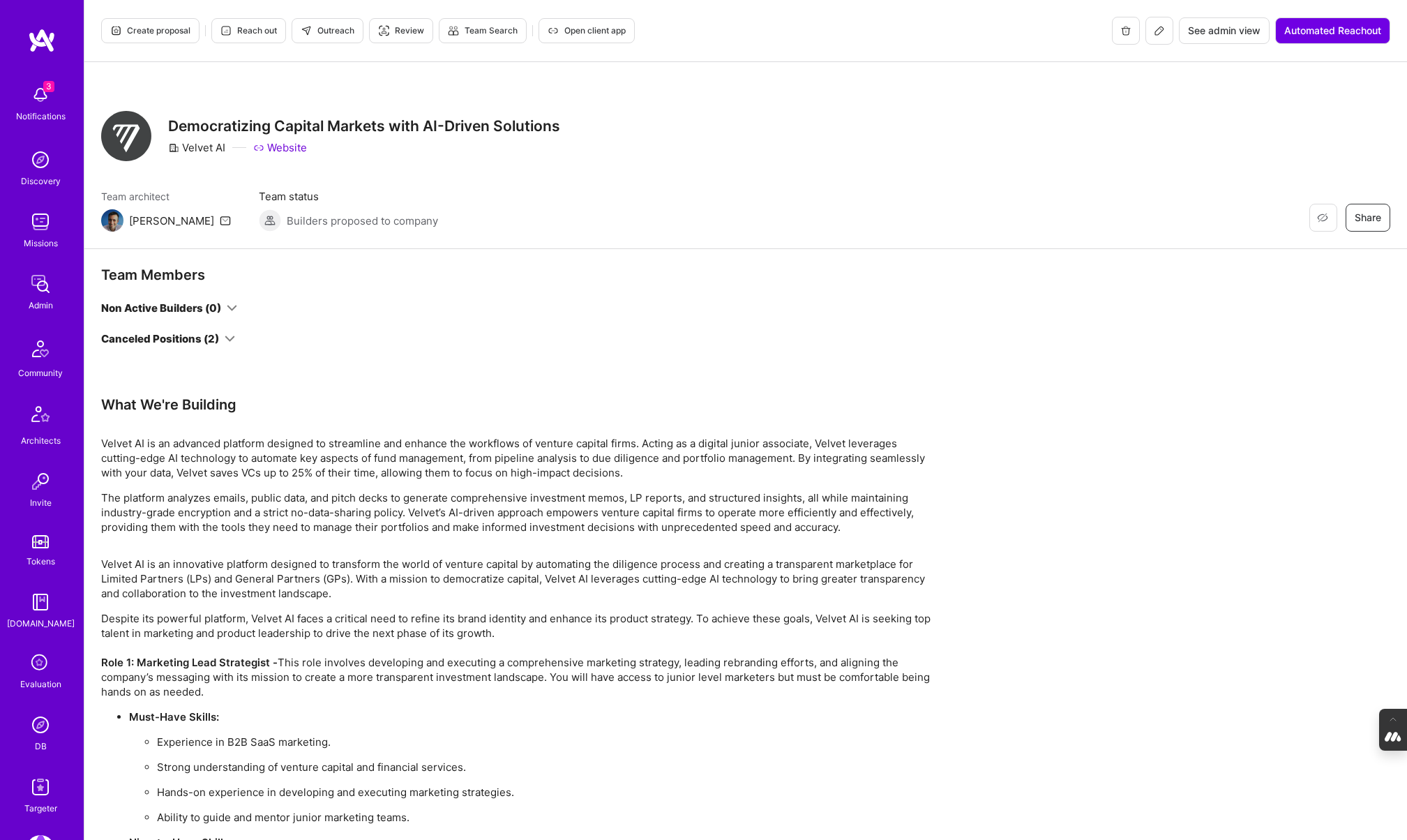
click at [288, 147] on link "Website" at bounding box center [280, 148] width 54 height 15
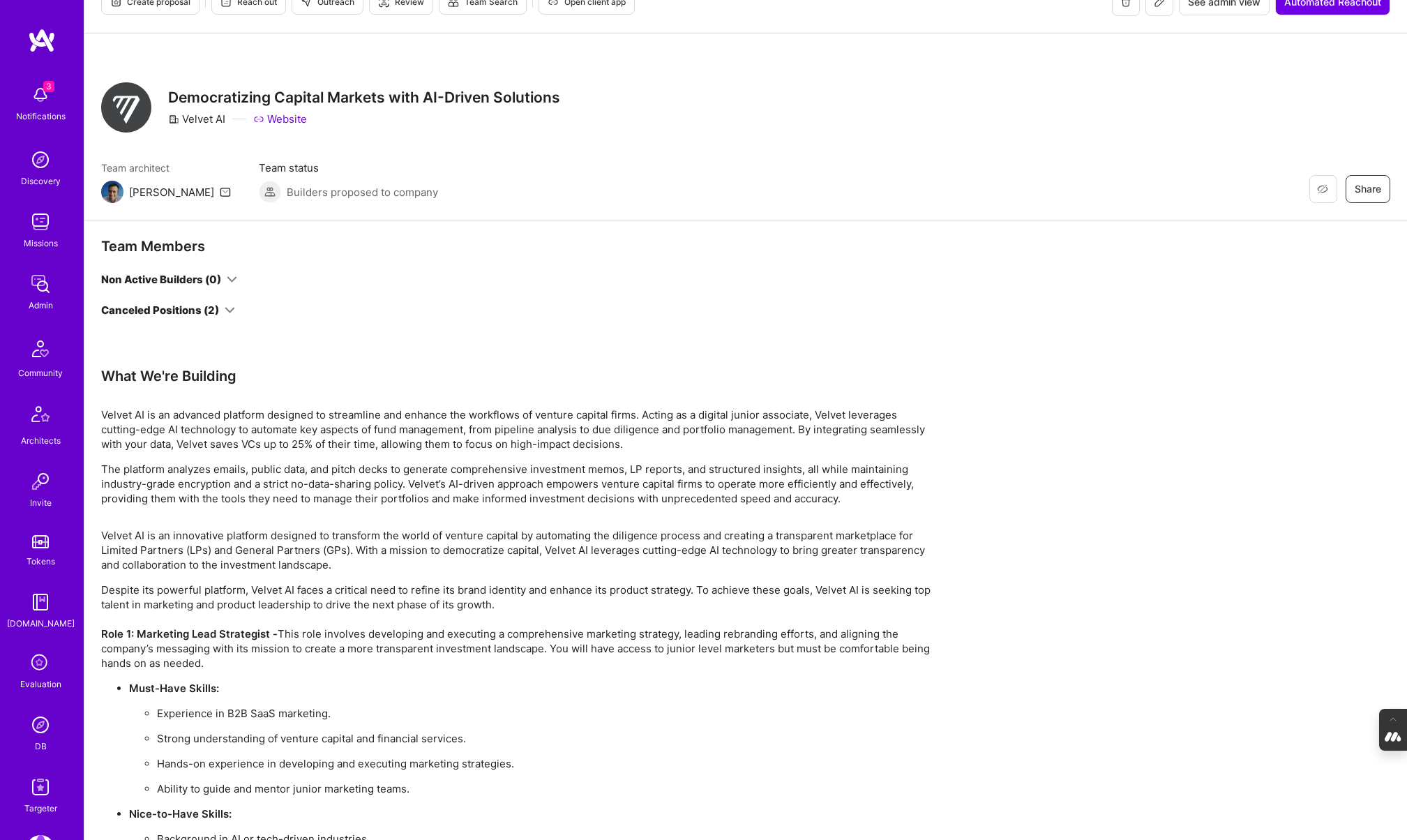
scroll to position [30, 0]
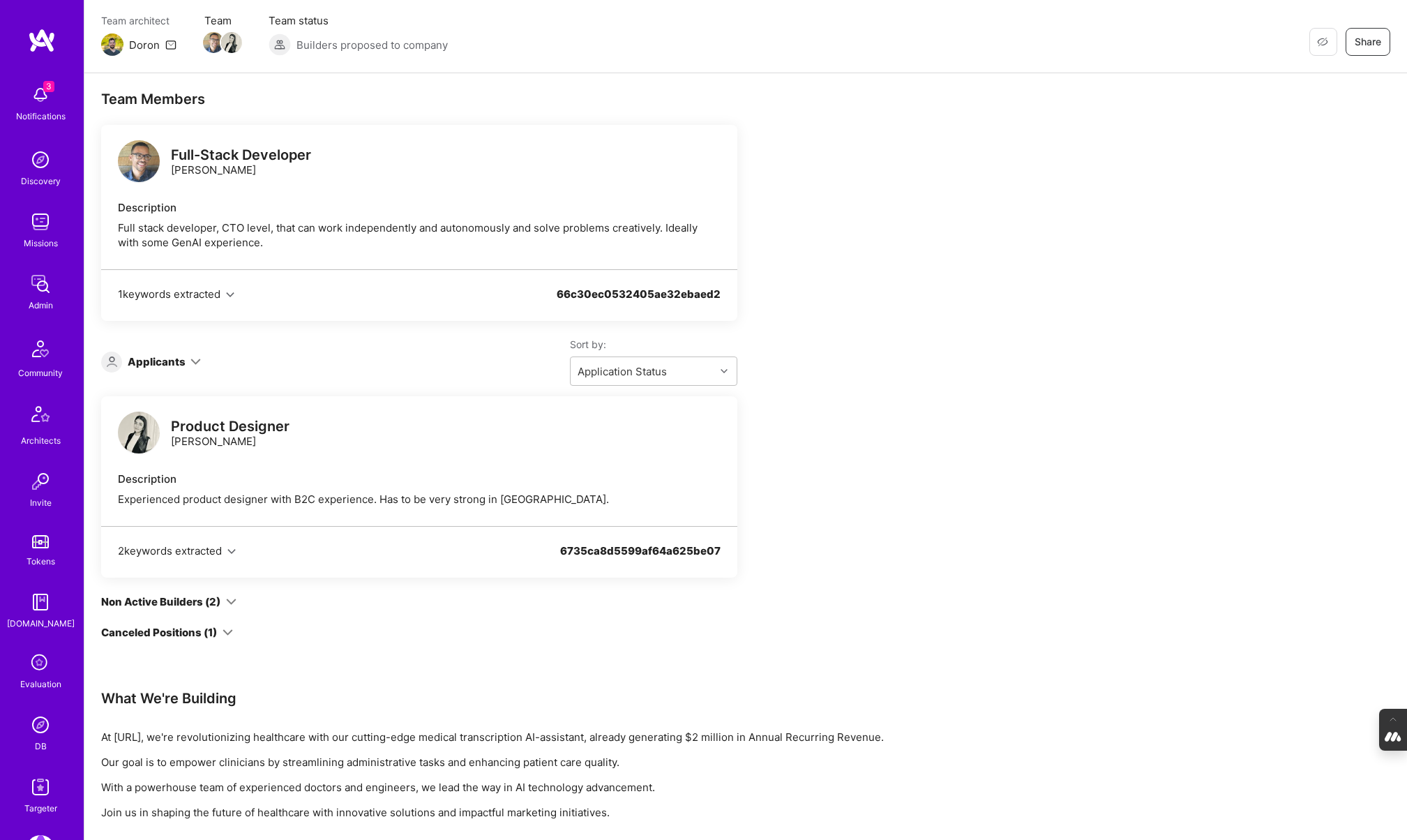
scroll to position [164, 0]
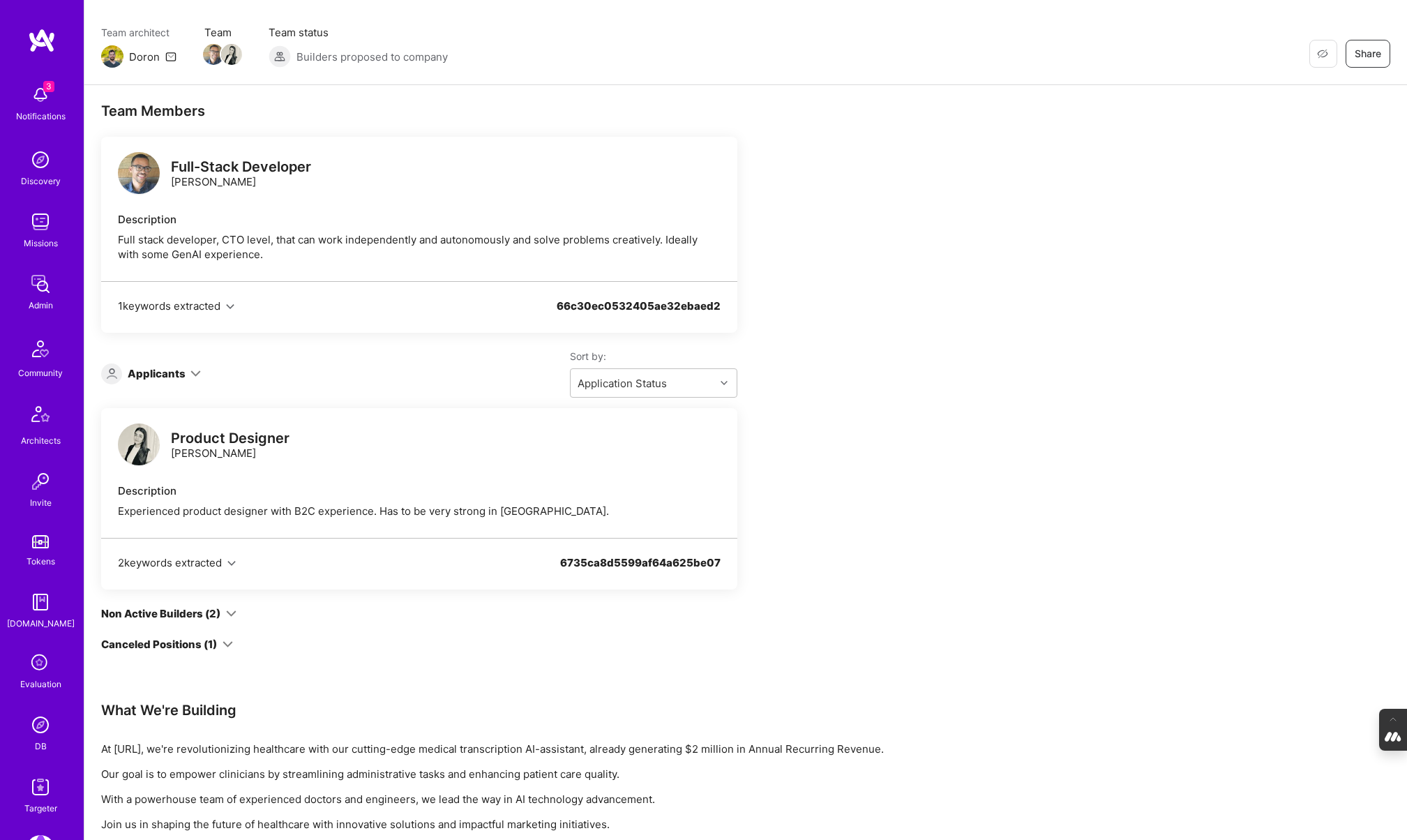
click at [130, 169] on img at bounding box center [138, 172] width 42 height 42
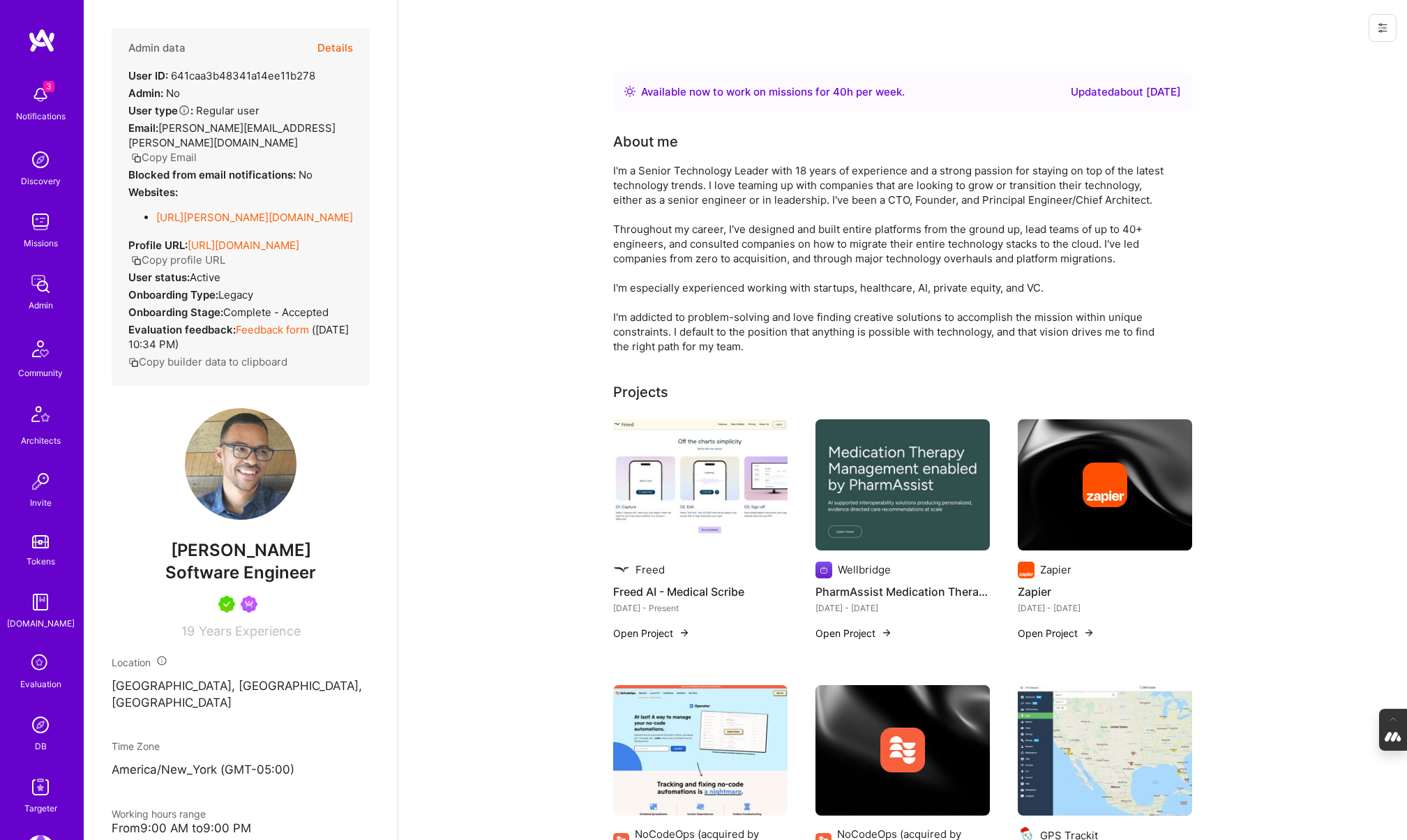
click at [335, 42] on button "Details" at bounding box center [335, 48] width 35 height 41
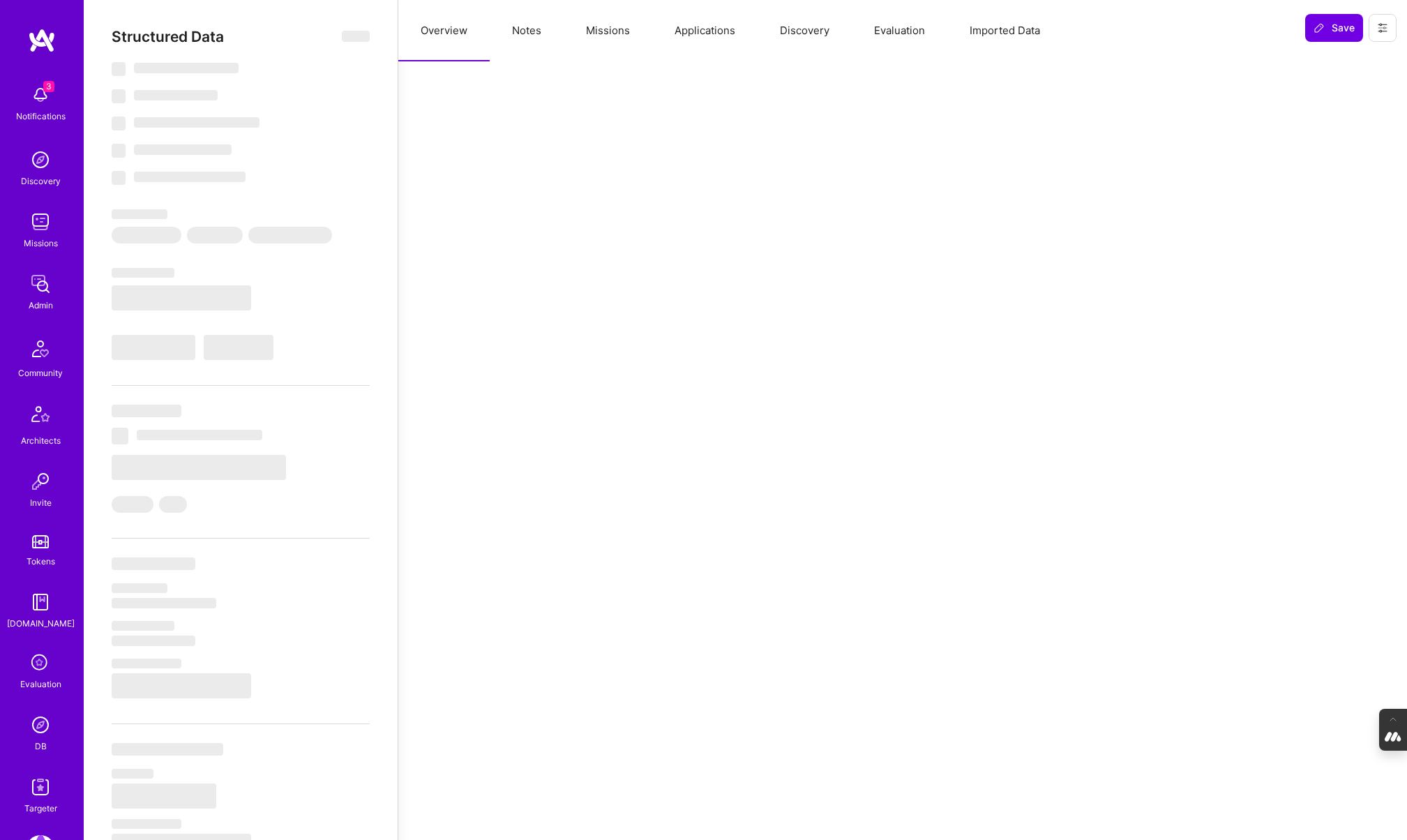
click at [605, 28] on button "Missions" at bounding box center [608, 31] width 89 height 61
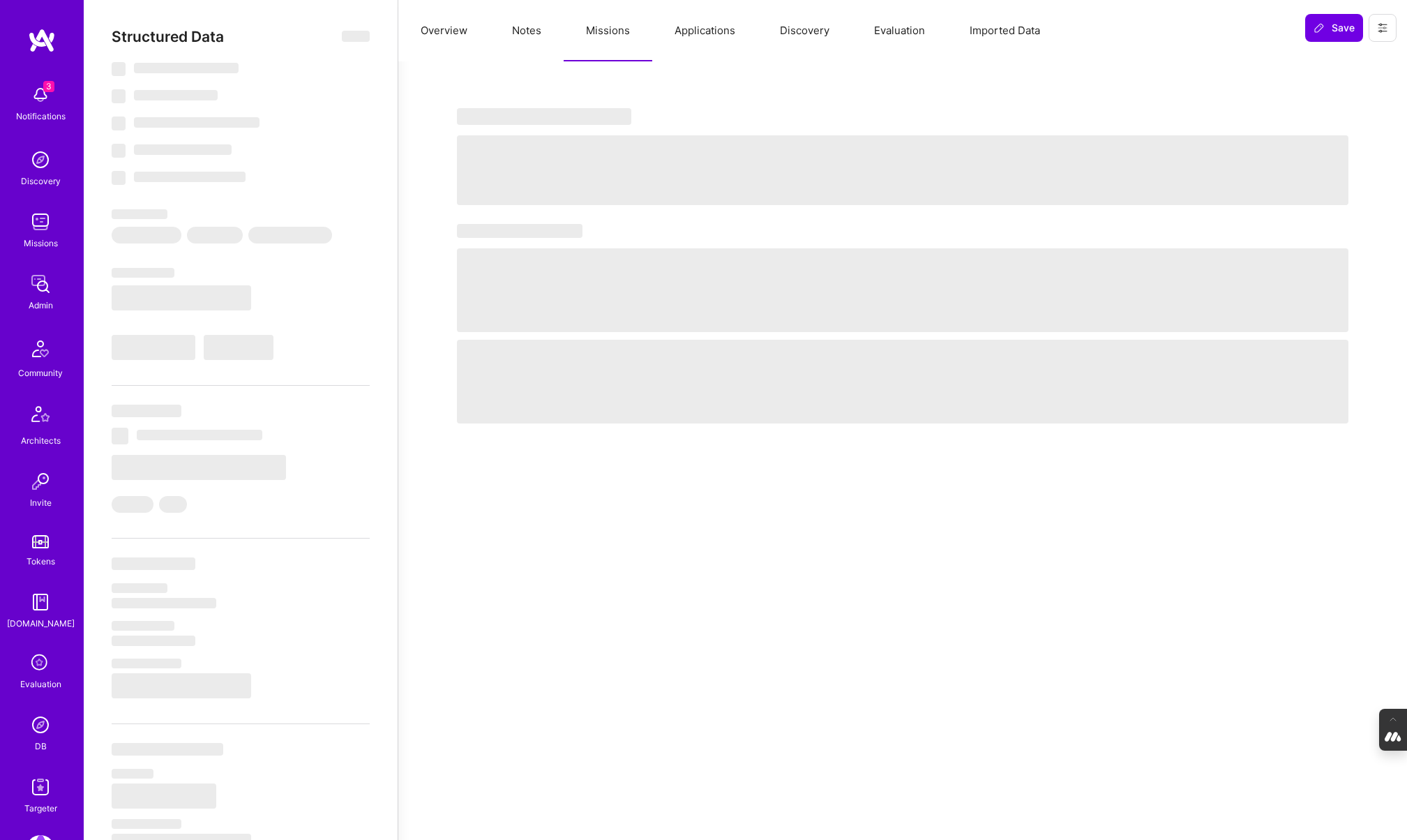
select select "Right Now"
select select "5"
select select "7"
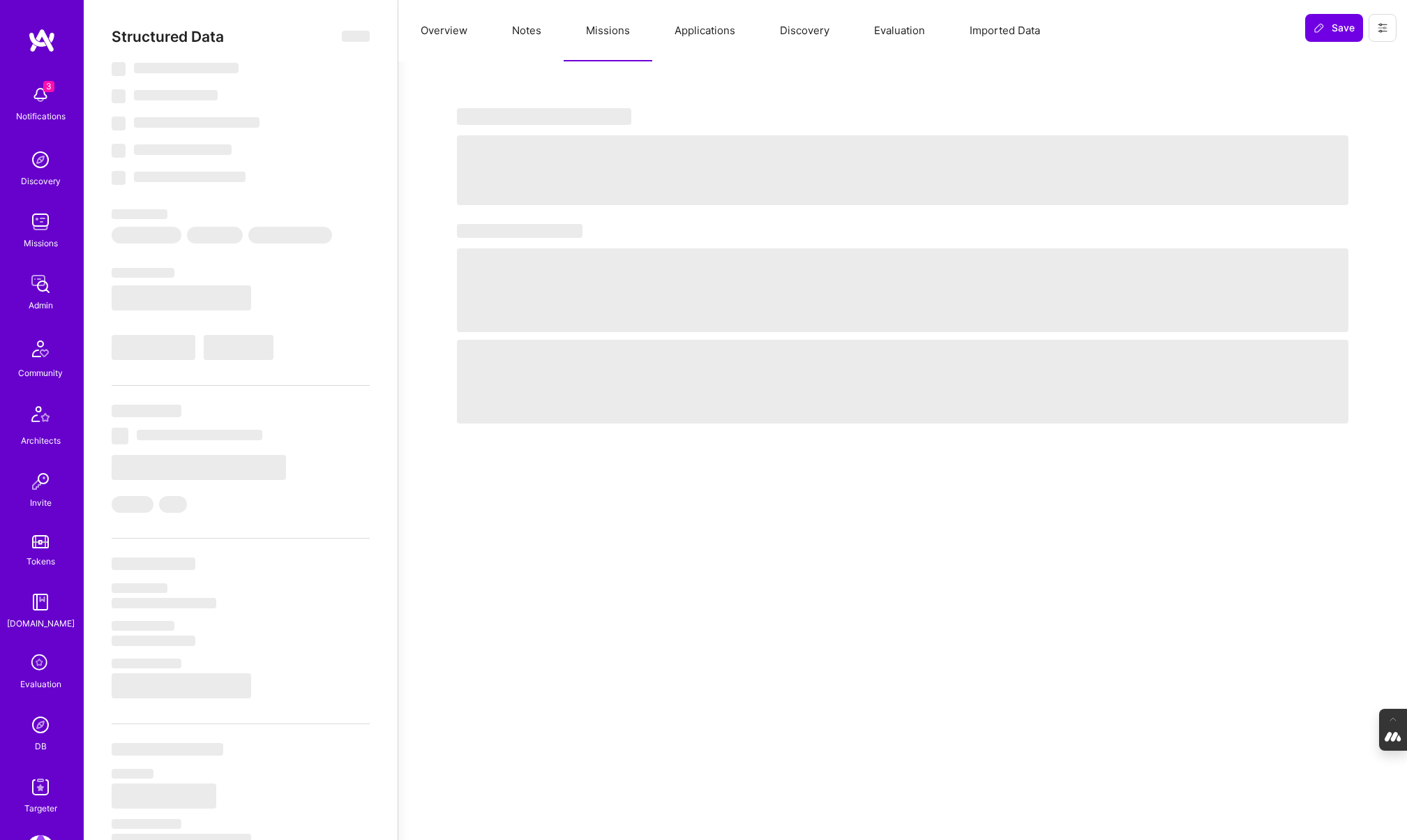
select select "US"
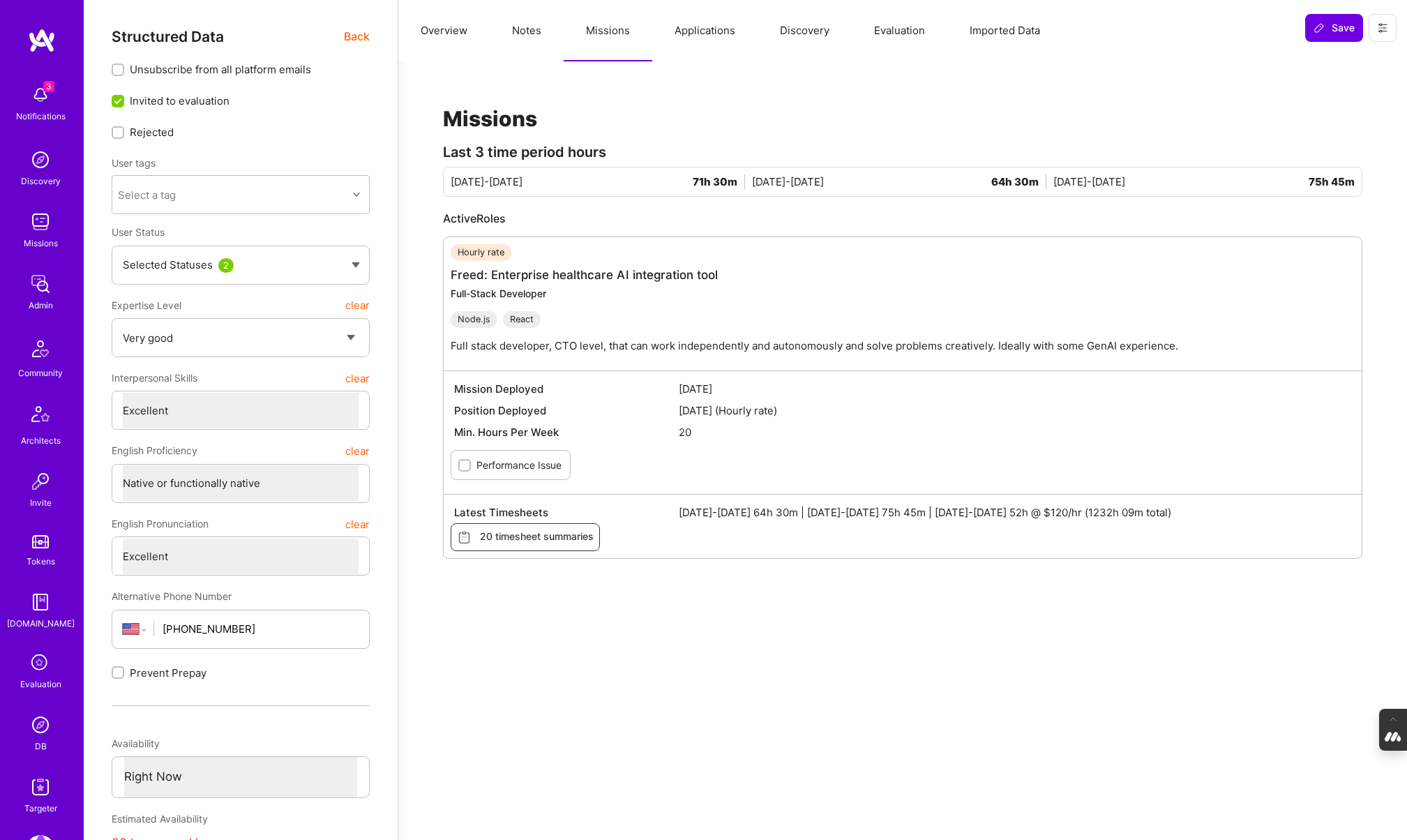
click at [439, 26] on button "Overview" at bounding box center [444, 31] width 92 height 61
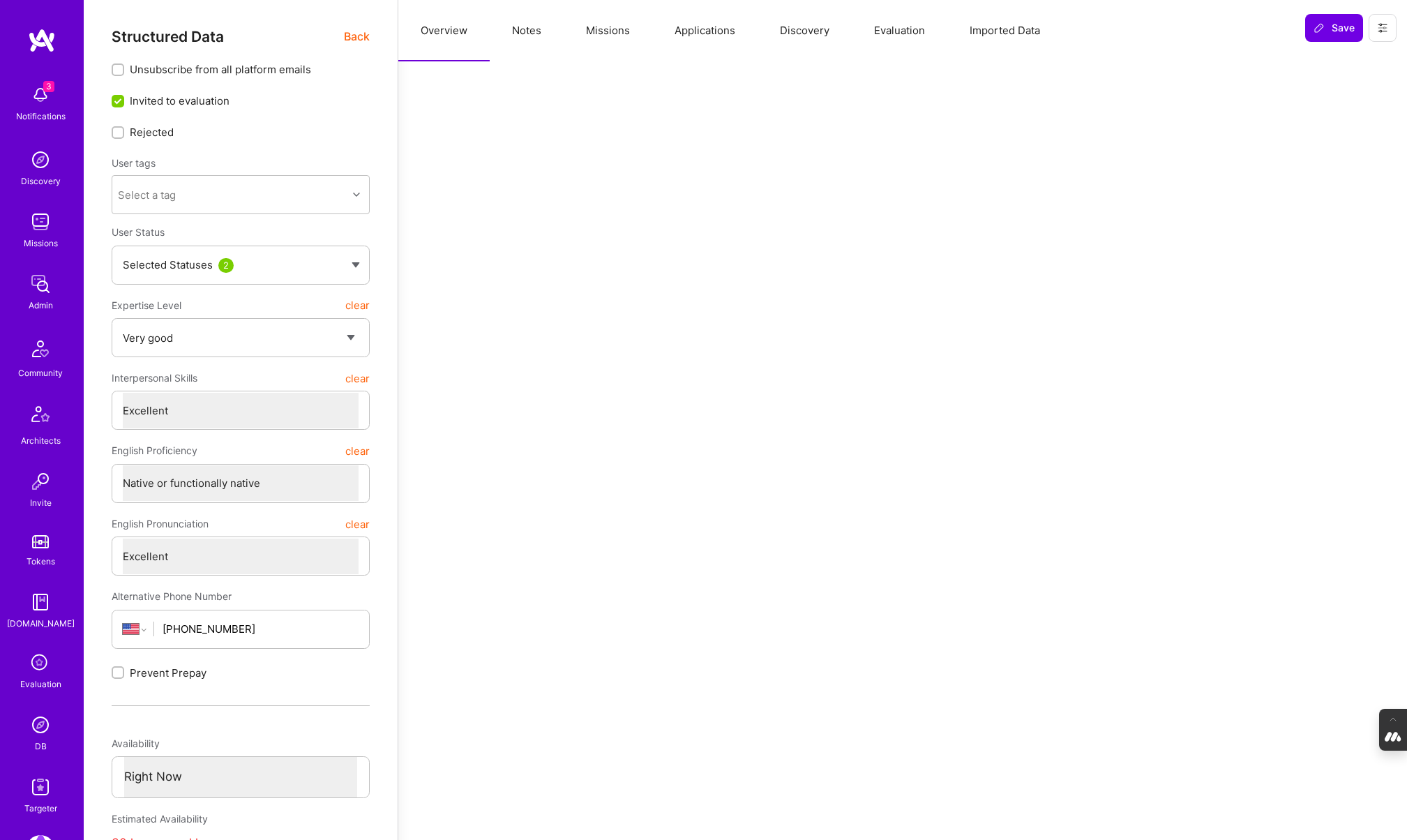
click at [354, 34] on span "Back" at bounding box center [357, 36] width 26 height 18
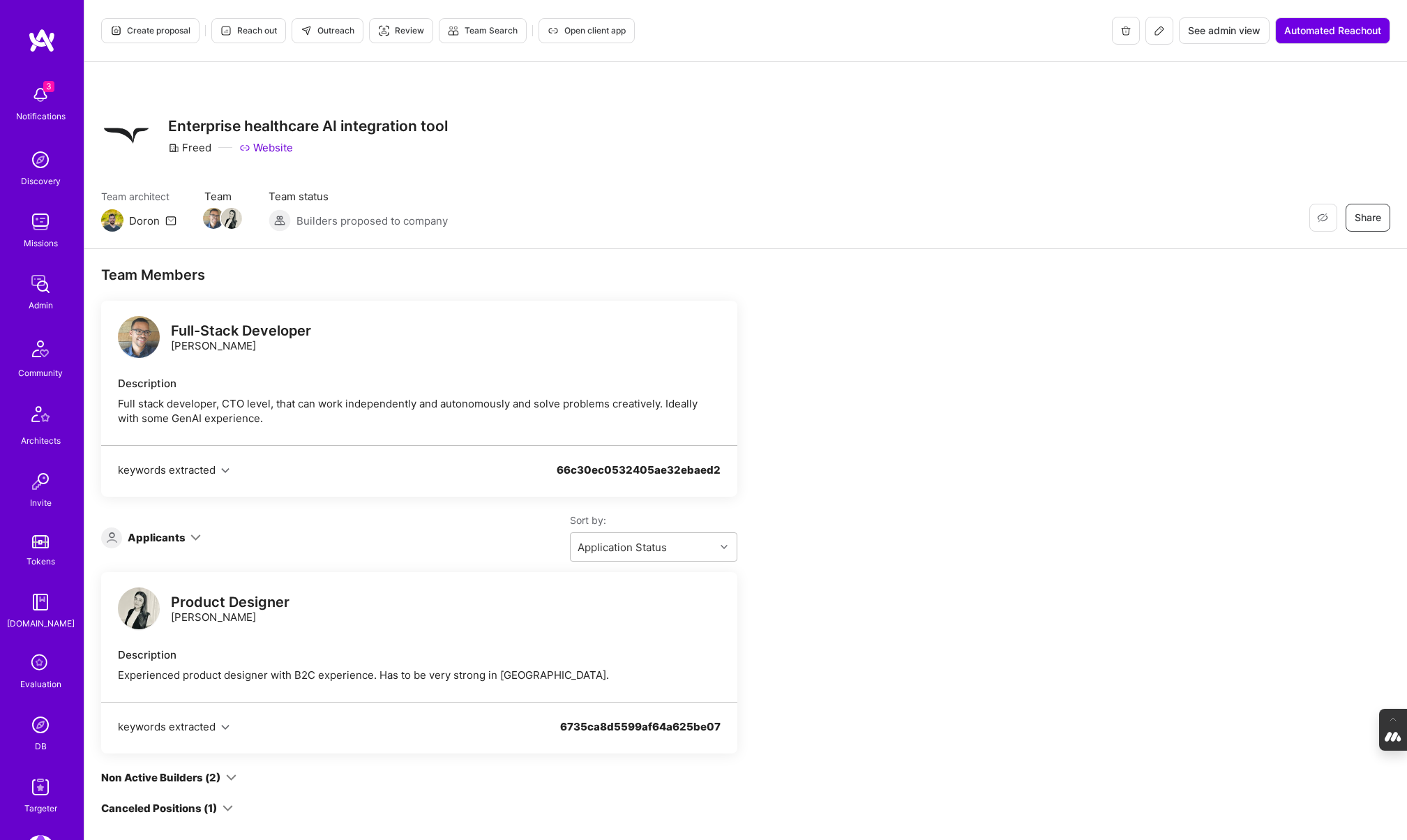
scroll to position [164, 0]
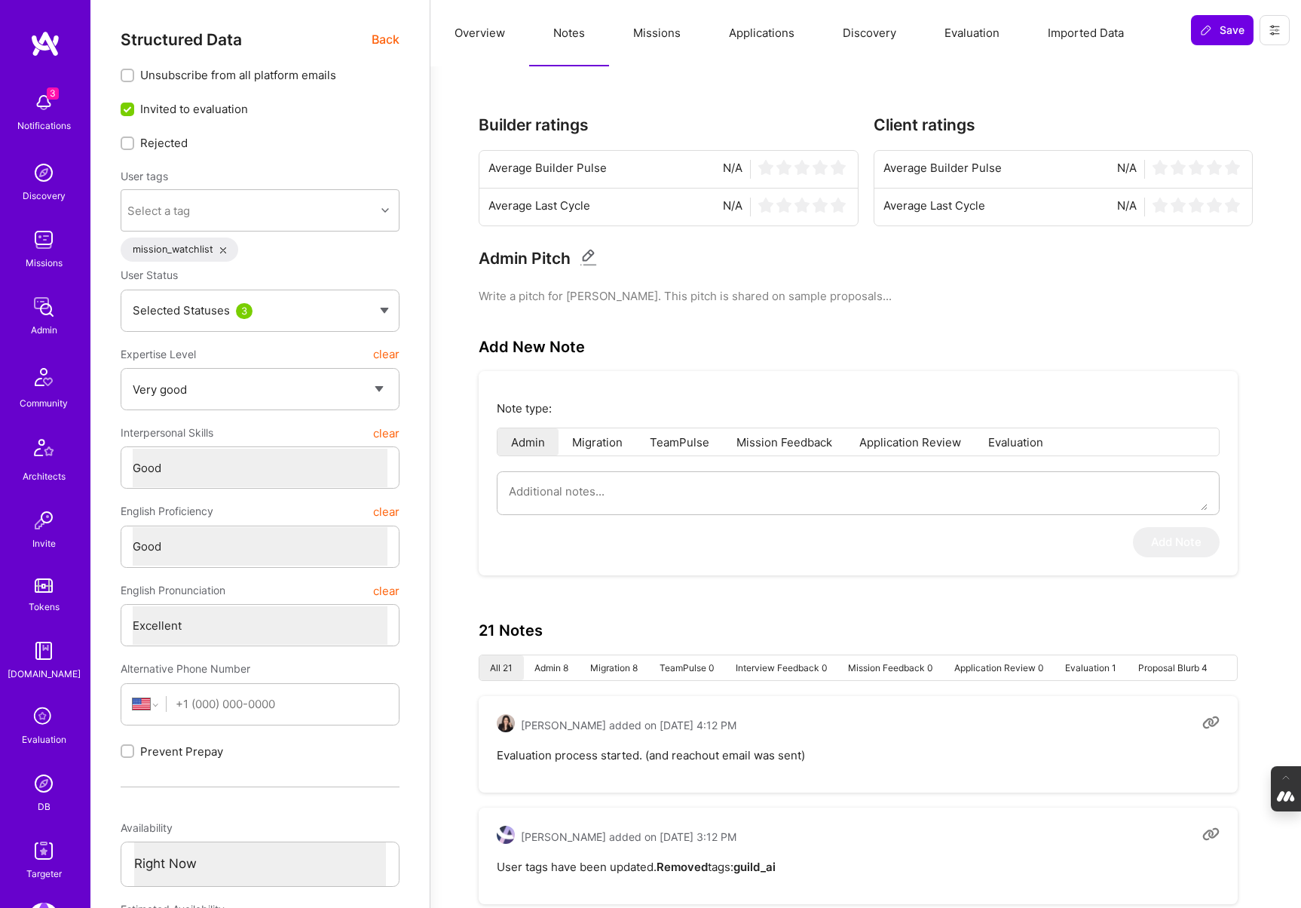
select select "5"
select select "4"
select select "6"
select select "7"
select select "US"
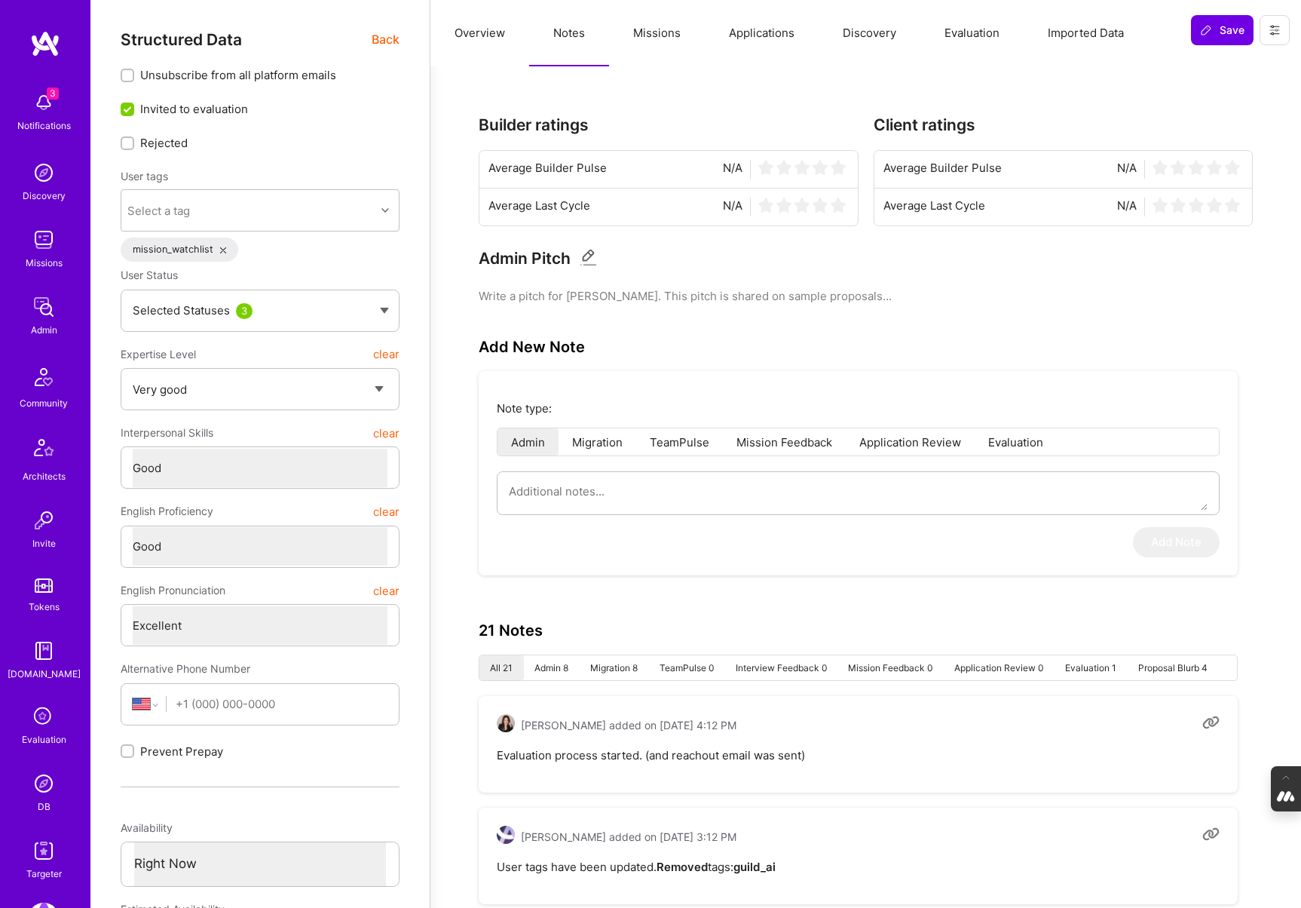
select select "Right Now"
click at [979, 32] on button "Evaluation" at bounding box center [972, 33] width 103 height 66
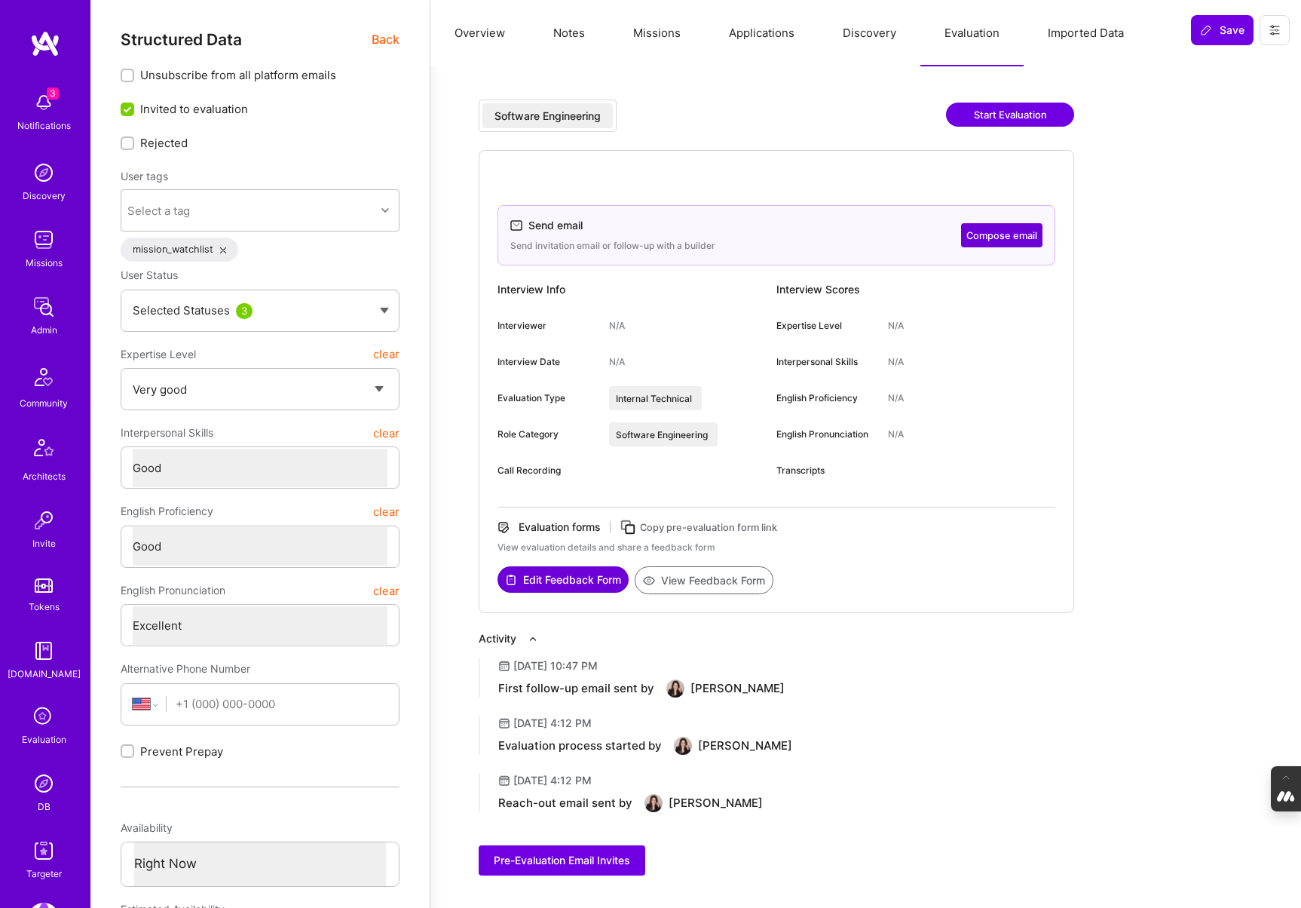
click at [700, 581] on button "View Feedback Form" at bounding box center [704, 580] width 139 height 28
click at [369, 35] on div "Structured Data Back" at bounding box center [260, 39] width 279 height 19
click at [396, 38] on span "Back" at bounding box center [386, 39] width 28 height 19
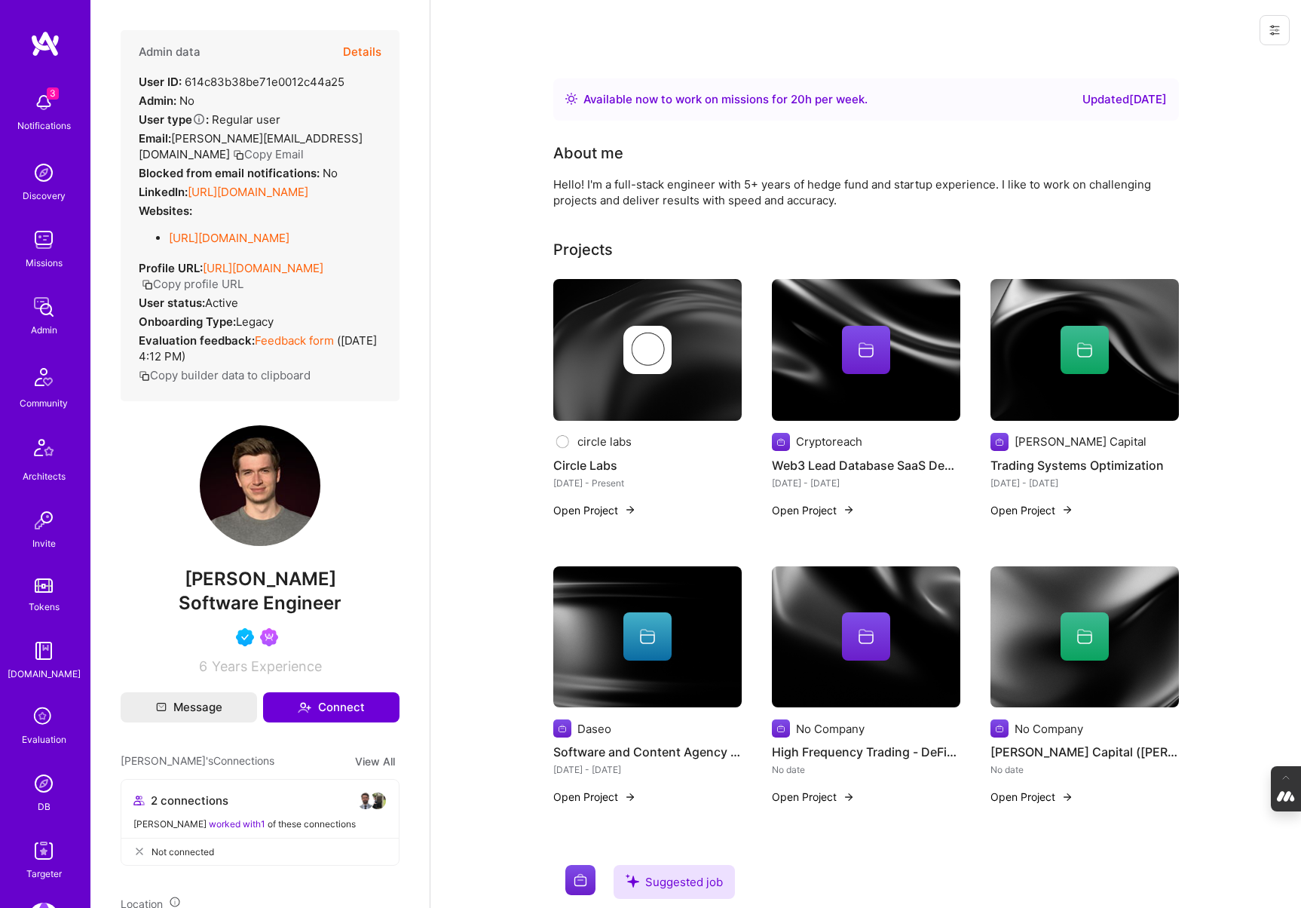
click at [48, 732] on div "Evaluation" at bounding box center [44, 739] width 44 height 16
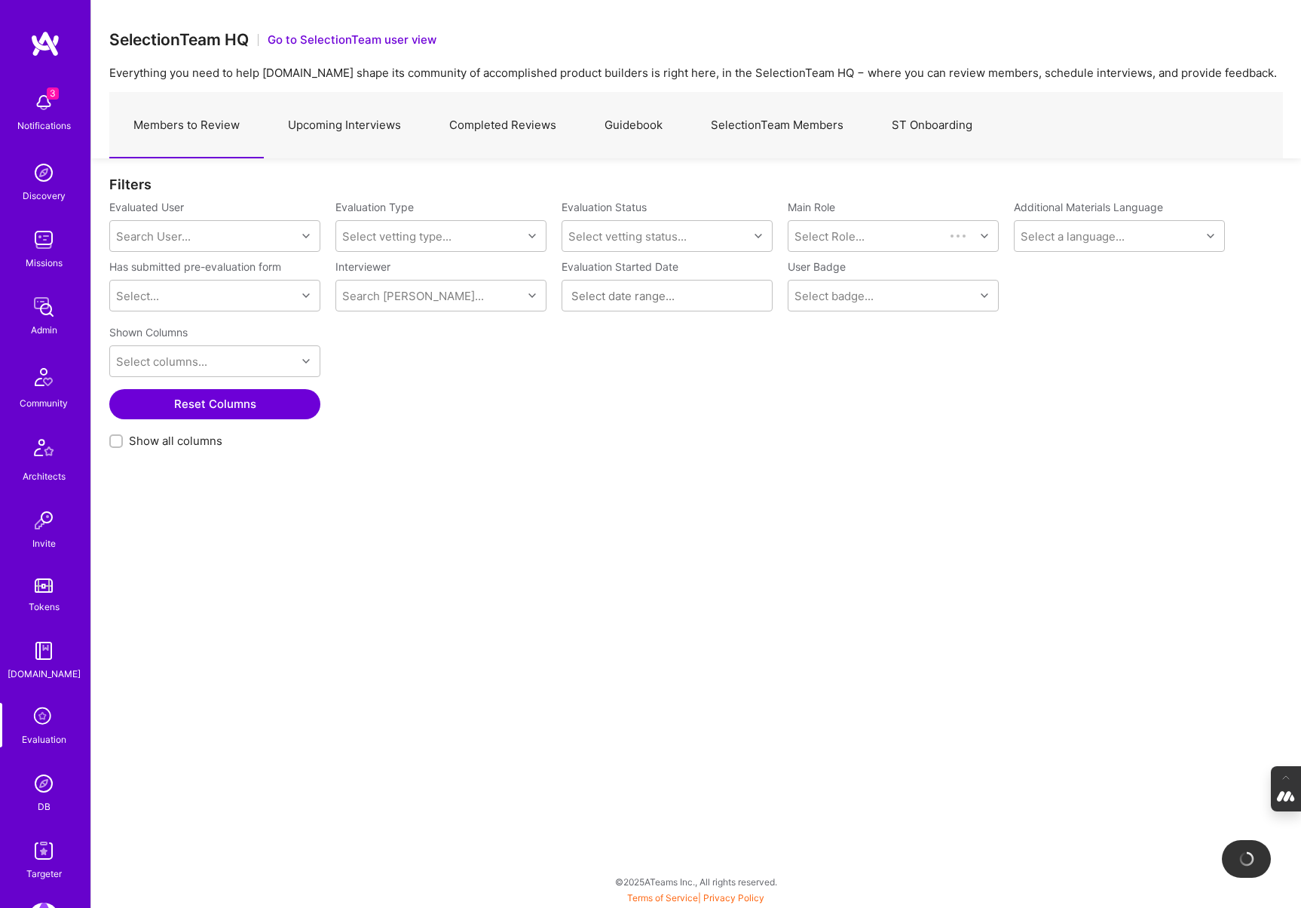
click at [364, 137] on link "Upcoming Interviews" at bounding box center [344, 126] width 161 height 66
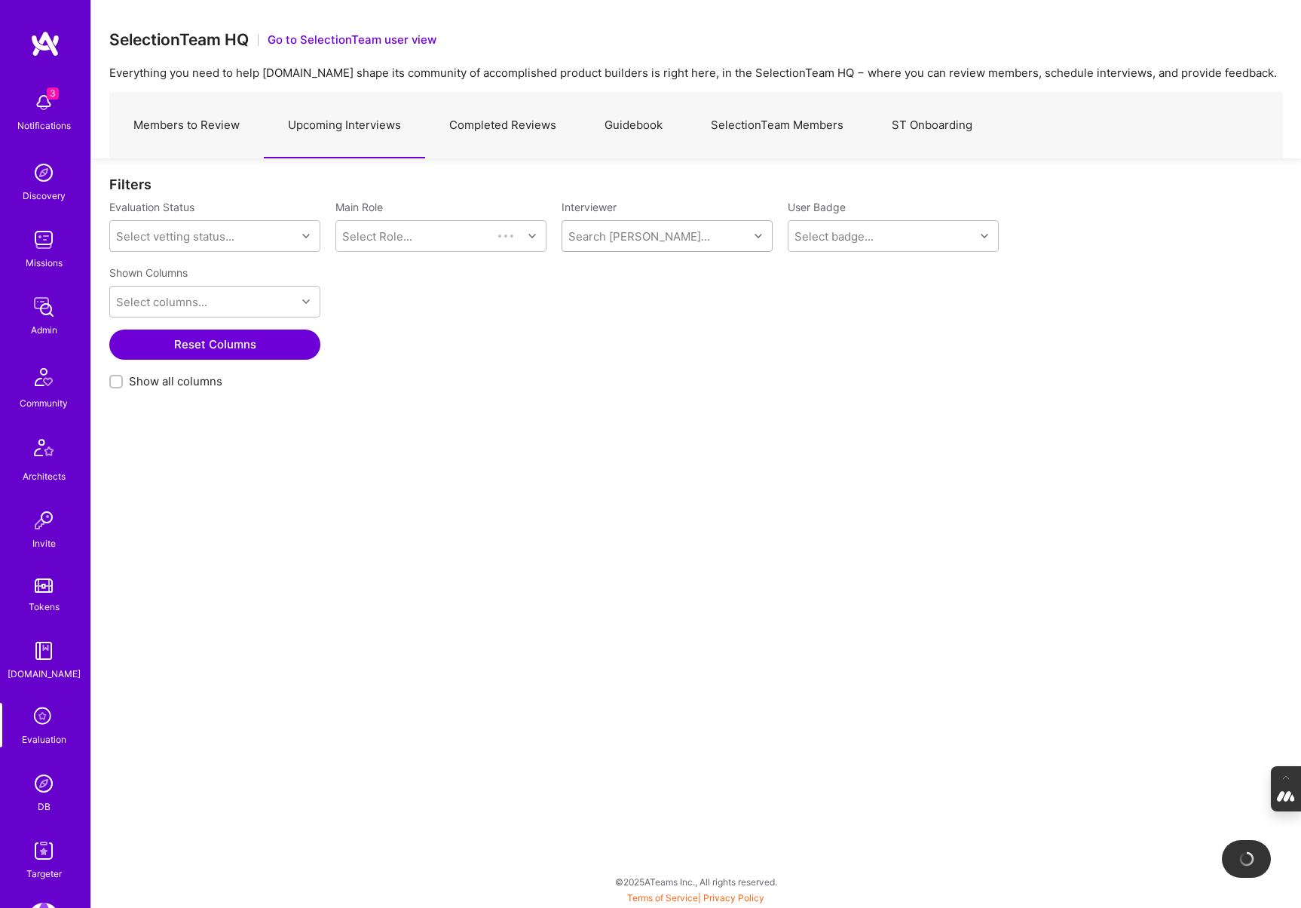
click at [622, 228] on div "Search [PERSON_NAME]..." at bounding box center [640, 236] width 142 height 16
type input "pedro"
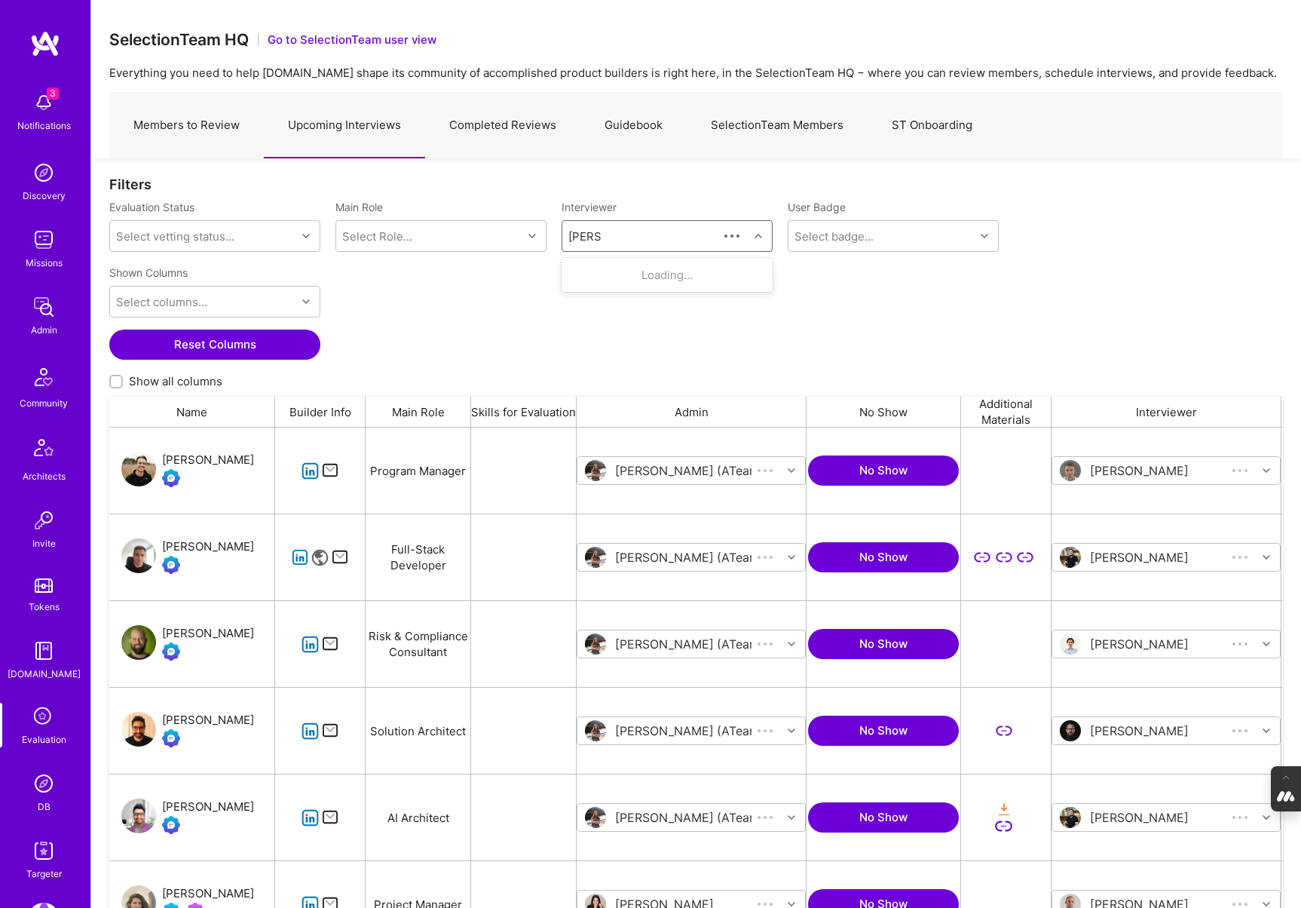
scroll to position [749, 1174]
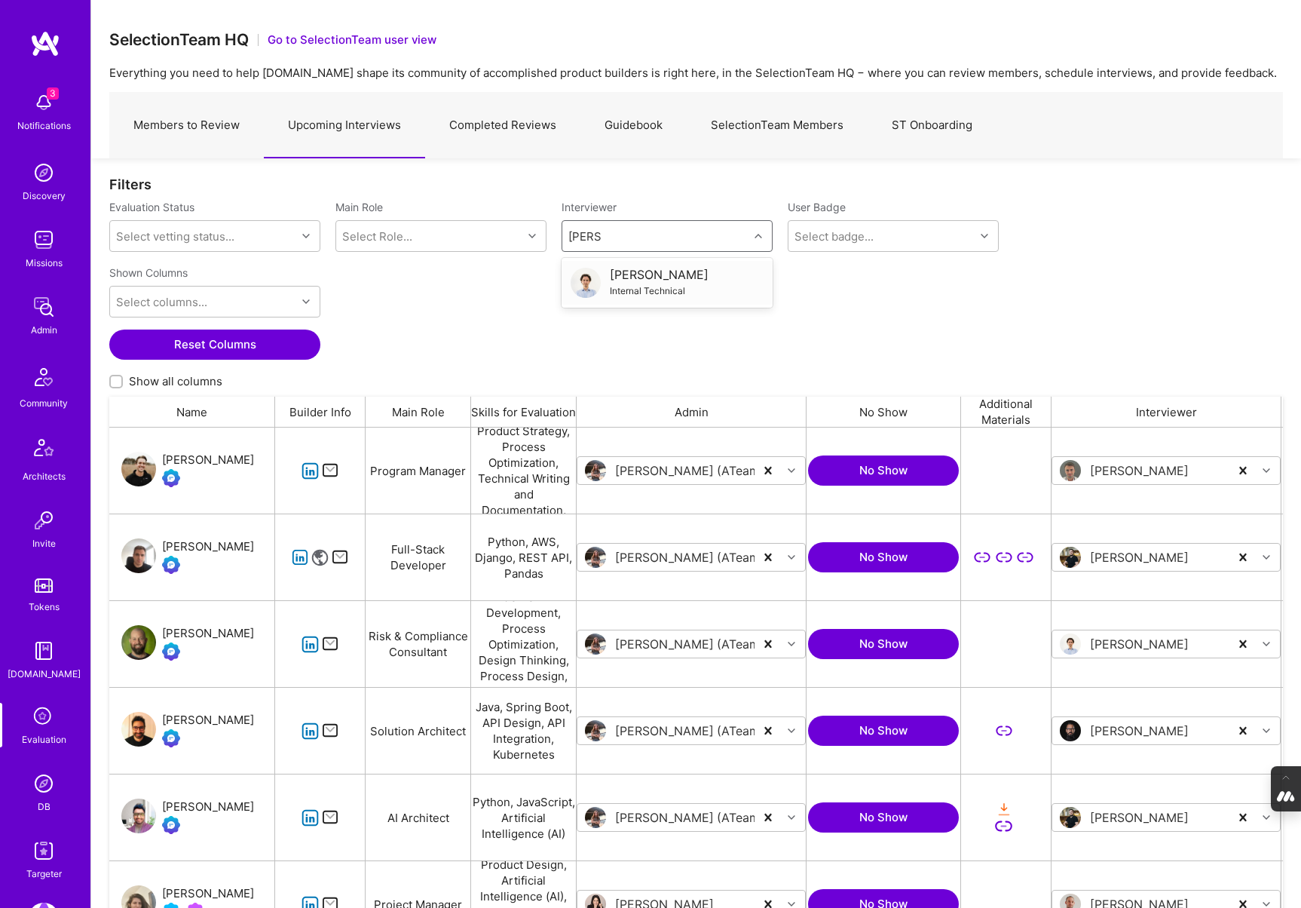
click at [664, 286] on div "Internal Technical" at bounding box center [659, 291] width 99 height 16
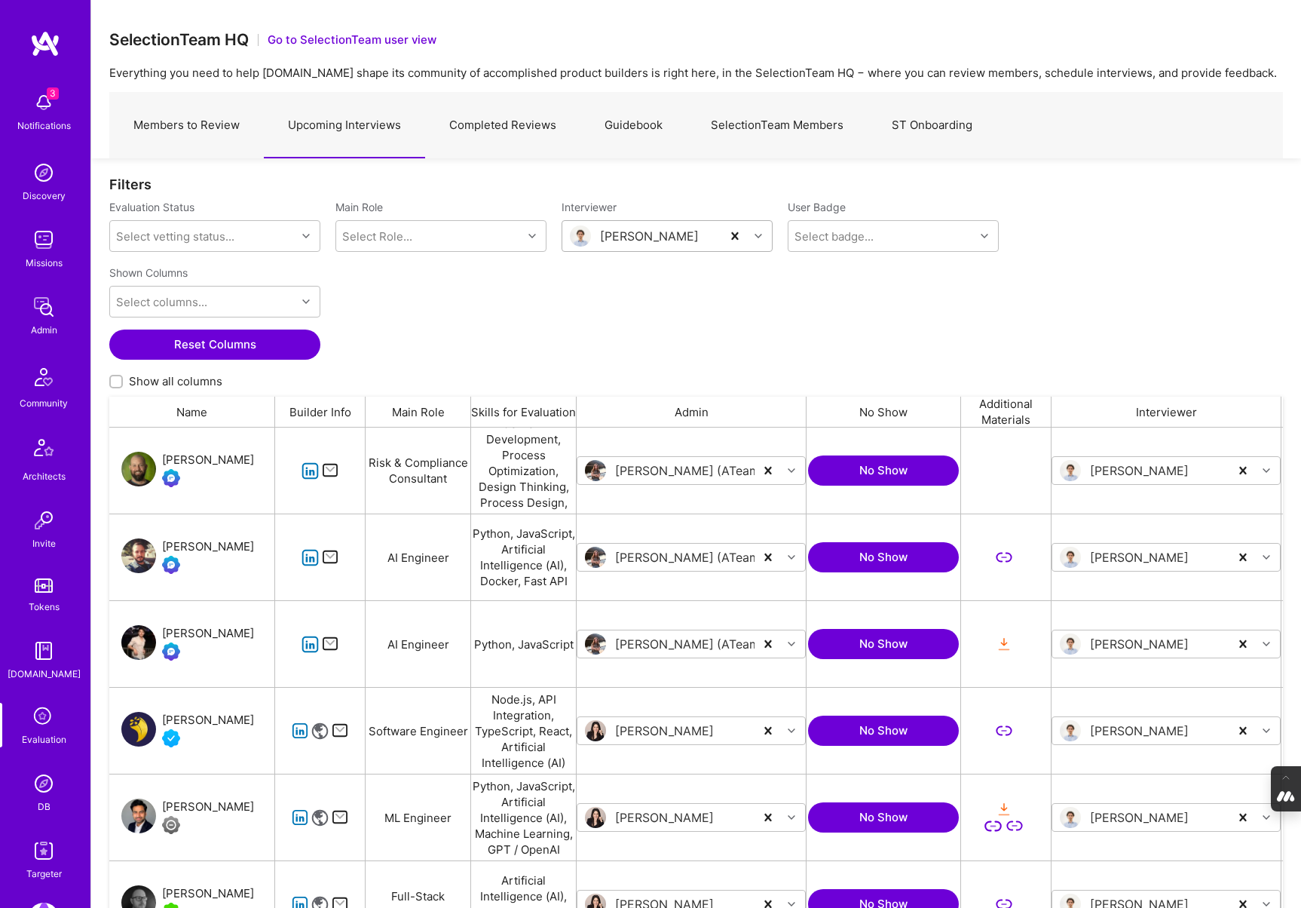
click at [213, 446] on div "Ryan Bentley" at bounding box center [192, 471] width 166 height 86
click at [210, 458] on div "Ryan Bentley" at bounding box center [208, 460] width 92 height 18
click at [197, 456] on div "Ryan Bentley" at bounding box center [208, 460] width 92 height 18
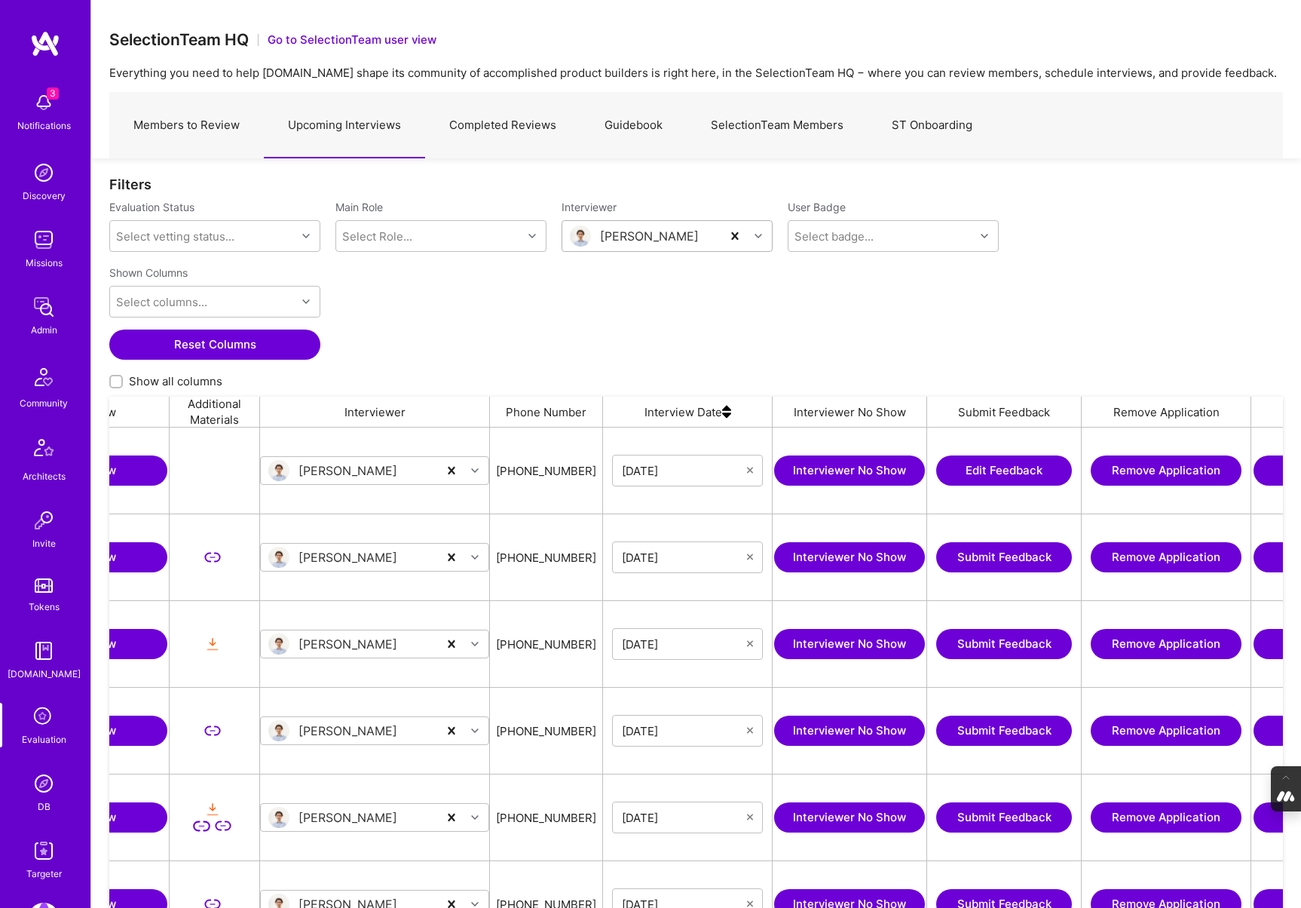
scroll to position [0, 802]
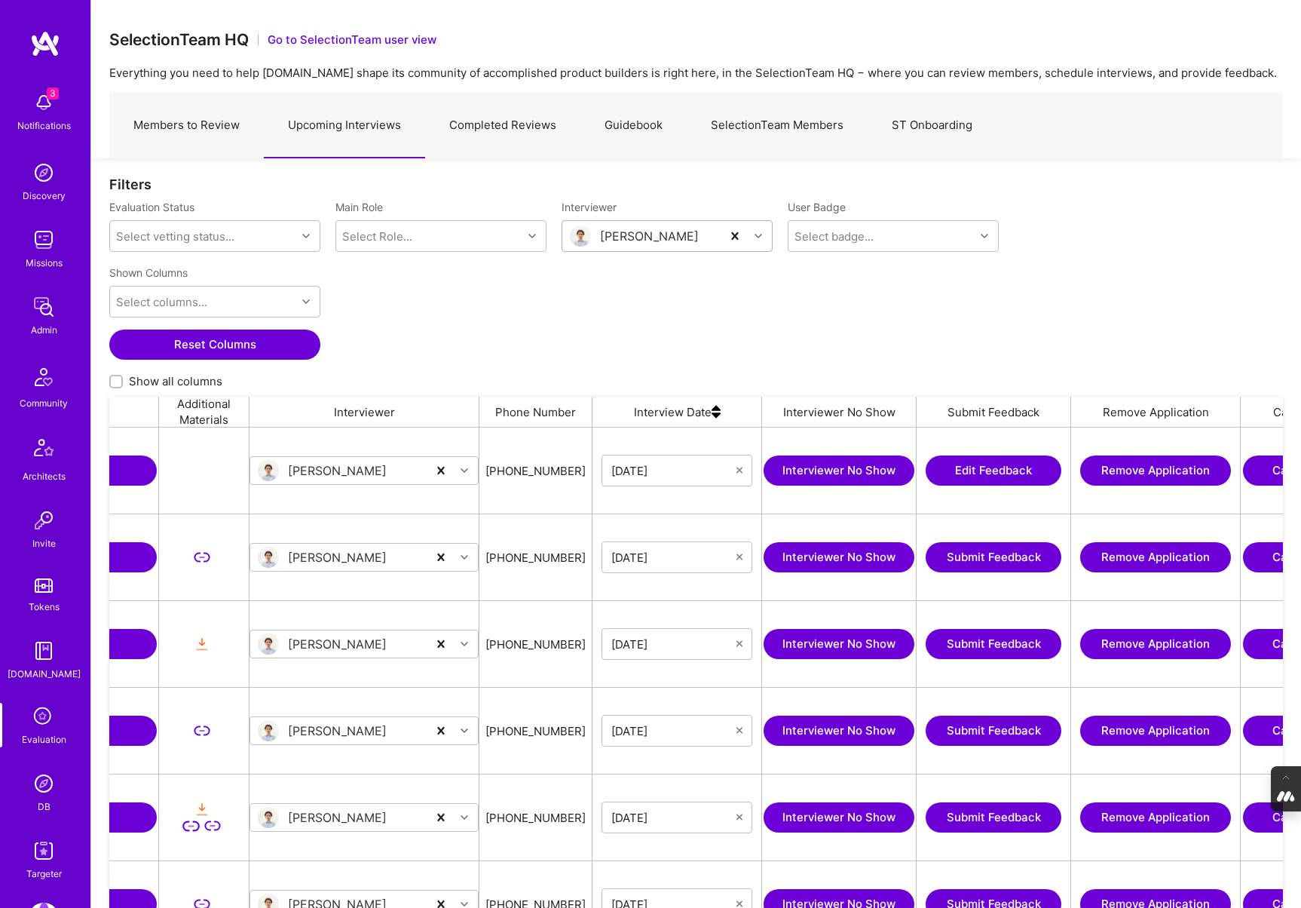
click at [823, 467] on button "Interviewer No Show" at bounding box center [839, 470] width 151 height 30
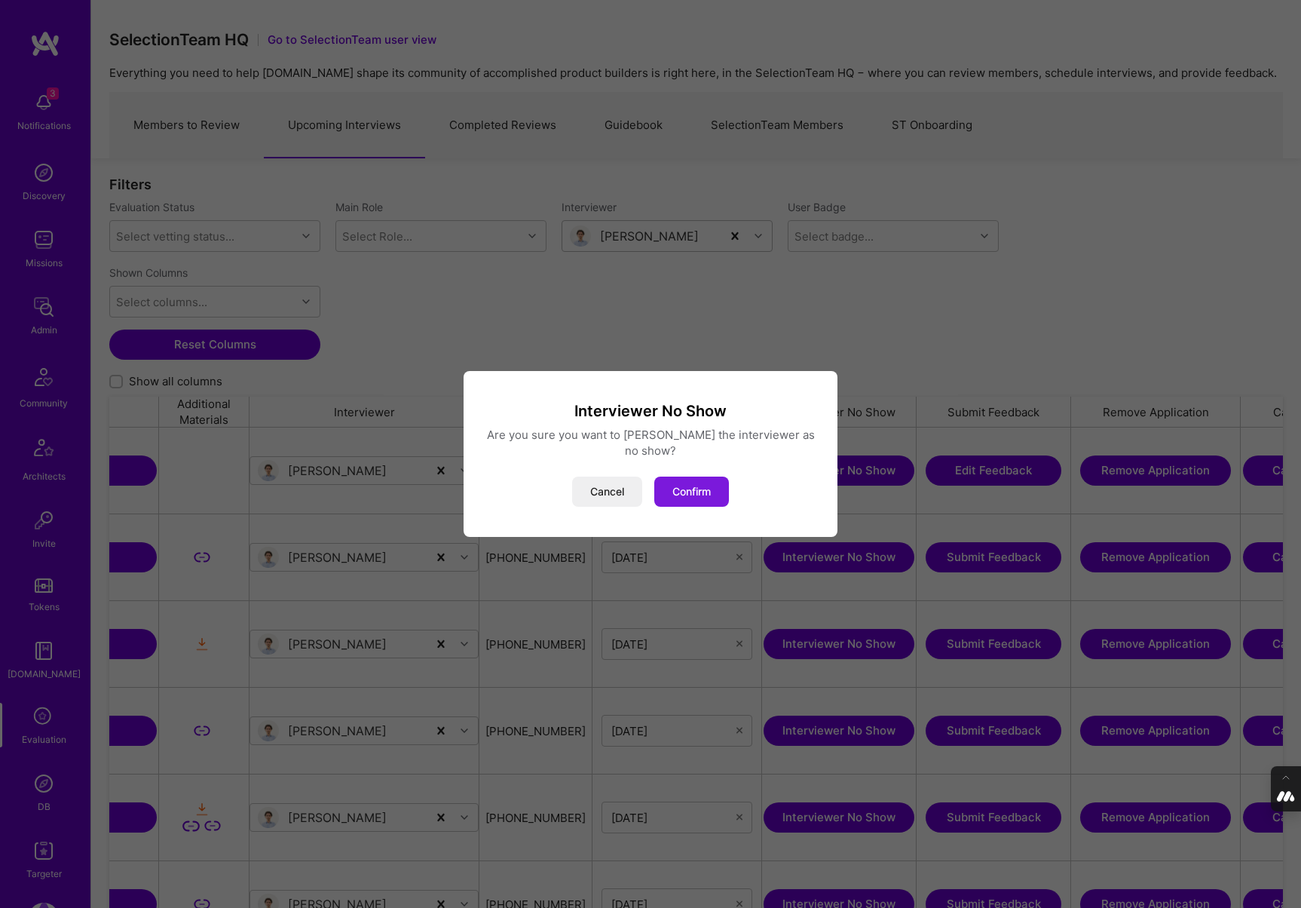
click at [692, 481] on button "Confirm" at bounding box center [691, 492] width 75 height 30
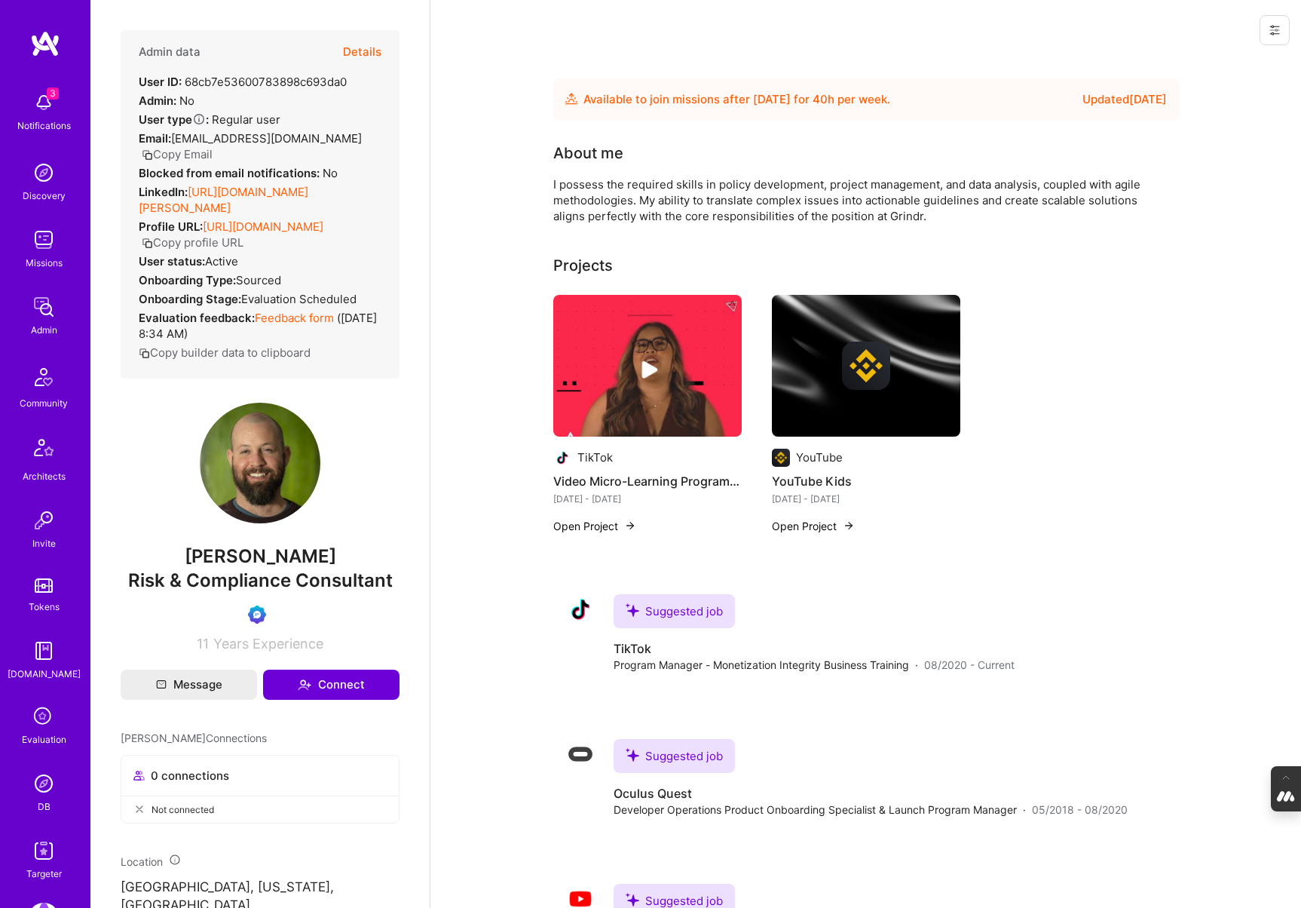
click at [360, 53] on button "Details" at bounding box center [362, 52] width 38 height 44
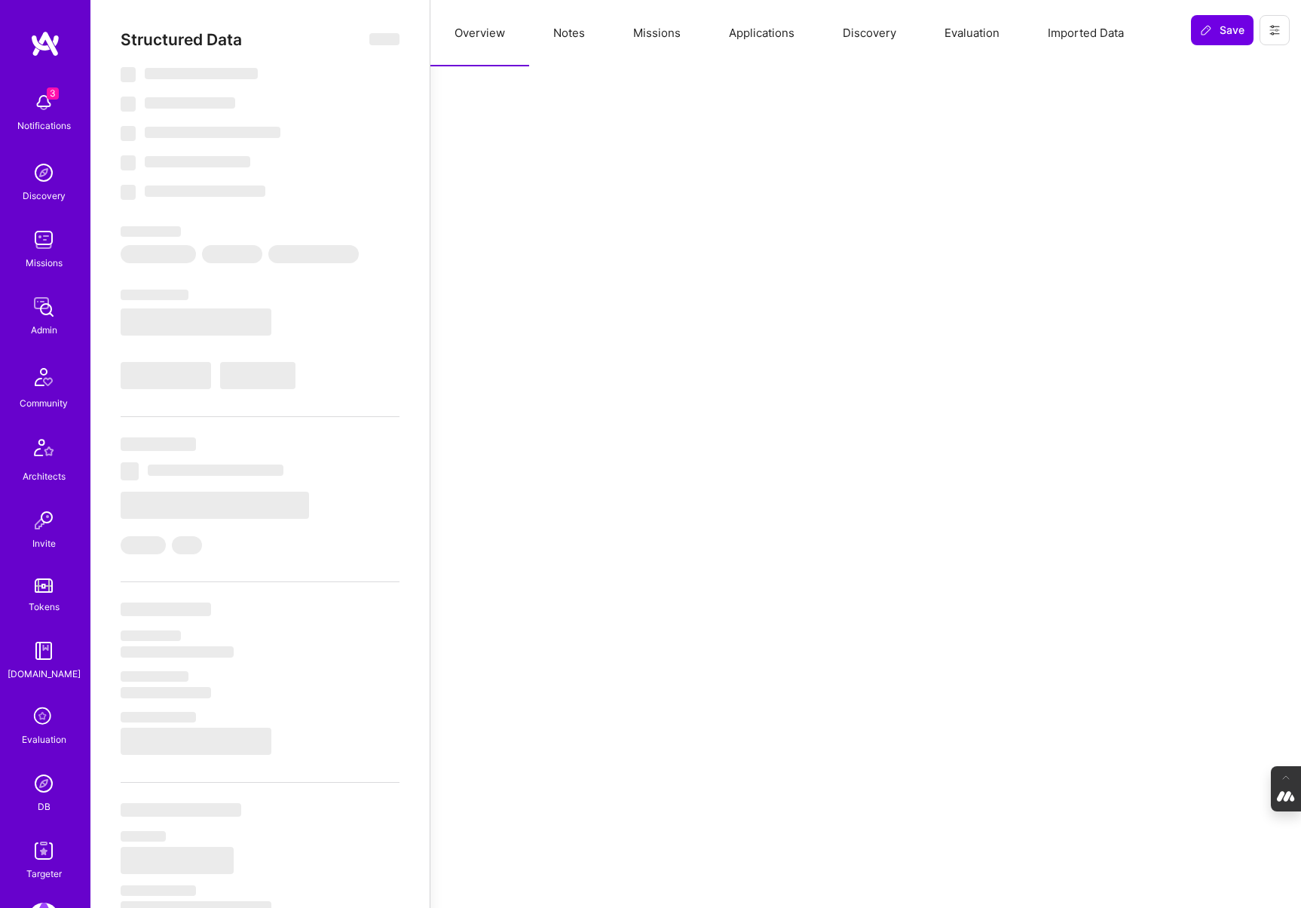
click at [783, 29] on button "Applications" at bounding box center [762, 33] width 114 height 66
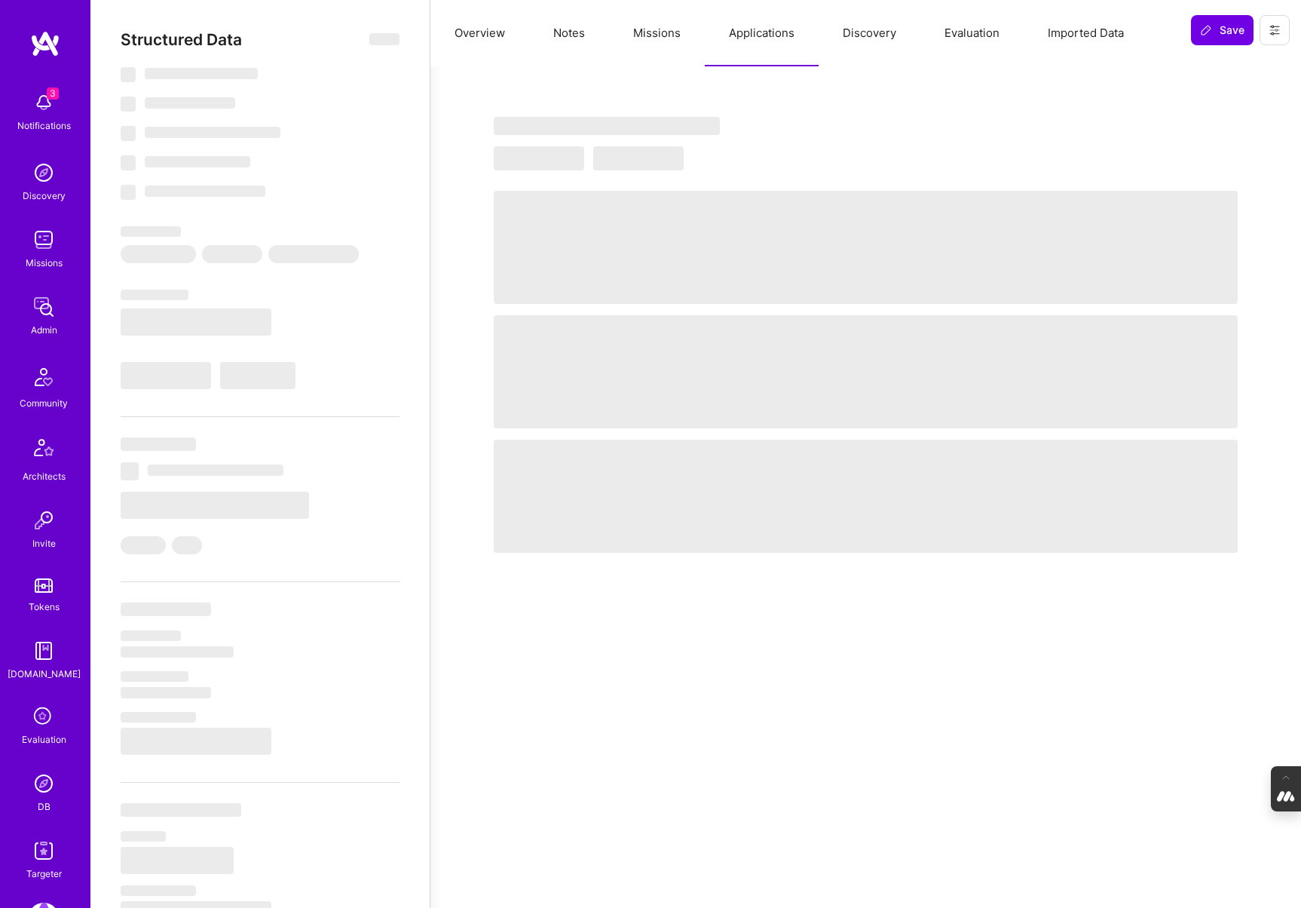
select select "Future Date"
select select "Verified"
select select "US"
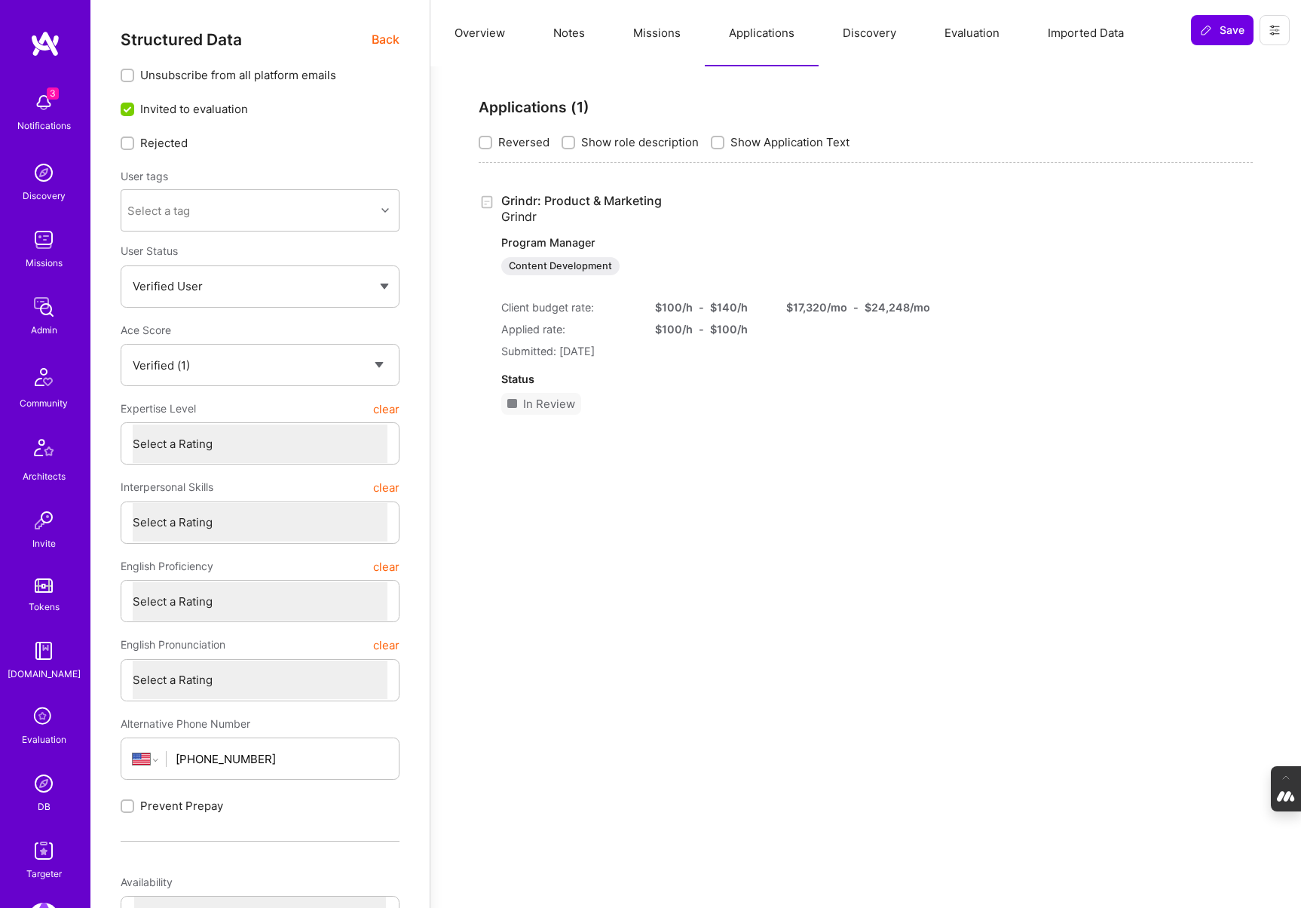
click at [524, 200] on link "Grindr: Product & Marketing Grindr Program Manager Content Development" at bounding box center [700, 234] width 398 height 82
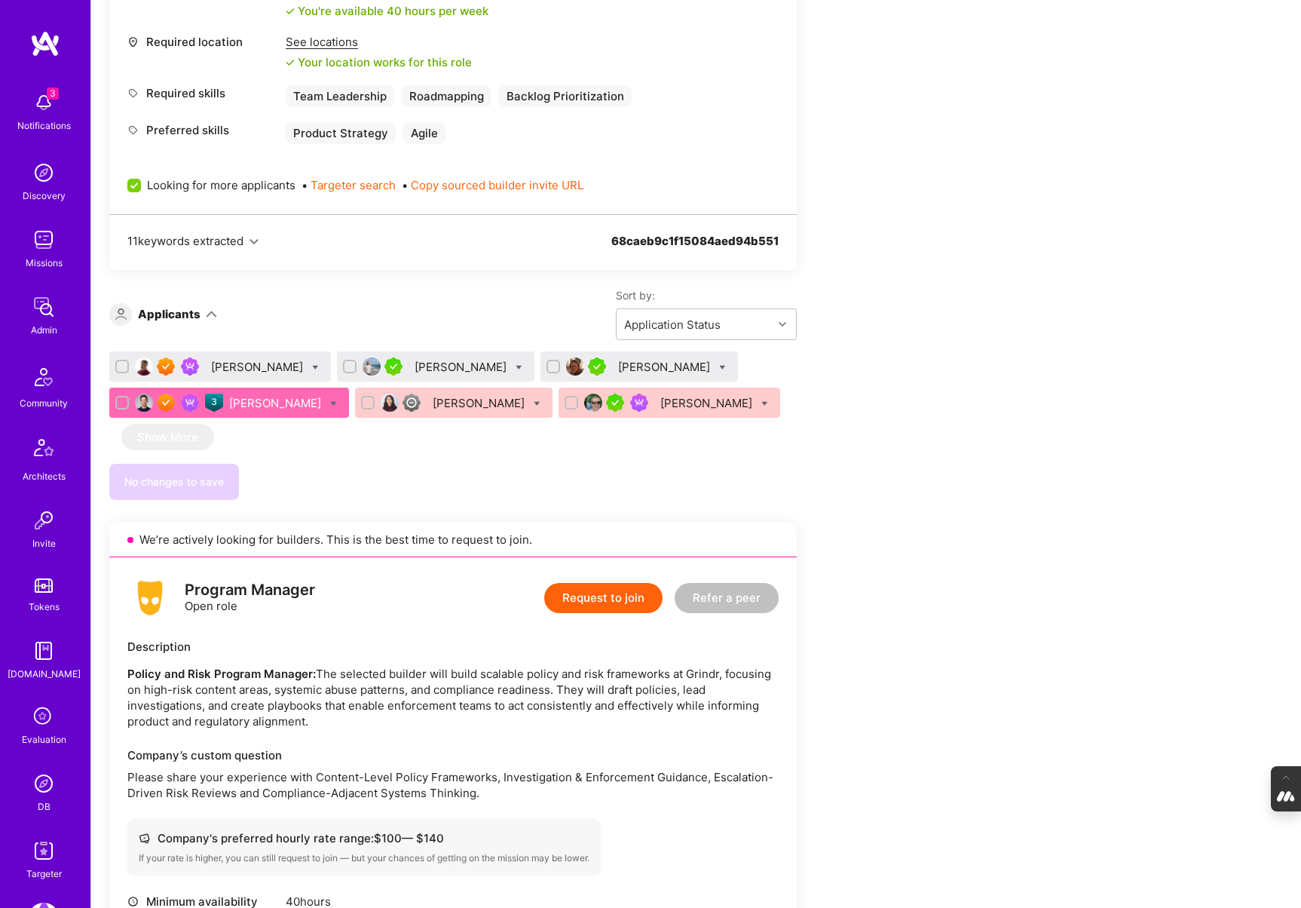
scroll to position [675, 0]
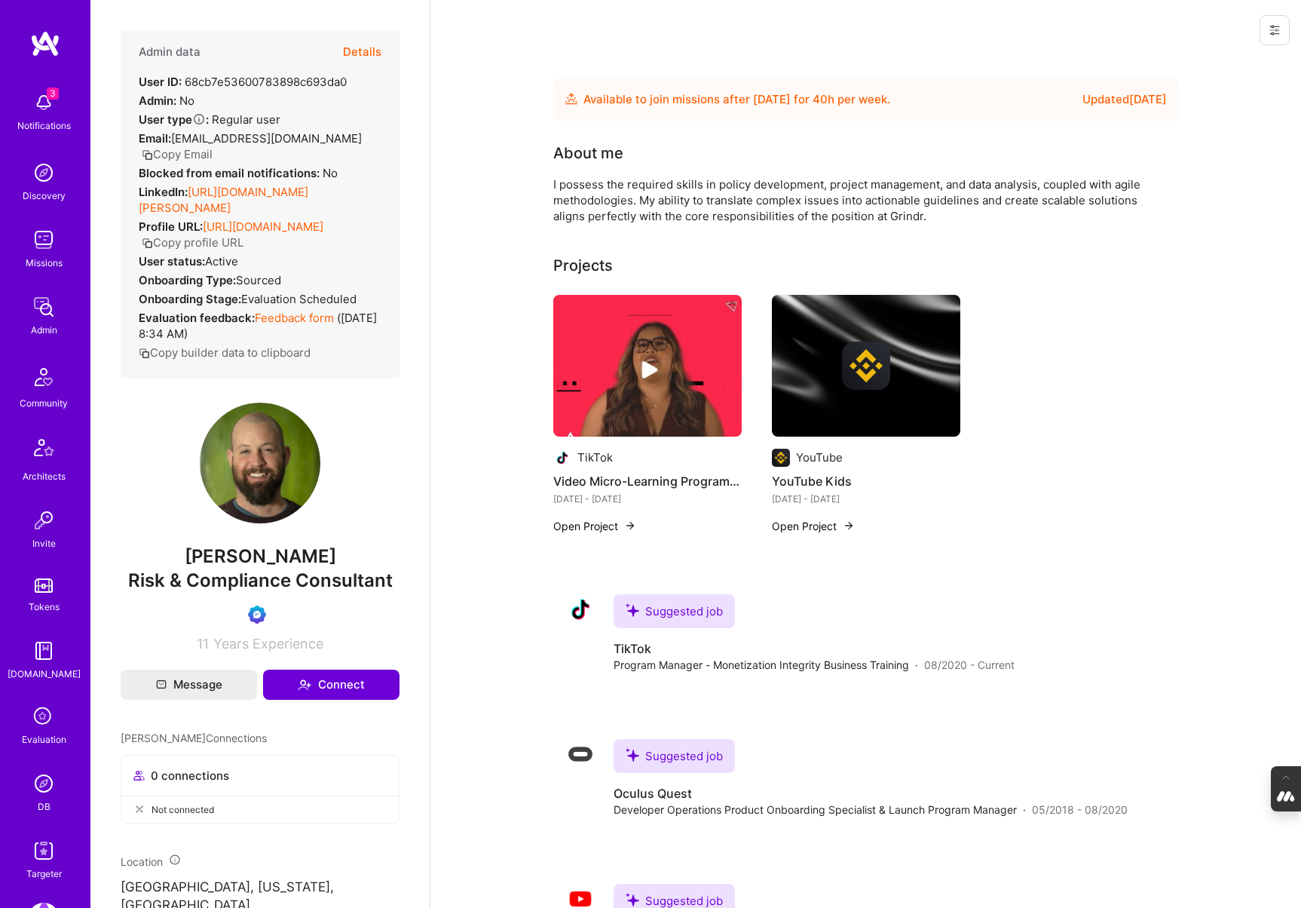
click at [42, 731] on div "Evaluation" at bounding box center [44, 739] width 44 height 16
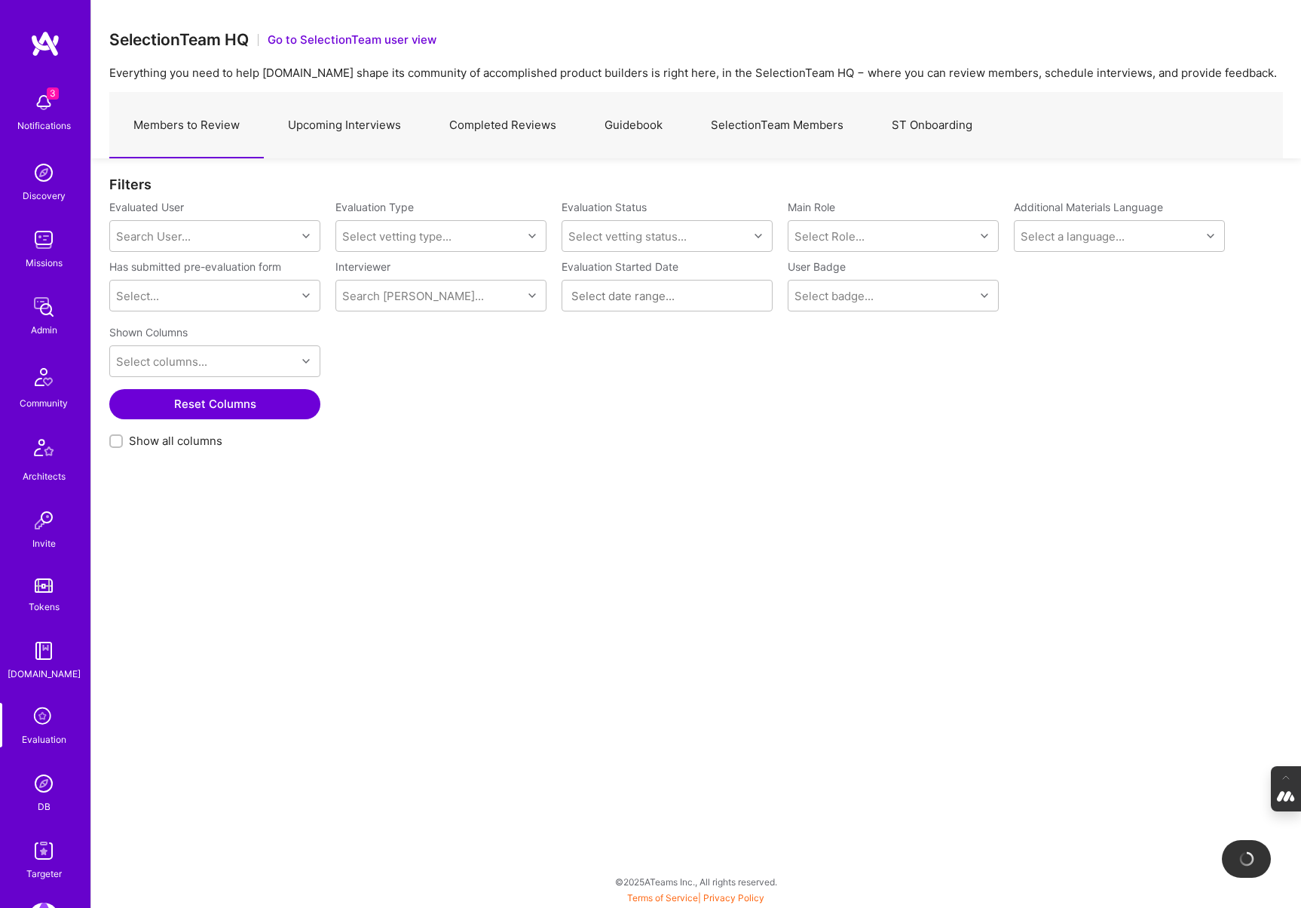
click at [538, 112] on link "Completed Reviews" at bounding box center [502, 126] width 155 height 66
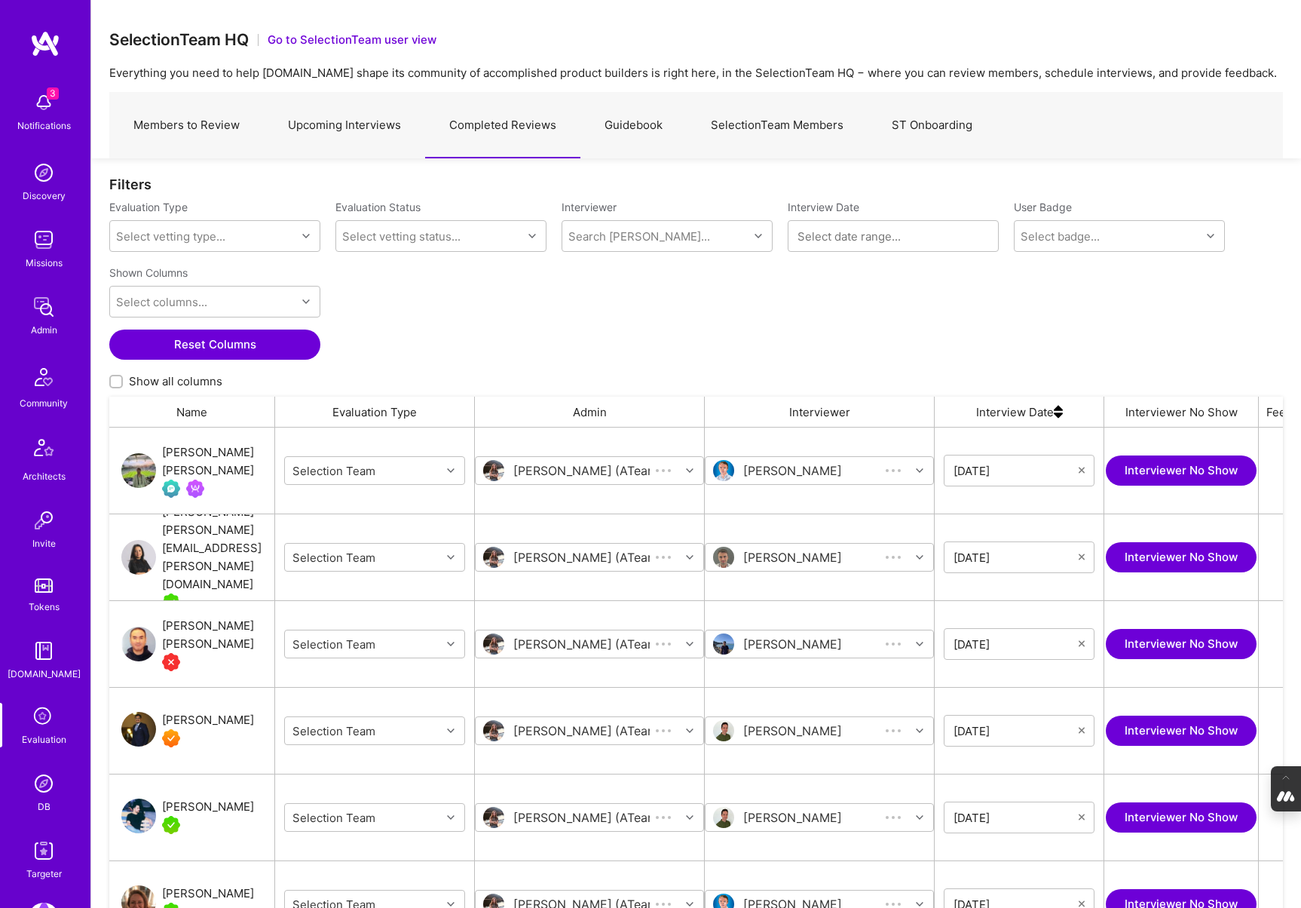
scroll to position [749, 1174]
click at [188, 136] on link "Members to Review" at bounding box center [186, 126] width 155 height 66
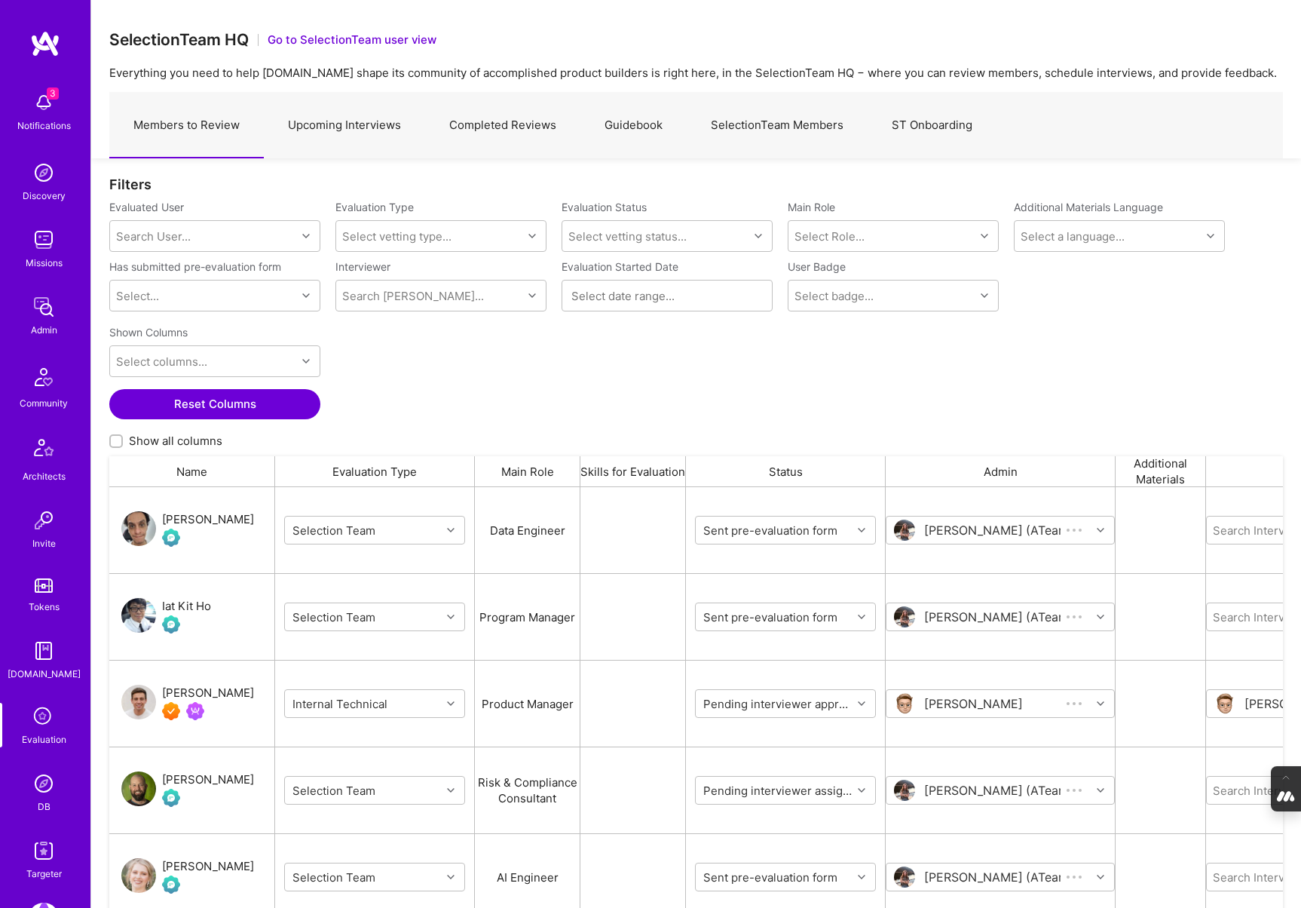
scroll to position [749, 1174]
click at [174, 238] on div "Search User..." at bounding box center [153, 236] width 75 height 16
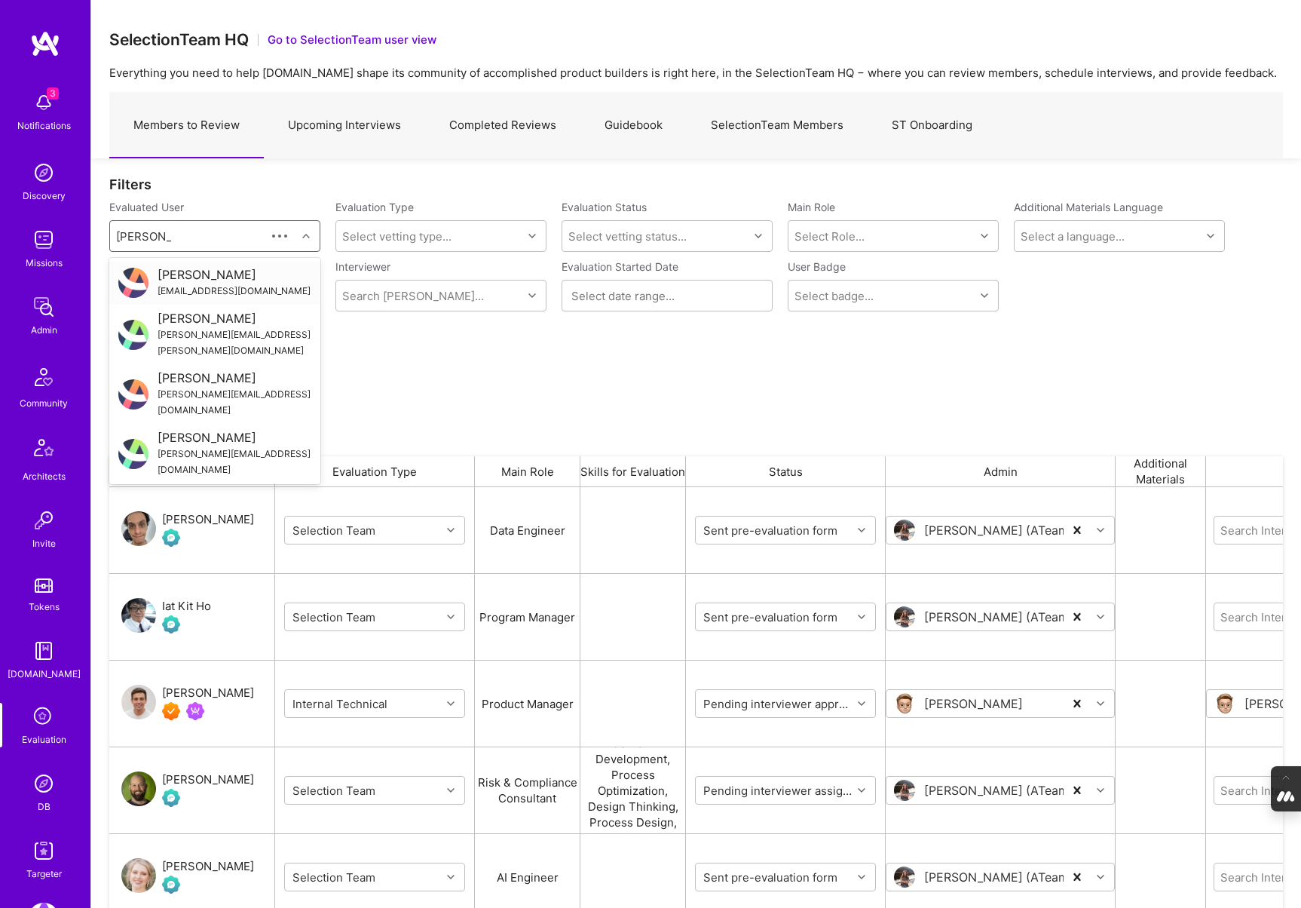
type input "[PERSON_NAME]"
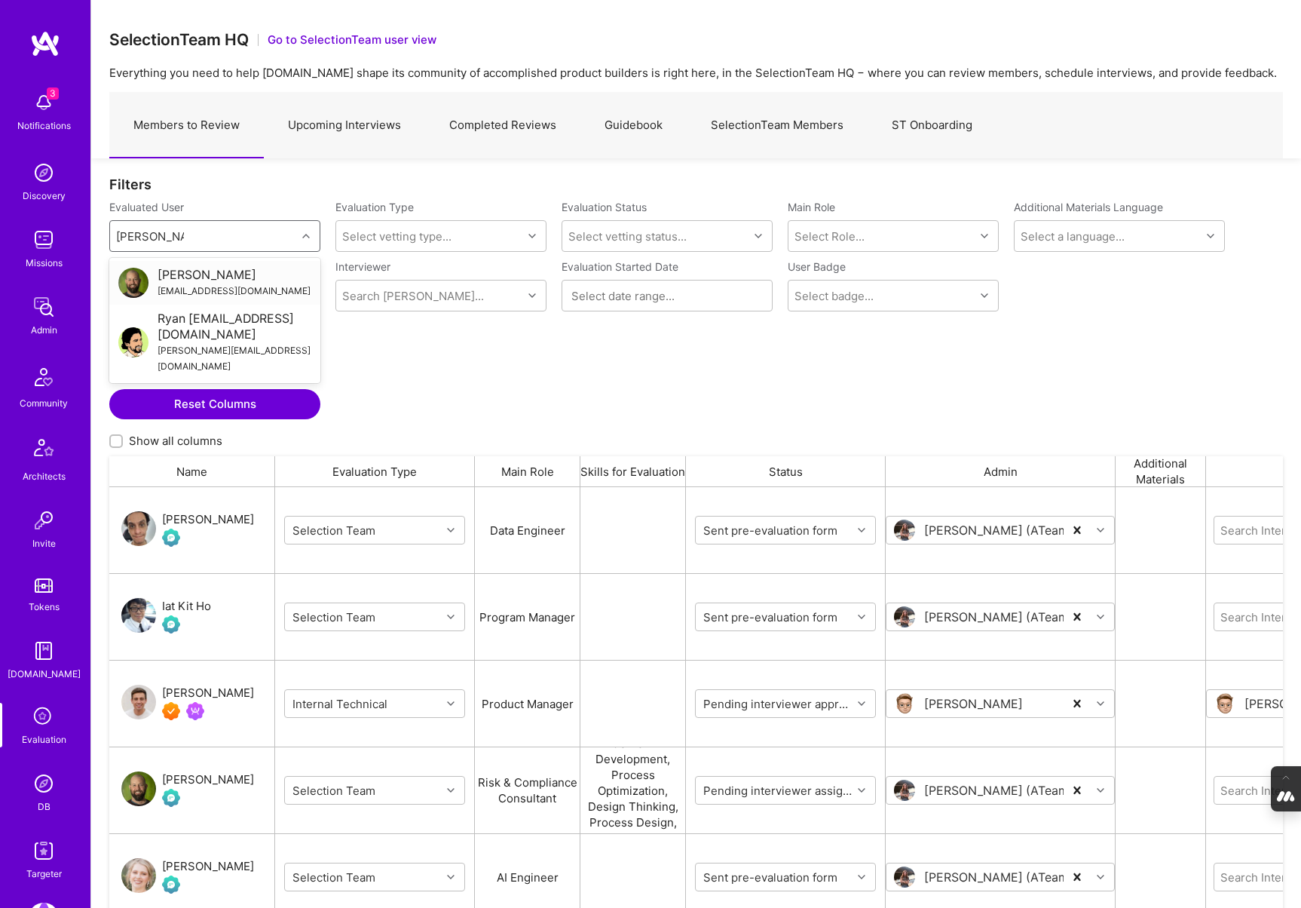
click at [192, 290] on div "[EMAIL_ADDRESS][DOMAIN_NAME]" at bounding box center [234, 291] width 153 height 16
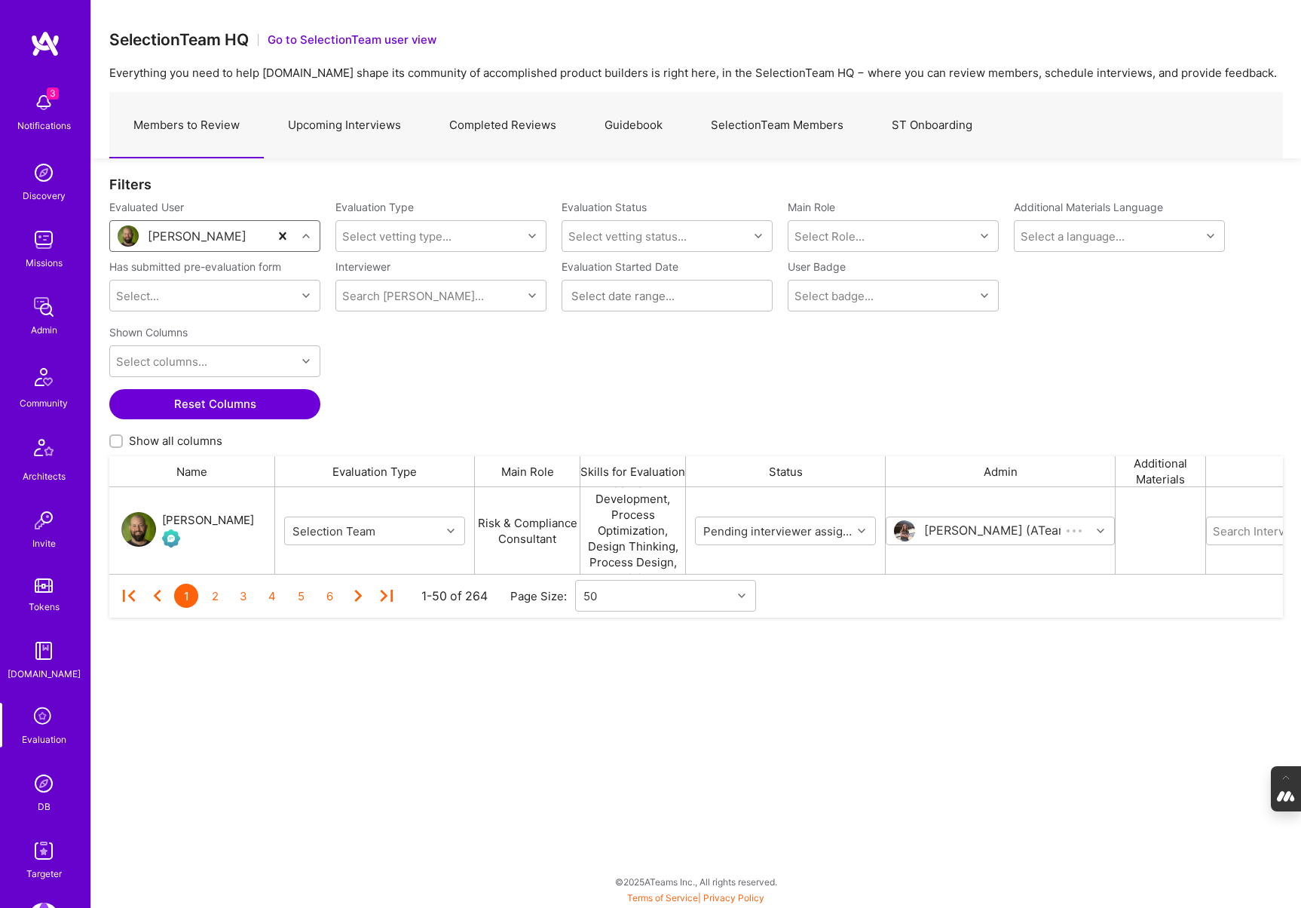
scroll to position [87, 1174]
click at [215, 520] on div "[PERSON_NAME]" at bounding box center [208, 520] width 92 height 18
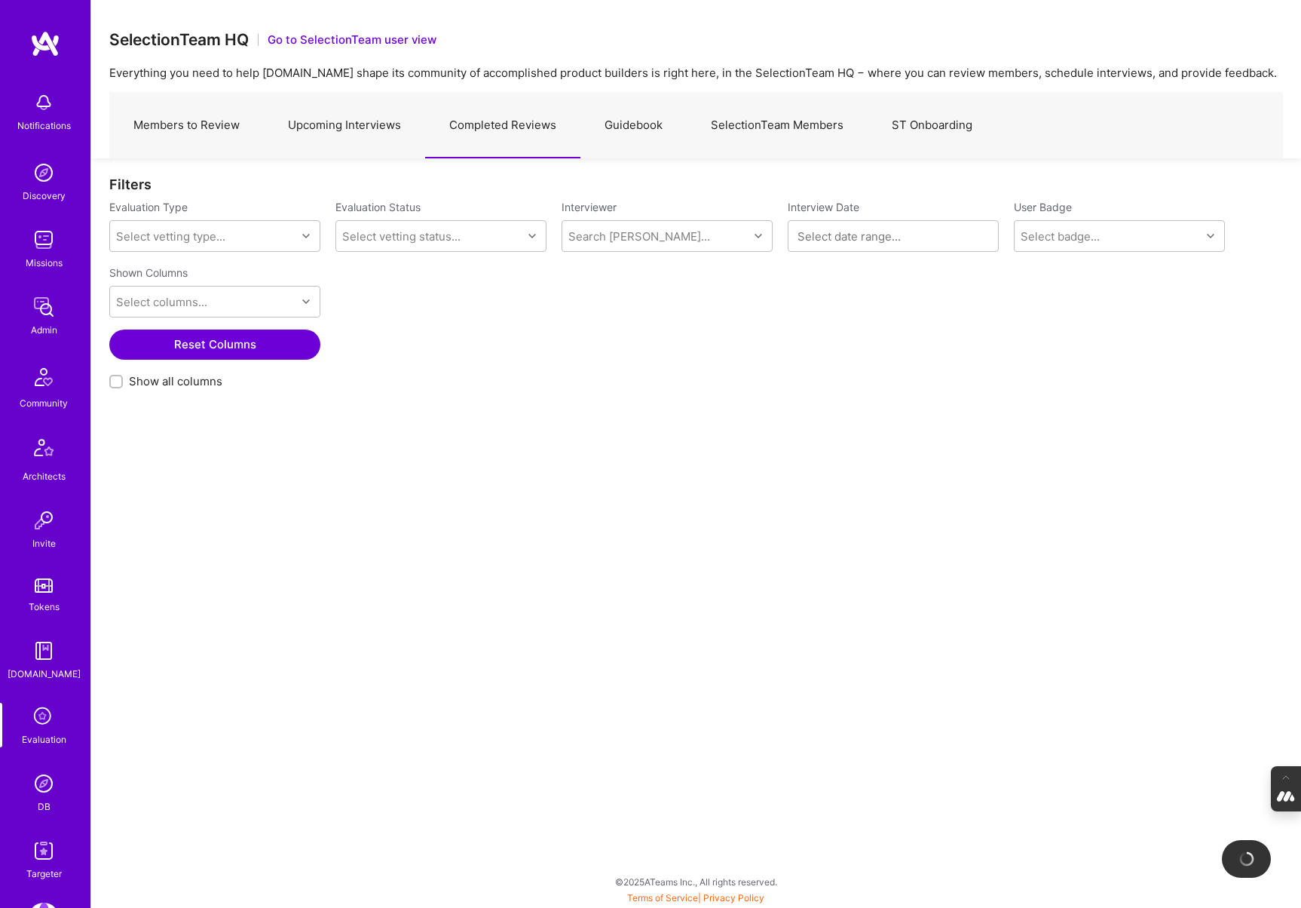
click at [364, 123] on link "Upcoming Interviews" at bounding box center [344, 126] width 161 height 66
click at [598, 244] on div "Search Vetter..." at bounding box center [655, 236] width 186 height 30
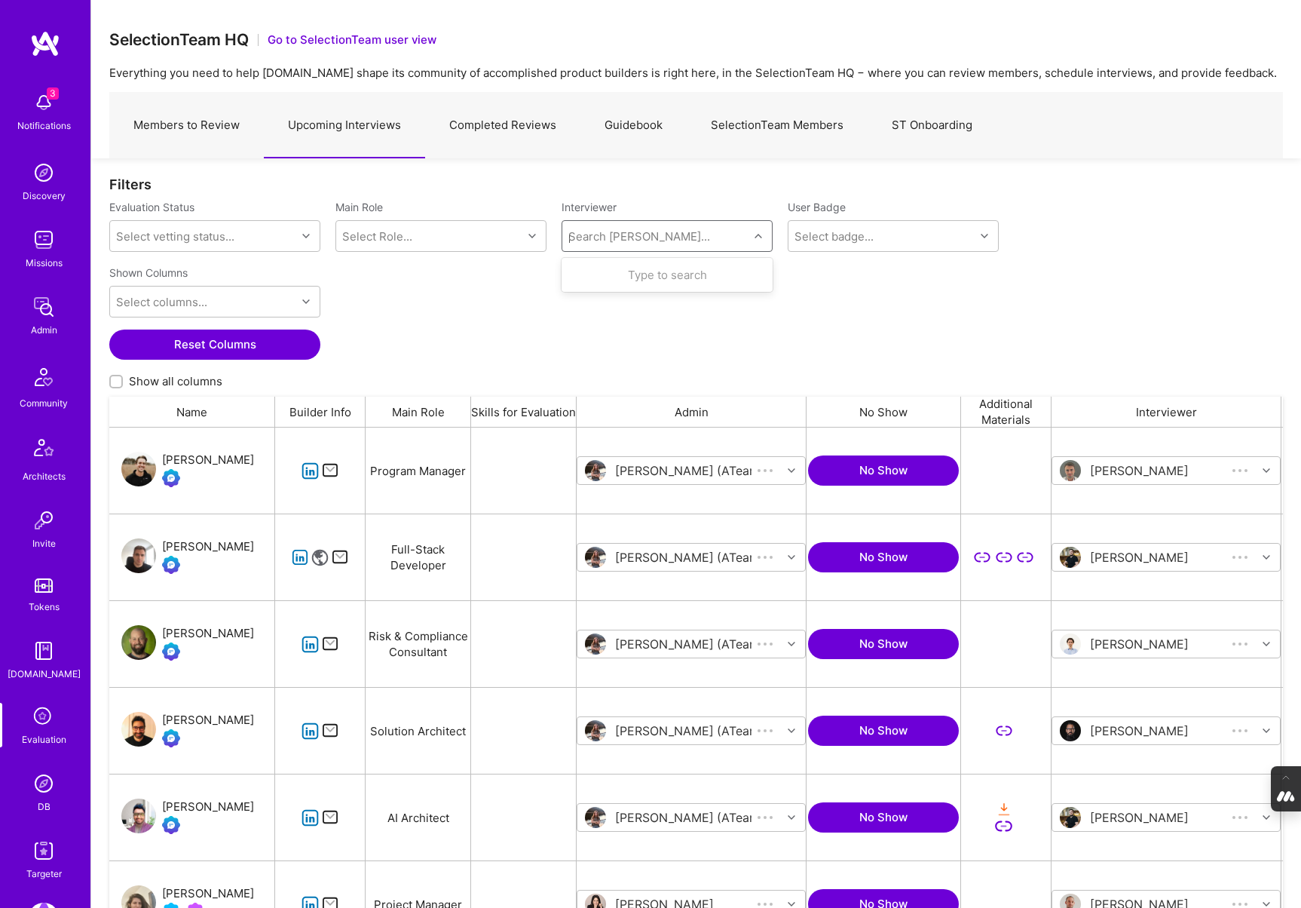
scroll to position [749, 1174]
type input "pedro"
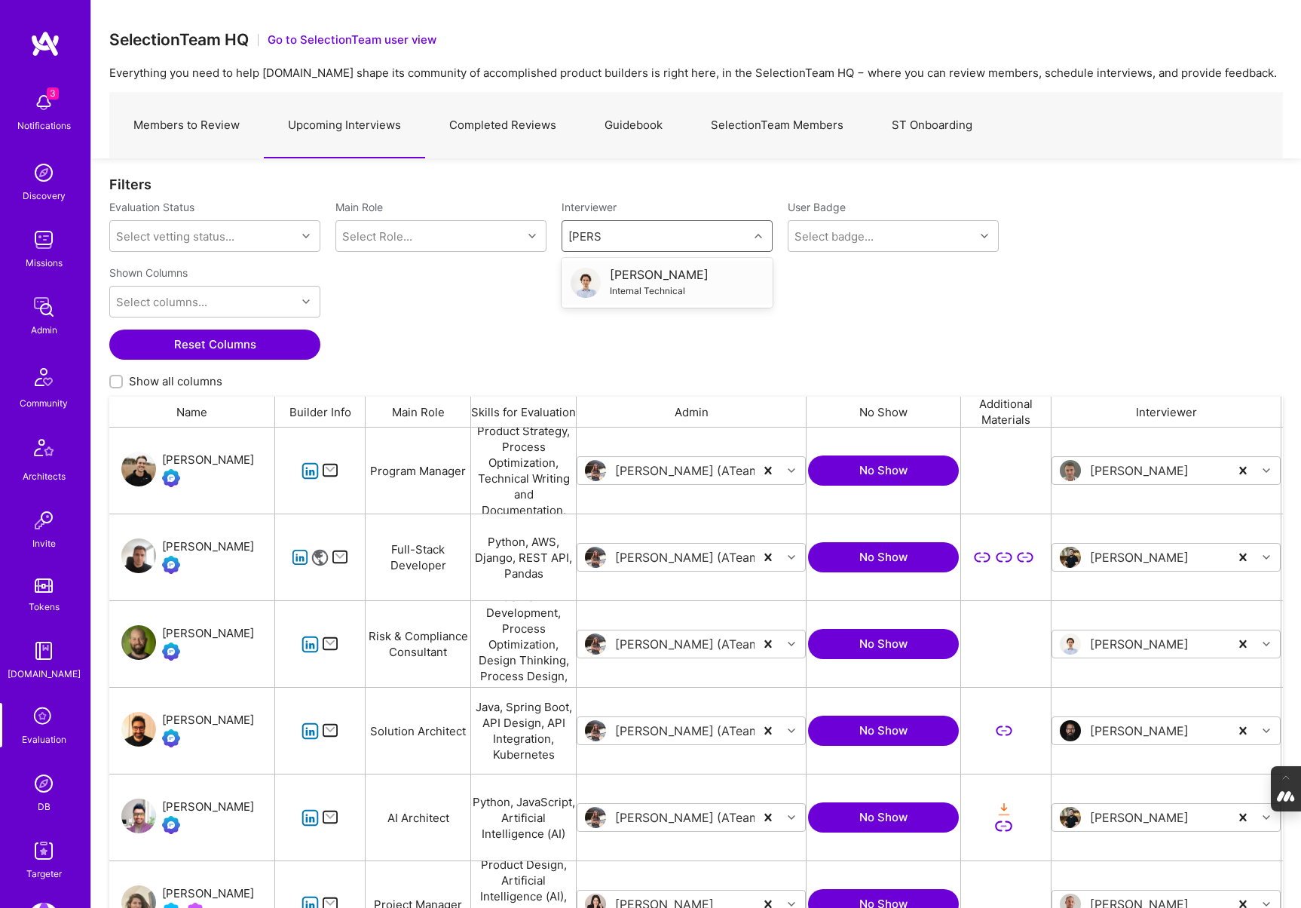
click at [617, 268] on div "Pedro Nogueira" at bounding box center [659, 275] width 99 height 16
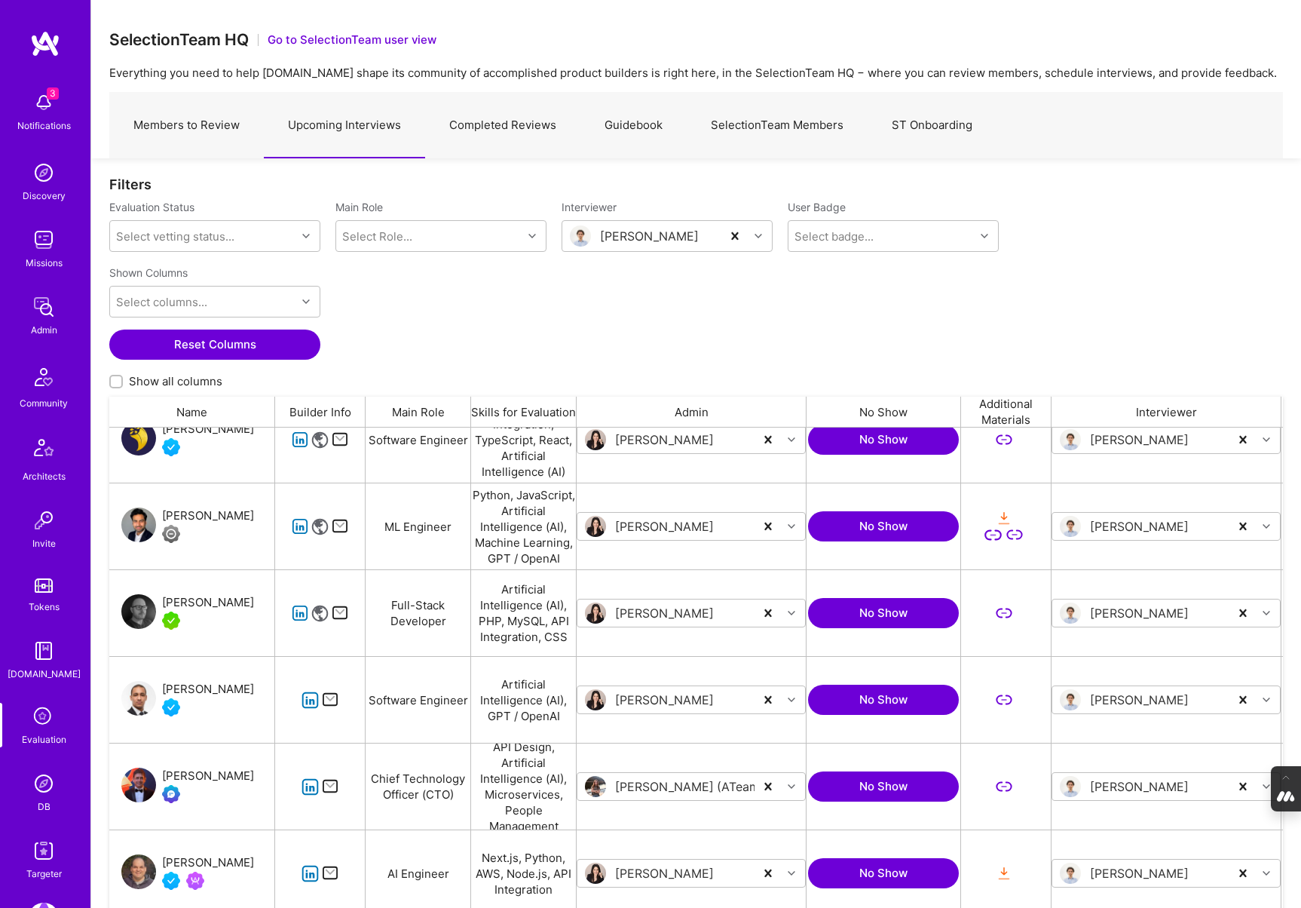
click at [752, 123] on link "SelectionTeam Members" at bounding box center [777, 126] width 181 height 66
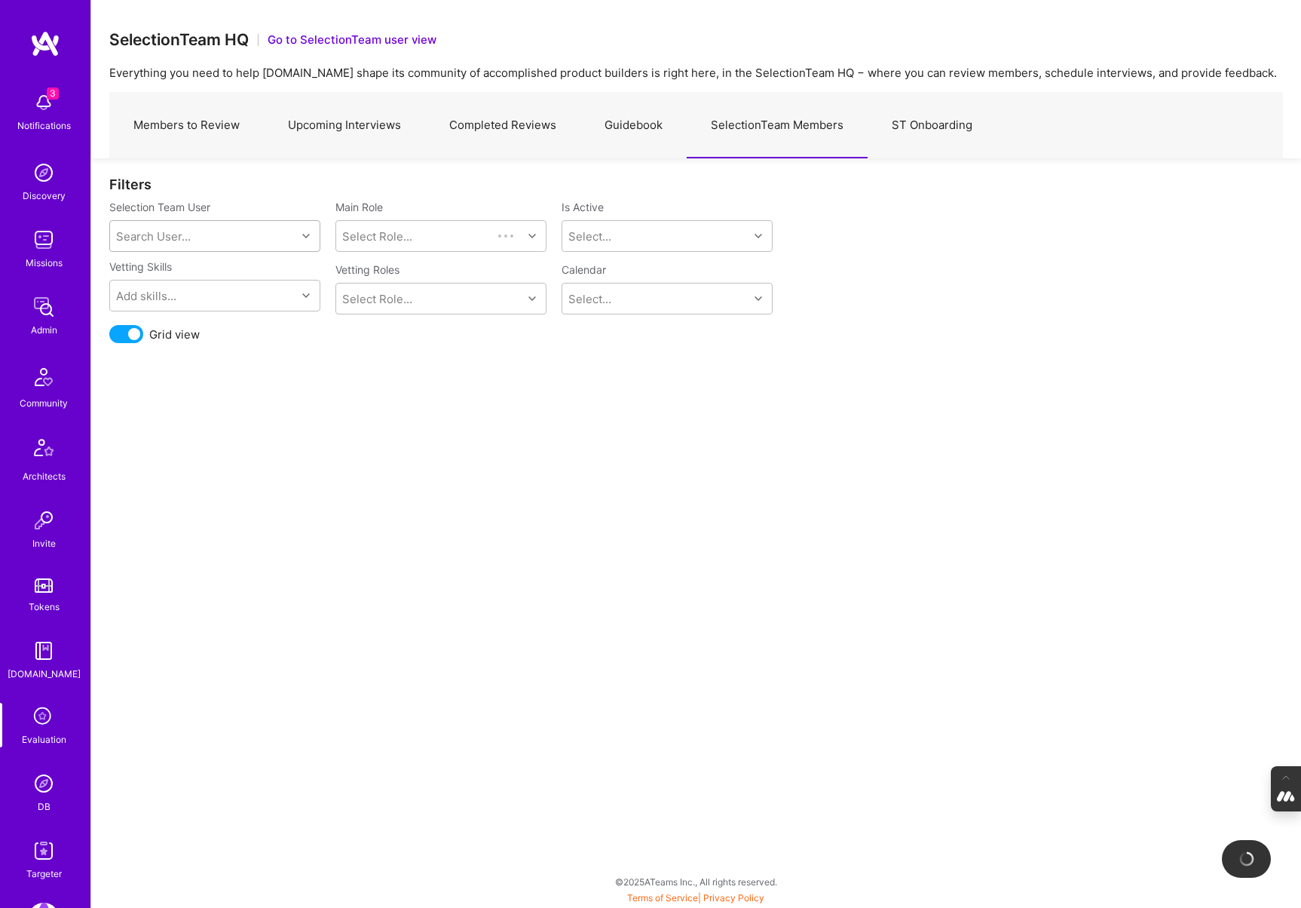
click at [207, 230] on div "Search User..." at bounding box center [203, 236] width 186 height 30
type input "pedro"
click at [226, 285] on div "pedro.alves.nogueira@gmail.com" at bounding box center [235, 307] width 154 height 48
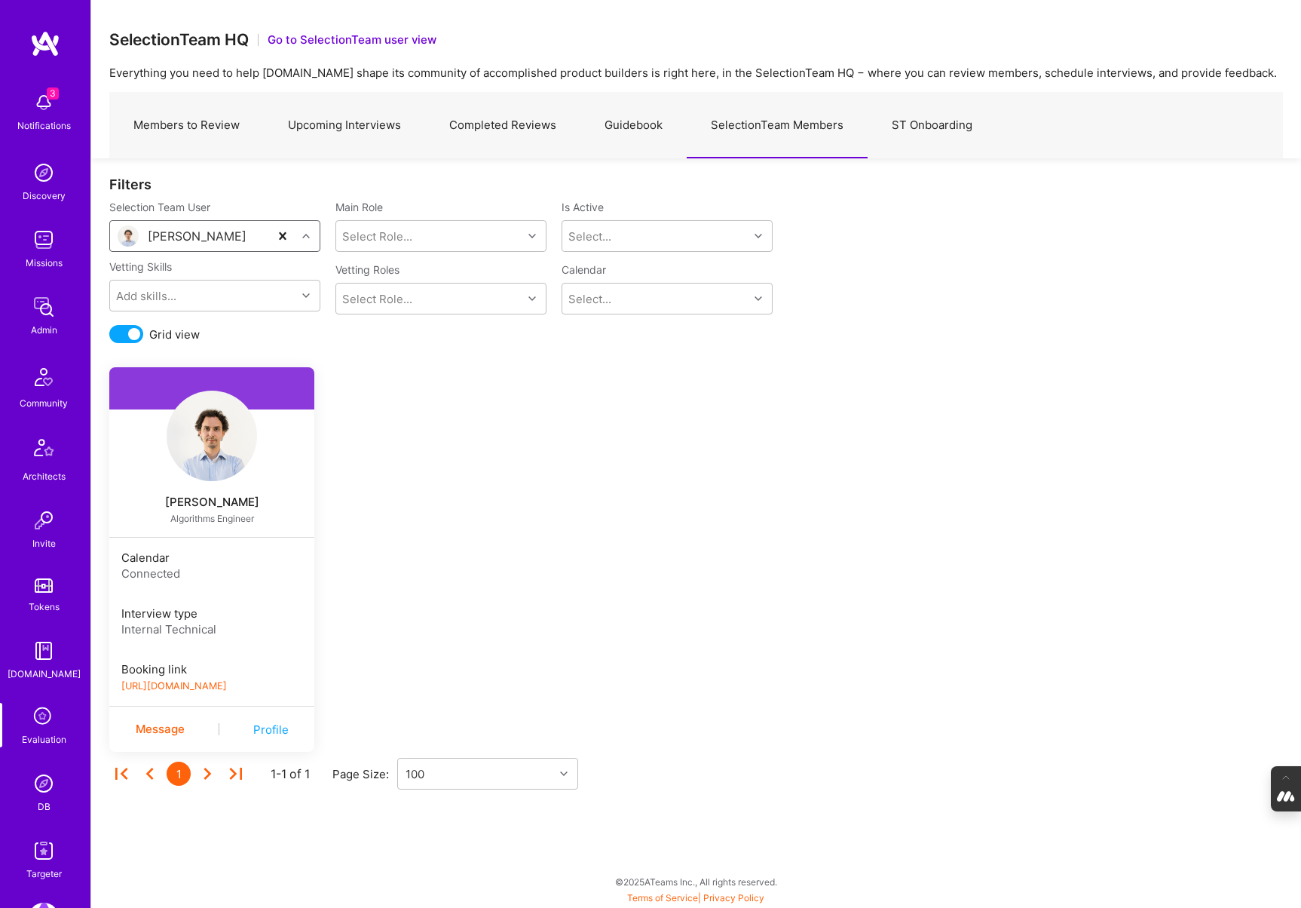
click at [219, 684] on link "https://book.a.team/pedronogueira1/evaluation" at bounding box center [174, 685] width 106 height 11
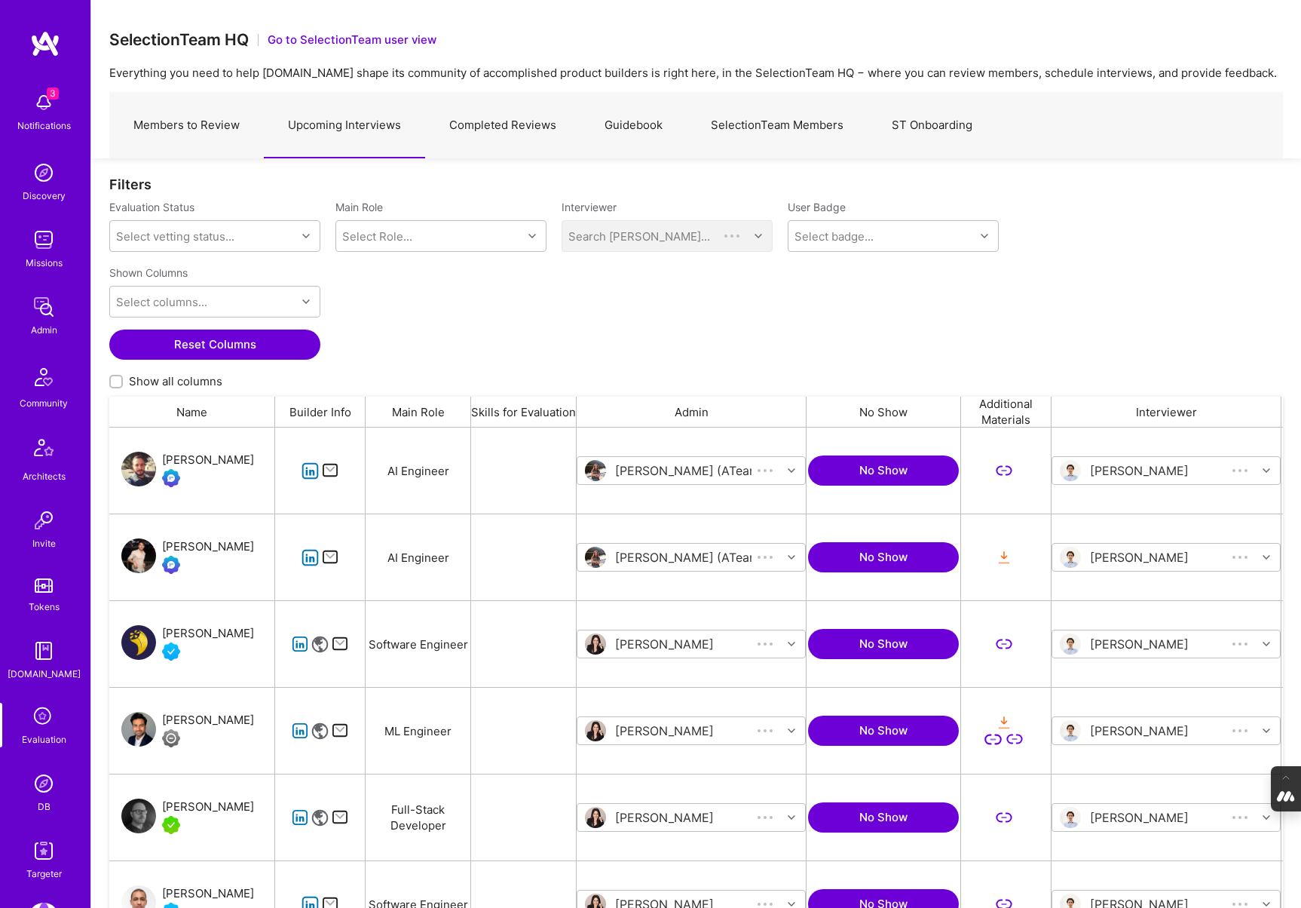
scroll to position [749, 1174]
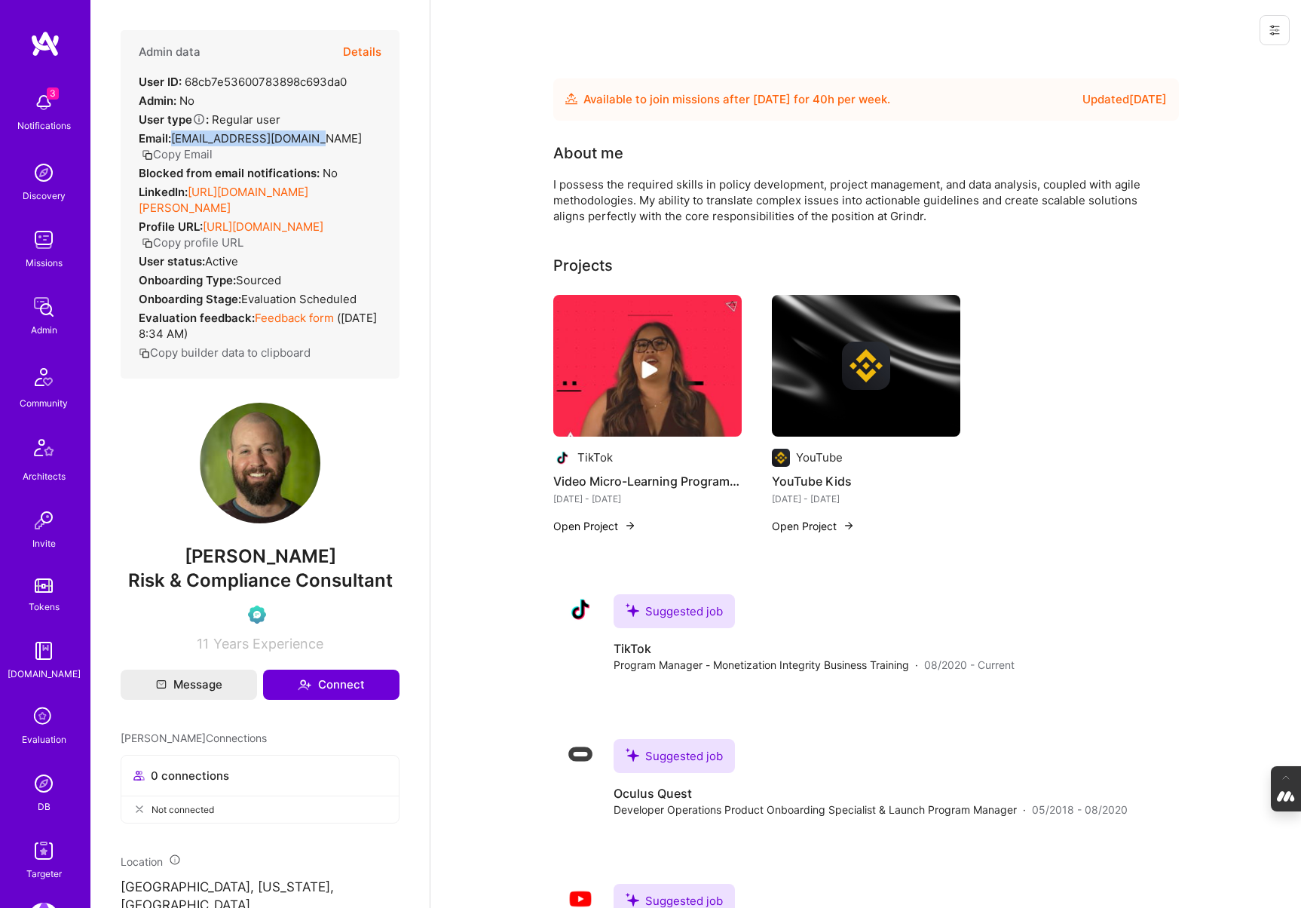
drag, startPoint x: 321, startPoint y: 138, endPoint x: 174, endPoint y: 141, distance: 147.1
click at [174, 141] on div "Email: [EMAIL_ADDRESS][DOMAIN_NAME] Copy Email" at bounding box center [260, 146] width 243 height 32
copy span "[EMAIL_ADDRESS][DOMAIN_NAME]"
click at [320, 591] on span "Risk & Compliance Consultant" at bounding box center [260, 580] width 265 height 22
drag, startPoint x: 316, startPoint y: 576, endPoint x: 205, endPoint y: 575, distance: 110.8
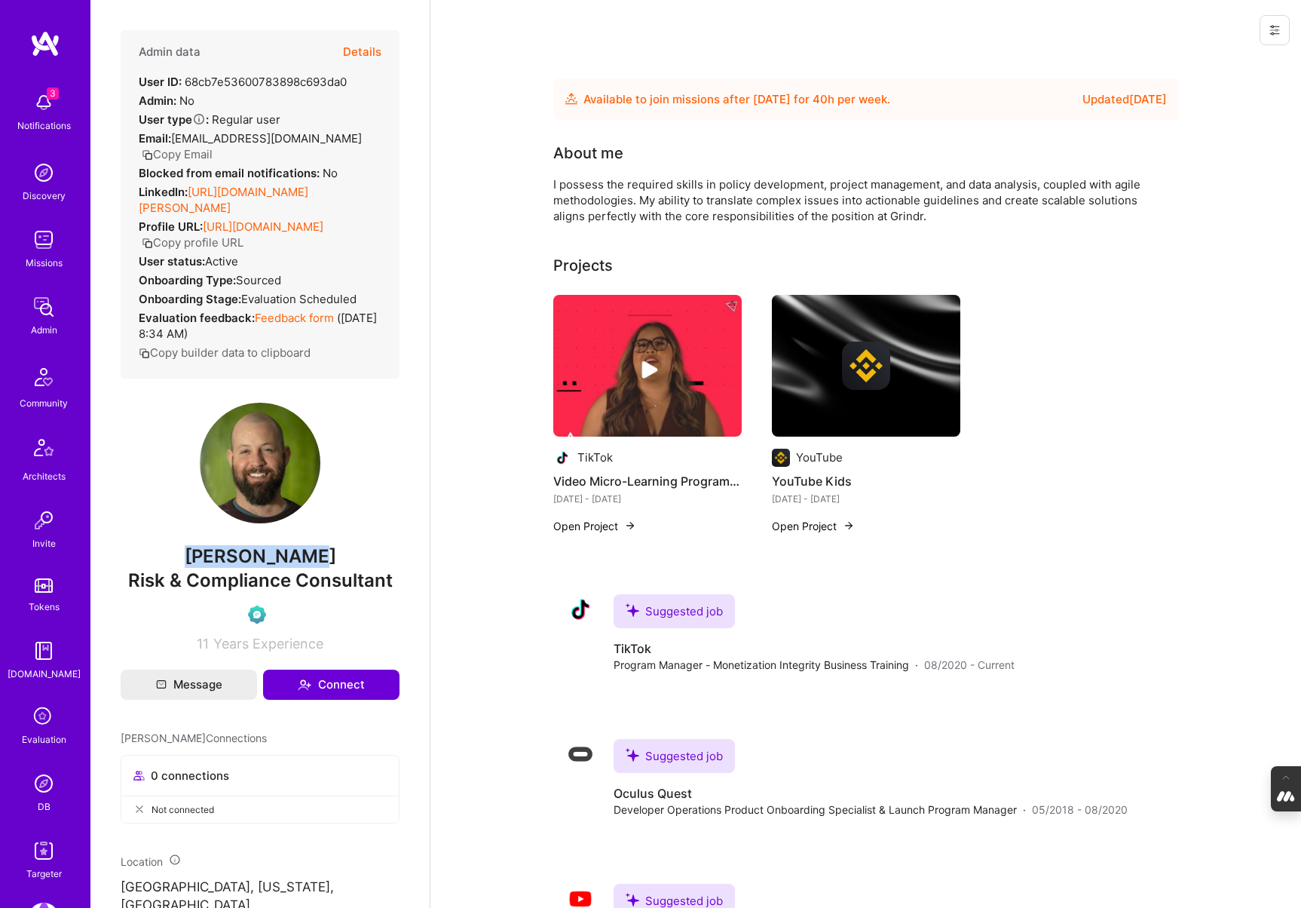
click at [205, 568] on span "[PERSON_NAME]" at bounding box center [260, 556] width 279 height 23
copy span "[PERSON_NAME]"
drag, startPoint x: 320, startPoint y: 140, endPoint x: 174, endPoint y: 141, distance: 146.3
click at [174, 141] on div "Email: [EMAIL_ADDRESS][DOMAIN_NAME] Copy Email" at bounding box center [260, 146] width 243 height 32
copy span "[EMAIL_ADDRESS][DOMAIN_NAME]"
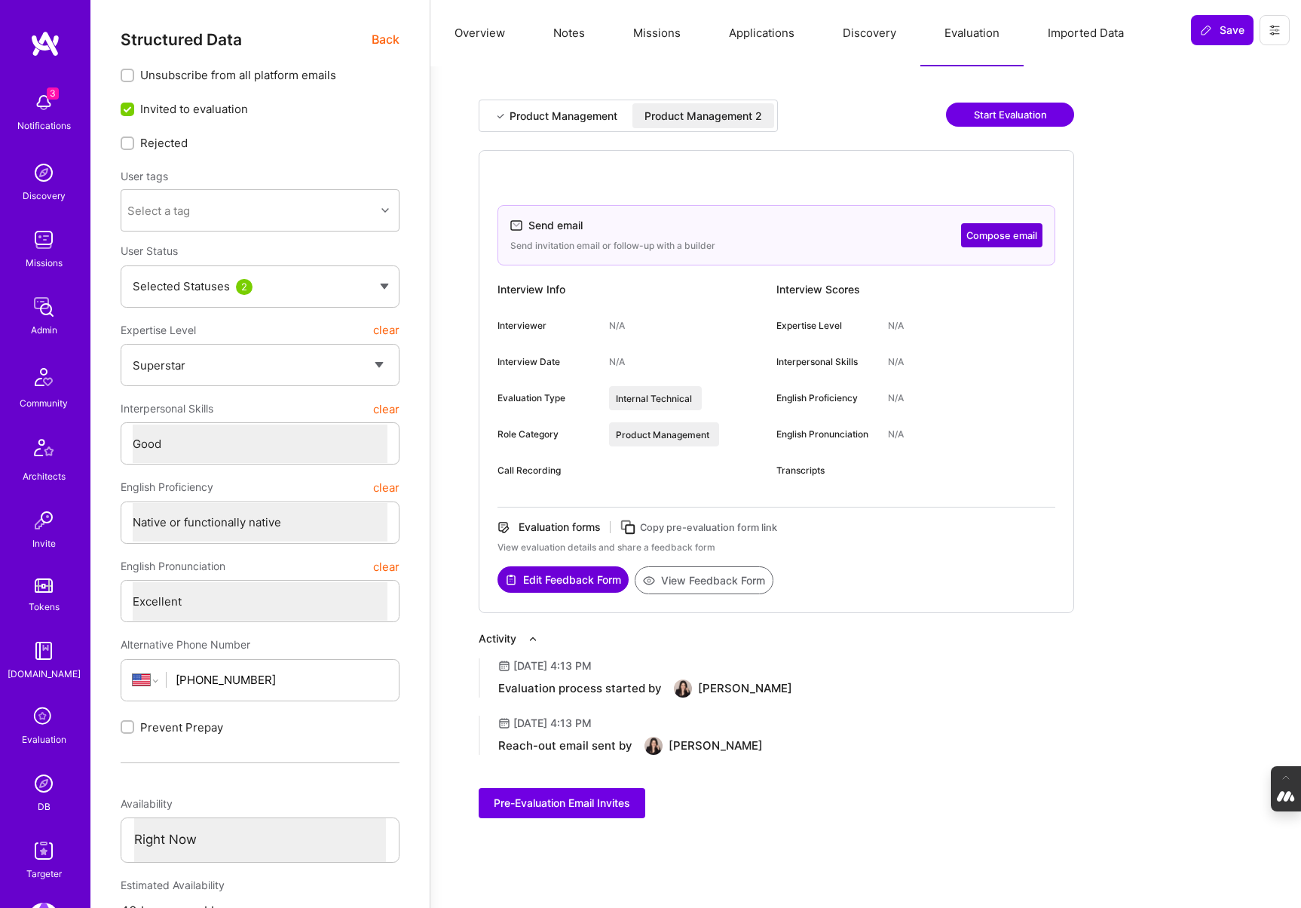
select select "7"
select select "4"
select select "7"
select select "US"
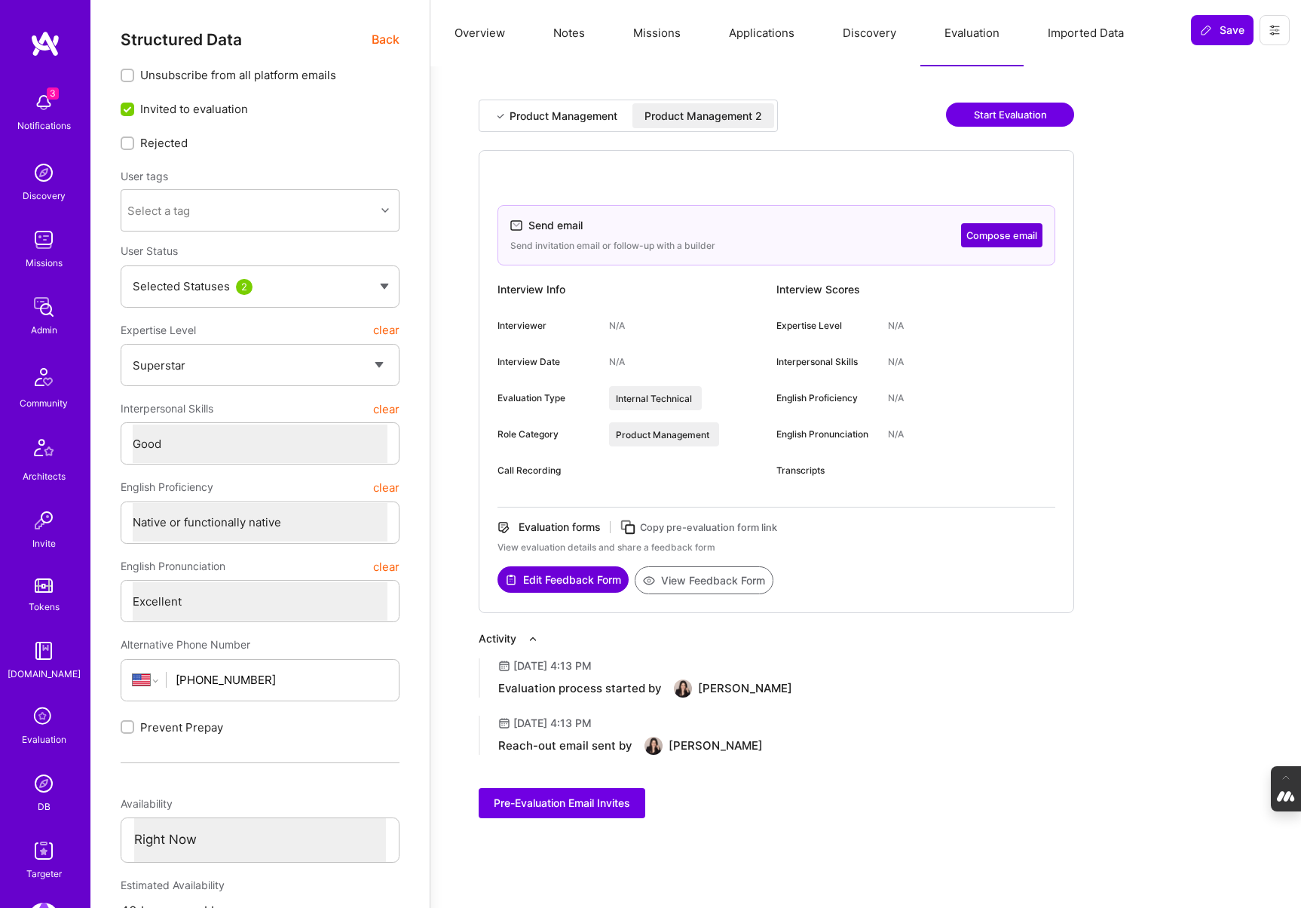
select select "Right Now"
click at [47, 713] on icon at bounding box center [43, 717] width 29 height 29
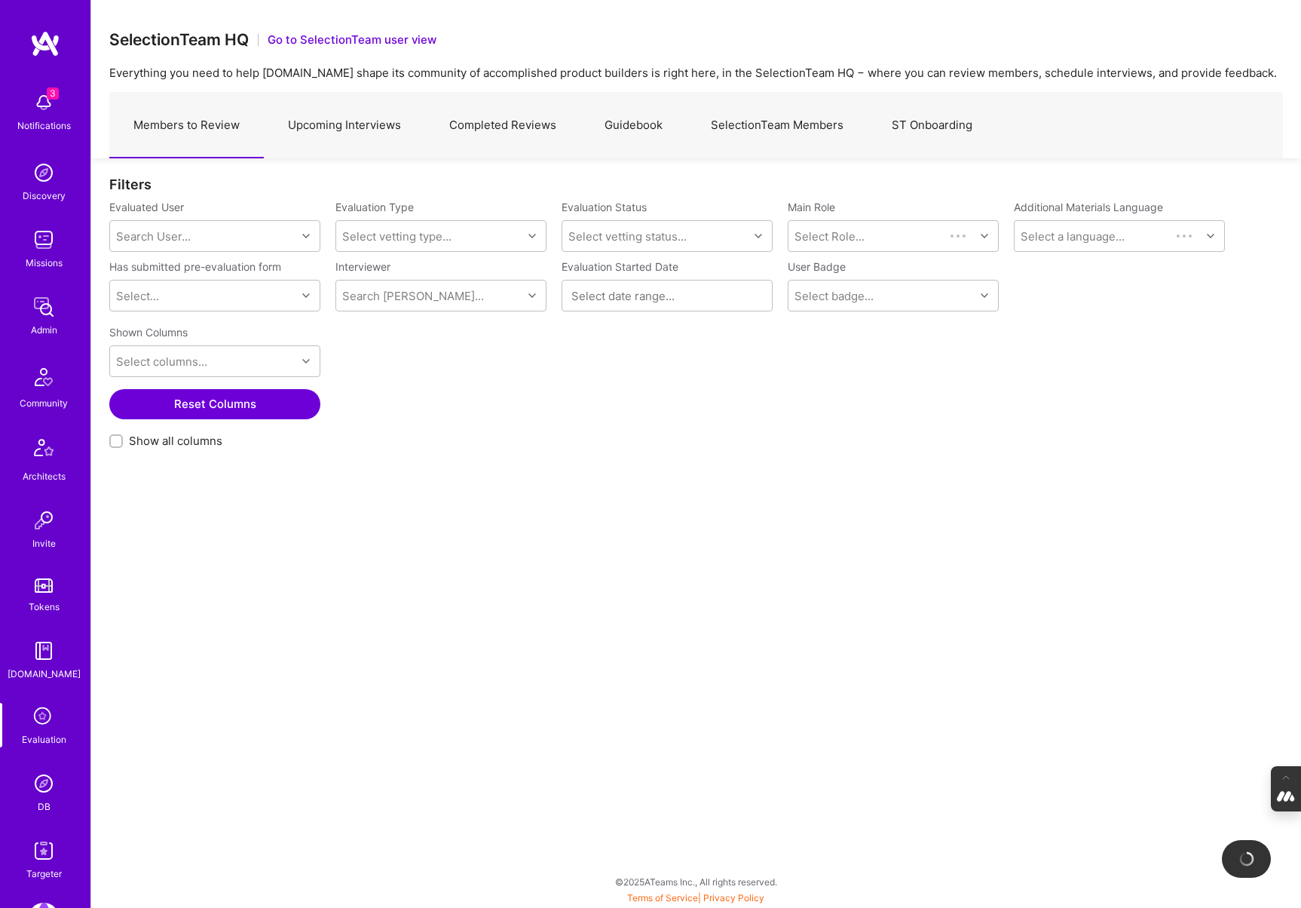
click at [335, 127] on link "Upcoming Interviews" at bounding box center [344, 126] width 161 height 66
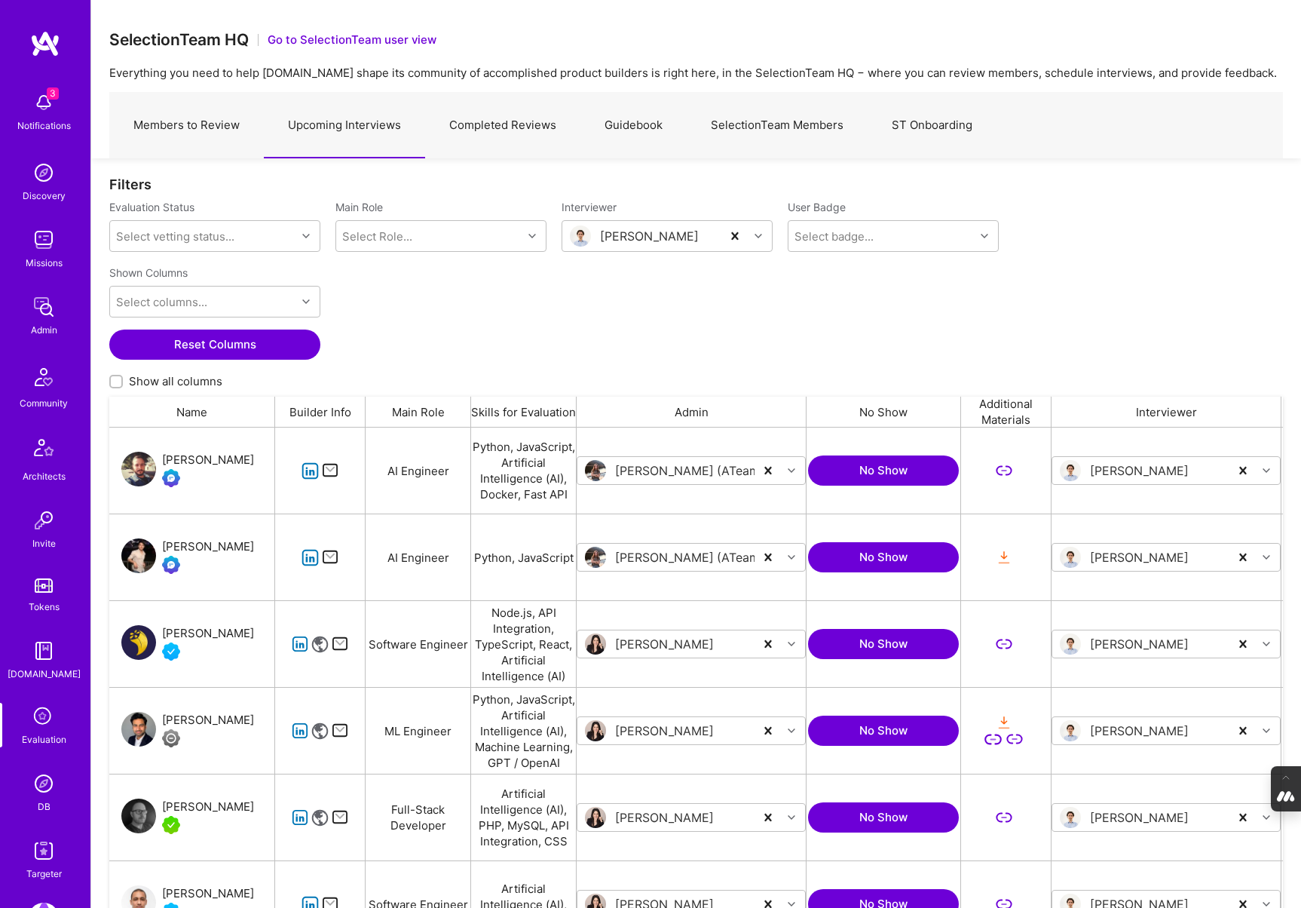
scroll to position [749, 1174]
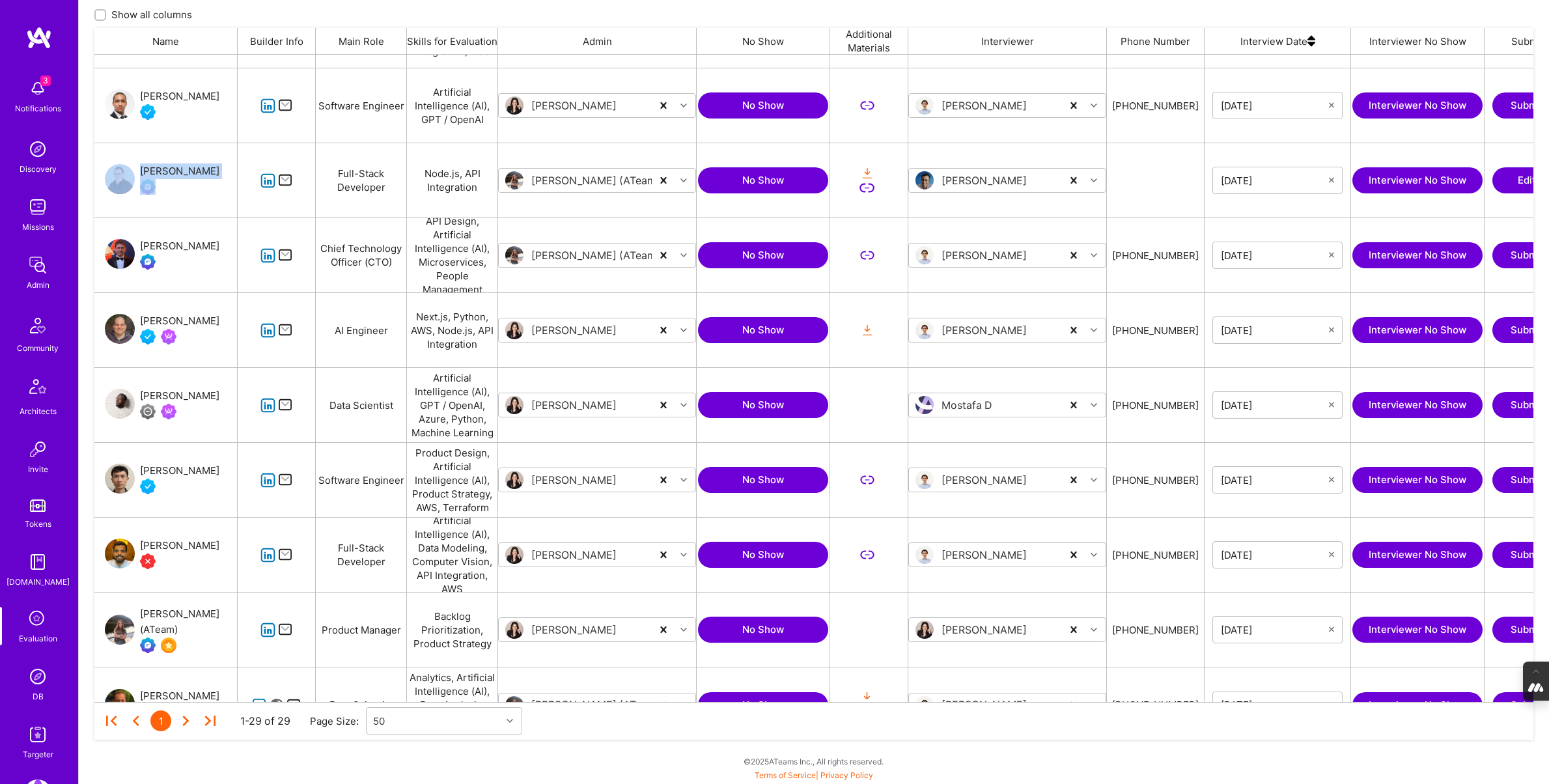
scroll to position [1470, 0]
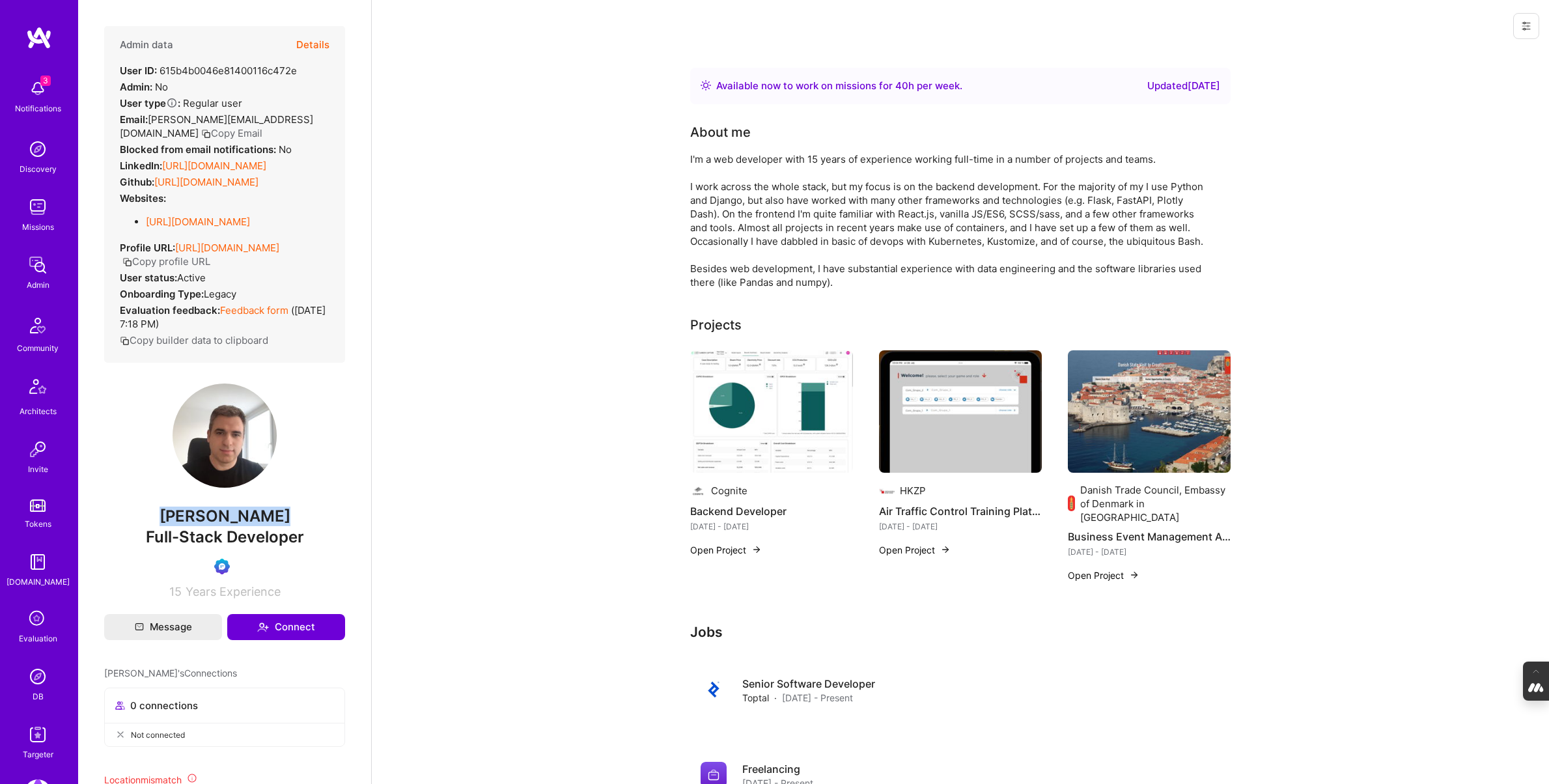
drag, startPoint x: 290, startPoint y: 531, endPoint x: 136, endPoint y: 531, distance: 154.0
click at [136, 526] on span "[PERSON_NAME]" at bounding box center [224, 516] width 241 height 20
copy span "[PERSON_NAME]"
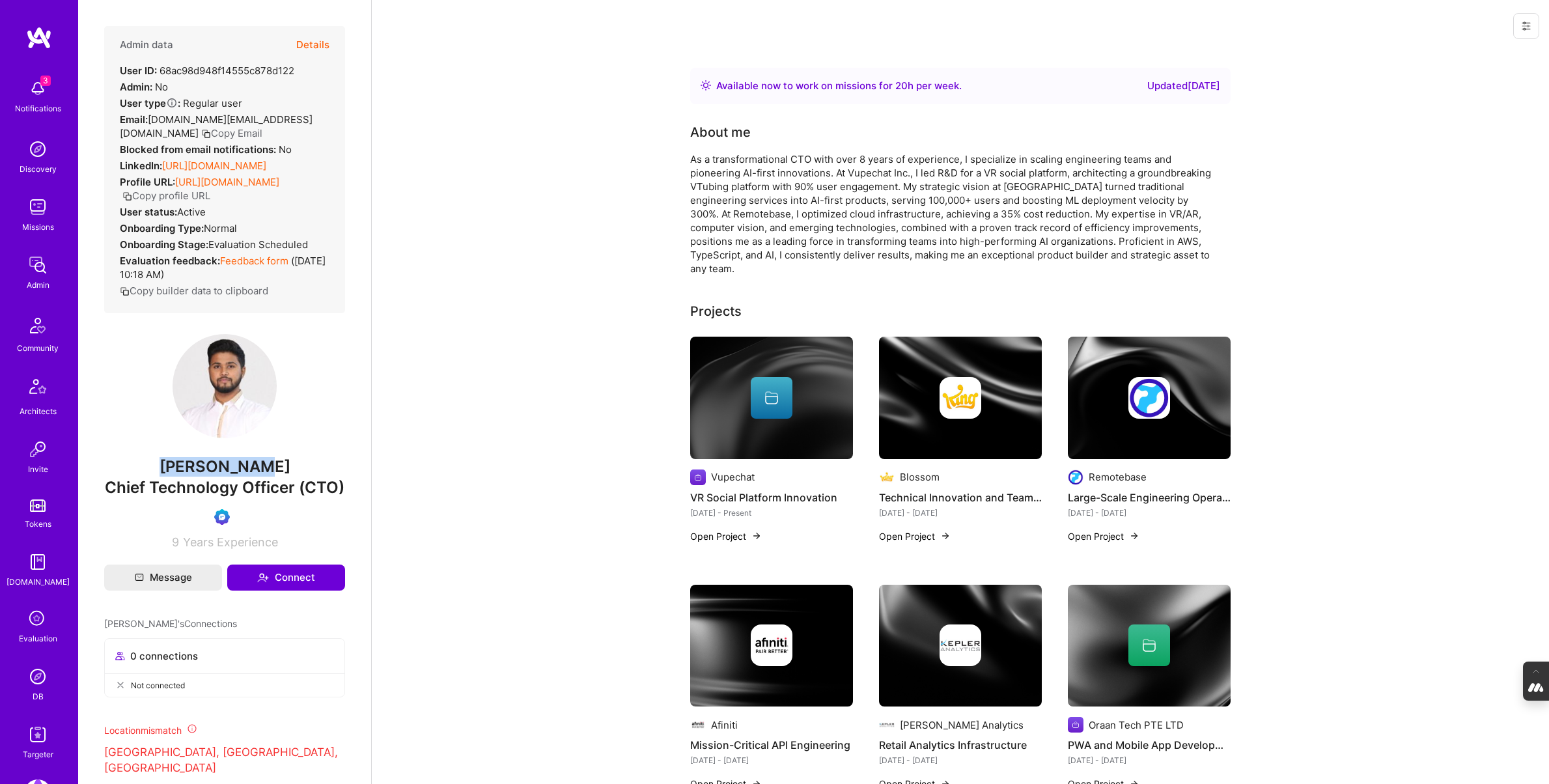
drag, startPoint x: 281, startPoint y: 485, endPoint x: 155, endPoint y: 485, distance: 126.0
click at [155, 477] on span "[PERSON_NAME]" at bounding box center [224, 466] width 241 height 20
copy span "[PERSON_NAME]"
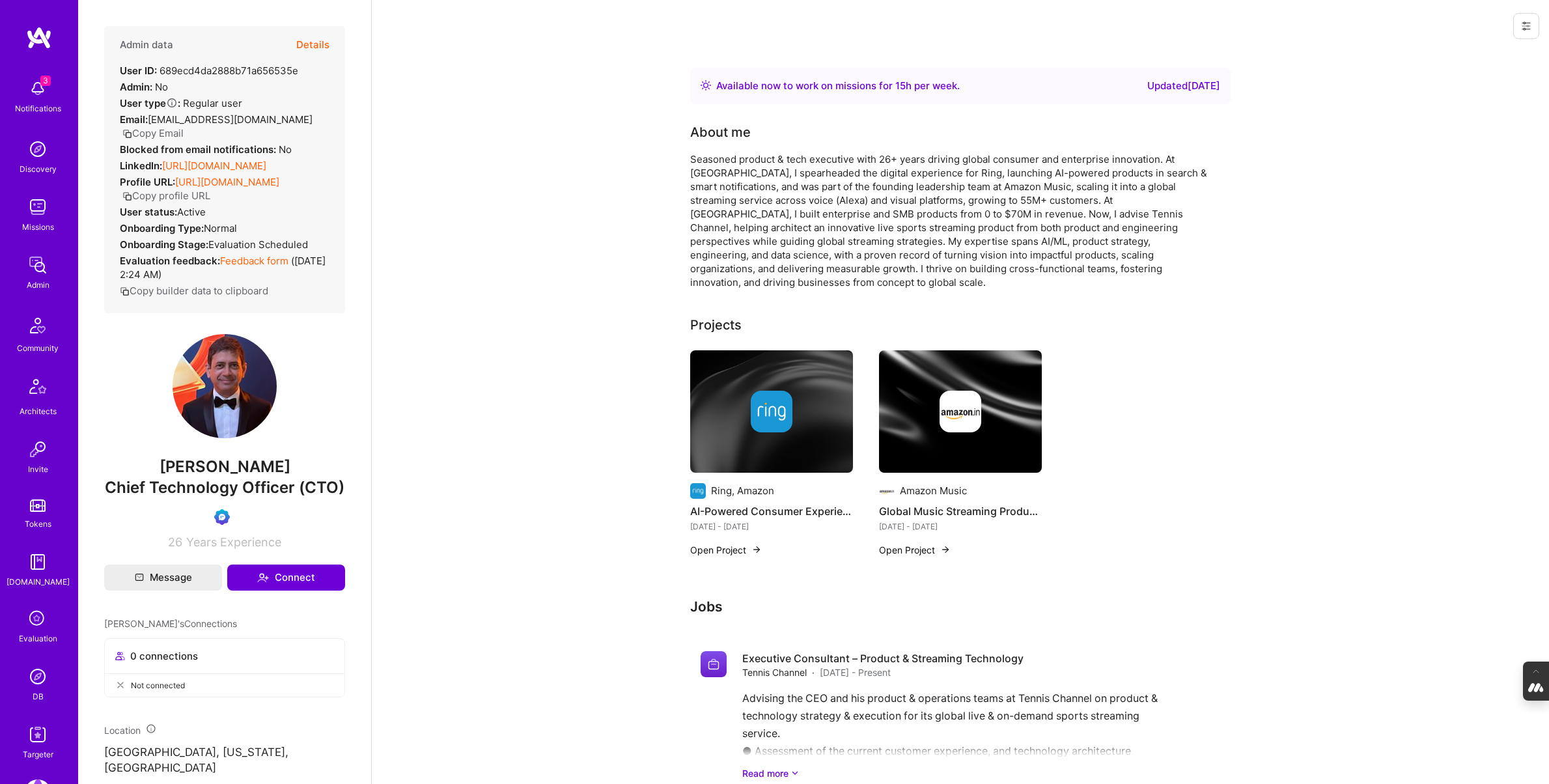
click at [31, 632] on div "Evaluation" at bounding box center [38, 638] width 38 height 14
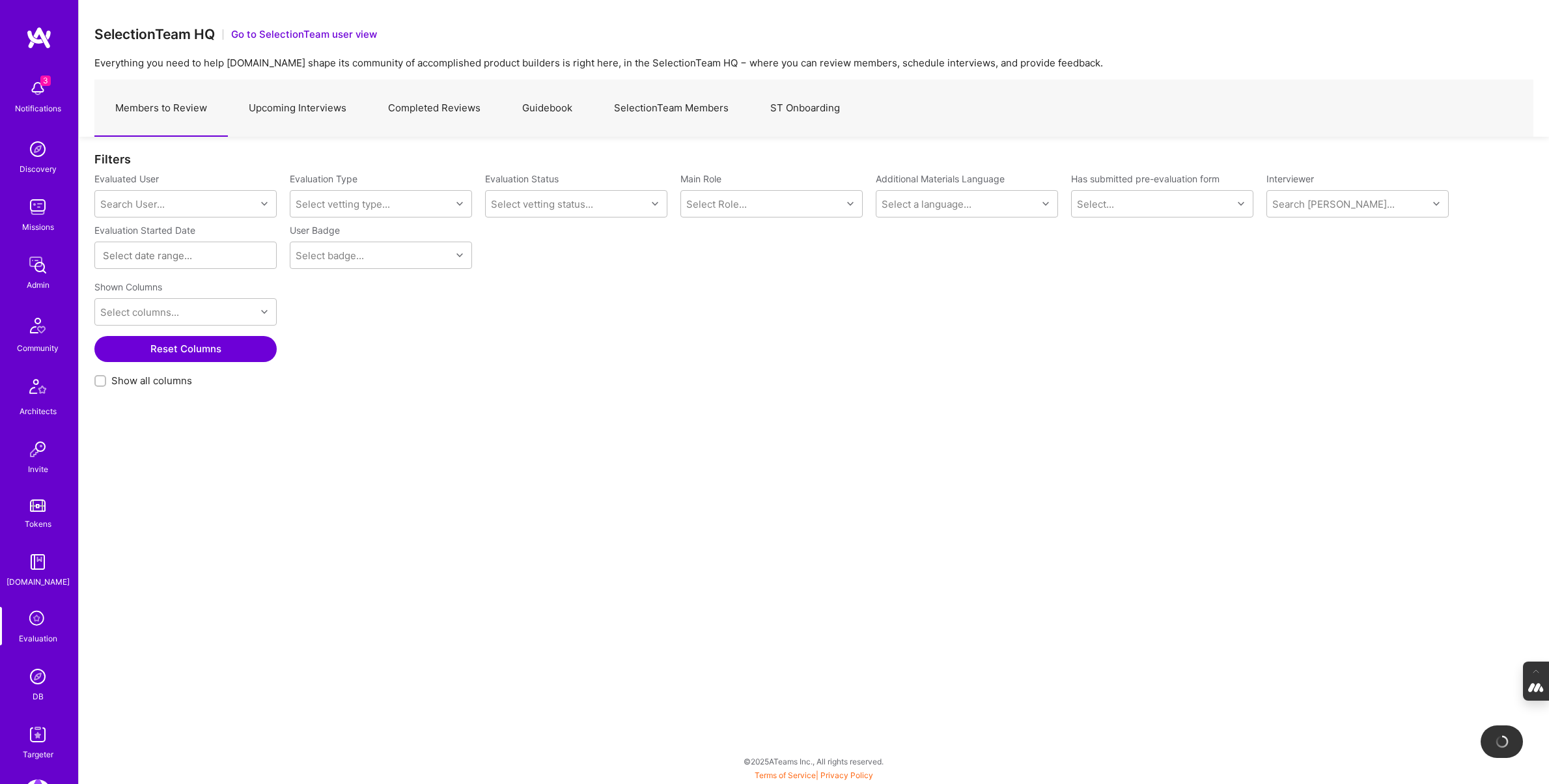
click at [306, 106] on link "Upcoming Interviews" at bounding box center [297, 109] width 139 height 57
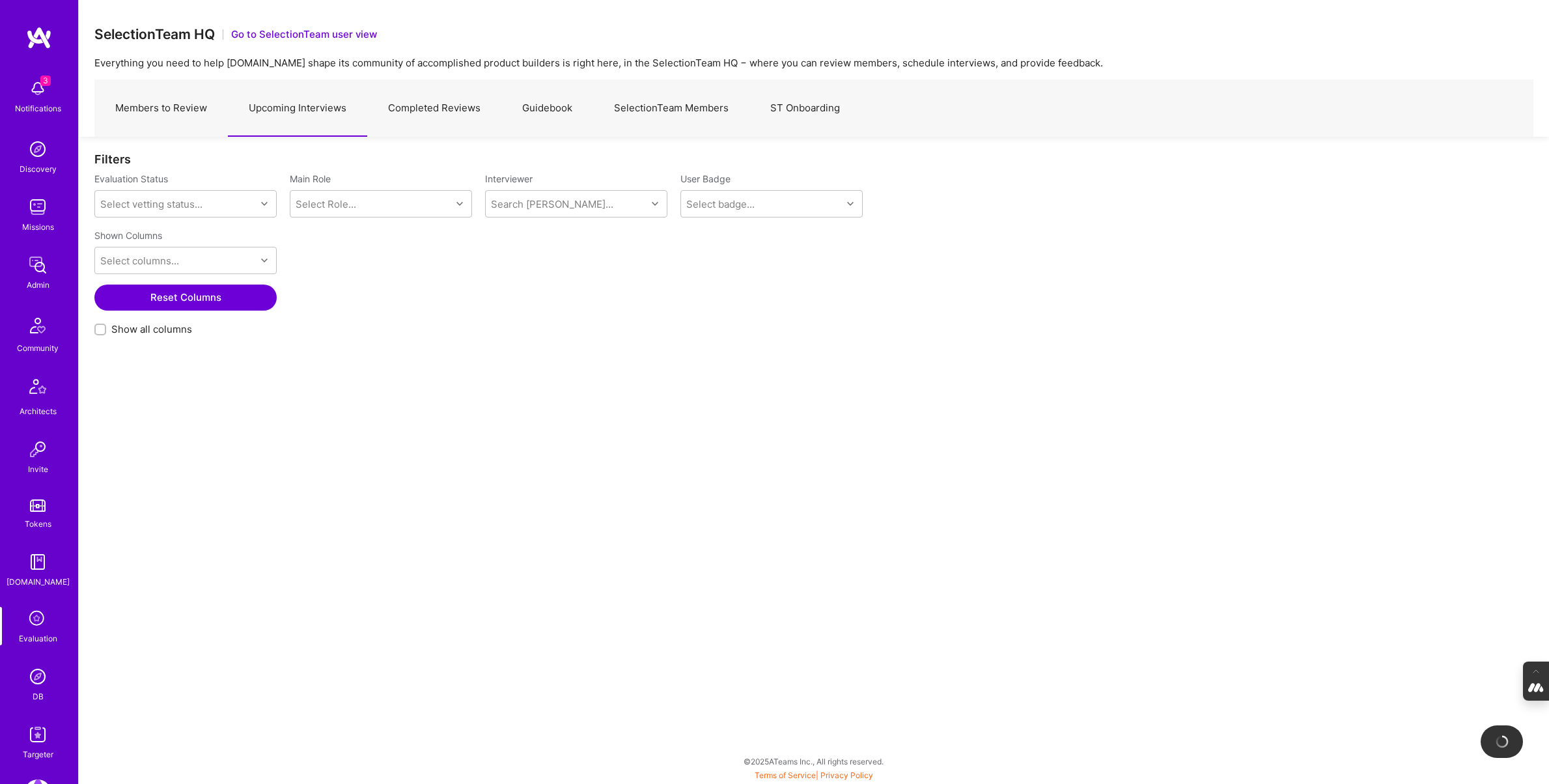
click at [103, 332] on input "Show all columns" at bounding box center [101, 330] width 9 height 9
checkbox input "true"
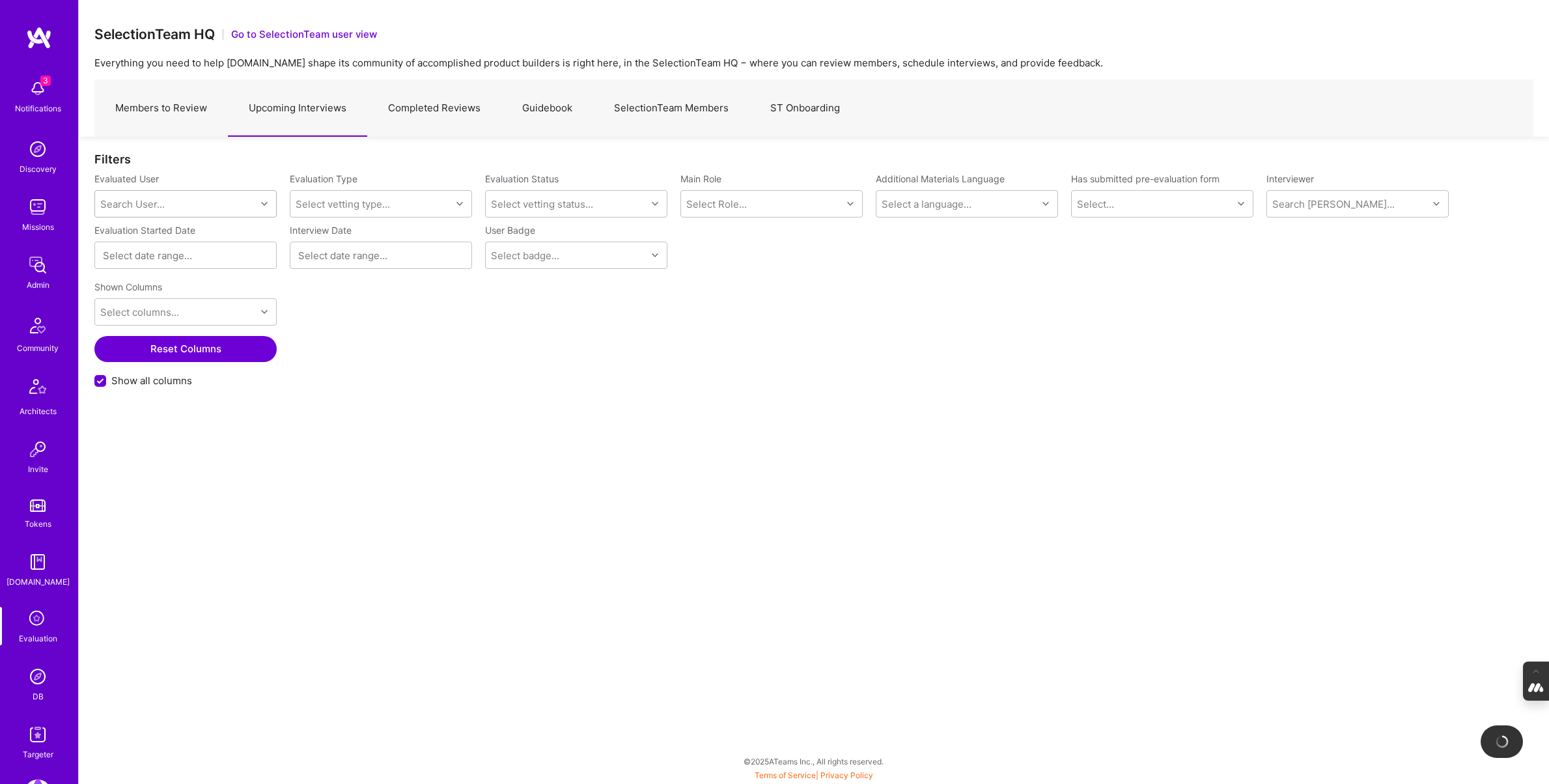
click at [149, 206] on div "Search User..." at bounding box center [132, 204] width 65 height 14
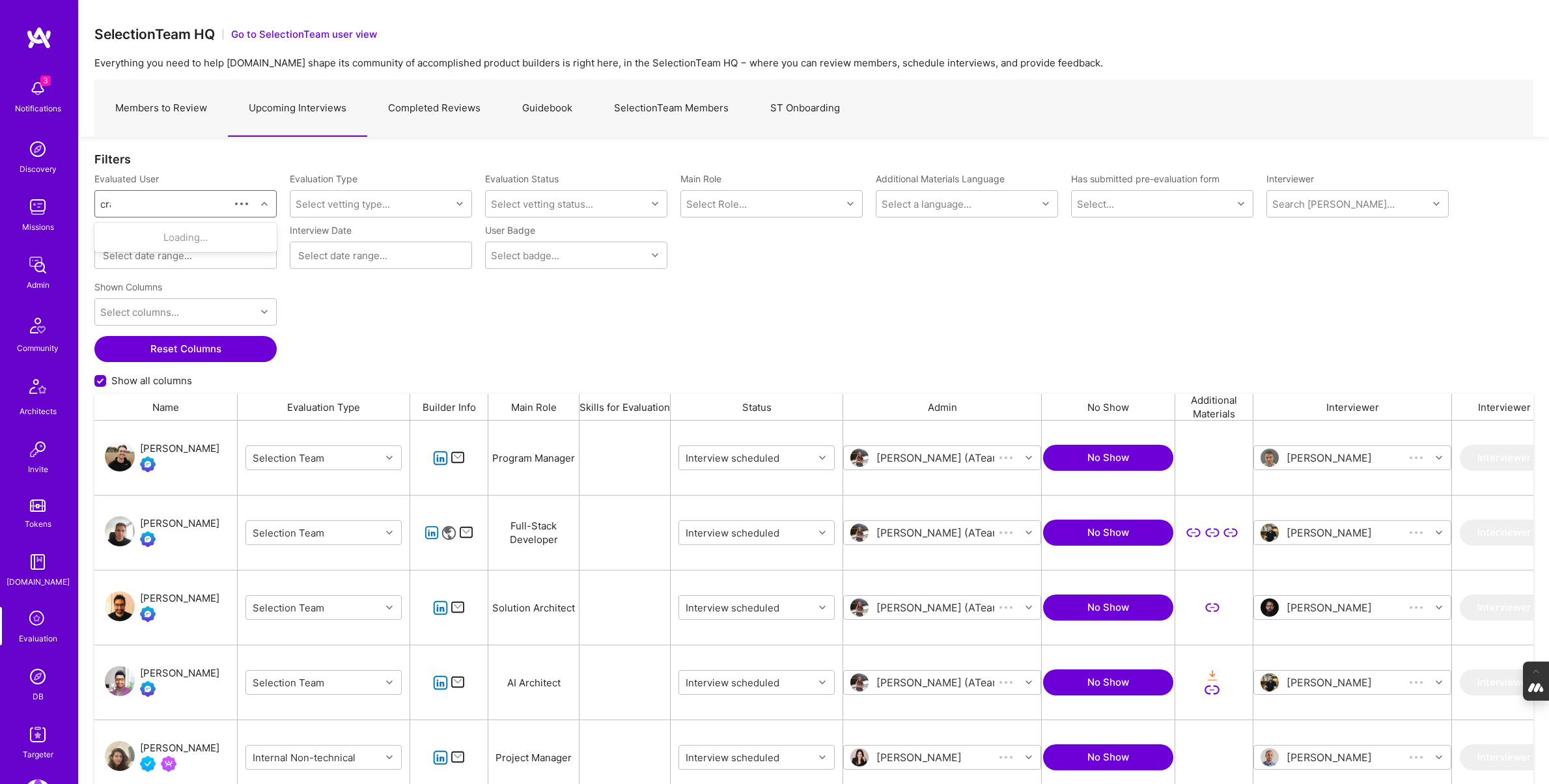
scroll to position [647, 1438]
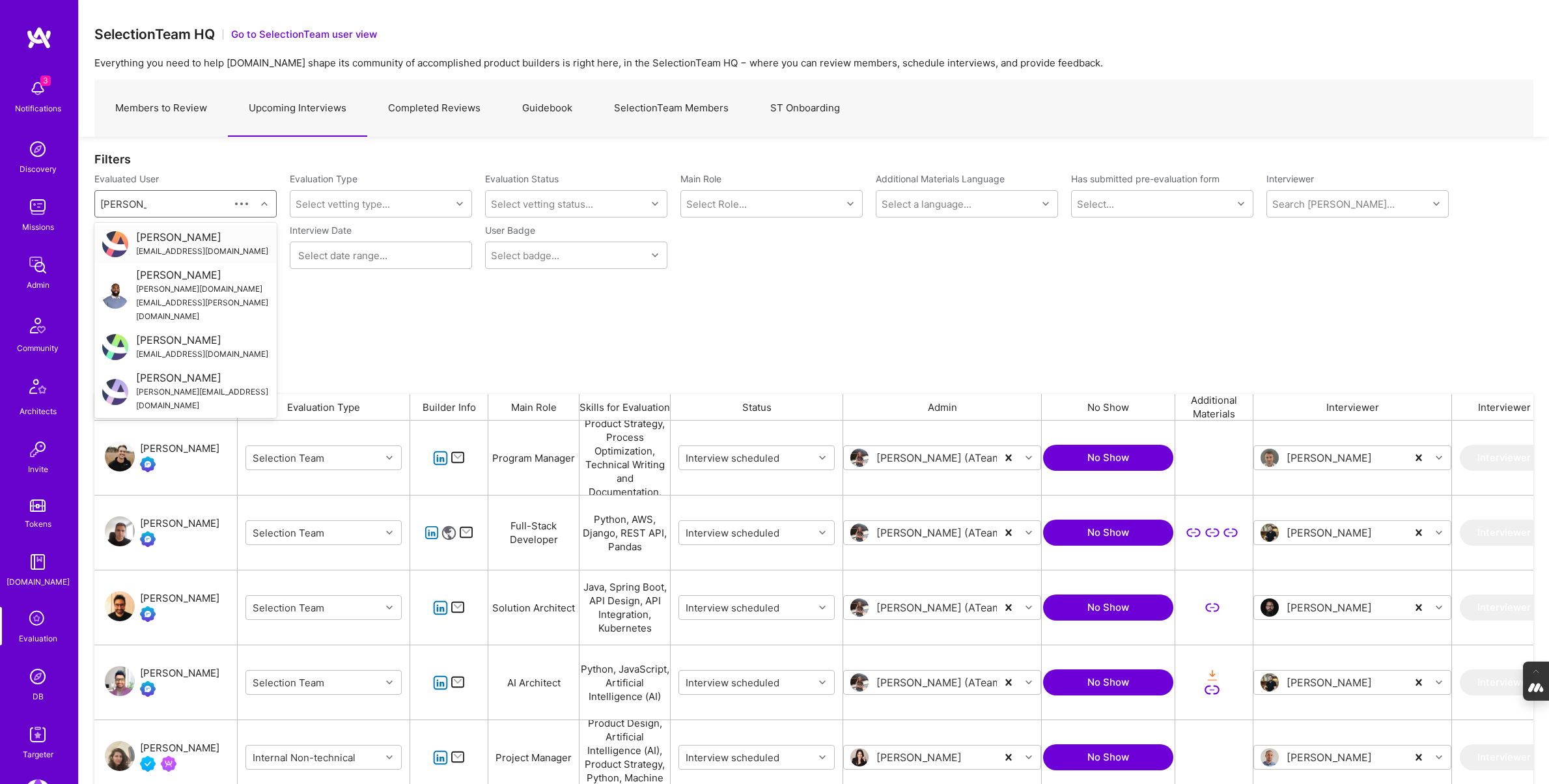
type input "craig jones"
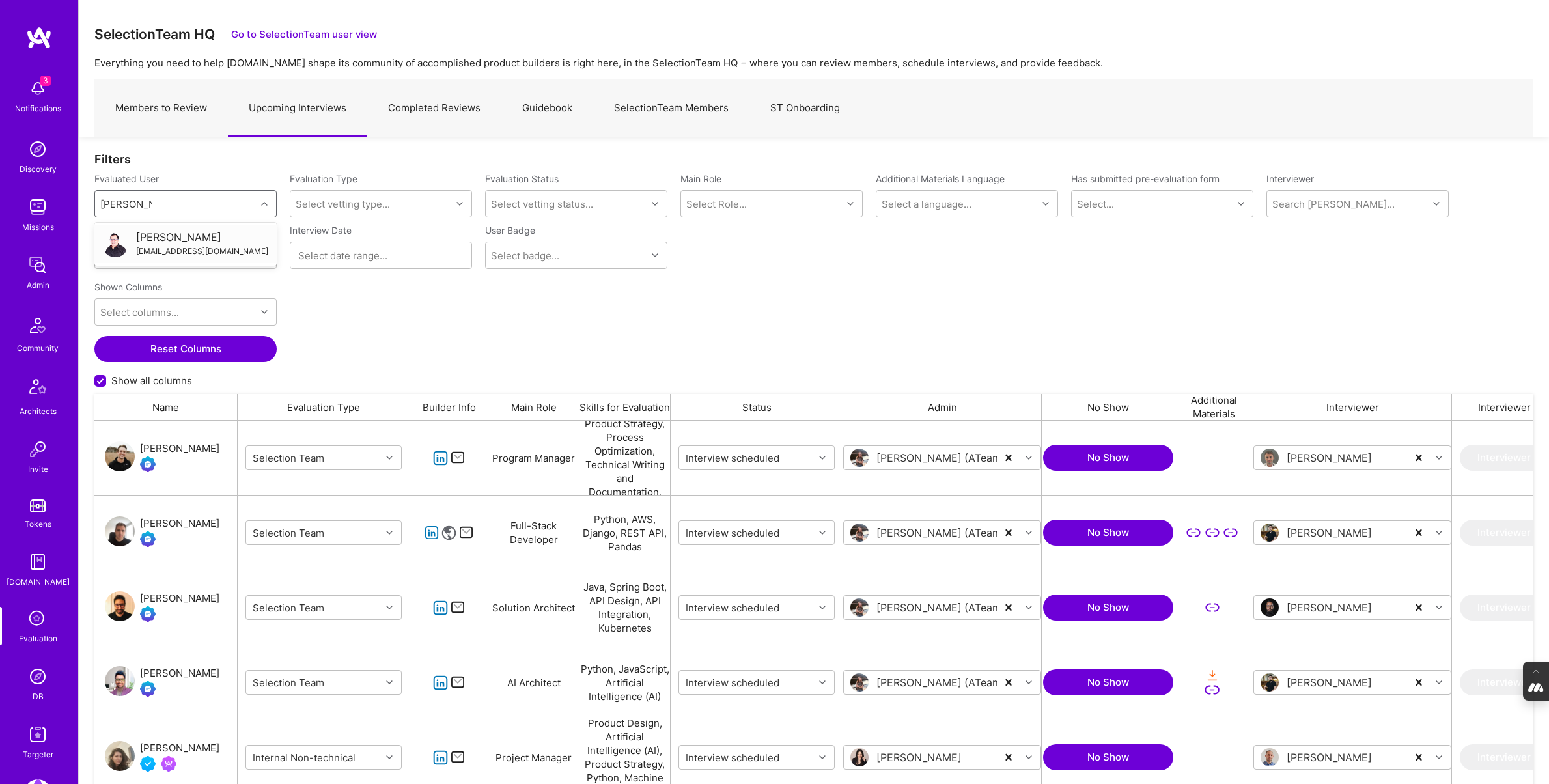
click at [190, 245] on div "[EMAIL_ADDRESS][DOMAIN_NAME]" at bounding box center [202, 251] width 132 height 14
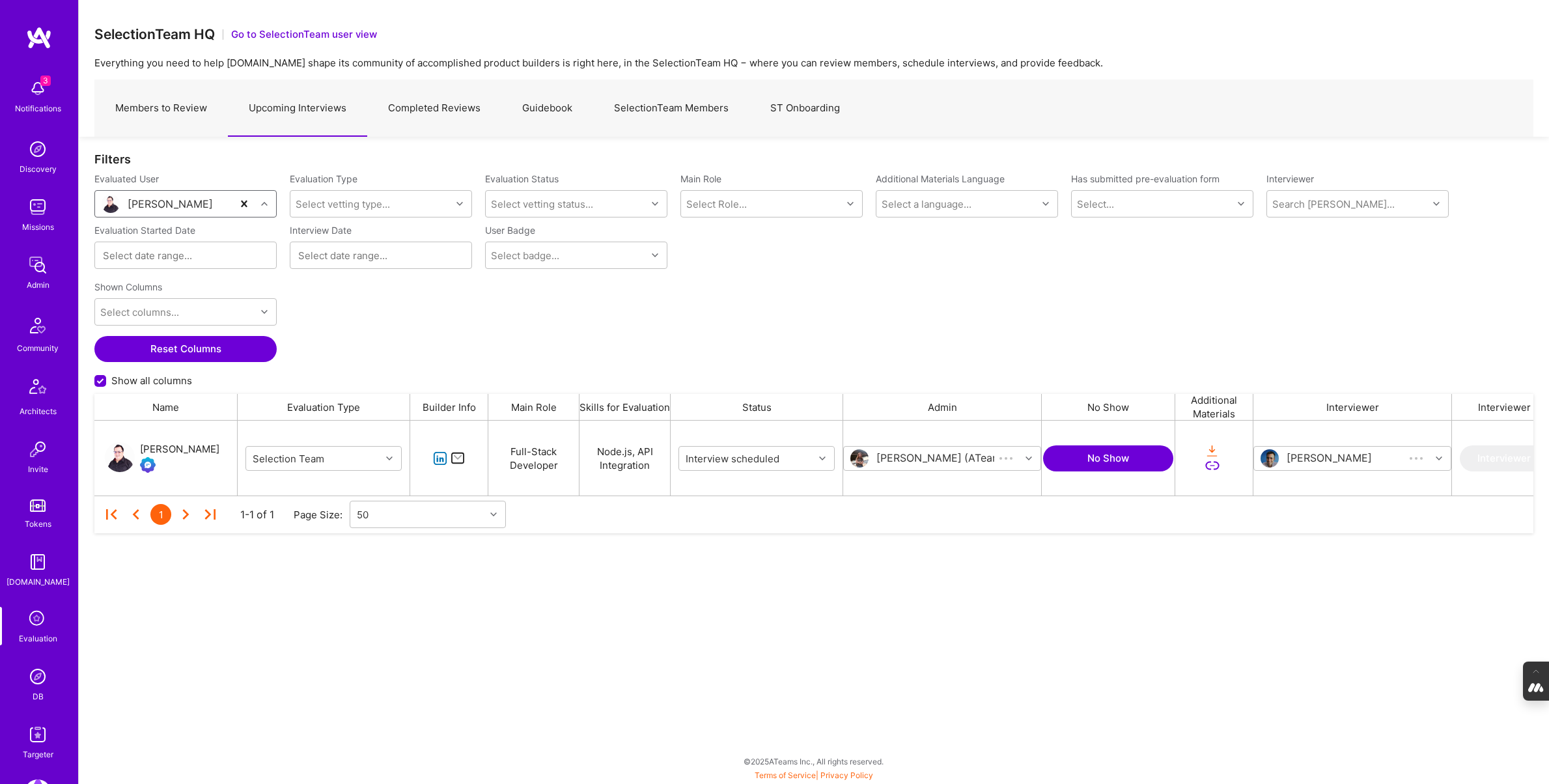
scroll to position [75, 1438]
click at [172, 447] on div "[PERSON_NAME]" at bounding box center [180, 449] width 79 height 16
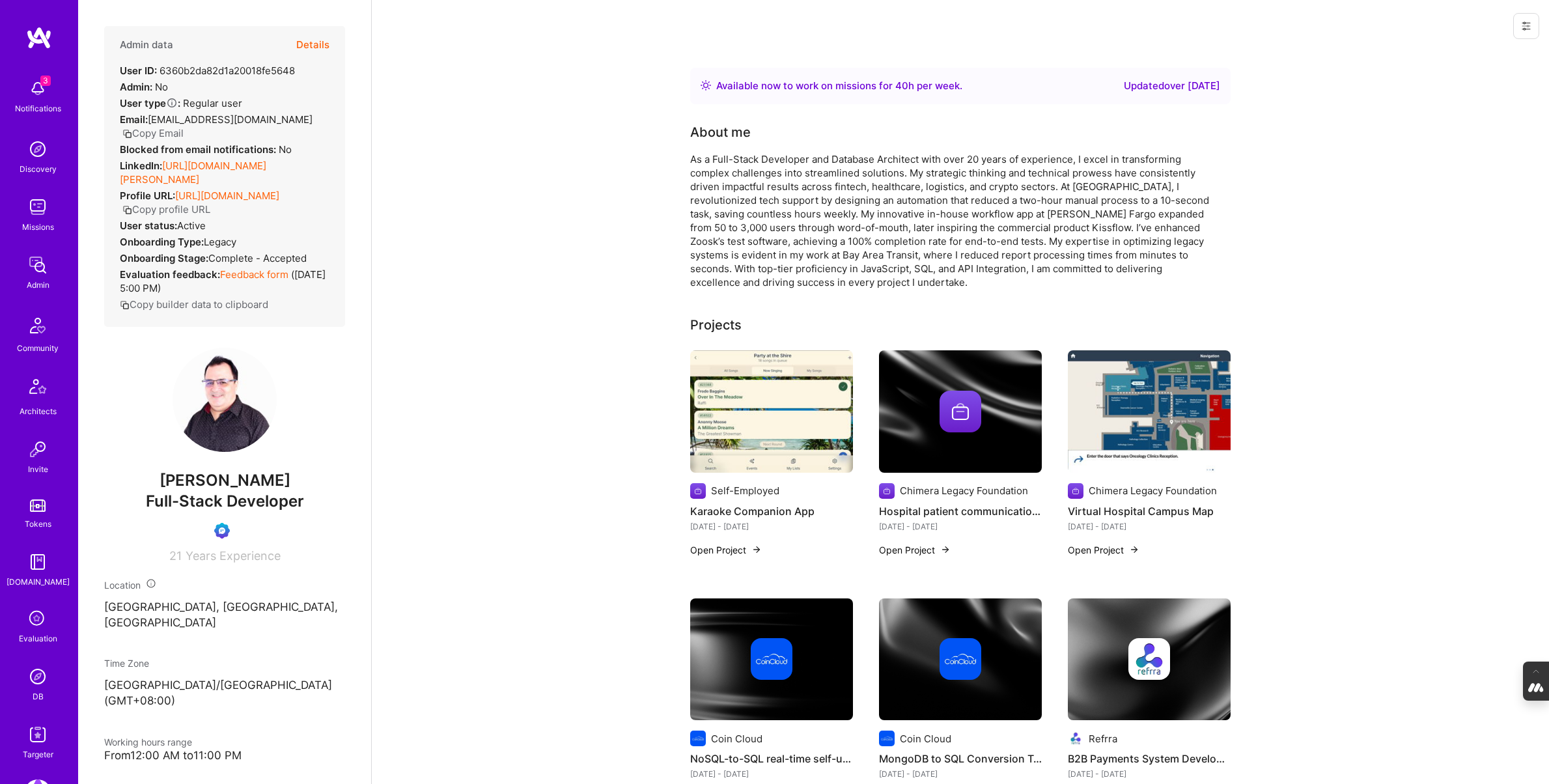
click at [1526, 18] on button at bounding box center [1526, 26] width 26 height 26
click at [1470, 54] on button "Login as [PERSON_NAME]" at bounding box center [1470, 55] width 137 height 33
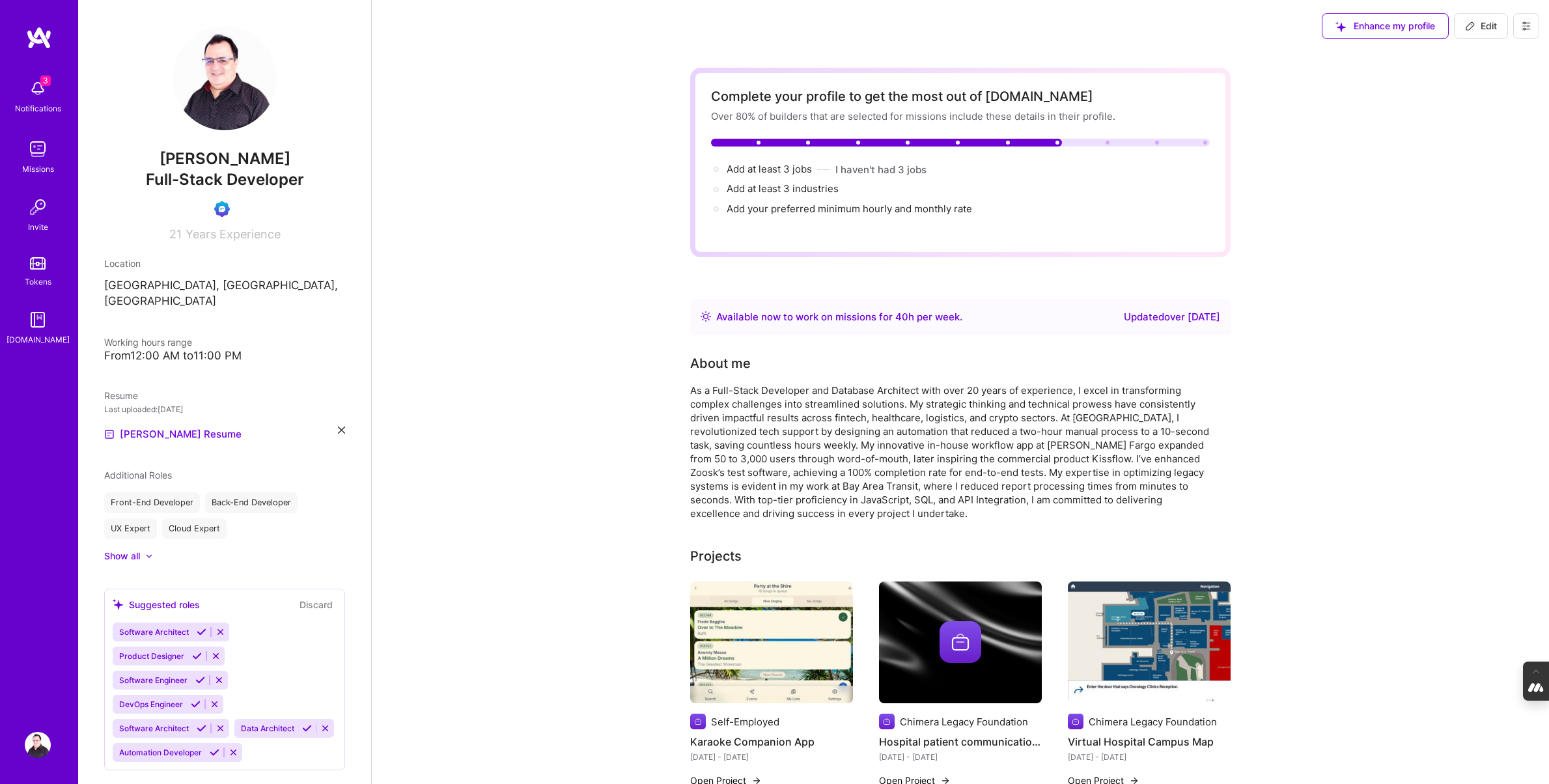
click at [1533, 25] on button at bounding box center [1526, 26] width 26 height 26
